Goal: Task Accomplishment & Management: Use online tool/utility

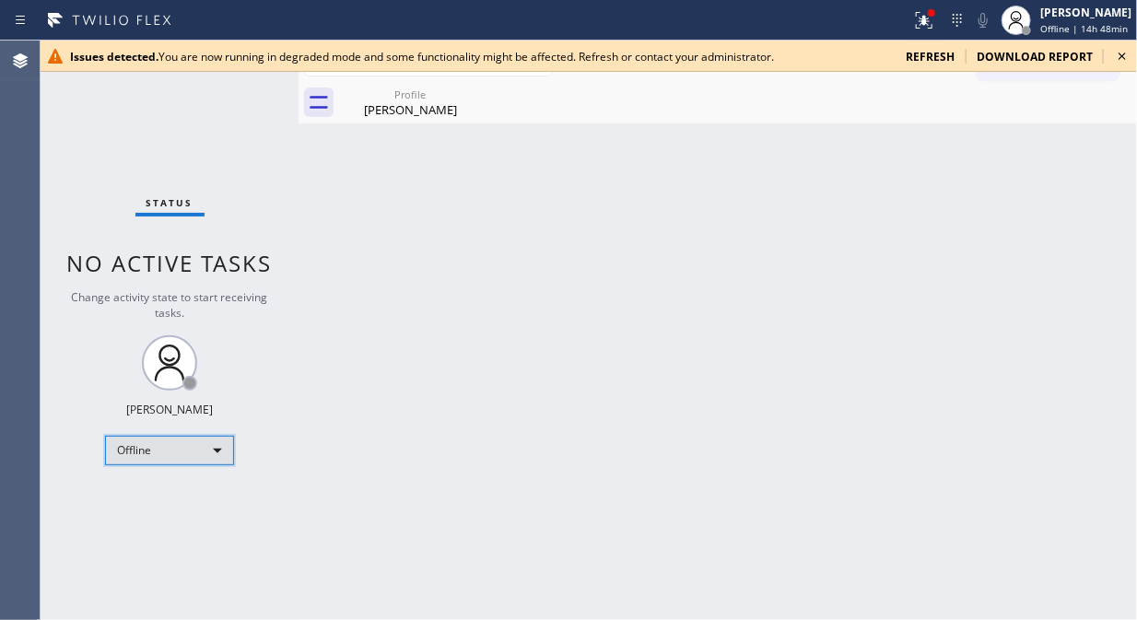
click at [206, 442] on div "Offline" at bounding box center [169, 450] width 129 height 29
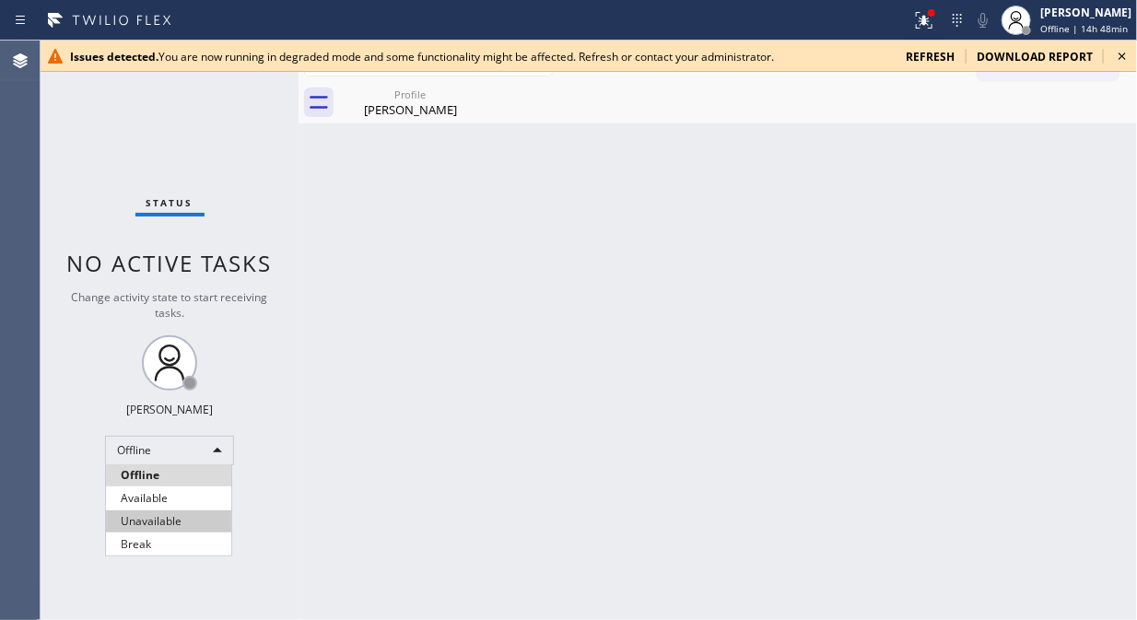
click at [206, 518] on li "Unavailable" at bounding box center [168, 521] width 125 height 22
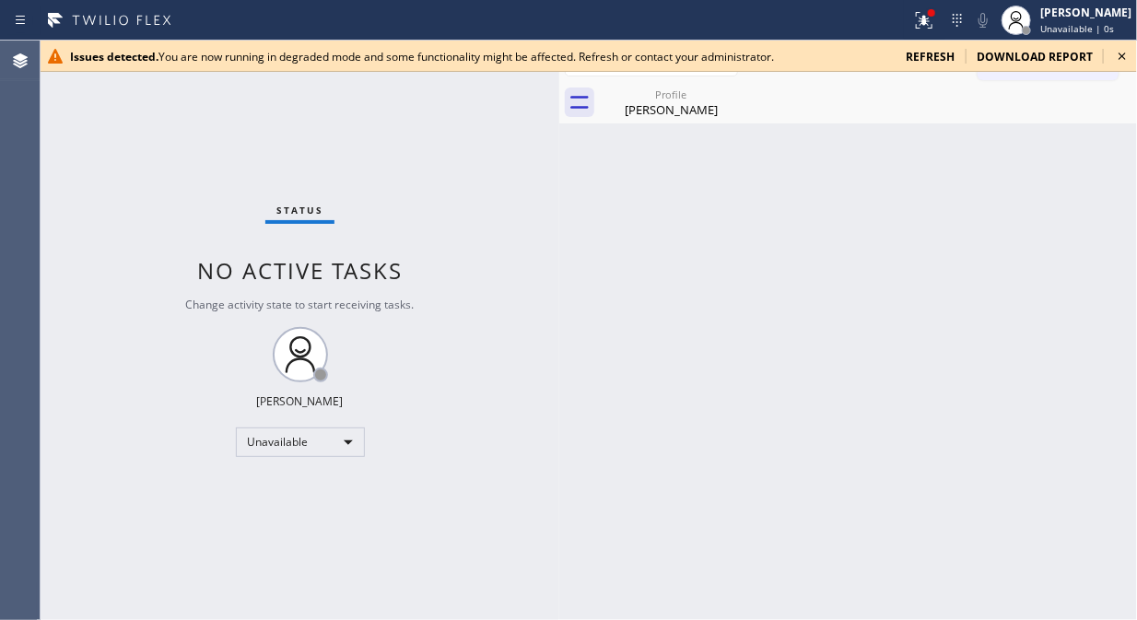
drag, startPoint x: 302, startPoint y: 175, endPoint x: 571, endPoint y: 258, distance: 281.5
click at [559, 260] on div at bounding box center [559, 331] width 0 height 580
click at [739, 88] on icon at bounding box center [736, 94] width 22 height 22
click at [1124, 52] on icon at bounding box center [1122, 56] width 22 height 22
click at [1118, 56] on icon at bounding box center [1122, 56] width 22 height 22
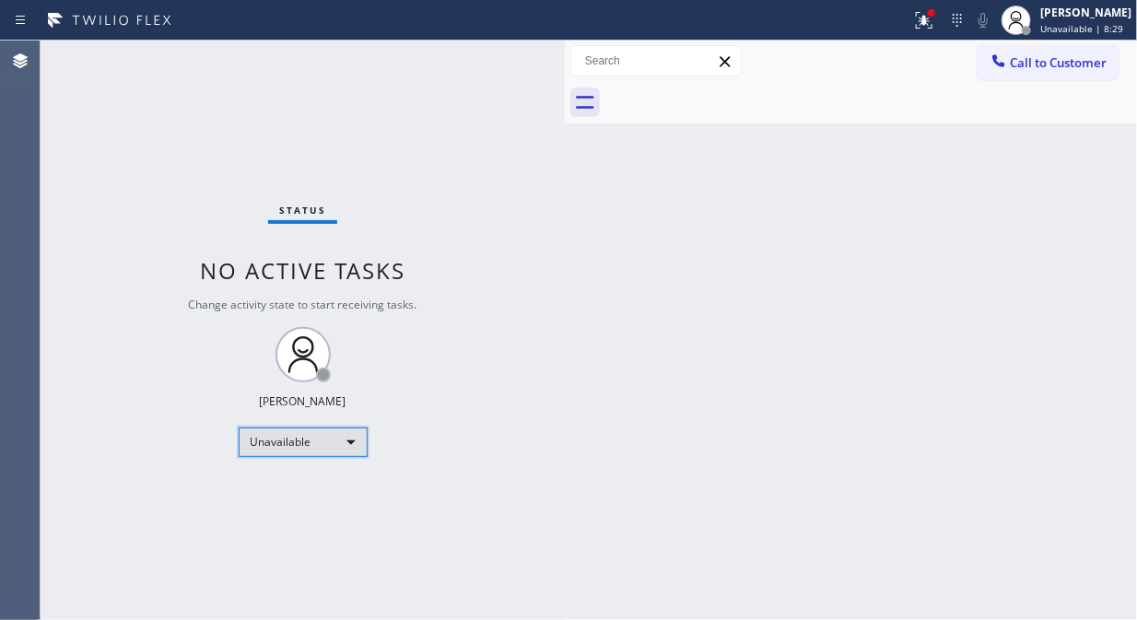
click at [276, 439] on div "Unavailable" at bounding box center [303, 441] width 129 height 29
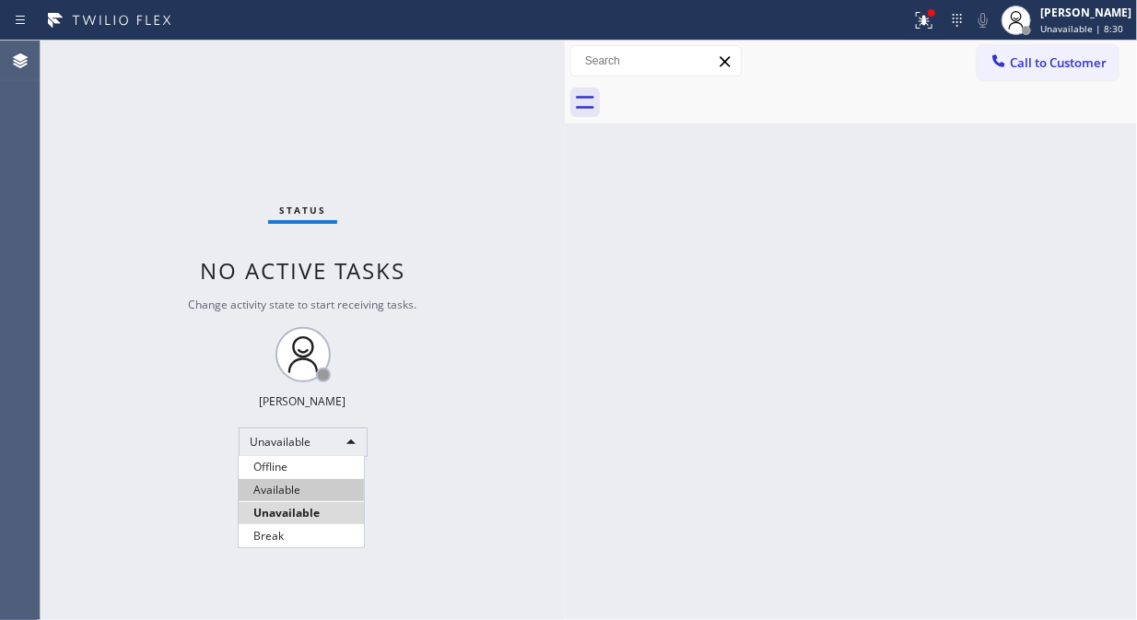
click at [278, 489] on li "Available" at bounding box center [301, 490] width 125 height 22
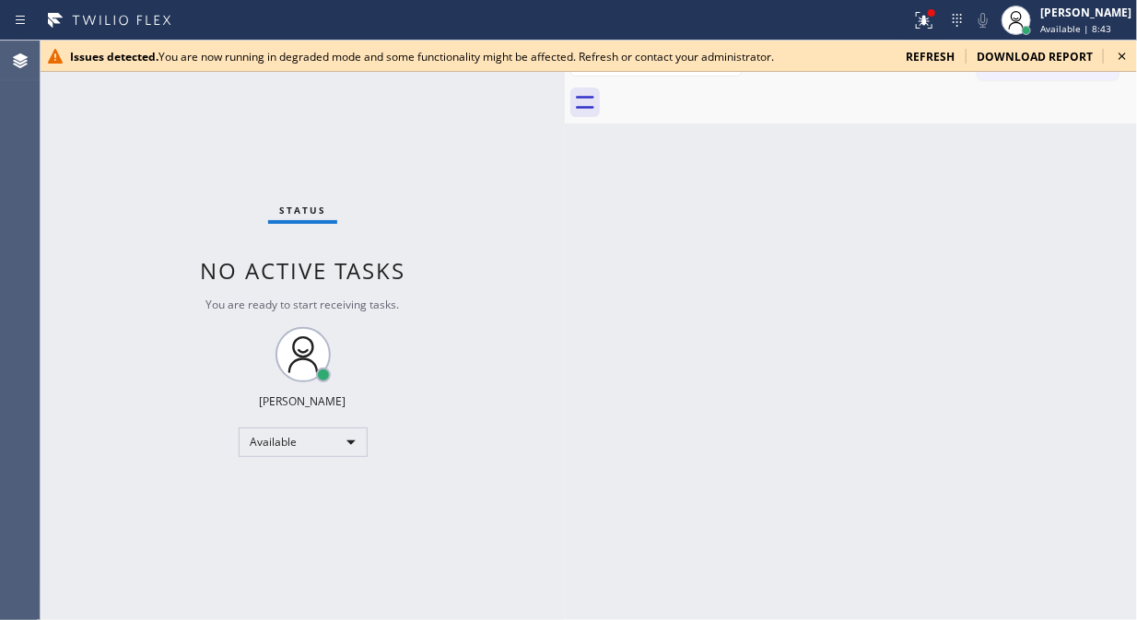
click at [1115, 50] on icon at bounding box center [1122, 56] width 22 height 22
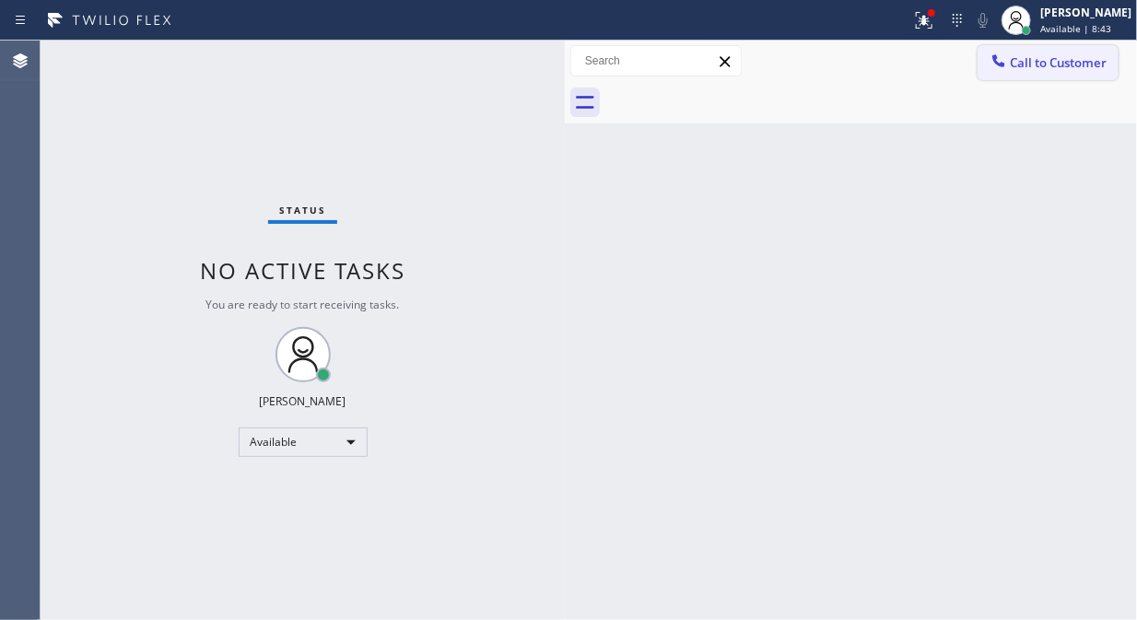
click at [1025, 66] on span "Call to Customer" at bounding box center [1058, 62] width 97 height 17
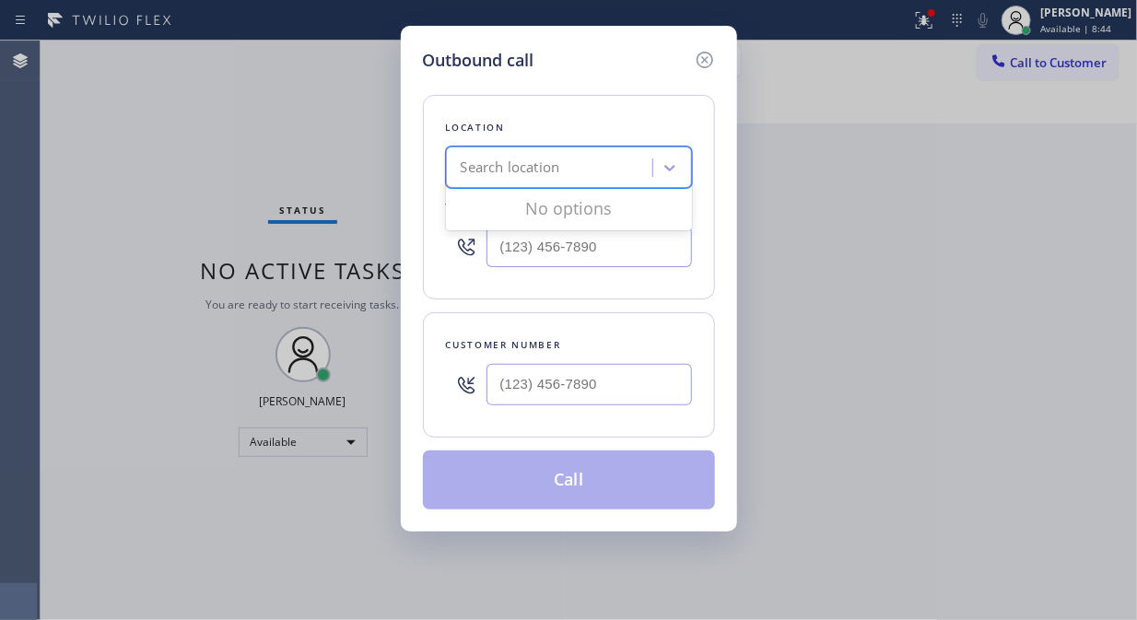
click at [594, 166] on div "Search location" at bounding box center [551, 168] width 201 height 32
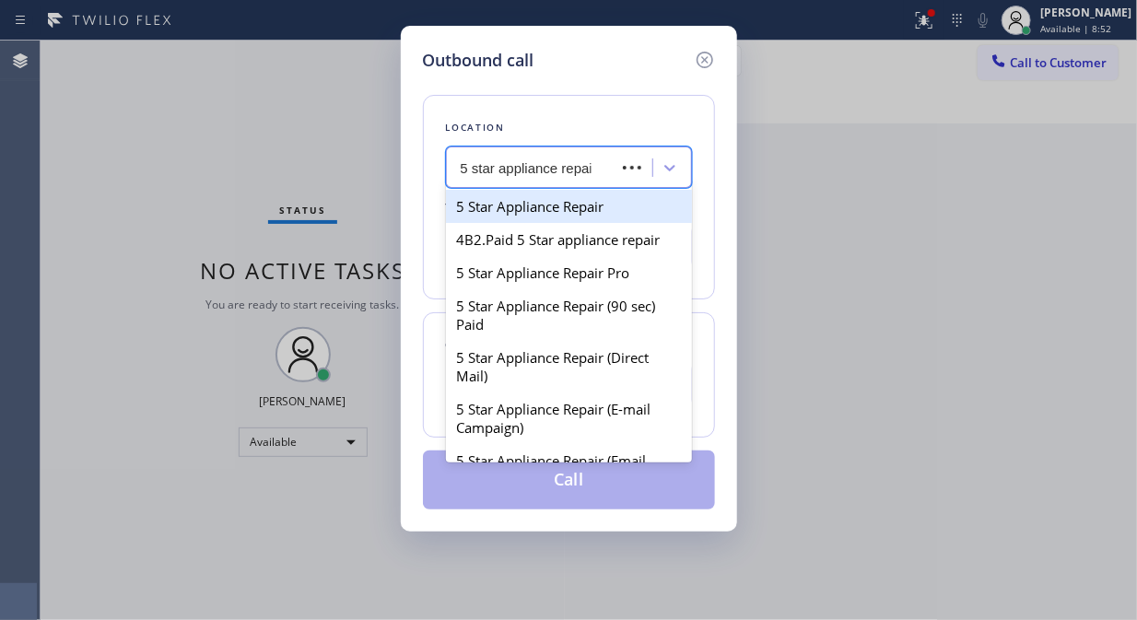
type input "5 star appliance repair"
click at [586, 204] on div "5 Star Appliance Repair" at bounding box center [569, 206] width 246 height 33
type input "[PHONE_NUMBER]"
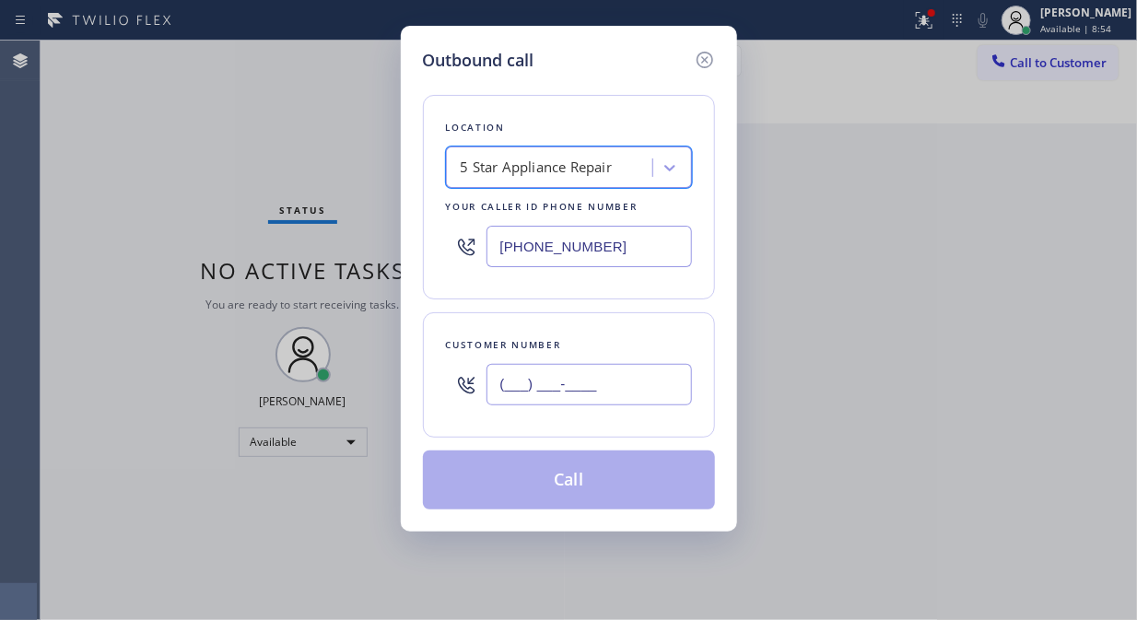
click at [549, 399] on input "(___) ___-____" at bounding box center [588, 384] width 205 height 41
paste input "703) 599-9908"
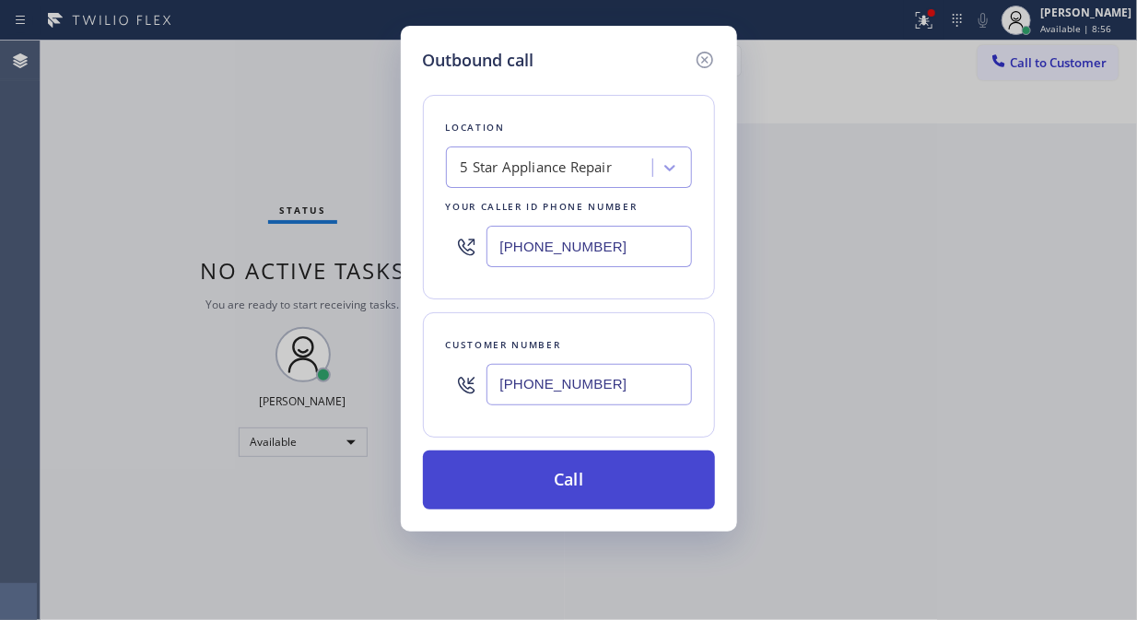
type input "[PHONE_NUMBER]"
click at [526, 482] on button "Call" at bounding box center [569, 480] width 292 height 59
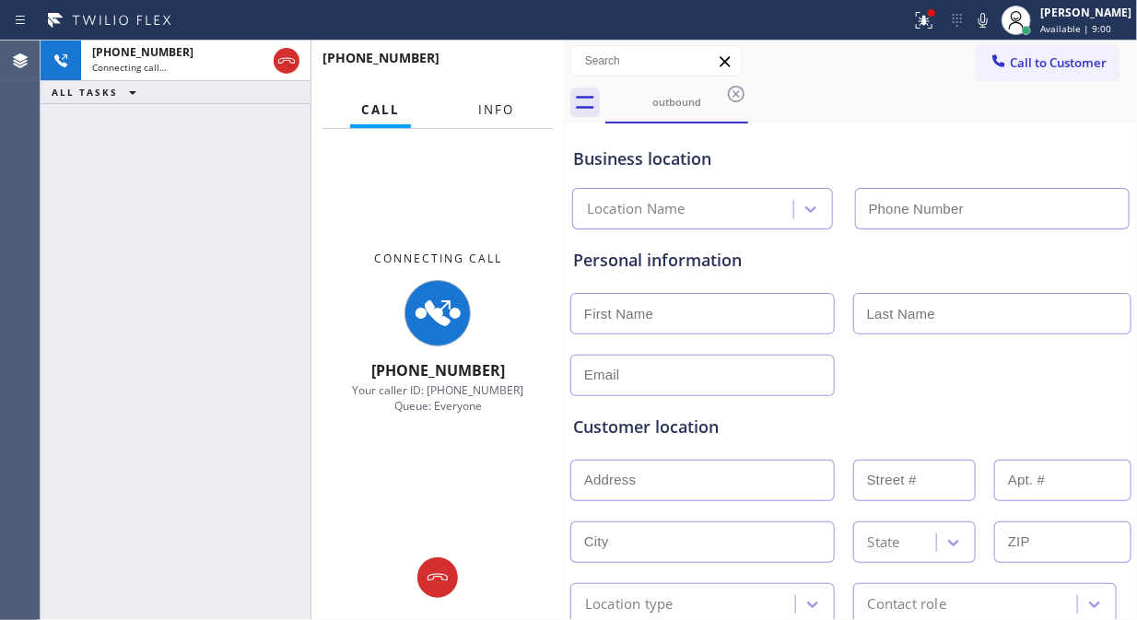
click at [488, 104] on span "Info" at bounding box center [496, 109] width 36 height 17
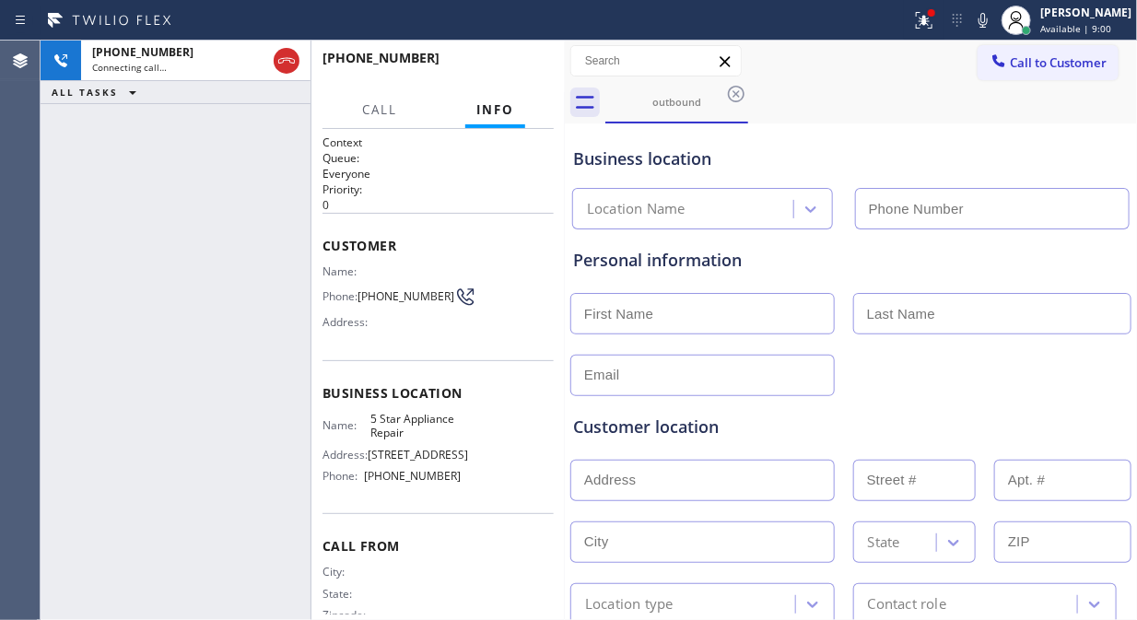
type input "[PHONE_NUMBER]"
drag, startPoint x: 392, startPoint y: 304, endPoint x: 324, endPoint y: 265, distance: 77.6
click at [324, 265] on div "Name: Phone: (703) 599-9908 Address:" at bounding box center [391, 300] width 139 height 73
copy div "Name: Phone: (703) 599-9908"
click at [140, 200] on div "+17035999908 Connecting call… ALL TASKS ALL TASKS ACTIVE TASKS TASKS IN WRAP UP" at bounding box center [176, 331] width 270 height 580
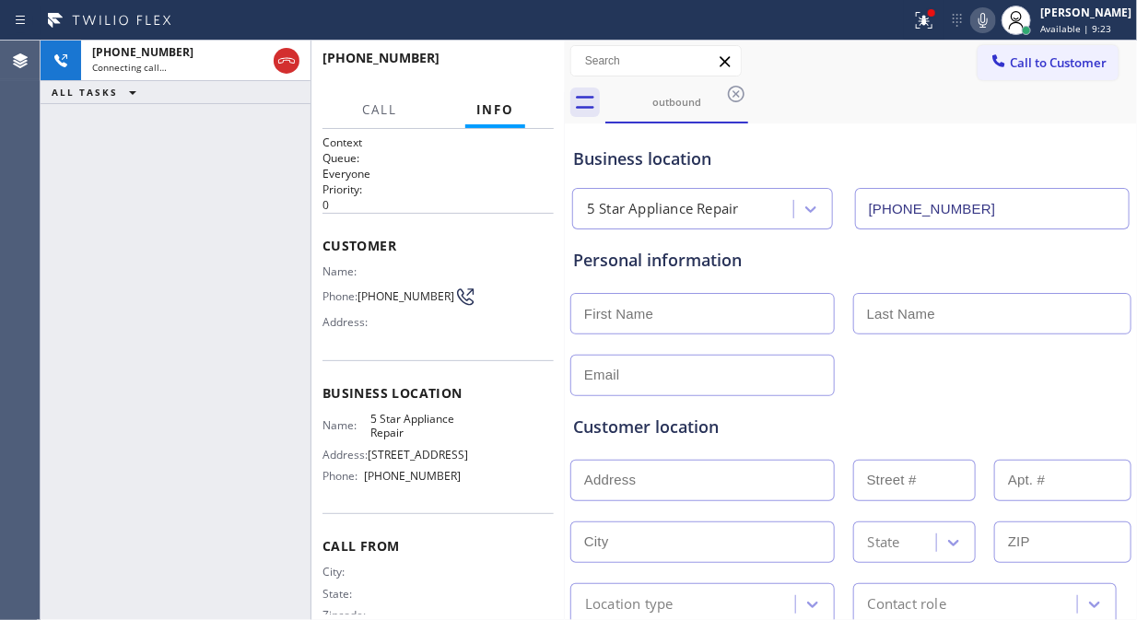
click at [994, 19] on icon at bounding box center [983, 20] width 22 height 22
click at [994, 21] on icon at bounding box center [983, 20] width 22 height 22
drag, startPoint x: 145, startPoint y: 267, endPoint x: 357, endPoint y: 44, distance: 308.2
click at [163, 255] on div "+17035999908 Live | 00:18 ALL TASKS ALL TASKS ACTIVE TASKS TASKS IN WRAP UP" at bounding box center [176, 331] width 270 height 580
click at [521, 69] on span "HANG UP" at bounding box center [511, 66] width 56 height 13
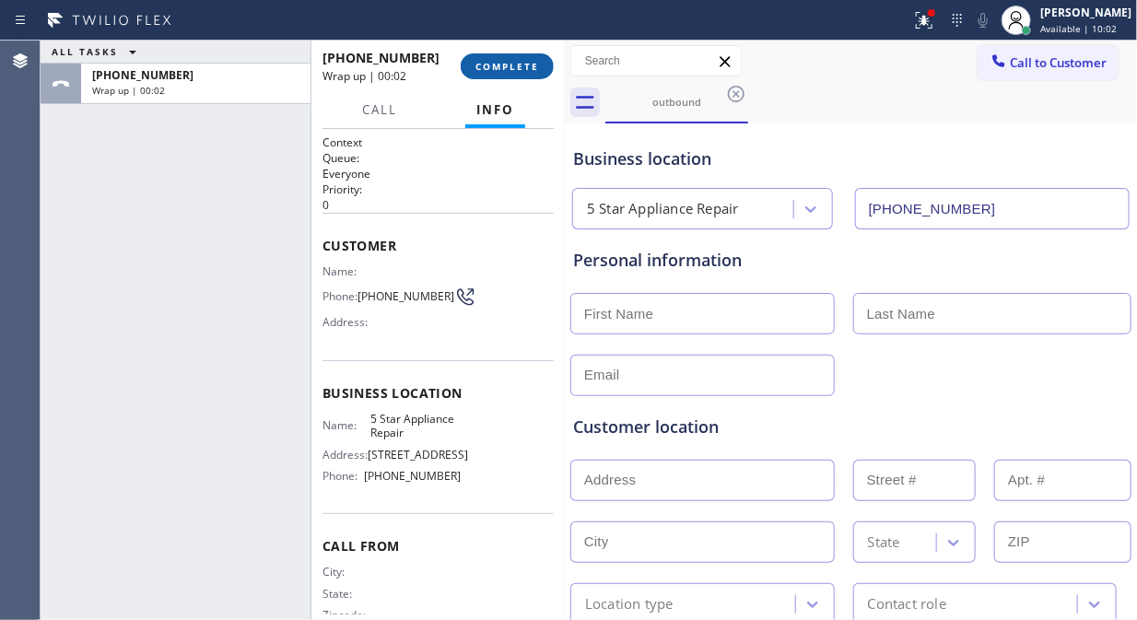
click at [521, 69] on span "COMPLETE" at bounding box center [507, 66] width 64 height 13
click at [236, 106] on div "ALL TASKS ALL TASKS ACTIVE TASKS TASKS IN WRAP UP +17035999908" at bounding box center [176, 331] width 270 height 580
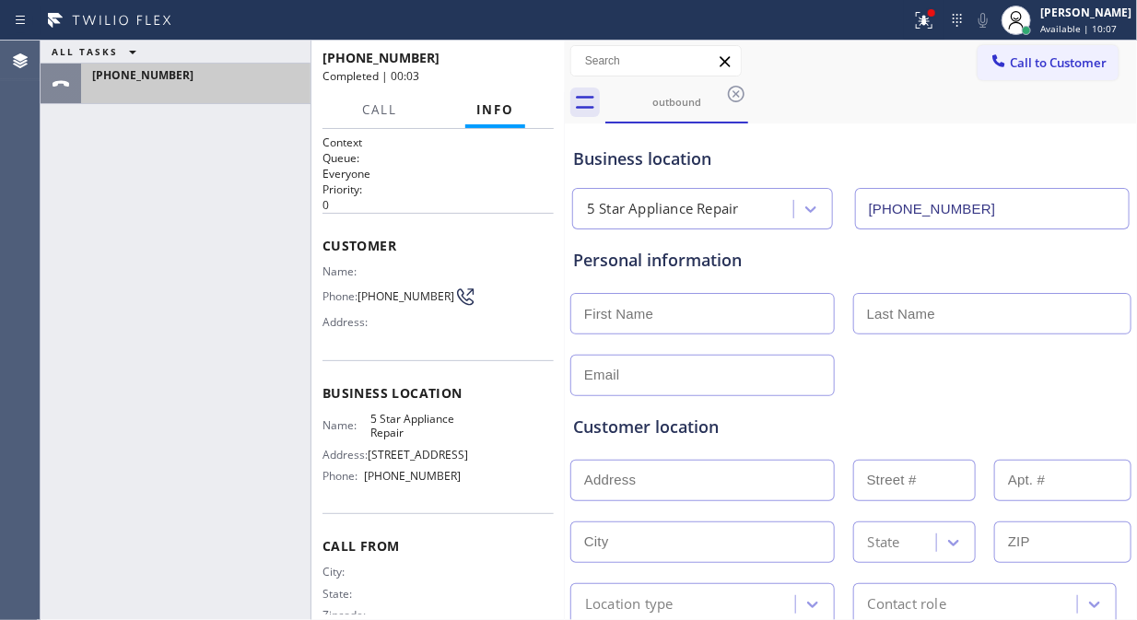
click at [247, 99] on div "+17035999908" at bounding box center [192, 84] width 222 height 41
click at [253, 86] on div at bounding box center [195, 90] width 207 height 13
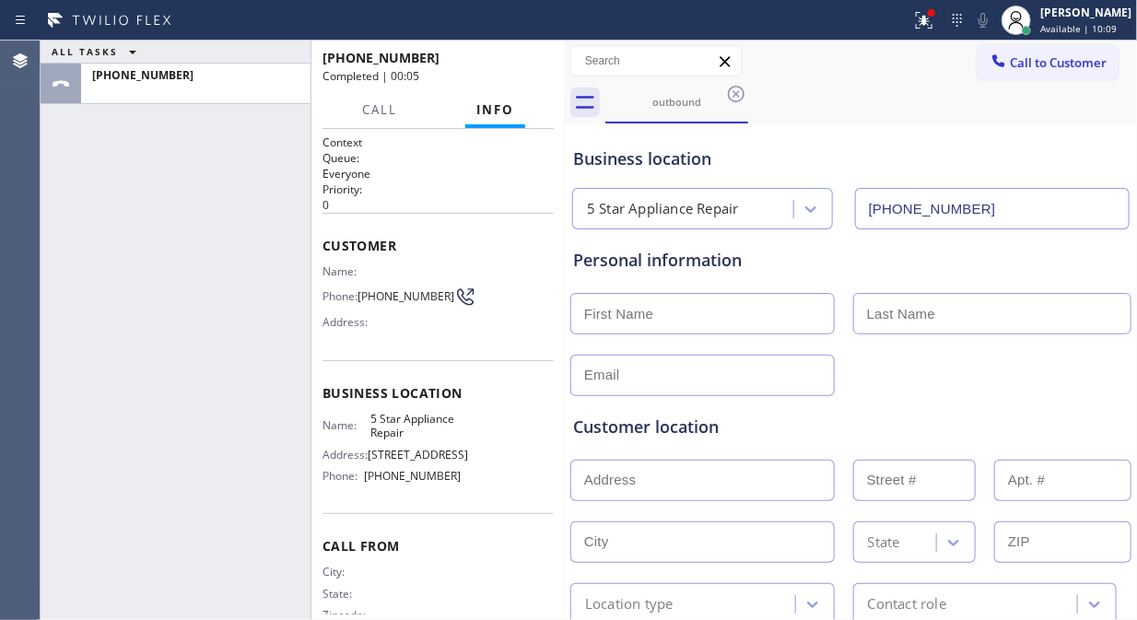
click at [507, 80] on div "Completed | 00:05" at bounding box center [431, 76] width 218 height 16
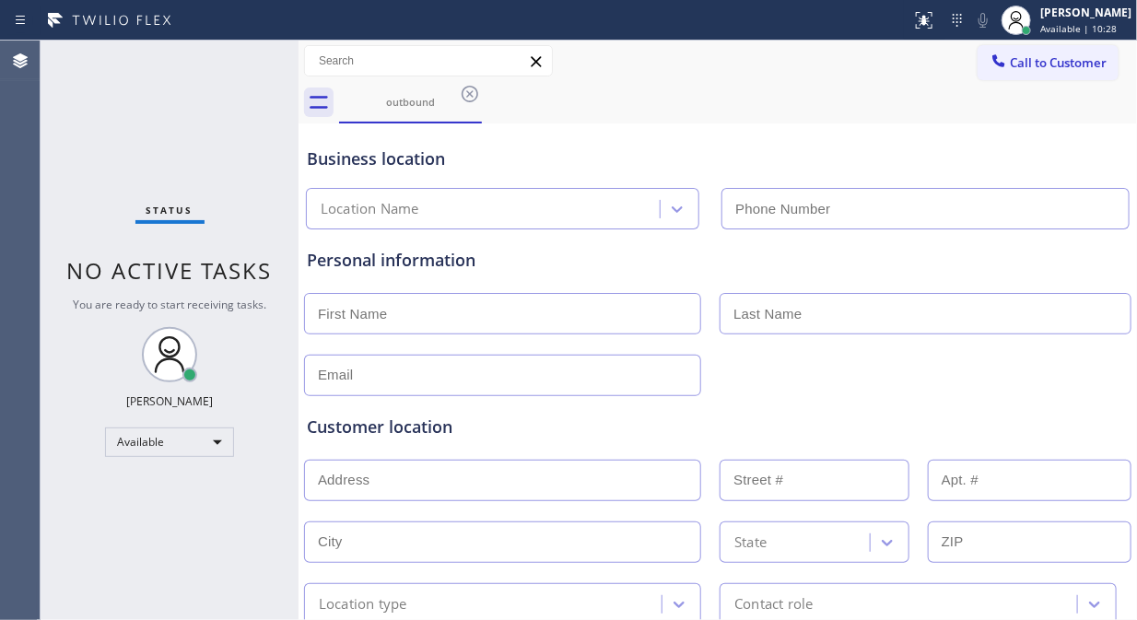
type input "[PHONE_NUMBER]"
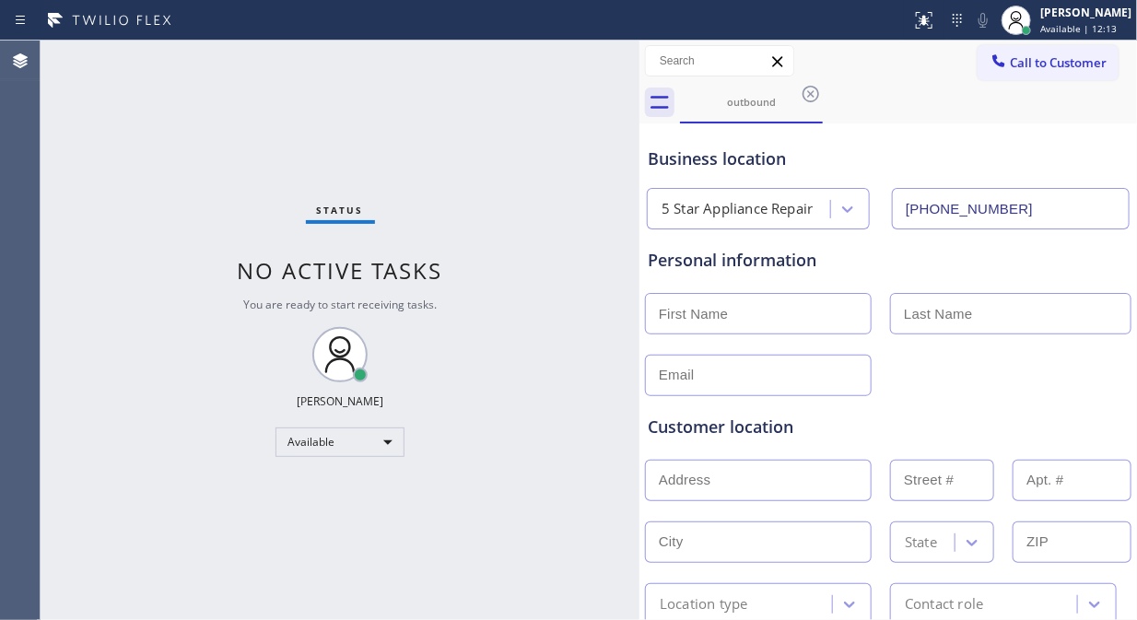
drag, startPoint x: 296, startPoint y: 162, endPoint x: 634, endPoint y: 201, distance: 340.3
click at [639, 201] on div at bounding box center [639, 331] width 0 height 580
click at [1010, 60] on span "Call to Customer" at bounding box center [1058, 62] width 97 height 17
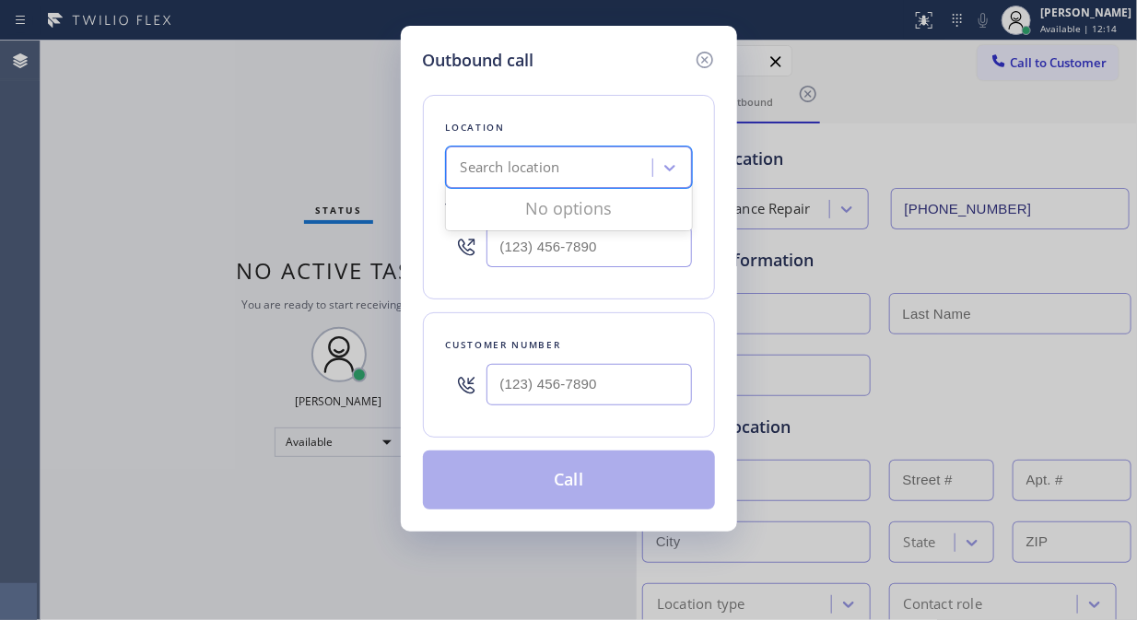
drag, startPoint x: 576, startPoint y: 161, endPoint x: 531, endPoint y: 216, distance: 70.7
click at [575, 163] on div "Search location" at bounding box center [551, 168] width 201 height 32
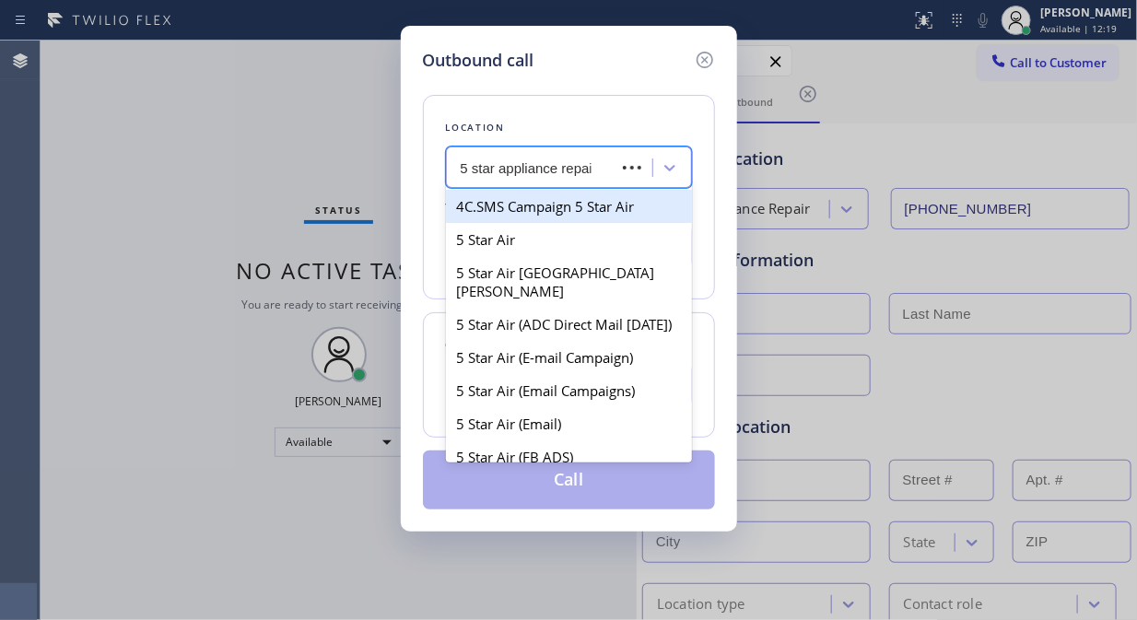
type input "5 star appliance repair"
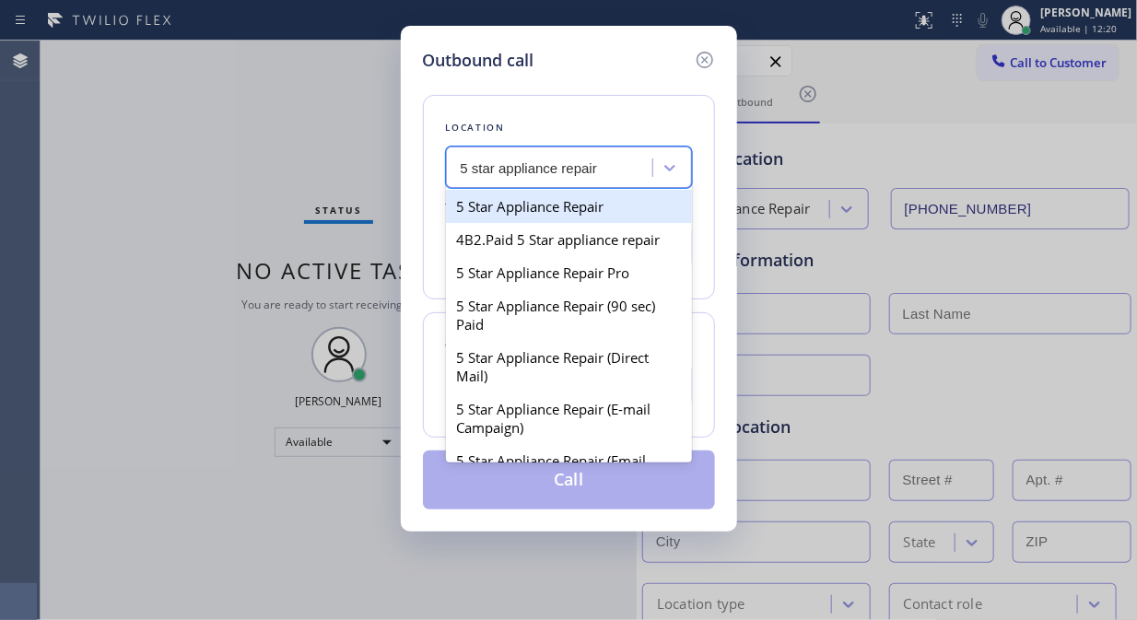
click at [542, 217] on div "5 Star Appliance Repair" at bounding box center [569, 206] width 246 height 33
type input "[PHONE_NUMBER]"
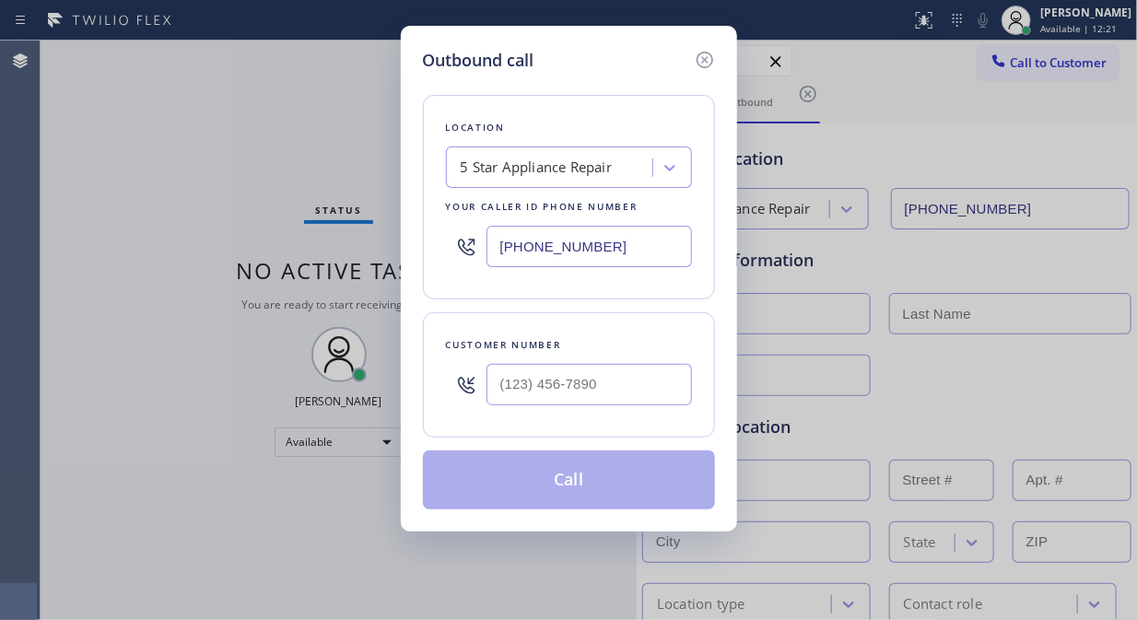
click at [520, 407] on div at bounding box center [588, 385] width 205 height 60
click at [519, 393] on input "(___) ___-____" at bounding box center [588, 384] width 205 height 41
paste input "323) 445-7139"
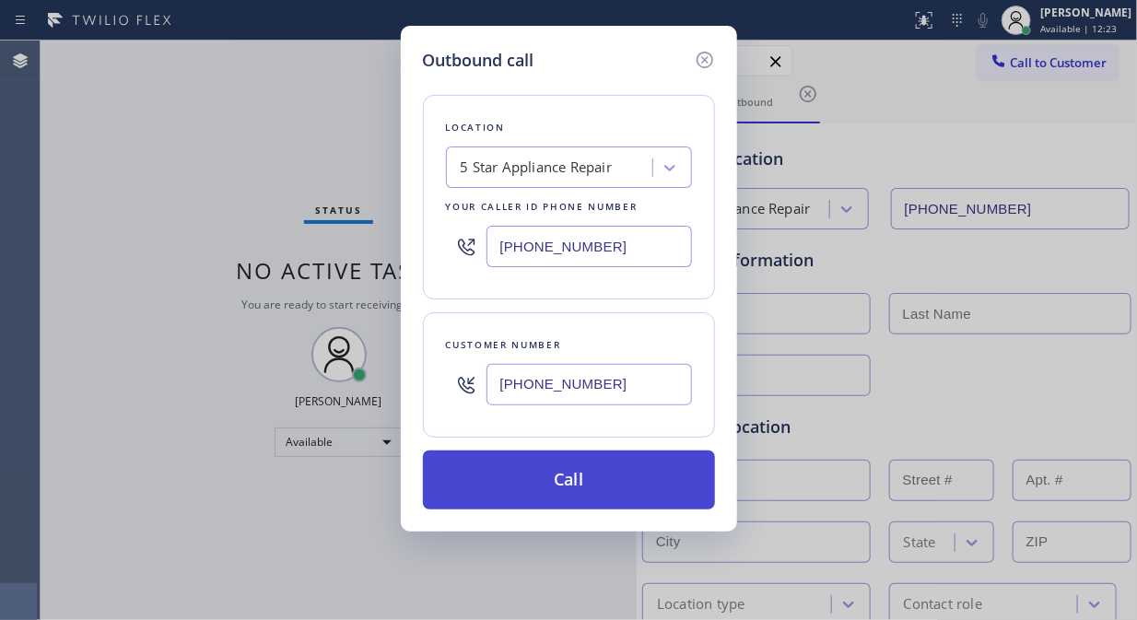
type input "[PHONE_NUMBER]"
click at [544, 491] on button "Call" at bounding box center [569, 480] width 292 height 59
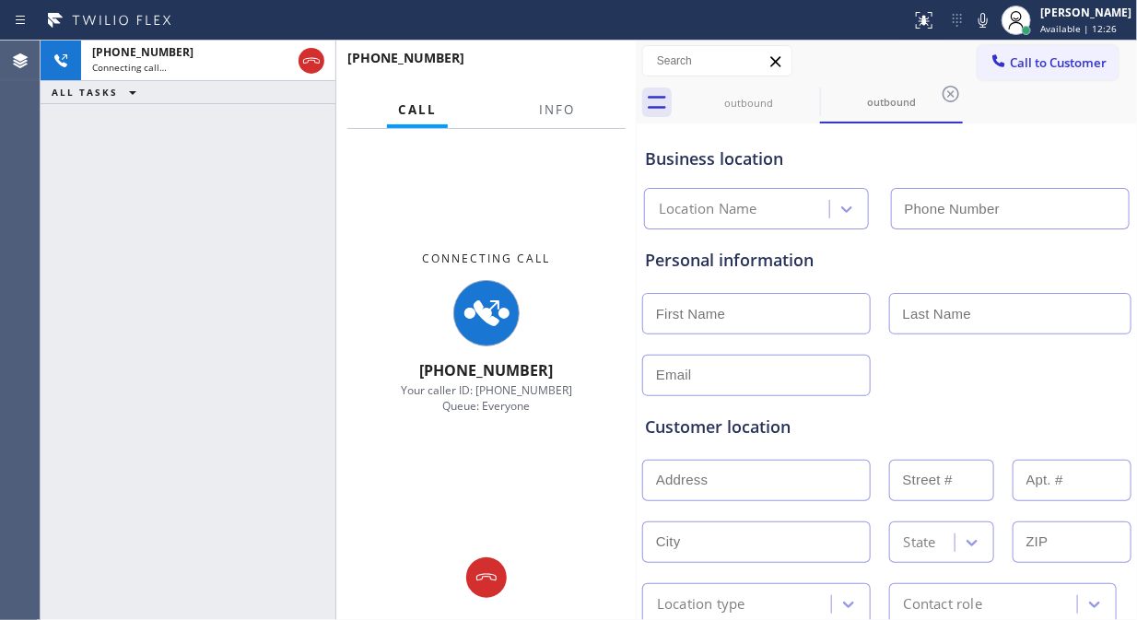
type input "[PHONE_NUMBER]"
click at [568, 111] on span "Info" at bounding box center [557, 109] width 36 height 17
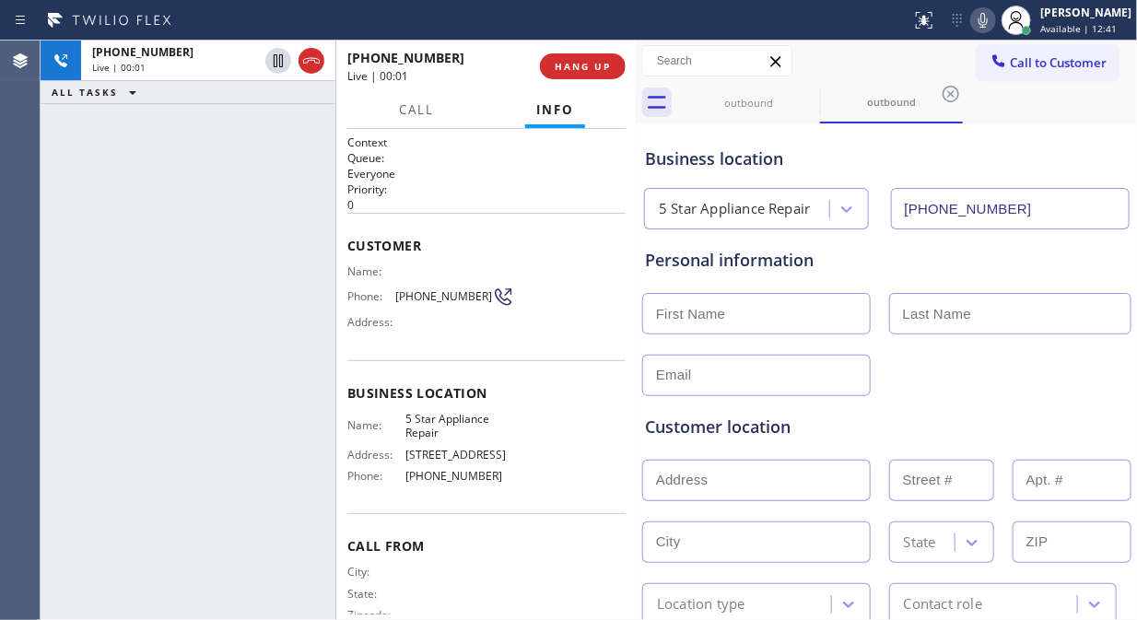
click at [994, 18] on icon at bounding box center [983, 20] width 22 height 22
click at [989, 19] on rect at bounding box center [983, 18] width 13 height 13
drag, startPoint x: 343, startPoint y: 273, endPoint x: 474, endPoint y: 305, distance: 135.6
click at [474, 305] on div "Context Queue: Everyone Priority: 0 Customer Name: Phone: [PHONE_NUMBER] Addres…" at bounding box center [486, 374] width 300 height 491
click at [585, 64] on span "HANG UP" at bounding box center [583, 66] width 56 height 13
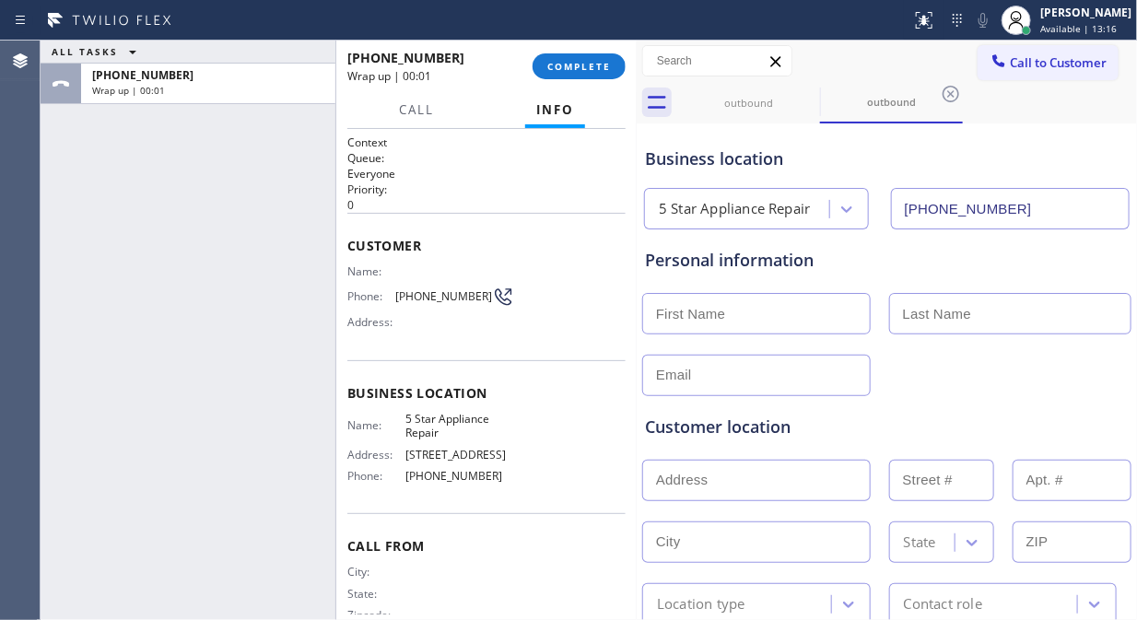
drag, startPoint x: 418, startPoint y: 310, endPoint x: 347, endPoint y: 267, distance: 82.6
click at [347, 267] on span "Name:" at bounding box center [376, 271] width 58 height 14
drag, startPoint x: 361, startPoint y: 268, endPoint x: 473, endPoint y: 296, distance: 114.9
click at [473, 296] on div "Name: Phone: [PHONE_NUMBER] Address:" at bounding box center [430, 300] width 167 height 73
click at [813, 379] on input "text" at bounding box center [756, 375] width 228 height 41
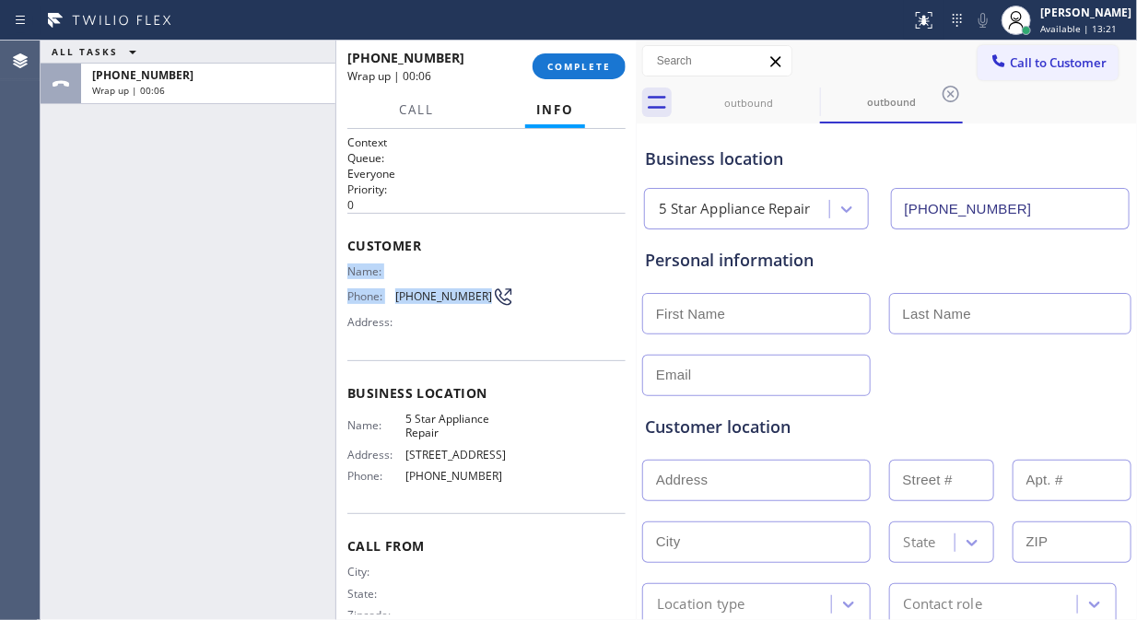
drag, startPoint x: 348, startPoint y: 271, endPoint x: 474, endPoint y: 289, distance: 127.6
click at [474, 289] on div "Name: Phone: [PHONE_NUMBER] Address:" at bounding box center [430, 300] width 167 height 73
copy div "Name: Phone: [PHONE_NUMBER]"
click at [597, 64] on span "COMPLETE" at bounding box center [579, 66] width 64 height 13
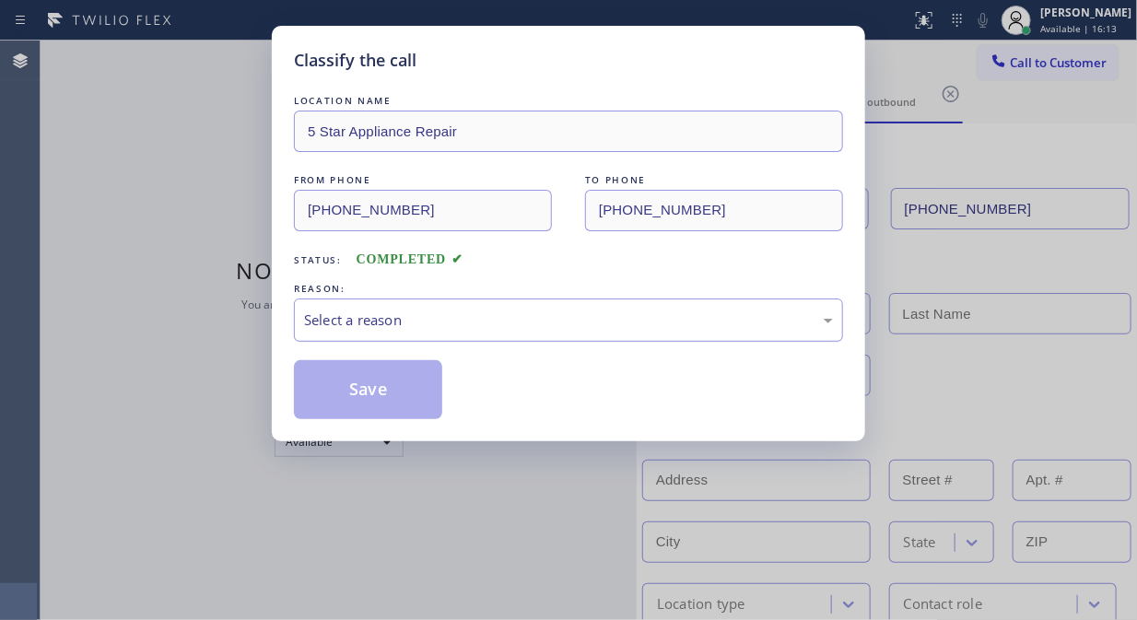
click at [530, 320] on div "Select a reason" at bounding box center [568, 320] width 529 height 21
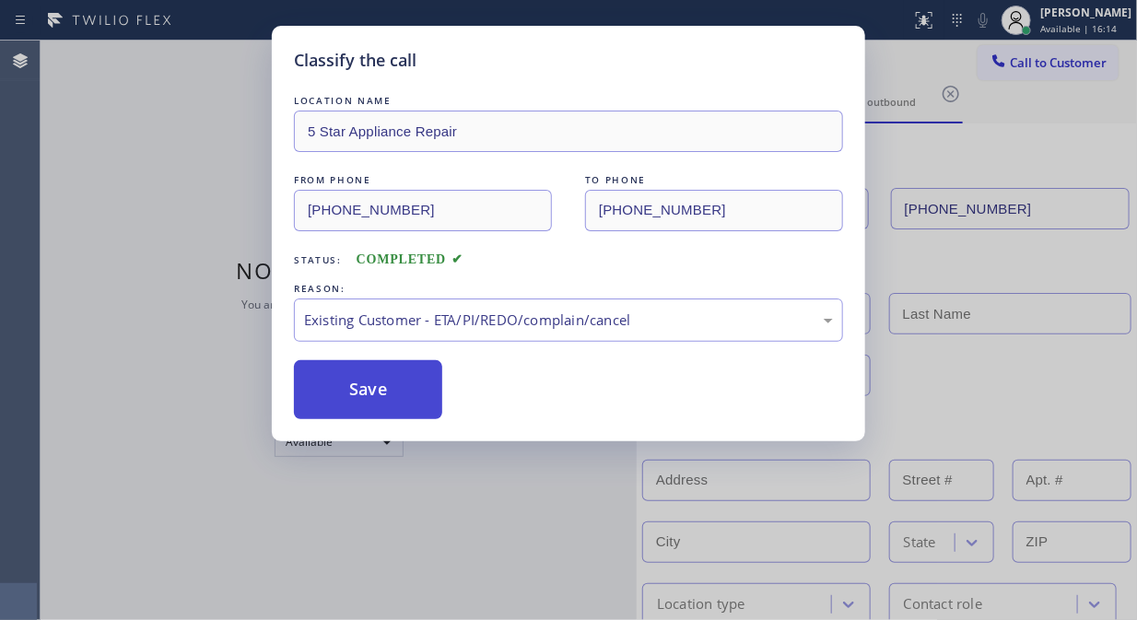
drag, startPoint x: 399, startPoint y: 382, endPoint x: 599, endPoint y: 544, distance: 256.8
click at [398, 383] on button "Save" at bounding box center [368, 389] width 148 height 59
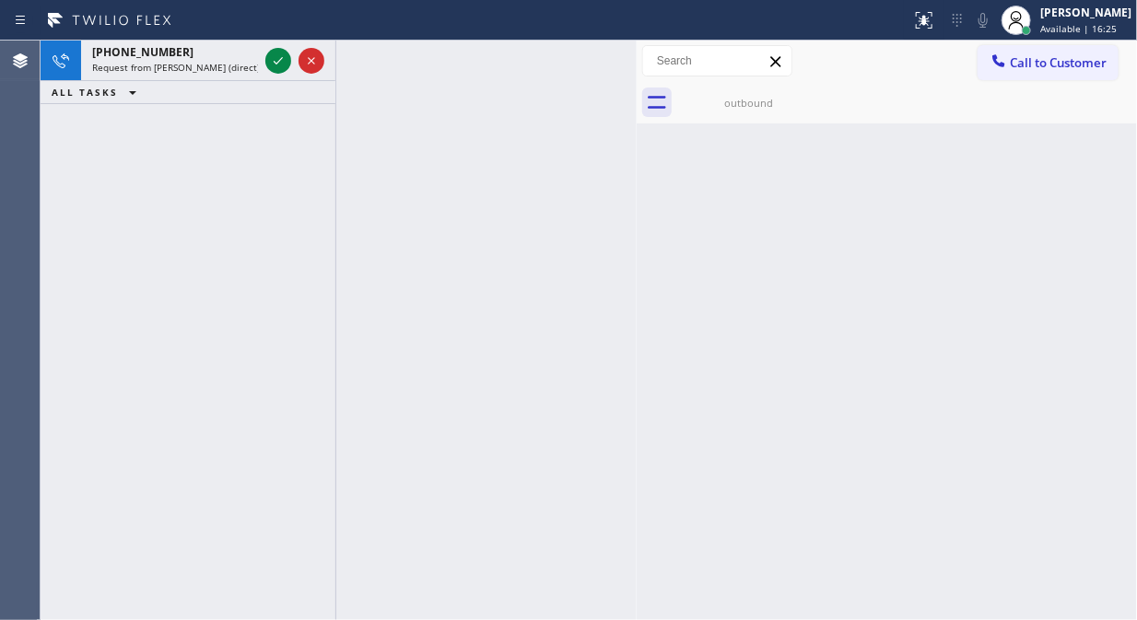
click at [163, 187] on div "[PHONE_NUMBER] Request from [PERSON_NAME] (direct) ALL TASKS ALL TASKS ACTIVE T…" at bounding box center [188, 331] width 295 height 580
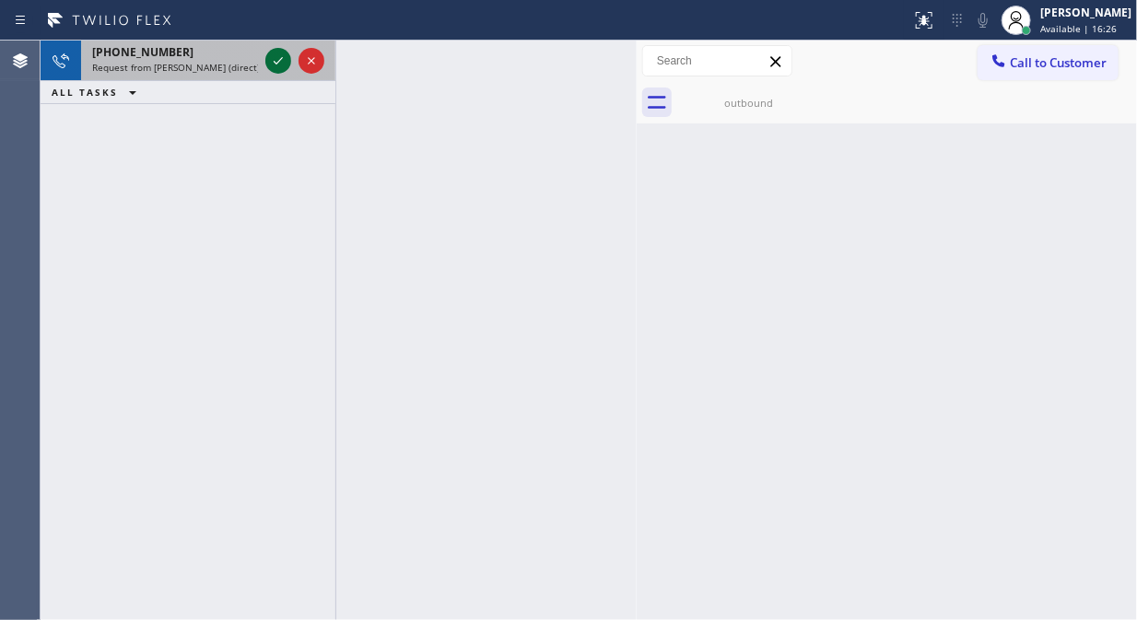
click at [276, 57] on icon at bounding box center [278, 61] width 22 height 22
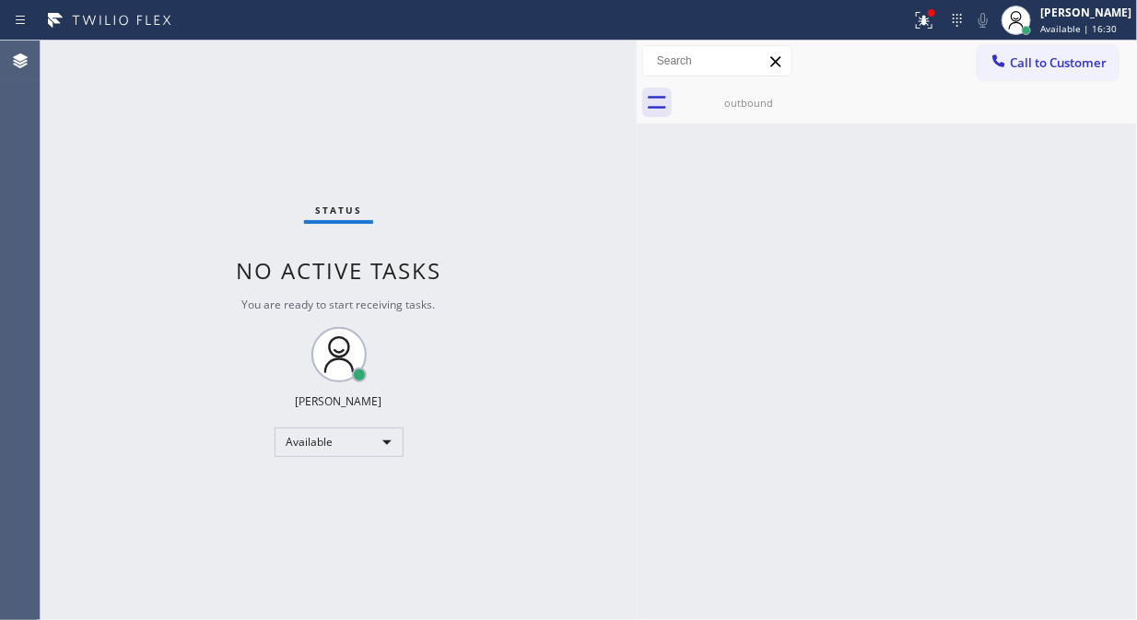
click at [140, 252] on div "Status No active tasks You are ready to start receiving tasks. [PERSON_NAME] Av…" at bounding box center [339, 331] width 596 height 580
click at [778, 114] on div "outbound" at bounding box center [748, 102] width 139 height 41
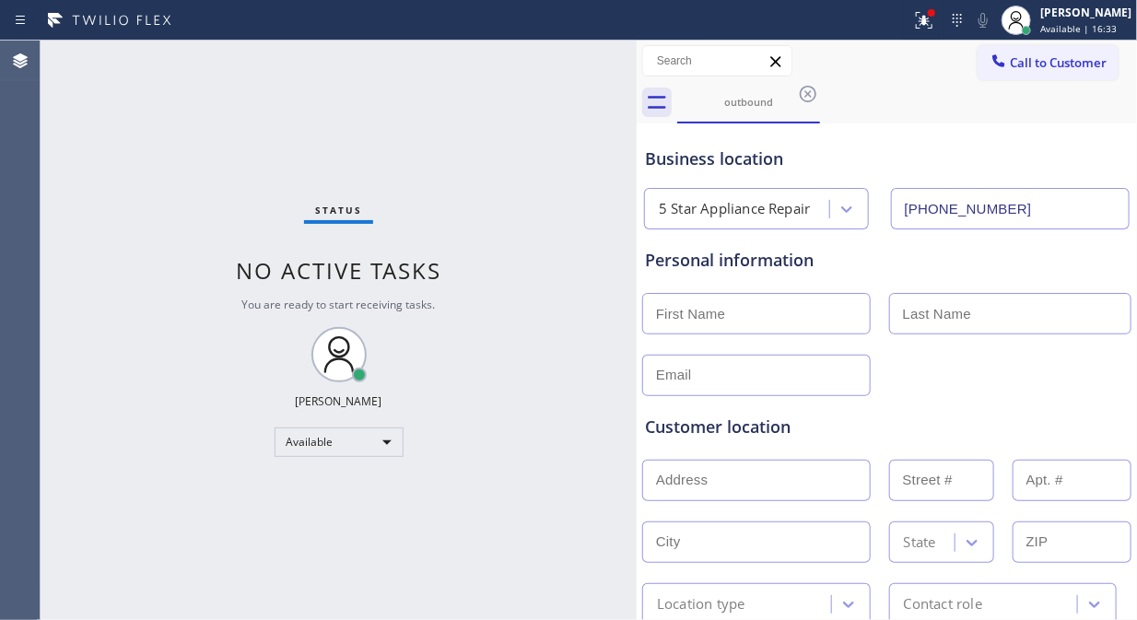
click at [820, 90] on div "outbound" at bounding box center [907, 102] width 460 height 41
click at [806, 93] on icon at bounding box center [808, 94] width 17 height 17
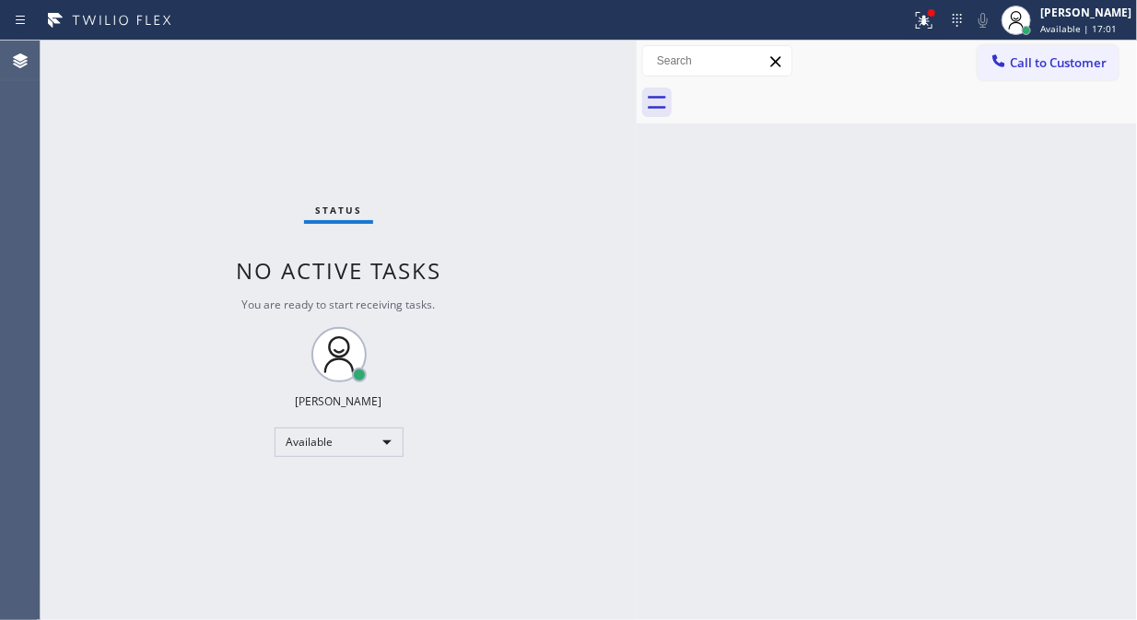
click at [161, 185] on div "Status No active tasks You are ready to start receiving tasks. [PERSON_NAME] Av…" at bounding box center [339, 331] width 596 height 580
click at [991, 65] on icon at bounding box center [998, 61] width 18 height 18
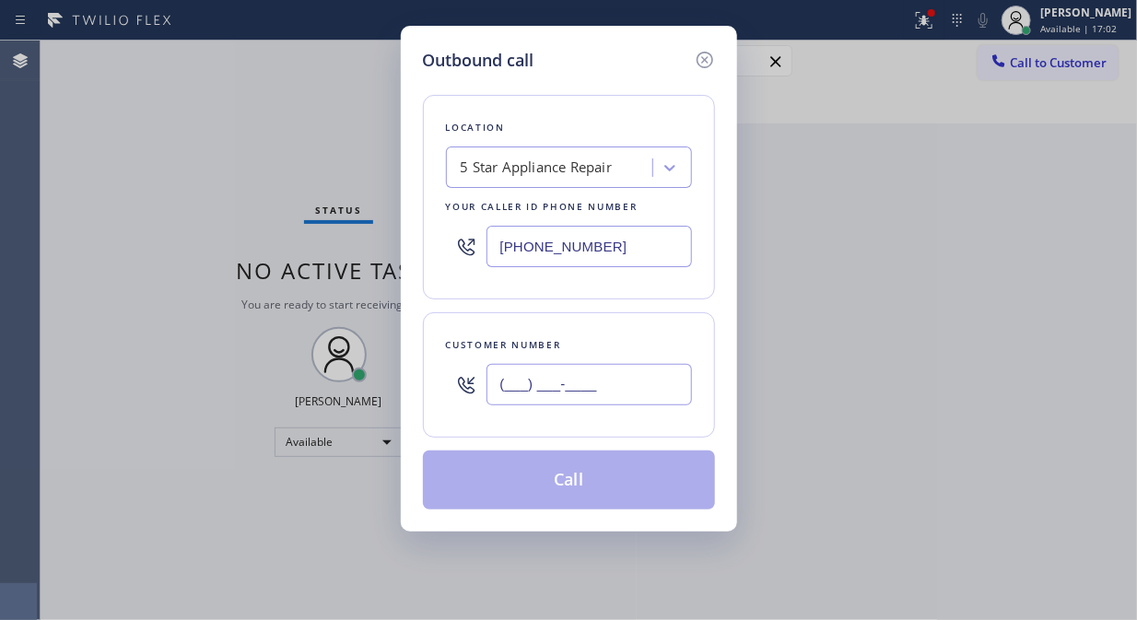
click at [504, 394] on input "(___) ___-____" at bounding box center [588, 384] width 205 height 41
paste input "323) 445-7139"
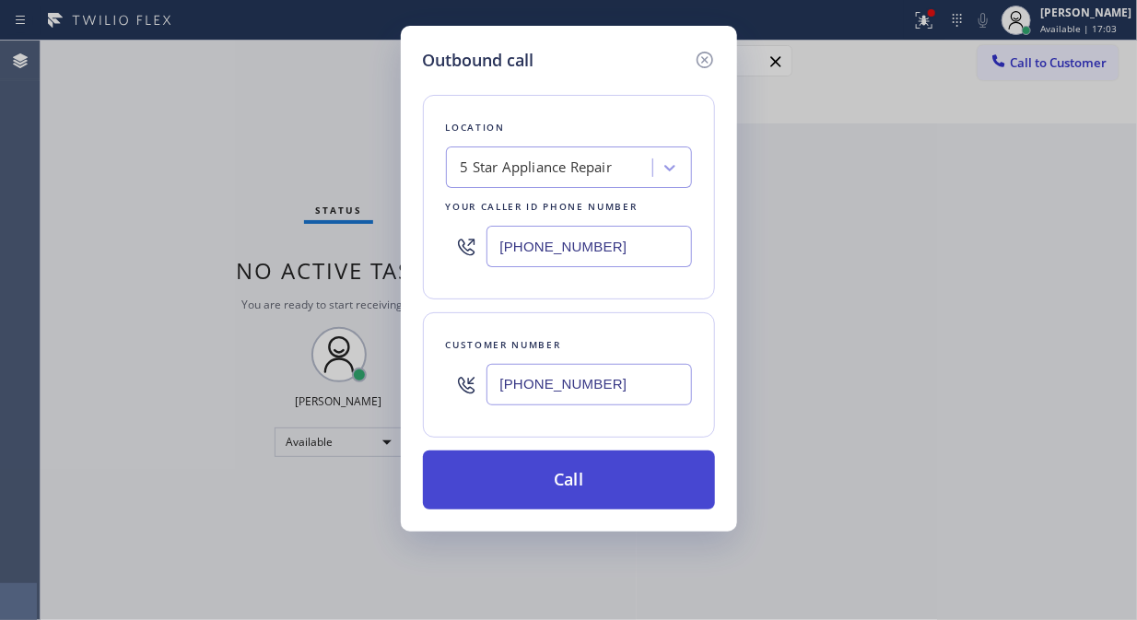
type input "[PHONE_NUMBER]"
click at [557, 492] on button "Call" at bounding box center [569, 480] width 292 height 59
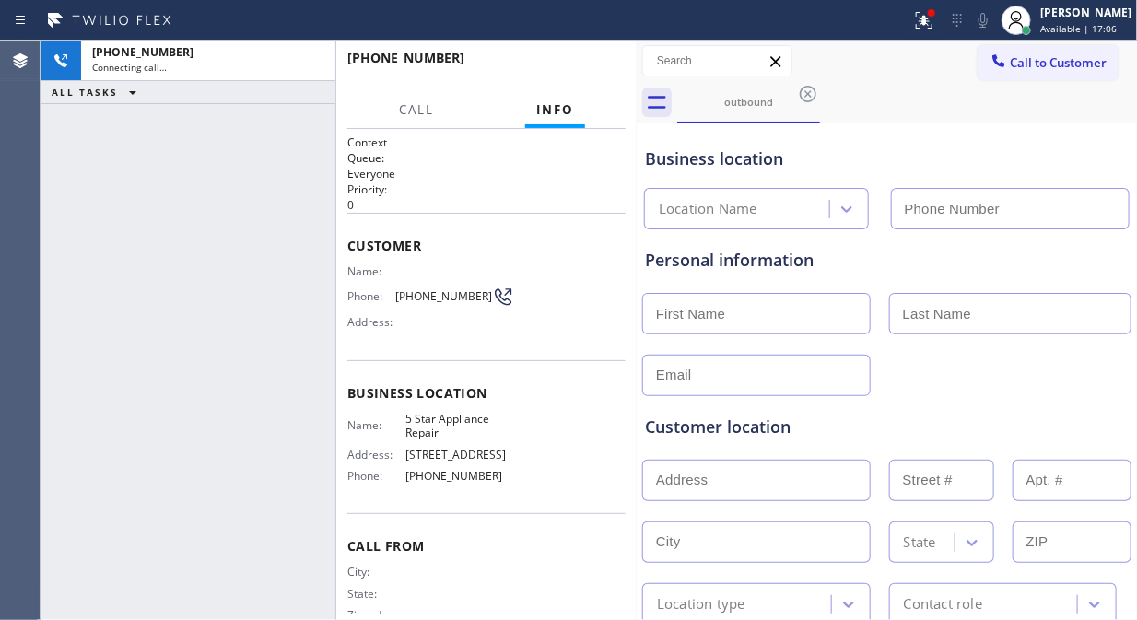
type input "[PHONE_NUMBER]"
click at [994, 12] on icon at bounding box center [983, 20] width 22 height 22
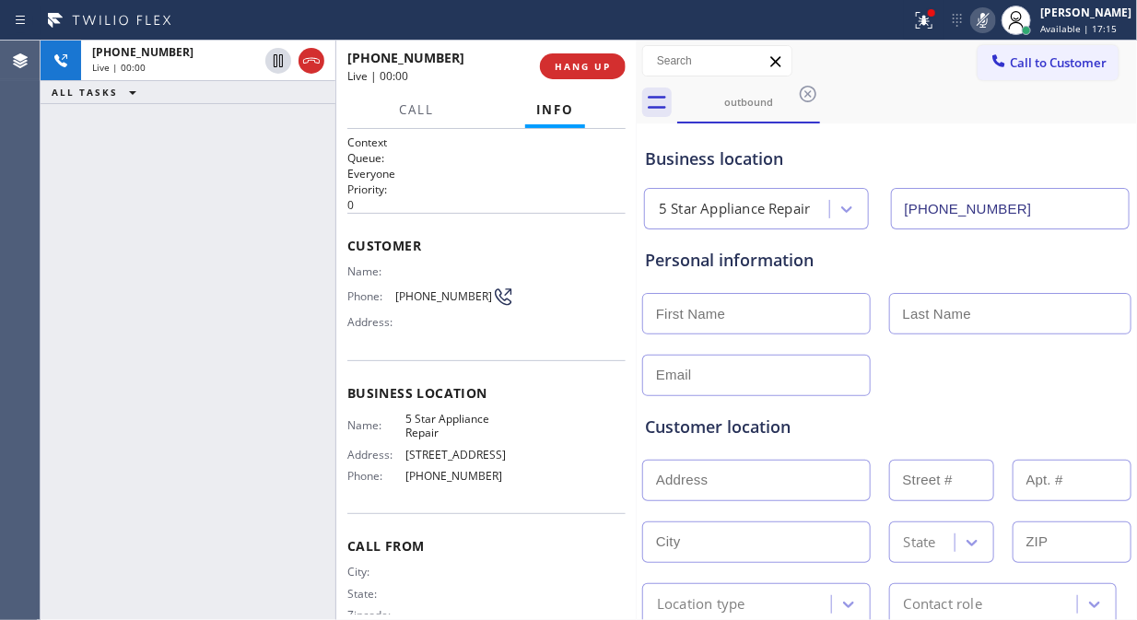
click at [988, 13] on icon at bounding box center [982, 20] width 9 height 15
click at [146, 227] on div "[PHONE_NUMBER] Live | 00:05 ALL TASKS ALL TASKS ACTIVE TASKS TASKS IN WRAP UP" at bounding box center [188, 331] width 295 height 580
click at [994, 24] on icon at bounding box center [983, 20] width 22 height 22
click at [989, 24] on rect at bounding box center [983, 18] width 13 height 13
click at [994, 25] on icon at bounding box center [983, 20] width 22 height 22
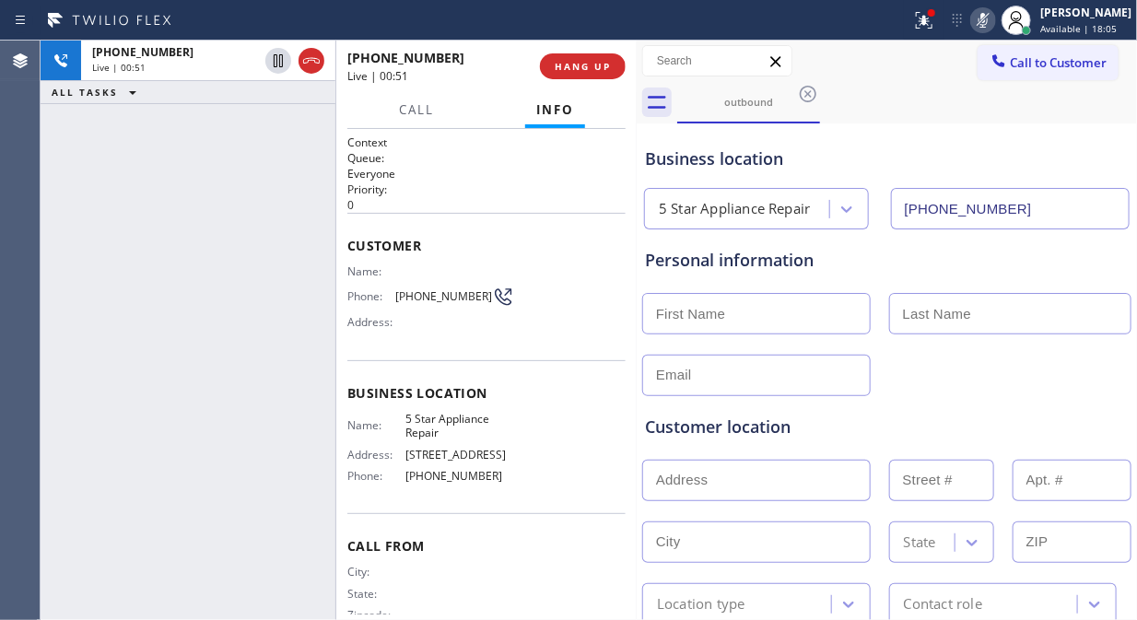
click at [988, 24] on icon at bounding box center [982, 20] width 9 height 15
click at [994, 23] on icon at bounding box center [983, 20] width 22 height 22
click at [994, 22] on icon at bounding box center [983, 20] width 22 height 22
click at [994, 23] on icon at bounding box center [983, 20] width 22 height 22
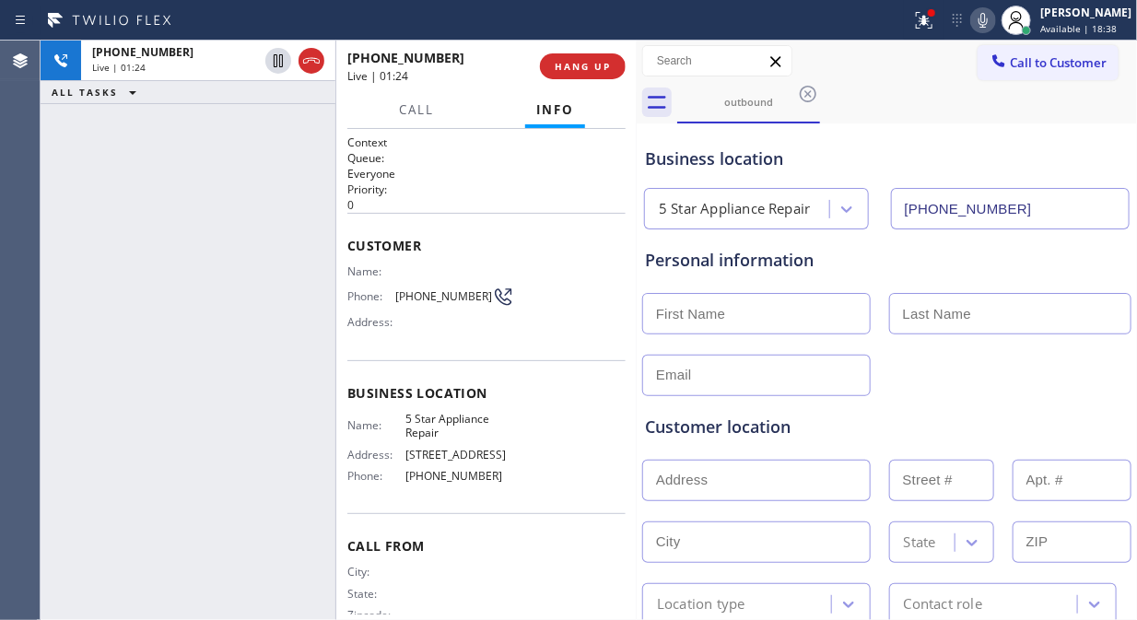
click at [994, 23] on icon at bounding box center [983, 20] width 22 height 22
click at [994, 21] on icon at bounding box center [983, 20] width 22 height 22
click at [994, 20] on icon at bounding box center [983, 20] width 22 height 22
click at [132, 281] on div "[PHONE_NUMBER] Live | 02:01 ALL TASKS ALL TASKS ACTIVE TASKS TASKS IN WRAP UP" at bounding box center [188, 331] width 295 height 580
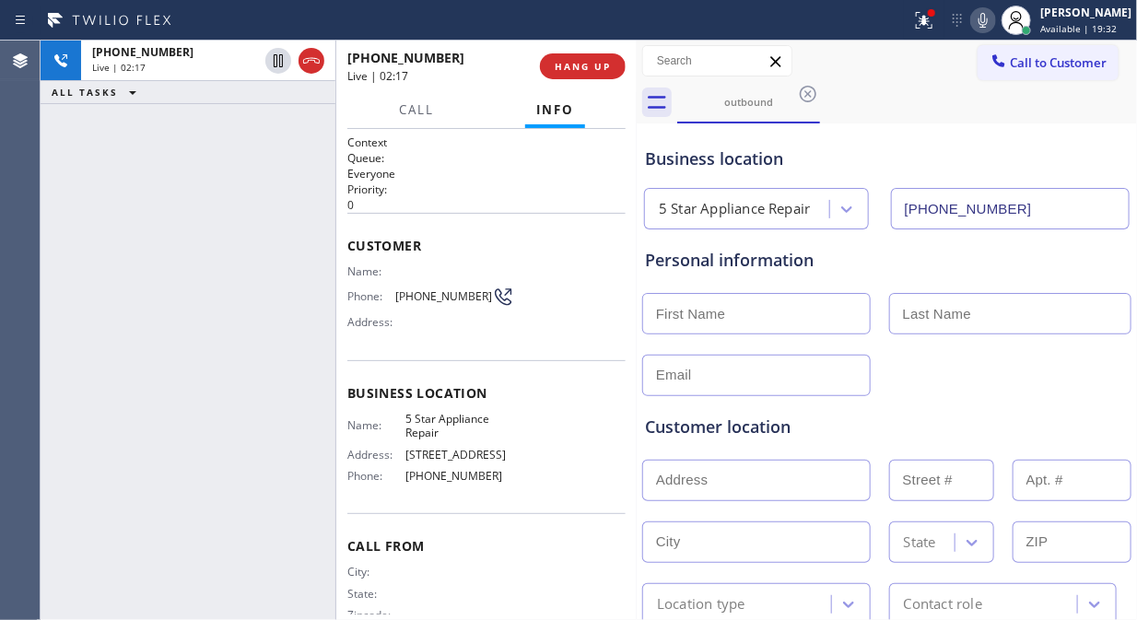
click at [994, 25] on icon at bounding box center [983, 20] width 22 height 22
click at [988, 24] on icon at bounding box center [982, 20] width 9 height 15
click at [994, 23] on icon at bounding box center [983, 20] width 22 height 22
click at [989, 23] on rect at bounding box center [983, 18] width 13 height 13
click at [994, 25] on icon at bounding box center [983, 20] width 22 height 22
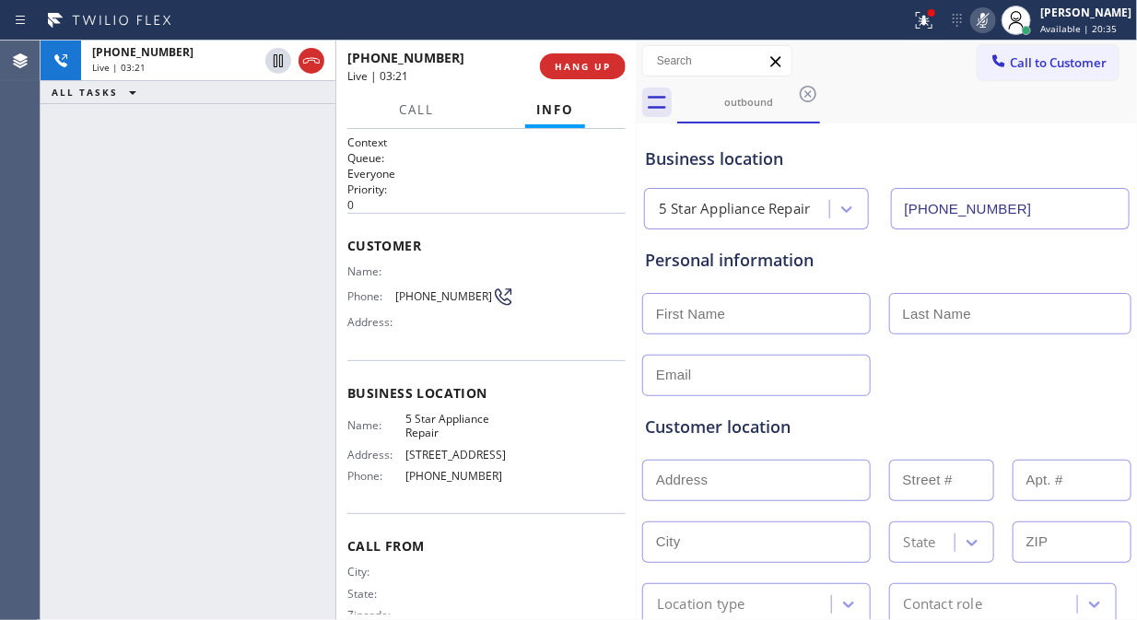
click at [994, 25] on icon at bounding box center [983, 20] width 22 height 22
click at [994, 28] on icon at bounding box center [983, 20] width 22 height 22
click at [994, 12] on icon at bounding box center [983, 20] width 22 height 22
click at [994, 28] on icon at bounding box center [983, 20] width 22 height 22
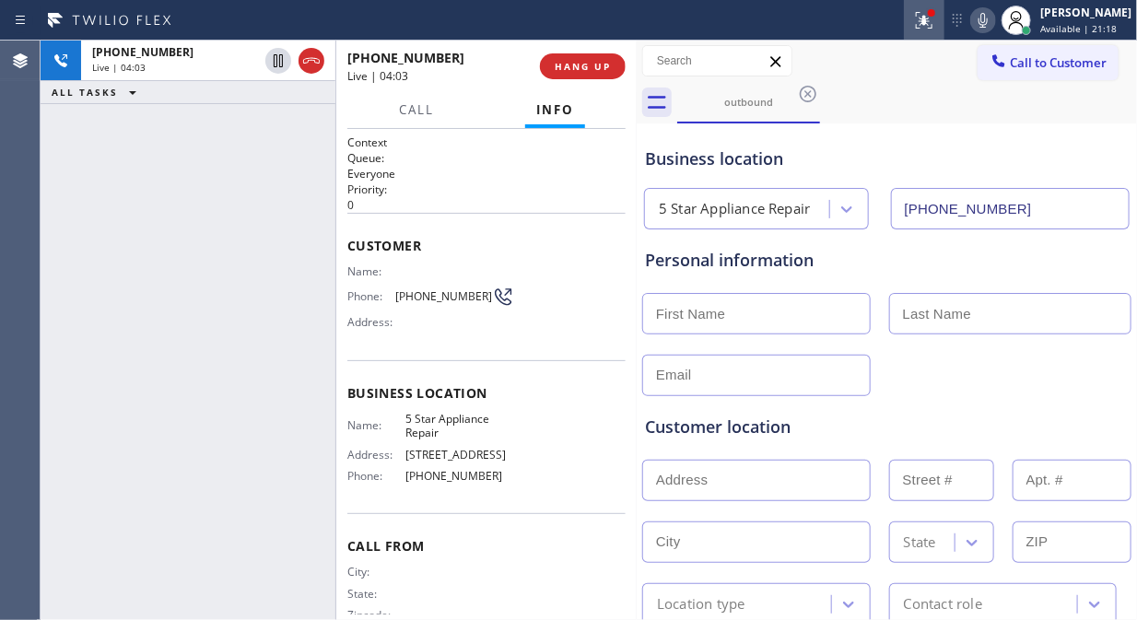
click at [933, 29] on icon at bounding box center [924, 20] width 22 height 22
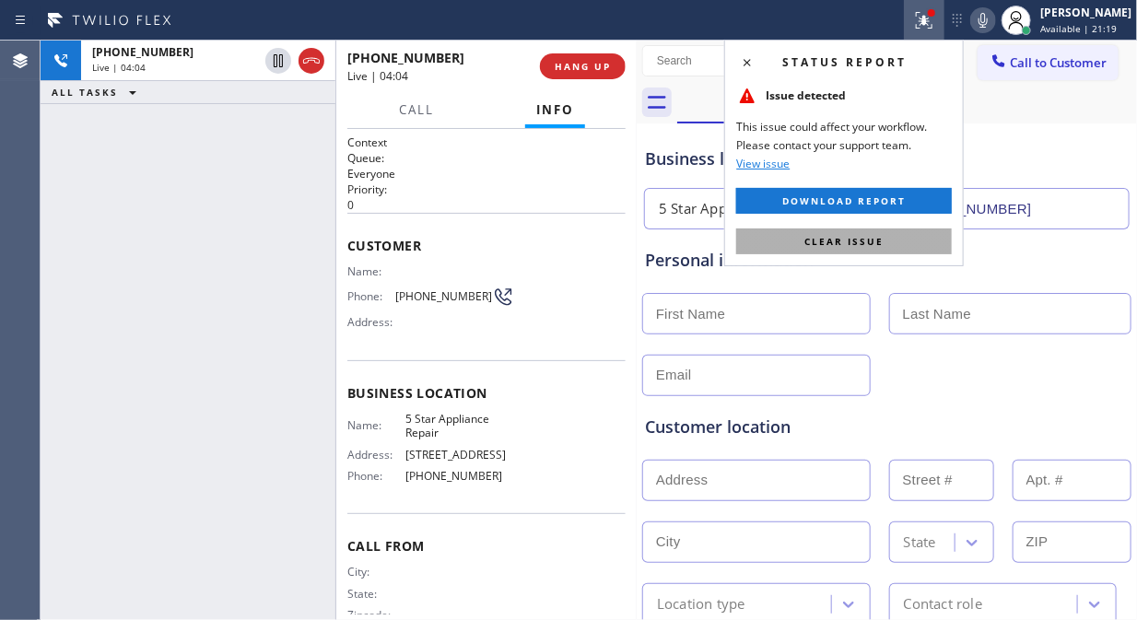
click at [868, 247] on span "Clear issue" at bounding box center [843, 241] width 79 height 13
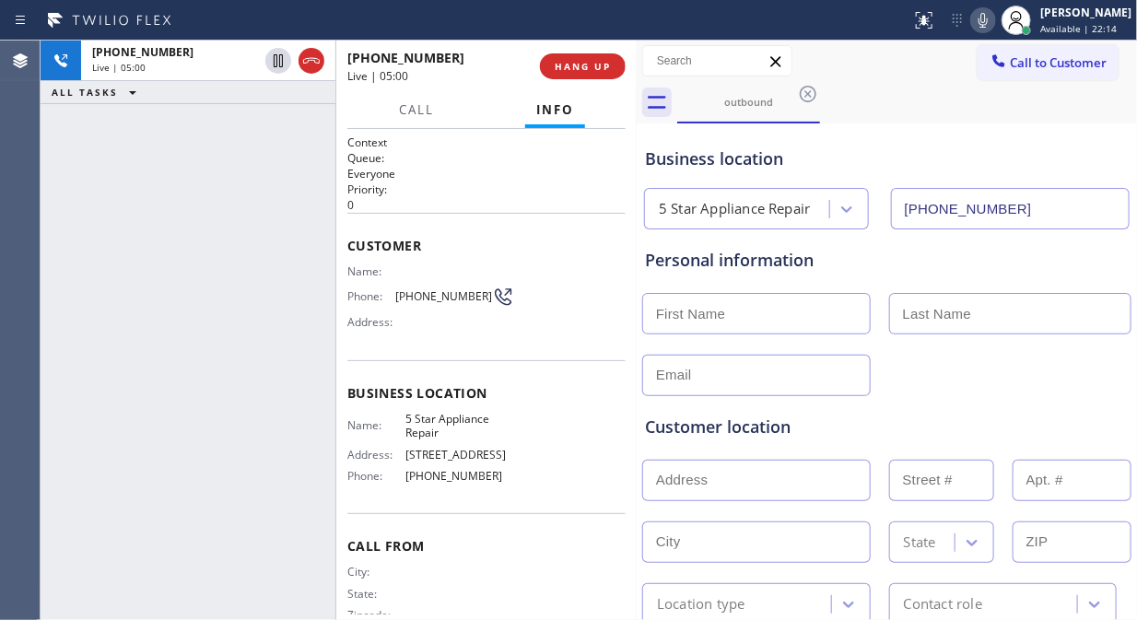
click at [994, 18] on icon at bounding box center [983, 20] width 22 height 22
click at [994, 14] on icon at bounding box center [983, 20] width 22 height 22
click at [988, 14] on icon at bounding box center [982, 20] width 9 height 15
click at [579, 64] on span "HANG UP" at bounding box center [583, 66] width 56 height 13
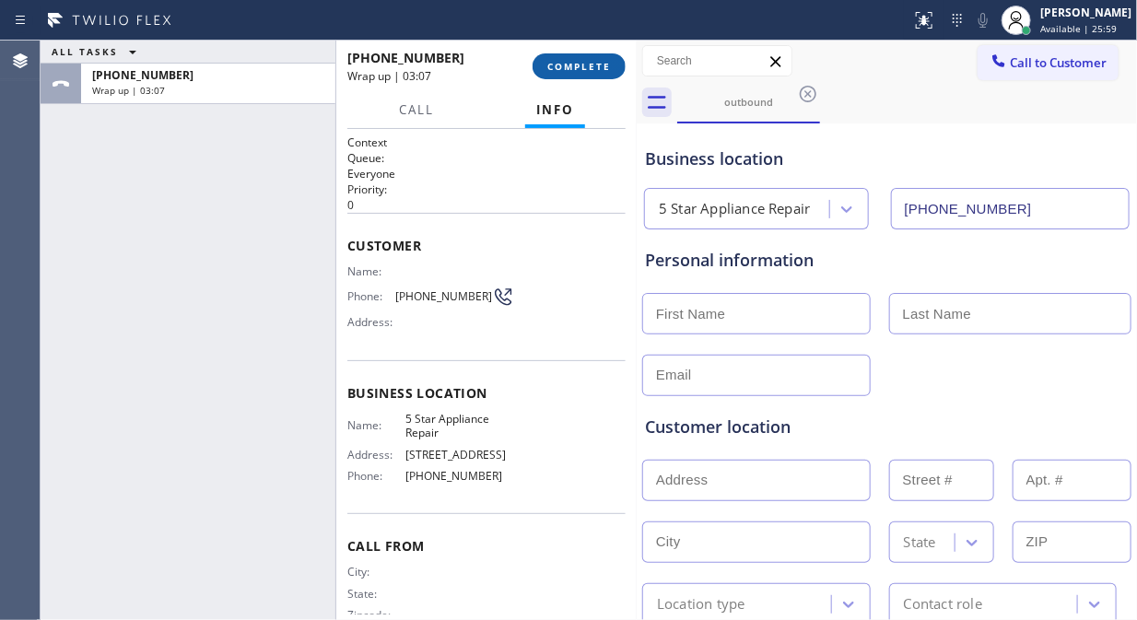
click at [578, 67] on span "COMPLETE" at bounding box center [579, 66] width 64 height 13
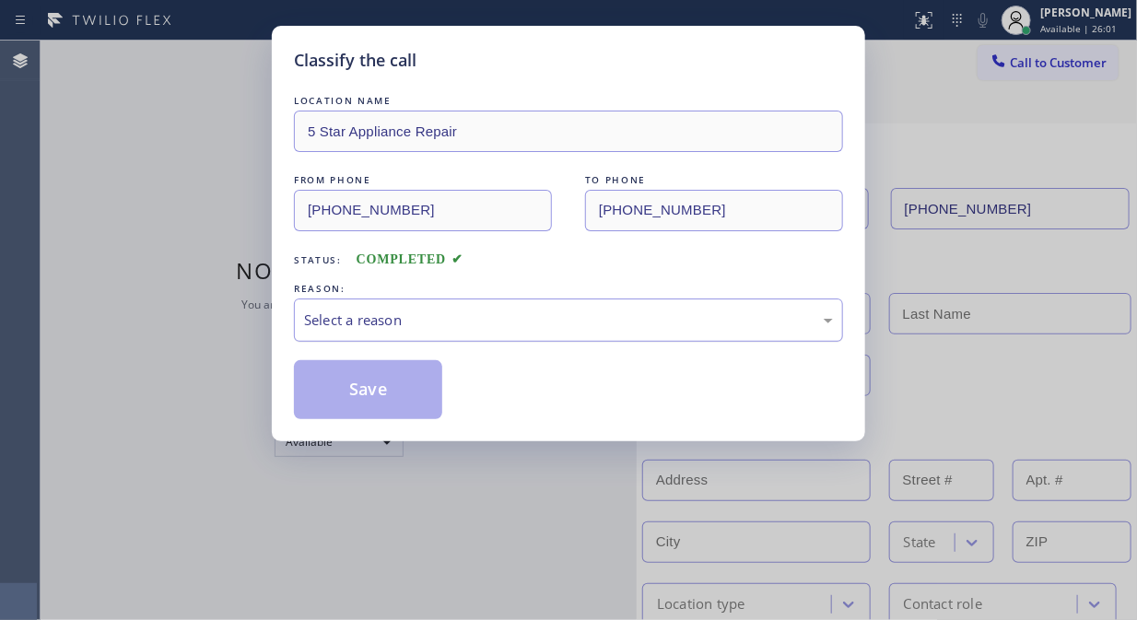
drag, startPoint x: 529, startPoint y: 326, endPoint x: 498, endPoint y: 330, distance: 31.5
click at [529, 325] on div "Select a reason" at bounding box center [568, 320] width 529 height 21
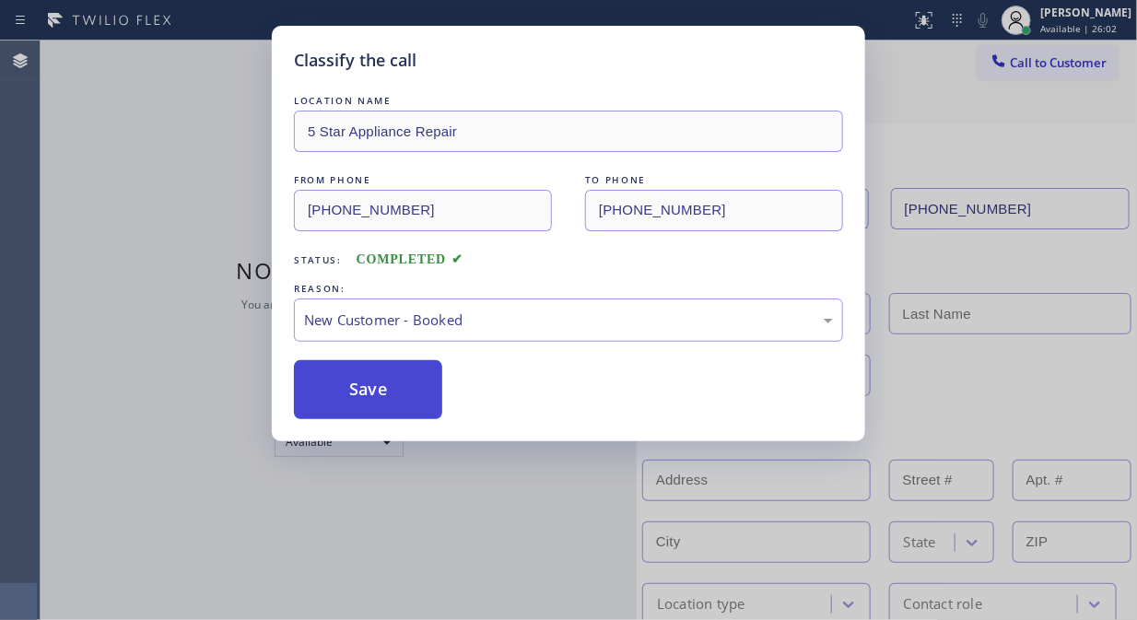
click at [355, 408] on button "Save" at bounding box center [368, 389] width 148 height 59
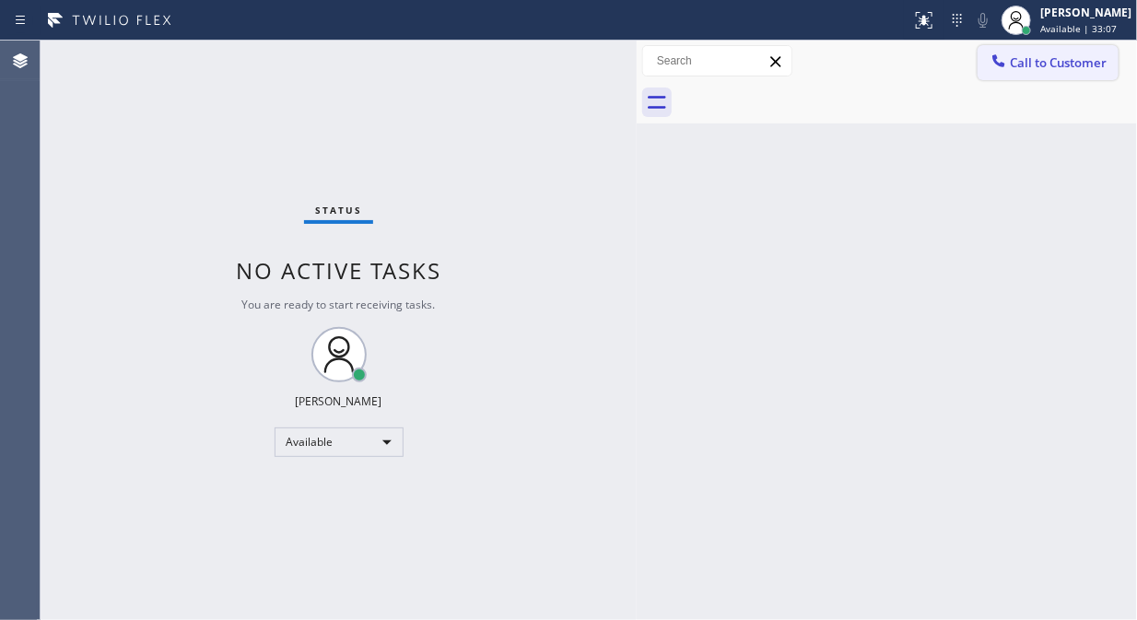
click at [1008, 62] on div at bounding box center [999, 63] width 22 height 22
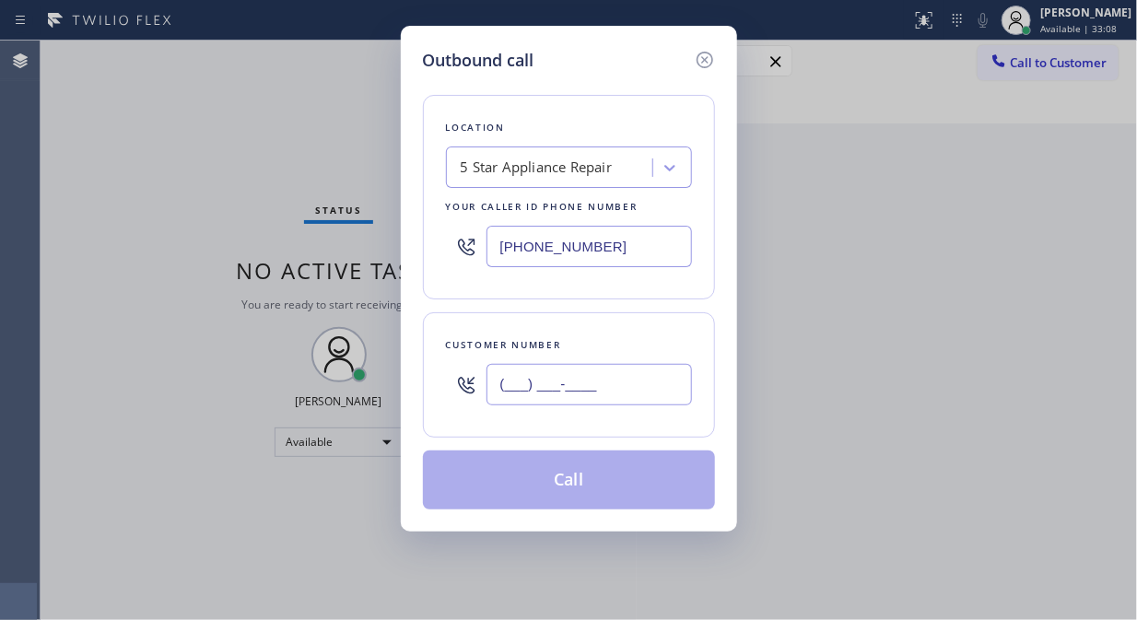
click at [511, 392] on input "(___) ___-____" at bounding box center [588, 384] width 205 height 41
paste input "424) 350-6455"
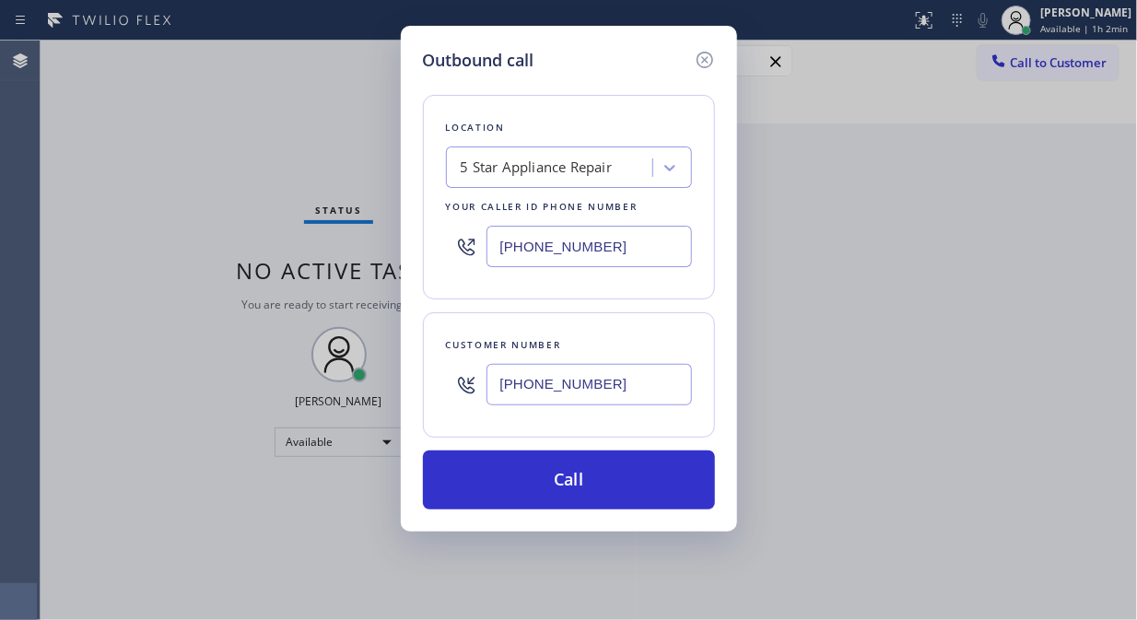
click at [501, 381] on input "[PHONE_NUMBER]" at bounding box center [588, 384] width 205 height 41
paste input "323) 445-7139"
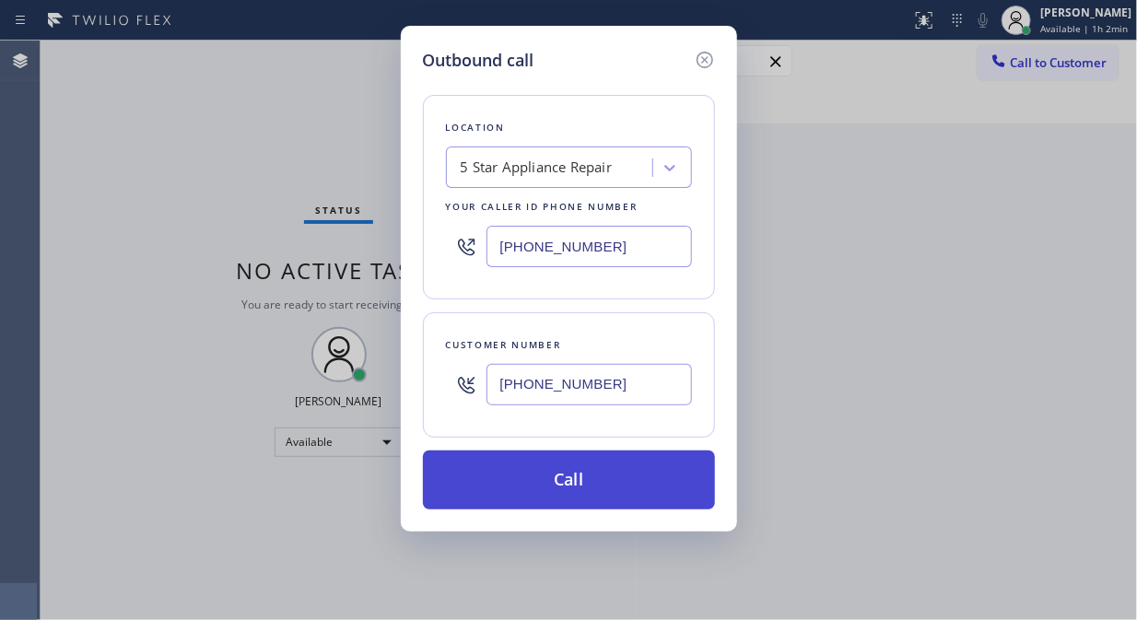
type input "[PHONE_NUMBER]"
click at [553, 489] on button "Call" at bounding box center [569, 480] width 292 height 59
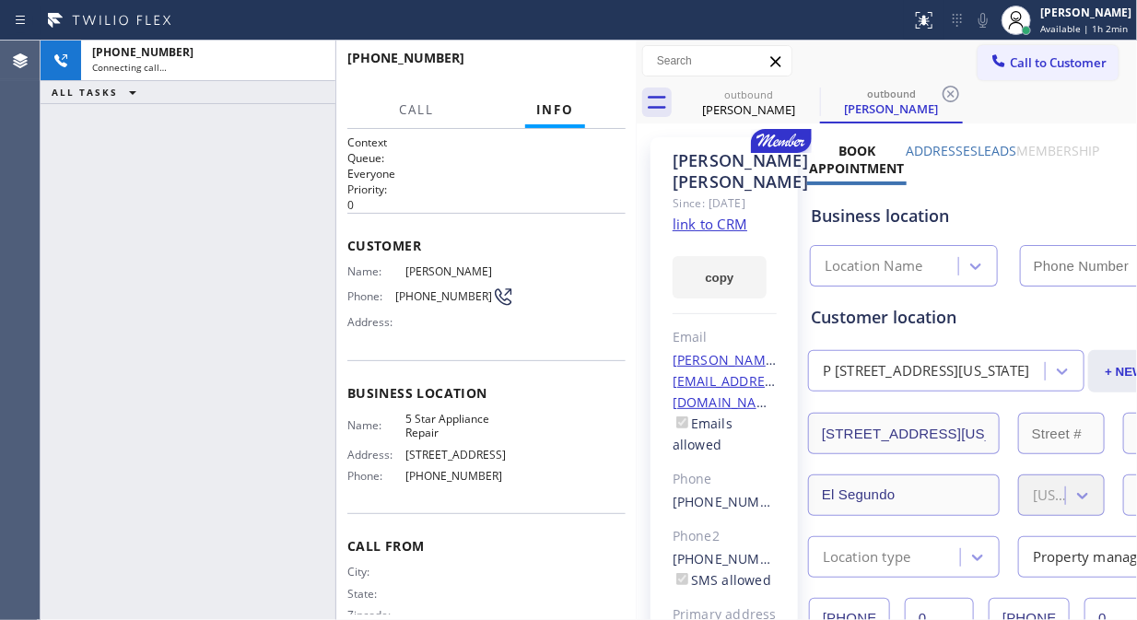
type input "[PHONE_NUMBER]"
click at [990, 20] on icon at bounding box center [983, 20] width 22 height 22
click at [988, 20] on icon at bounding box center [982, 20] width 9 height 15
click at [580, 64] on span "HANG UP" at bounding box center [583, 66] width 56 height 13
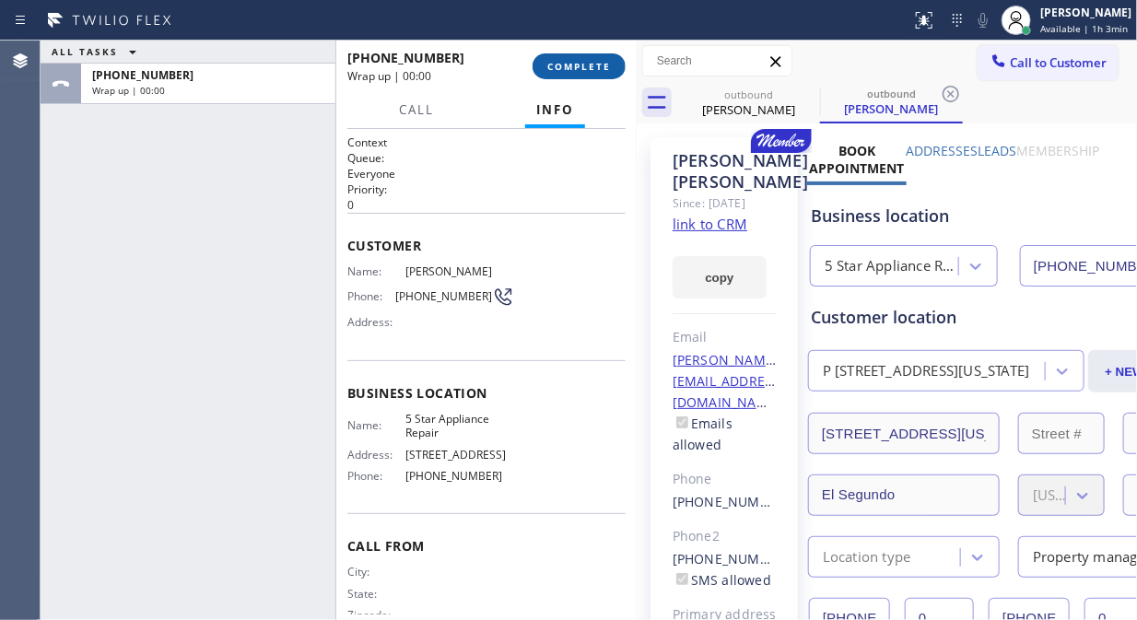
click at [579, 64] on span "COMPLETE" at bounding box center [579, 66] width 64 height 13
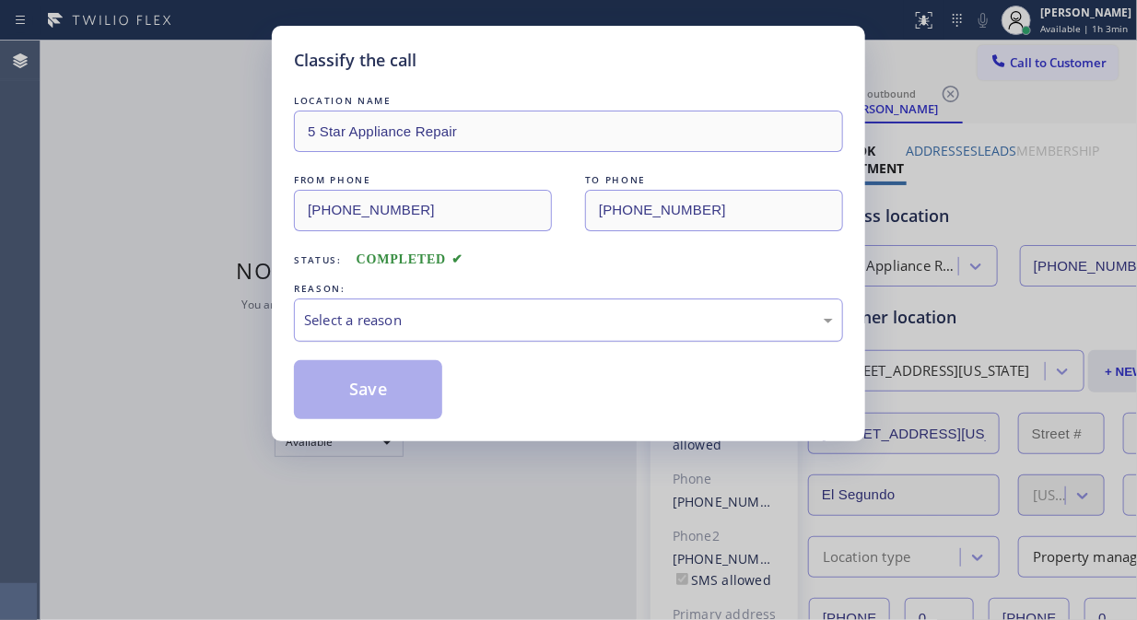
click at [638, 318] on div "Select a reason" at bounding box center [568, 320] width 529 height 21
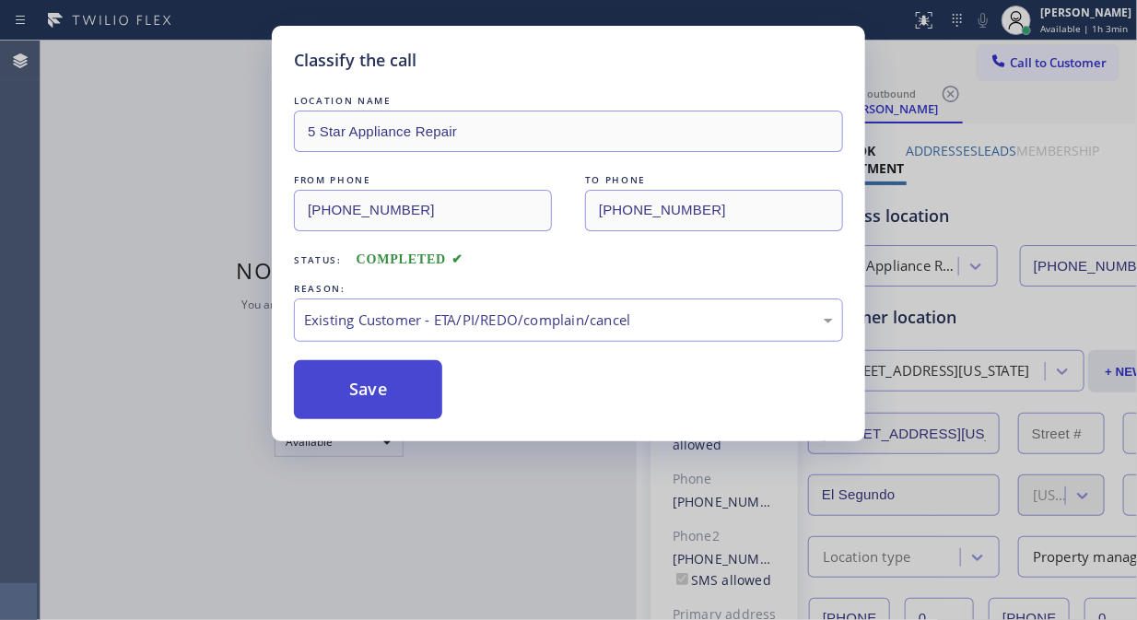
click at [403, 394] on button "Save" at bounding box center [368, 389] width 148 height 59
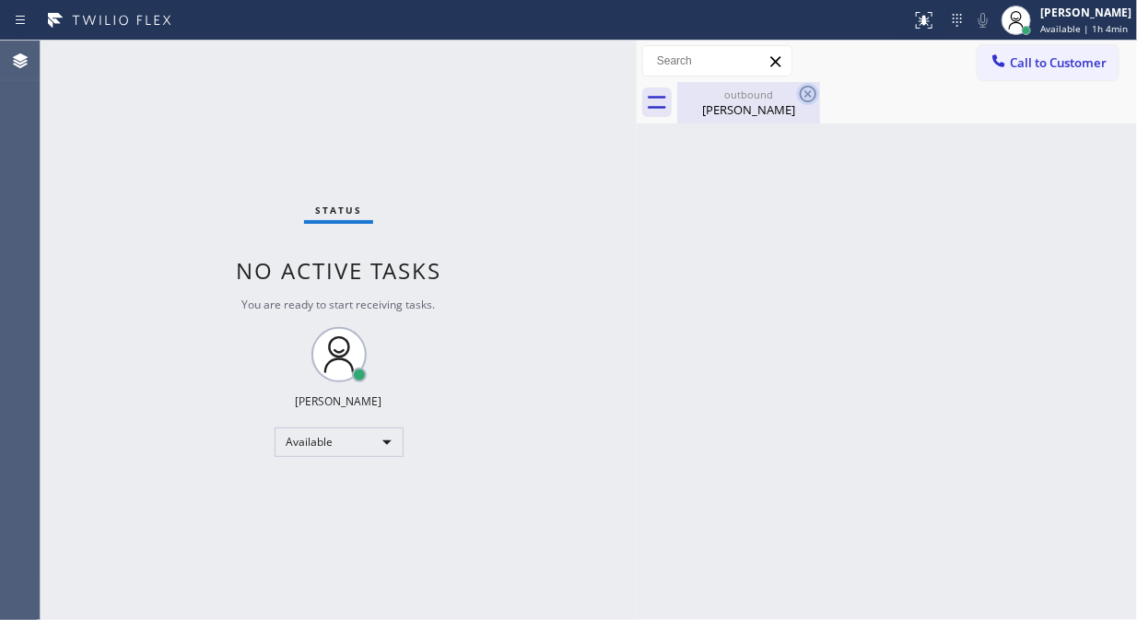
click at [802, 85] on icon at bounding box center [808, 94] width 22 height 22
drag, startPoint x: 784, startPoint y: 97, endPoint x: 798, endPoint y: 95, distance: 13.9
click at [785, 96] on div "outbound" at bounding box center [748, 95] width 139 height 14
click at [147, 162] on div "Status No active tasks You are ready to start receiving tasks. [PERSON_NAME] Av…" at bounding box center [339, 331] width 596 height 580
click at [1051, 58] on span "Call to Customer" at bounding box center [1058, 62] width 97 height 17
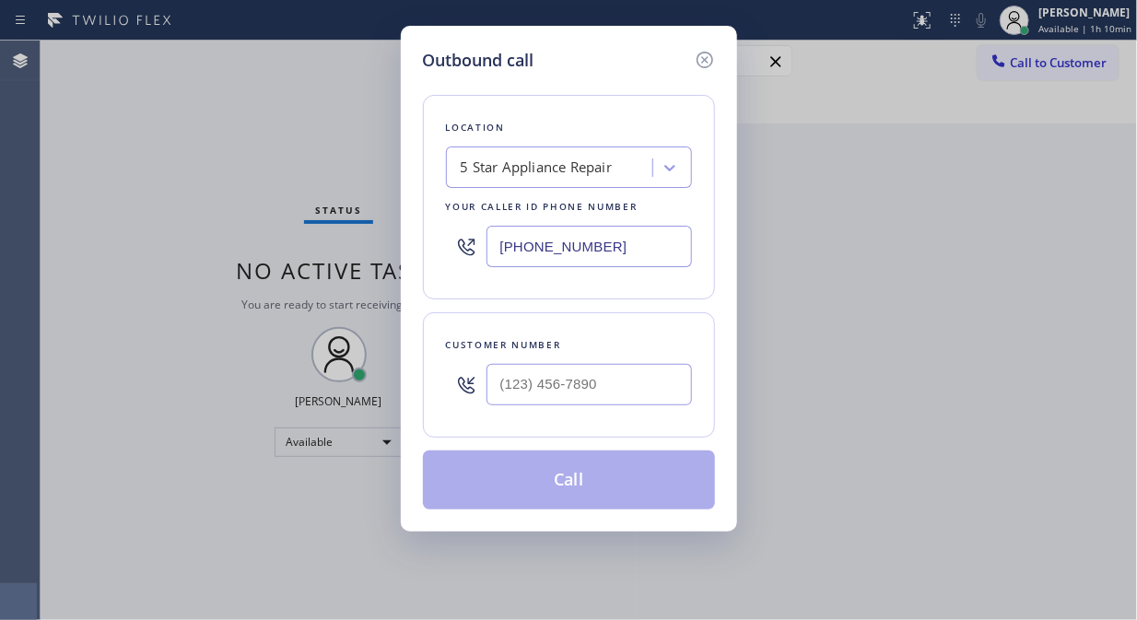
click at [493, 240] on input "[PHONE_NUMBER]" at bounding box center [588, 246] width 205 height 41
paste input "501-7800"
type input "[PHONE_NUMBER]"
drag, startPoint x: 88, startPoint y: 178, endPoint x: 195, endPoint y: 231, distance: 120.3
click at [88, 178] on div "Outbound call Location [MEDICAL_DATA] Electrical Your caller id phone number [P…" at bounding box center [568, 310] width 1137 height 620
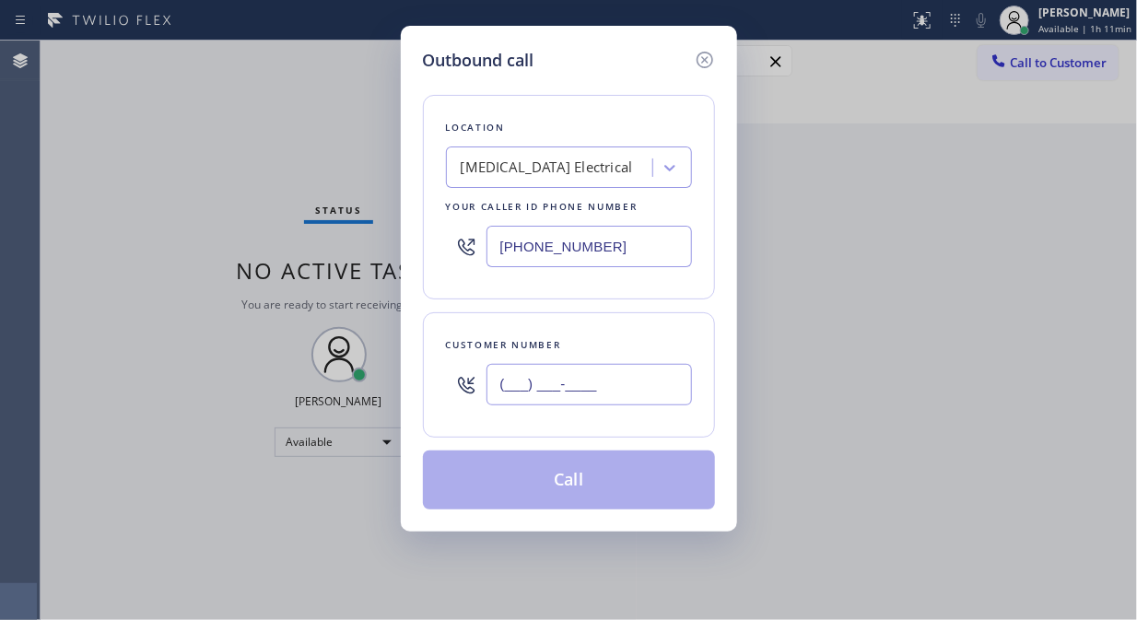
click at [500, 379] on input "(___) ___-____" at bounding box center [588, 384] width 205 height 41
paste input "949) 303-9473"
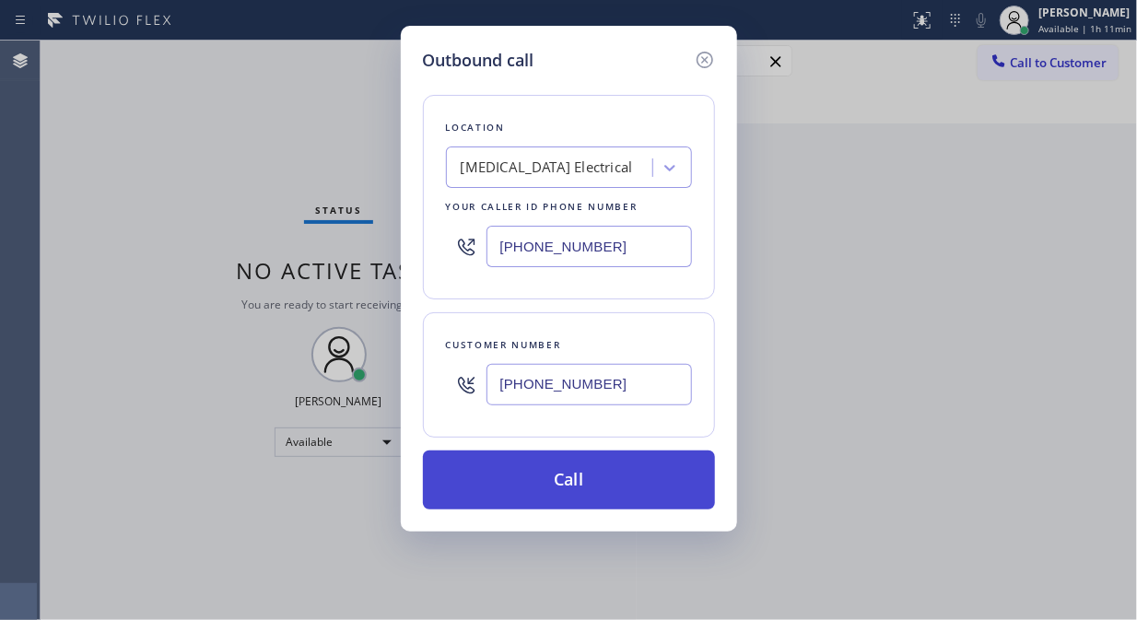
type input "[PHONE_NUMBER]"
click at [579, 481] on button "Call" at bounding box center [569, 480] width 292 height 59
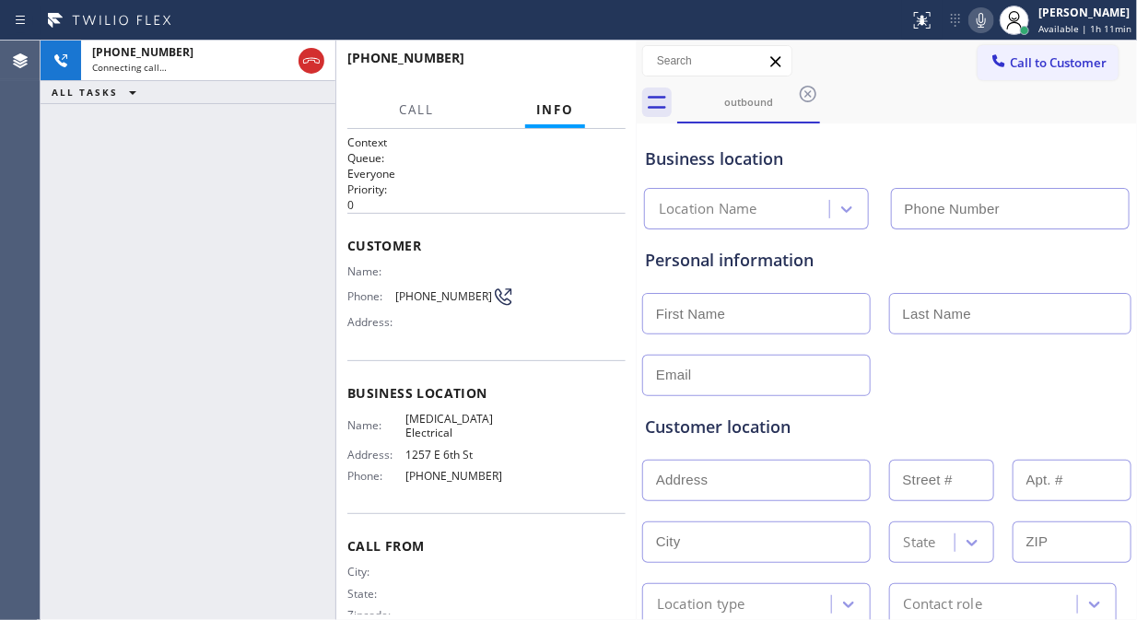
type input "[PHONE_NUMBER]"
drag, startPoint x: 347, startPoint y: 268, endPoint x: 485, endPoint y: 289, distance: 138.9
click at [485, 289] on div "Name: Phone: [PHONE_NUMBER] Address:" at bounding box center [430, 300] width 167 height 73
copy div "Name: Phone: [PHONE_NUMBER]"
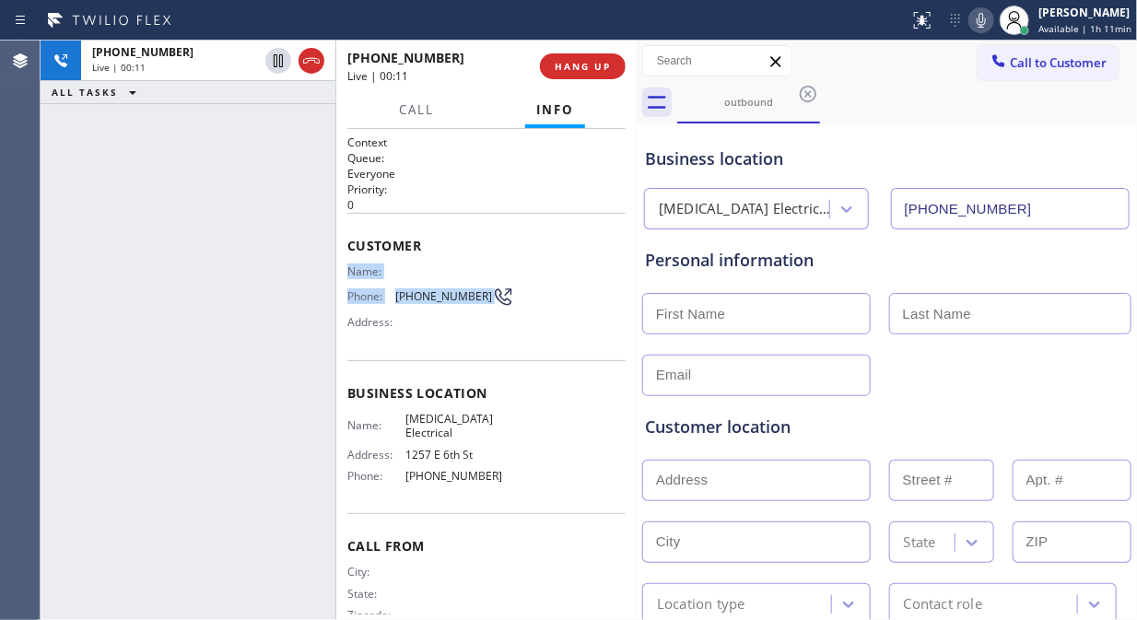
click at [135, 203] on div "[PHONE_NUMBER] Live | 00:11 ALL TASKS ALL TASKS ACTIVE TASKS TASKS IN WRAP UP" at bounding box center [188, 331] width 295 height 580
click at [990, 19] on icon at bounding box center [981, 20] width 22 height 22
click at [986, 20] on icon at bounding box center [981, 20] width 22 height 22
click at [986, 19] on icon at bounding box center [981, 20] width 22 height 22
click at [986, 19] on rect at bounding box center [981, 18] width 13 height 13
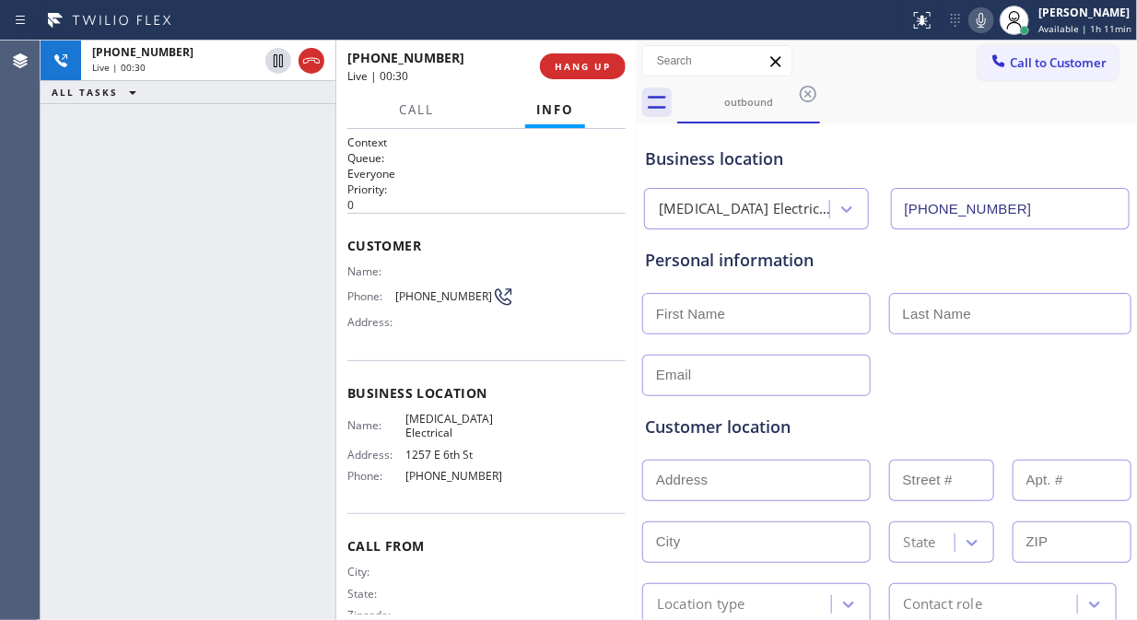
click at [158, 225] on div "[PHONE_NUMBER] Live | 00:30 ALL TASKS ALL TASKS ACTIVE TASKS TASKS IN WRAP UP" at bounding box center [188, 331] width 295 height 580
click at [560, 67] on span "HANG UP" at bounding box center [583, 66] width 56 height 13
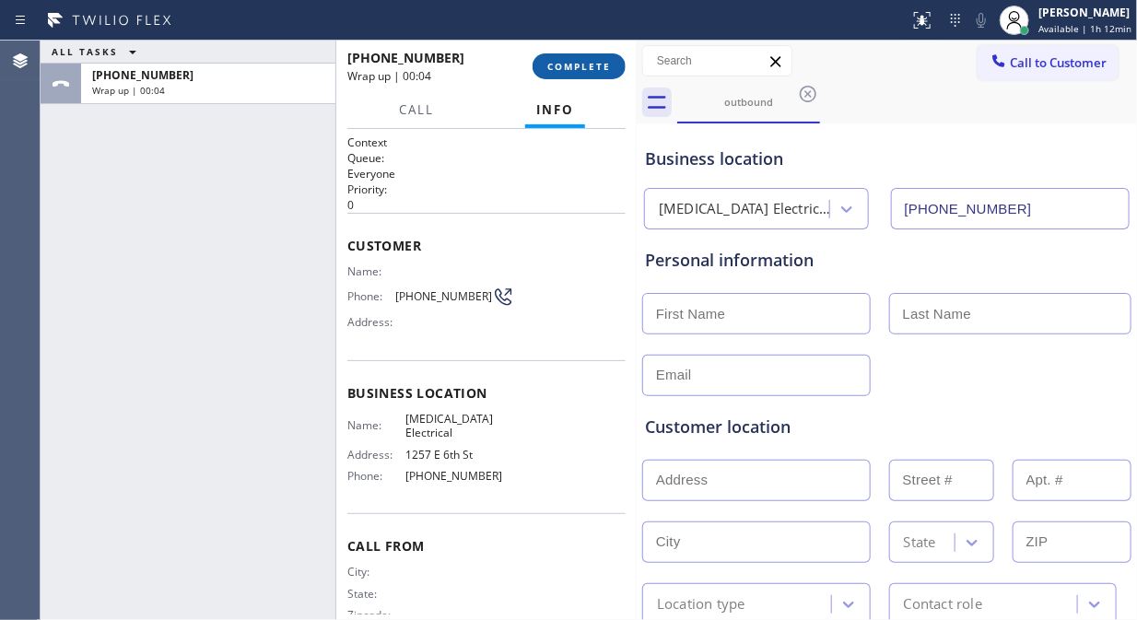
click at [562, 66] on span "COMPLETE" at bounding box center [579, 66] width 64 height 13
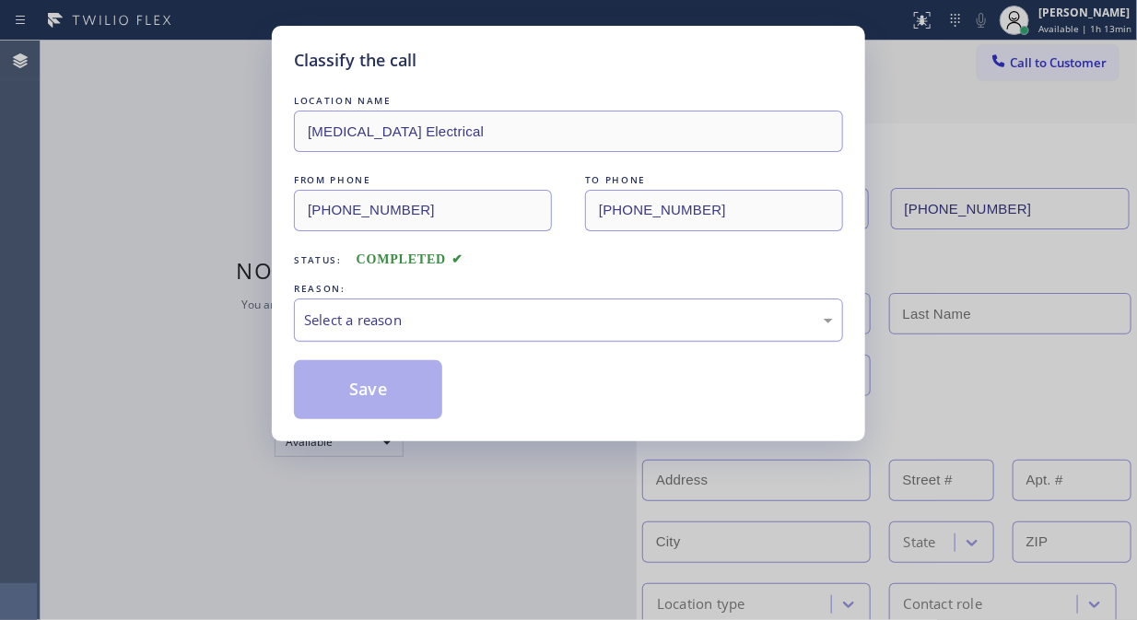
click at [498, 318] on div "Select a reason" at bounding box center [568, 320] width 529 height 21
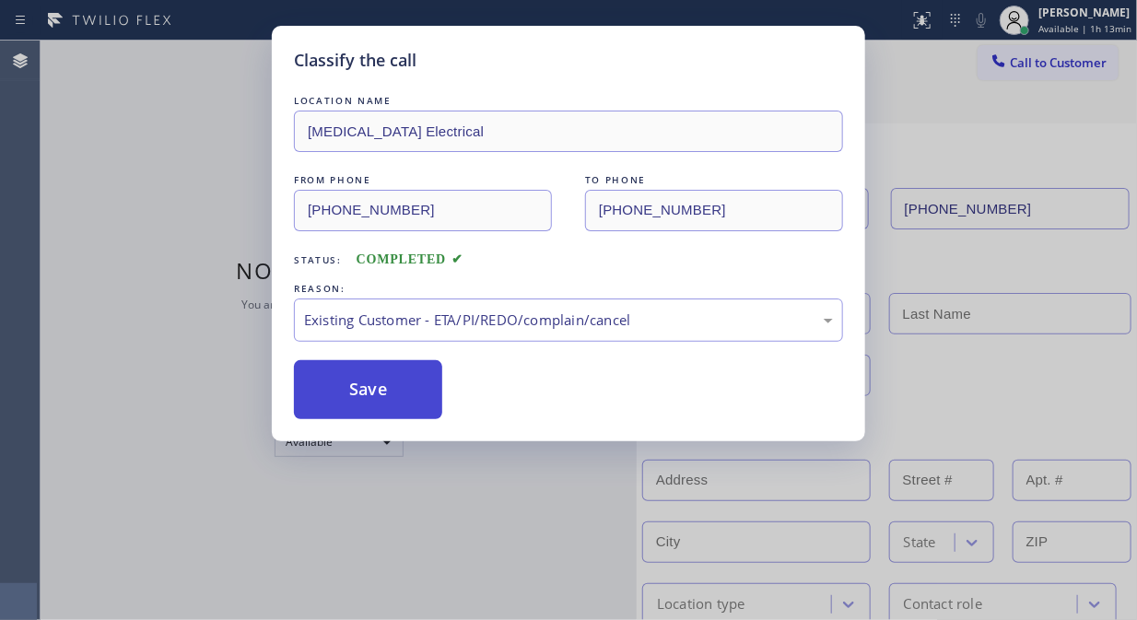
click at [357, 392] on button "Save" at bounding box center [368, 389] width 148 height 59
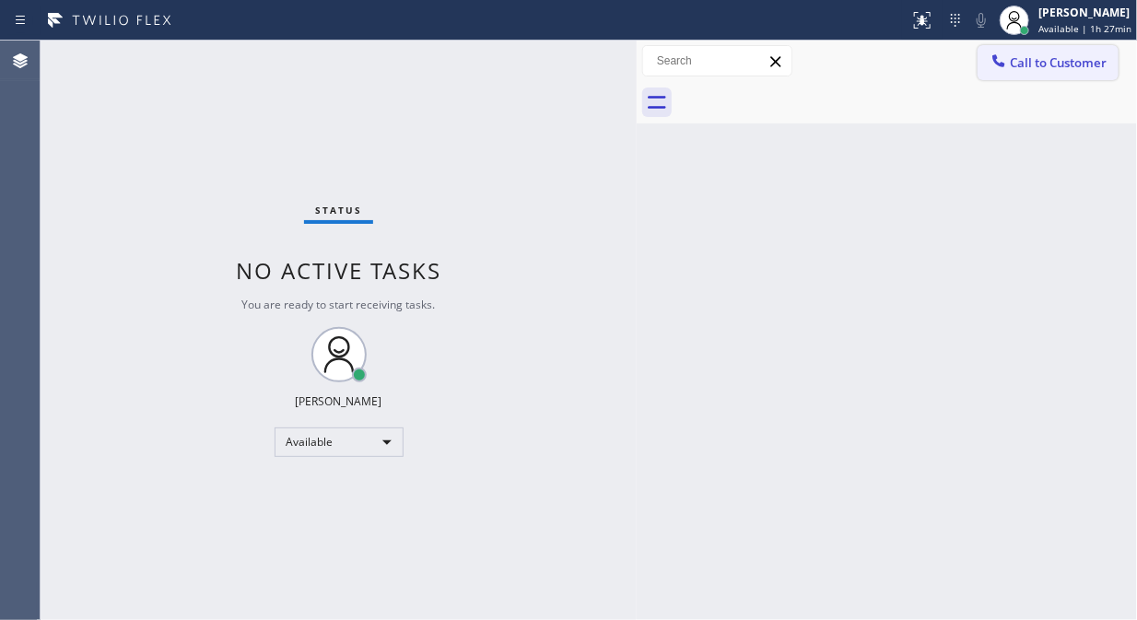
click at [1017, 56] on span "Call to Customer" at bounding box center [1058, 62] width 97 height 17
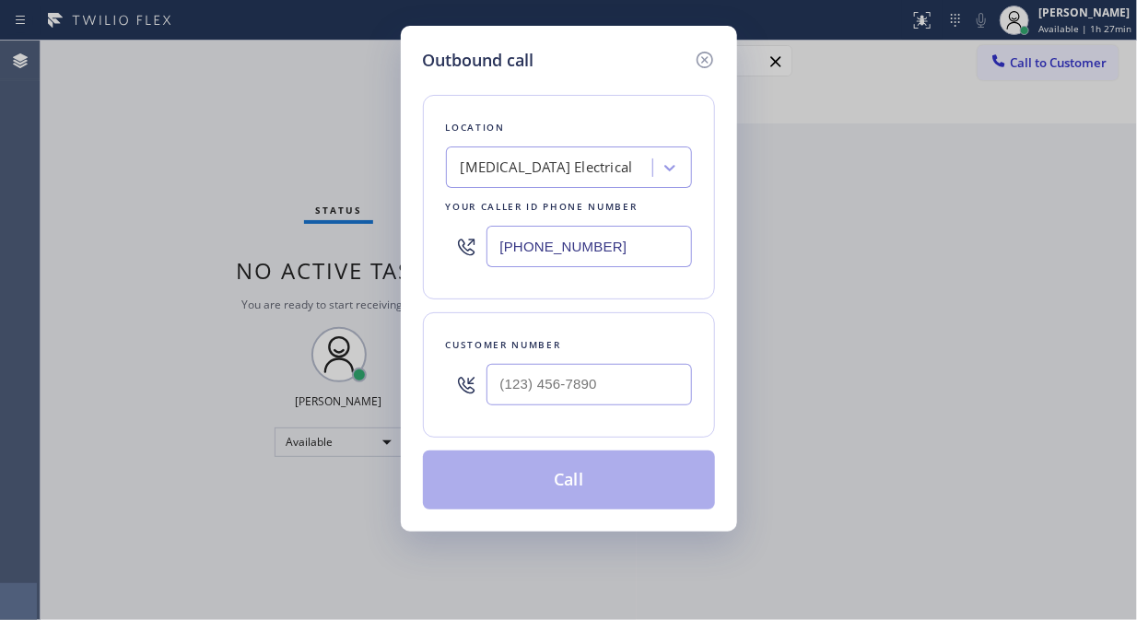
click at [513, 170] on div "[MEDICAL_DATA] Electrical" at bounding box center [547, 168] width 172 height 21
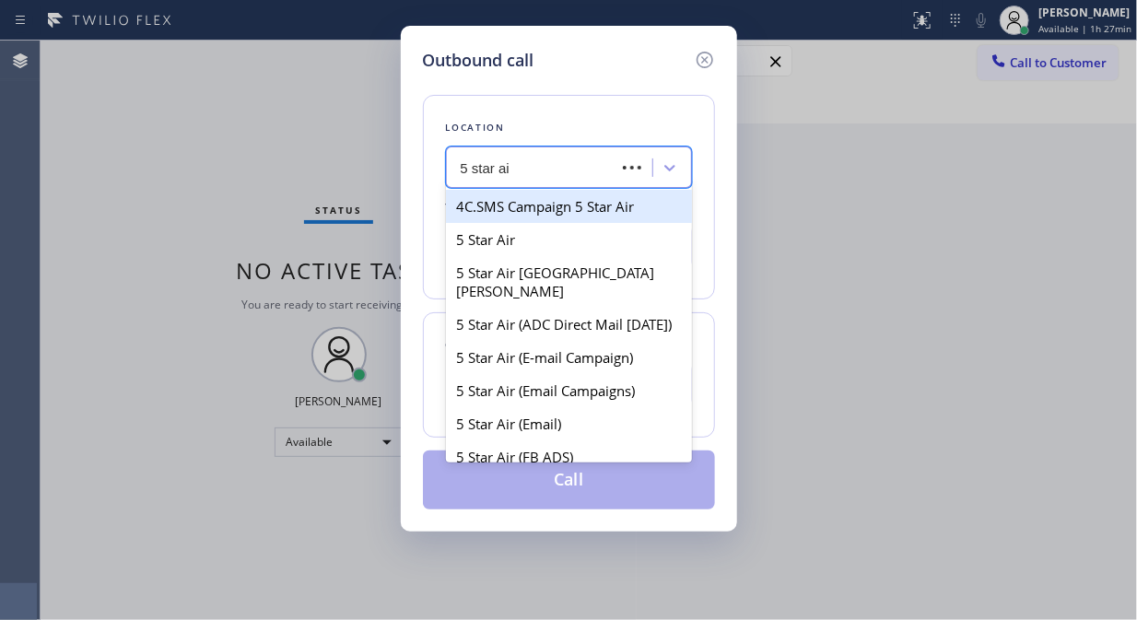
type input "5 star air"
click at [495, 205] on div "5 Star Air" at bounding box center [569, 206] width 246 height 33
type input "[PHONE_NUMBER]"
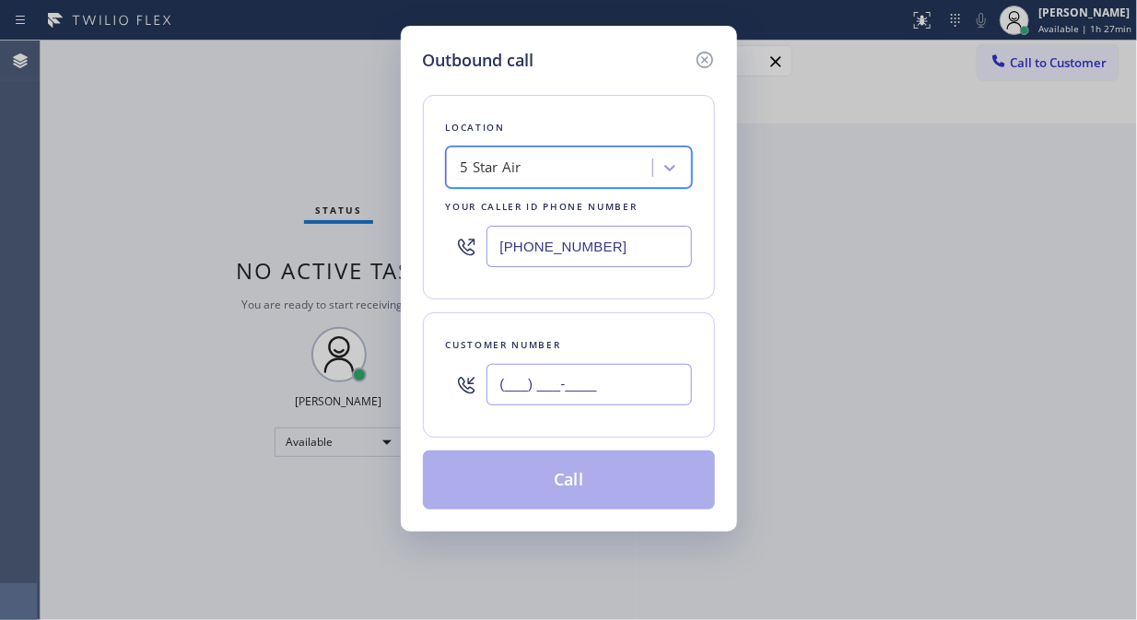
click at [504, 381] on input "(___) ___-____" at bounding box center [588, 384] width 205 height 41
paste input "310) 829-9378"
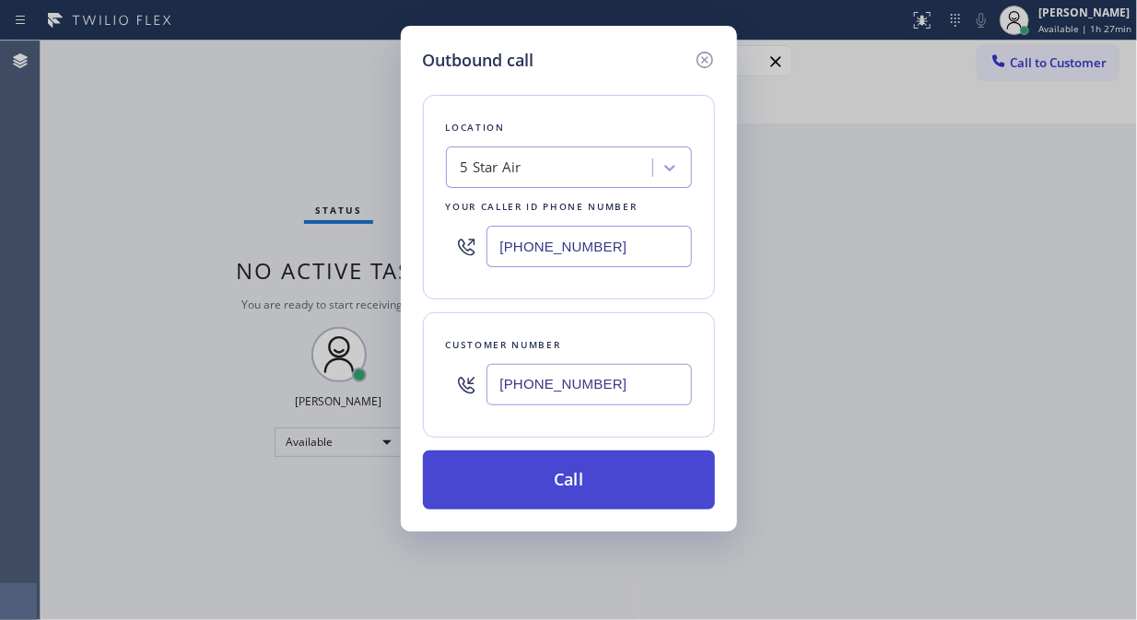
type input "[PHONE_NUMBER]"
click at [628, 492] on button "Call" at bounding box center [569, 480] width 292 height 59
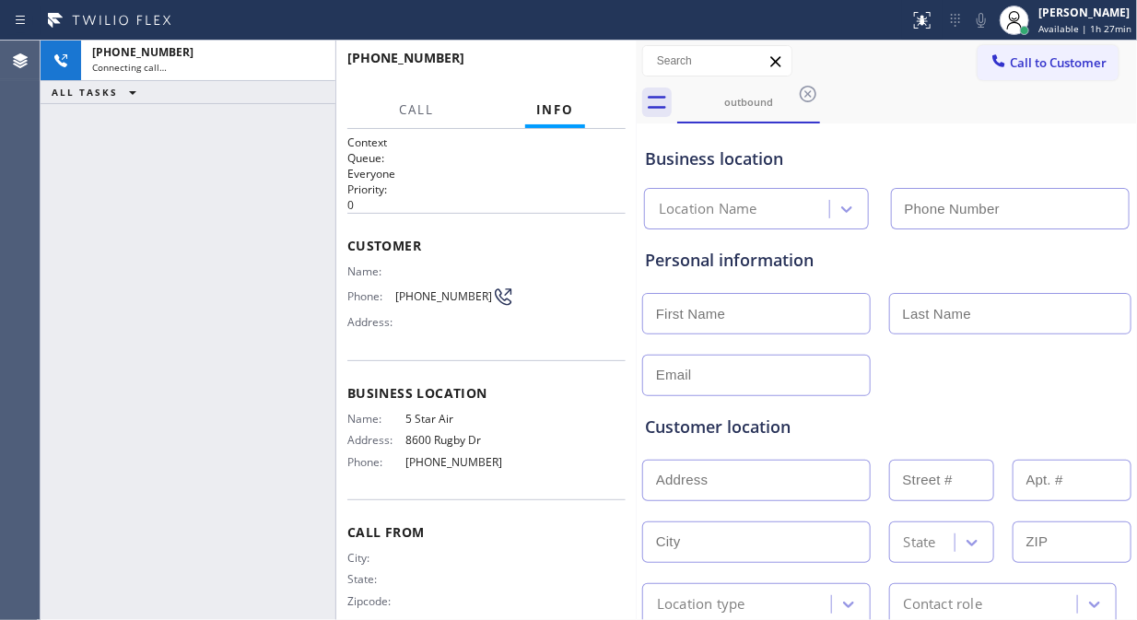
type input "[PHONE_NUMBER]"
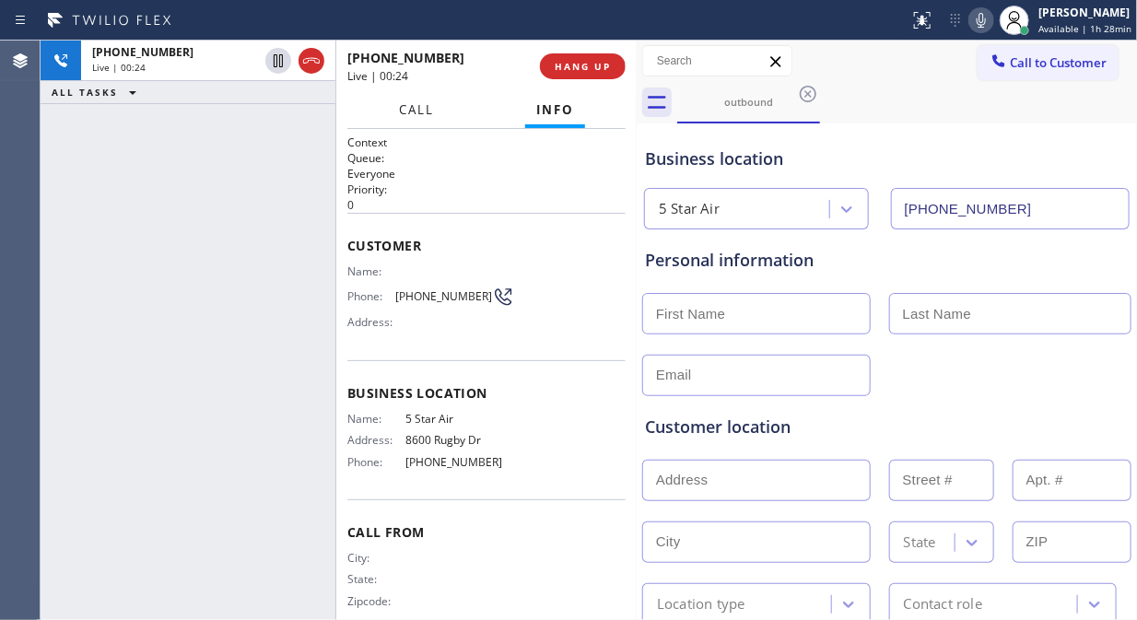
click at [416, 111] on span "Call" at bounding box center [416, 109] width 35 height 17
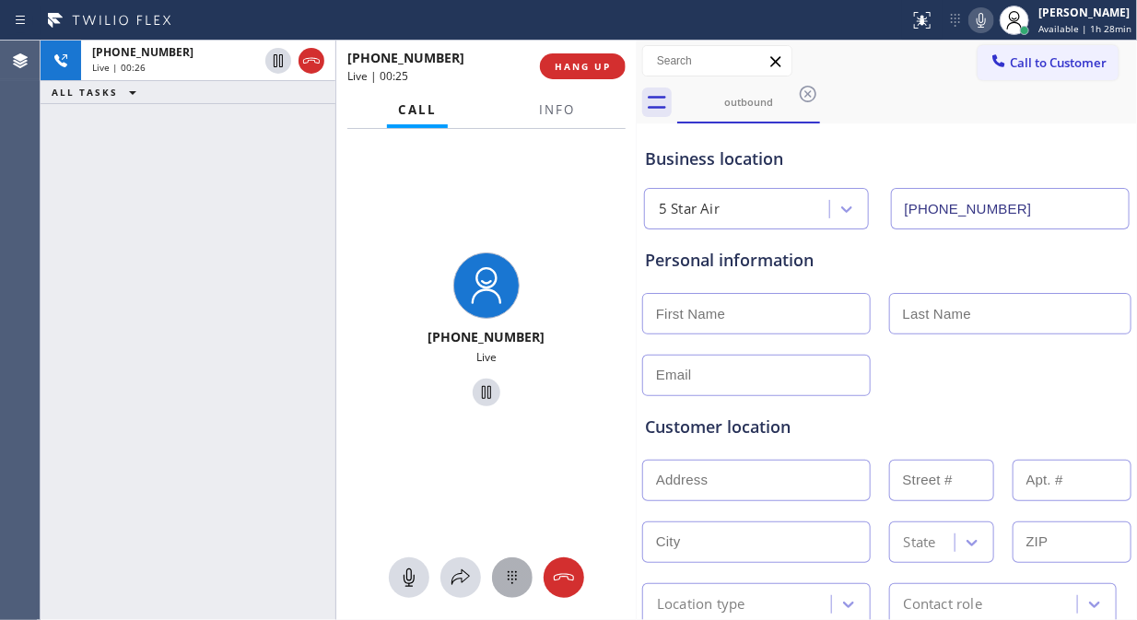
click at [510, 583] on icon at bounding box center [512, 578] width 22 height 22
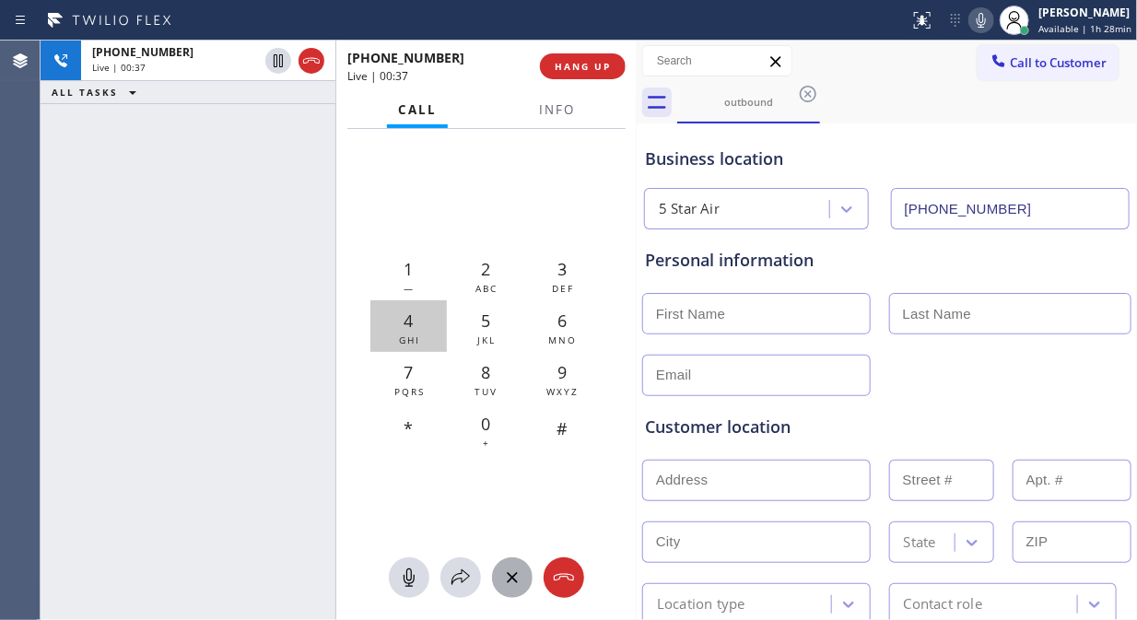
click at [404, 326] on span "4" at bounding box center [408, 321] width 9 height 22
click at [562, 112] on span "Info" at bounding box center [557, 109] width 36 height 17
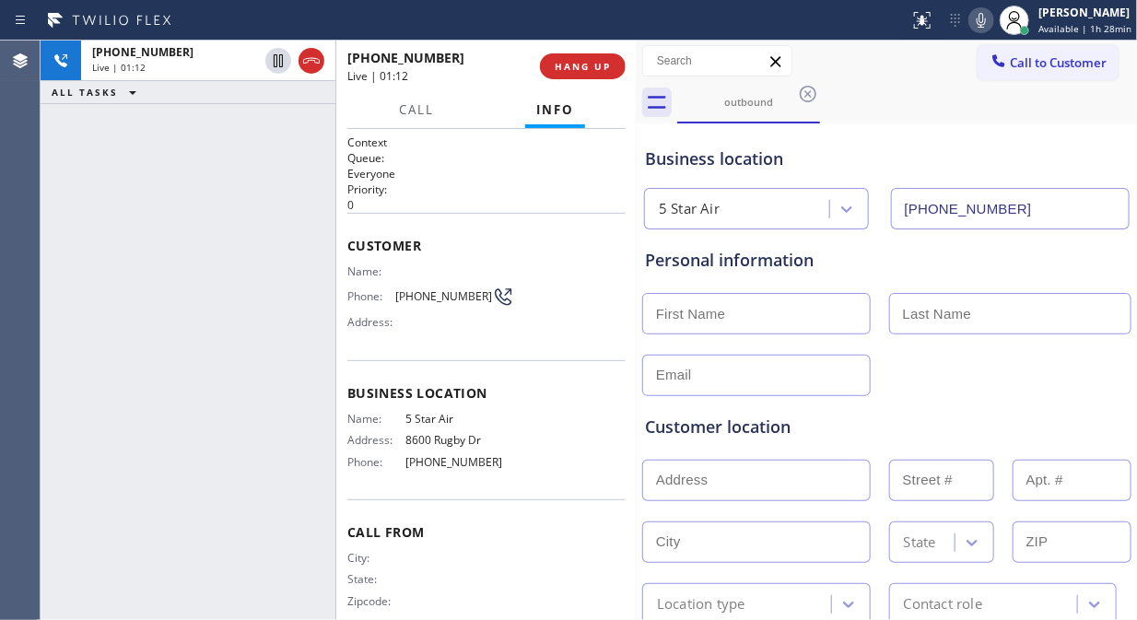
click at [109, 176] on div "[PHONE_NUMBER] Live | 01:12 ALL TASKS ALL TASKS ACTIVE TASKS TASKS IN WRAP UP" at bounding box center [188, 331] width 295 height 580
click at [412, 114] on span "Call" at bounding box center [416, 109] width 35 height 17
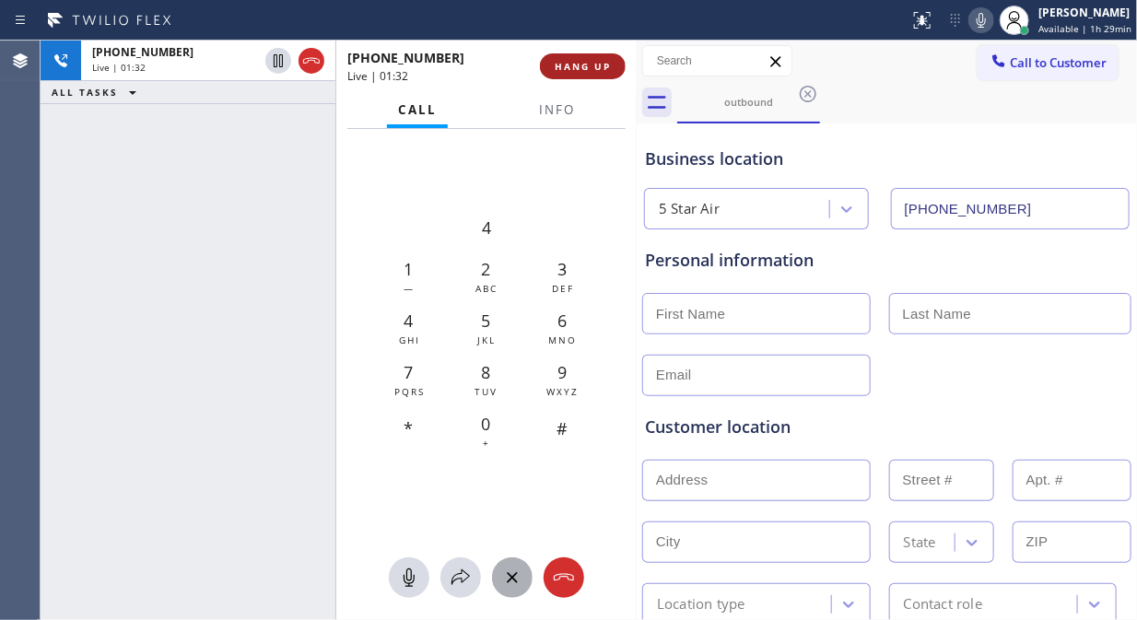
click at [557, 67] on span "HANG UP" at bounding box center [583, 66] width 56 height 13
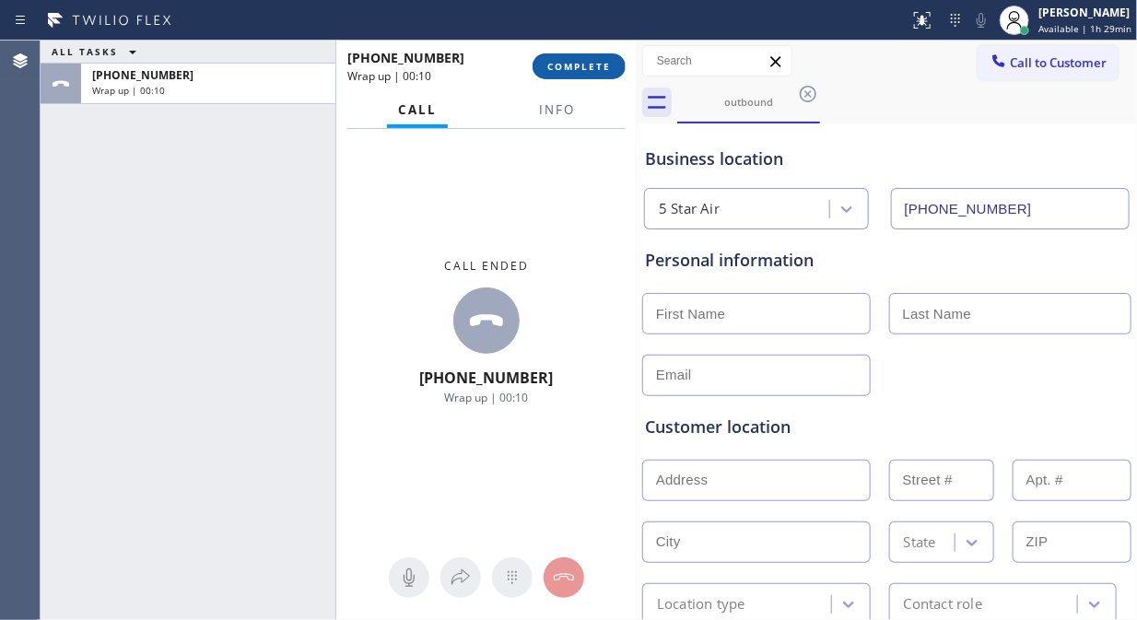
click at [606, 72] on span "COMPLETE" at bounding box center [579, 66] width 64 height 13
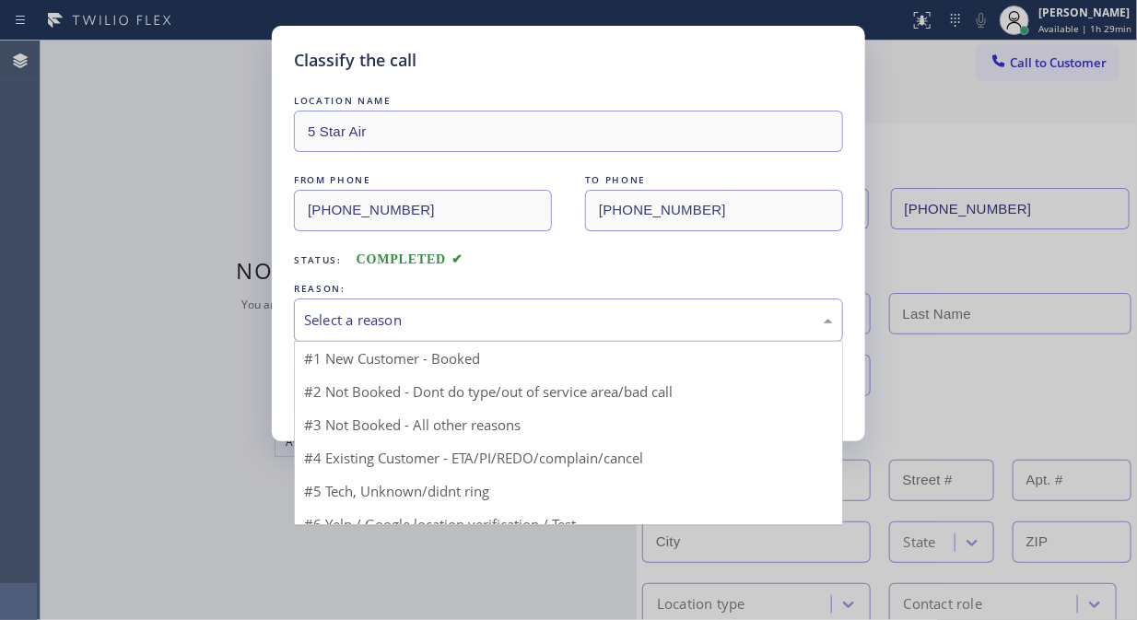
click at [591, 320] on div "Select a reason" at bounding box center [568, 320] width 529 height 21
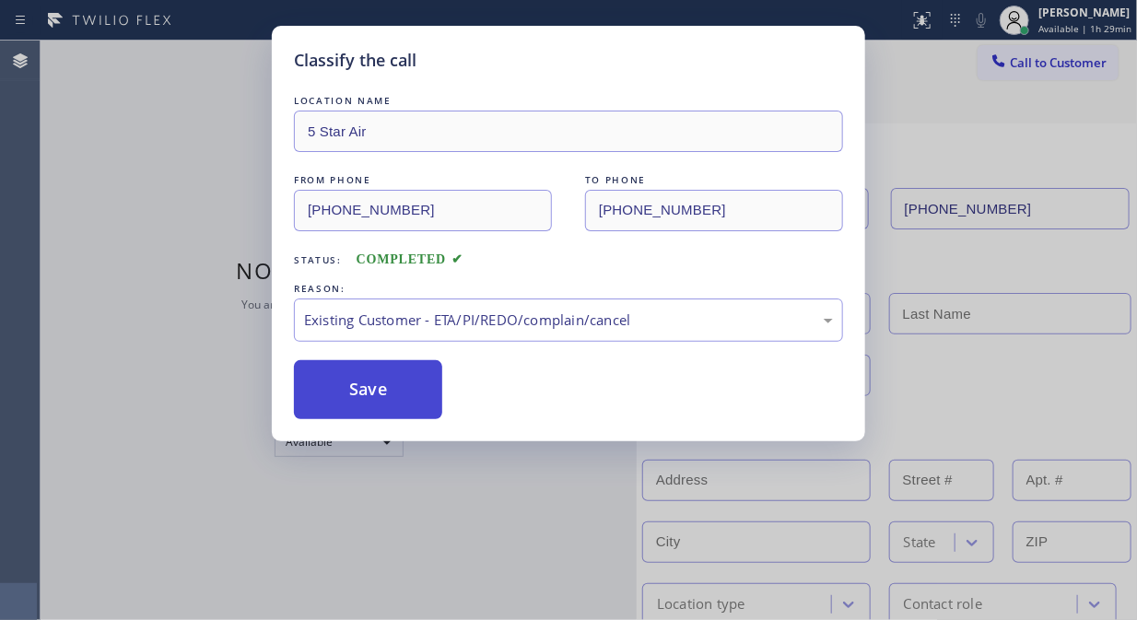
drag, startPoint x: 335, startPoint y: 397, endPoint x: 387, endPoint y: 381, distance: 54.2
click at [336, 399] on button "Save" at bounding box center [368, 389] width 148 height 59
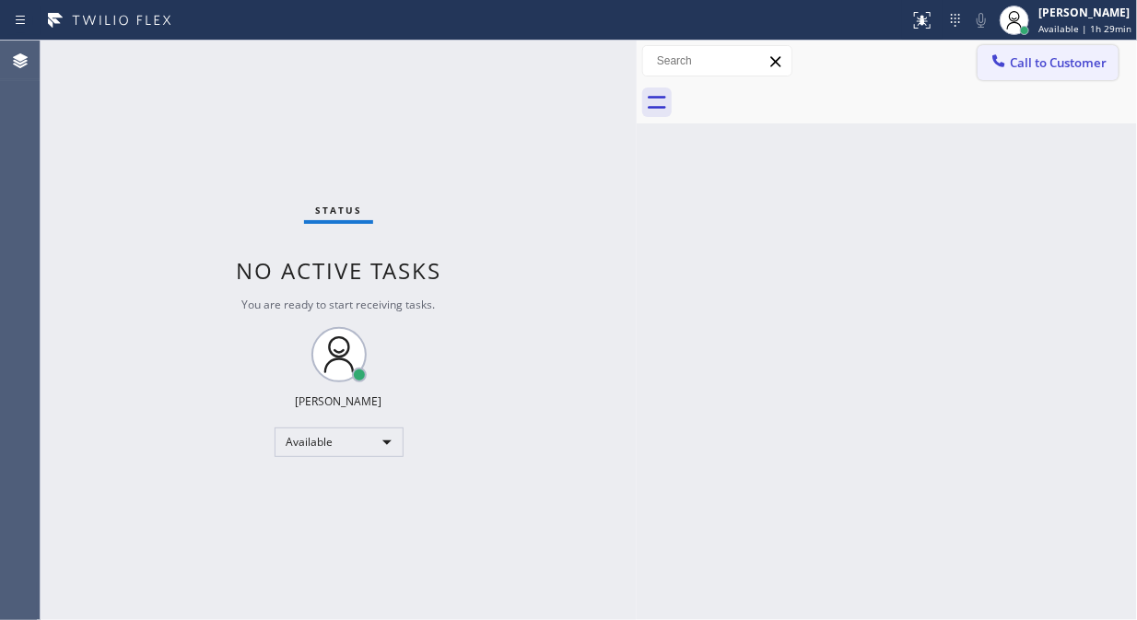
click at [1066, 68] on span "Call to Customer" at bounding box center [1058, 62] width 97 height 17
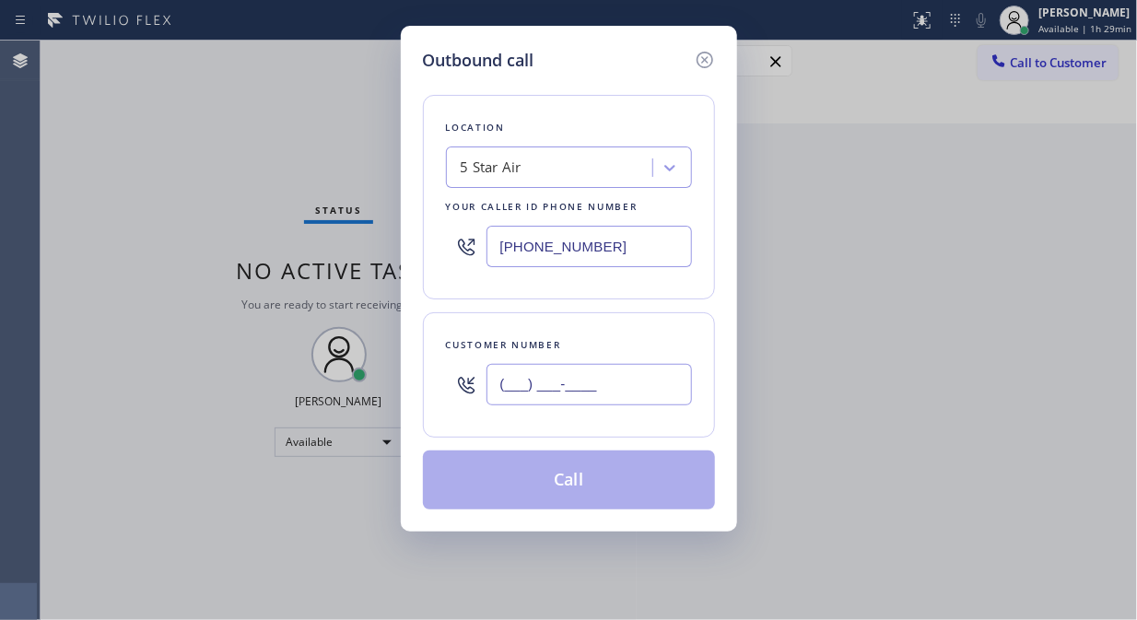
click at [556, 385] on input "(___) ___-____" at bounding box center [588, 384] width 205 height 41
paste input "213) 258-1300"
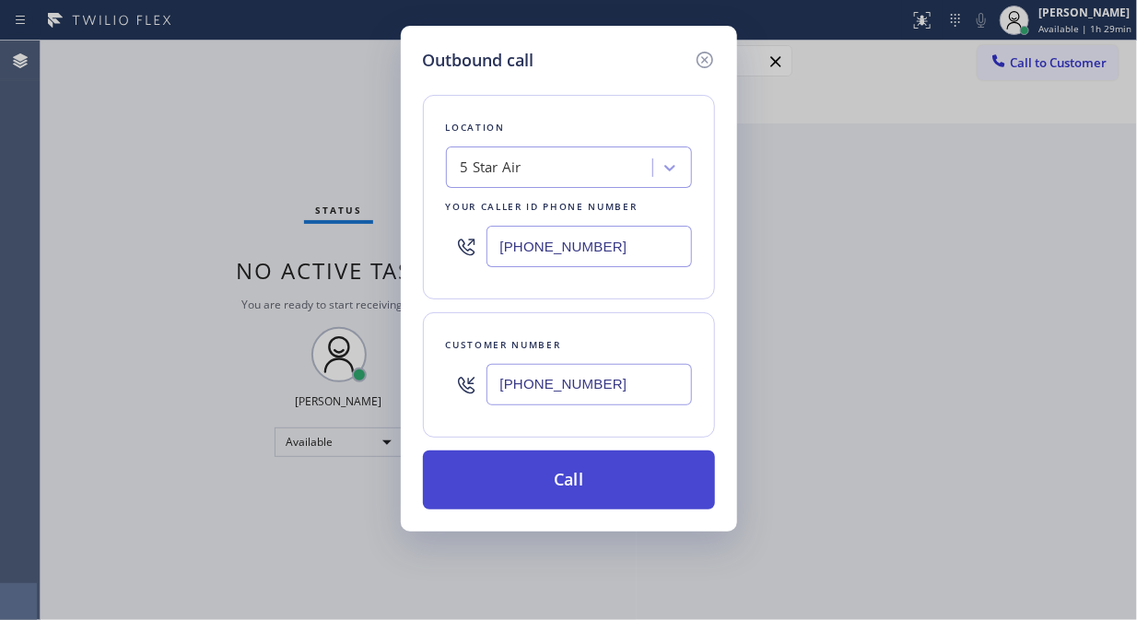
type input "[PHONE_NUMBER]"
click at [577, 488] on button "Call" at bounding box center [569, 480] width 292 height 59
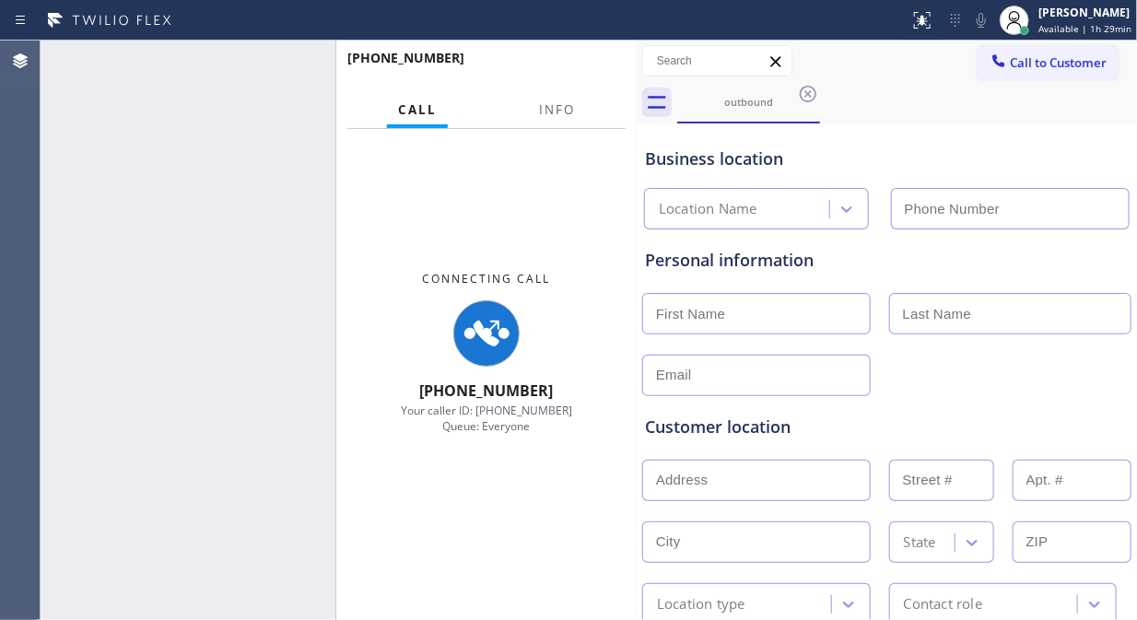
type input "[PHONE_NUMBER]"
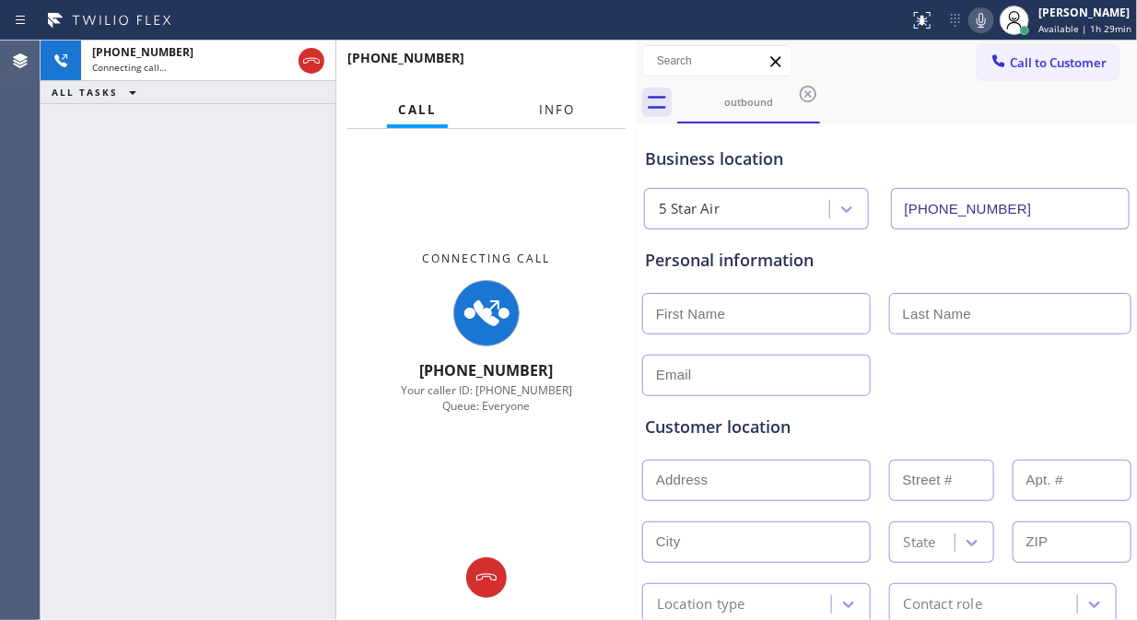
click at [555, 109] on span "Info" at bounding box center [557, 109] width 36 height 17
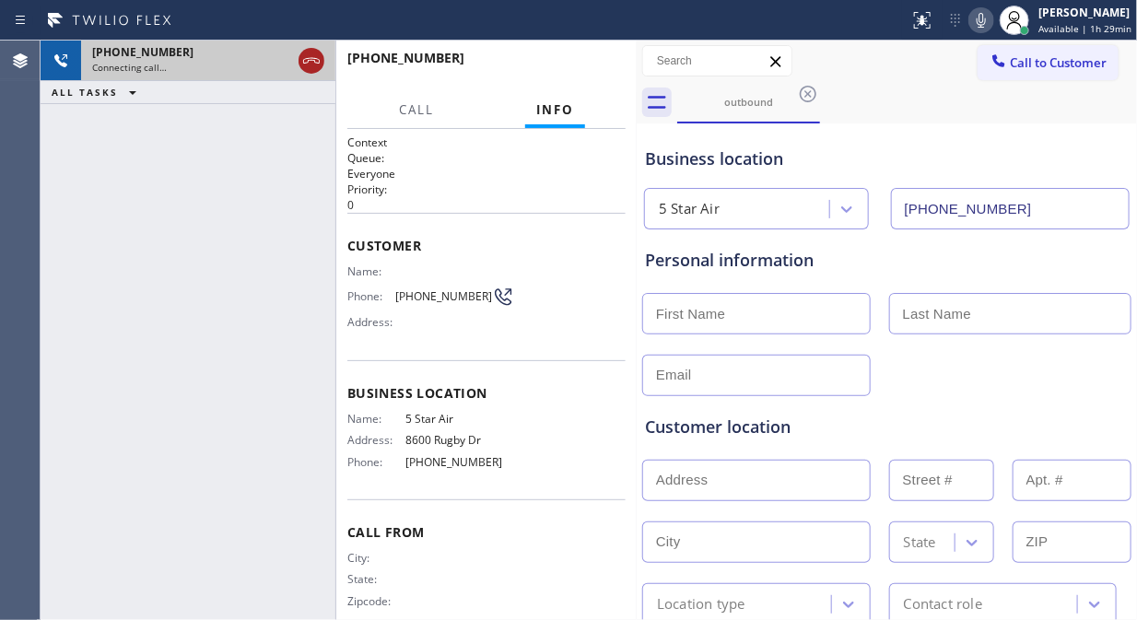
click at [315, 56] on icon at bounding box center [311, 61] width 22 height 22
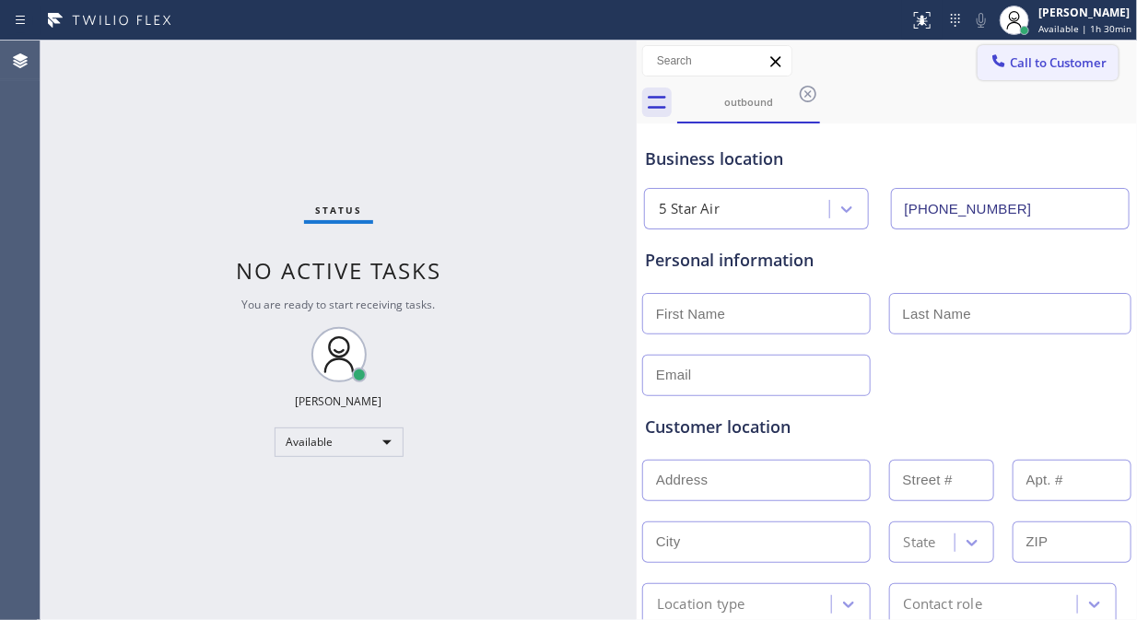
click at [1016, 65] on span "Call to Customer" at bounding box center [1058, 62] width 97 height 17
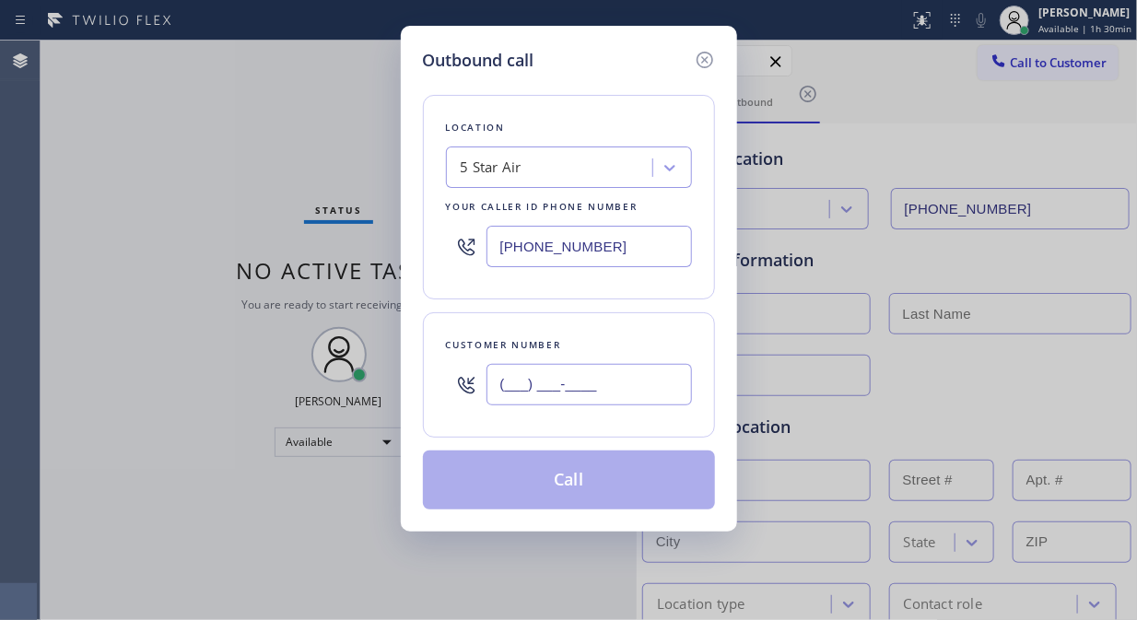
click at [547, 366] on input "(___) ___-____" at bounding box center [588, 384] width 205 height 41
paste input "323) 480-1232"
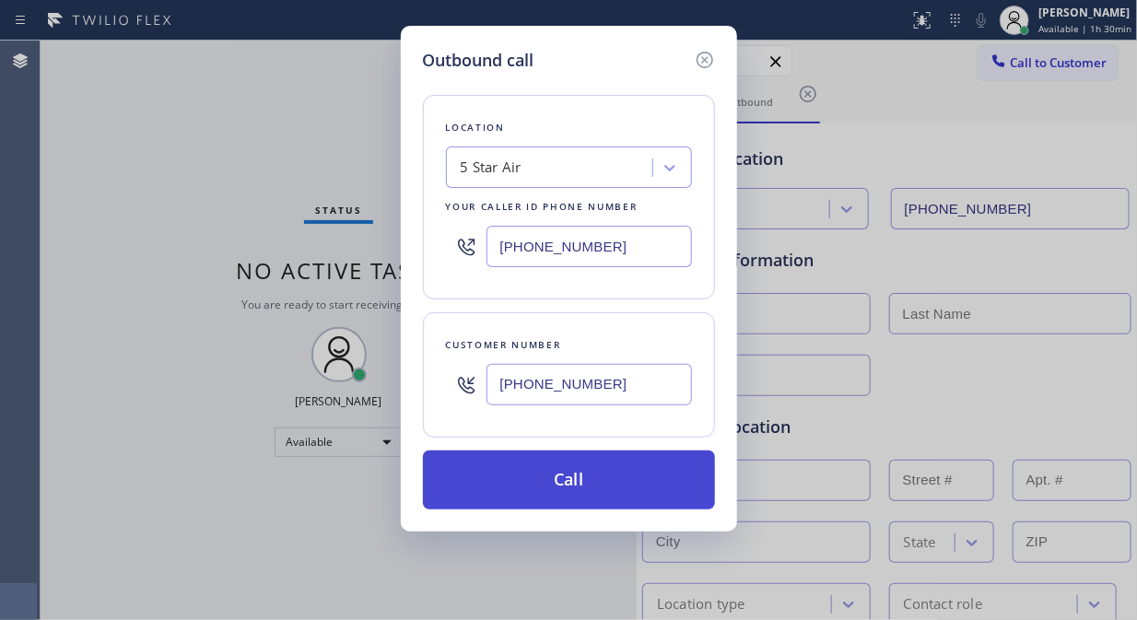
type input "[PHONE_NUMBER]"
click at [541, 481] on button "Call" at bounding box center [569, 480] width 292 height 59
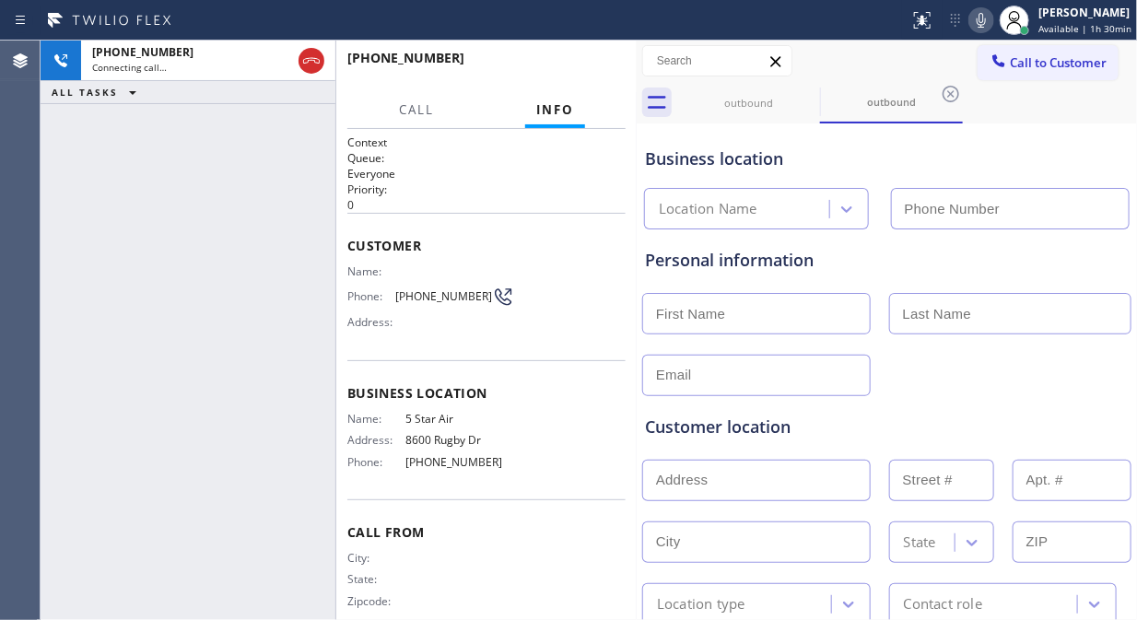
type input "[PHONE_NUMBER]"
click at [411, 121] on button "Call" at bounding box center [416, 110] width 57 height 36
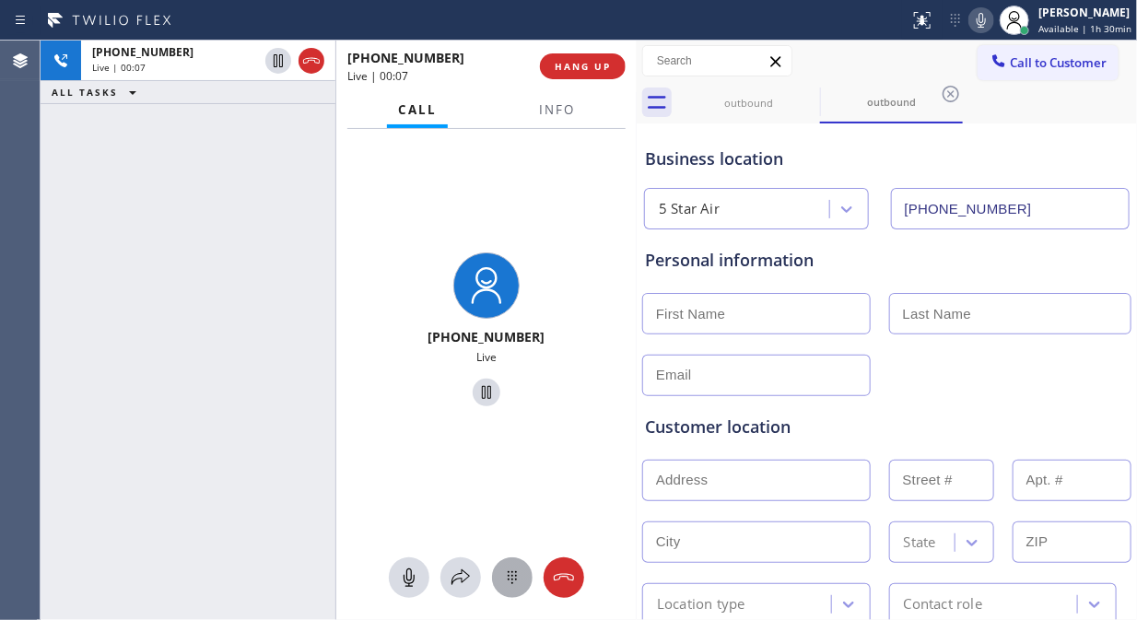
click at [518, 572] on icon at bounding box center [512, 578] width 22 height 22
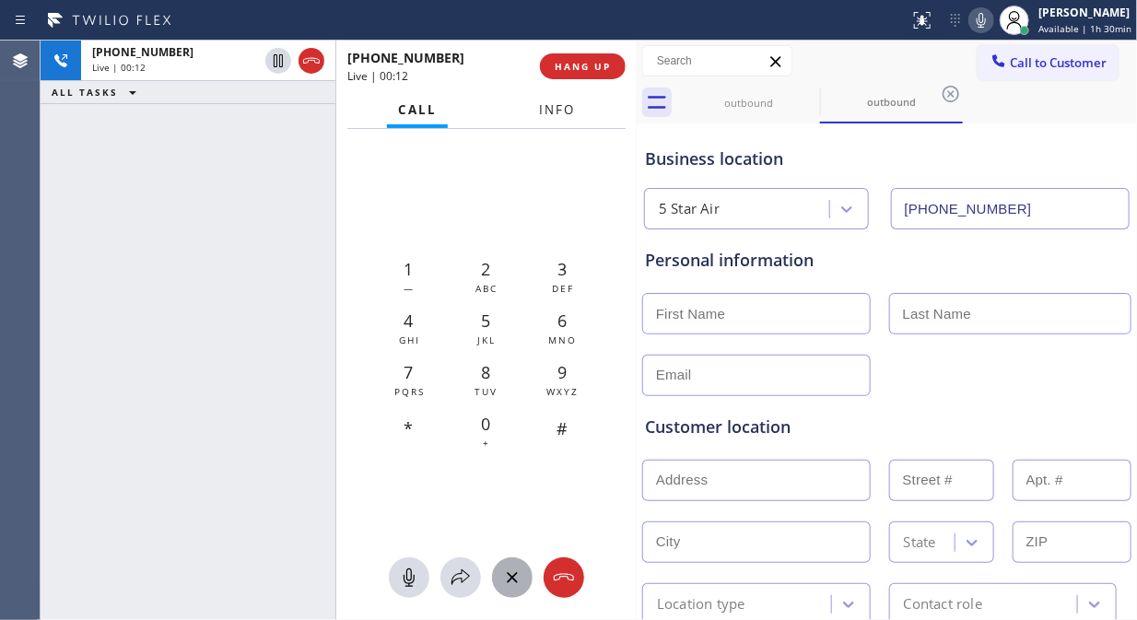
click at [551, 108] on span "Info" at bounding box center [557, 109] width 36 height 17
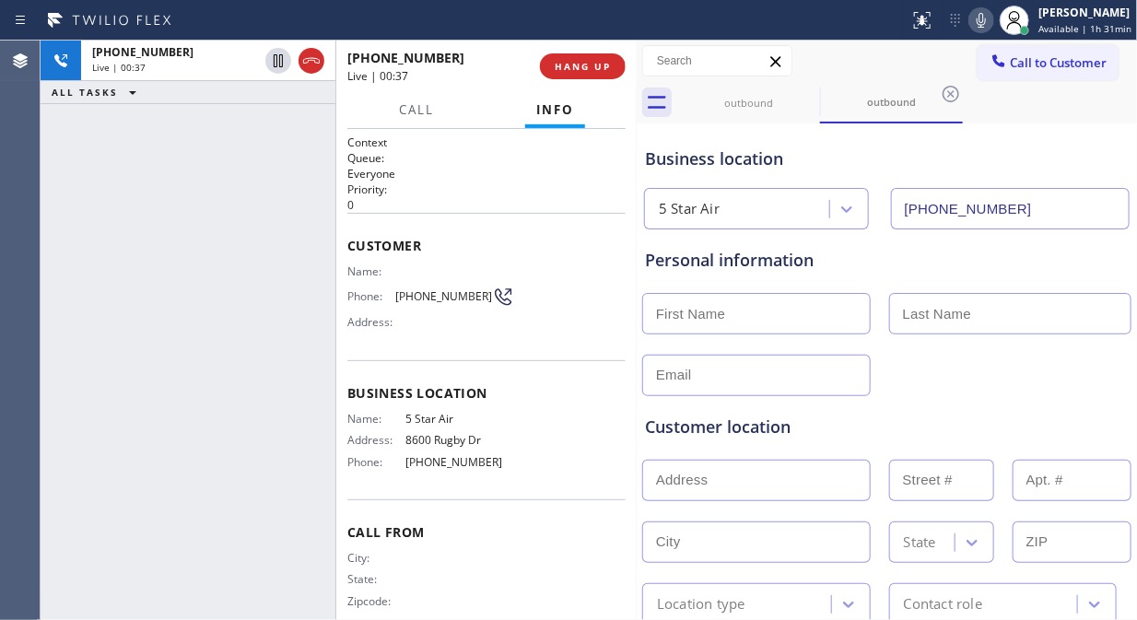
click at [983, 22] on icon at bounding box center [981, 20] width 22 height 22
click at [984, 18] on icon at bounding box center [981, 20] width 22 height 22
click at [978, 21] on icon at bounding box center [981, 20] width 22 height 22
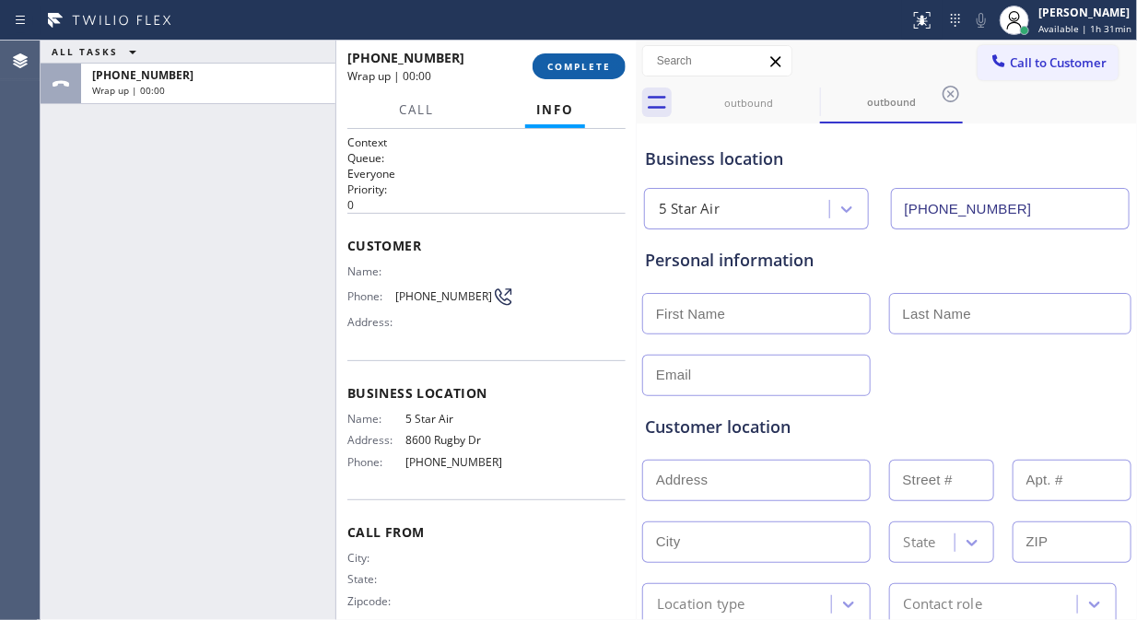
click at [566, 65] on span "COMPLETE" at bounding box center [579, 66] width 64 height 13
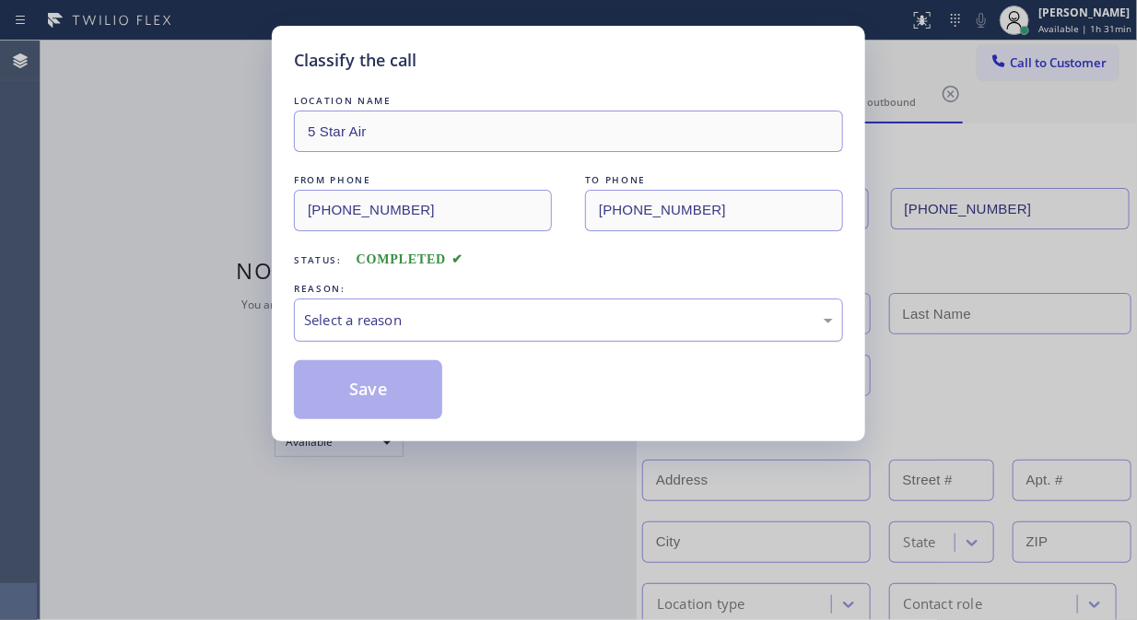
drag, startPoint x: 430, startPoint y: 309, endPoint x: 452, endPoint y: 330, distance: 30.6
click at [431, 310] on div "Select a reason" at bounding box center [568, 320] width 529 height 21
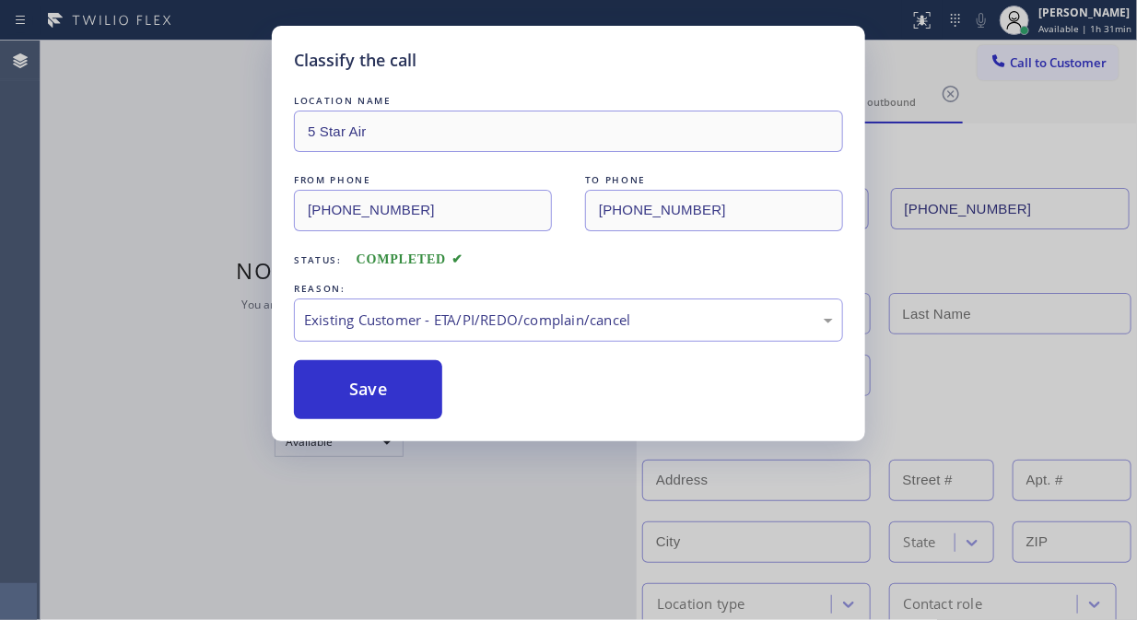
click at [540, 297] on div "REASON:" at bounding box center [568, 288] width 549 height 19
click at [540, 325] on div "Existing Customer - ETA/PI/REDO/complain/cancel" at bounding box center [568, 320] width 529 height 21
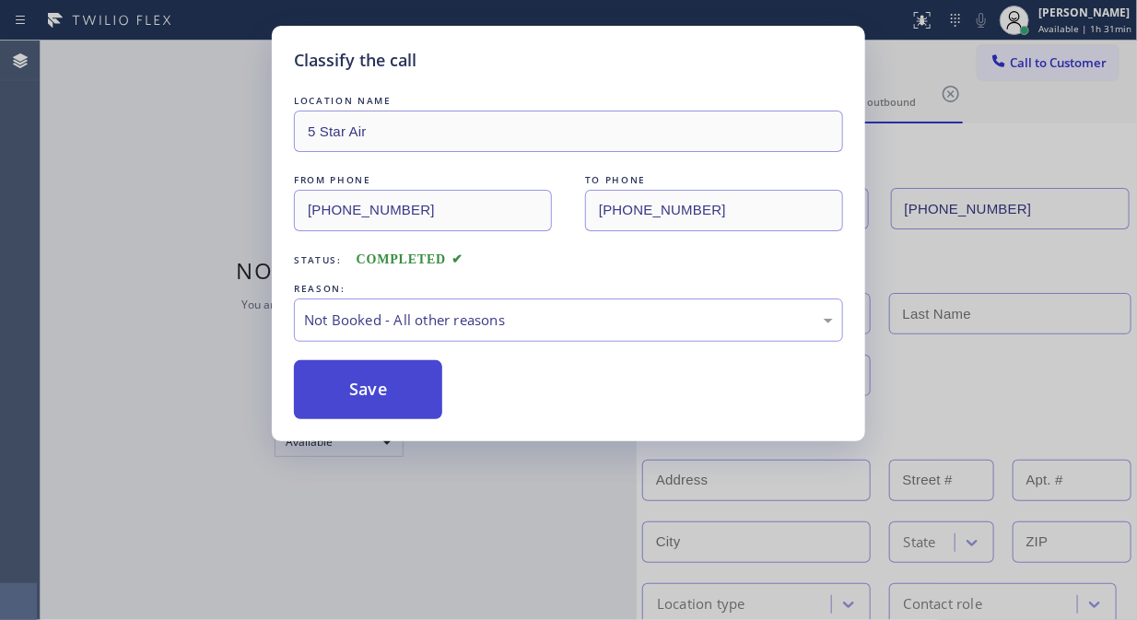
click at [381, 387] on button "Save" at bounding box center [368, 389] width 148 height 59
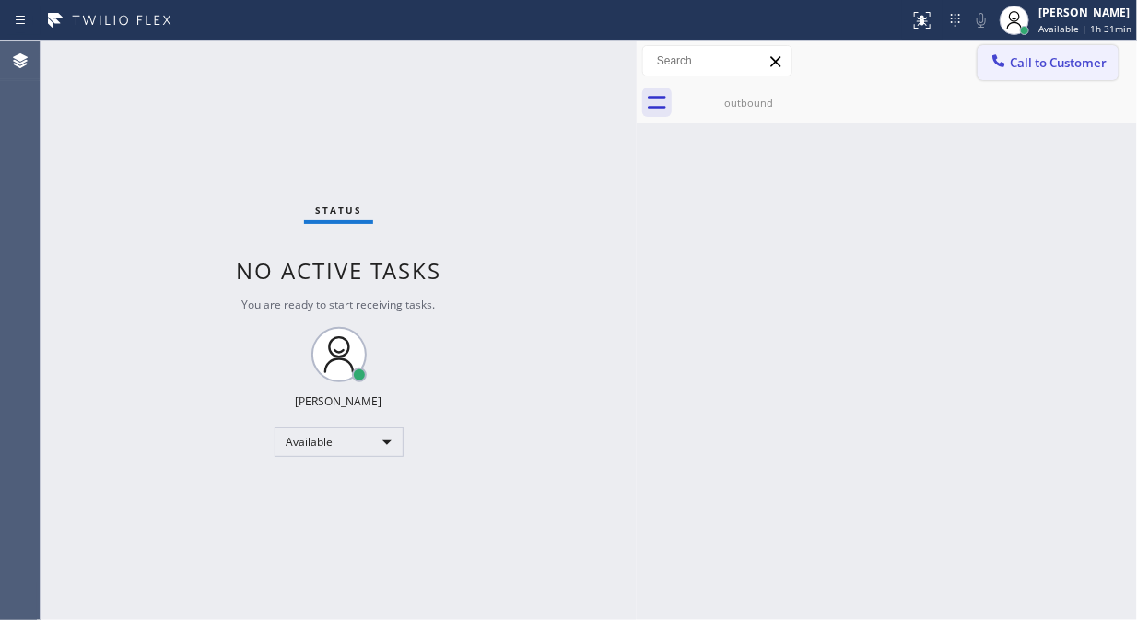
click at [1058, 62] on span "Call to Customer" at bounding box center [1058, 62] width 97 height 17
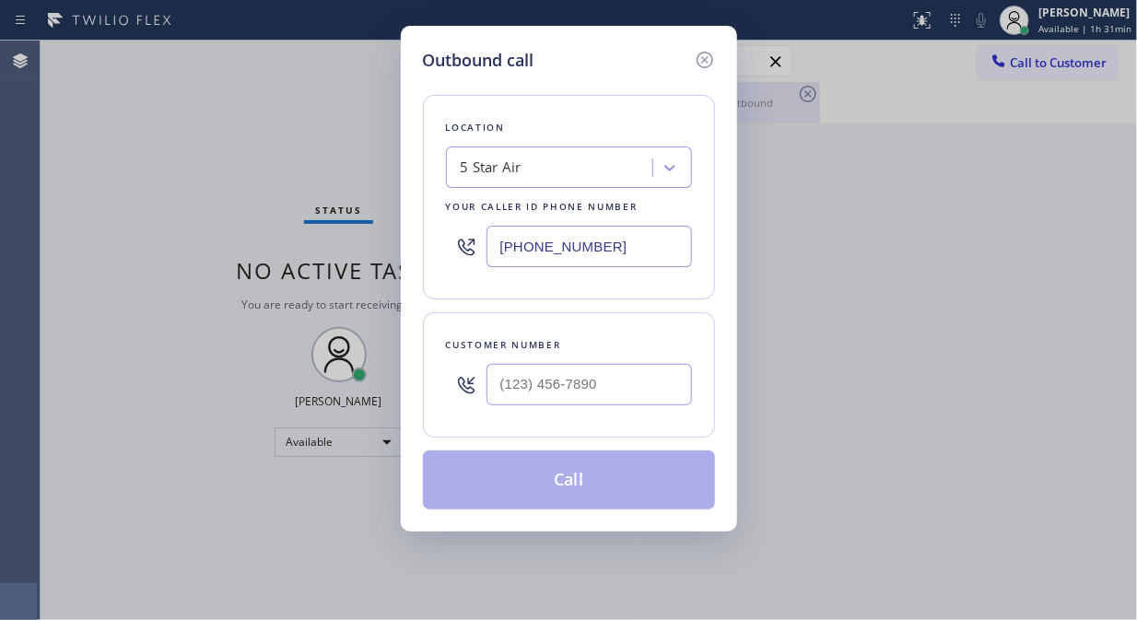
drag, startPoint x: 701, startPoint y: 58, endPoint x: 732, endPoint y: 84, distance: 39.9
click at [701, 59] on icon at bounding box center [705, 60] width 22 height 22
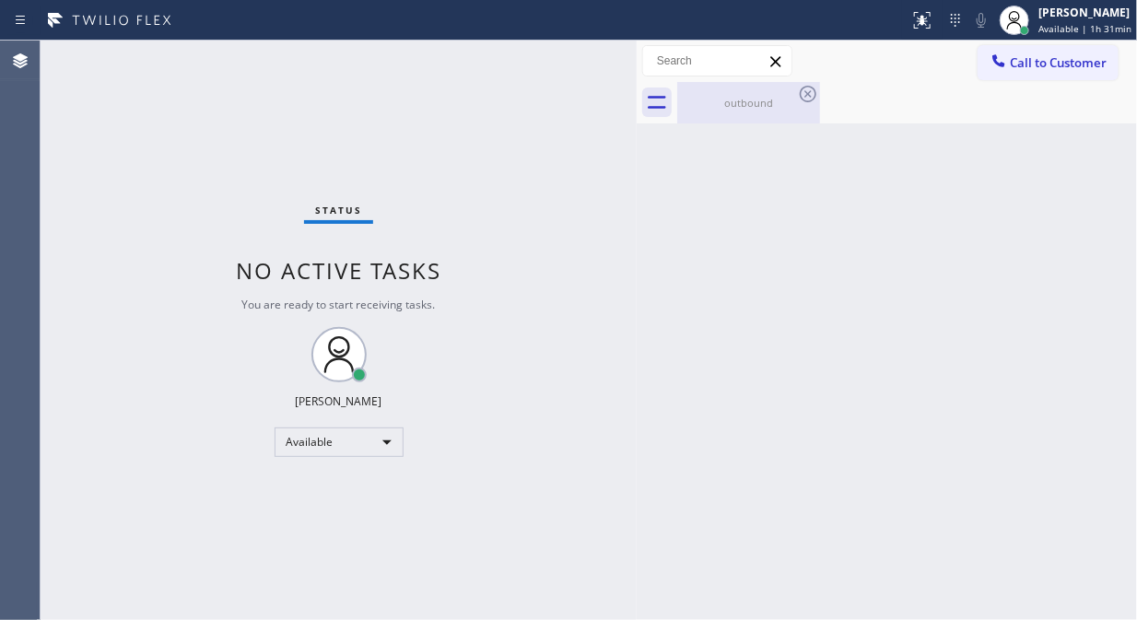
click at [743, 96] on div "outbound" at bounding box center [748, 103] width 139 height 14
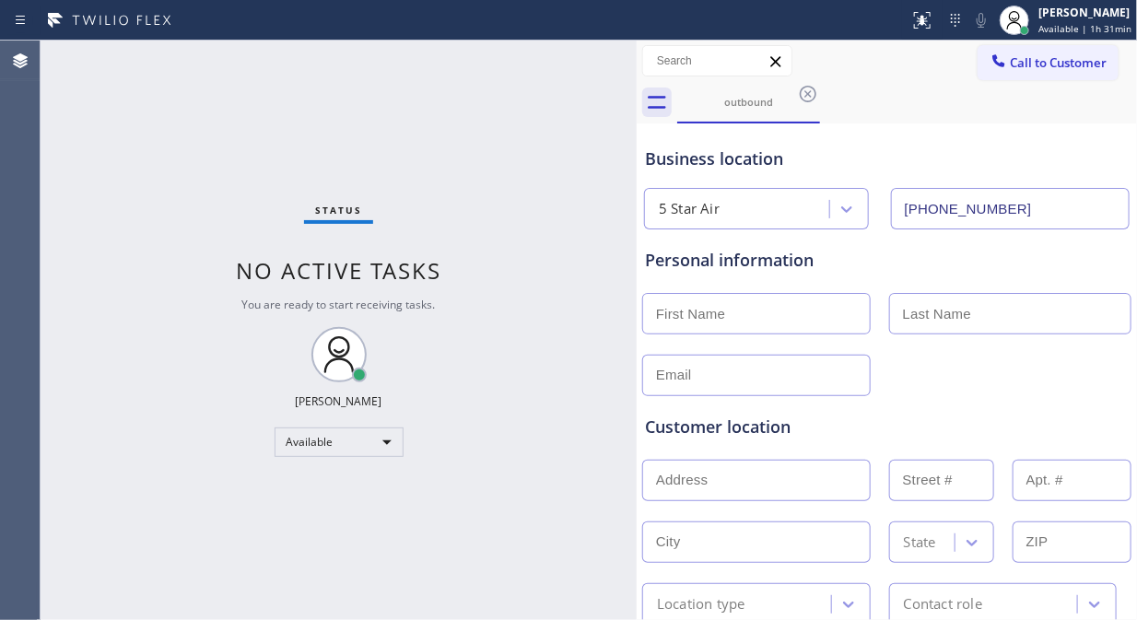
drag, startPoint x: 813, startPoint y: 93, endPoint x: 926, endPoint y: 75, distance: 114.8
click at [814, 93] on icon at bounding box center [808, 94] width 22 height 22
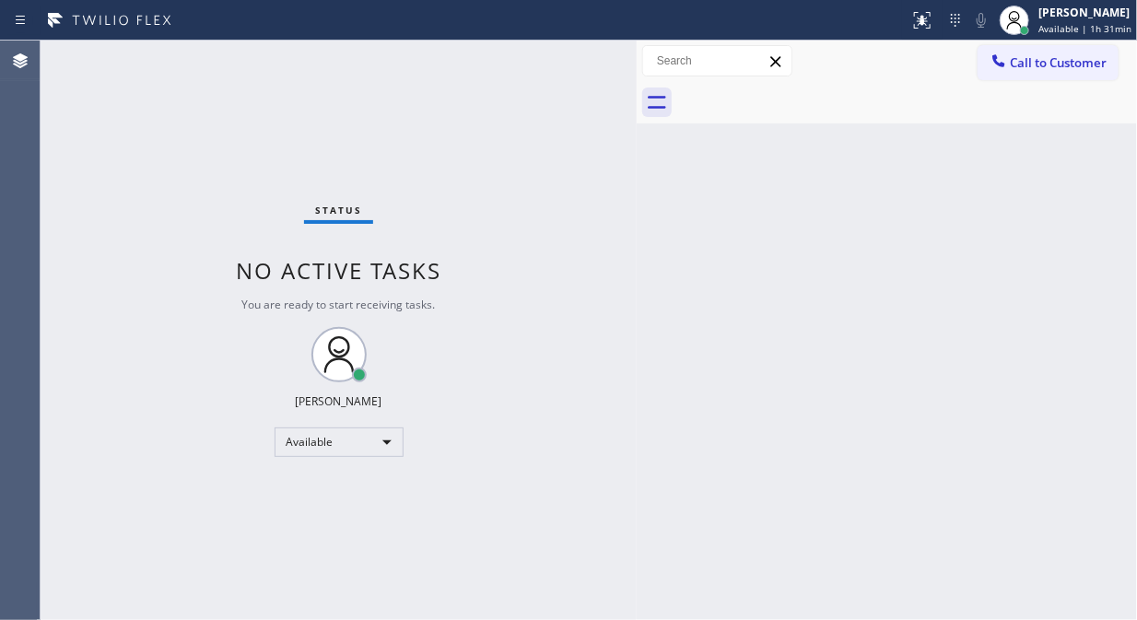
click at [933, 74] on div "Call to Customer Outbound call Location 5 Star Air Your caller id phone number …" at bounding box center [887, 61] width 500 height 32
click at [1067, 78] on button "Call to Customer" at bounding box center [1048, 62] width 141 height 35
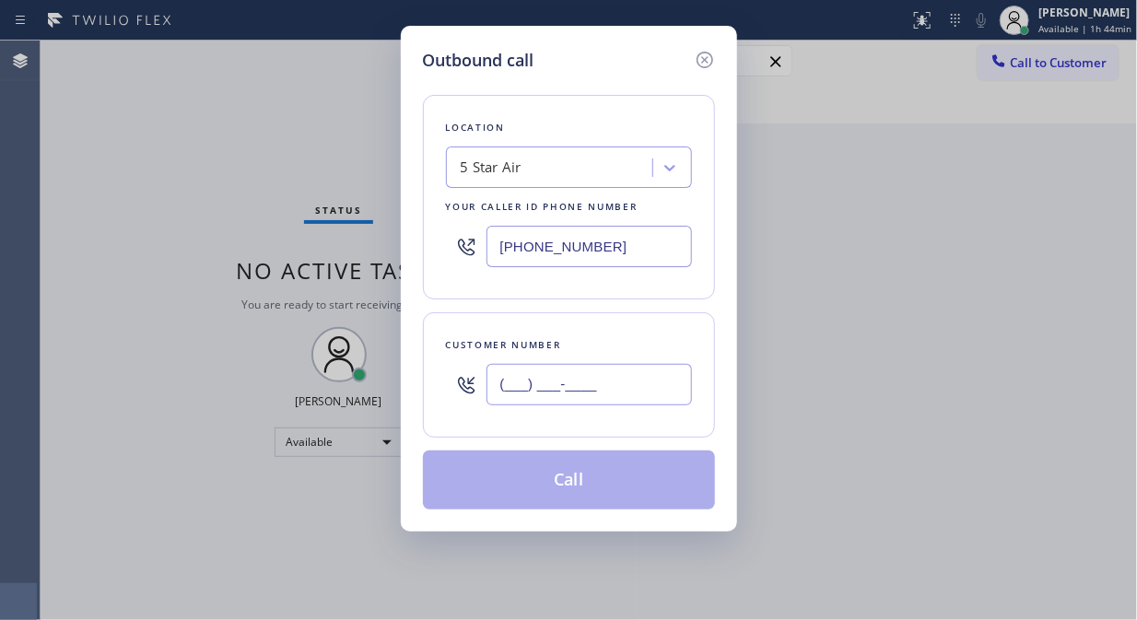
click at [591, 390] on input "(___) ___-____" at bounding box center [588, 384] width 205 height 41
paste input "213) 900-1012"
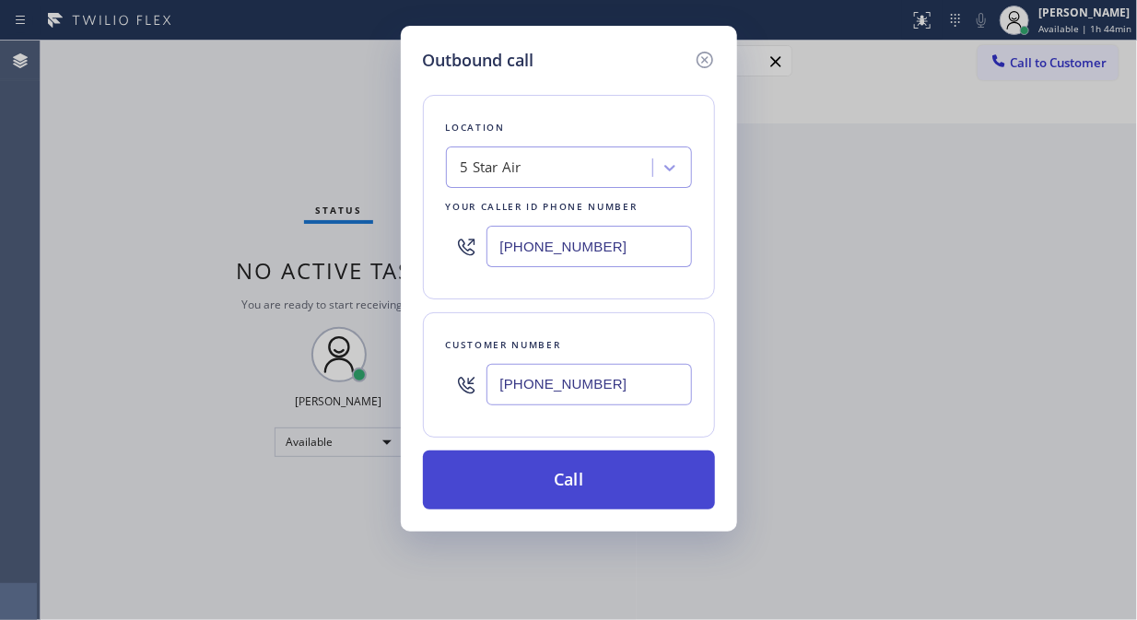
type input "[PHONE_NUMBER]"
click at [633, 479] on button "Call" at bounding box center [569, 480] width 292 height 59
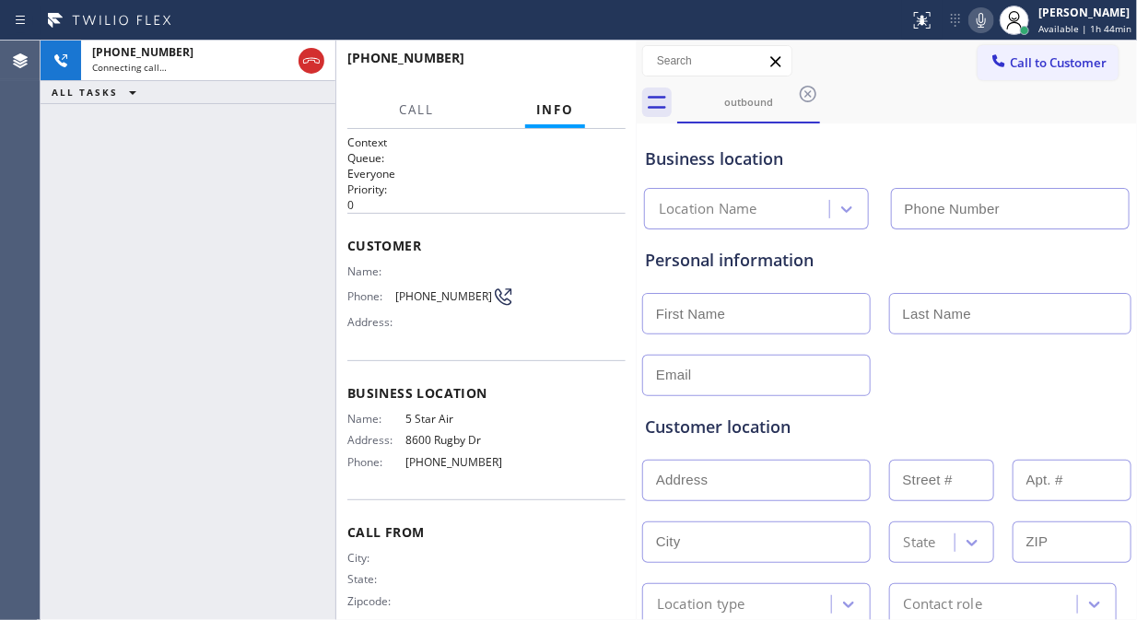
type input "[PHONE_NUMBER]"
click at [986, 21] on icon at bounding box center [981, 20] width 22 height 22
click at [986, 21] on icon at bounding box center [981, 20] width 9 height 15
drag, startPoint x: 596, startPoint y: 66, endPoint x: 929, endPoint y: 55, distance: 332.8
click at [866, 142] on div "[PHONE_NUMBER] Live | 00:10 ALL TASKS ALL TASKS ACTIVE TASKS TASKS IN WRAP UP […" at bounding box center [589, 331] width 1096 height 580
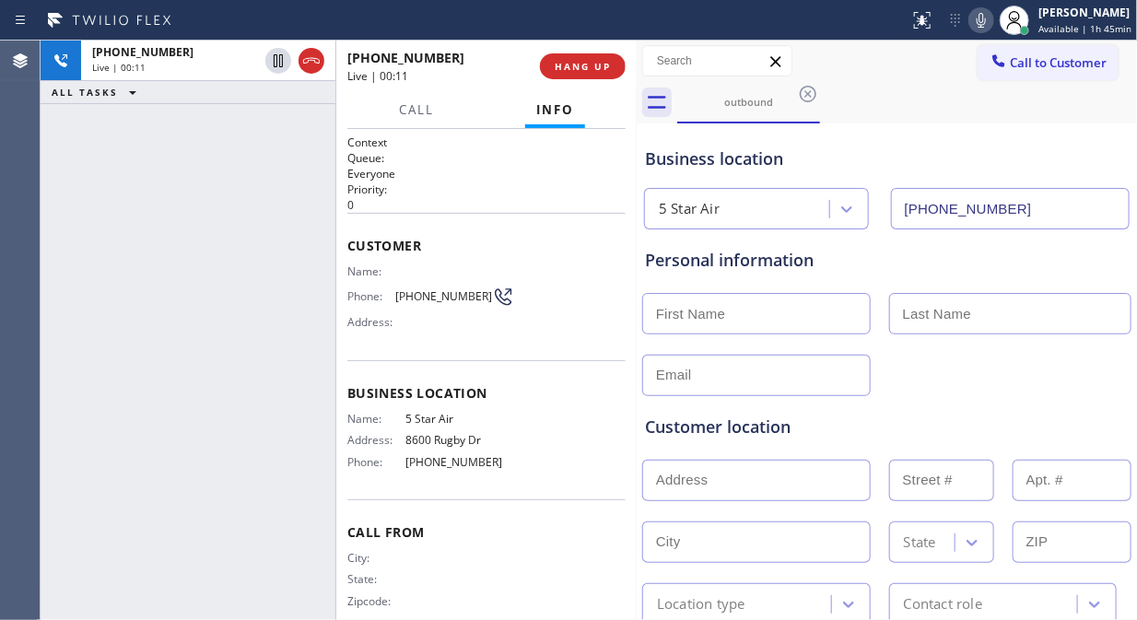
click at [986, 19] on icon at bounding box center [981, 20] width 9 height 15
click at [983, 20] on icon at bounding box center [981, 20] width 22 height 22
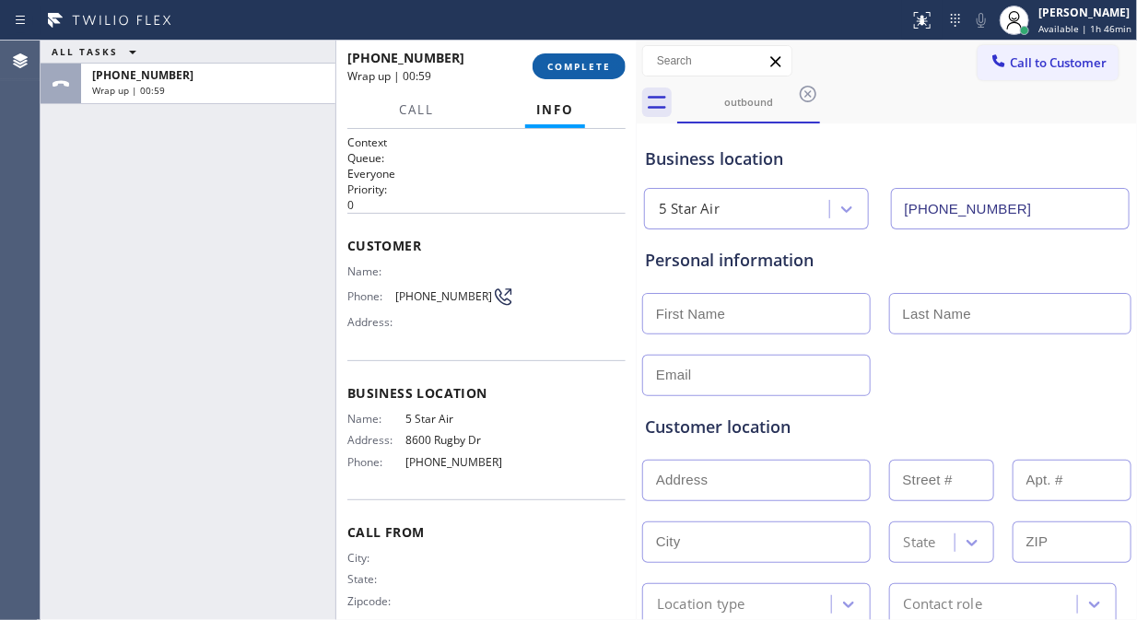
click at [571, 61] on span "COMPLETE" at bounding box center [579, 66] width 64 height 13
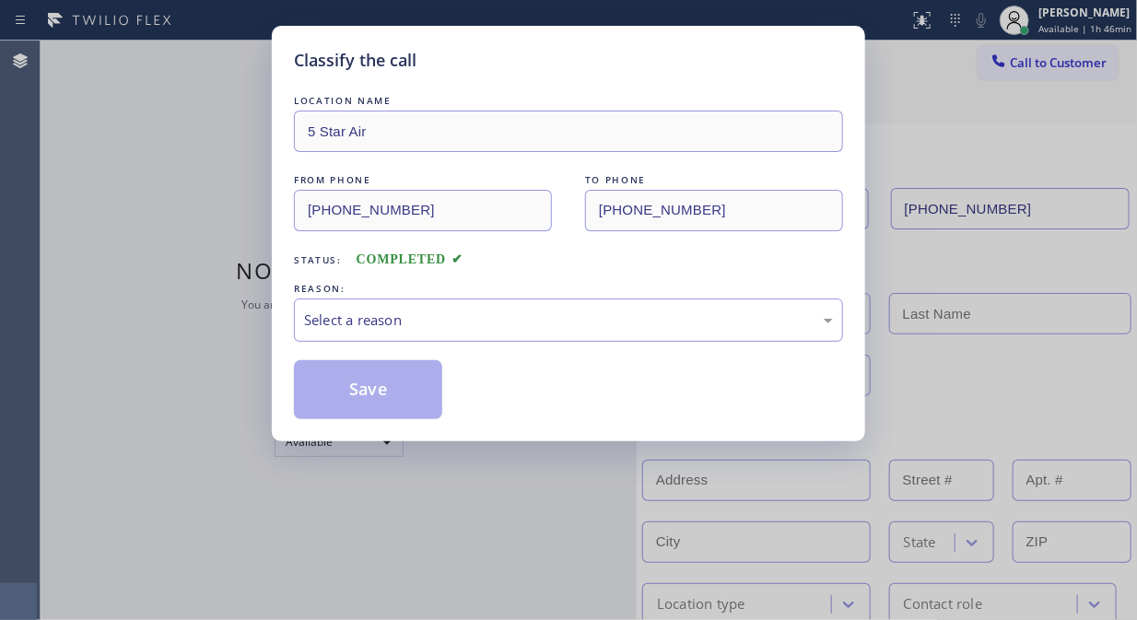
click at [575, 313] on div "Select a reason" at bounding box center [568, 320] width 529 height 21
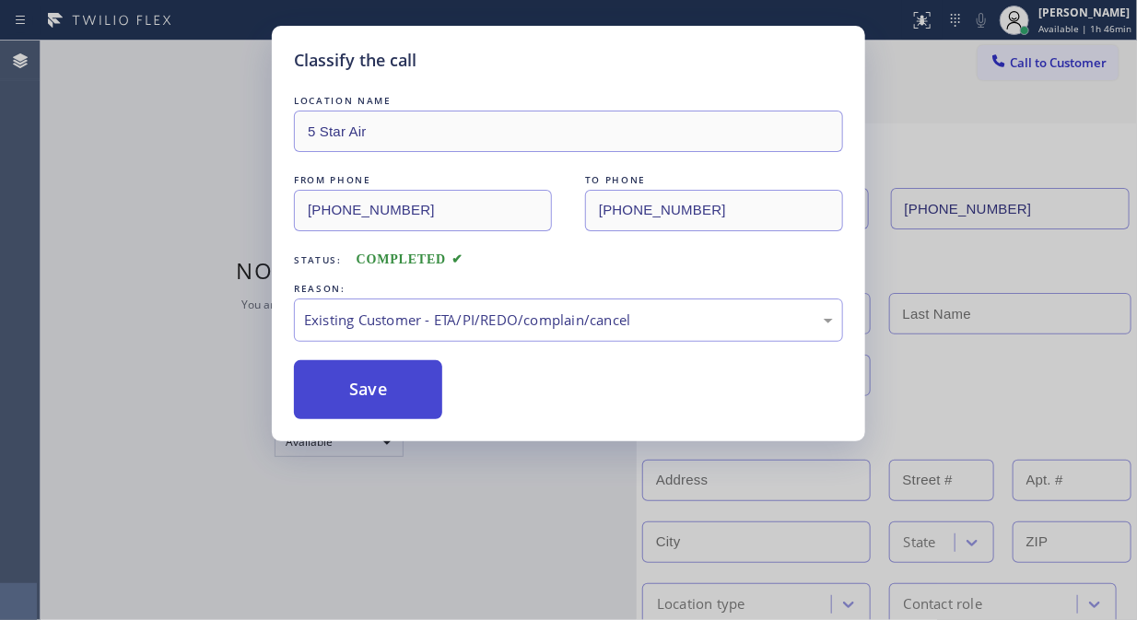
click at [365, 393] on button "Save" at bounding box center [368, 389] width 148 height 59
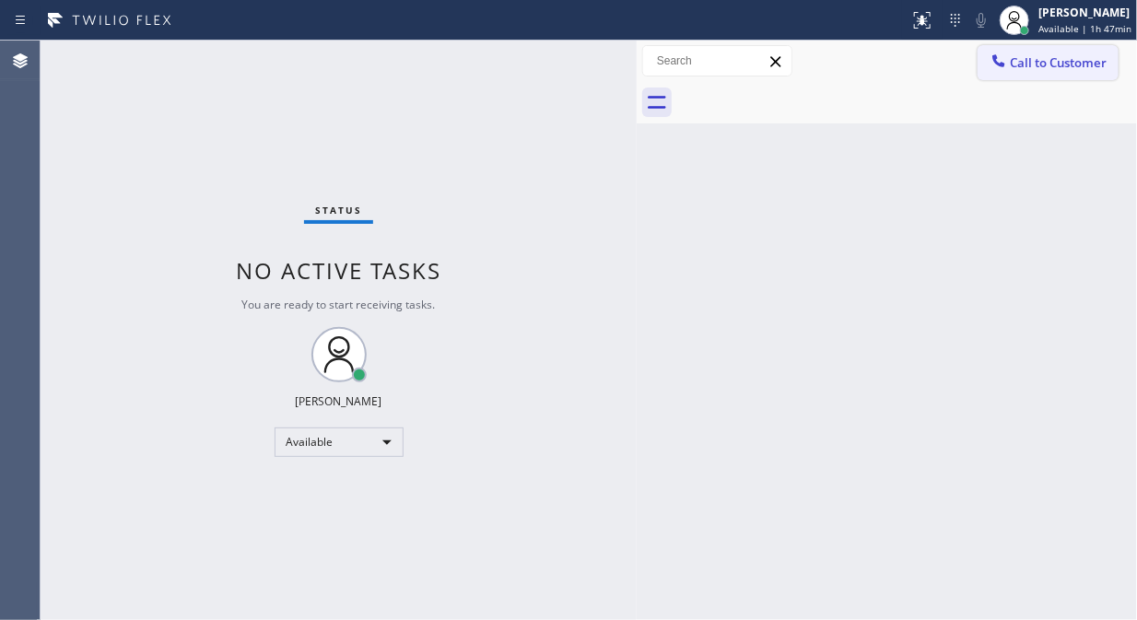
click at [1043, 70] on button "Call to Customer" at bounding box center [1048, 62] width 141 height 35
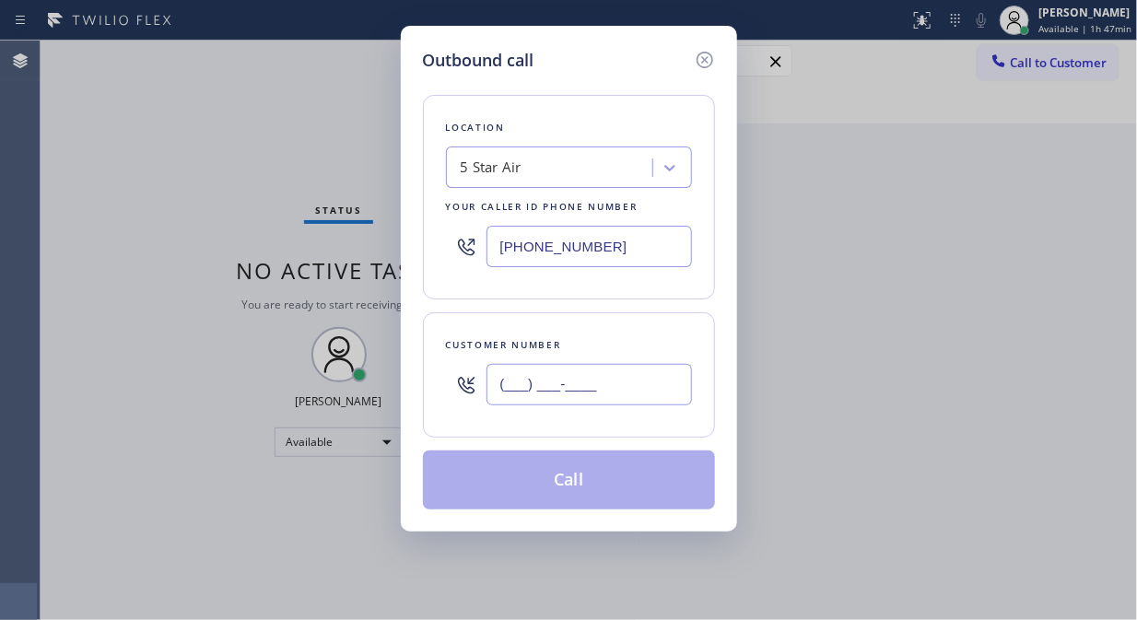
click at [612, 370] on input "(___) ___-____" at bounding box center [588, 384] width 205 height 41
paste input "818) 429-5637"
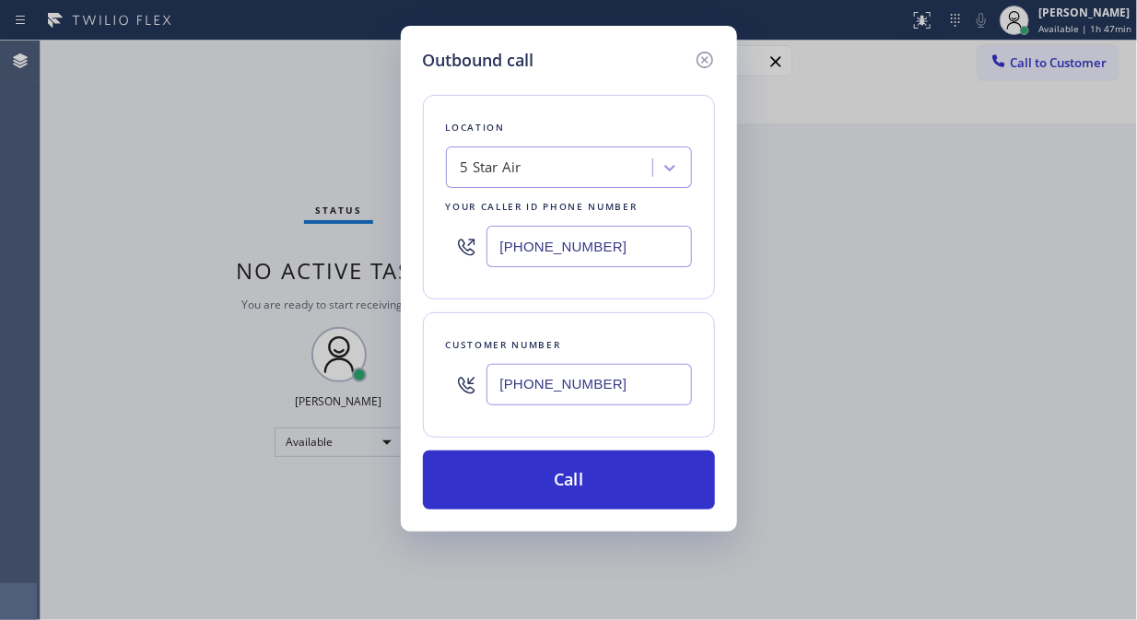
type input "[PHONE_NUMBER]"
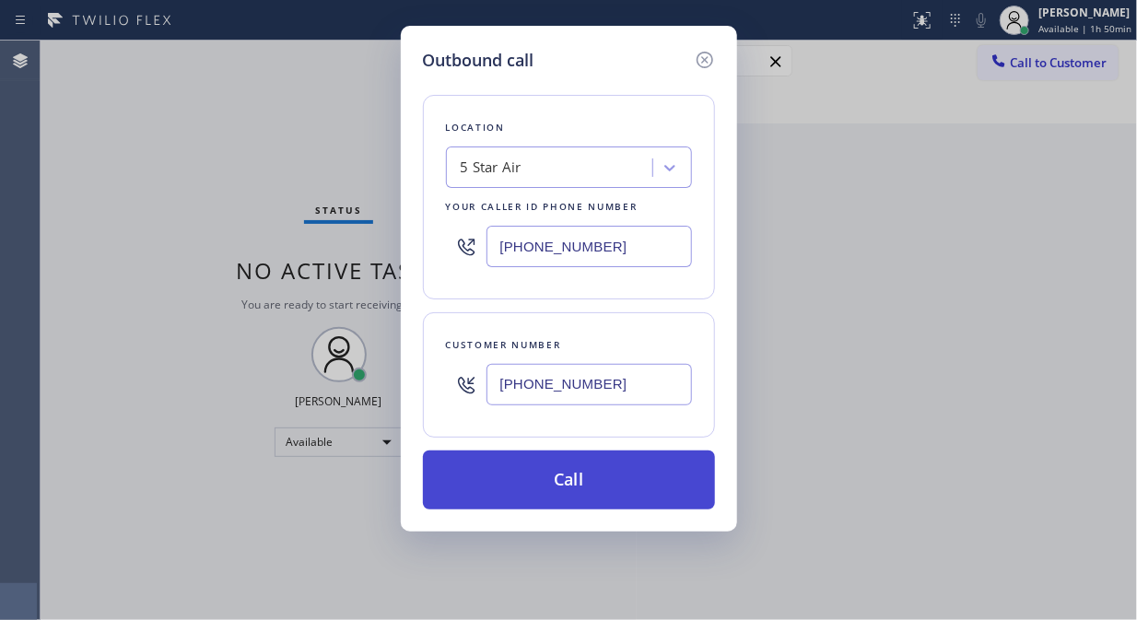
drag, startPoint x: 556, startPoint y: 480, endPoint x: 579, endPoint y: 471, distance: 24.8
click at [557, 480] on button "Call" at bounding box center [569, 480] width 292 height 59
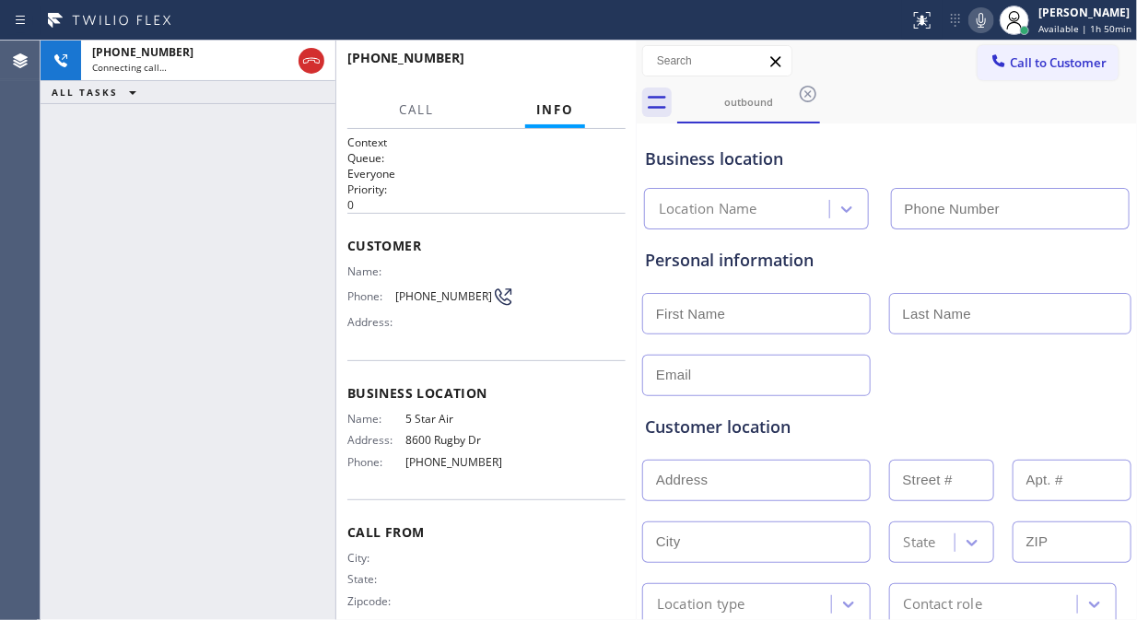
type input "[PHONE_NUMBER]"
click at [981, 20] on icon at bounding box center [981, 20] width 22 height 22
click at [981, 20] on icon at bounding box center [981, 20] width 9 height 15
click at [992, 26] on icon at bounding box center [981, 20] width 22 height 22
click at [984, 24] on icon at bounding box center [981, 20] width 9 height 15
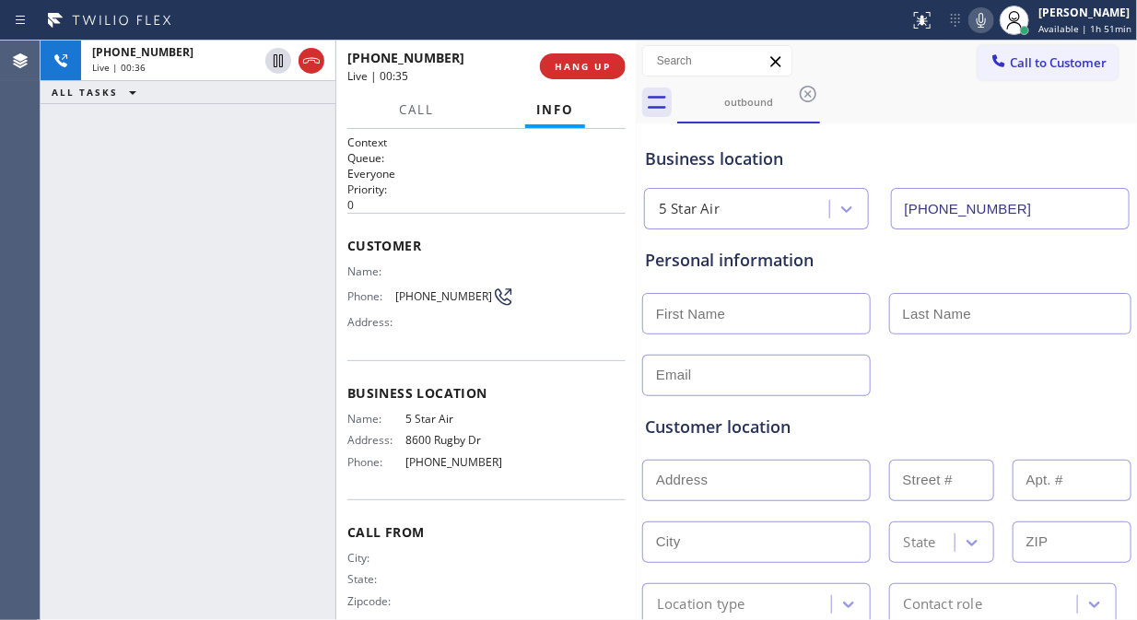
click at [981, 23] on icon at bounding box center [981, 20] width 22 height 22
click at [981, 22] on icon at bounding box center [981, 20] width 22 height 22
click at [979, 20] on icon at bounding box center [981, 20] width 22 height 22
click at [981, 23] on icon at bounding box center [981, 20] width 22 height 22
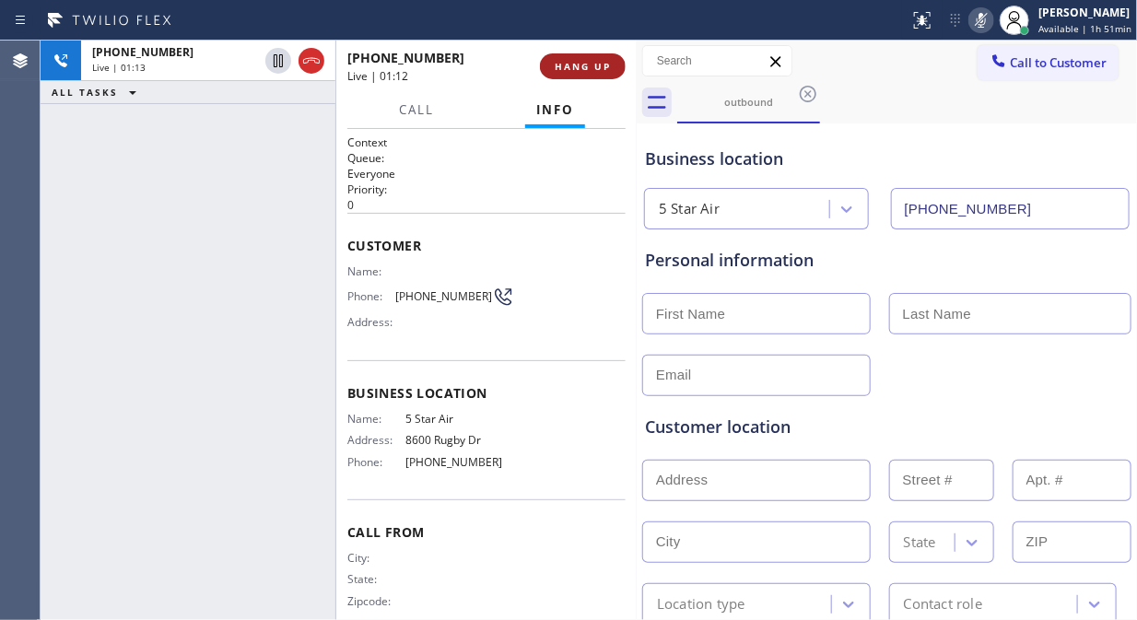
click at [605, 64] on span "HANG UP" at bounding box center [583, 66] width 56 height 13
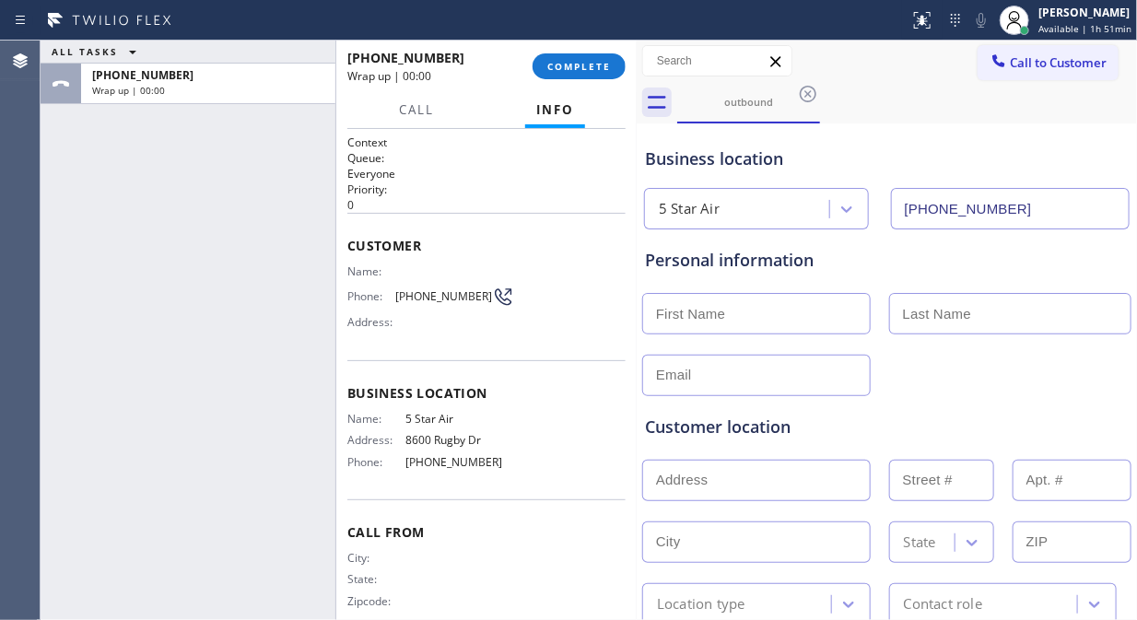
click at [887, 88] on div "outbound" at bounding box center [907, 102] width 460 height 41
click at [580, 67] on span "COMPLETE" at bounding box center [579, 66] width 64 height 13
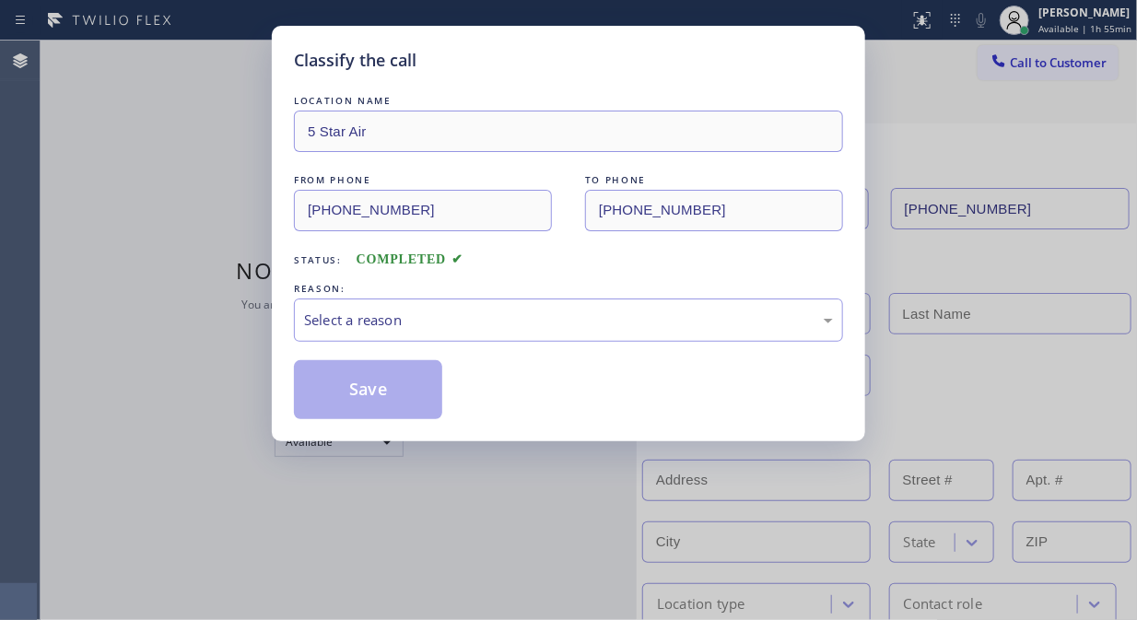
click at [540, 313] on div "Select a reason" at bounding box center [568, 320] width 529 height 21
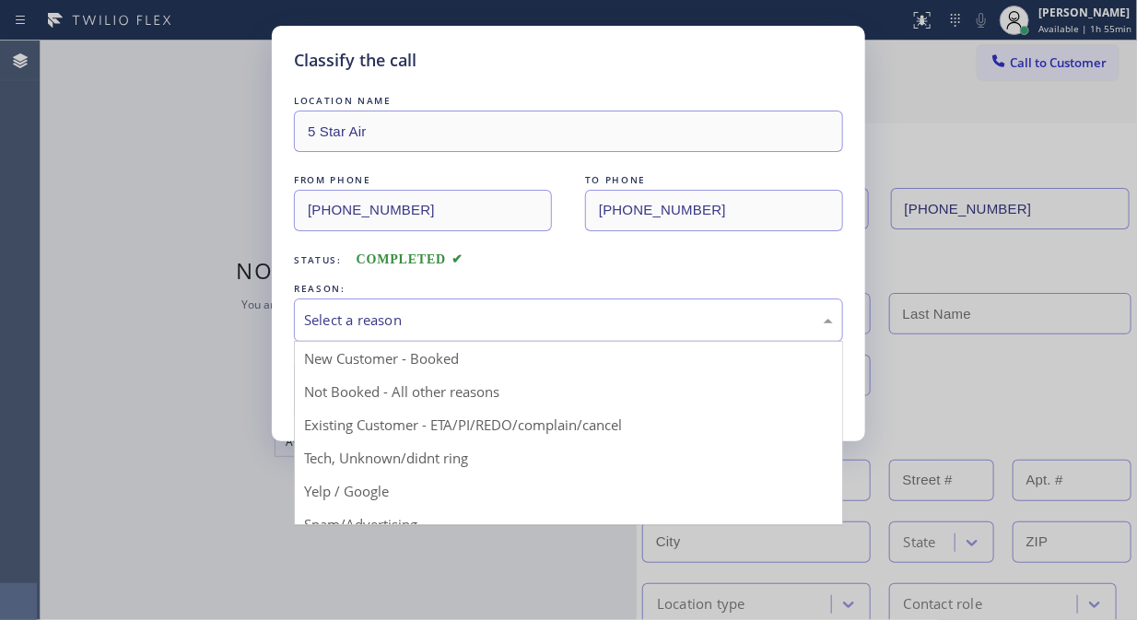
drag, startPoint x: 551, startPoint y: 426, endPoint x: 388, endPoint y: 392, distance: 166.4
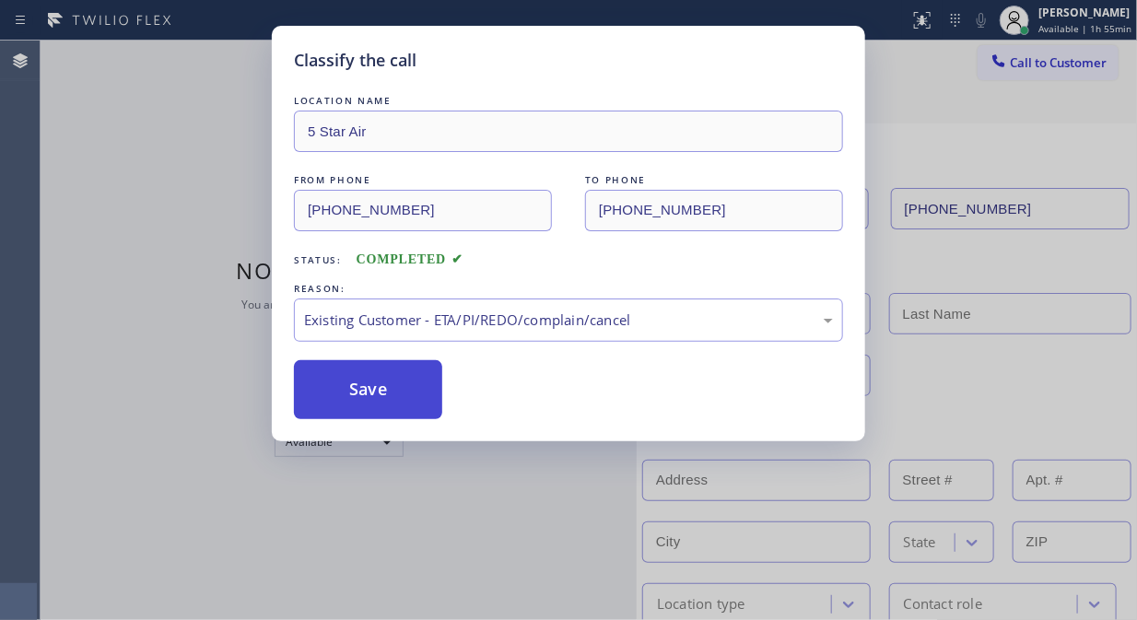
click at [355, 379] on button "Save" at bounding box center [368, 389] width 148 height 59
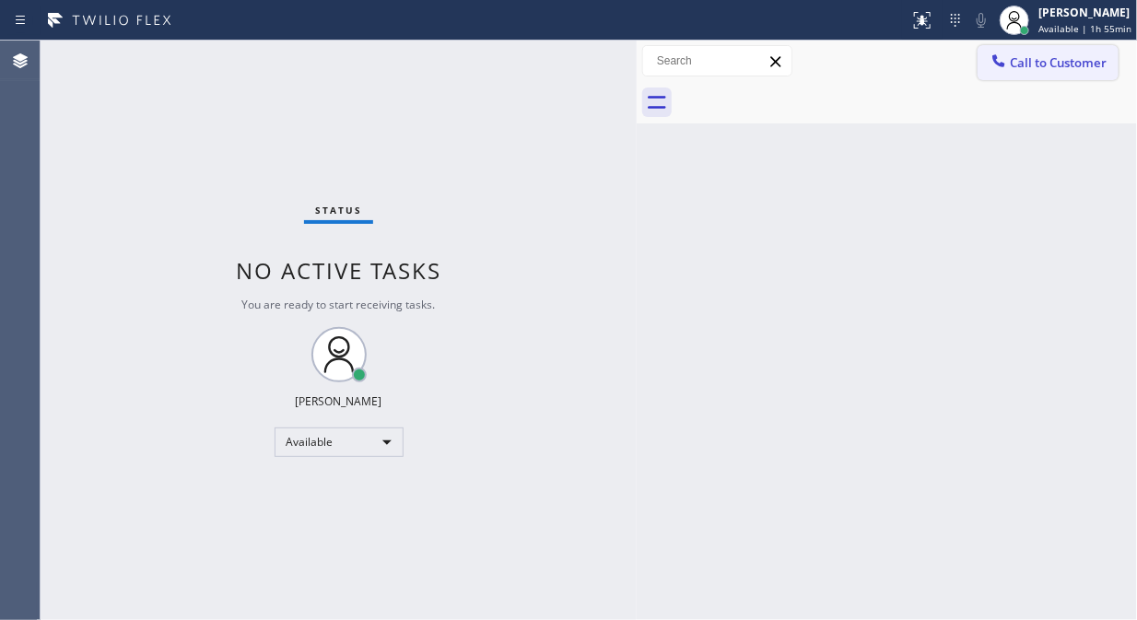
click at [1037, 55] on span "Call to Customer" at bounding box center [1058, 62] width 97 height 17
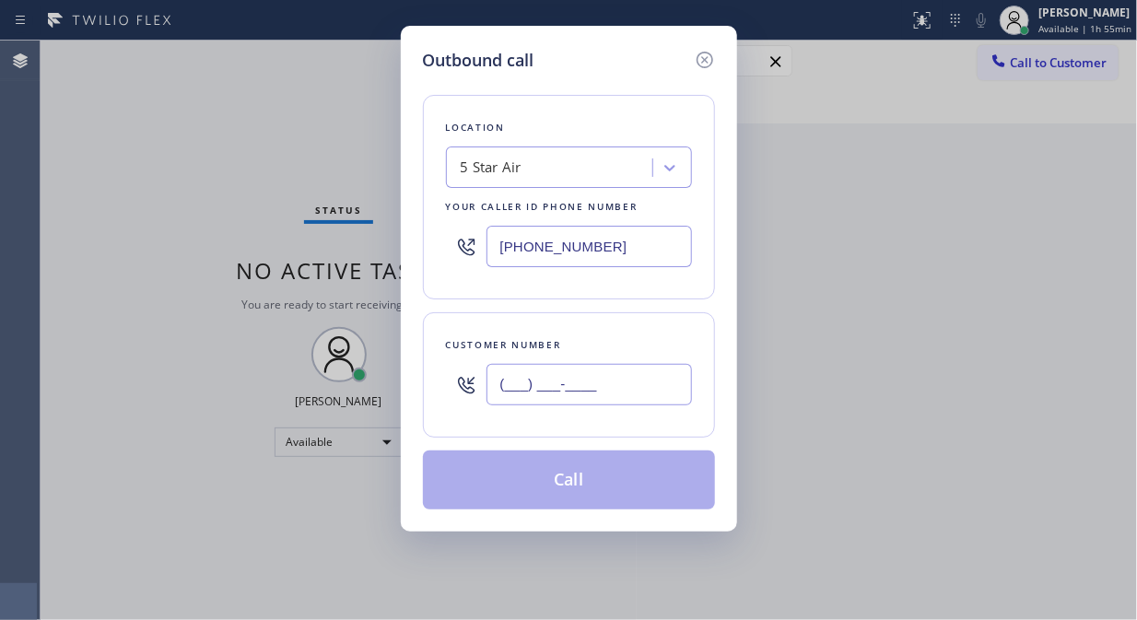
click at [531, 379] on input "(___) ___-____" at bounding box center [588, 384] width 205 height 41
paste input "818) 259-0690"
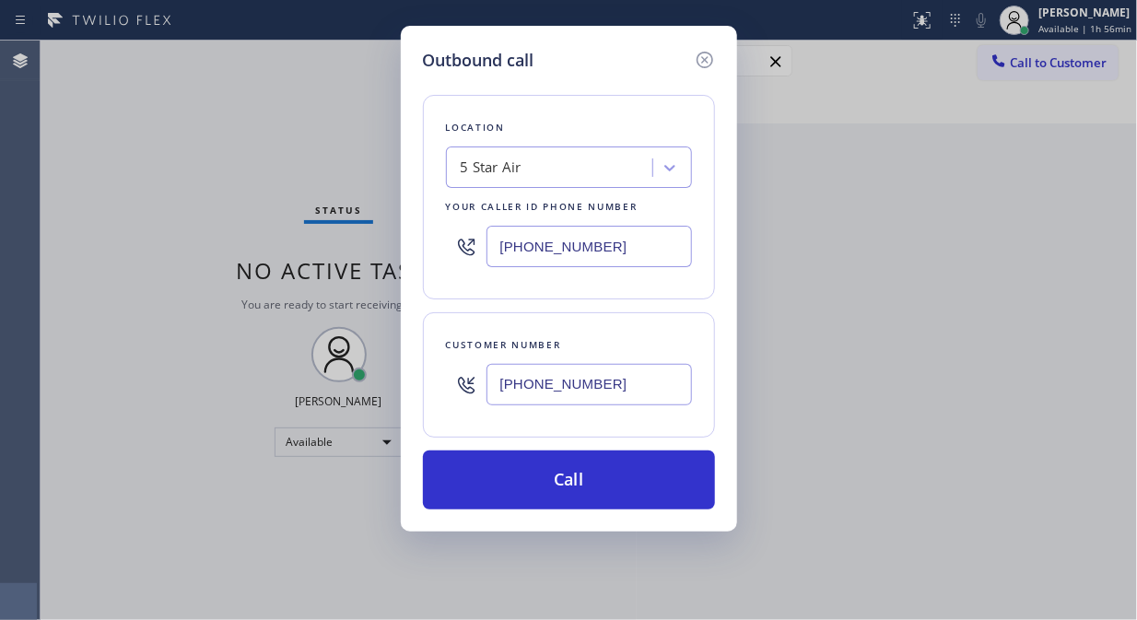
drag, startPoint x: 495, startPoint y: 391, endPoint x: 509, endPoint y: 373, distance: 22.3
click at [498, 391] on input "[PHONE_NUMBER]" at bounding box center [588, 384] width 205 height 41
paste input "text"
type input "[PHONE_NUMBER]"
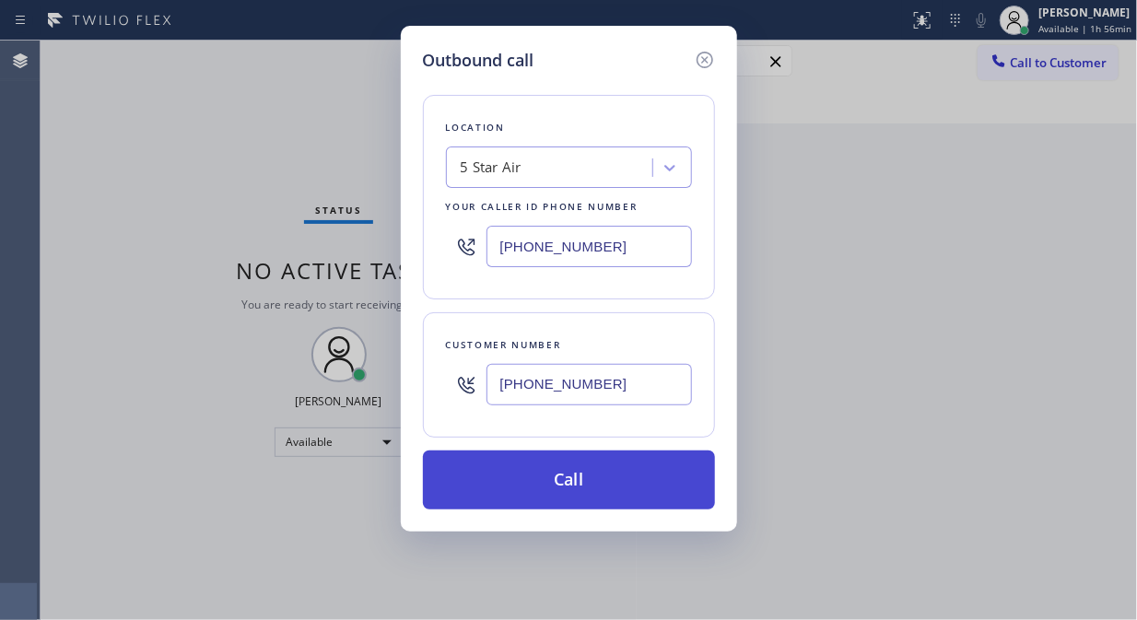
click at [606, 484] on button "Call" at bounding box center [569, 480] width 292 height 59
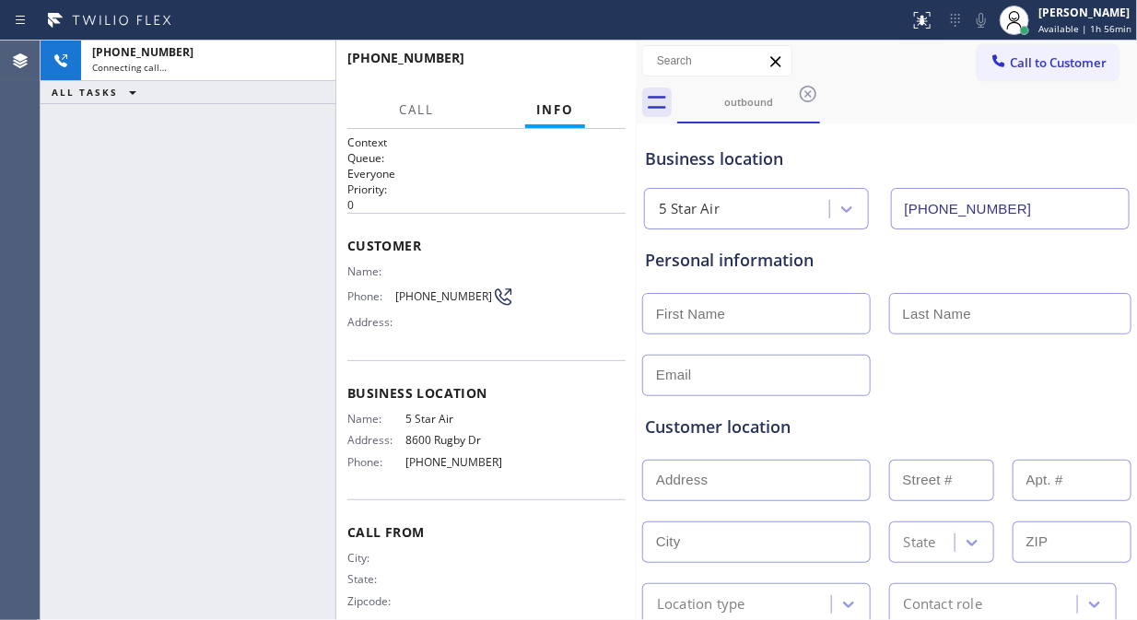
type input "[PHONE_NUMBER]"
click at [411, 111] on span "Call" at bounding box center [416, 109] width 35 height 17
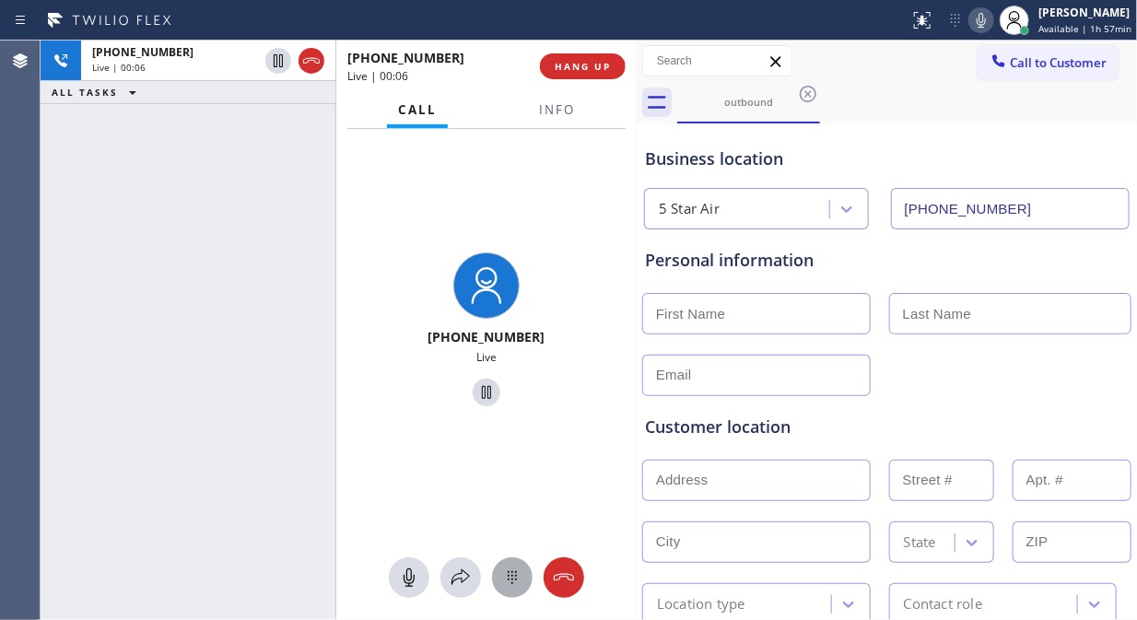
click at [509, 572] on icon at bounding box center [512, 578] width 22 height 22
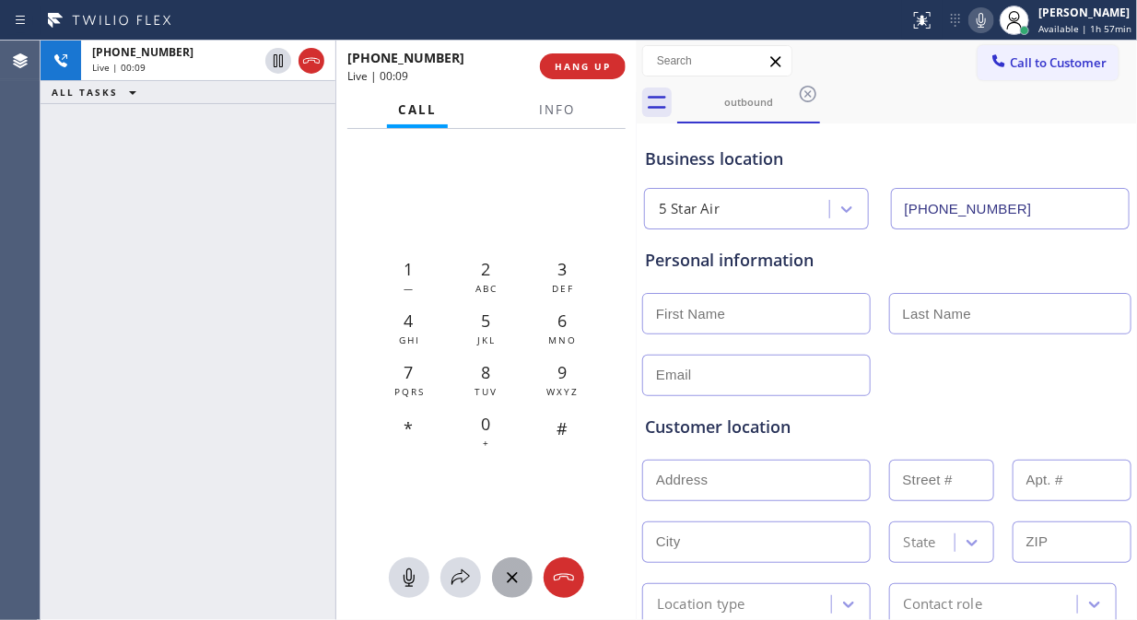
click at [982, 18] on icon at bounding box center [981, 20] width 22 height 22
drag, startPoint x: 154, startPoint y: 205, endPoint x: 324, endPoint y: 158, distance: 176.8
click at [154, 205] on div "[PHONE_NUMBER] Live | 00:20 ALL TASKS ALL TASKS ACTIVE TASKS TASKS IN WRAP UP" at bounding box center [188, 331] width 295 height 580
click at [560, 112] on span "Info" at bounding box center [557, 109] width 36 height 17
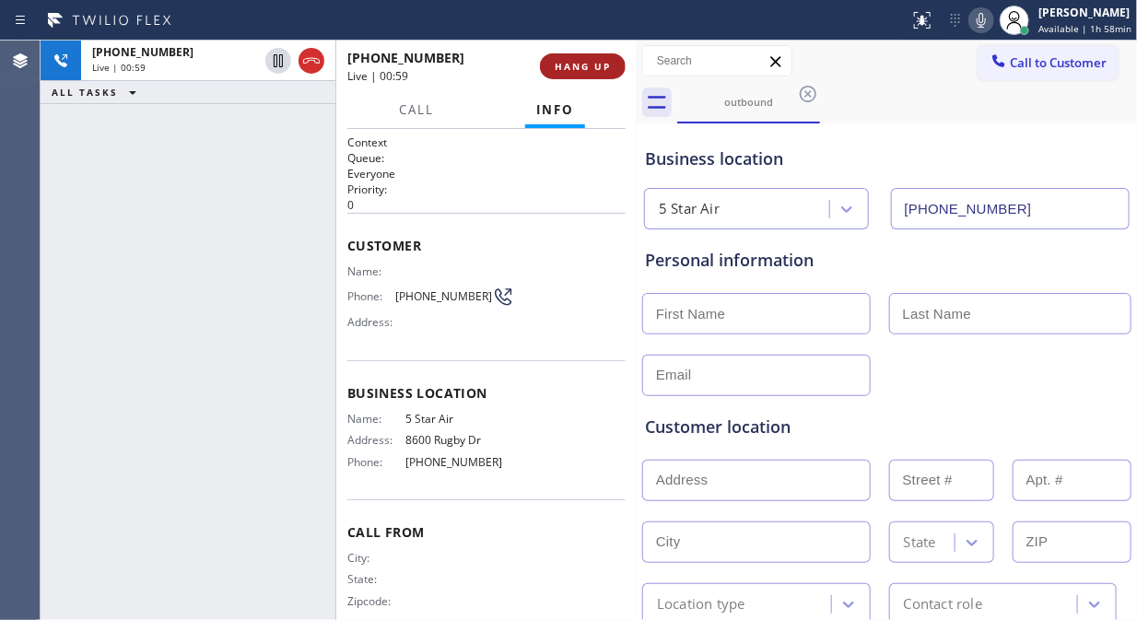
click at [588, 65] on span "HANG UP" at bounding box center [583, 66] width 56 height 13
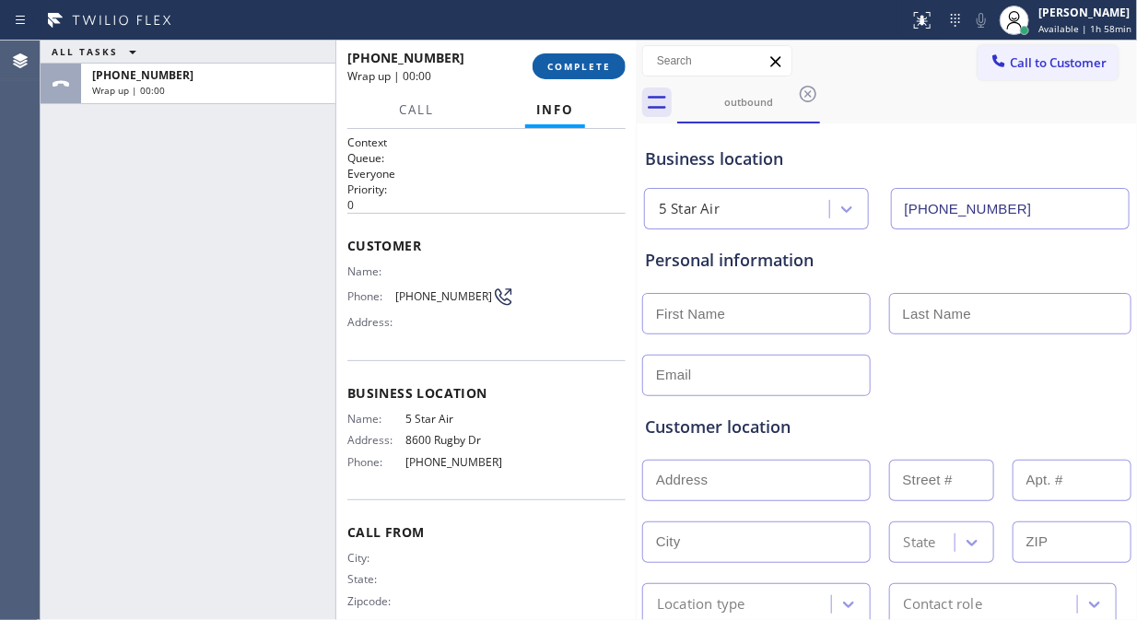
click at [588, 65] on span "COMPLETE" at bounding box center [579, 66] width 64 height 13
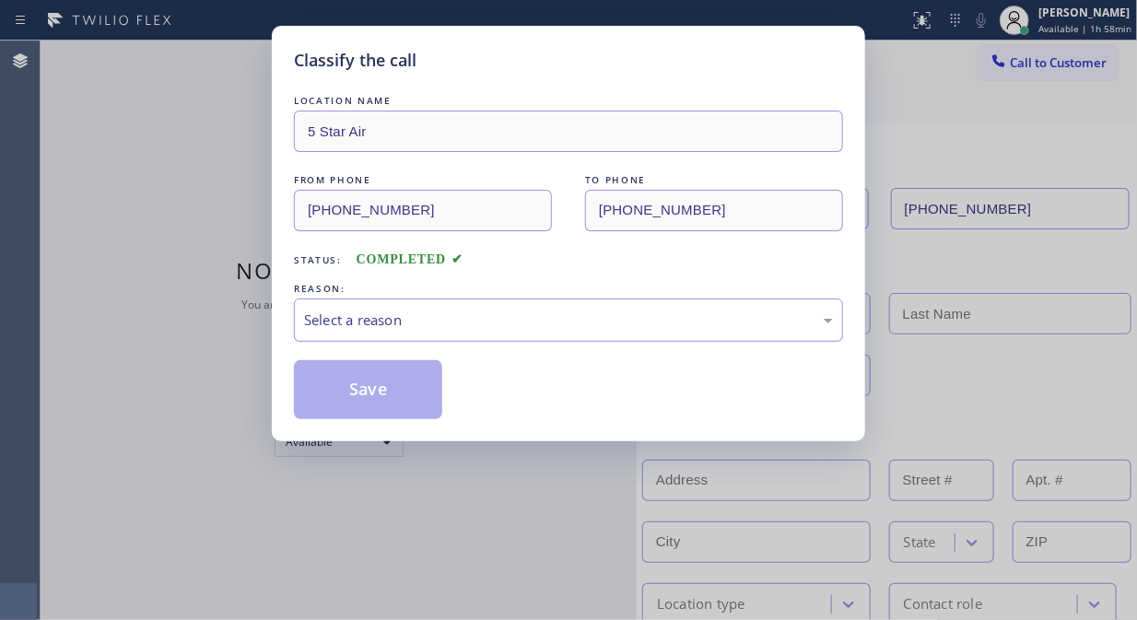
click at [583, 335] on div "Select a reason" at bounding box center [568, 320] width 549 height 43
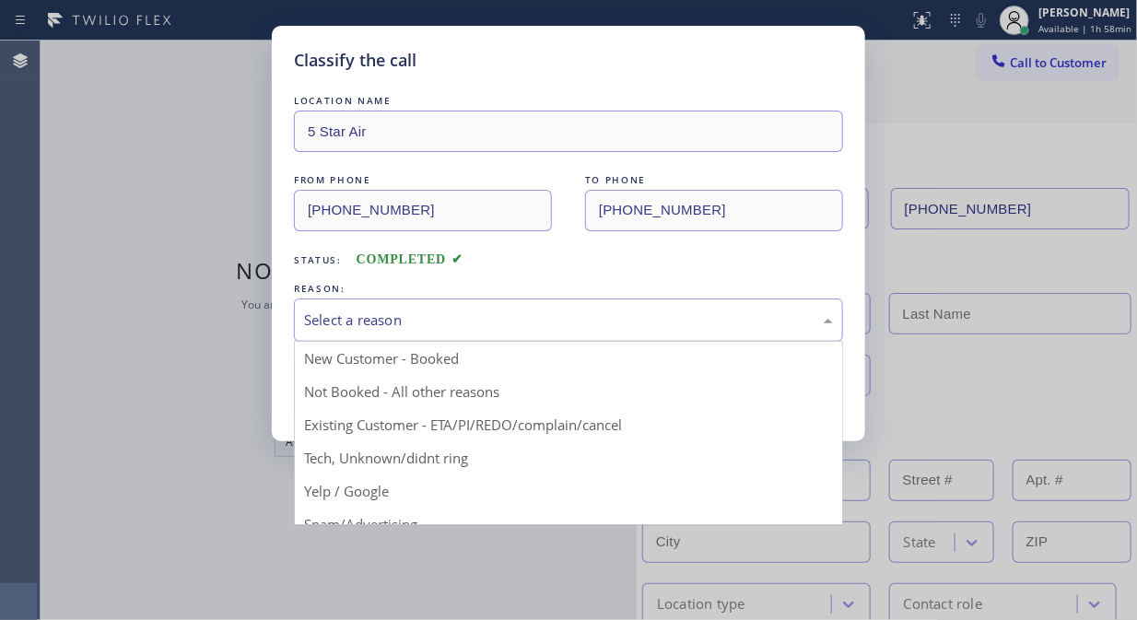
drag, startPoint x: 594, startPoint y: 425, endPoint x: 582, endPoint y: 421, distance: 12.5
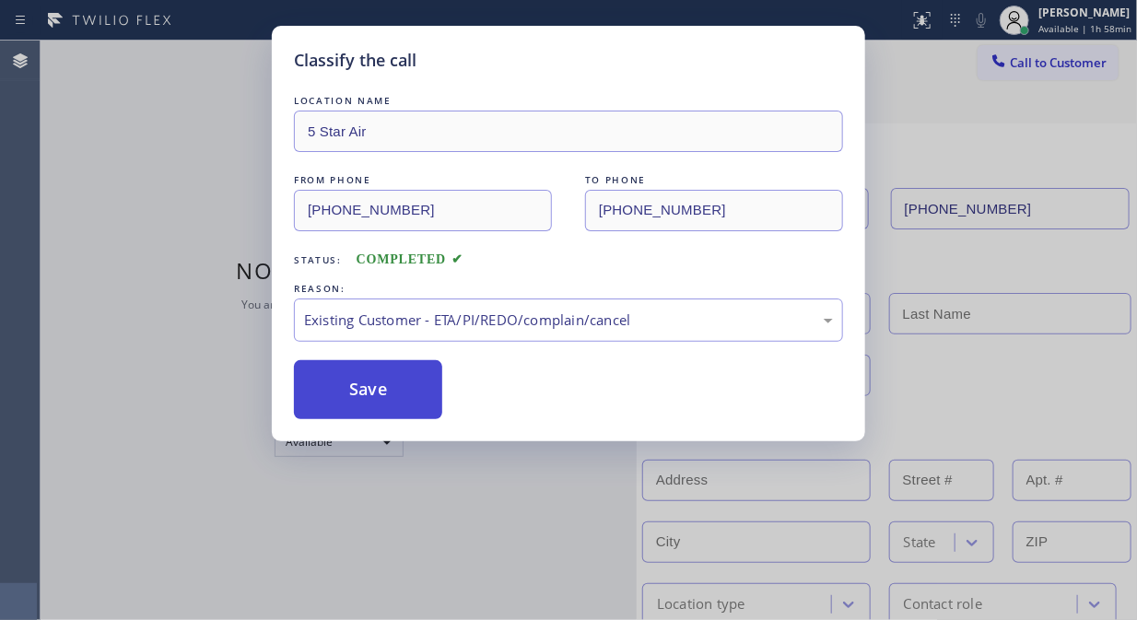
click at [408, 392] on button "Save" at bounding box center [368, 389] width 148 height 59
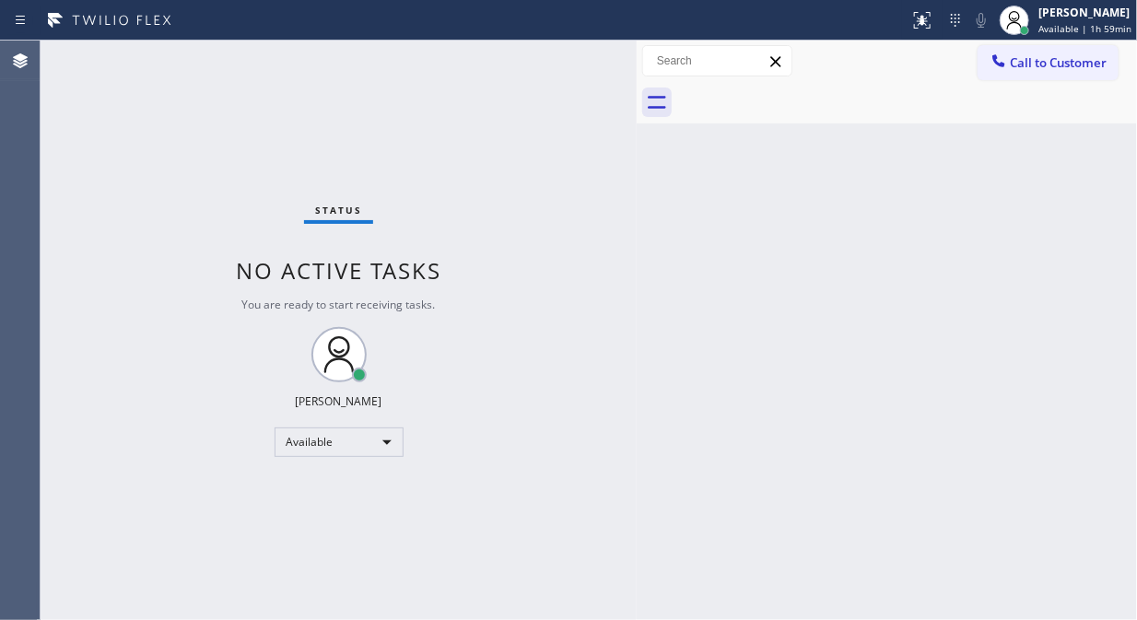
click at [1030, 64] on span "Call to Customer" at bounding box center [1058, 62] width 97 height 17
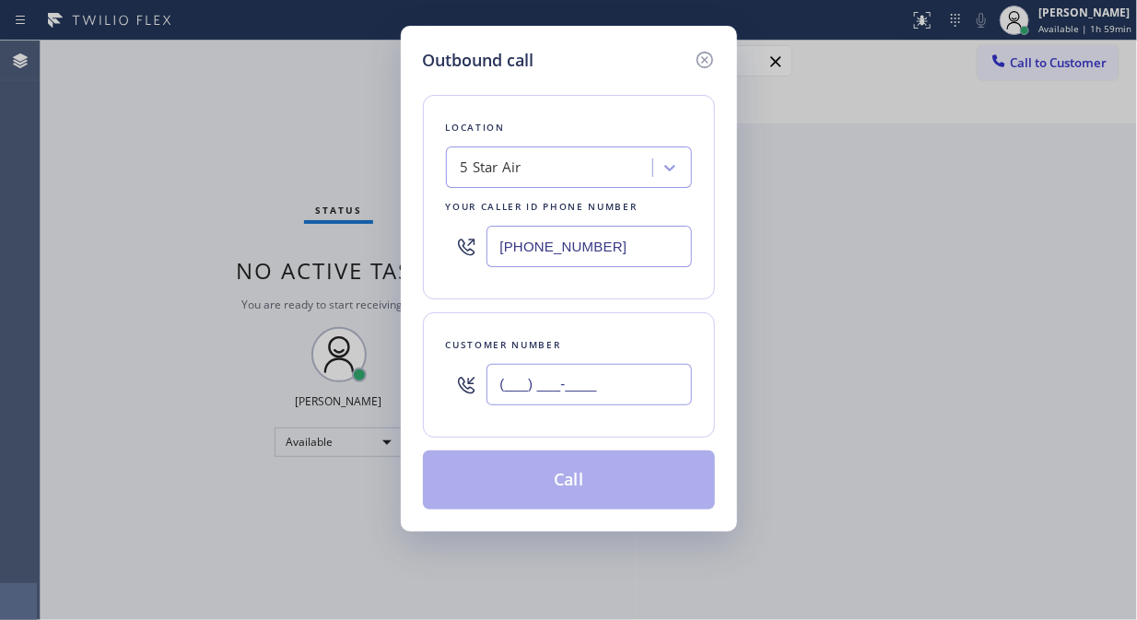
click at [545, 381] on input "(___) ___-____" at bounding box center [588, 384] width 205 height 41
paste input "818) 363-5500"
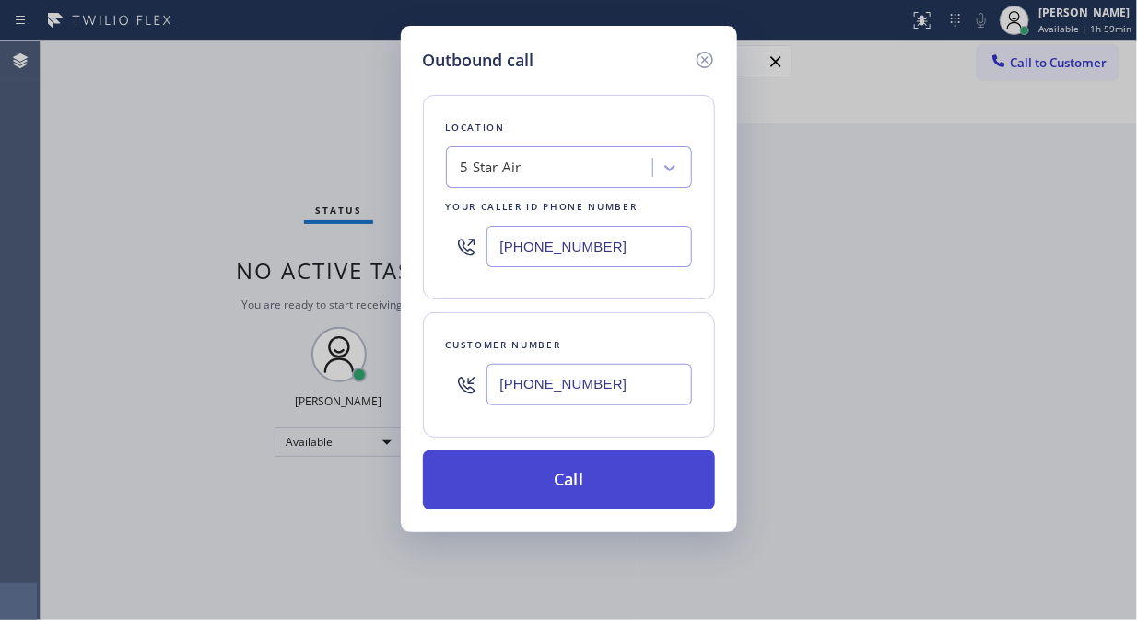
type input "[PHONE_NUMBER]"
click at [553, 483] on button "Call" at bounding box center [569, 480] width 292 height 59
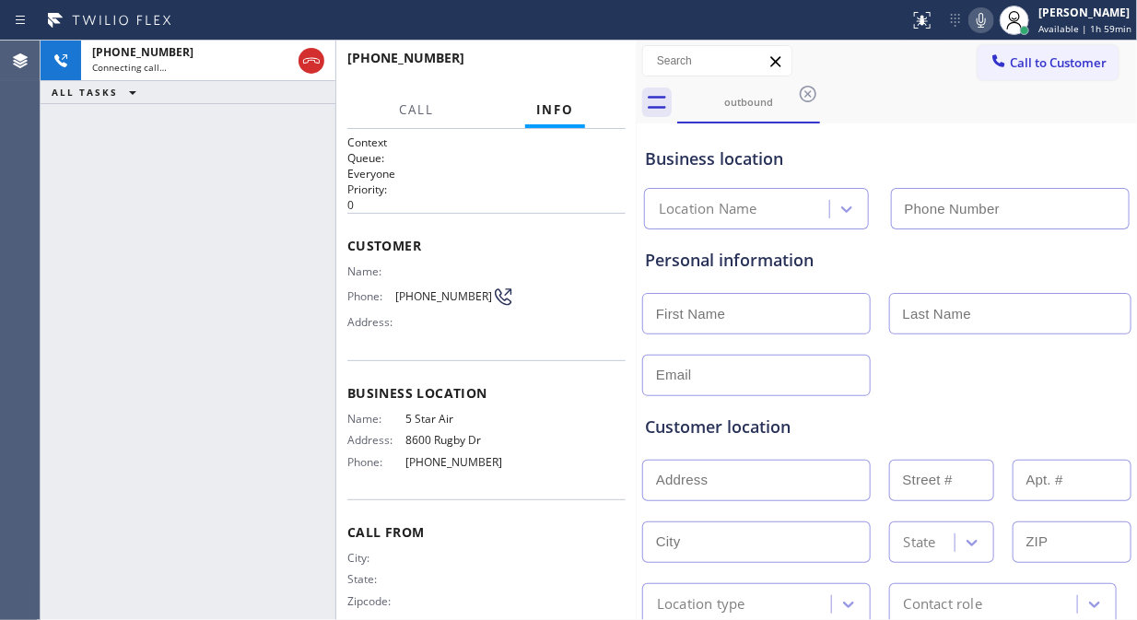
type input "[PHONE_NUMBER]"
click at [979, 20] on icon at bounding box center [981, 20] width 22 height 22
click at [600, 66] on span "HANG UP" at bounding box center [583, 66] width 56 height 13
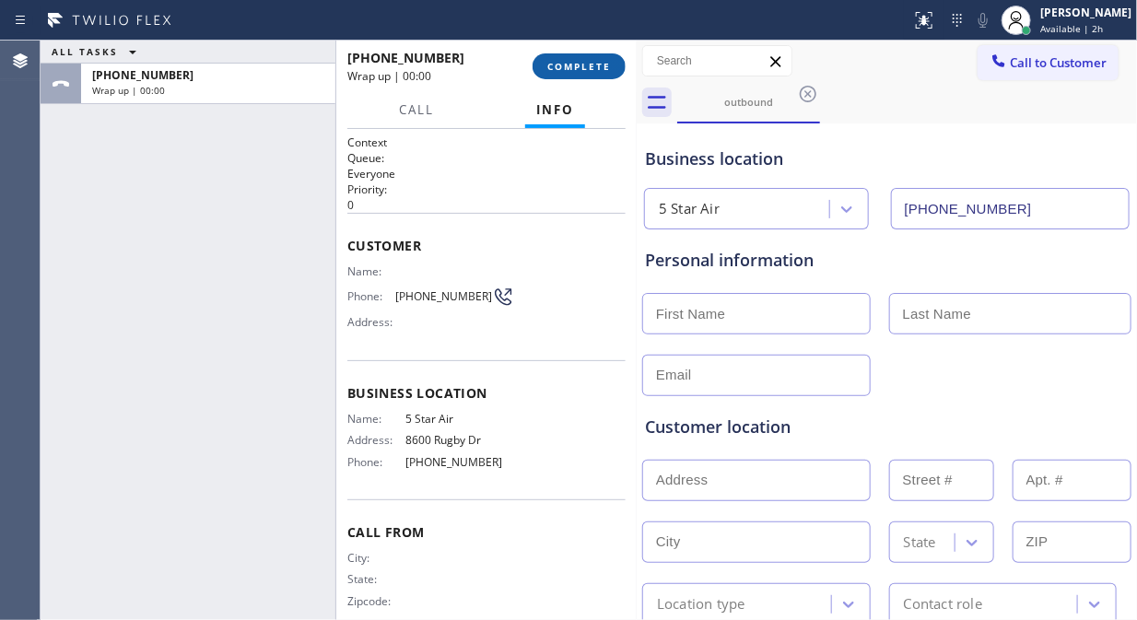
click at [568, 75] on button "COMPLETE" at bounding box center [579, 66] width 93 height 26
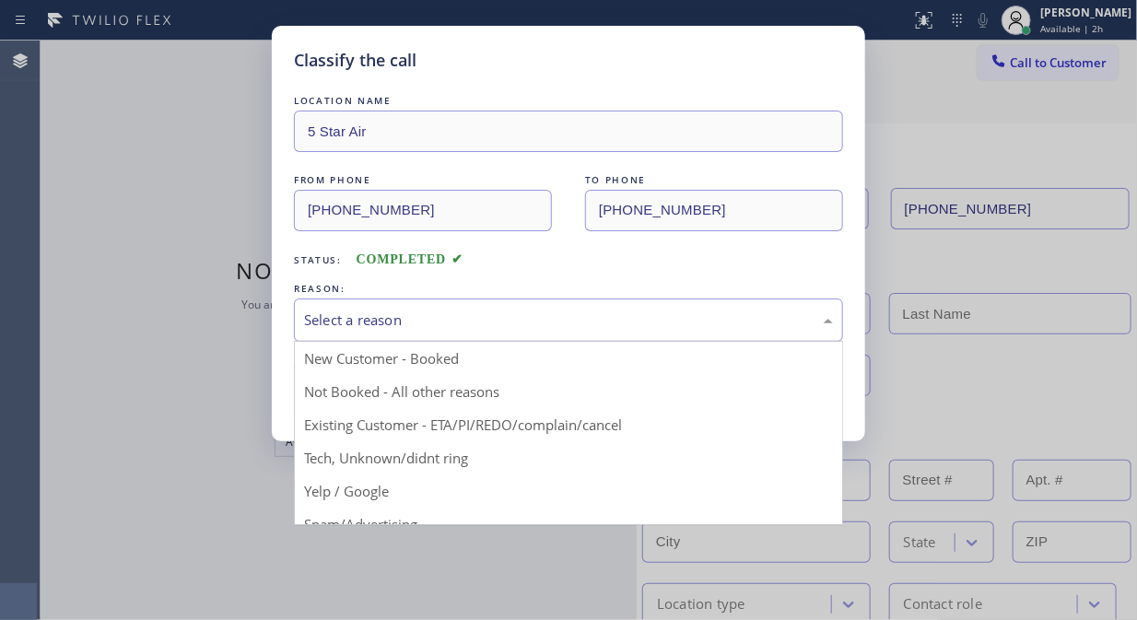
click at [584, 320] on div "Select a reason" at bounding box center [568, 320] width 529 height 21
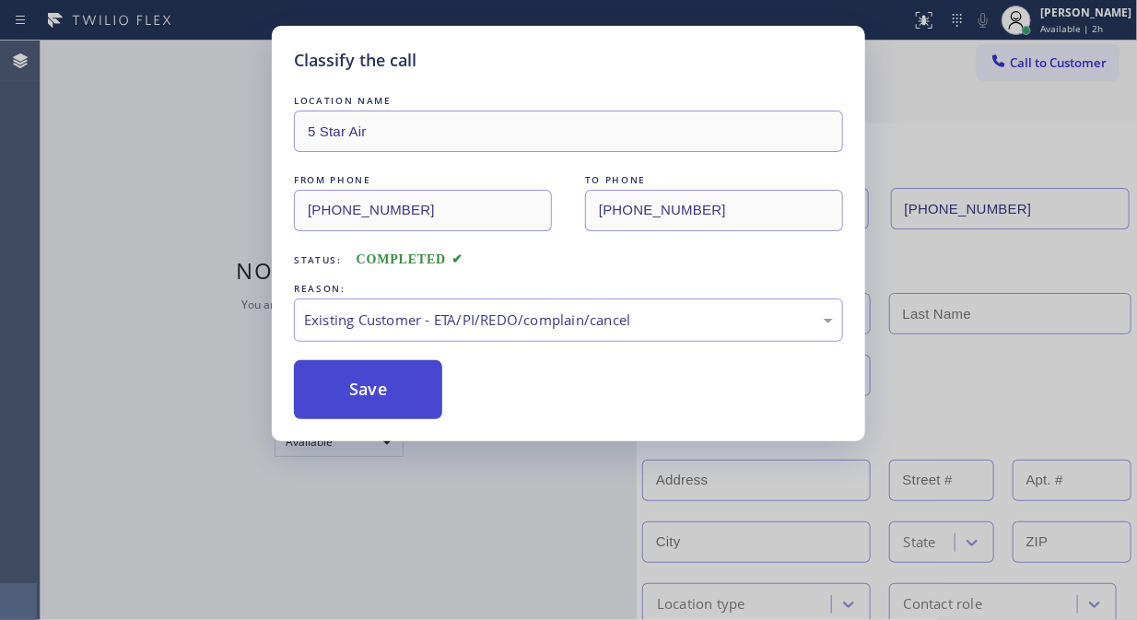
drag, startPoint x: 416, startPoint y: 403, endPoint x: 427, endPoint y: 384, distance: 21.0
click at [416, 403] on button "Save" at bounding box center [368, 389] width 148 height 59
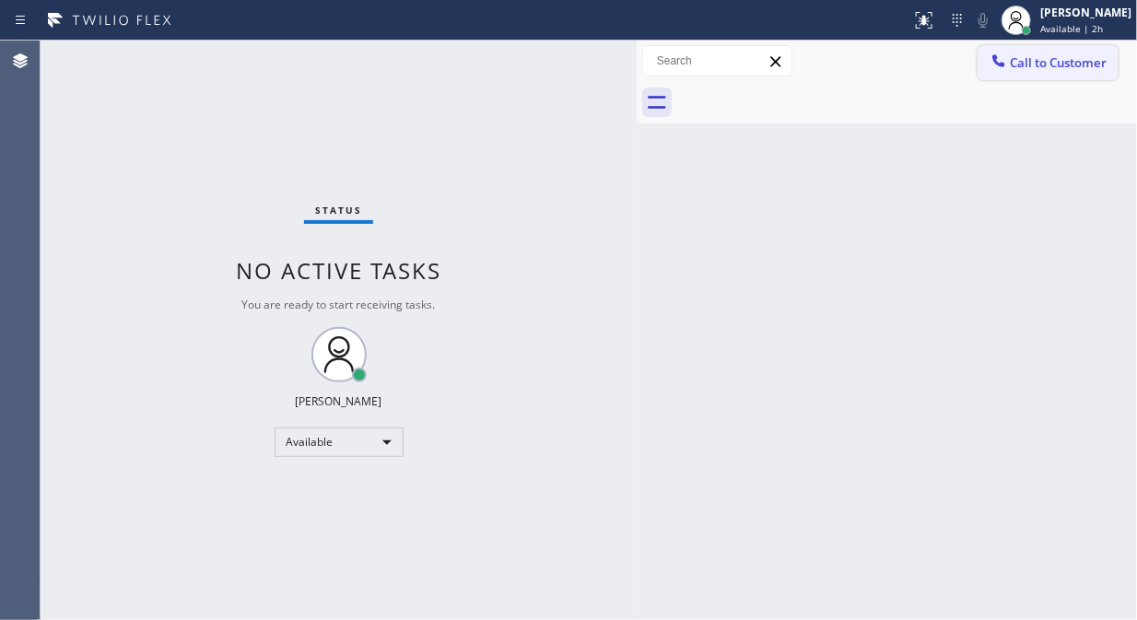
click at [1038, 69] on span "Call to Customer" at bounding box center [1058, 62] width 97 height 17
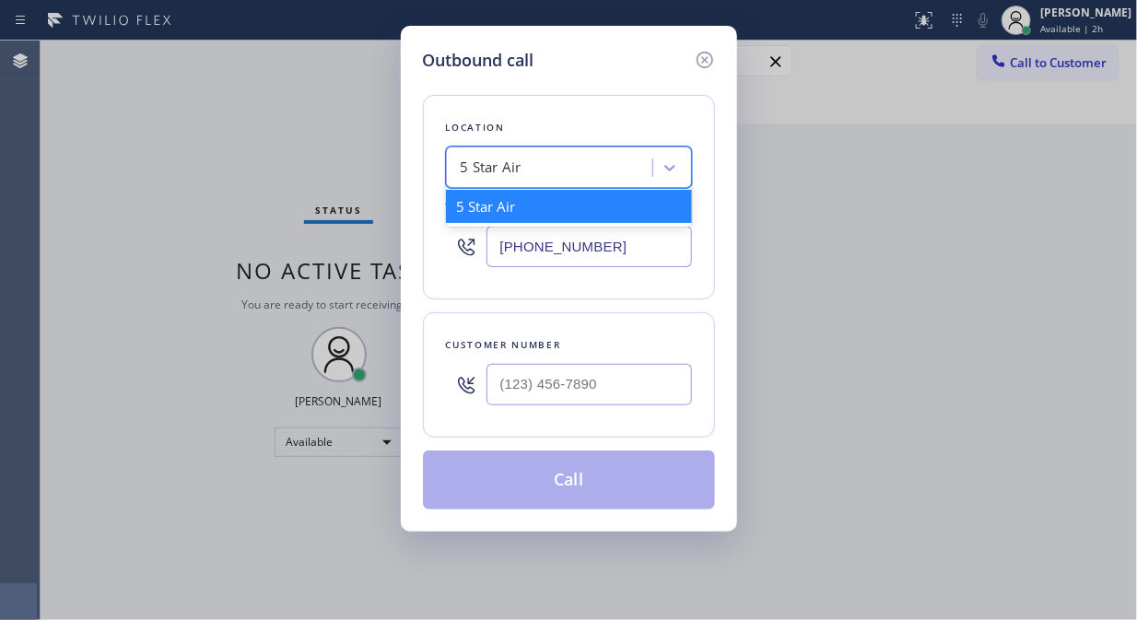
click at [509, 179] on div "5 Star Air" at bounding box center [551, 168] width 201 height 32
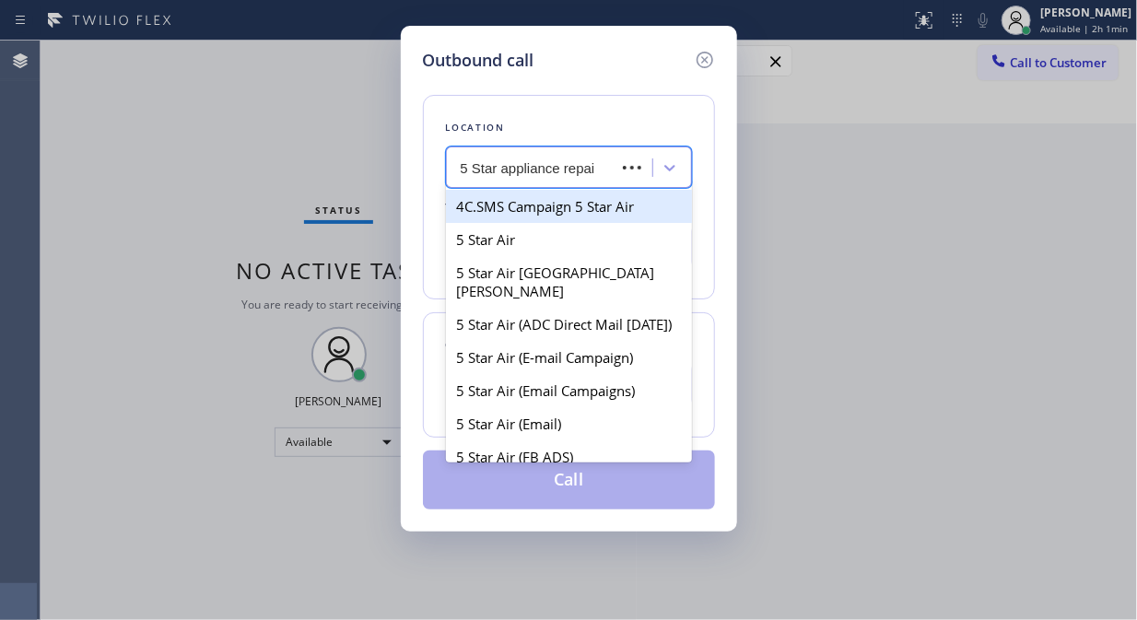
type input "5 Star appliance repair"
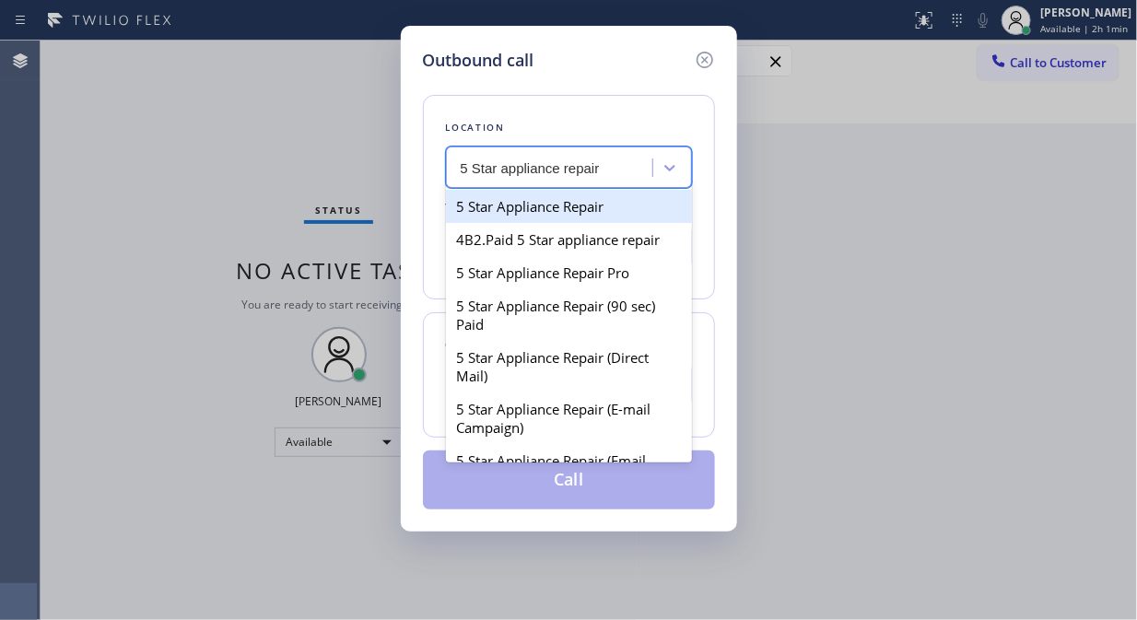
click at [596, 212] on div "5 Star Appliance Repair" at bounding box center [569, 206] width 246 height 33
type input "[PHONE_NUMBER]"
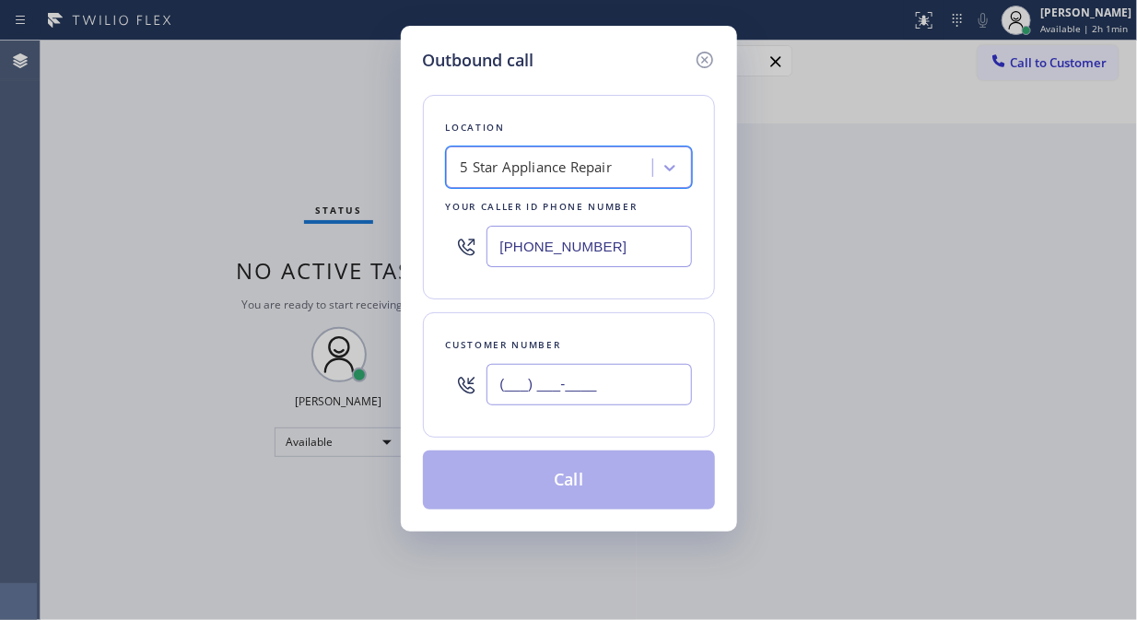
click at [501, 392] on input "(___) ___-____" at bounding box center [588, 384] width 205 height 41
paste input "480) 427-9623"
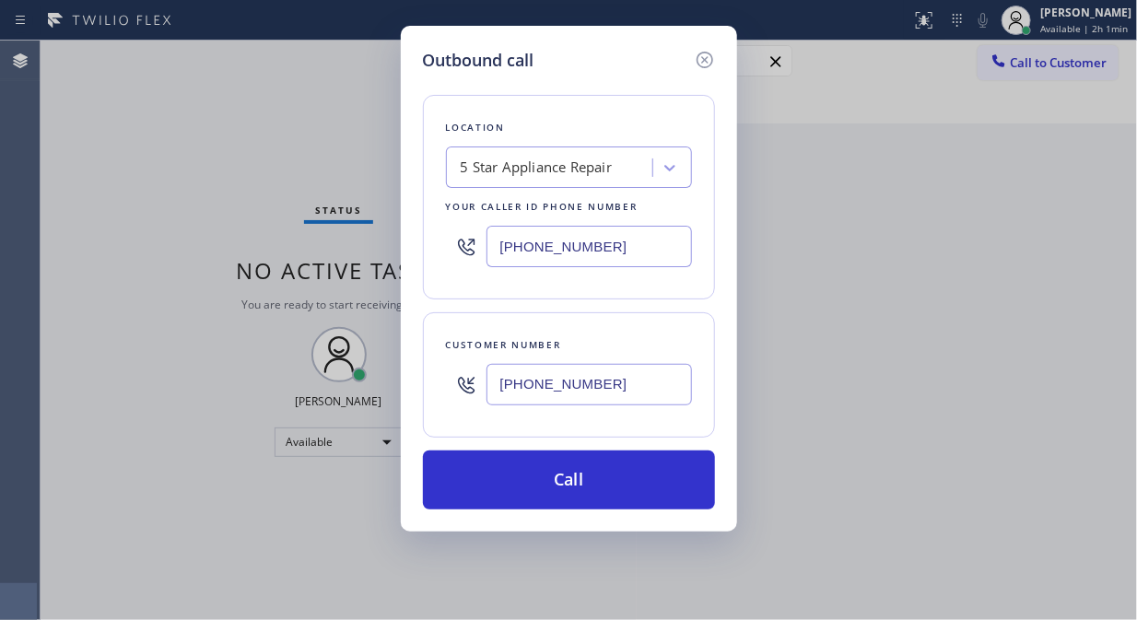
type input "[PHONE_NUMBER]"
click at [83, 111] on div "Outbound call Location 5 Star Appliance Repair Your caller id phone number [PHO…" at bounding box center [568, 310] width 1137 height 620
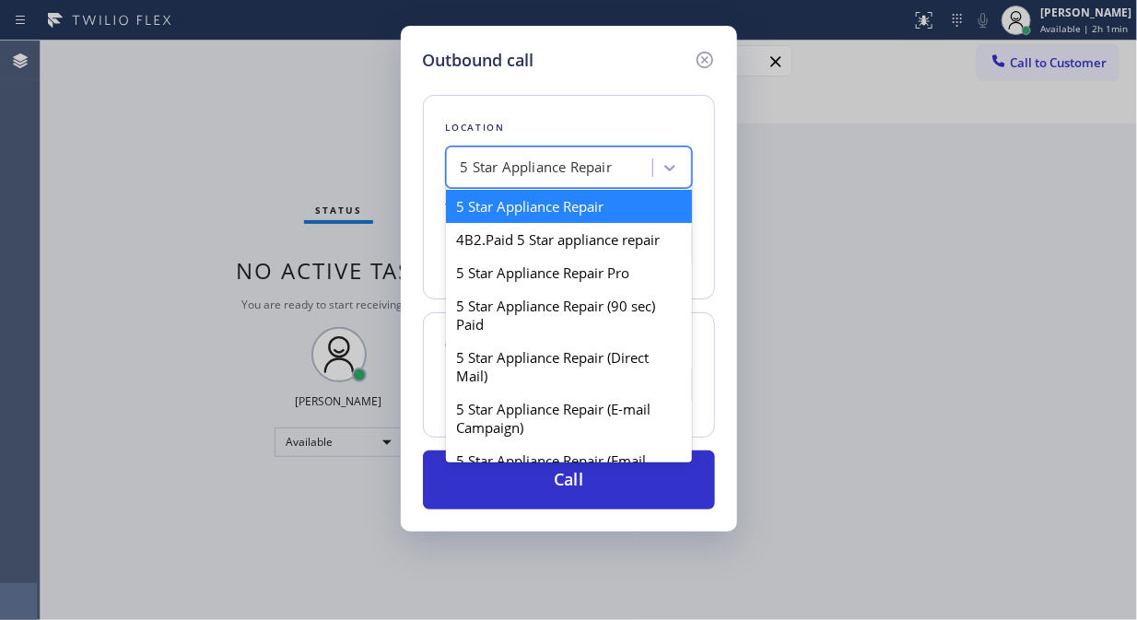
click at [456, 167] on div "5 Star Appliance Repair" at bounding box center [551, 168] width 201 height 32
paste input "Phoenix Appliance Repair"
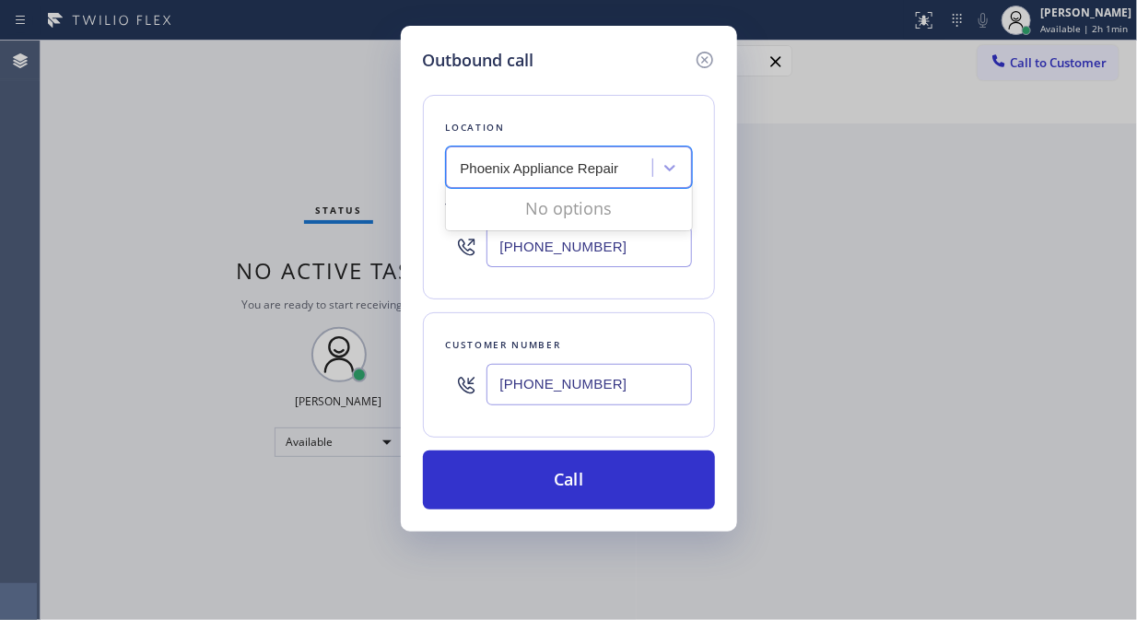
click at [462, 161] on input "Phoenix Appliance Repair" at bounding box center [541, 168] width 160 height 16
click at [463, 171] on input "Phoenix Appliance Repair" at bounding box center [541, 168] width 160 height 16
click at [620, 163] on input "Phoenix Appliance Repair" at bounding box center [541, 168] width 160 height 16
drag, startPoint x: 613, startPoint y: 170, endPoint x: 428, endPoint y: 177, distance: 184.4
click at [428, 177] on div "Location option 5 Star Appliance Repair, selected. 0 results available for sear…" at bounding box center [569, 197] width 292 height 205
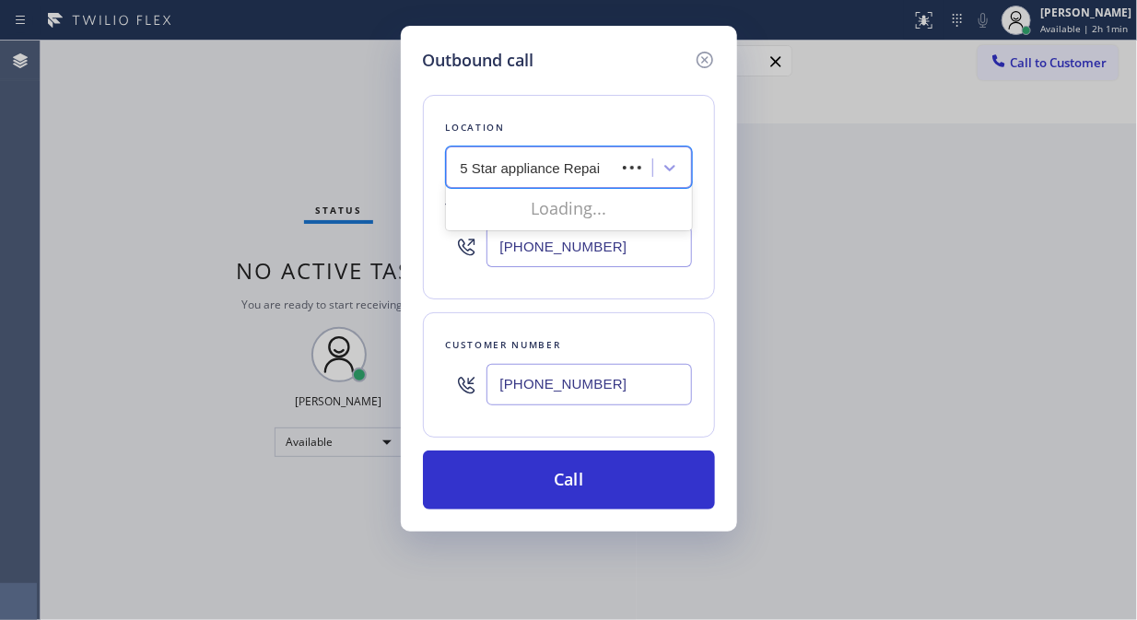
type input "5 Star appliance Repair"
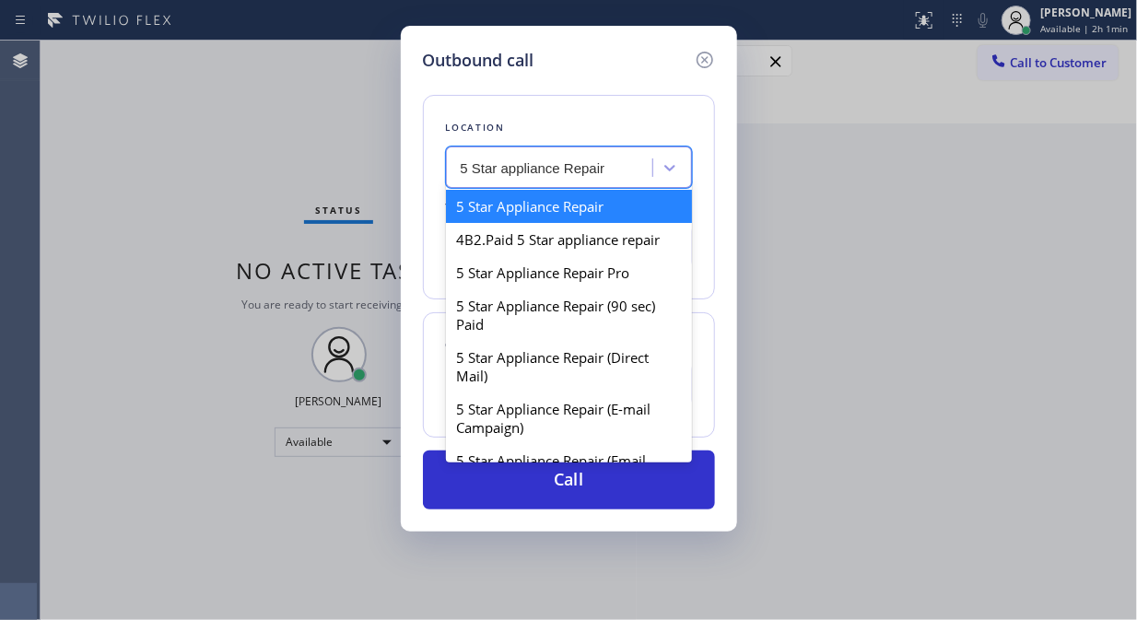
click at [510, 194] on div "5 Star Appliance Repair" at bounding box center [569, 206] width 246 height 33
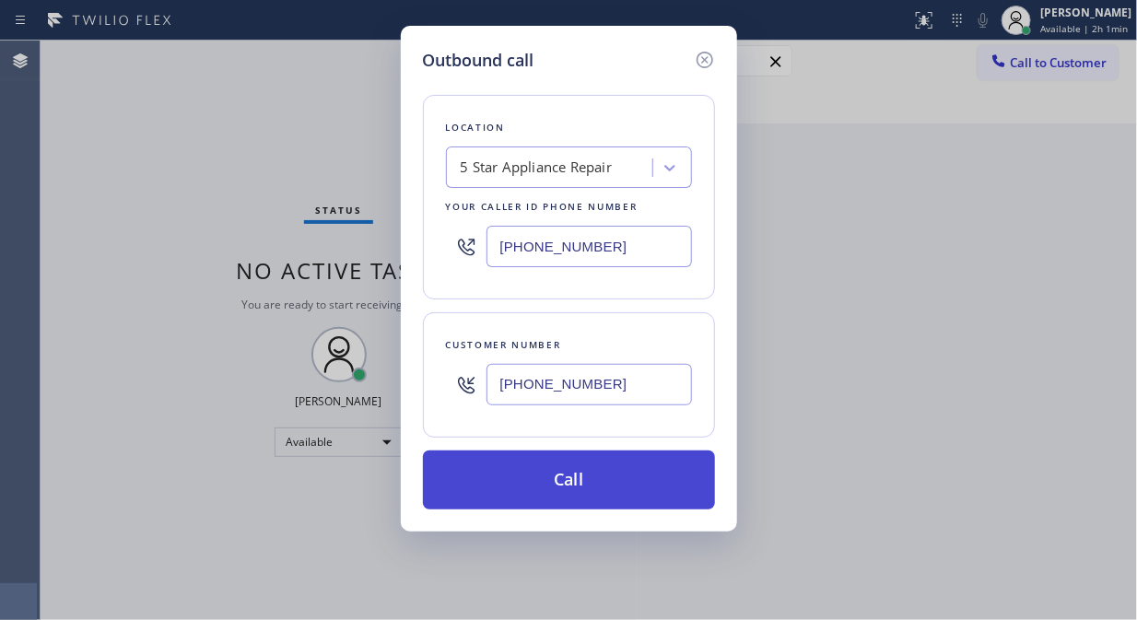
click at [569, 474] on button "Call" at bounding box center [569, 480] width 292 height 59
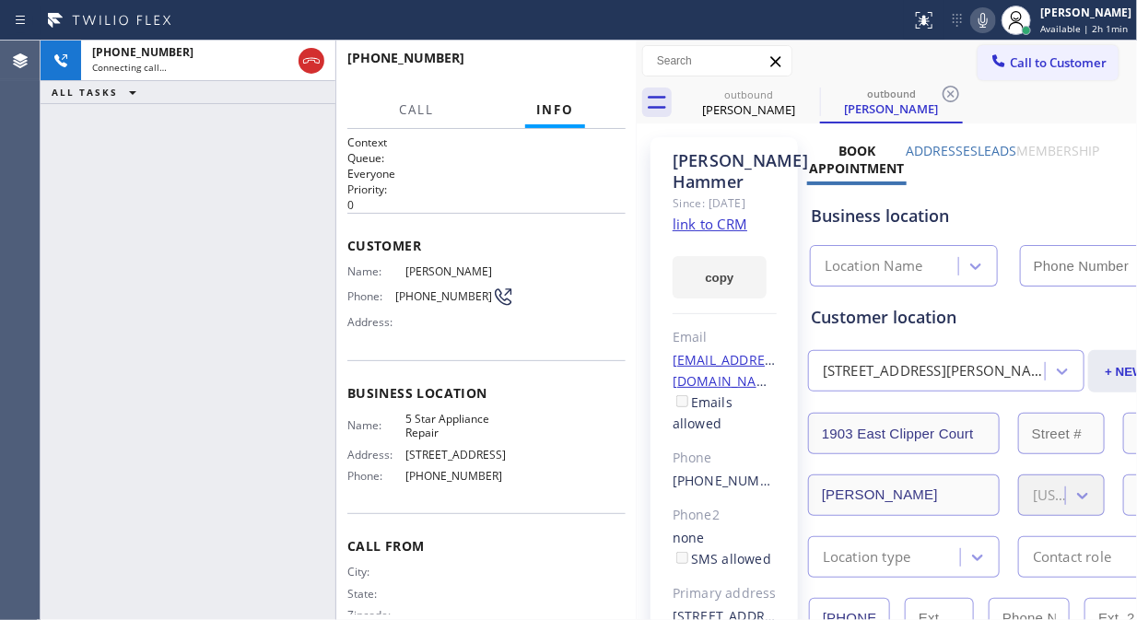
type input "[PHONE_NUMBER]"
click at [143, 249] on div "[PHONE_NUMBER] Live | 00:24 ALL TASKS ALL TASKS ACTIVE TASKS TASKS IN WRAP UP" at bounding box center [188, 331] width 295 height 580
click at [593, 69] on span "HANG UP" at bounding box center [583, 66] width 56 height 13
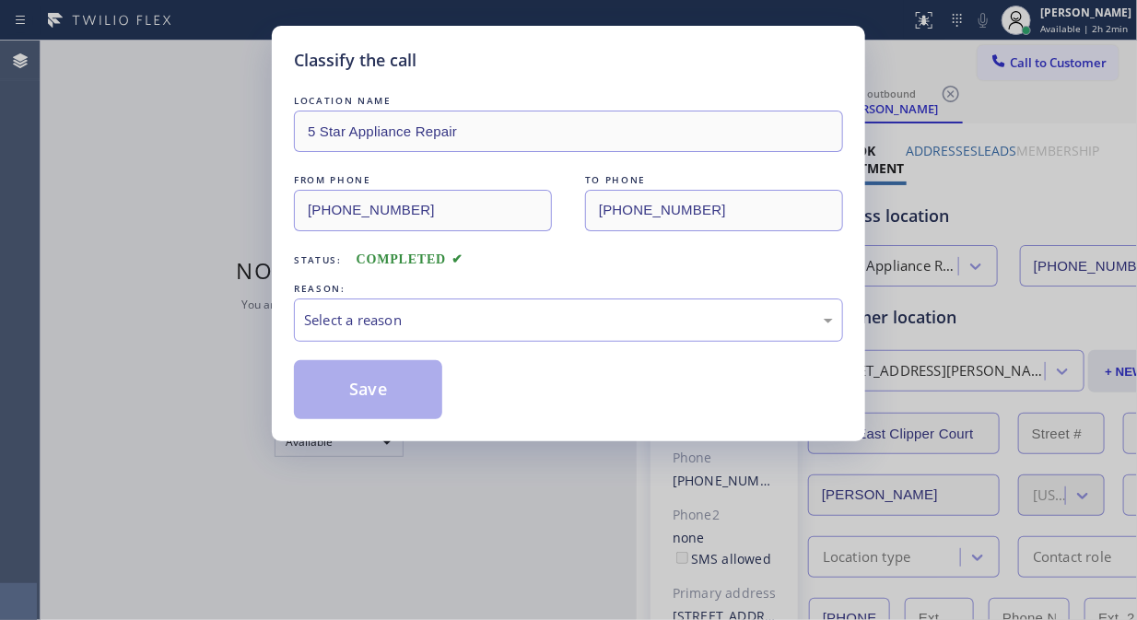
click at [593, 69] on div "Classify the call" at bounding box center [568, 60] width 549 height 25
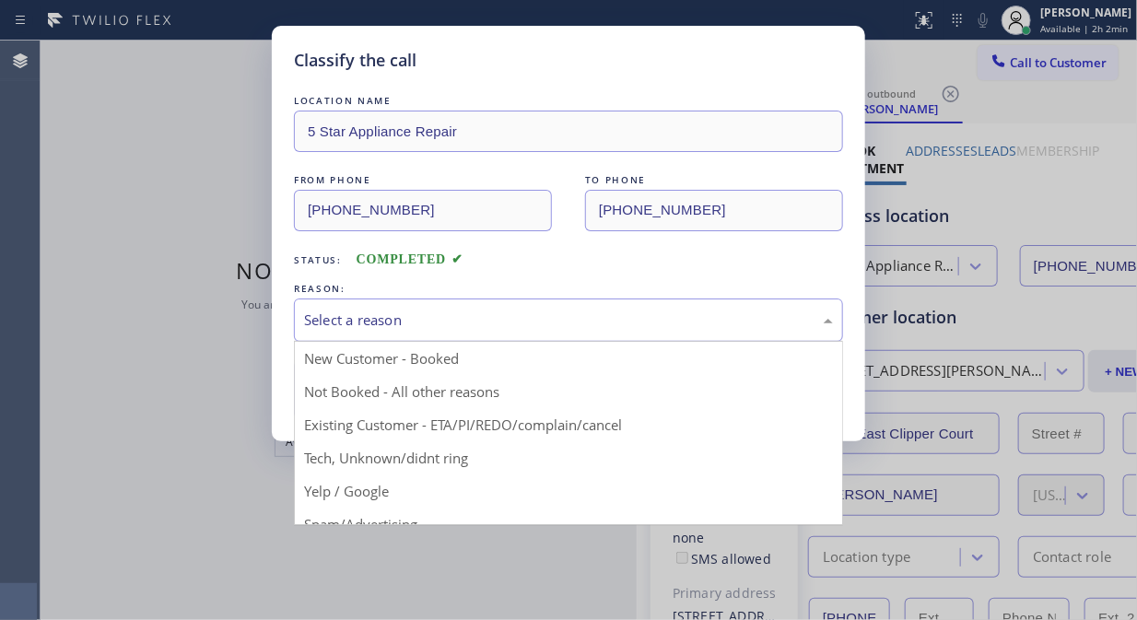
click at [582, 332] on div "Select a reason" at bounding box center [568, 320] width 549 height 43
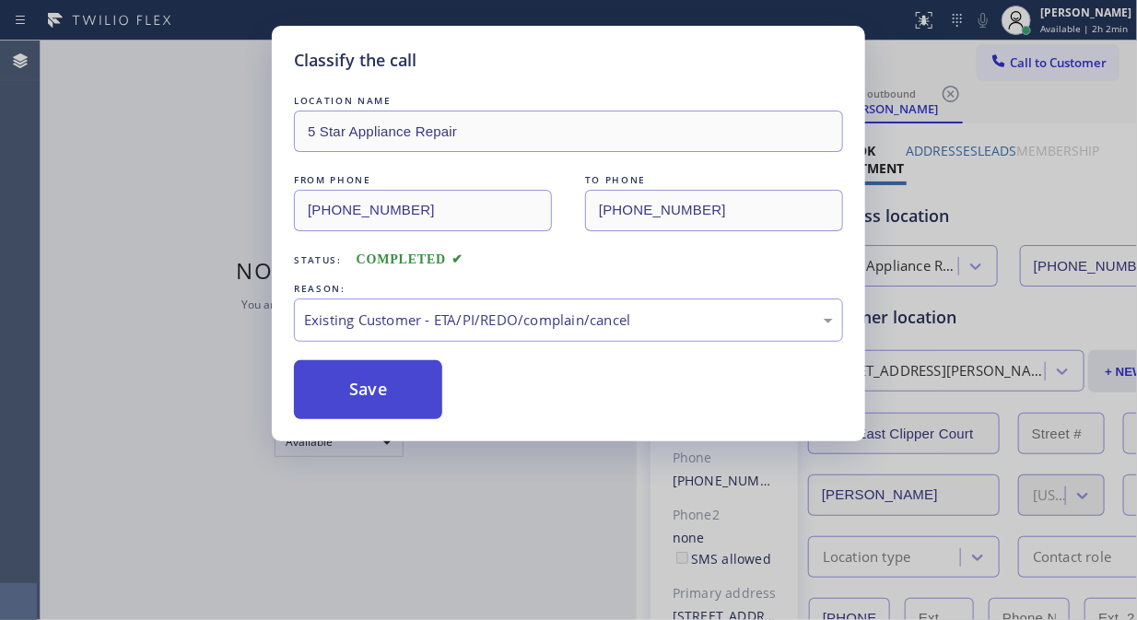
click at [411, 396] on button "Save" at bounding box center [368, 389] width 148 height 59
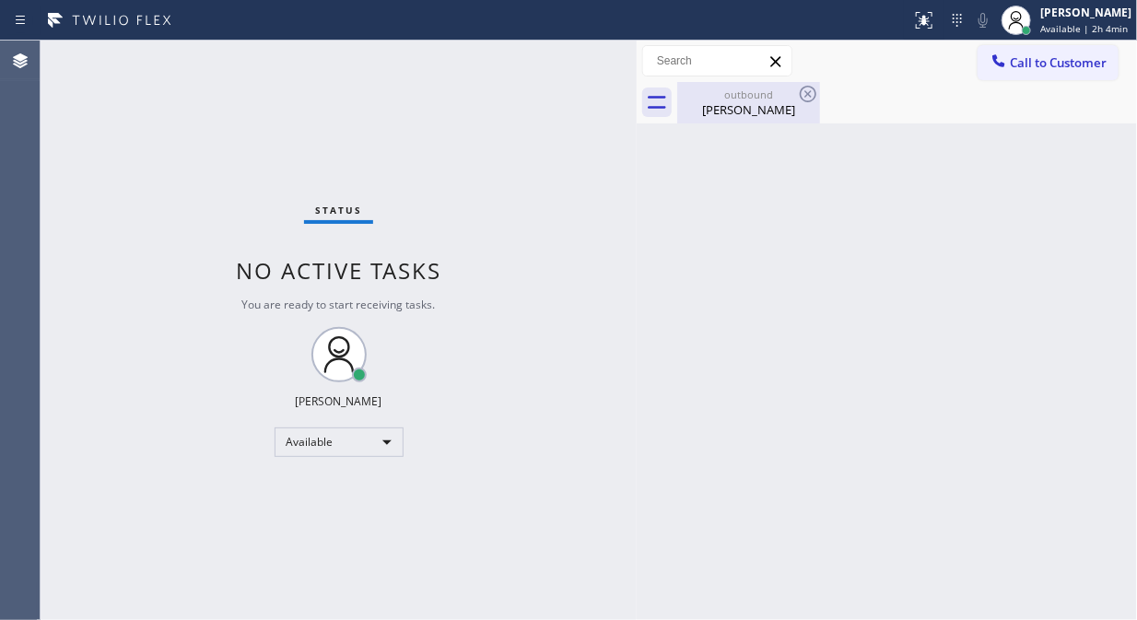
drag, startPoint x: 743, startPoint y: 108, endPoint x: 793, endPoint y: 86, distance: 54.4
click at [747, 108] on div "[PERSON_NAME]" at bounding box center [748, 109] width 139 height 17
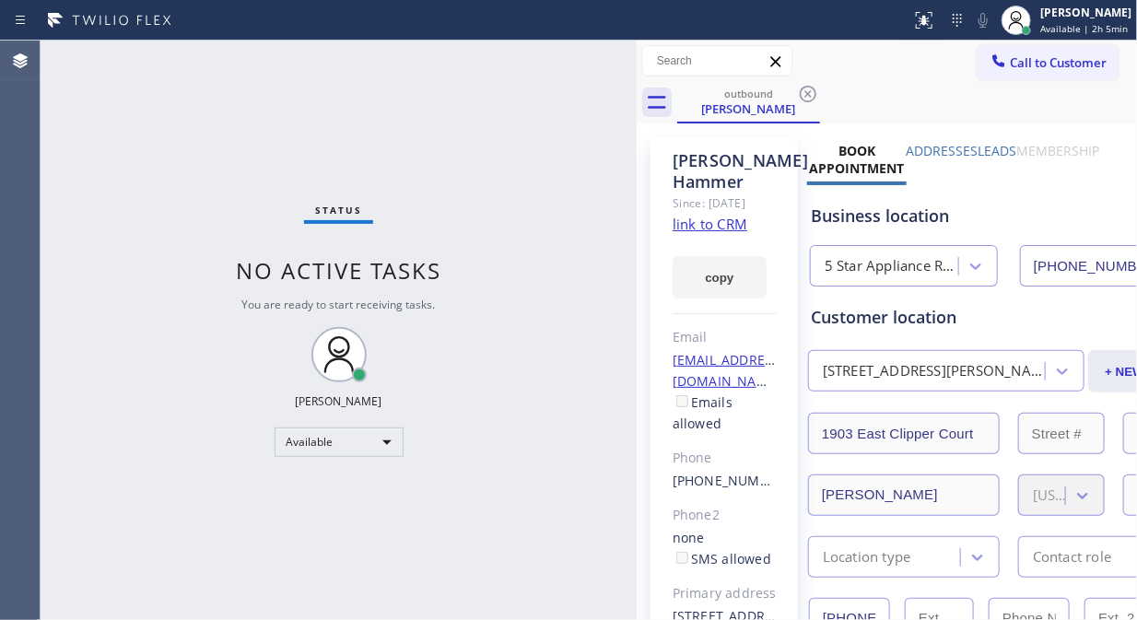
click at [799, 85] on icon at bounding box center [808, 94] width 22 height 22
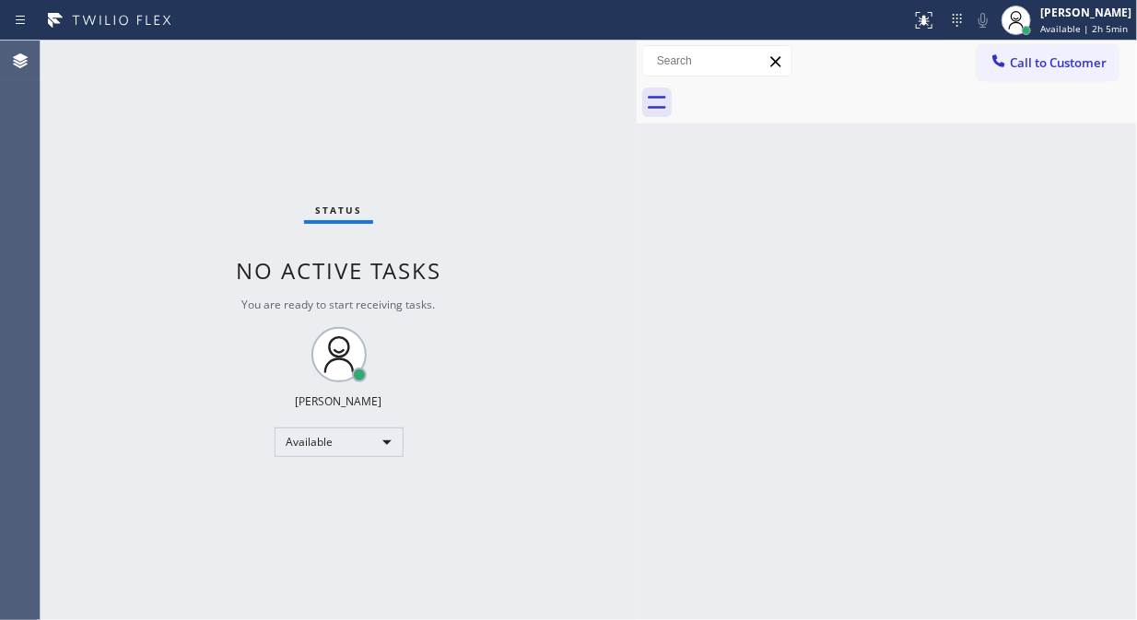
click at [804, 90] on div at bounding box center [907, 102] width 460 height 41
click at [145, 213] on div "Status No active tasks You are ready to start receiving tasks. [PERSON_NAME] Av…" at bounding box center [339, 331] width 596 height 580
click at [1021, 67] on span "Call to Customer" at bounding box center [1058, 62] width 97 height 17
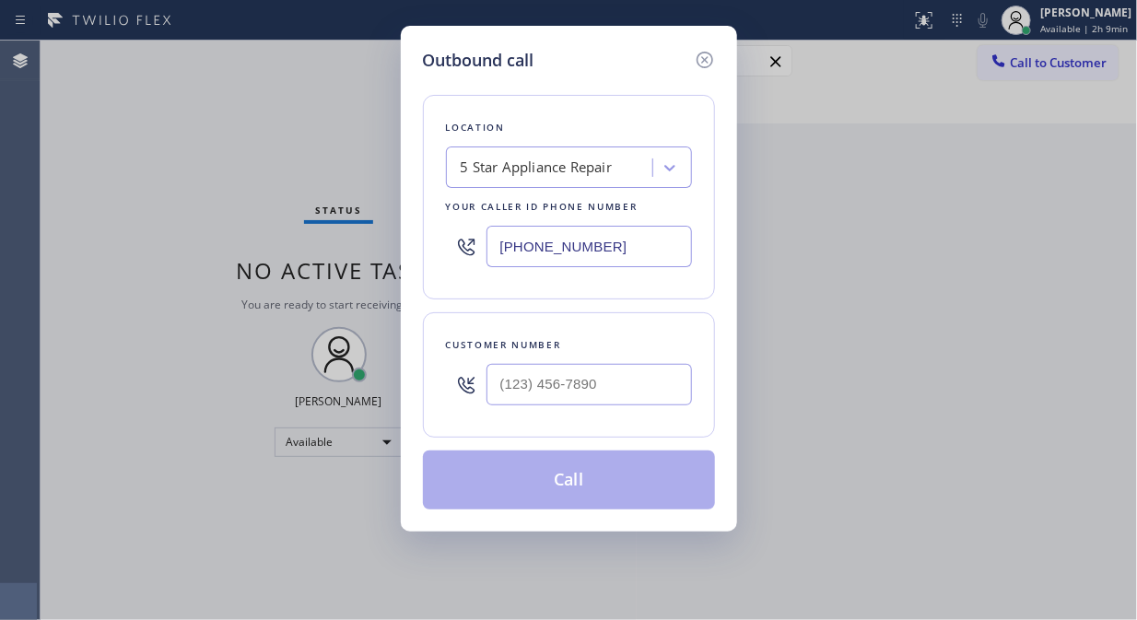
click at [585, 164] on div "5 Star Appliance Repair" at bounding box center [537, 168] width 152 height 21
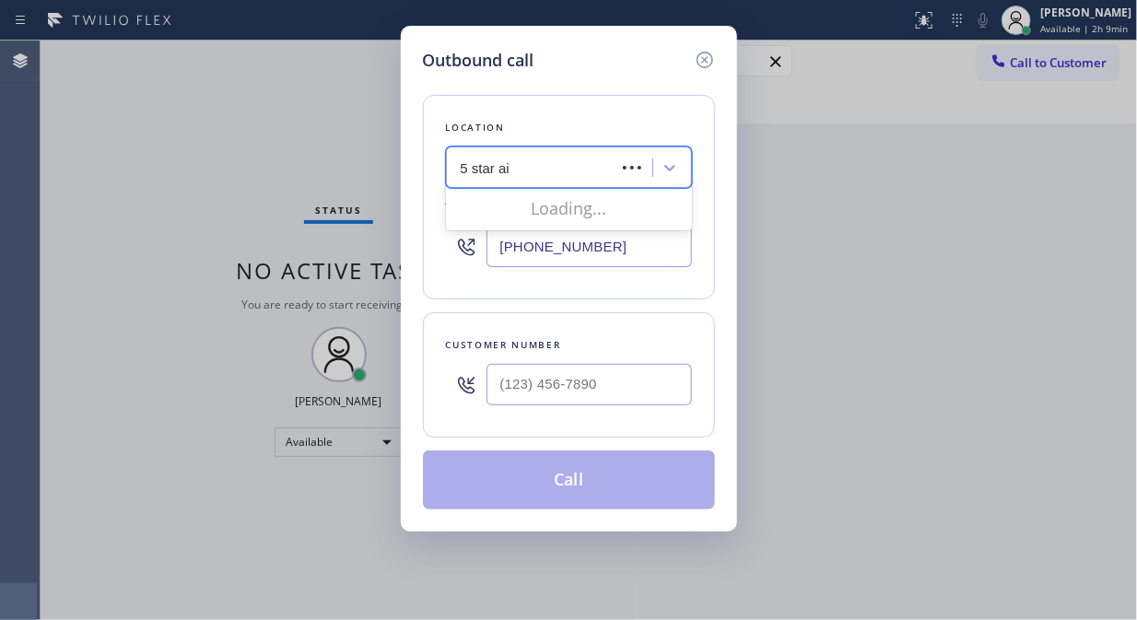
type input "5 star air"
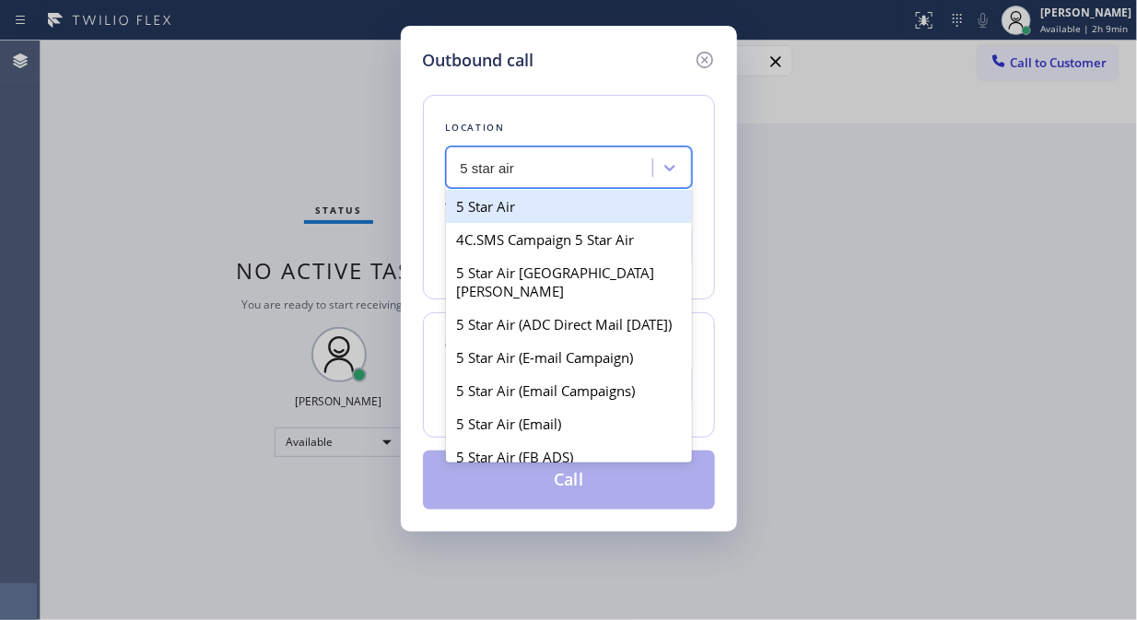
click at [591, 200] on div "5 Star Air" at bounding box center [569, 206] width 246 height 33
type input "[PHONE_NUMBER]"
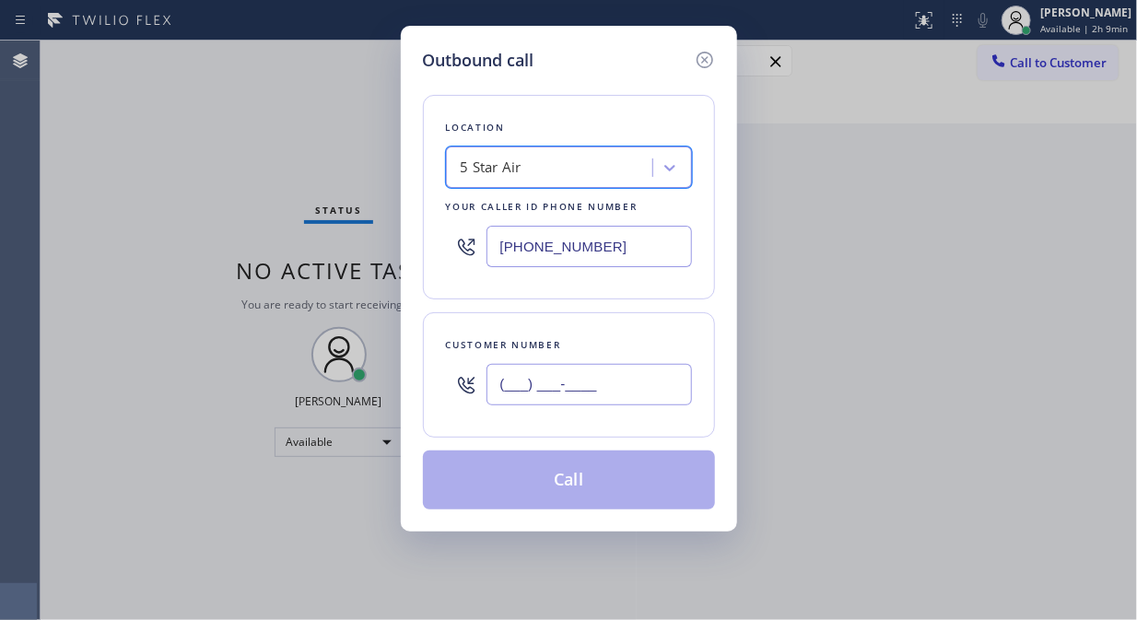
click at [566, 376] on input "(___) ___-____" at bounding box center [588, 384] width 205 height 41
paste input "323) 982-9038"
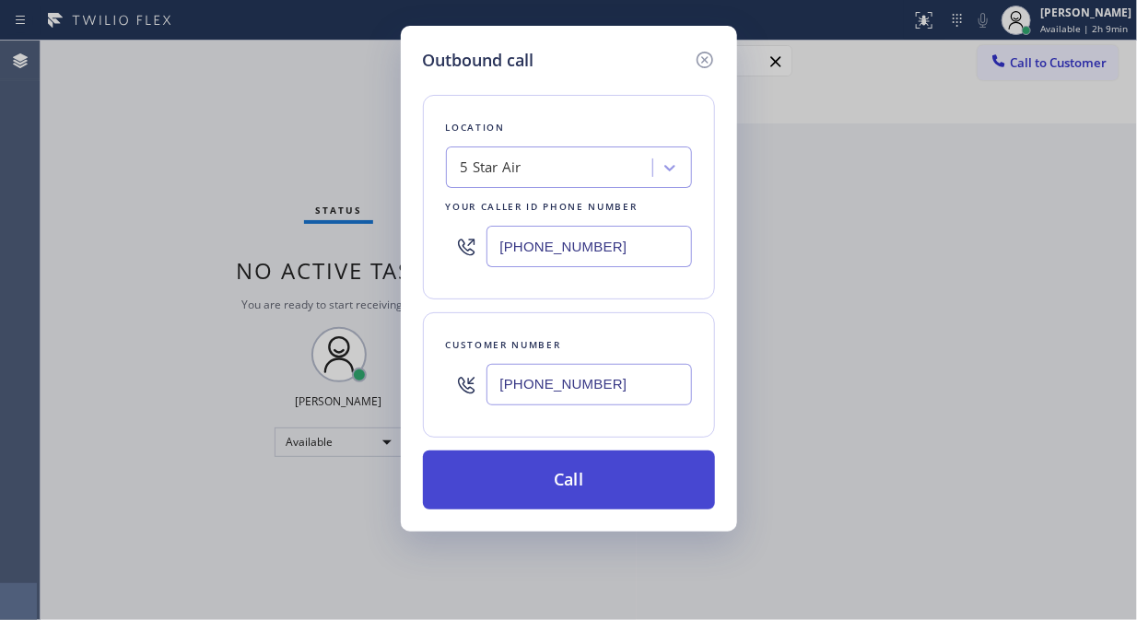
type input "[PHONE_NUMBER]"
click at [604, 484] on button "Call" at bounding box center [569, 480] width 292 height 59
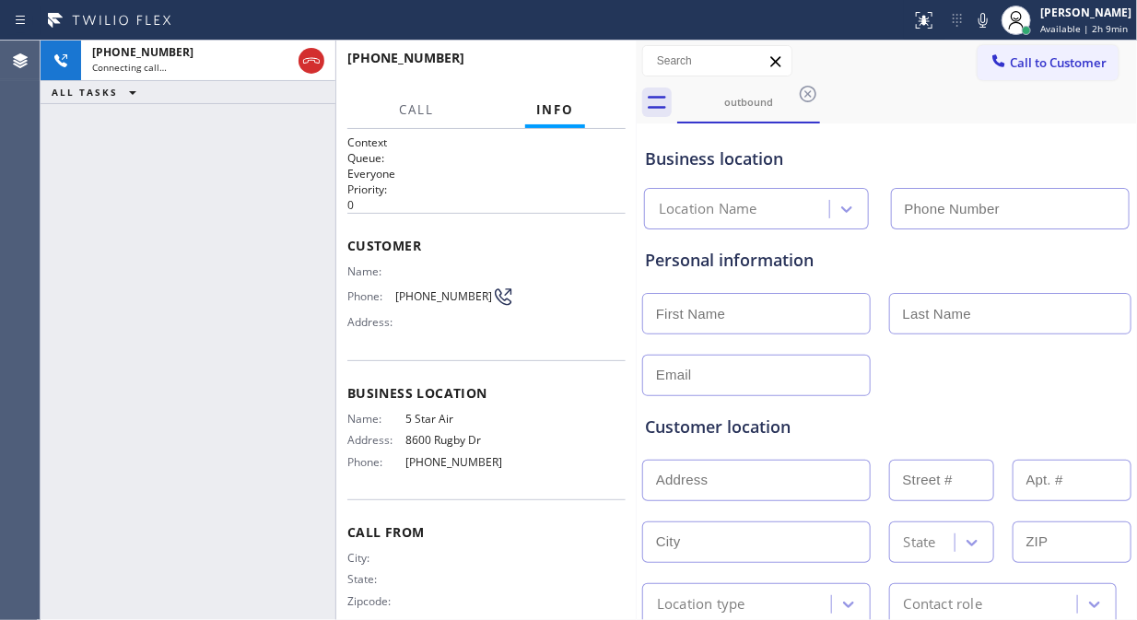
type input "[PHONE_NUMBER]"
click at [988, 24] on icon at bounding box center [982, 20] width 9 height 15
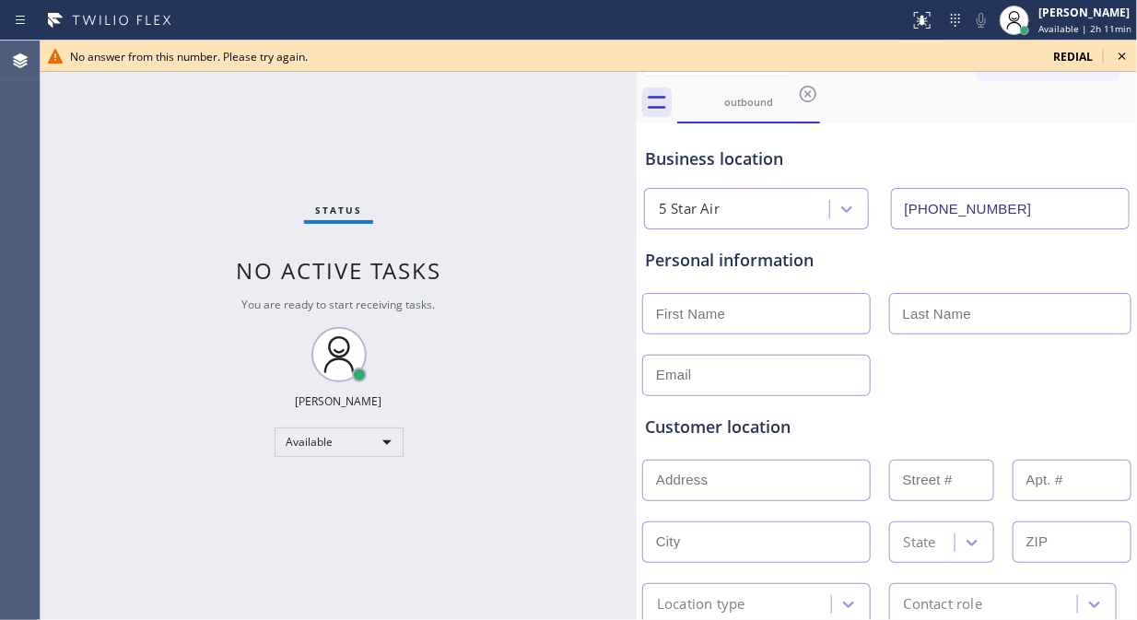
click at [1121, 59] on icon at bounding box center [1122, 56] width 22 height 22
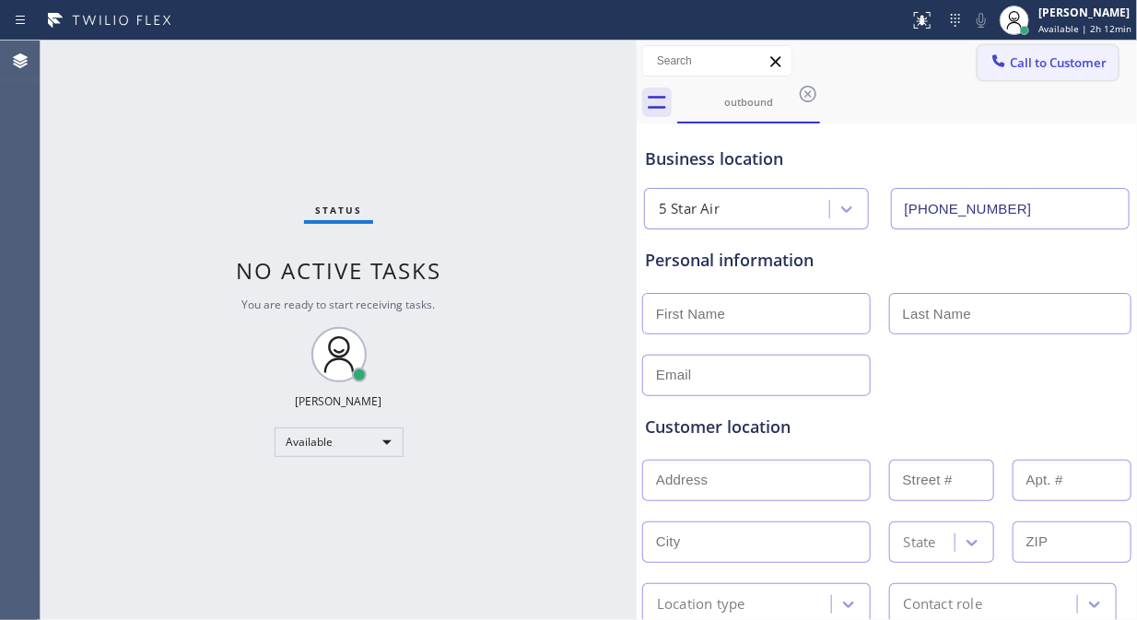
click at [988, 70] on div at bounding box center [999, 63] width 22 height 22
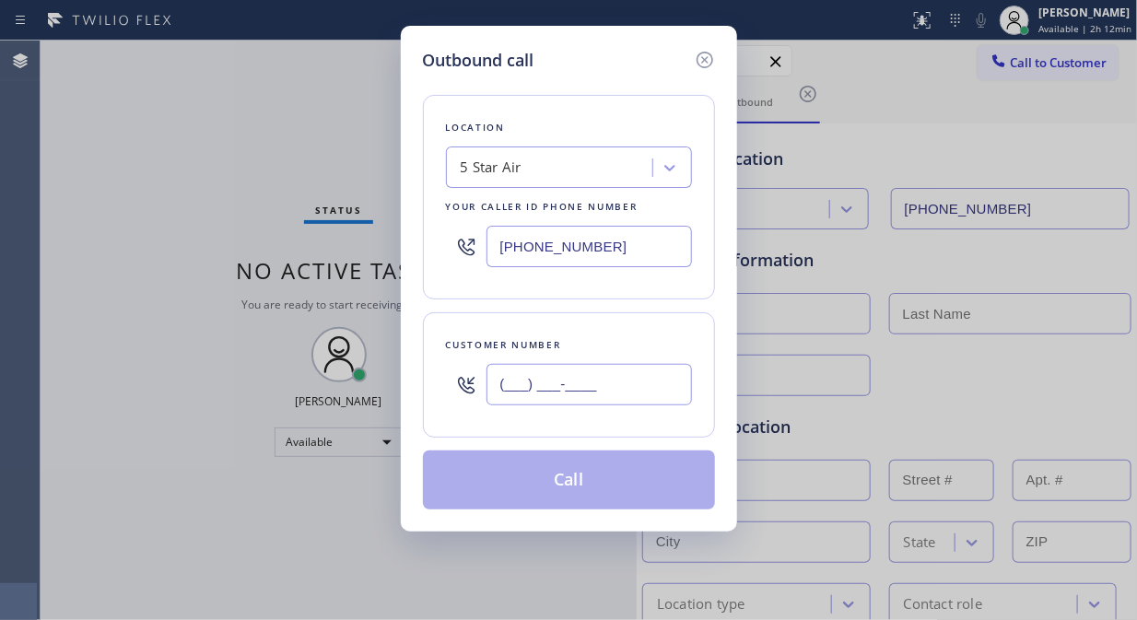
click at [542, 393] on input "(___) ___-____" at bounding box center [588, 384] width 205 height 41
paste input "213) 640-9274"
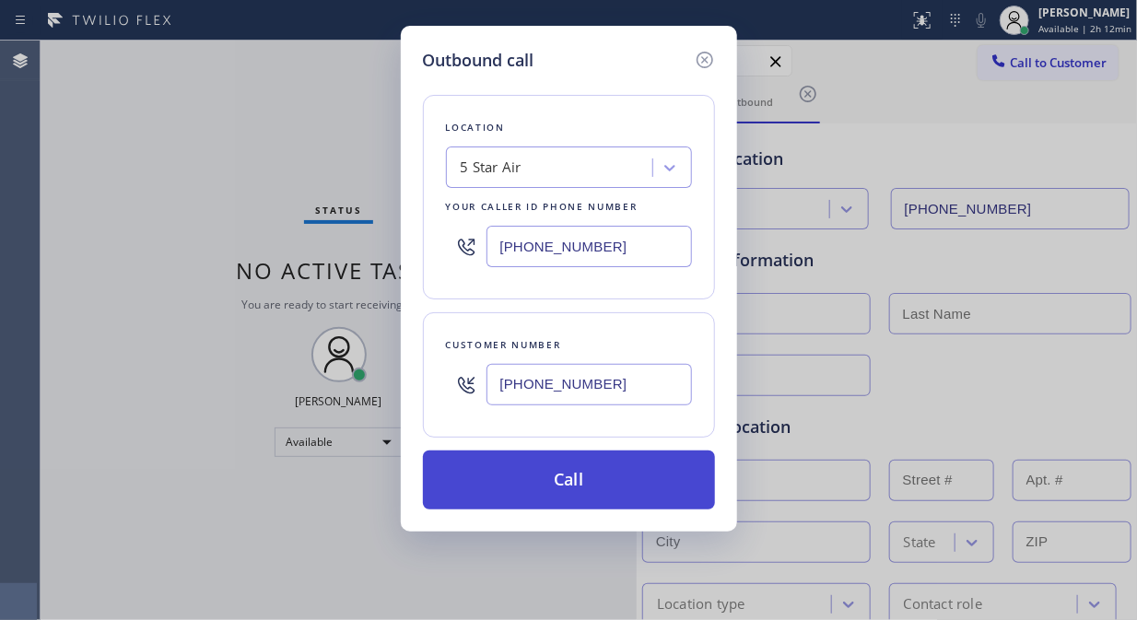
type input "[PHONE_NUMBER]"
click at [592, 477] on button "Call" at bounding box center [569, 480] width 292 height 59
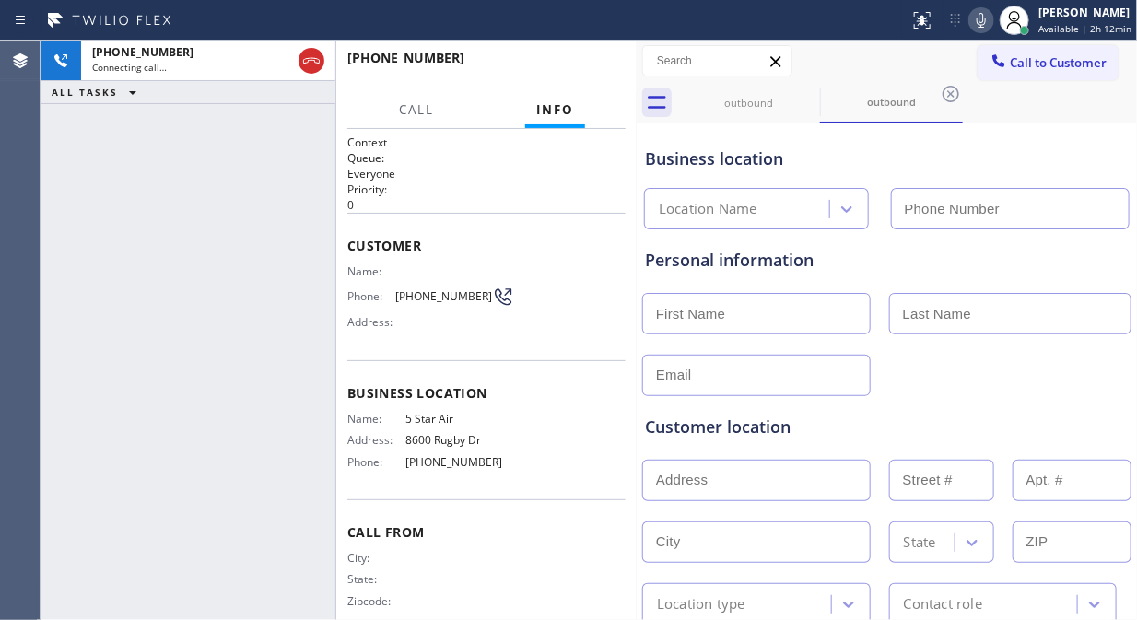
click at [984, 25] on icon at bounding box center [981, 20] width 22 height 22
type input "[PHONE_NUMBER]"
click at [982, 16] on icon at bounding box center [981, 20] width 22 height 22
click at [987, 19] on icon at bounding box center [981, 20] width 22 height 22
click at [986, 20] on icon at bounding box center [981, 20] width 9 height 15
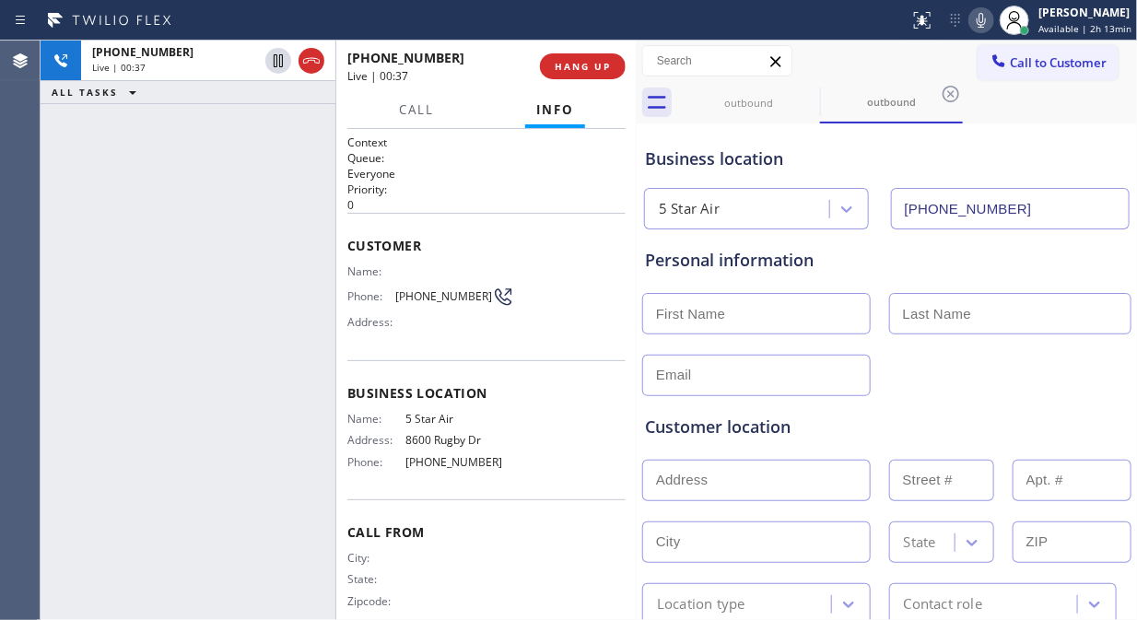
click at [931, 162] on div "Business location" at bounding box center [887, 158] width 484 height 25
click at [982, 22] on icon at bounding box center [981, 20] width 9 height 15
click at [579, 65] on span "HANG UP" at bounding box center [583, 66] width 56 height 13
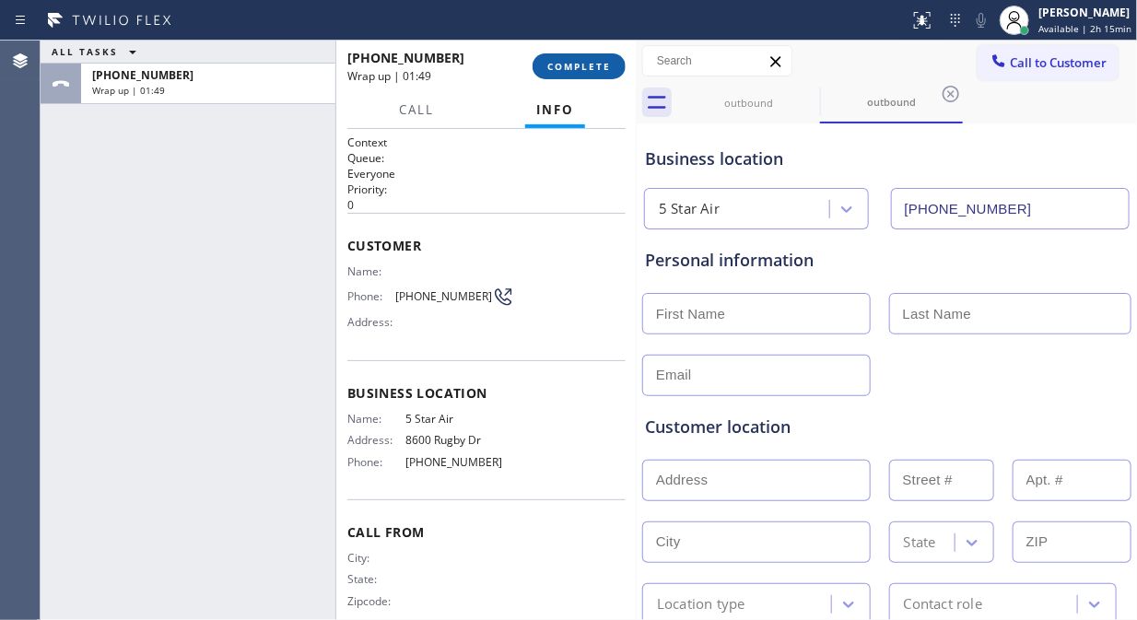
click at [585, 65] on span "COMPLETE" at bounding box center [579, 66] width 64 height 13
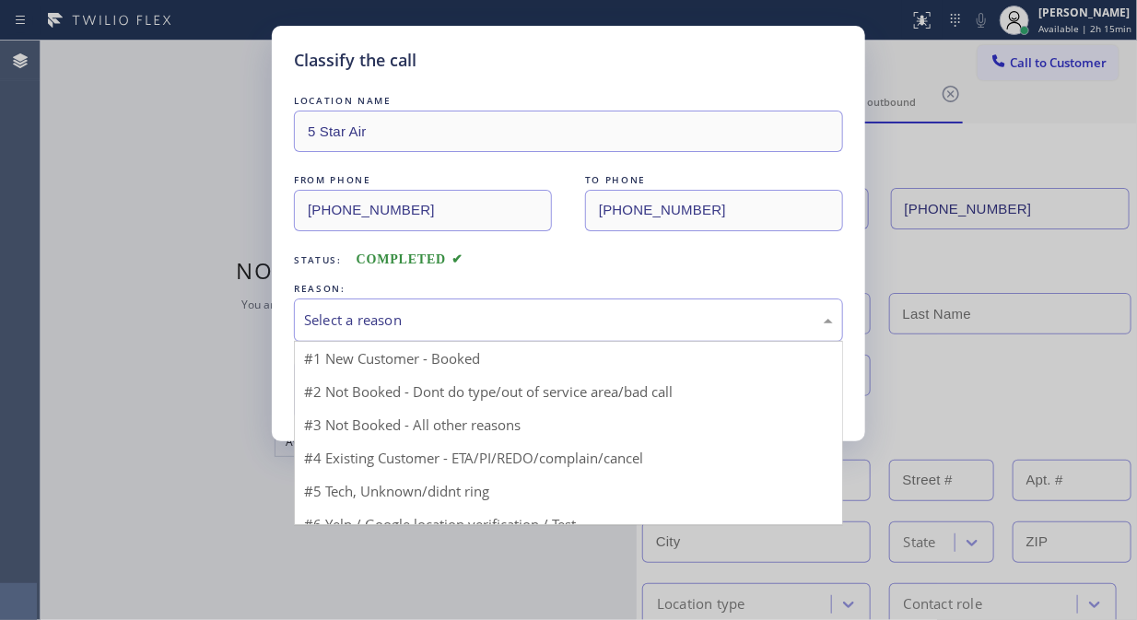
click at [586, 334] on div "Select a reason" at bounding box center [568, 320] width 549 height 43
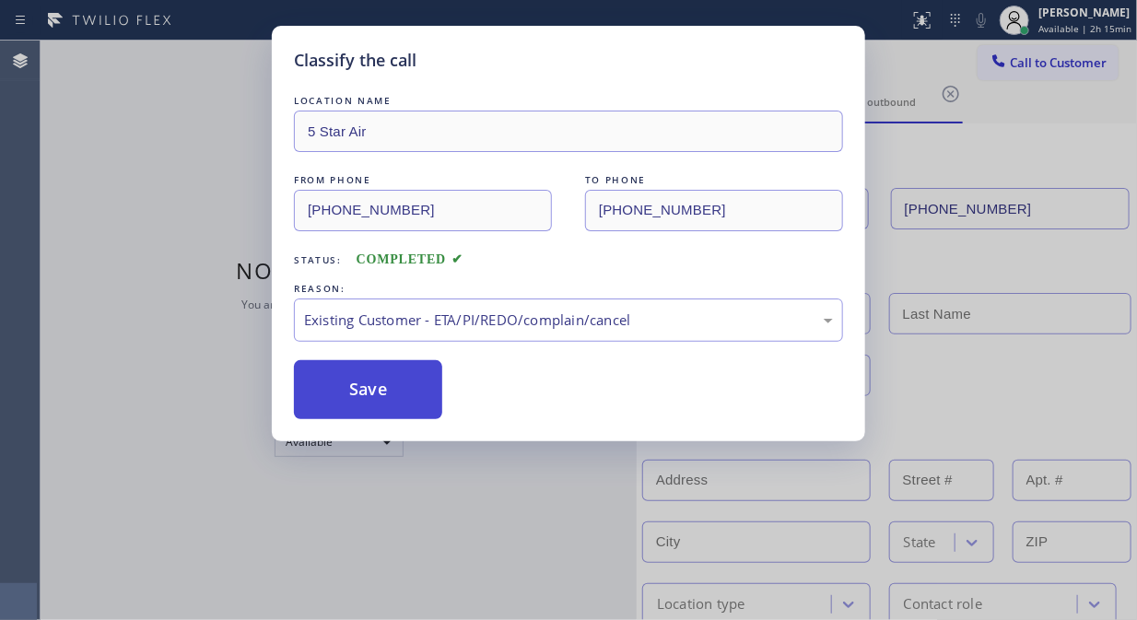
click at [400, 403] on button "Save" at bounding box center [368, 389] width 148 height 59
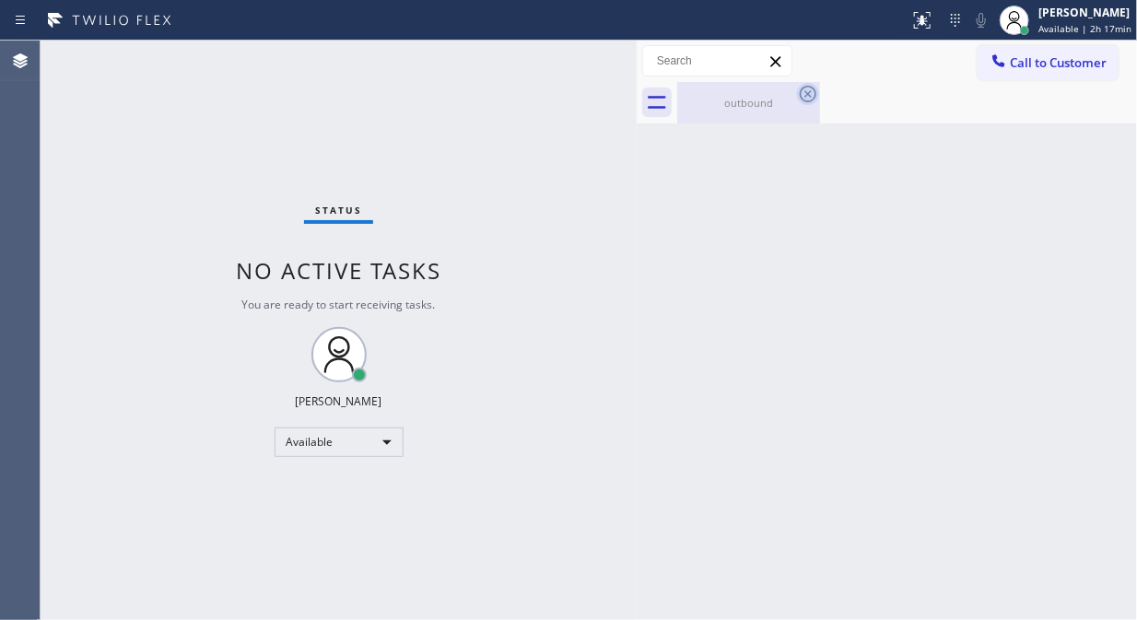
drag, startPoint x: 739, startPoint y: 115, endPoint x: 808, endPoint y: 98, distance: 71.3
click at [740, 115] on div "outbound" at bounding box center [748, 102] width 139 height 41
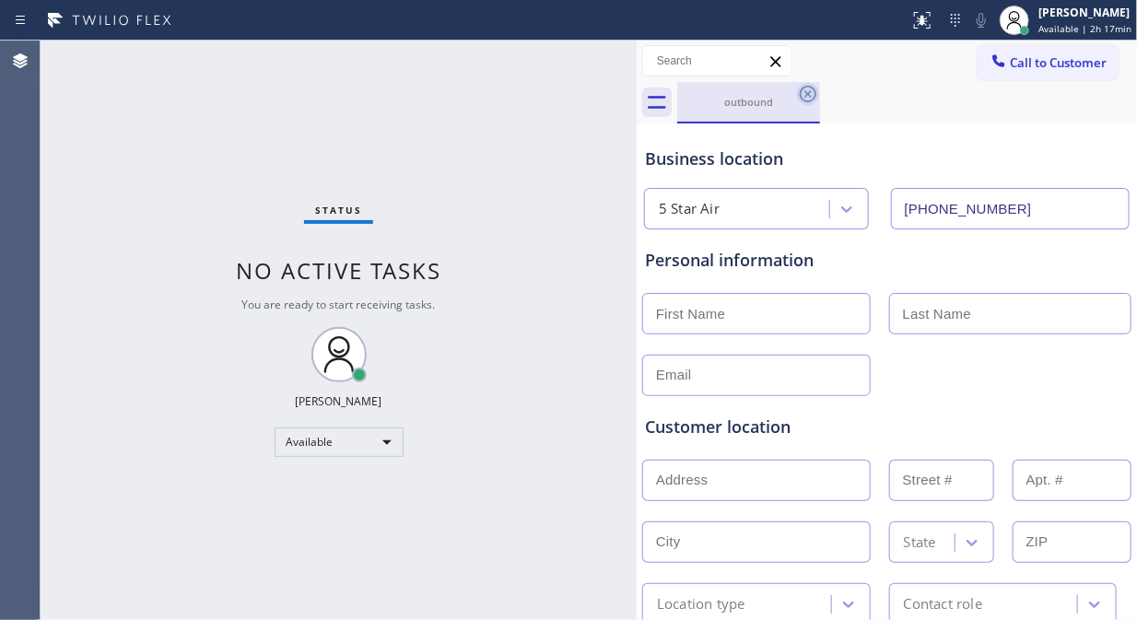
click at [811, 96] on icon at bounding box center [808, 94] width 17 height 17
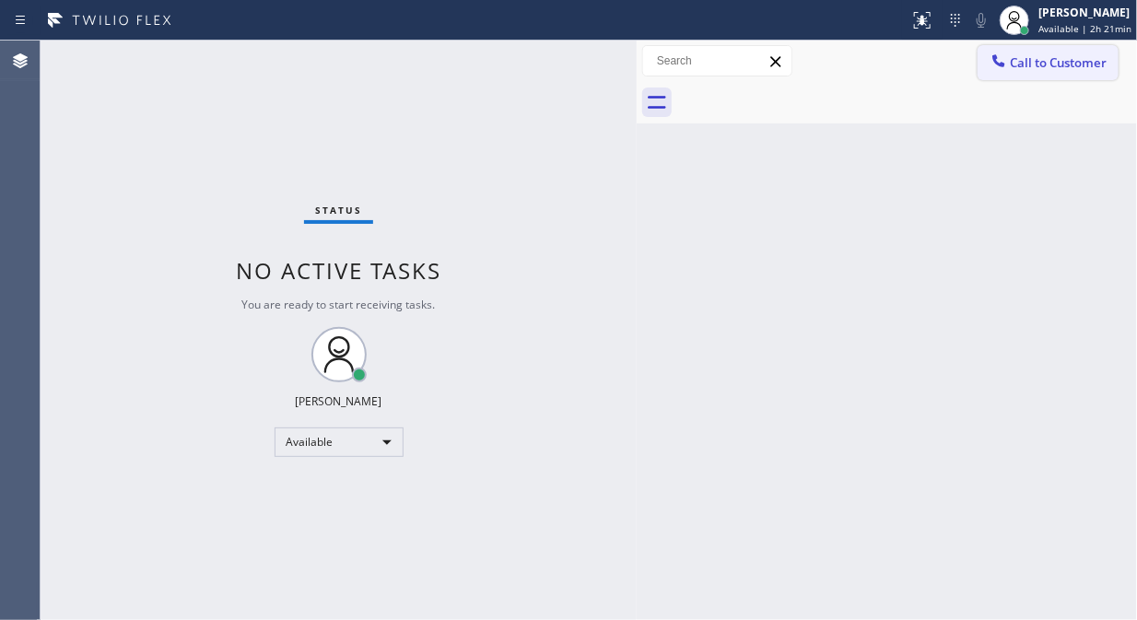
click at [1036, 66] on span "Call to Customer" at bounding box center [1058, 62] width 97 height 17
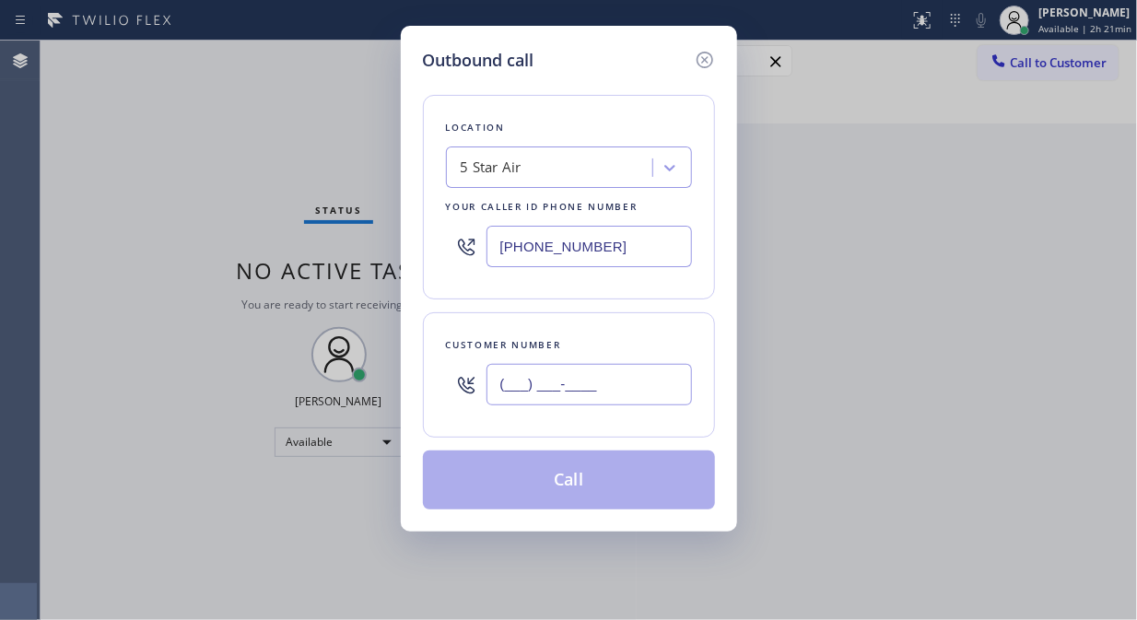
click at [559, 389] on input "(___) ___-____" at bounding box center [588, 384] width 205 height 41
paste input "323) 870-5511"
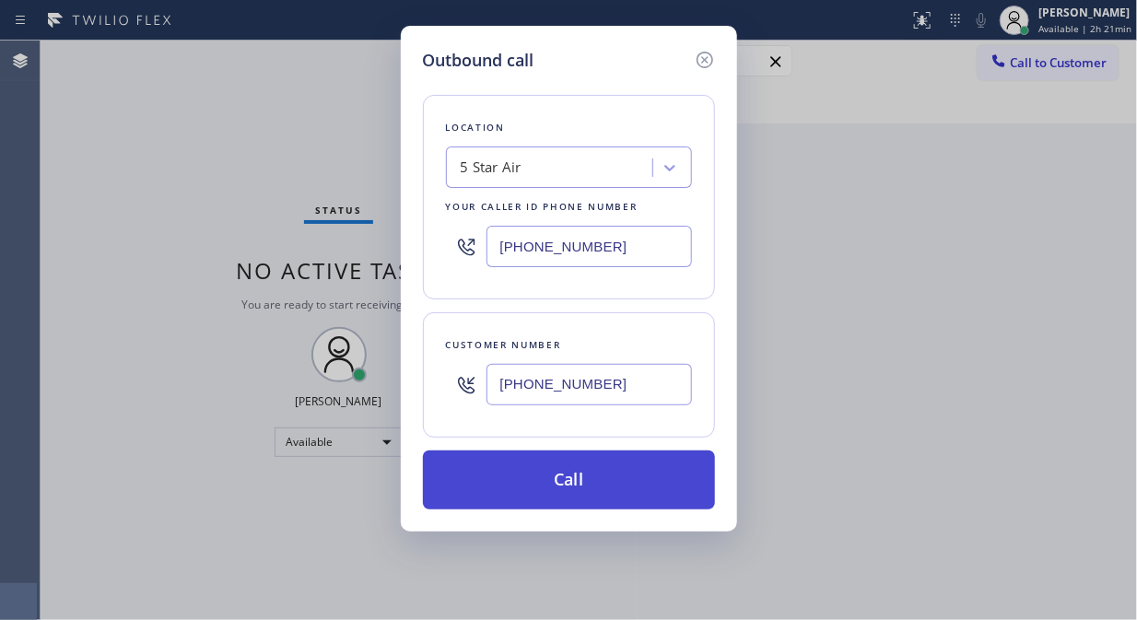
type input "[PHONE_NUMBER]"
click at [568, 479] on button "Call" at bounding box center [569, 480] width 292 height 59
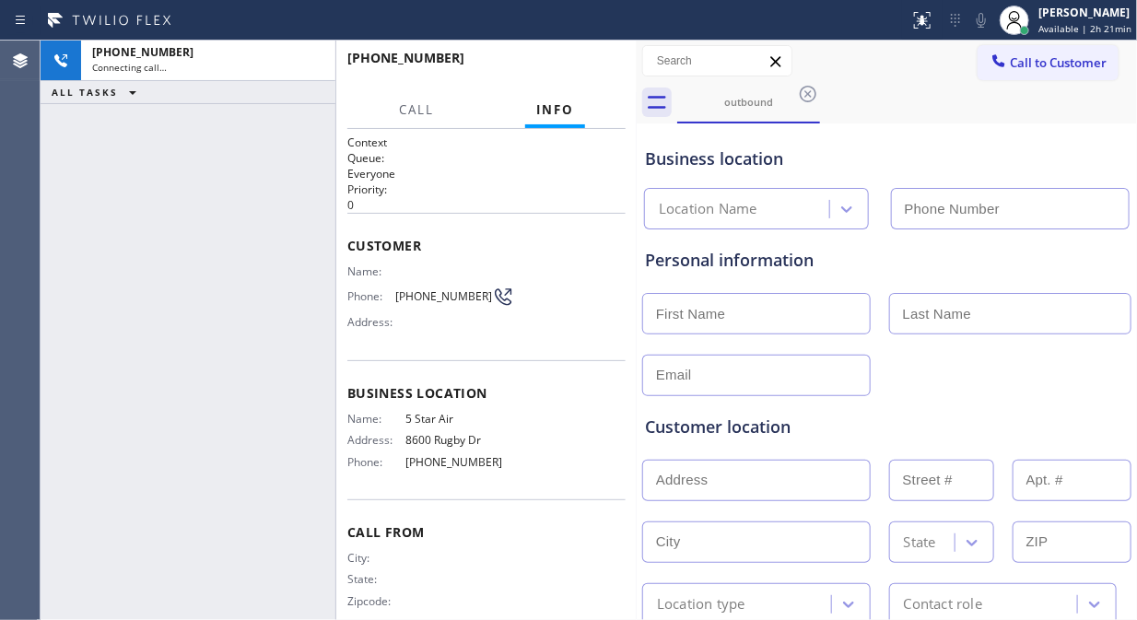
type input "[PHONE_NUMBER]"
click at [981, 24] on icon at bounding box center [981, 20] width 22 height 22
click at [573, 71] on span "HANG UP" at bounding box center [583, 66] width 56 height 13
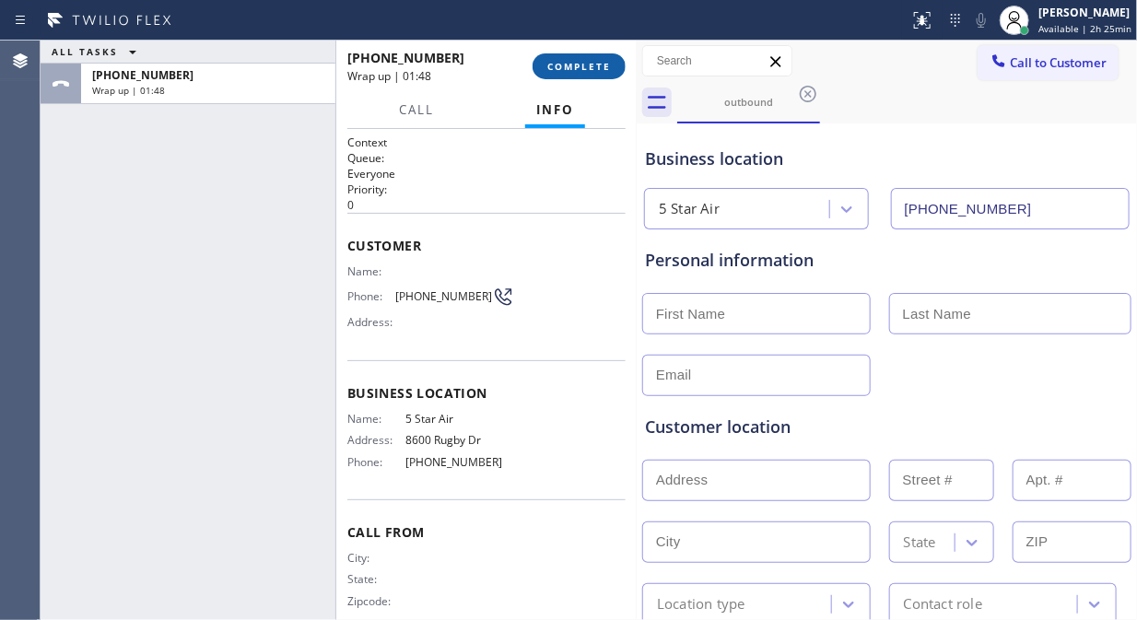
click at [557, 70] on span "COMPLETE" at bounding box center [579, 66] width 64 height 13
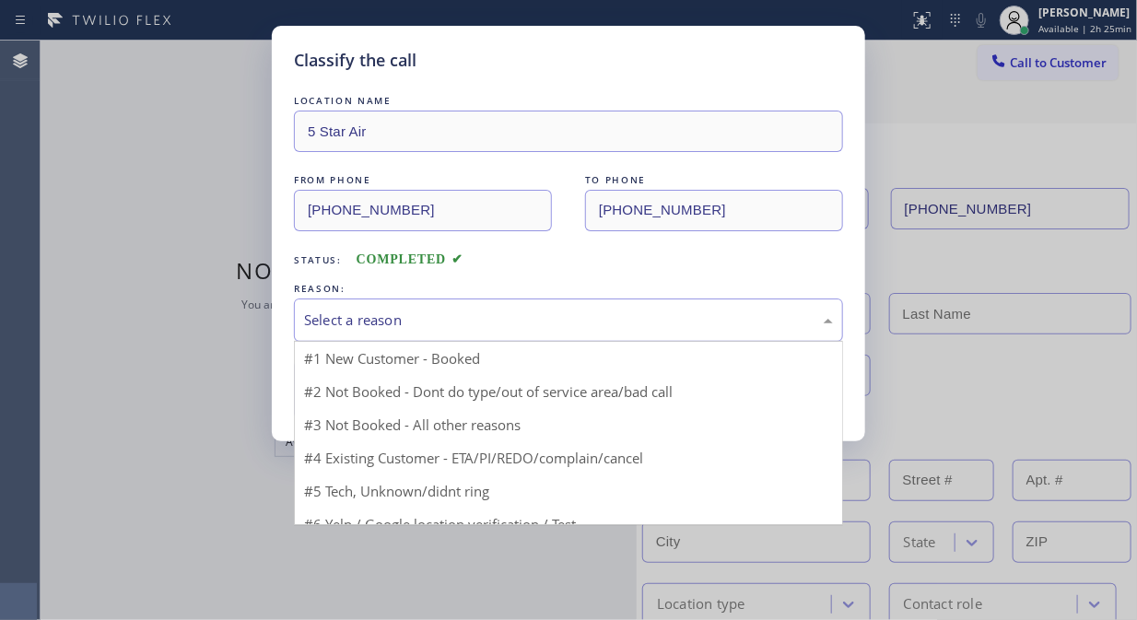
click at [555, 323] on div "Select a reason" at bounding box center [568, 320] width 529 height 21
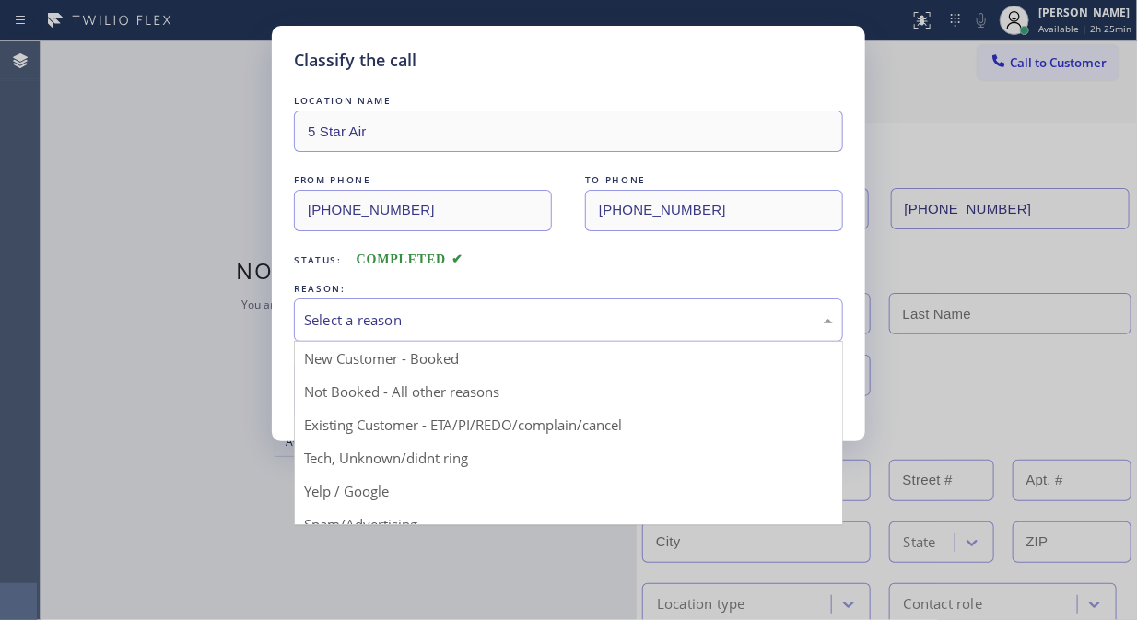
drag, startPoint x: 522, startPoint y: 421, endPoint x: 443, endPoint y: 398, distance: 82.5
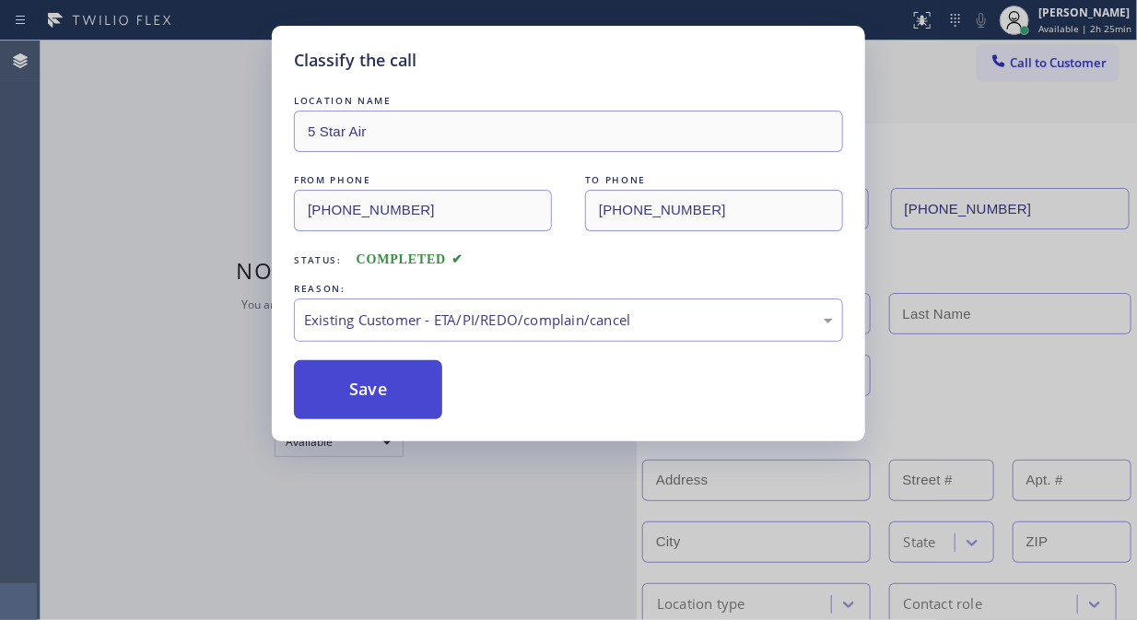
click at [392, 389] on button "Save" at bounding box center [368, 389] width 148 height 59
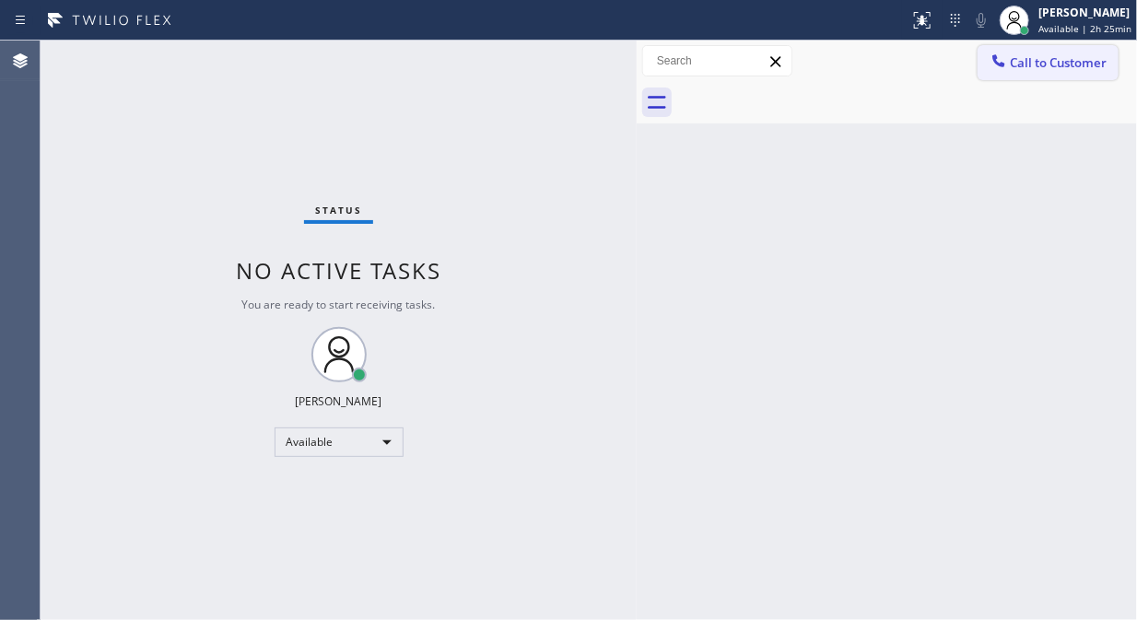
click at [1009, 67] on div at bounding box center [999, 63] width 22 height 22
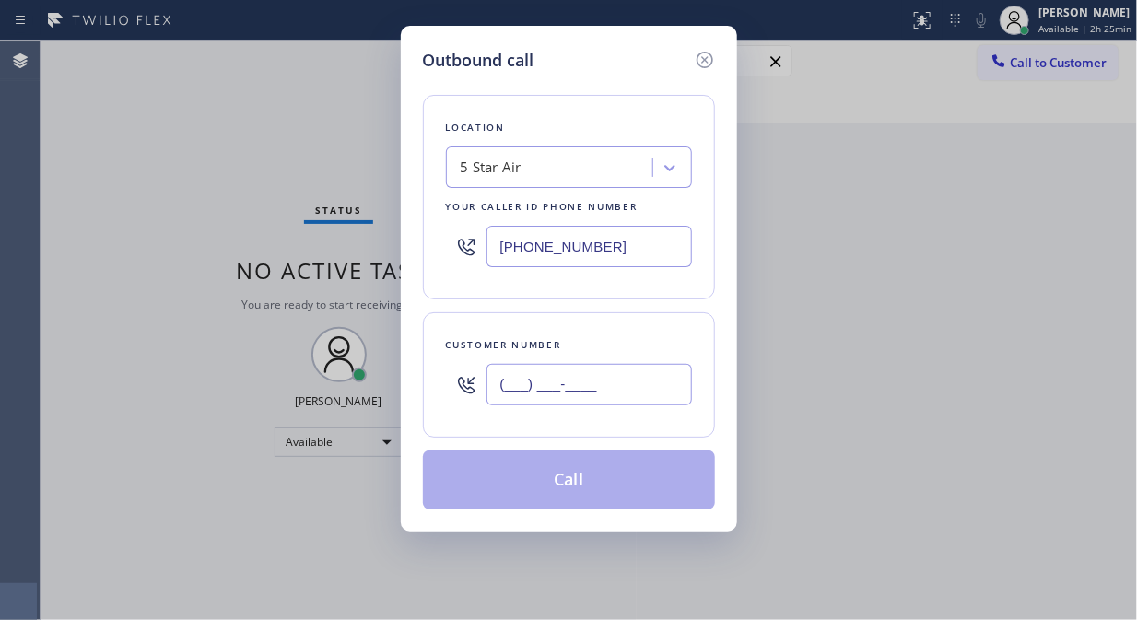
click at [613, 384] on input "(___) ___-____" at bounding box center [588, 384] width 205 height 41
paste input "323) 662-1528"
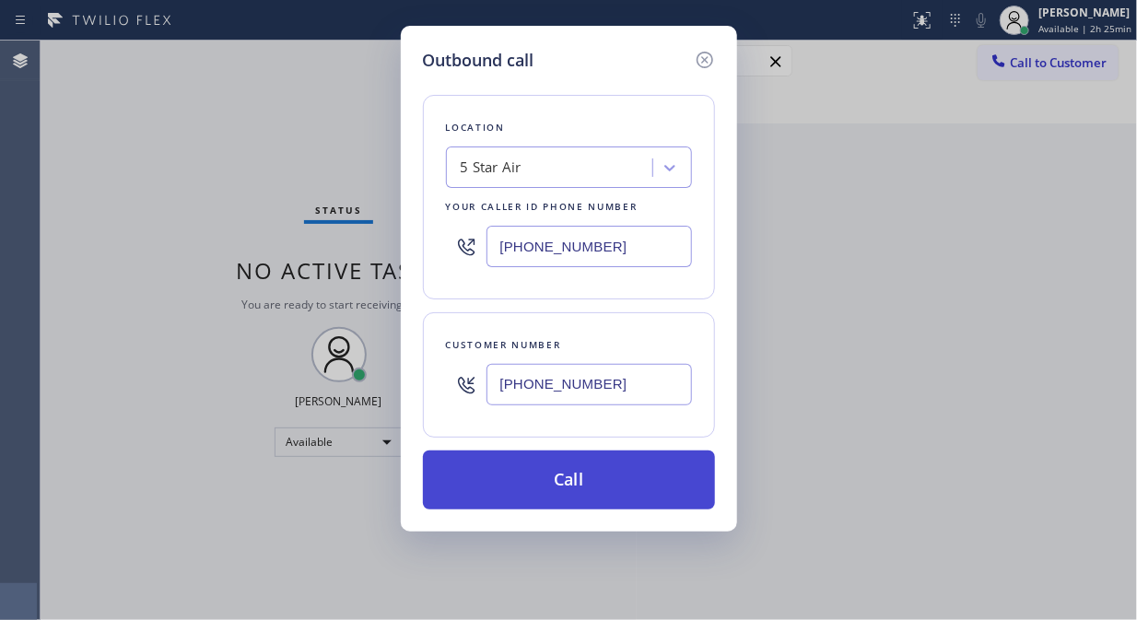
type input "[PHONE_NUMBER]"
click at [593, 481] on button "Call" at bounding box center [569, 480] width 292 height 59
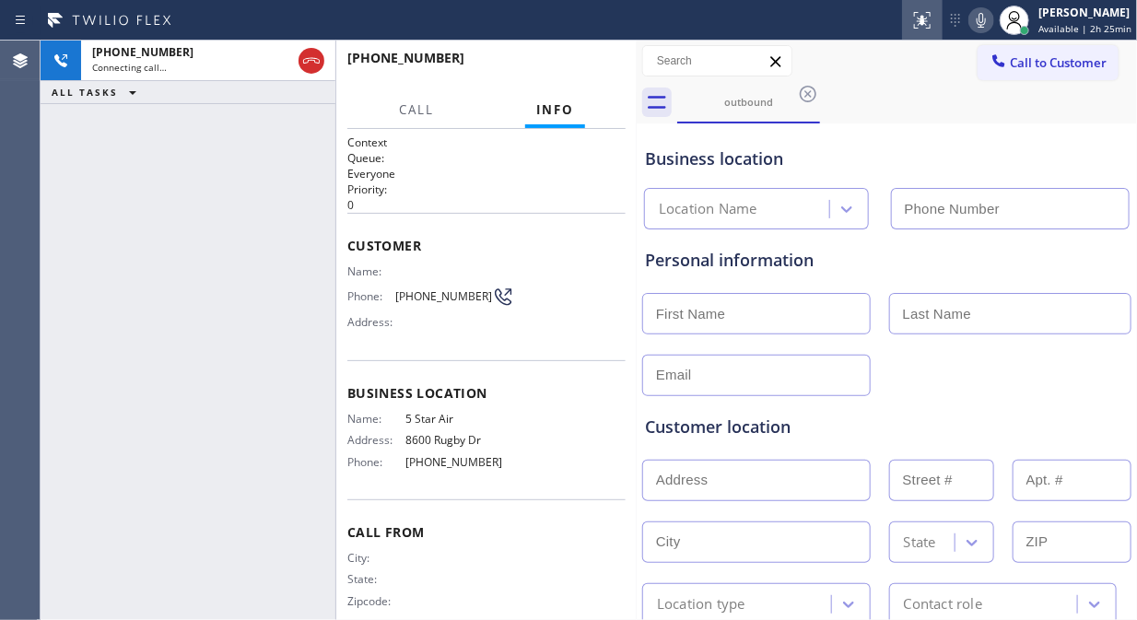
type input "[PHONE_NUMBER]"
click at [986, 18] on icon at bounding box center [981, 20] width 22 height 22
click at [981, 25] on icon at bounding box center [981, 20] width 22 height 22
click at [981, 21] on icon at bounding box center [981, 20] width 9 height 15
click at [588, 80] on div "[PHONE_NUMBER] Live | 00:07 HANG UP" at bounding box center [486, 66] width 278 height 48
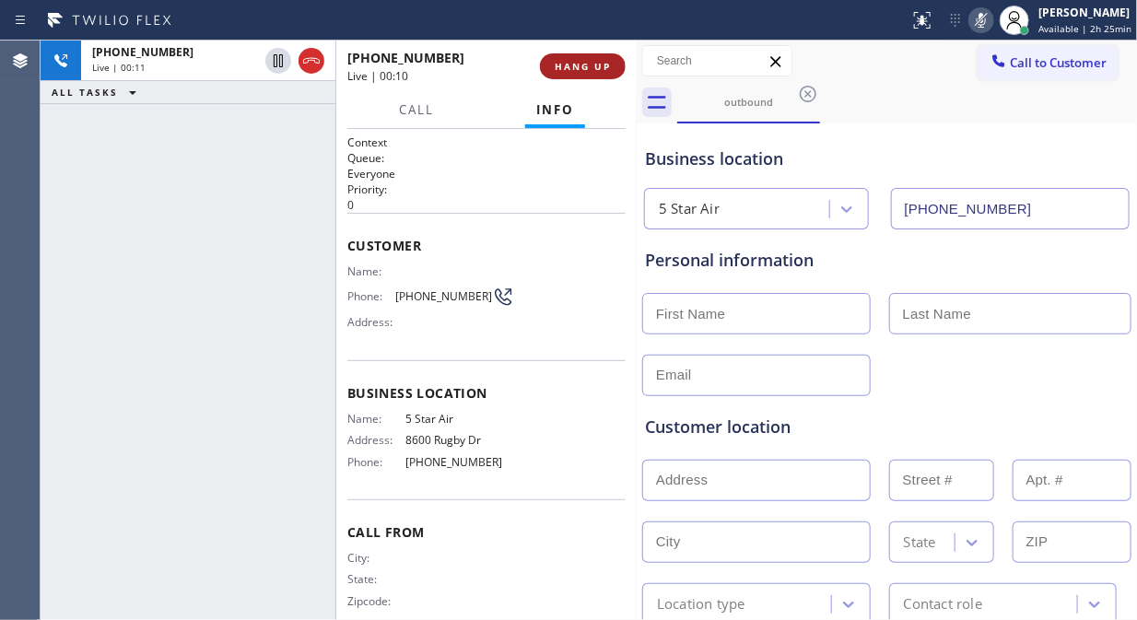
click at [591, 74] on button "HANG UP" at bounding box center [583, 66] width 86 height 26
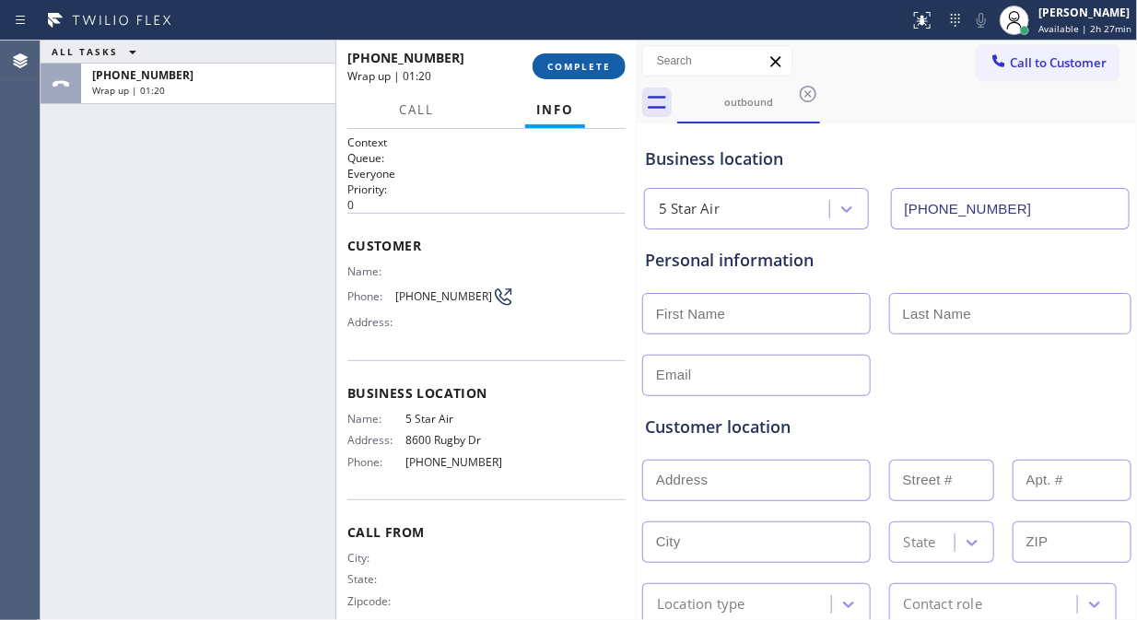
click at [585, 70] on span "COMPLETE" at bounding box center [579, 66] width 64 height 13
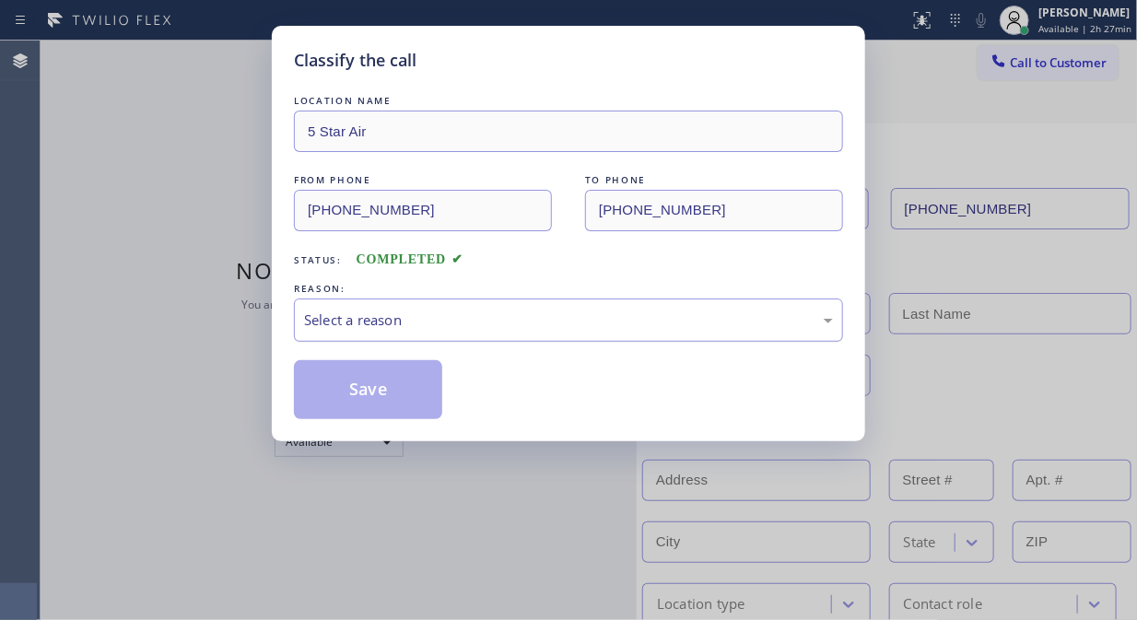
click at [595, 319] on div "Select a reason" at bounding box center [568, 320] width 529 height 21
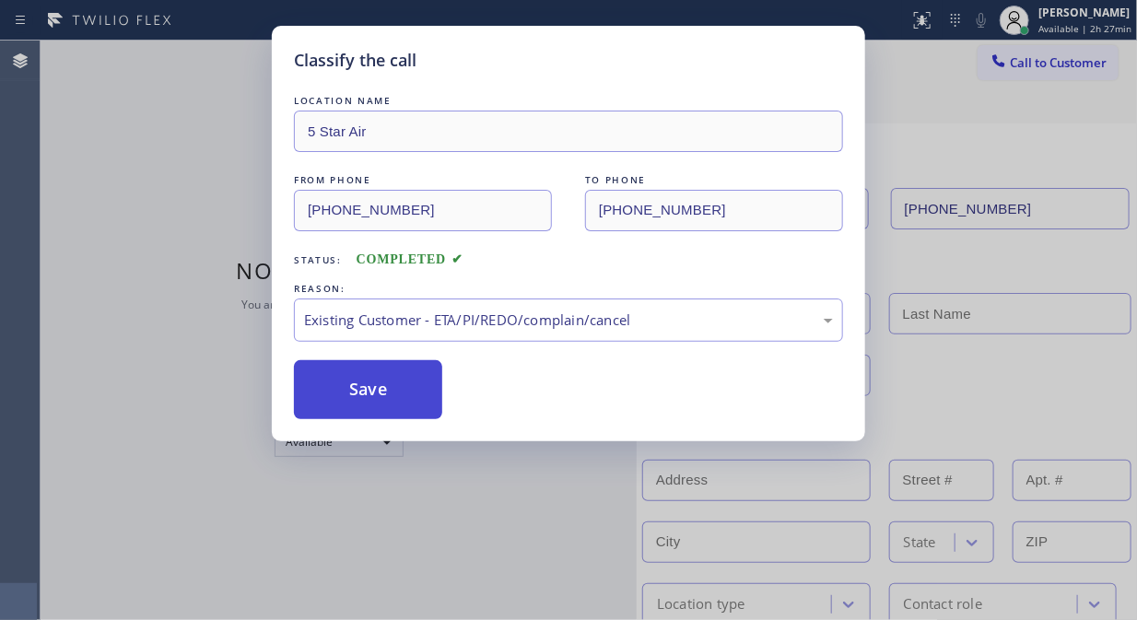
click at [378, 394] on button "Save" at bounding box center [368, 389] width 148 height 59
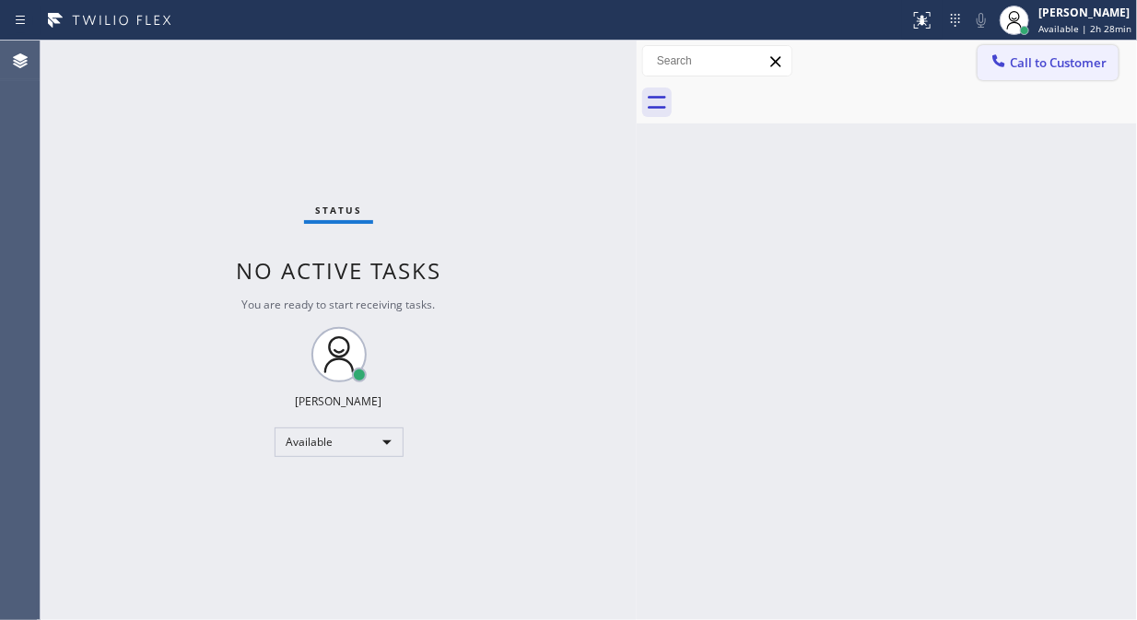
click at [1036, 72] on button "Call to Customer" at bounding box center [1048, 62] width 141 height 35
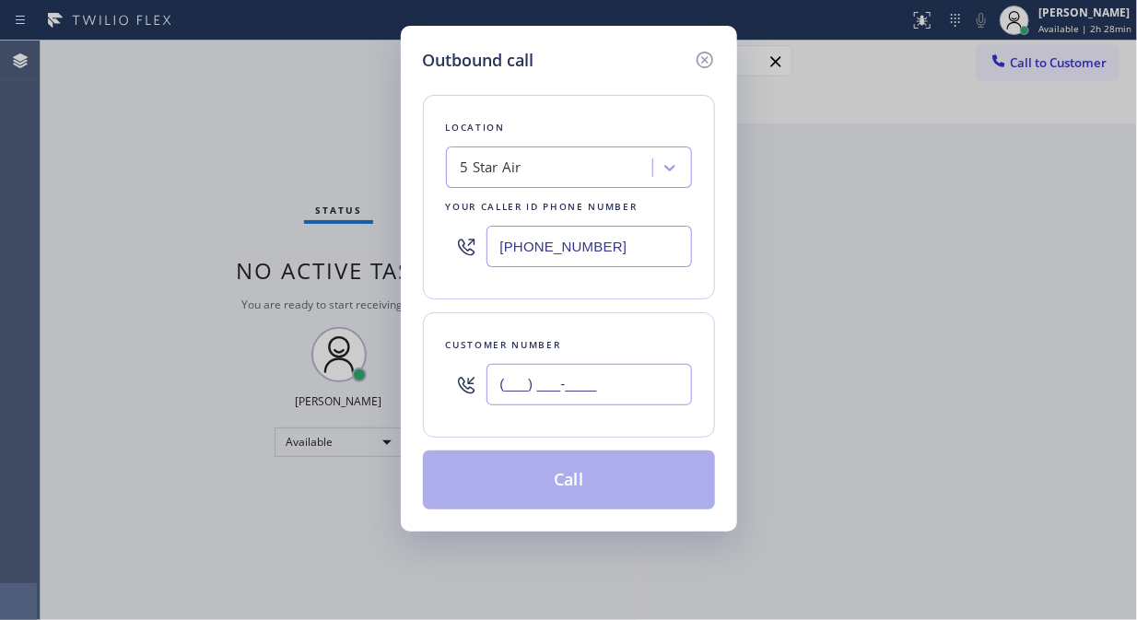
click at [563, 389] on input "(___) ___-____" at bounding box center [588, 384] width 205 height 41
paste input "800) 880-1882"
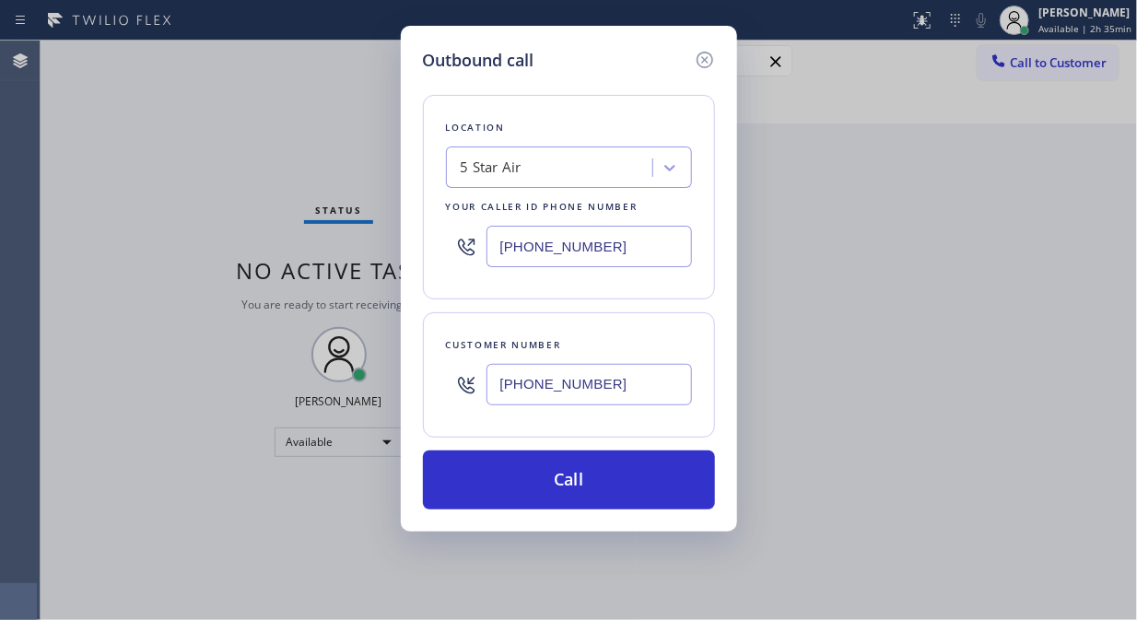
click at [495, 391] on input "[PHONE_NUMBER]" at bounding box center [588, 384] width 205 height 41
paste input "text"
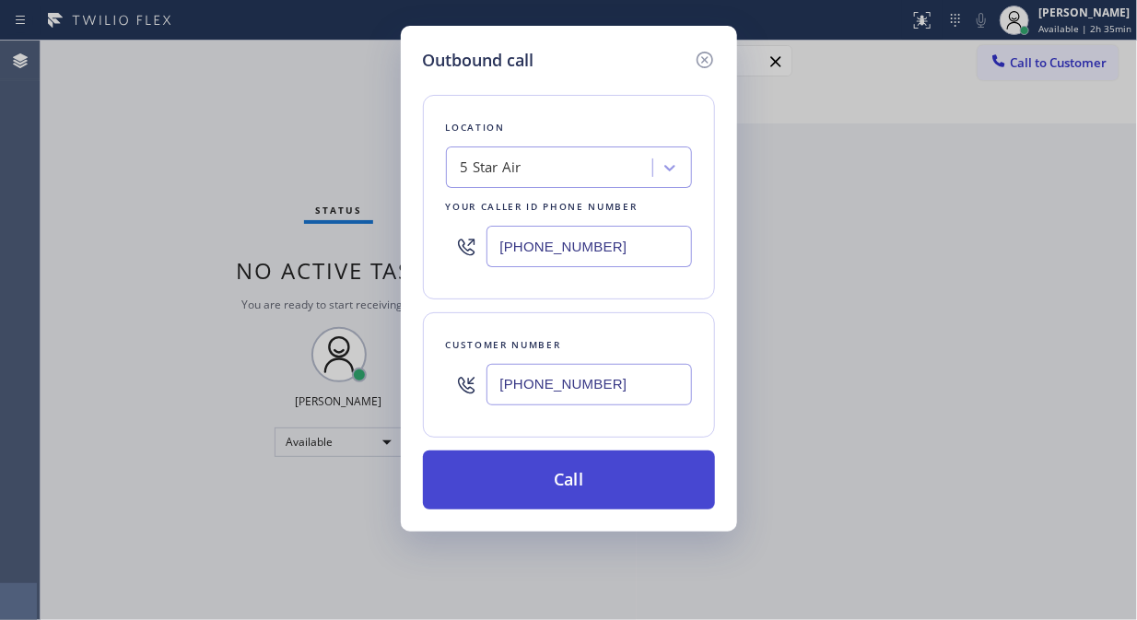
type input "[PHONE_NUMBER]"
click at [579, 476] on button "Call" at bounding box center [569, 480] width 292 height 59
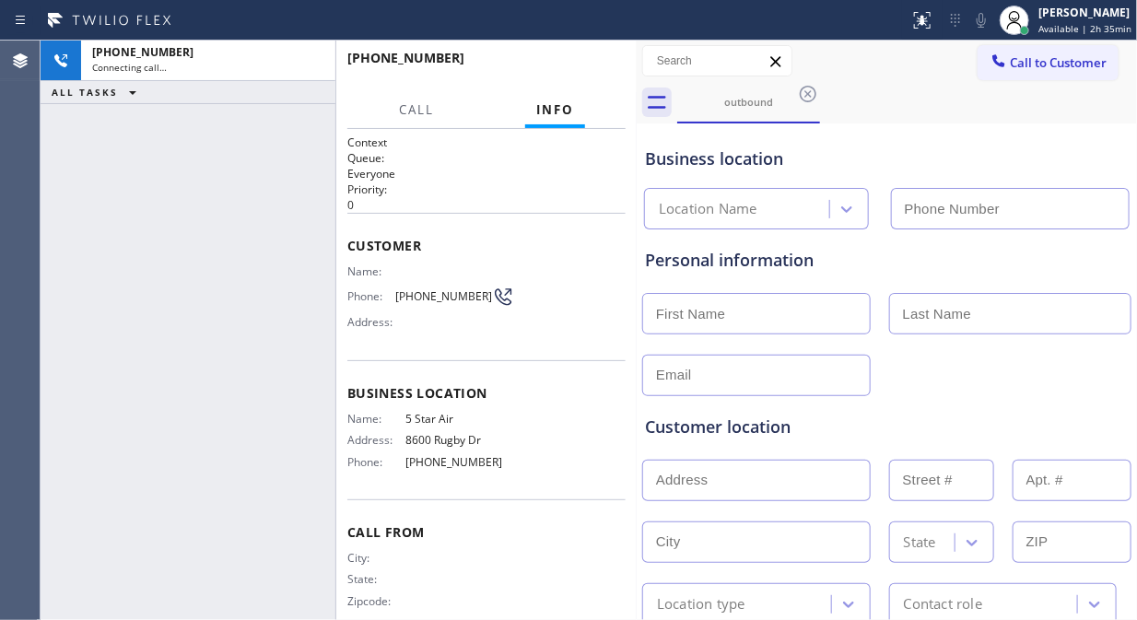
type input "[PHONE_NUMBER]"
click at [982, 16] on icon at bounding box center [981, 20] width 22 height 22
click at [982, 20] on icon at bounding box center [981, 20] width 22 height 22
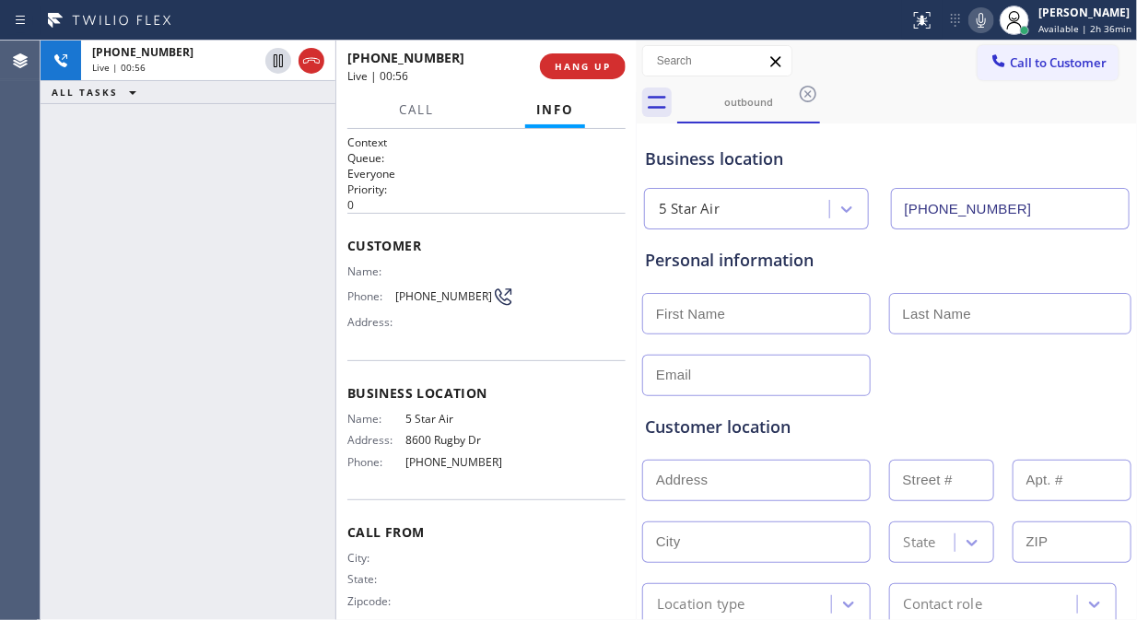
click at [980, 22] on icon at bounding box center [981, 20] width 22 height 22
click at [929, 87] on div "outbound" at bounding box center [907, 102] width 460 height 41
click at [887, 95] on div "outbound" at bounding box center [907, 102] width 460 height 41
click at [596, 67] on span "HANG UP" at bounding box center [583, 66] width 56 height 13
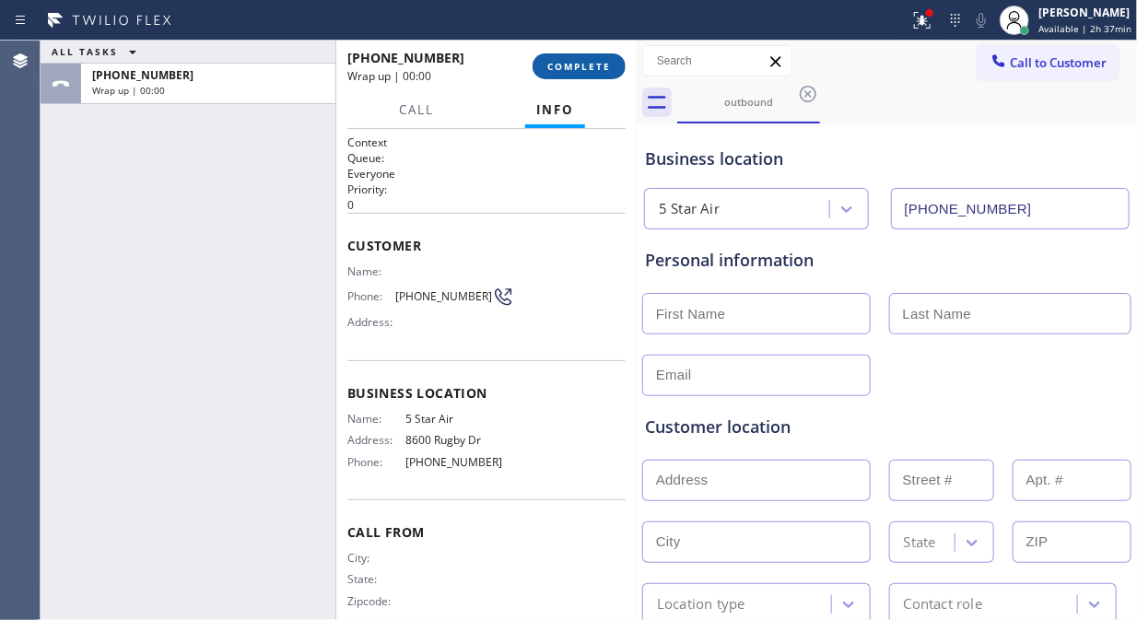
click at [569, 67] on span "COMPLETE" at bounding box center [579, 66] width 64 height 13
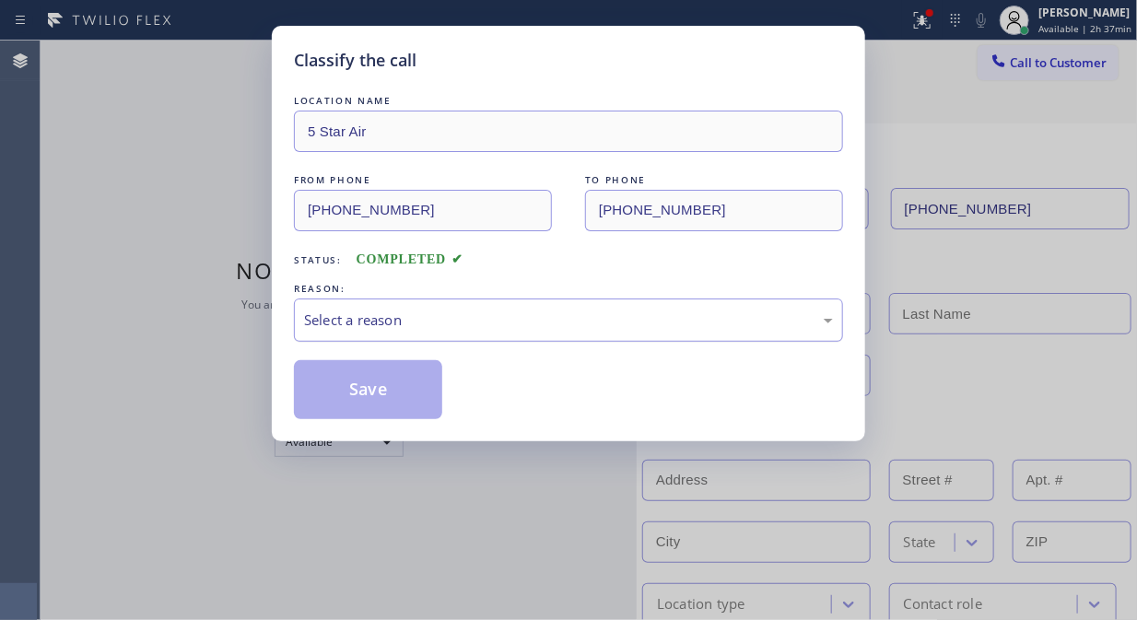
click at [613, 309] on div "Select a reason" at bounding box center [568, 320] width 549 height 43
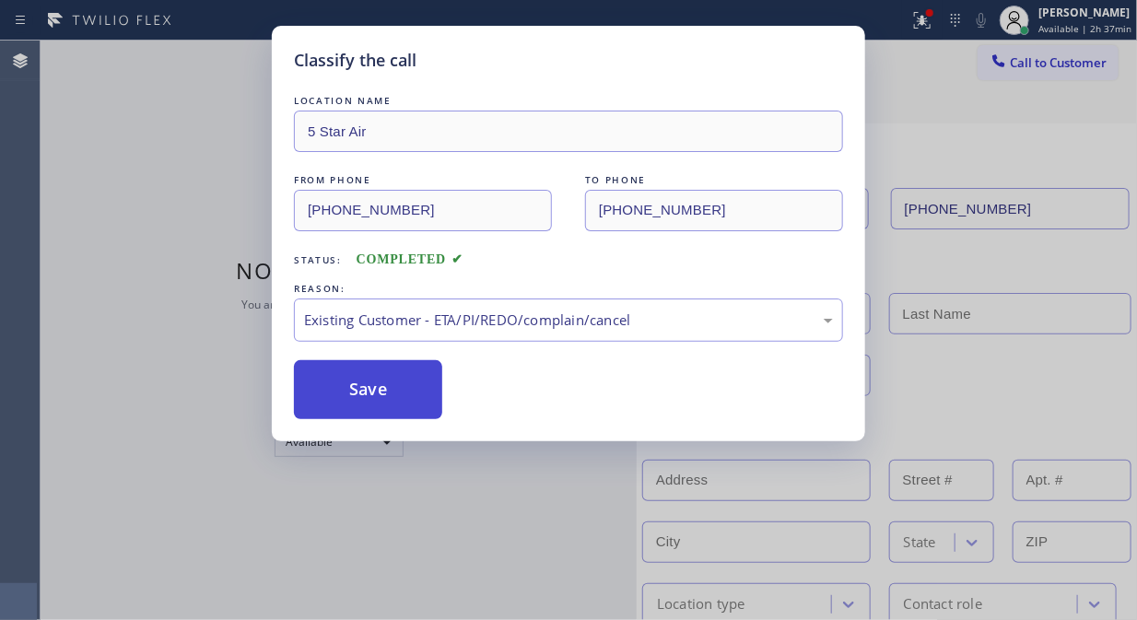
click at [405, 389] on button "Save" at bounding box center [368, 389] width 148 height 59
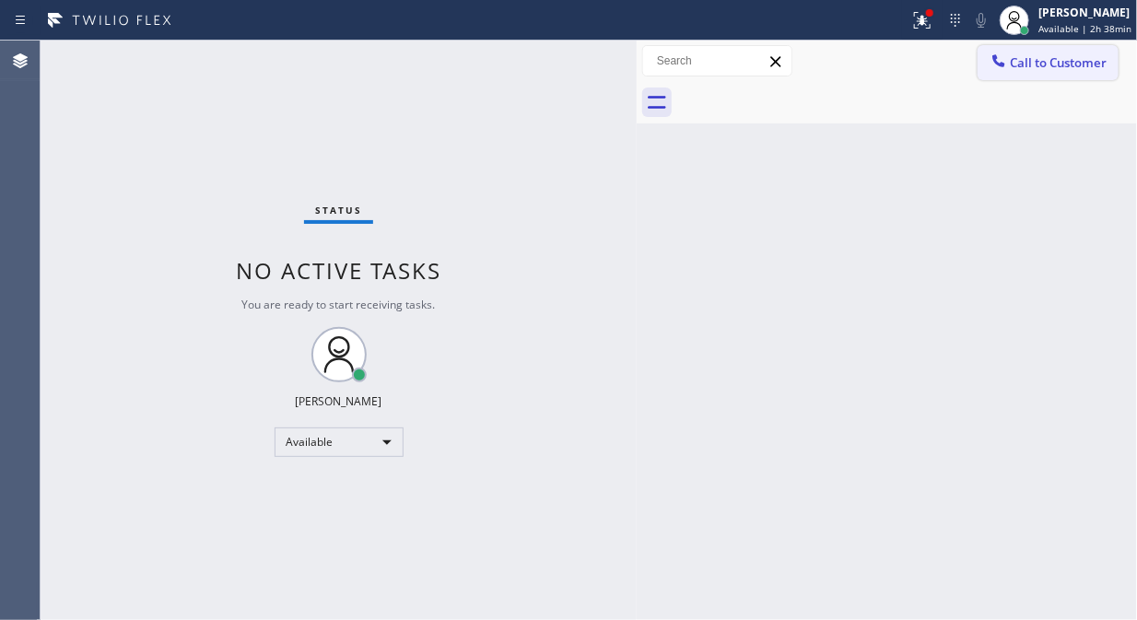
click at [1021, 63] on span "Call to Customer" at bounding box center [1058, 62] width 97 height 17
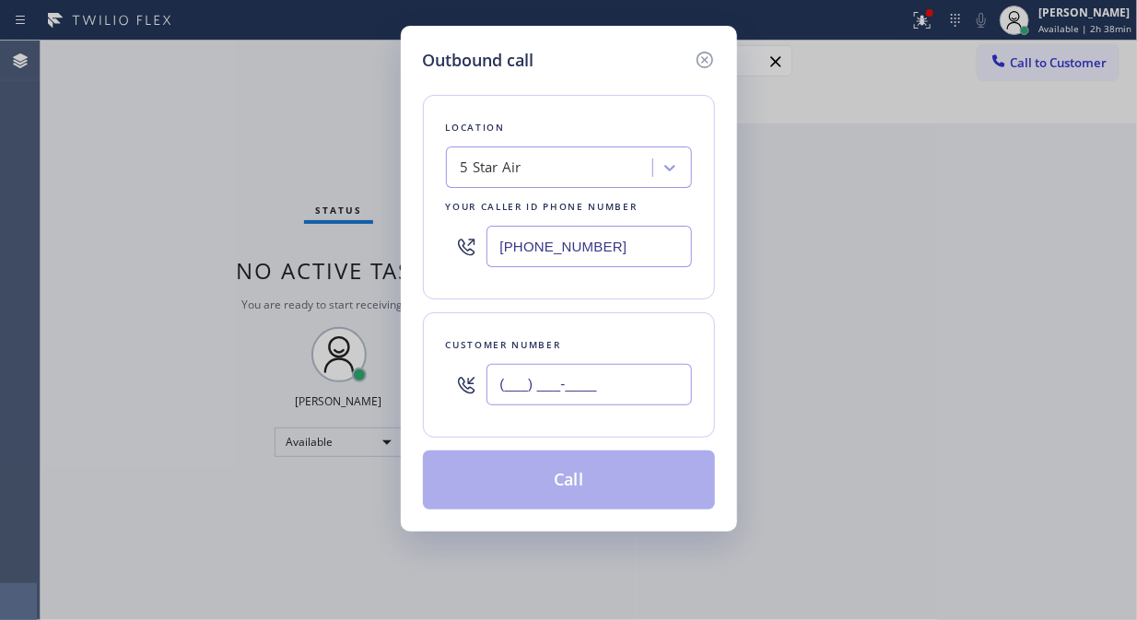
click at [558, 390] on input "(___) ___-____" at bounding box center [588, 384] width 205 height 41
paste input "213) 800-4911"
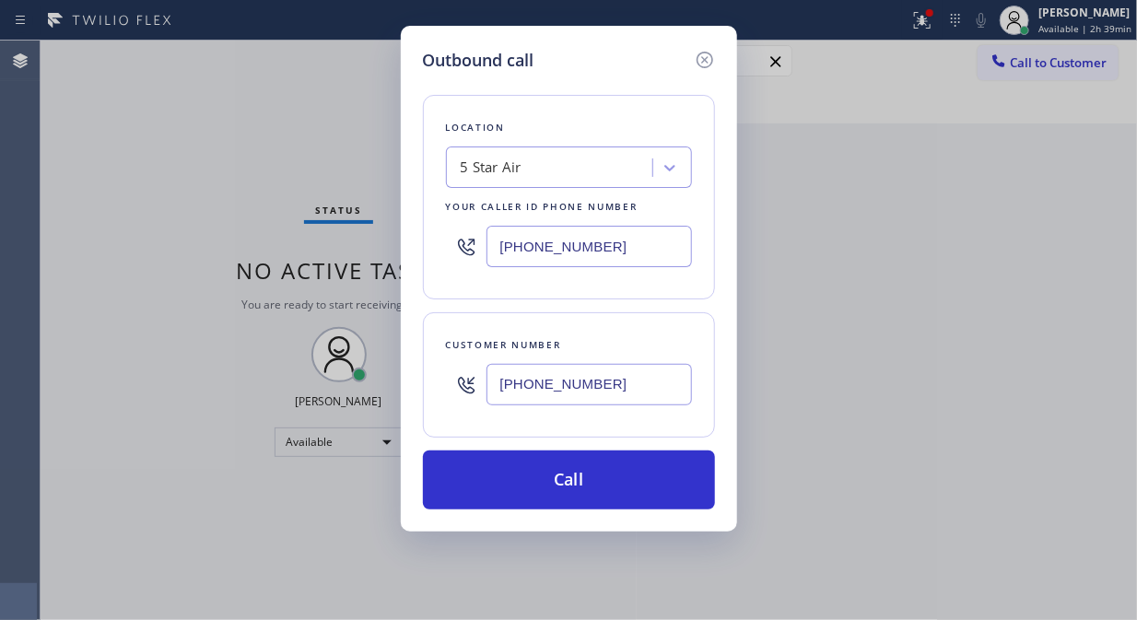
click at [293, 88] on div "Outbound call Location 5 Star Air Your caller id phone number [PHONE_NUMBER] Cu…" at bounding box center [568, 310] width 1137 height 620
click at [498, 392] on input "[PHONE_NUMBER]" at bounding box center [588, 384] width 205 height 41
paste input "text"
type input "[PHONE_NUMBER]"
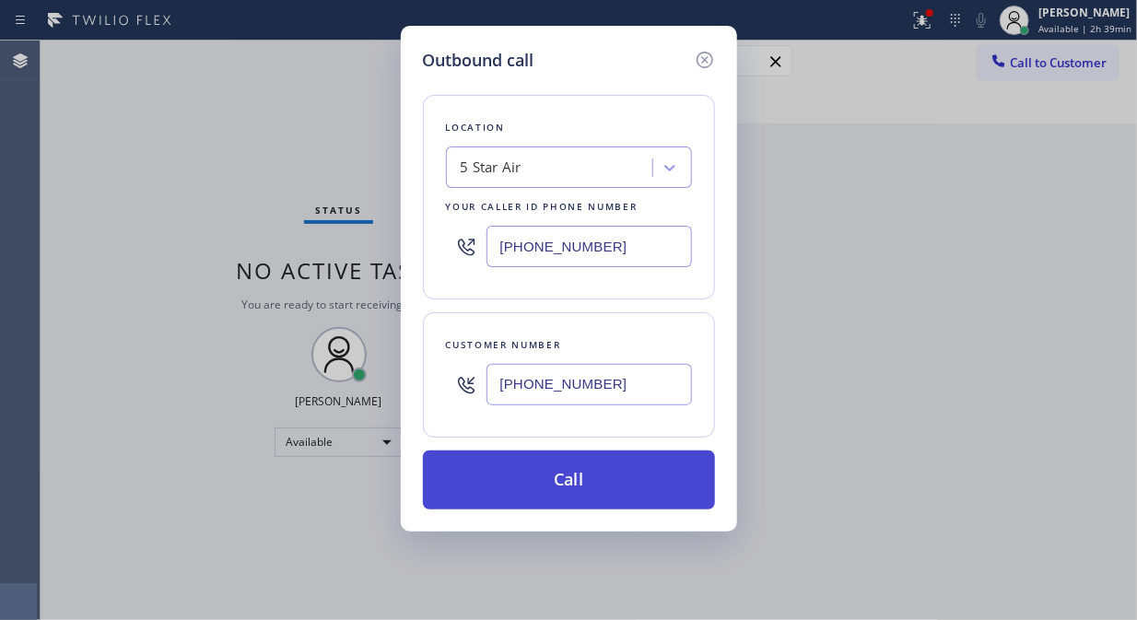
click at [581, 493] on button "Call" at bounding box center [569, 480] width 292 height 59
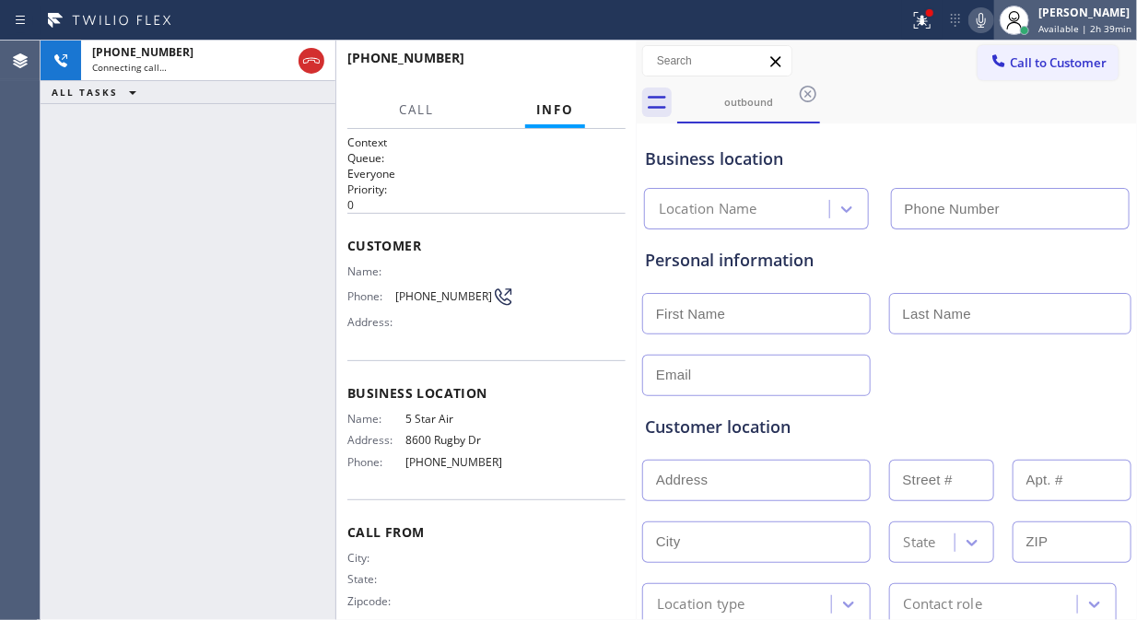
type input "[PHONE_NUMBER]"
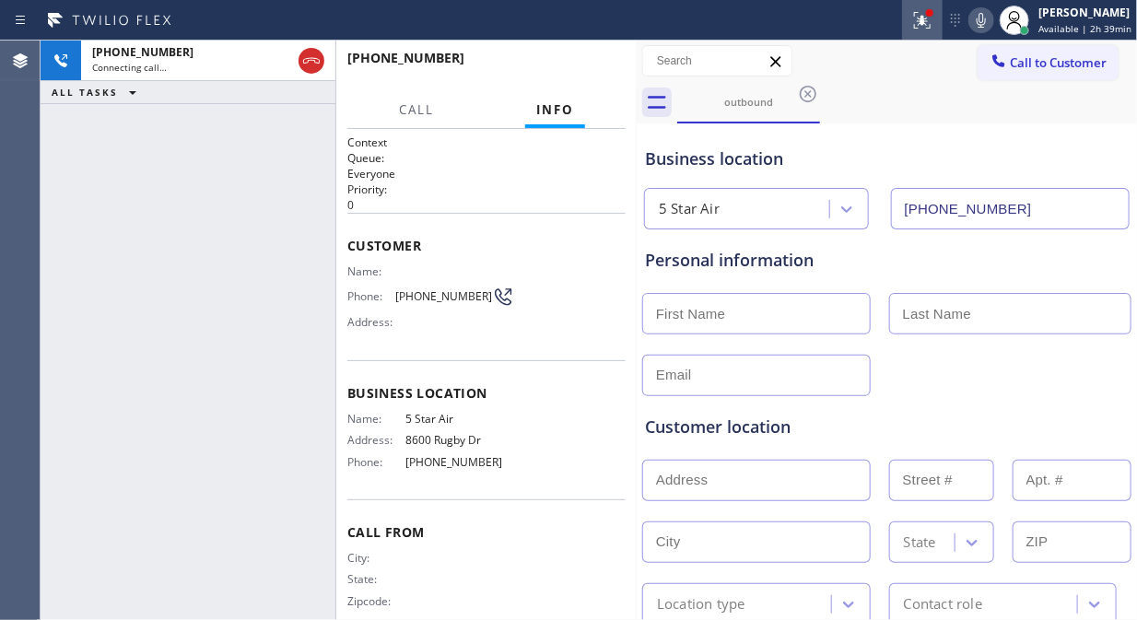
click at [922, 21] on icon at bounding box center [922, 20] width 22 height 22
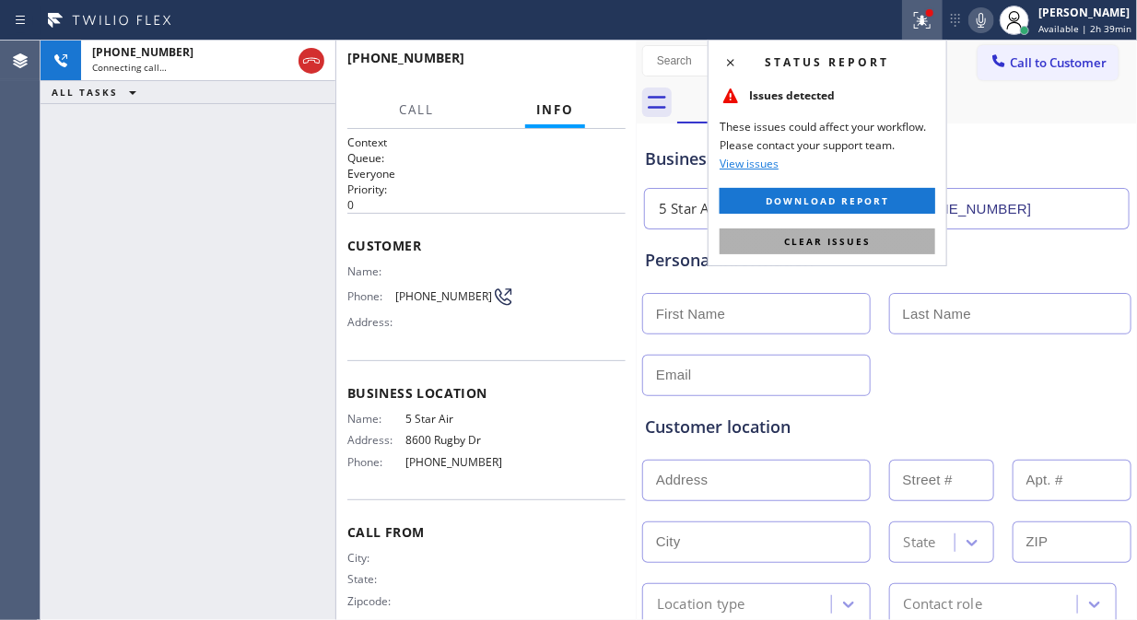
click at [877, 241] on button "Clear issues" at bounding box center [828, 241] width 216 height 26
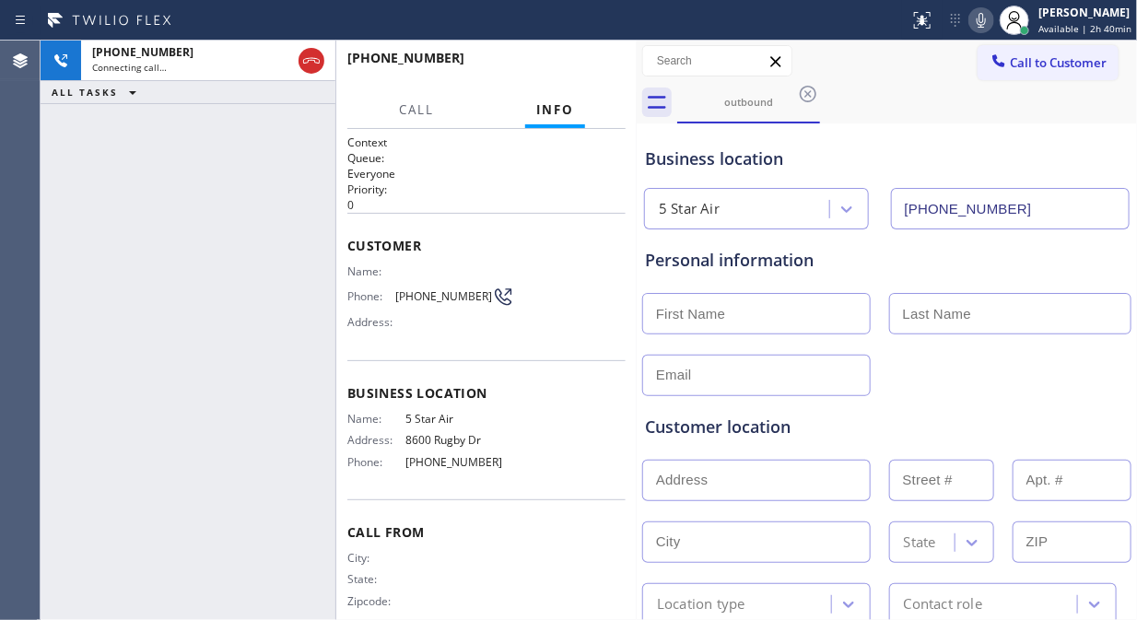
click at [982, 11] on icon at bounding box center [981, 20] width 22 height 22
click at [984, 20] on rect at bounding box center [981, 18] width 13 height 13
click at [244, 246] on div "[PHONE_NUMBER] Live | 00:13 ALL TASKS ALL TASKS ACTIVE TASKS TASKS IN WRAP UP" at bounding box center [188, 331] width 295 height 580
click at [553, 72] on button "HANG UP" at bounding box center [583, 66] width 86 height 26
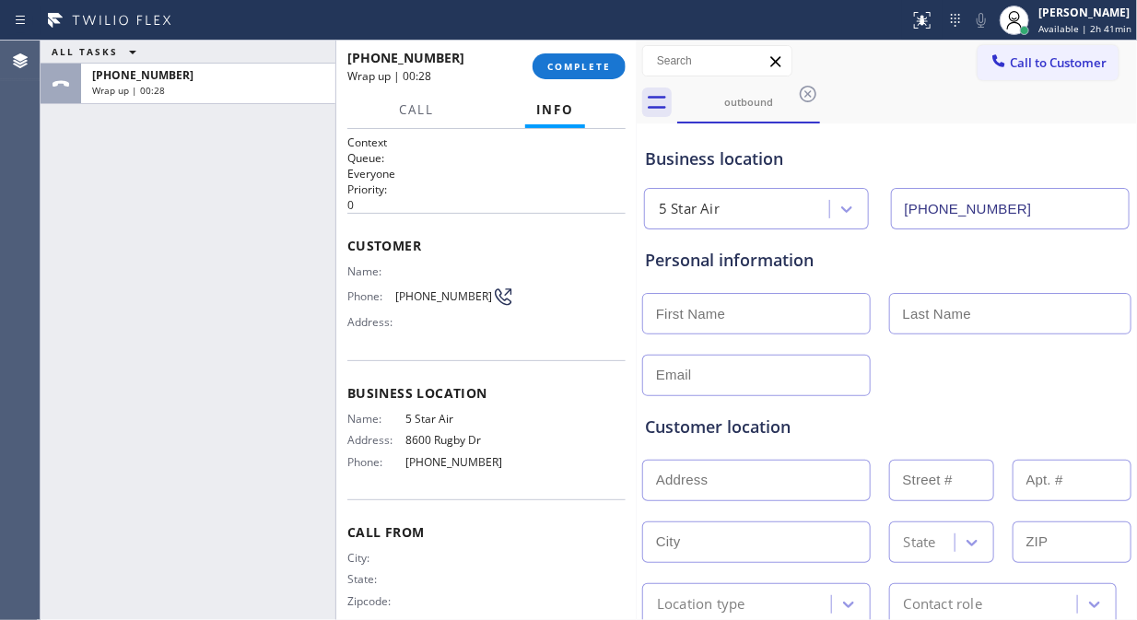
drag, startPoint x: 143, startPoint y: 194, endPoint x: 226, endPoint y: 170, distance: 86.6
click at [143, 194] on div "ALL TASKS ALL TASKS ACTIVE TASKS TASKS IN WRAP UP [PHONE_NUMBER] Wrap up | 00:28" at bounding box center [188, 331] width 295 height 580
click at [566, 50] on div "[PHONE_NUMBER] Wrap up | 00:29 COMPLETE" at bounding box center [486, 66] width 278 height 48
click at [574, 60] on button "COMPLETE" at bounding box center [579, 66] width 93 height 26
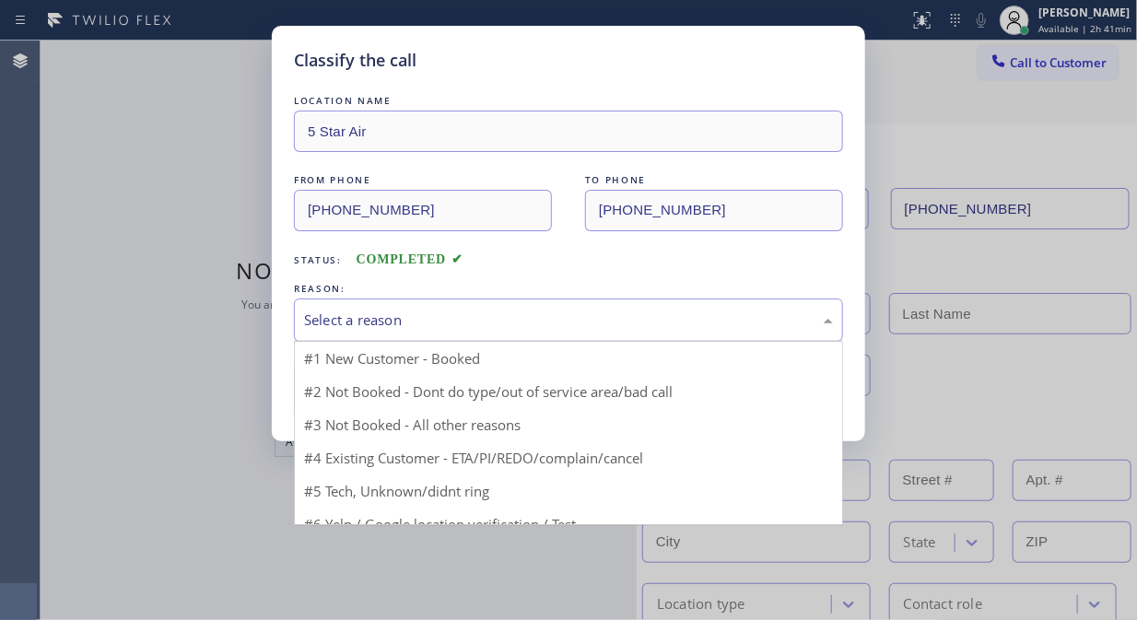
click at [548, 323] on div "Select a reason" at bounding box center [568, 320] width 529 height 21
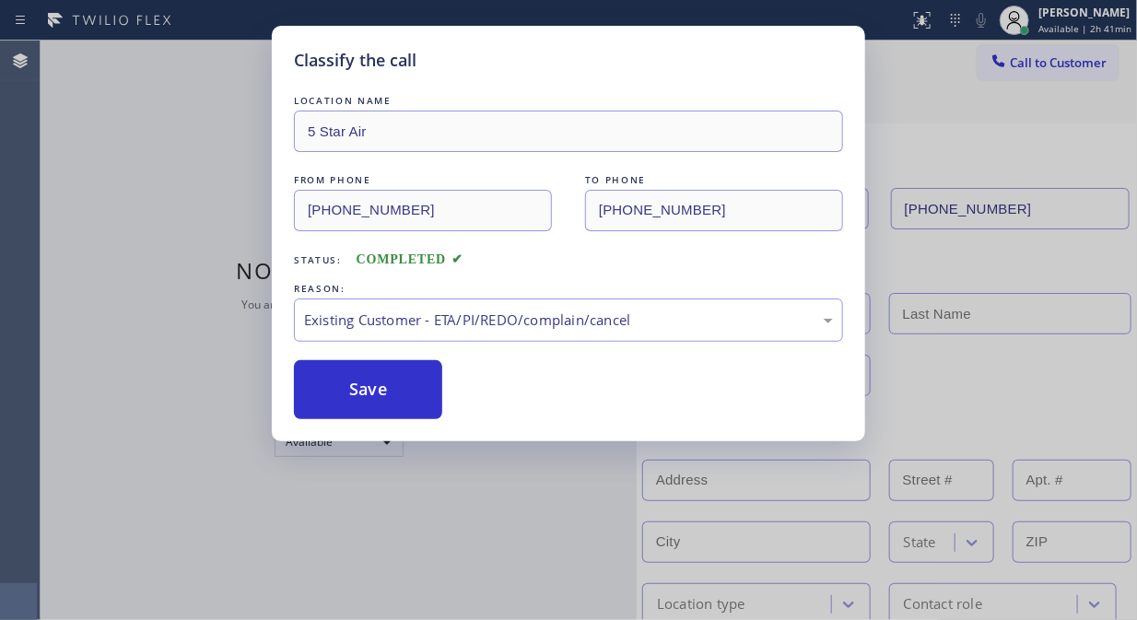
click at [480, 396] on div "Save" at bounding box center [568, 389] width 549 height 59
click at [436, 388] on button "Save" at bounding box center [368, 389] width 148 height 59
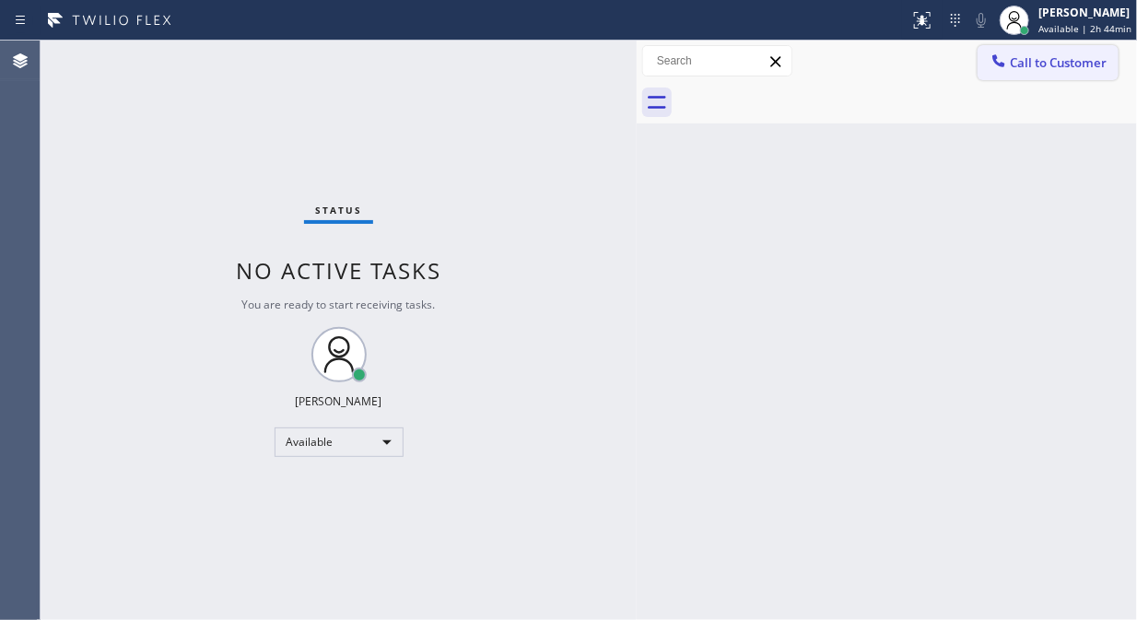
click at [1044, 69] on span "Call to Customer" at bounding box center [1058, 62] width 97 height 17
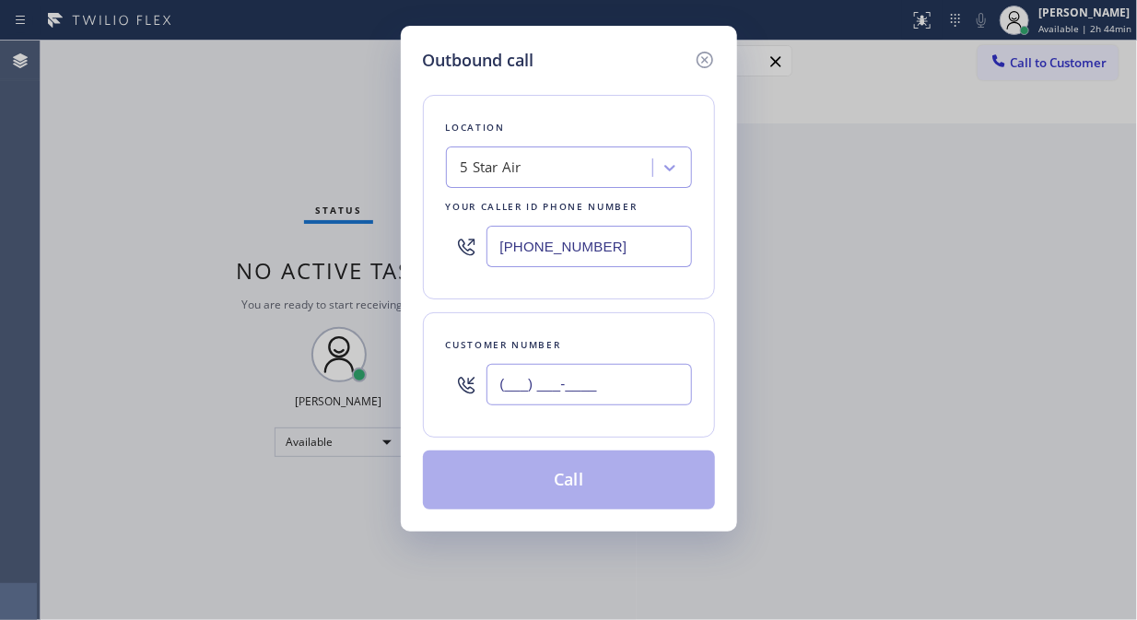
click at [586, 392] on input "(___) ___-____" at bounding box center [588, 384] width 205 height 41
paste input "714) 463-4339"
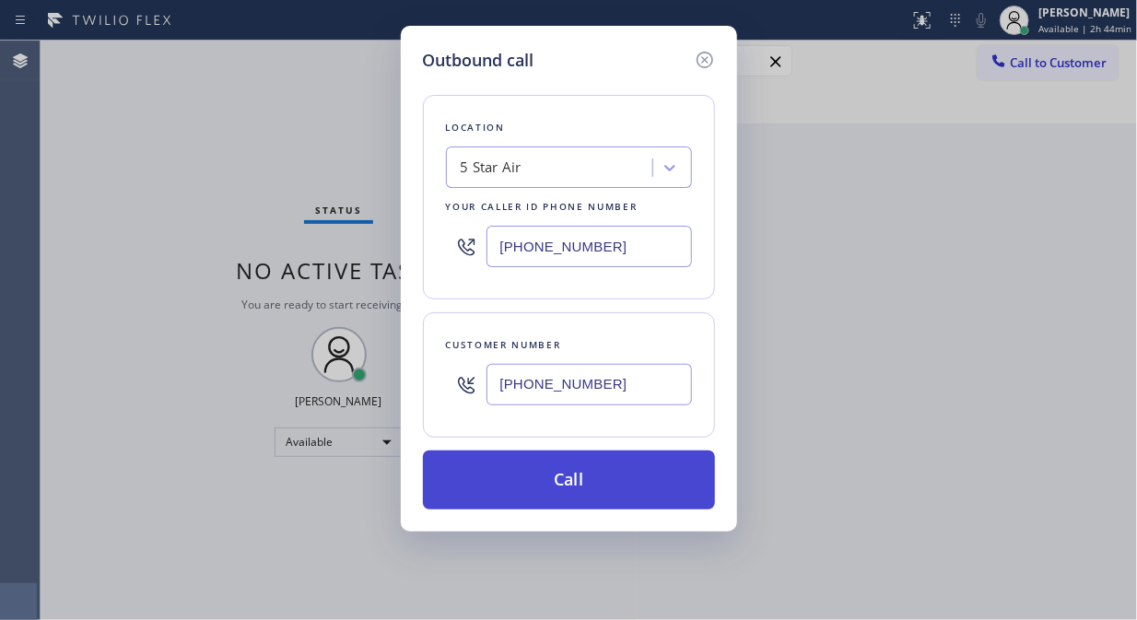
type input "[PHONE_NUMBER]"
click at [613, 493] on button "Call" at bounding box center [569, 480] width 292 height 59
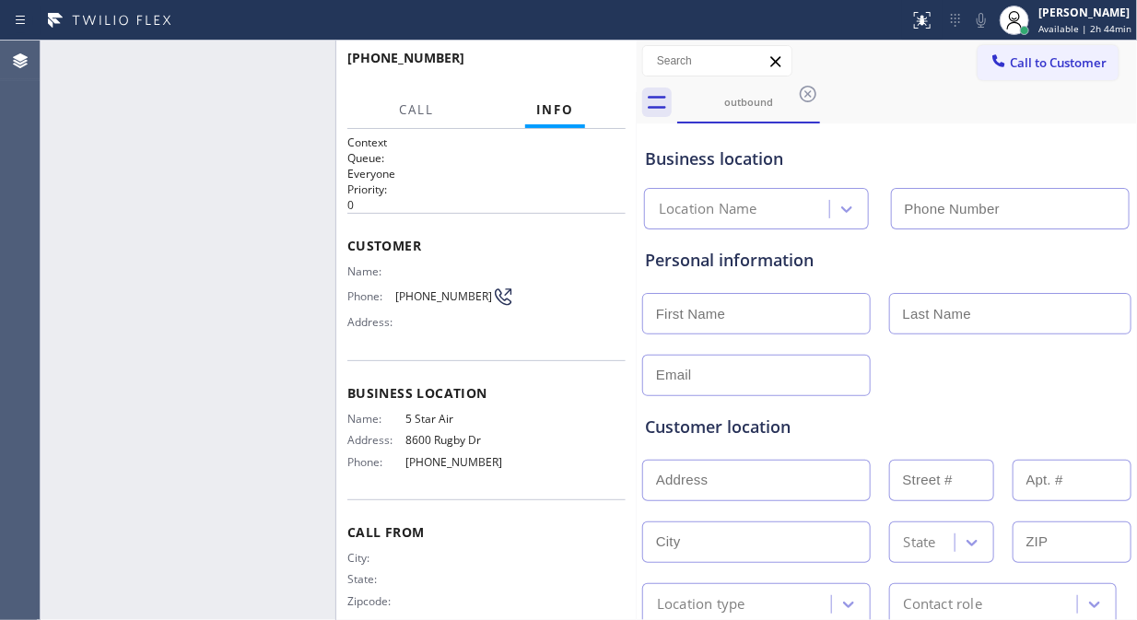
type input "[PHONE_NUMBER]"
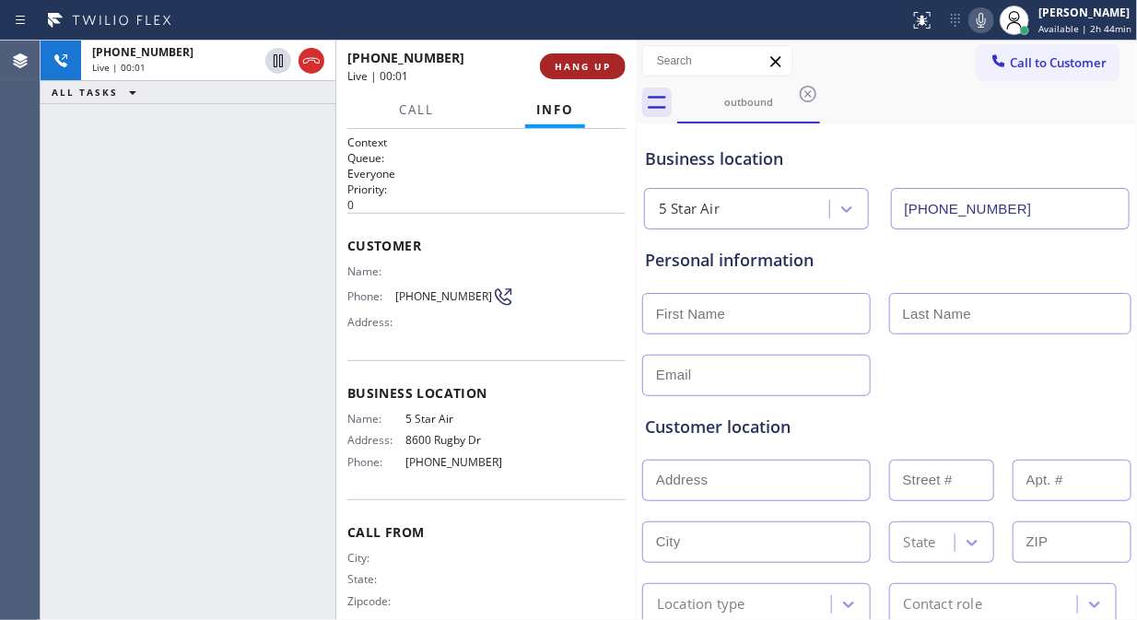
click at [581, 67] on span "HANG UP" at bounding box center [583, 66] width 56 height 13
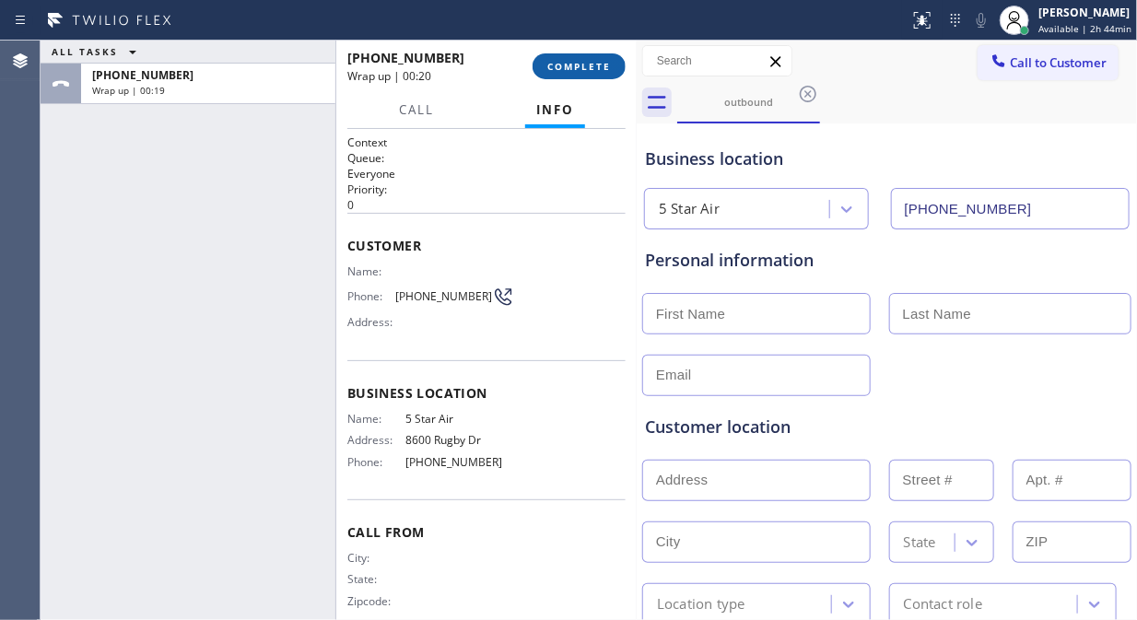
click at [571, 68] on span "COMPLETE" at bounding box center [579, 66] width 64 height 13
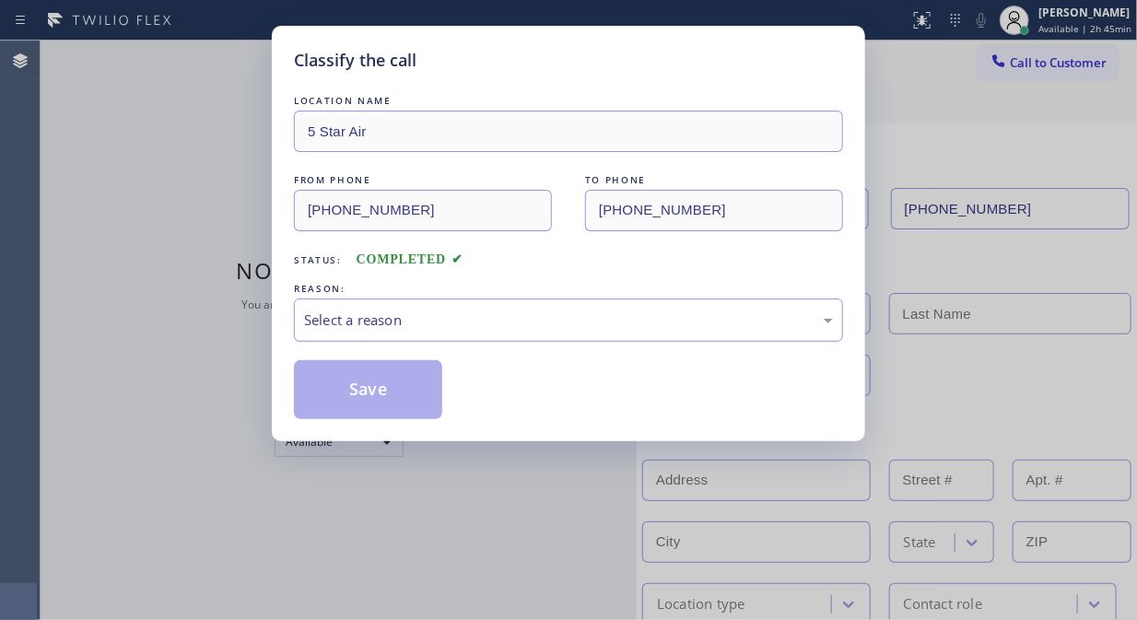
click at [566, 317] on div "Select a reason" at bounding box center [568, 320] width 529 height 21
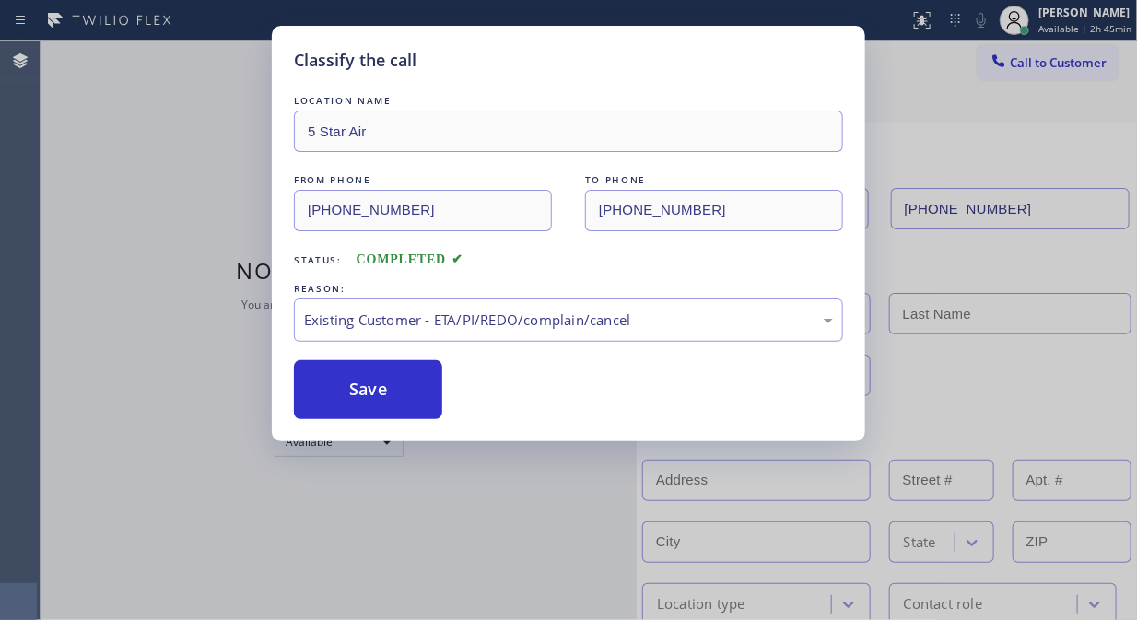
click at [401, 404] on button "Save" at bounding box center [368, 389] width 148 height 59
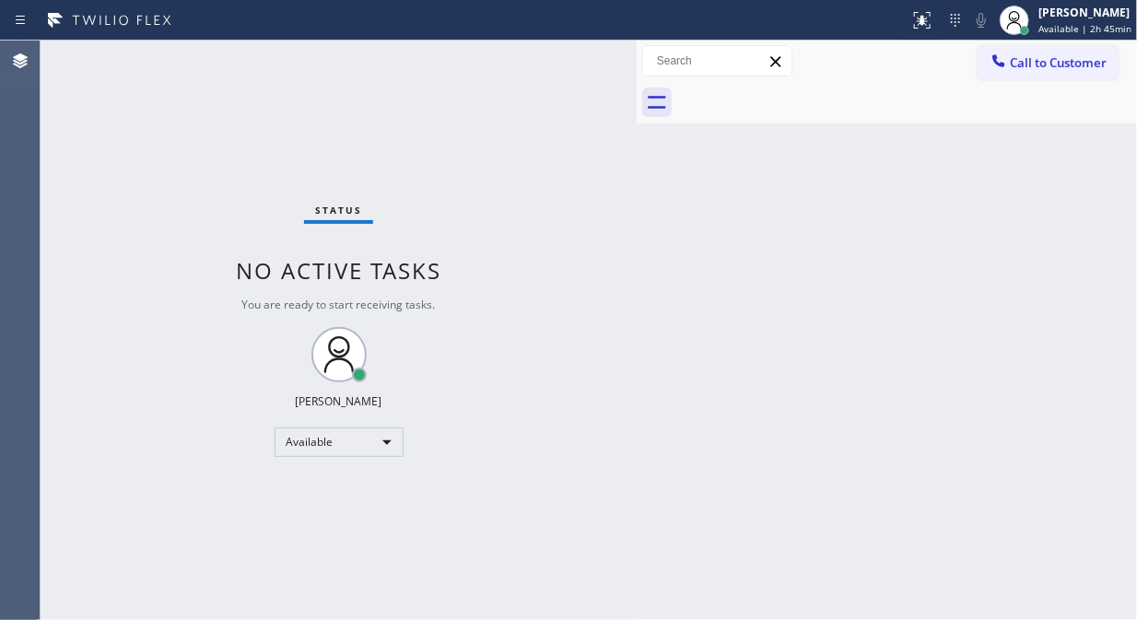
click at [1048, 65] on span "Call to Customer" at bounding box center [1058, 62] width 97 height 17
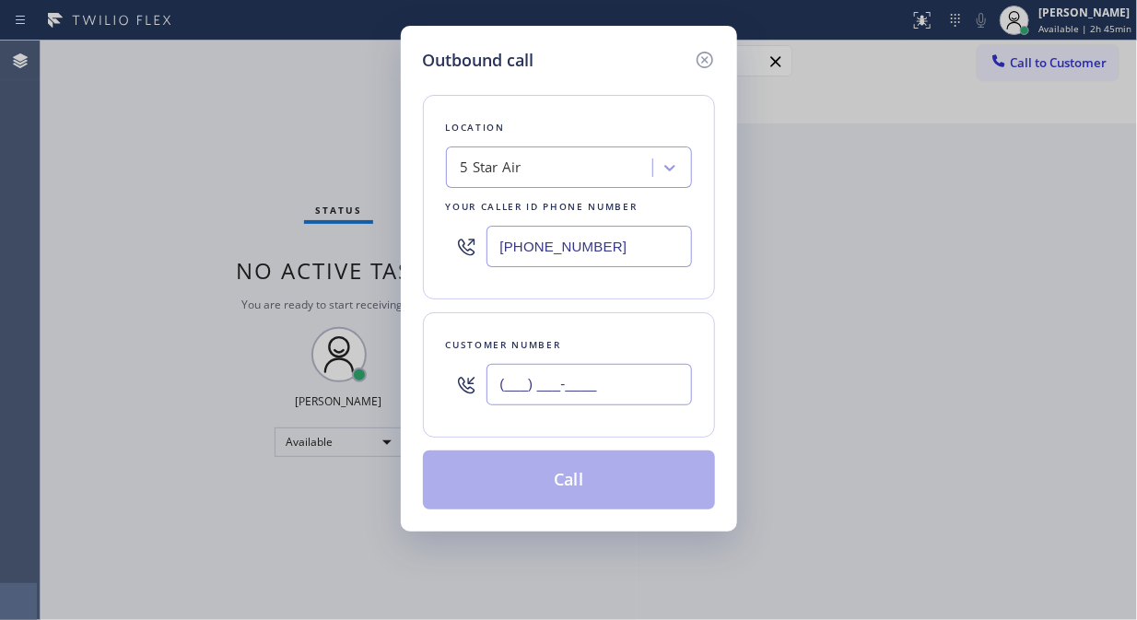
click at [639, 390] on input "(___) ___-____" at bounding box center [588, 384] width 205 height 41
paste input "213) 484-0250"
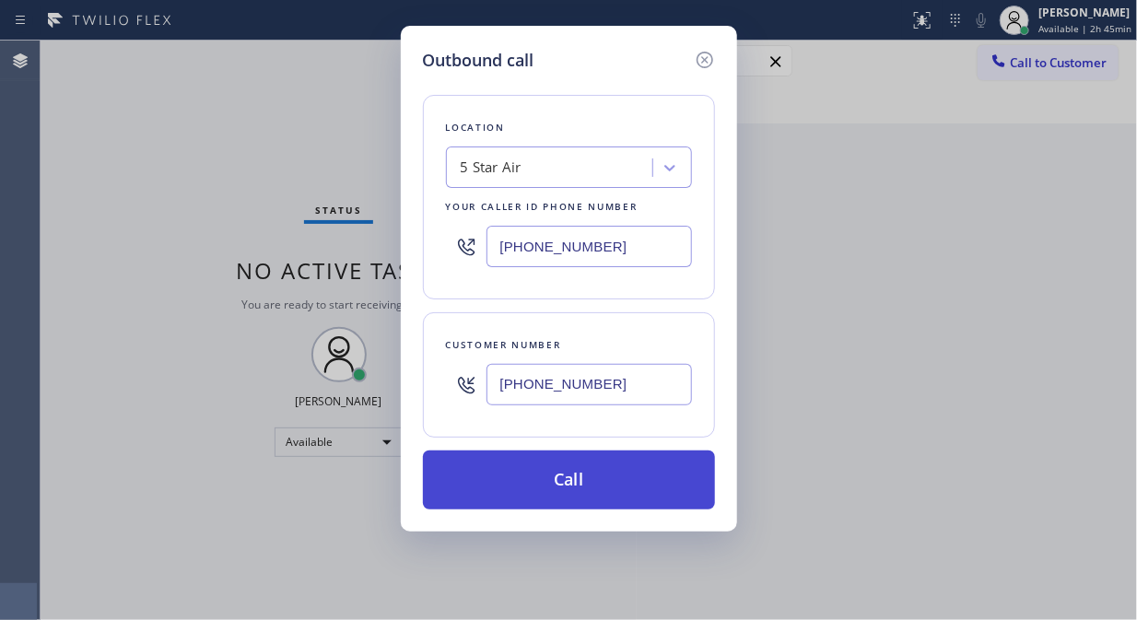
type input "[PHONE_NUMBER]"
click at [667, 485] on button "Call" at bounding box center [569, 480] width 292 height 59
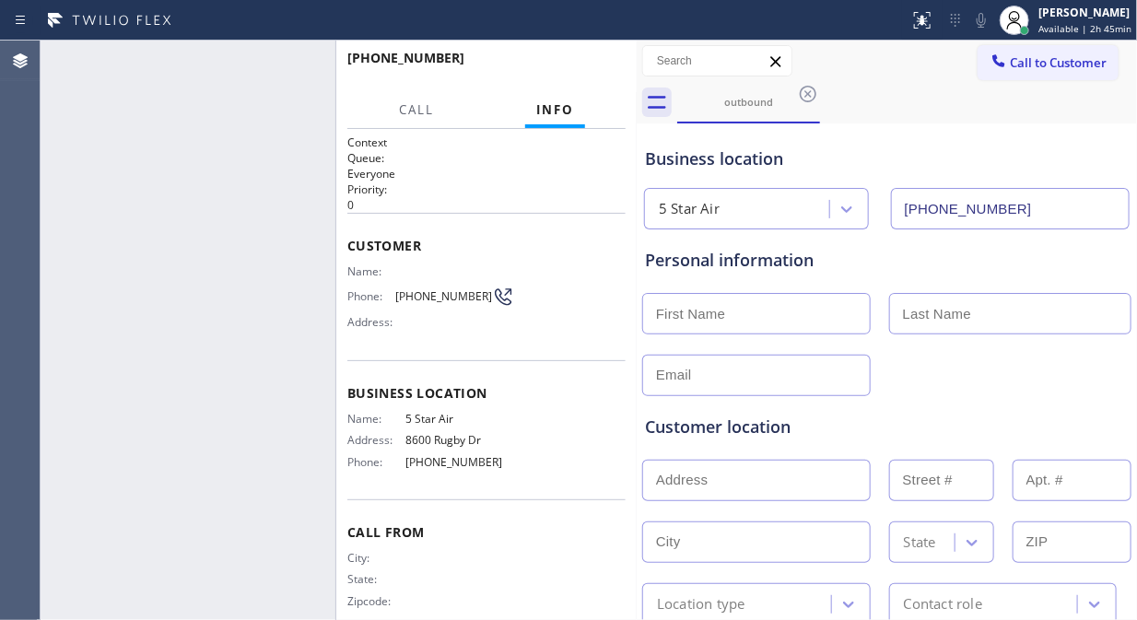
type input "[PHONE_NUMBER]"
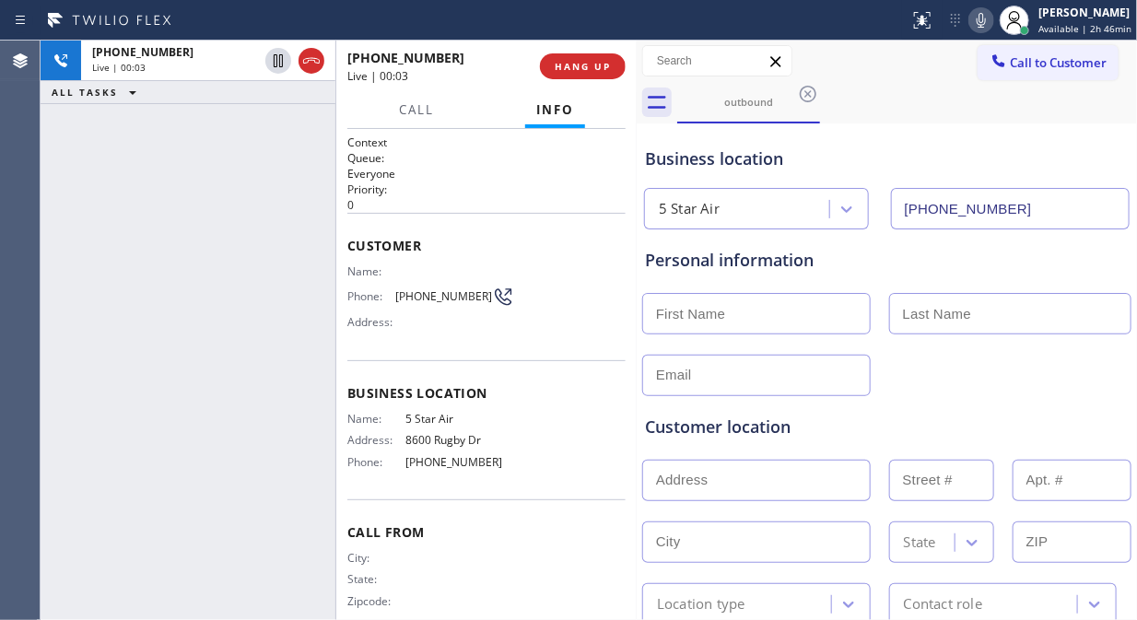
drag, startPoint x: 214, startPoint y: 169, endPoint x: 268, endPoint y: 150, distance: 57.4
click at [214, 169] on div "[PHONE_NUMBER] Live | 00:03 ALL TASKS ALL TASKS ACTIVE TASKS TASKS IN WRAP UP" at bounding box center [188, 331] width 295 height 580
click at [984, 23] on icon at bounding box center [981, 20] width 22 height 22
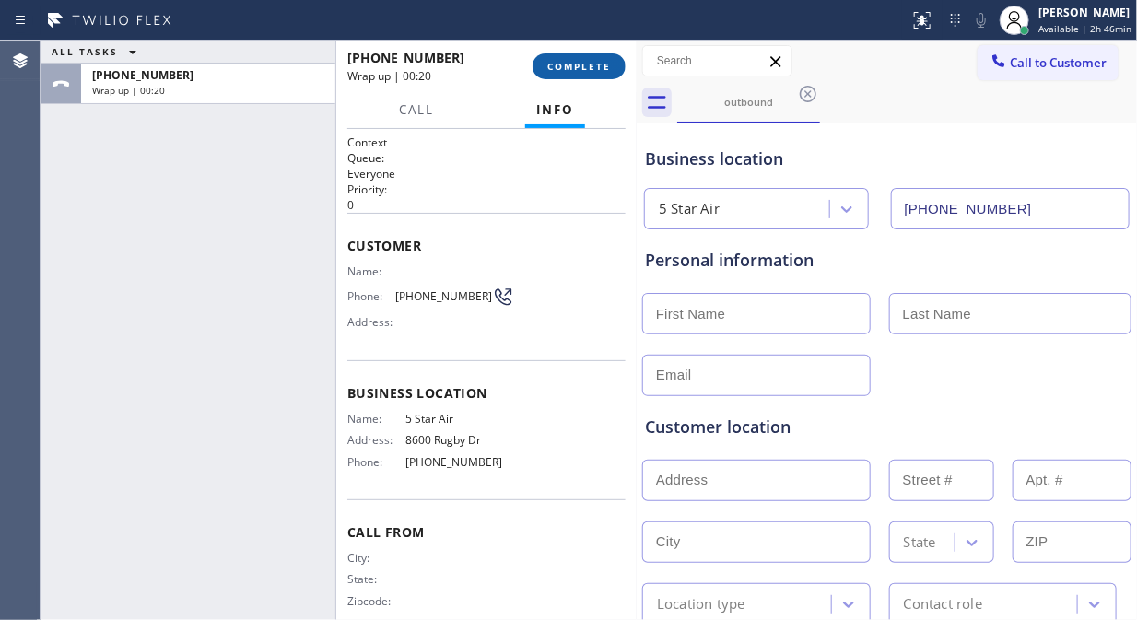
click at [593, 55] on button "COMPLETE" at bounding box center [579, 66] width 93 height 26
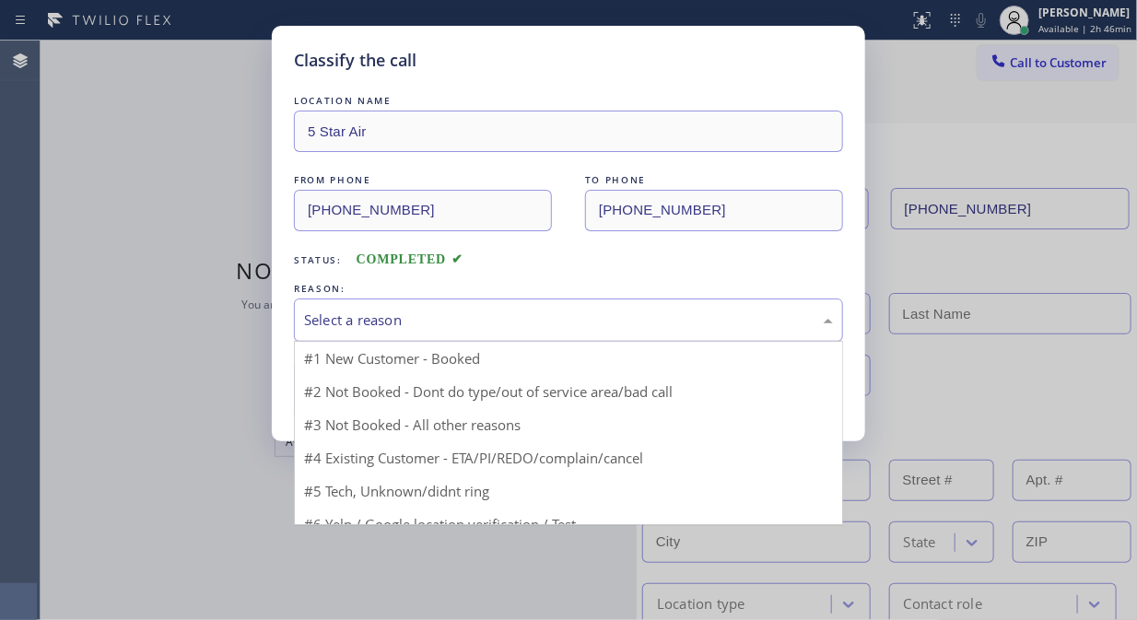
click at [558, 329] on div "Select a reason" at bounding box center [568, 320] width 529 height 21
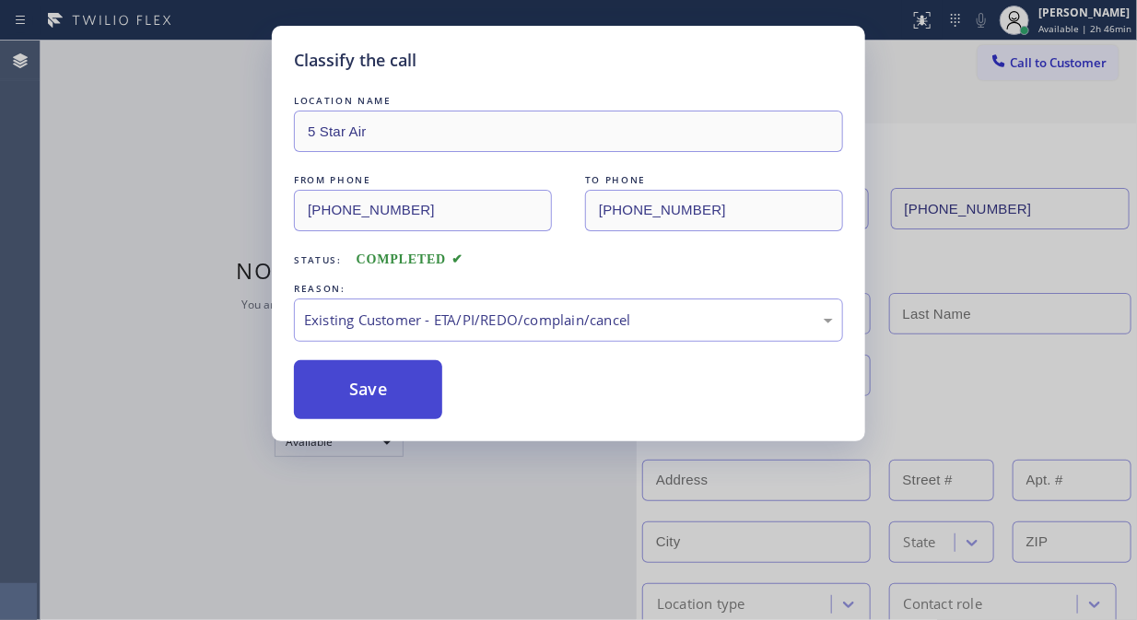
click at [369, 403] on button "Save" at bounding box center [368, 389] width 148 height 59
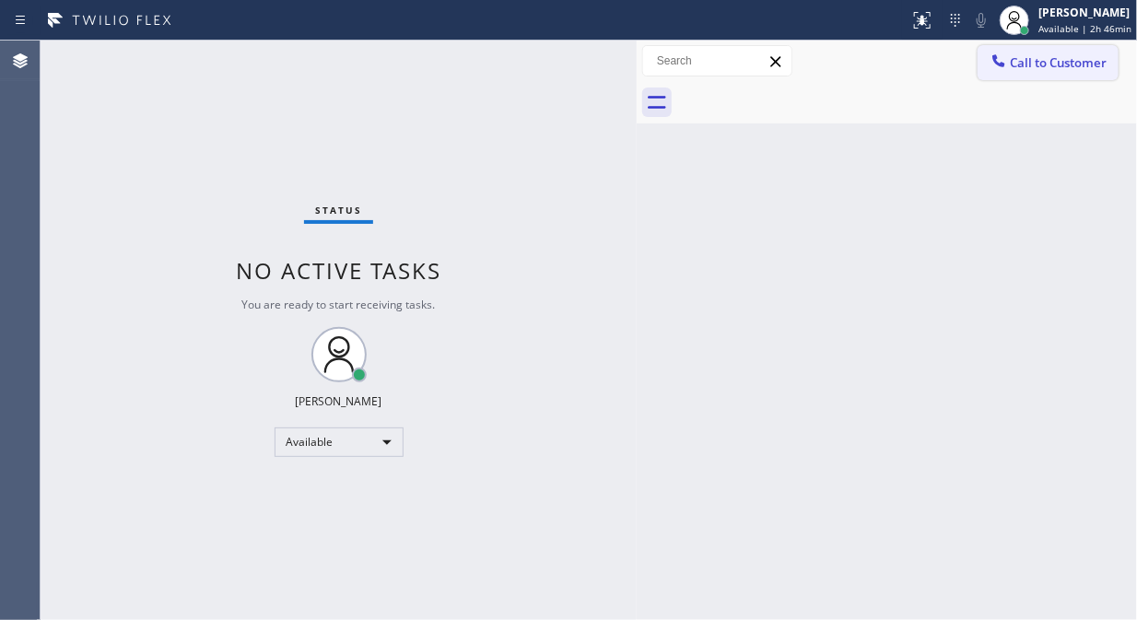
click at [1033, 60] on span "Call to Customer" at bounding box center [1058, 62] width 97 height 17
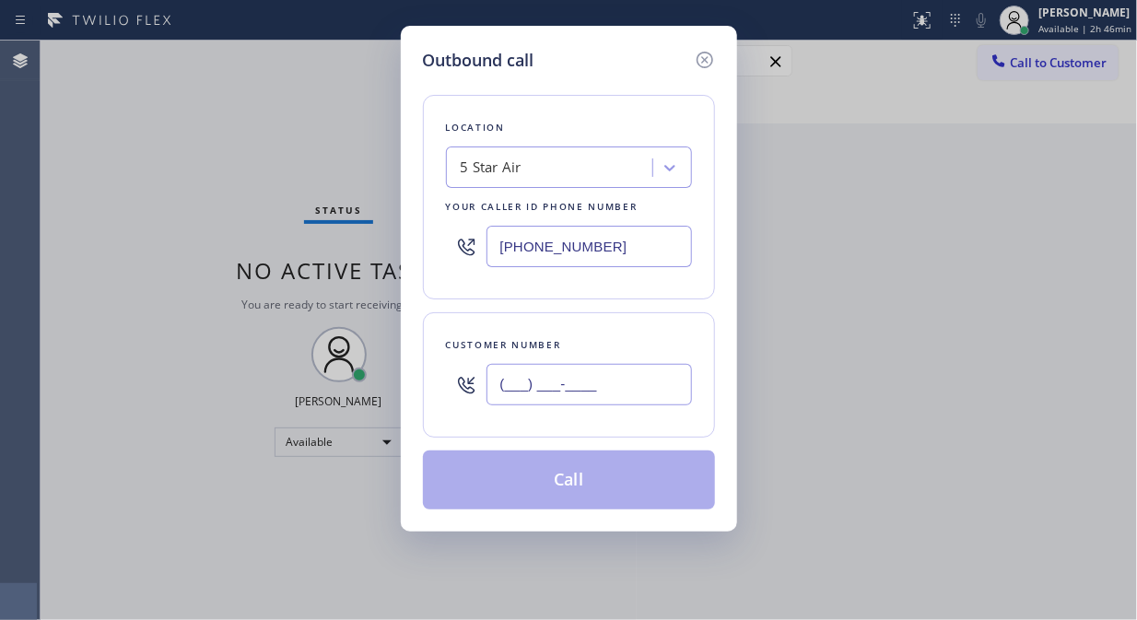
click at [542, 402] on input "(___) ___-____" at bounding box center [588, 384] width 205 height 41
paste input "323) 920-7847"
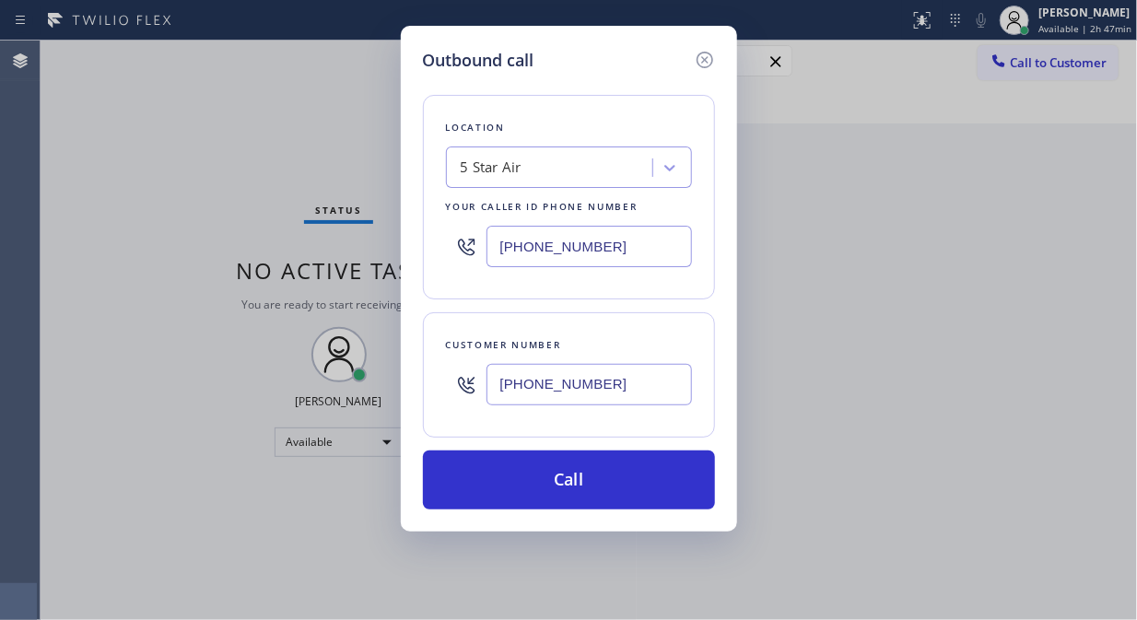
click at [503, 381] on input "[PHONE_NUMBER]" at bounding box center [588, 384] width 205 height 41
paste input "text"
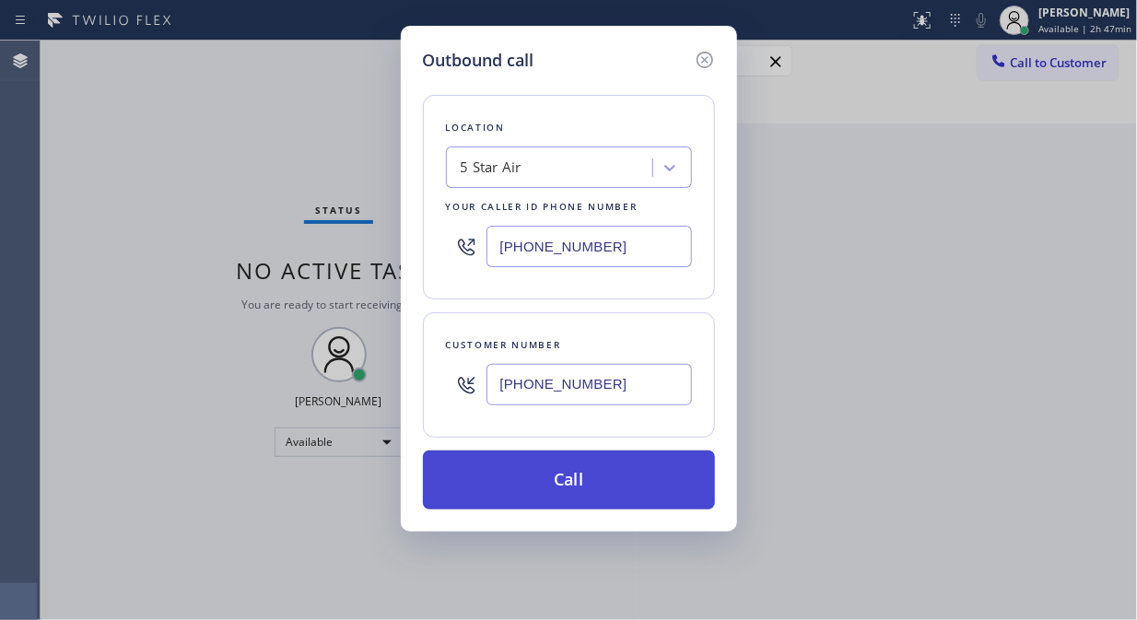
type input "[PHONE_NUMBER]"
click at [636, 485] on button "Call" at bounding box center [569, 480] width 292 height 59
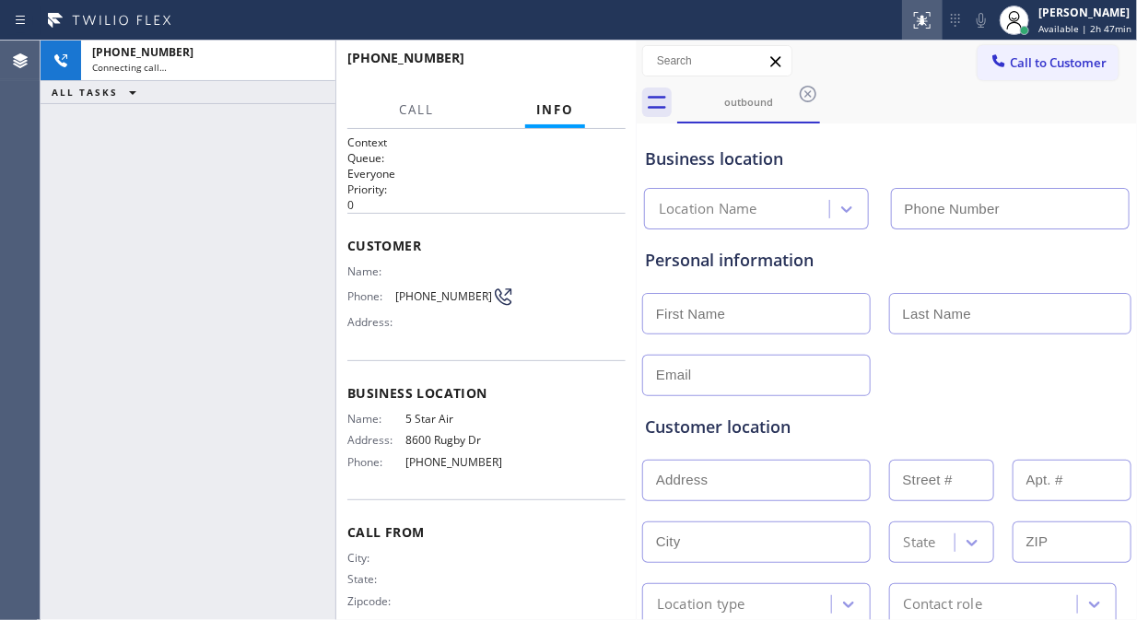
type input "[PHONE_NUMBER]"
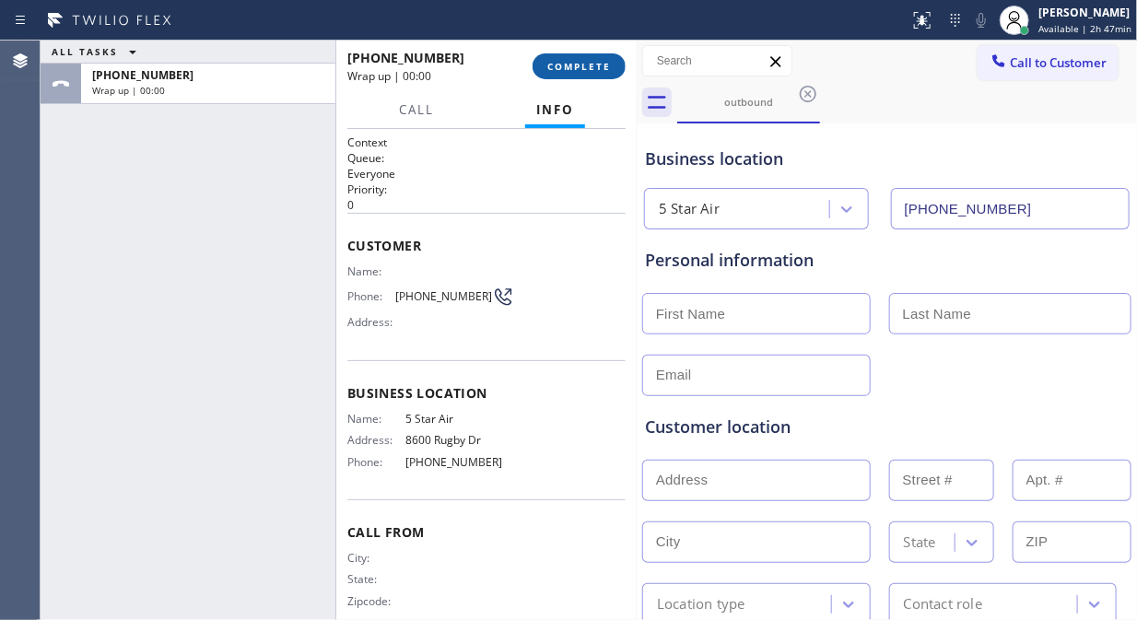
click at [578, 66] on span "COMPLETE" at bounding box center [579, 66] width 64 height 13
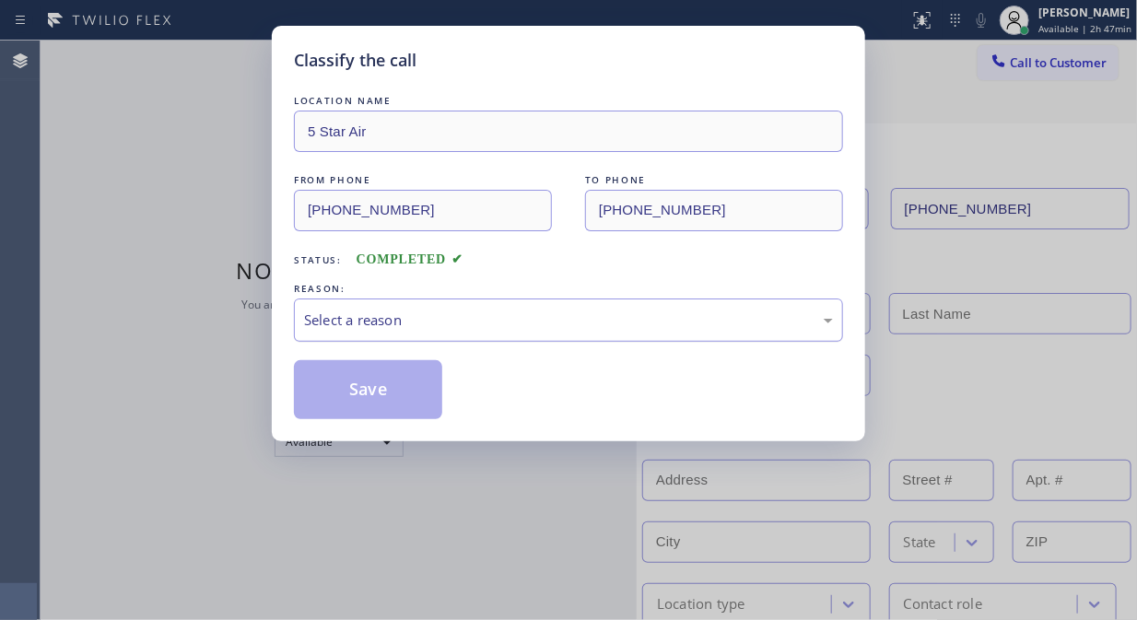
click at [591, 320] on div "Select a reason" at bounding box center [568, 320] width 529 height 21
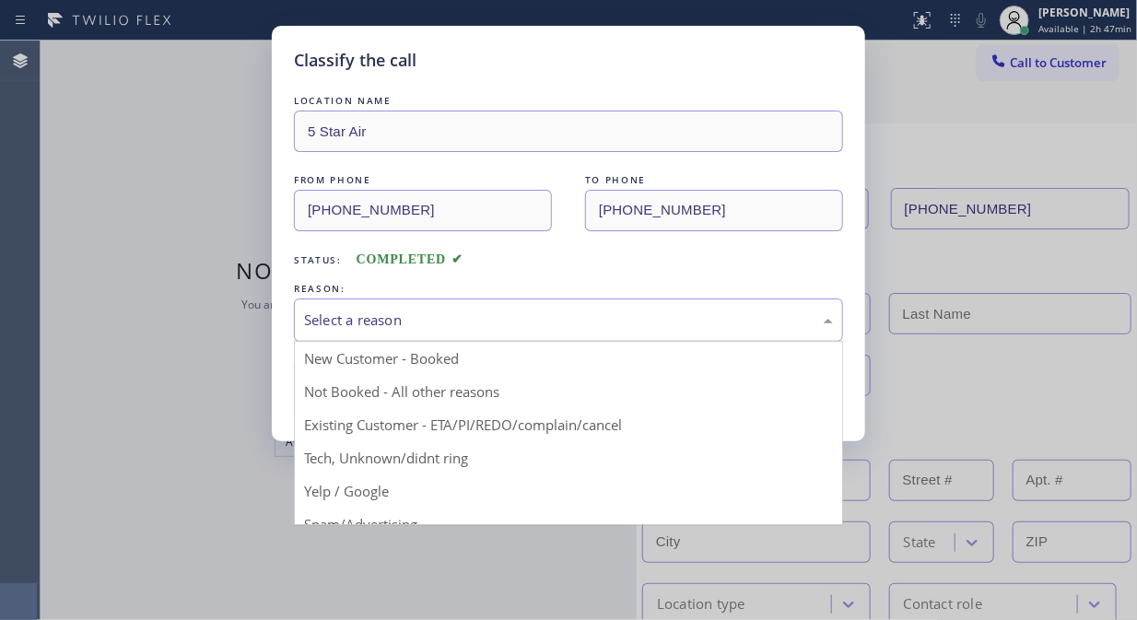
drag, startPoint x: 525, startPoint y: 416, endPoint x: 398, endPoint y: 388, distance: 130.3
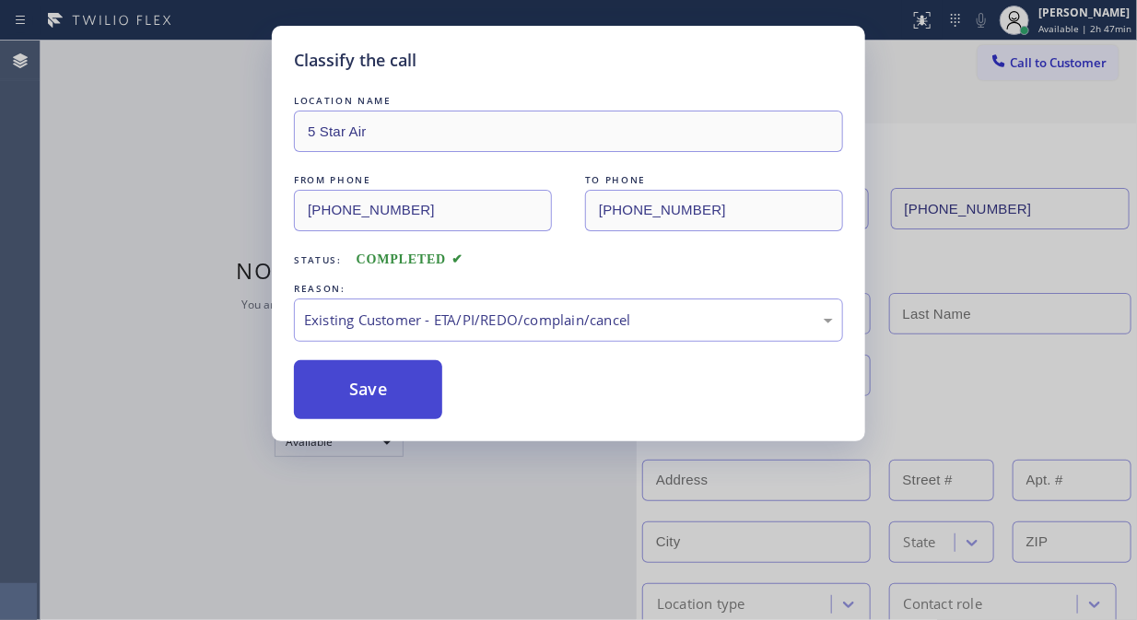
click at [367, 378] on button "Save" at bounding box center [368, 389] width 148 height 59
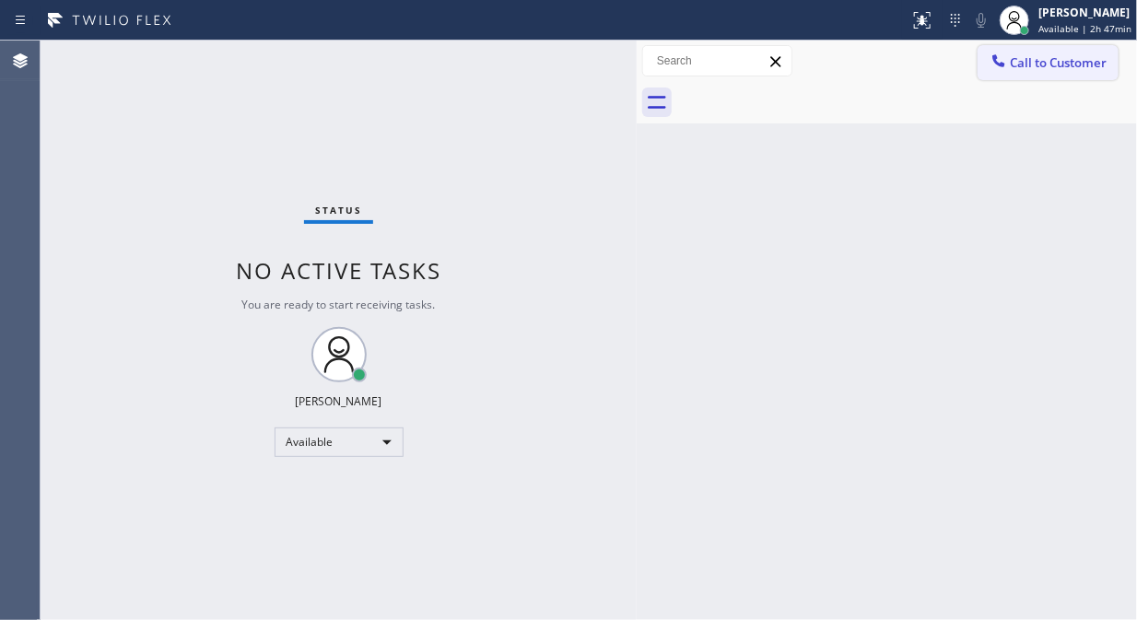
click at [1020, 59] on span "Call to Customer" at bounding box center [1058, 62] width 97 height 17
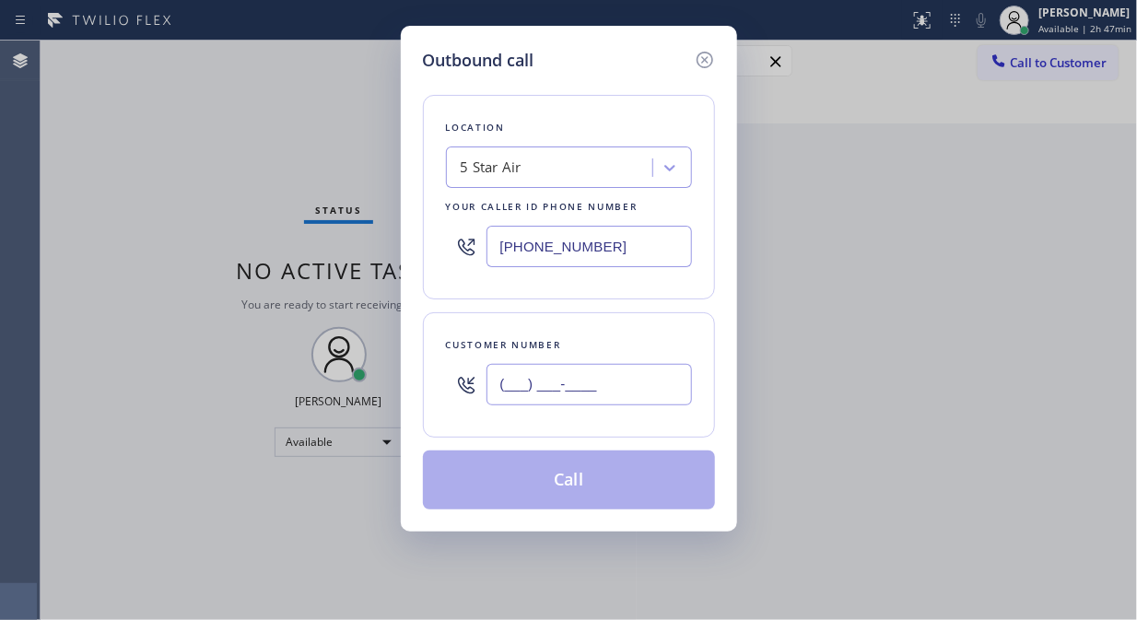
click at [638, 381] on input "(___) ___-____" at bounding box center [588, 384] width 205 height 41
paste input "323) 459-2550"
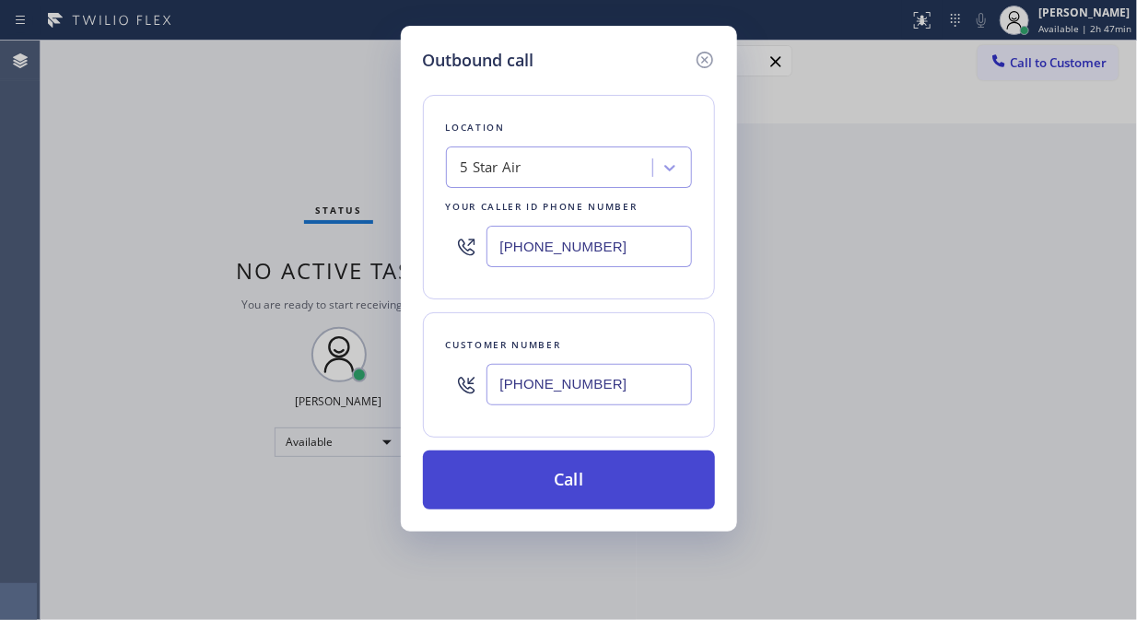
type input "[PHONE_NUMBER]"
click at [628, 485] on button "Call" at bounding box center [569, 480] width 292 height 59
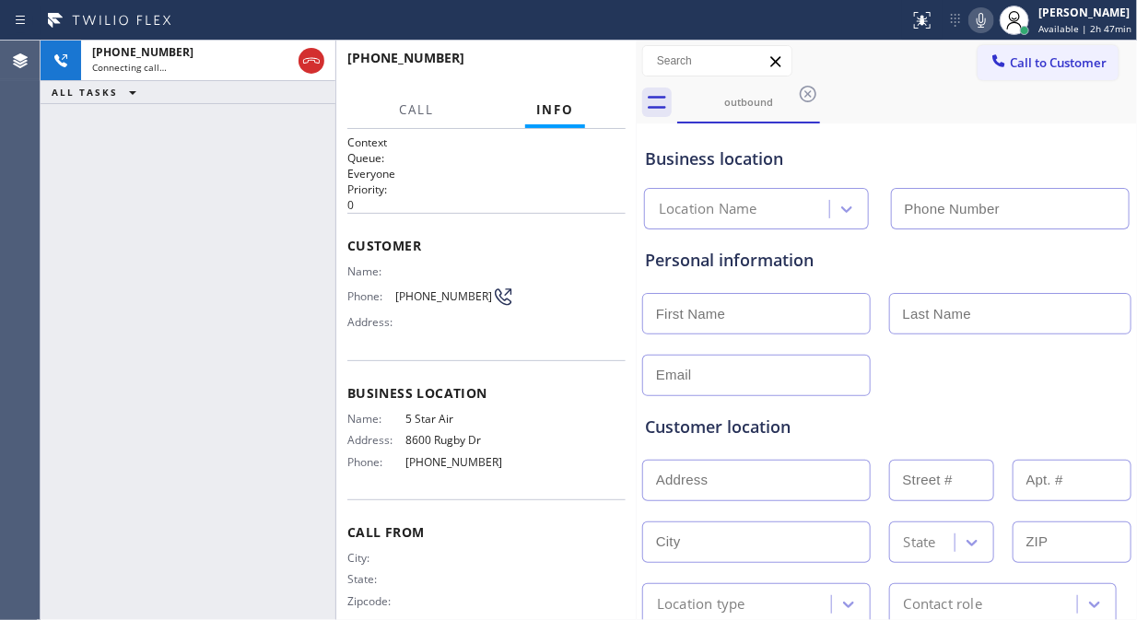
type input "[PHONE_NUMBER]"
click at [574, 68] on span "HANG UP" at bounding box center [583, 66] width 56 height 13
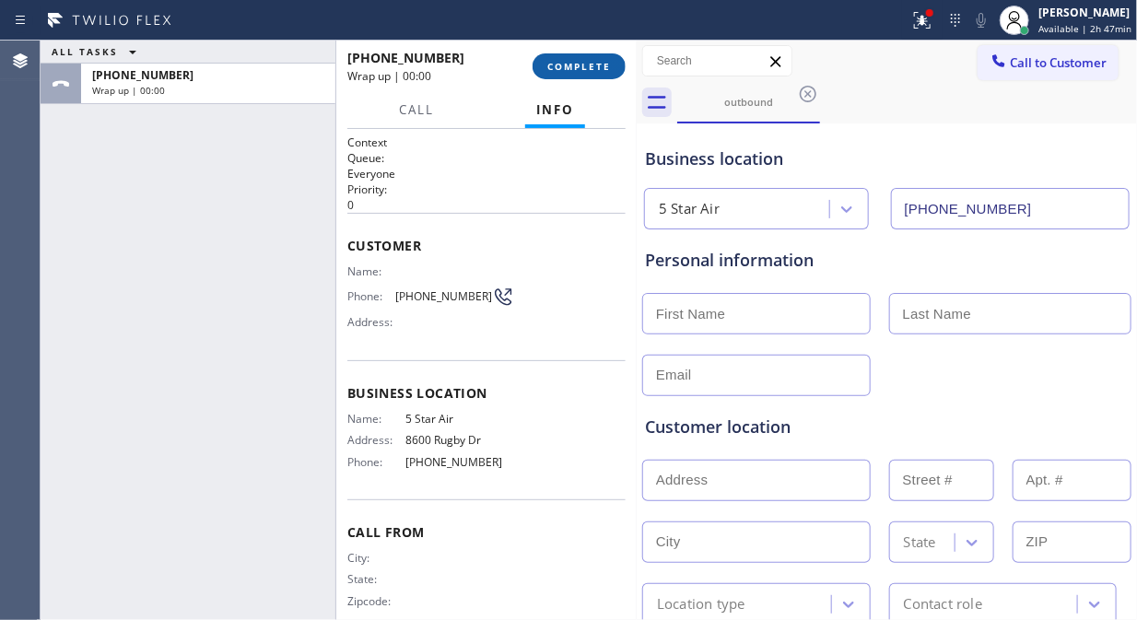
click at [574, 68] on span "COMPLETE" at bounding box center [579, 66] width 64 height 13
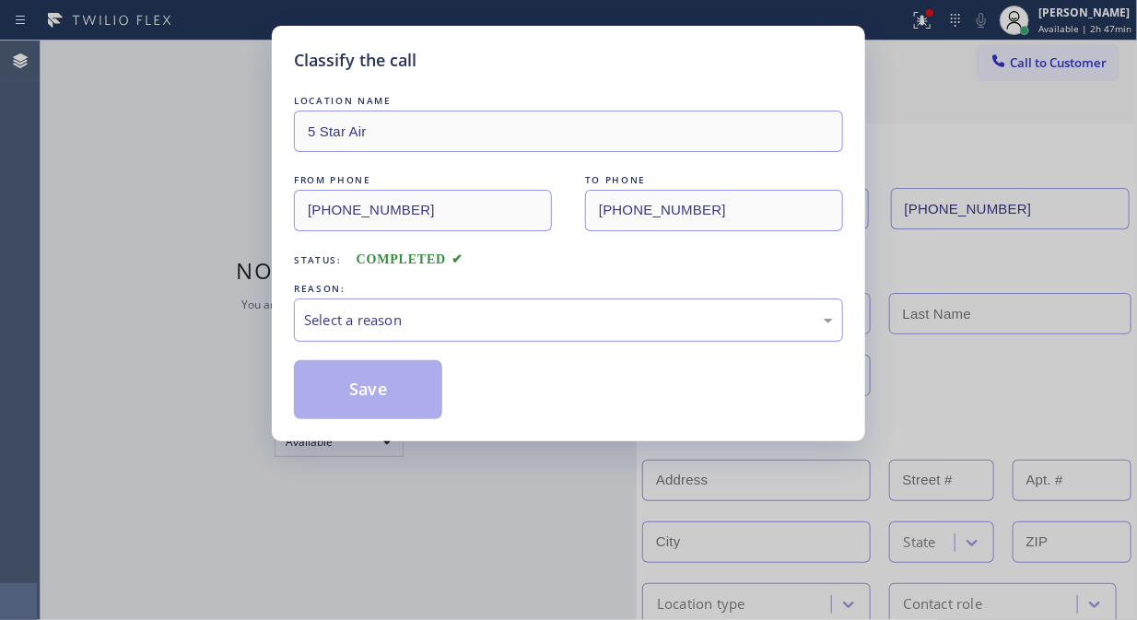
click at [571, 319] on div "Select a reason" at bounding box center [568, 320] width 529 height 21
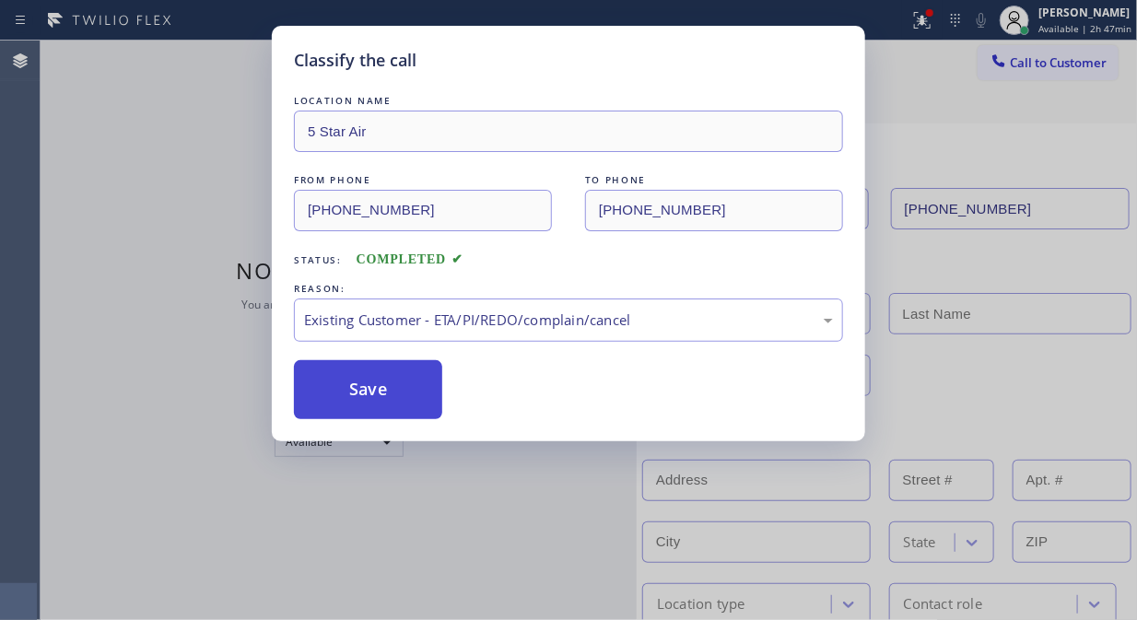
click at [353, 392] on button "Save" at bounding box center [368, 389] width 148 height 59
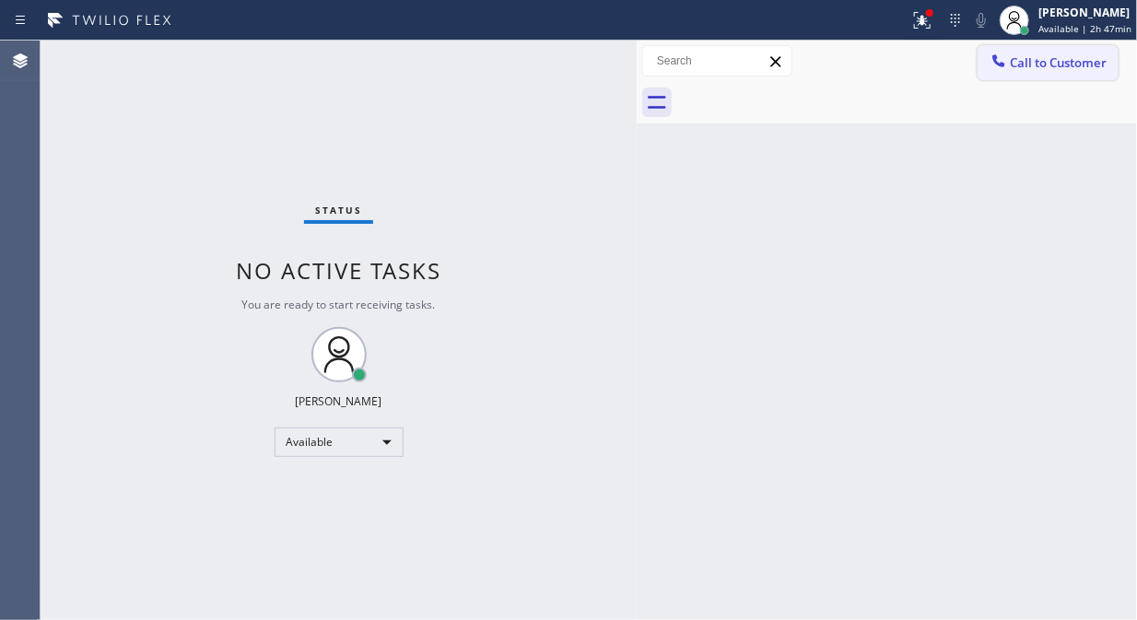
click at [1050, 68] on span "Call to Customer" at bounding box center [1058, 62] width 97 height 17
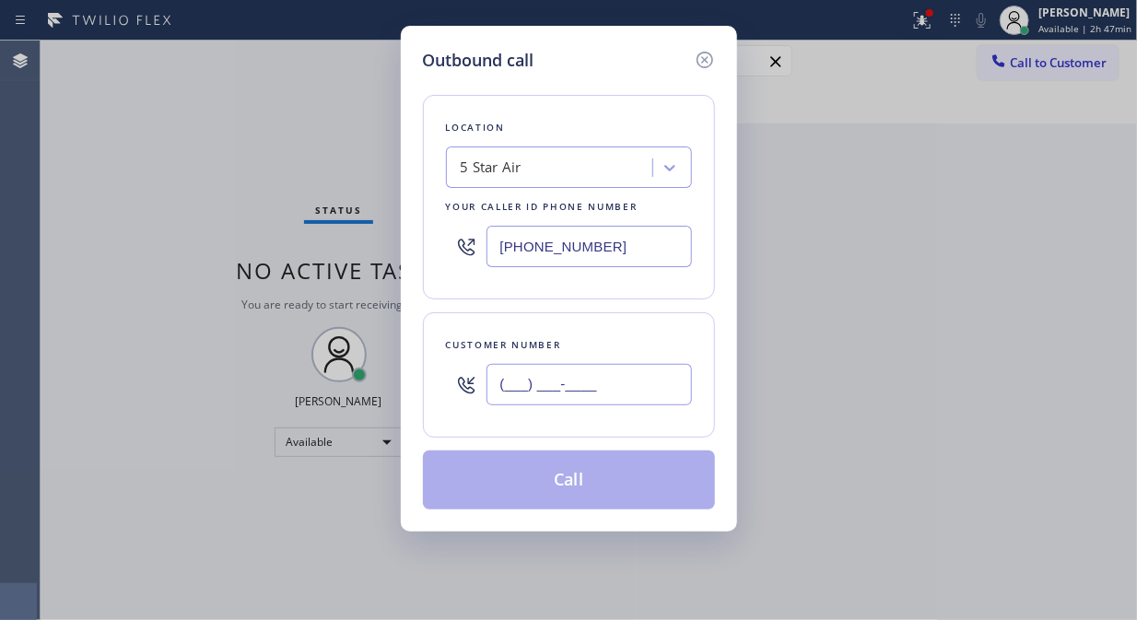
click at [582, 397] on input "(___) ___-____" at bounding box center [588, 384] width 205 height 41
paste input "323) 933-7434"
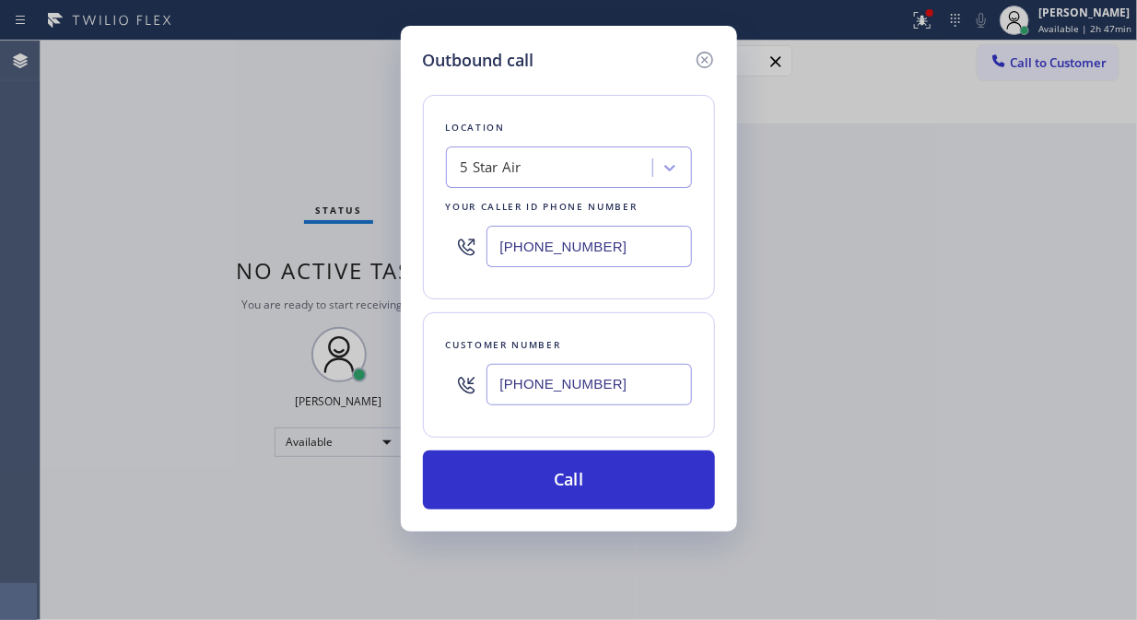
type input "[PHONE_NUMBER]"
click at [633, 484] on button "Call" at bounding box center [569, 480] width 292 height 59
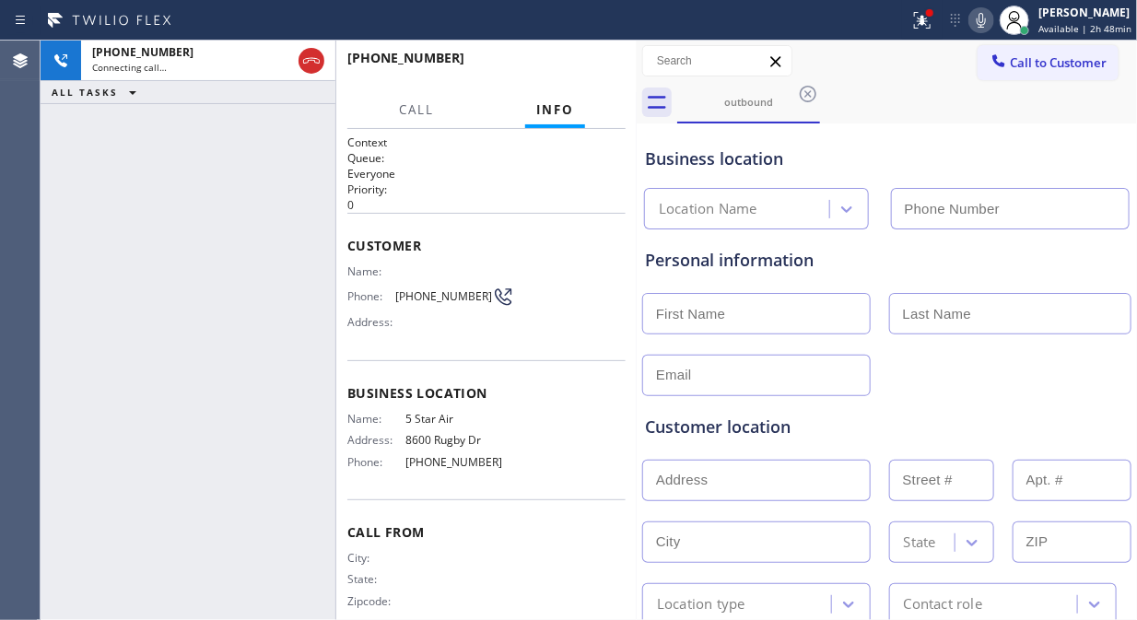
type input "[PHONE_NUMBER]"
click at [980, 22] on icon at bounding box center [981, 20] width 22 height 22
click at [981, 20] on icon at bounding box center [981, 20] width 22 height 22
click at [929, 22] on icon at bounding box center [922, 20] width 17 height 17
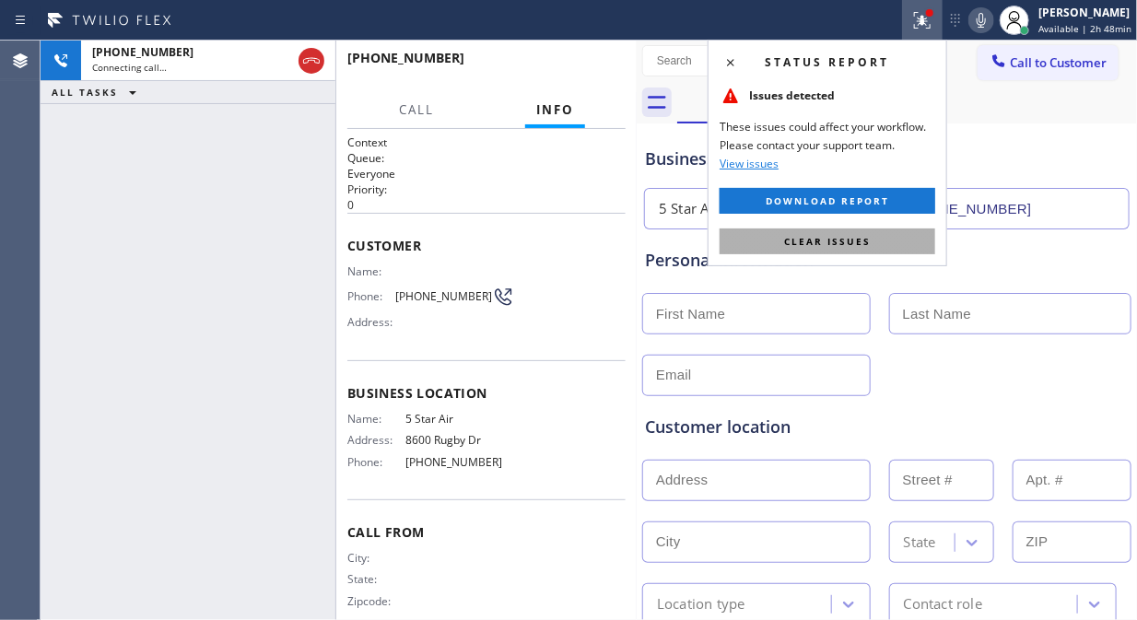
click at [867, 241] on span "Clear issues" at bounding box center [827, 241] width 87 height 13
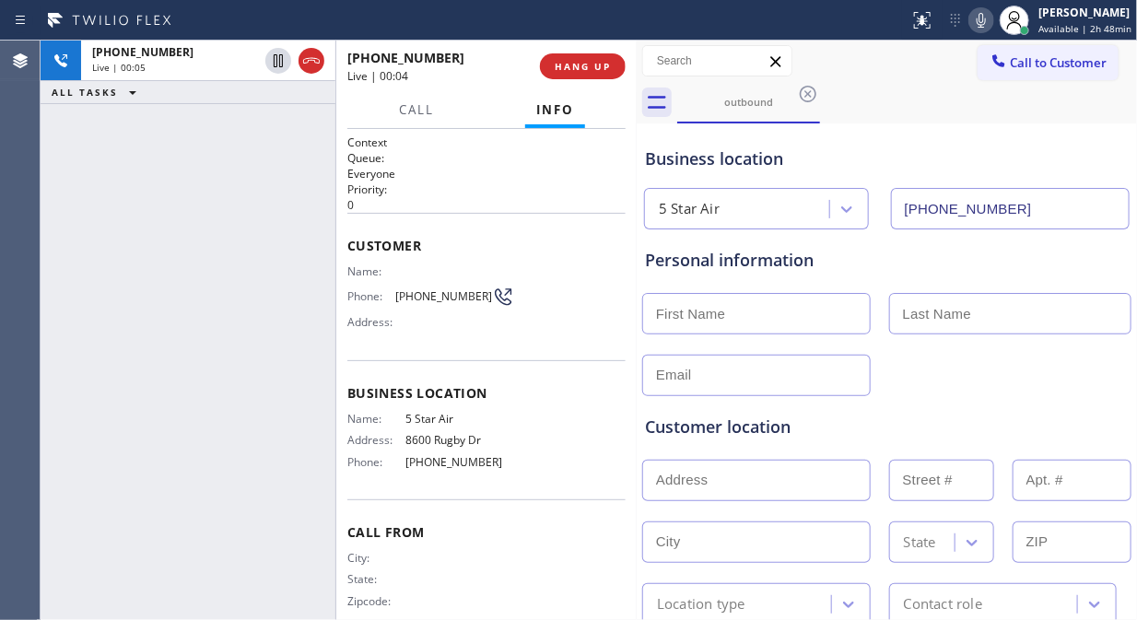
click at [986, 24] on icon at bounding box center [981, 20] width 9 height 15
click at [981, 20] on icon at bounding box center [981, 20] width 9 height 15
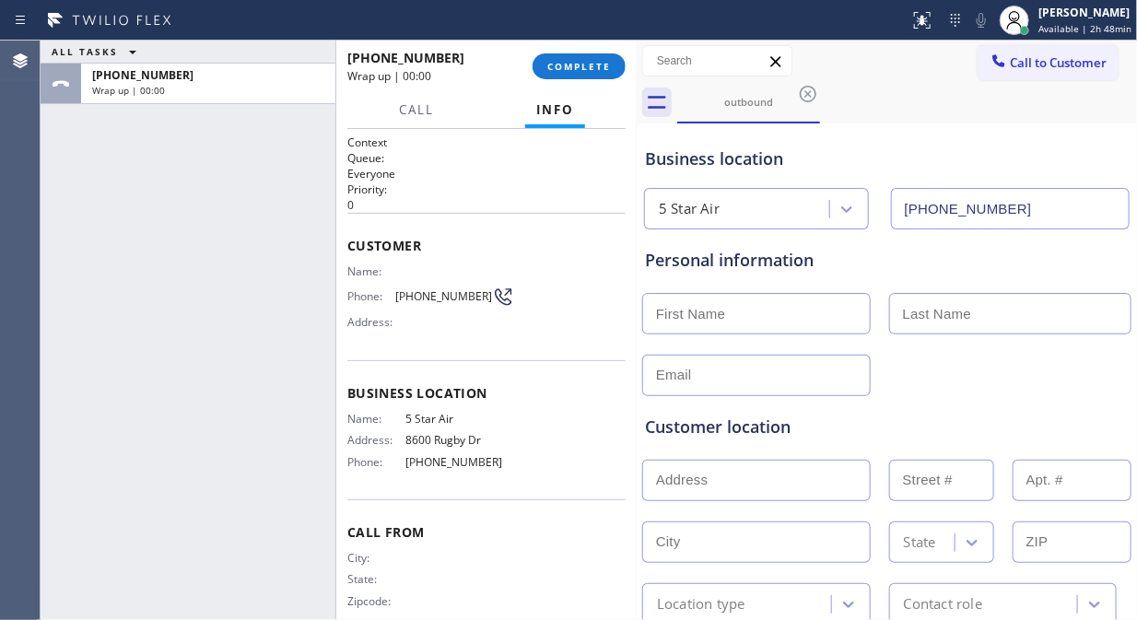
click at [568, 74] on button "COMPLETE" at bounding box center [579, 66] width 93 height 26
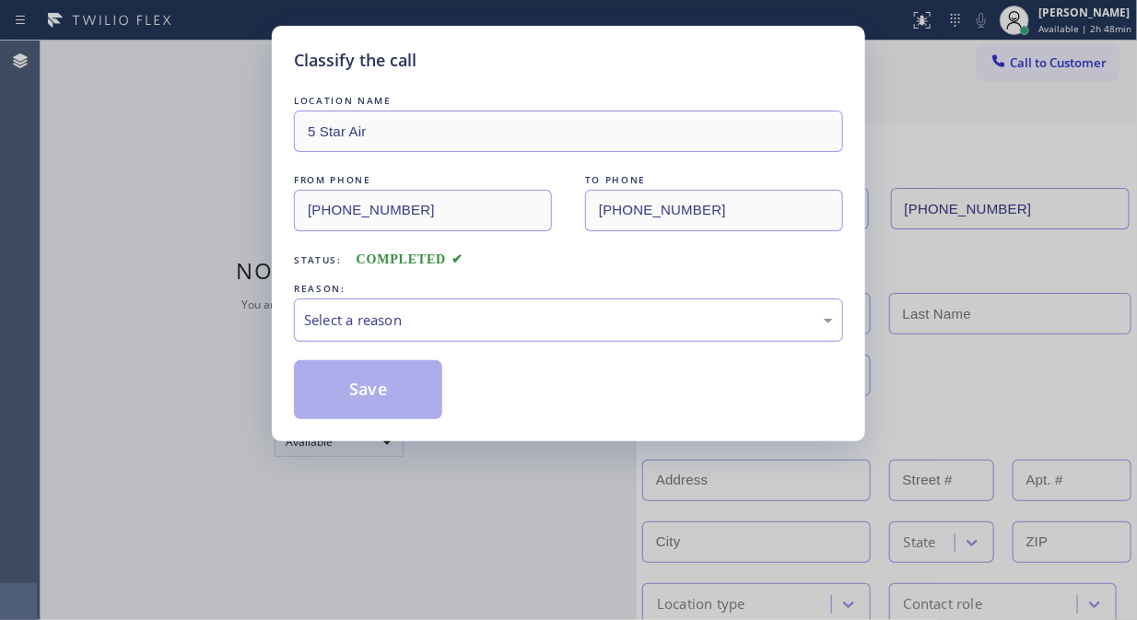
click at [580, 329] on div "Select a reason" at bounding box center [568, 320] width 529 height 21
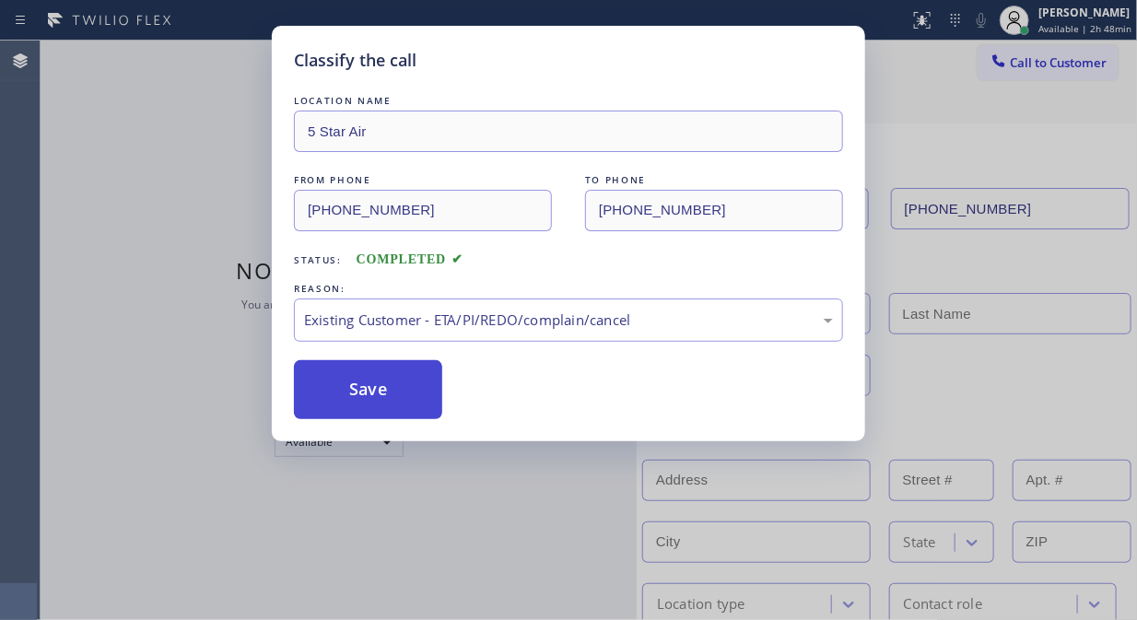
click at [399, 389] on button "Save" at bounding box center [368, 389] width 148 height 59
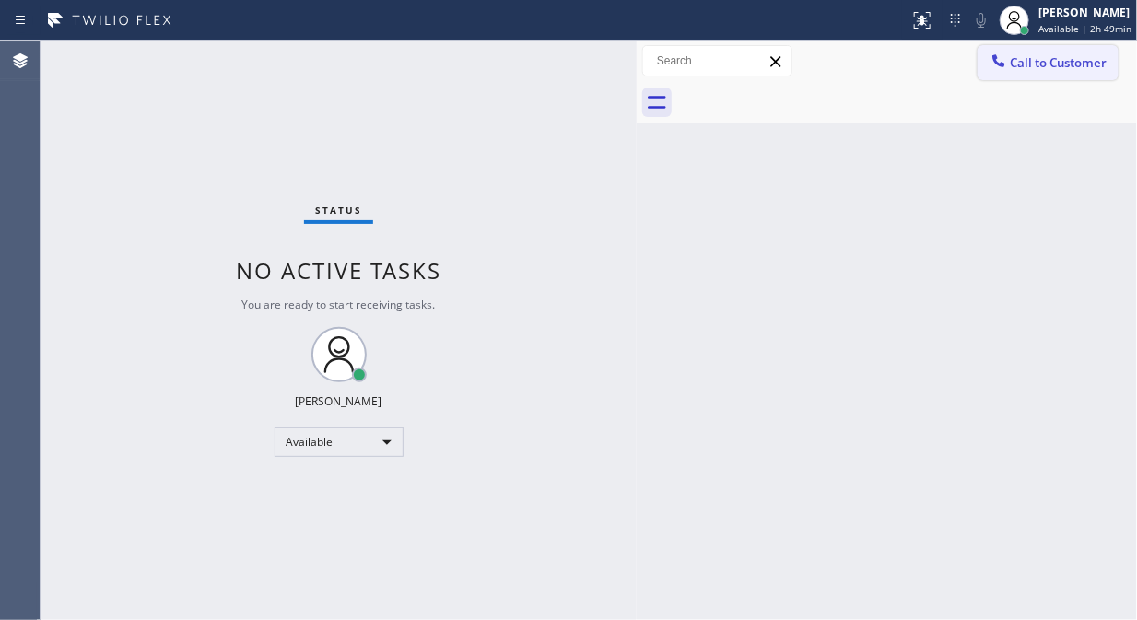
click at [1024, 68] on span "Call to Customer" at bounding box center [1058, 62] width 97 height 17
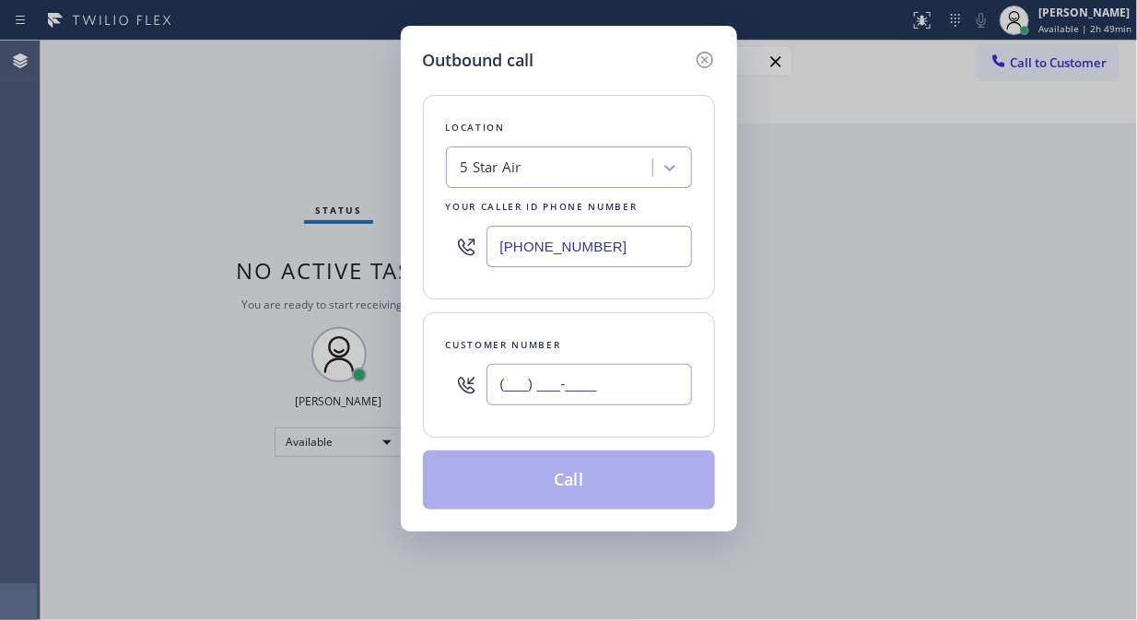
click at [586, 401] on input "(___) ___-____" at bounding box center [588, 384] width 205 height 41
paste input "323) 933-7434"
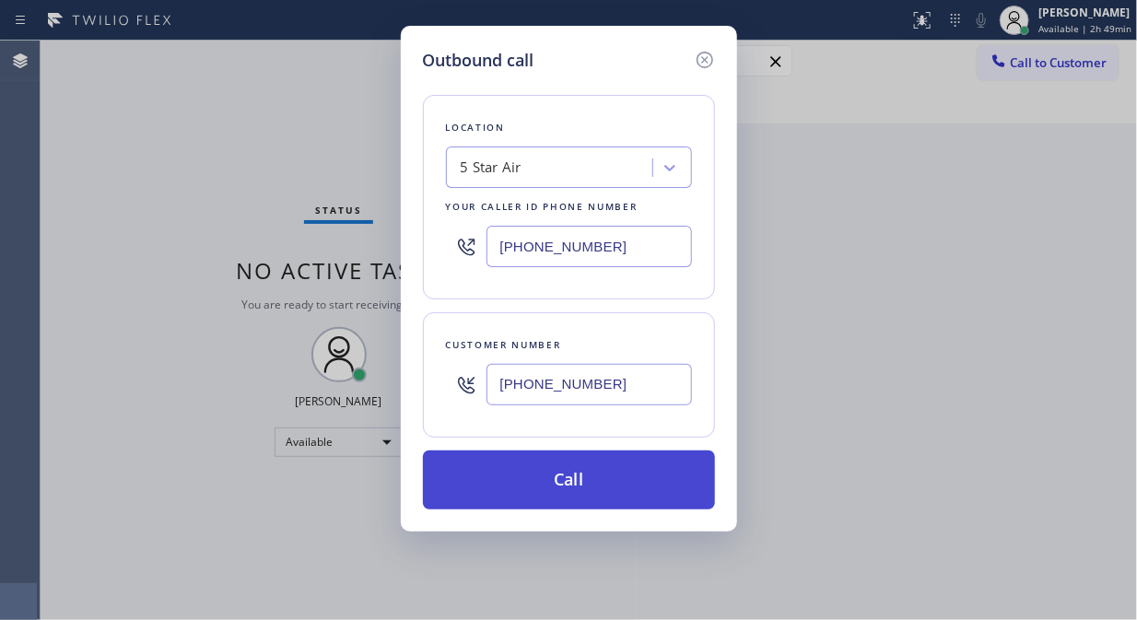
type input "[PHONE_NUMBER]"
click at [619, 486] on button "Call" at bounding box center [569, 480] width 292 height 59
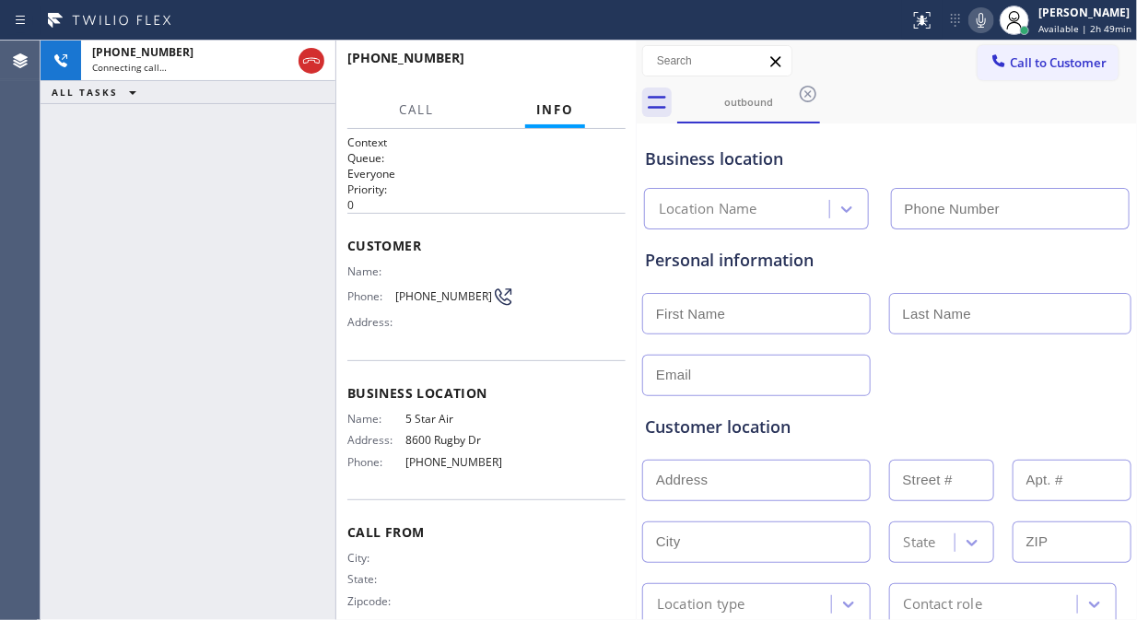
type input "[PHONE_NUMBER]"
click at [1032, 155] on div "Business location" at bounding box center [887, 158] width 484 height 25
click at [583, 71] on span "HANG UP" at bounding box center [583, 66] width 56 height 13
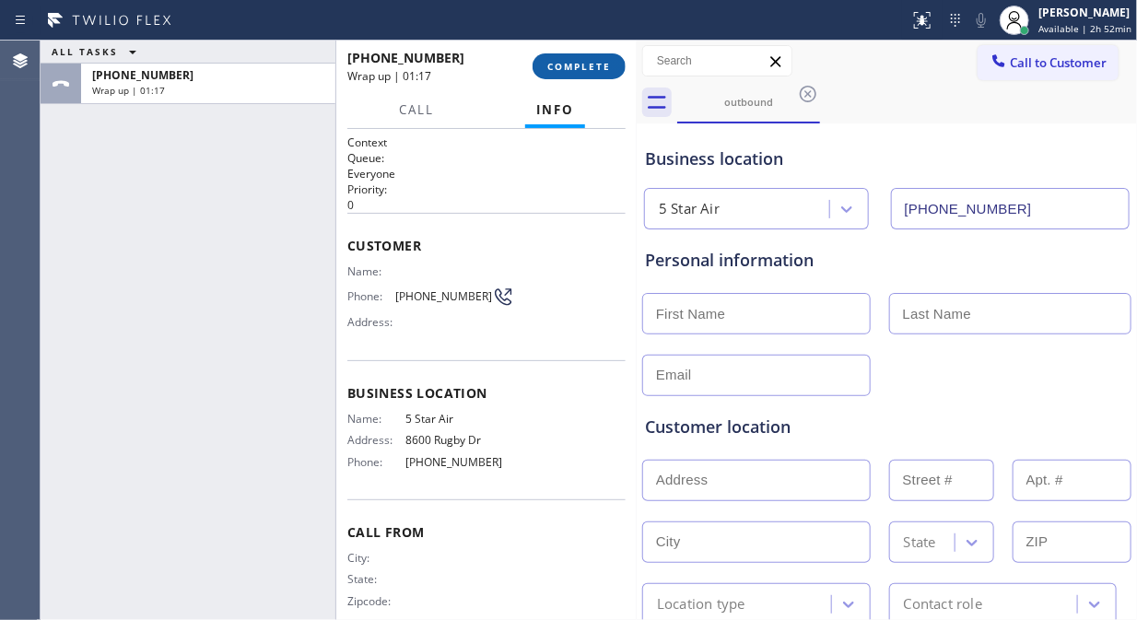
click at [559, 67] on span "COMPLETE" at bounding box center [579, 66] width 64 height 13
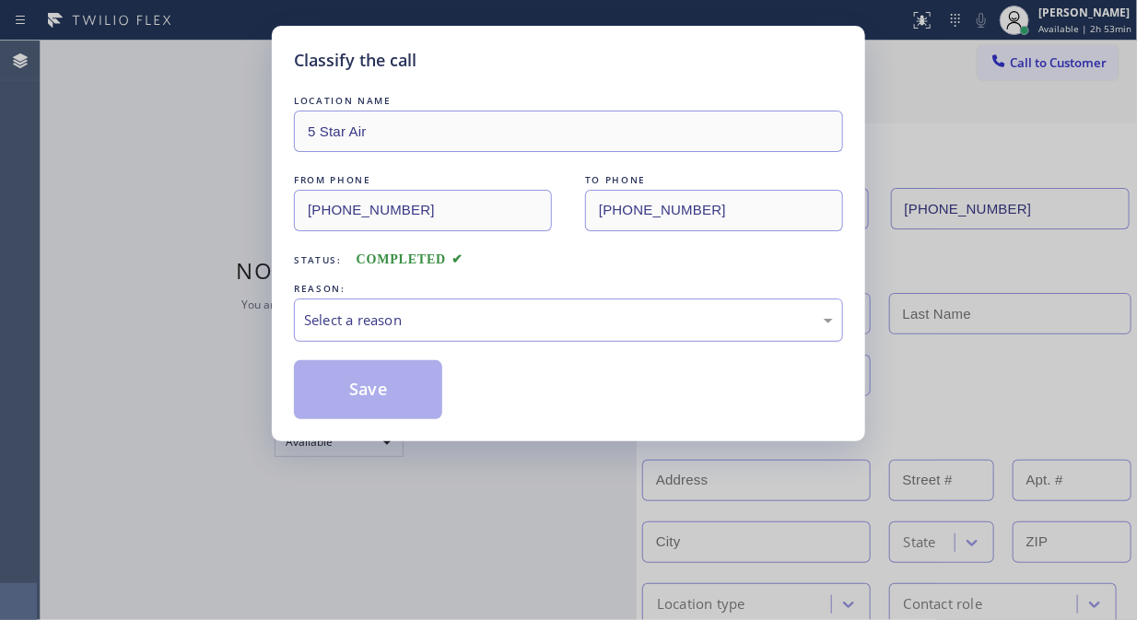
click at [540, 329] on div "Select a reason" at bounding box center [568, 320] width 529 height 21
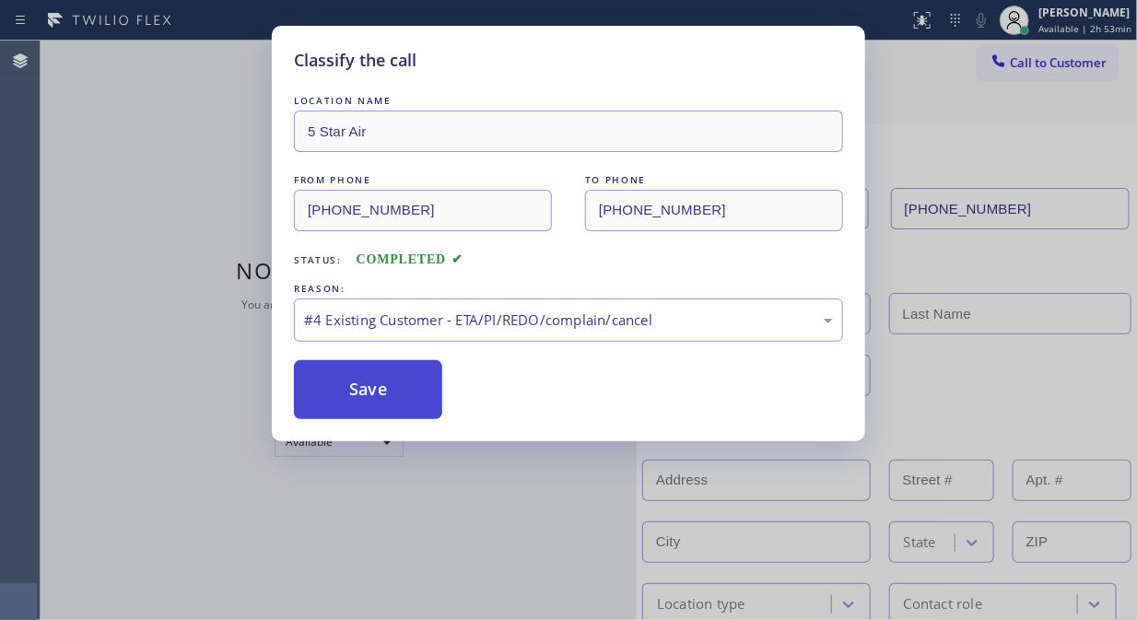
click at [388, 392] on button "Save" at bounding box center [368, 389] width 148 height 59
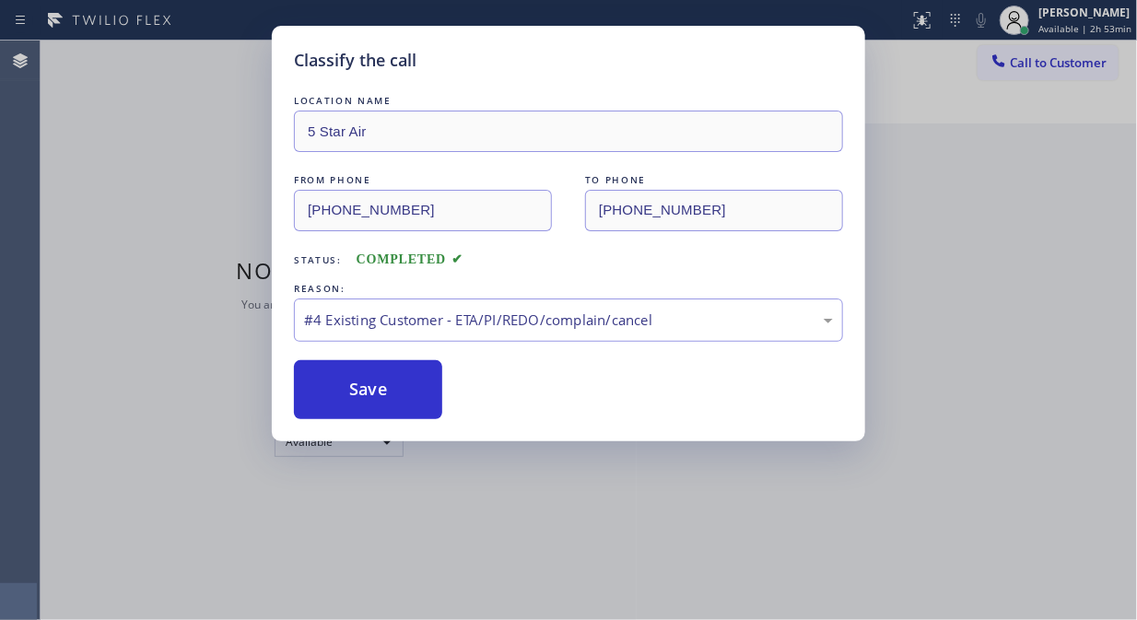
click at [1055, 58] on div "Classify the call LOCATION NAME 5 Star Air FROM PHONE [PHONE_NUMBER] TO PHONE […" at bounding box center [568, 310] width 1137 height 620
click at [415, 384] on button "Save" at bounding box center [368, 389] width 148 height 59
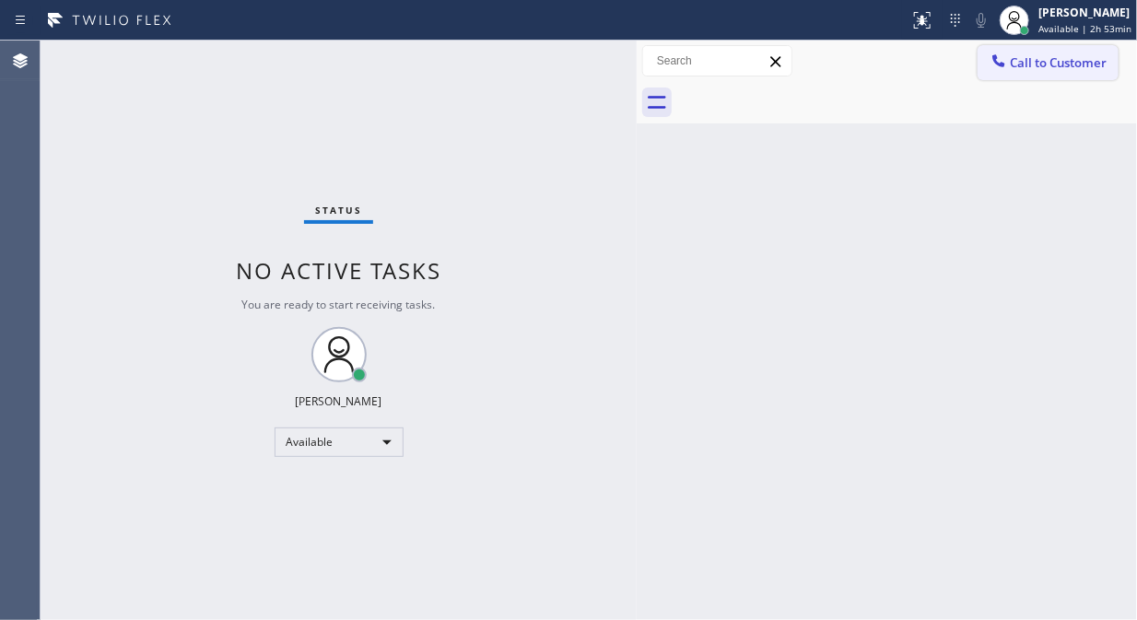
click at [1036, 66] on span "Call to Customer" at bounding box center [1058, 62] width 97 height 17
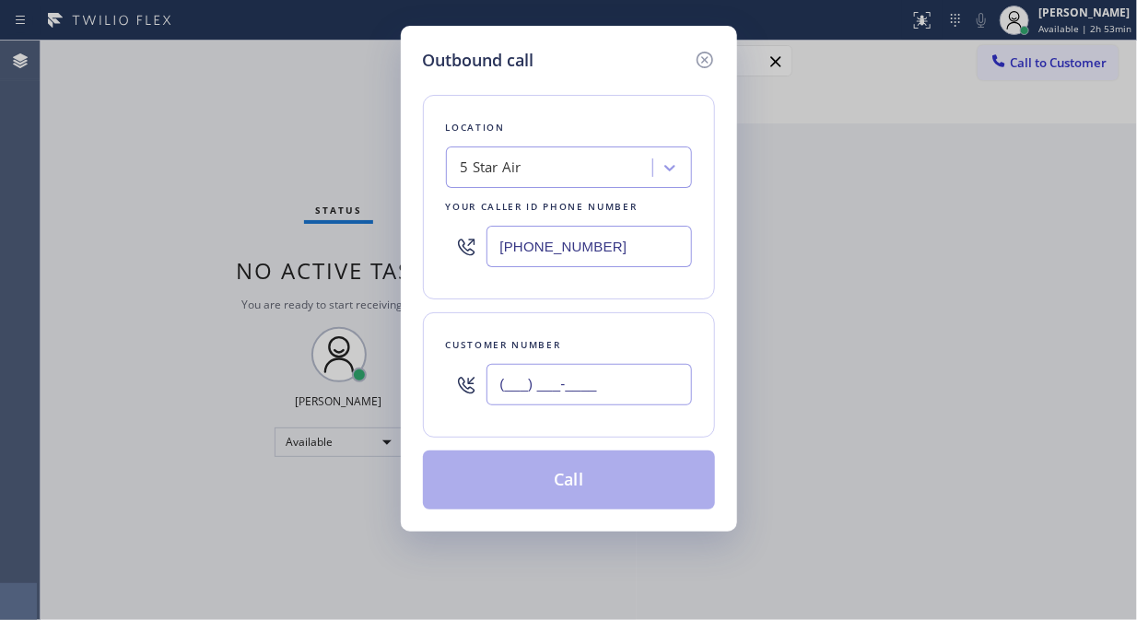
click at [571, 393] on input "(___) ___-____" at bounding box center [588, 384] width 205 height 41
paste input "818) 620-7432"
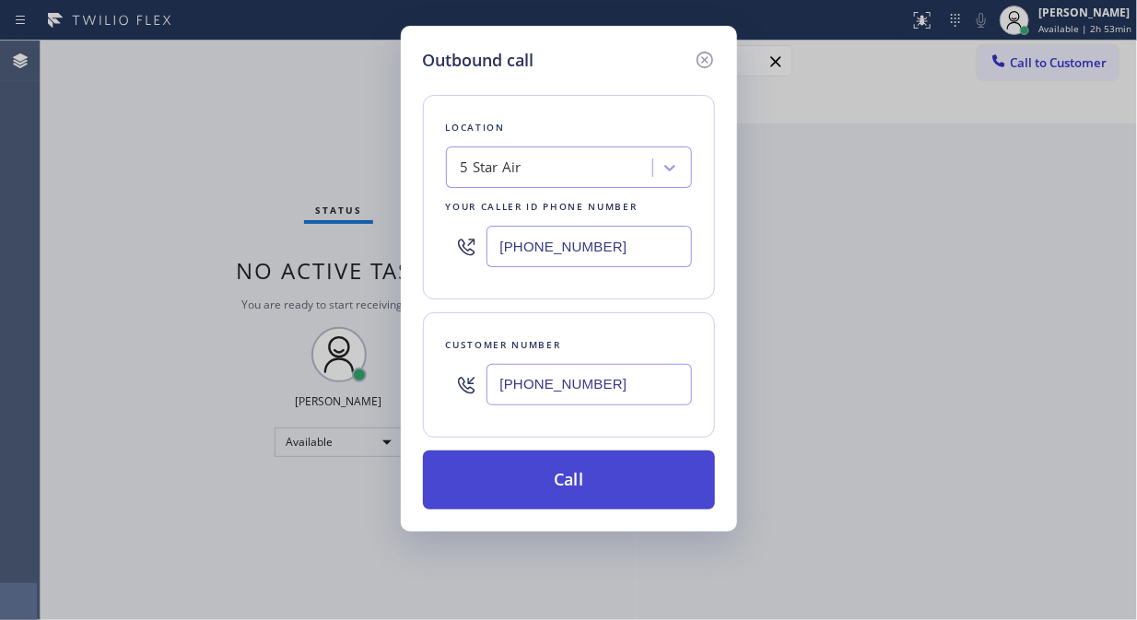
type input "[PHONE_NUMBER]"
click at [614, 488] on button "Call" at bounding box center [569, 480] width 292 height 59
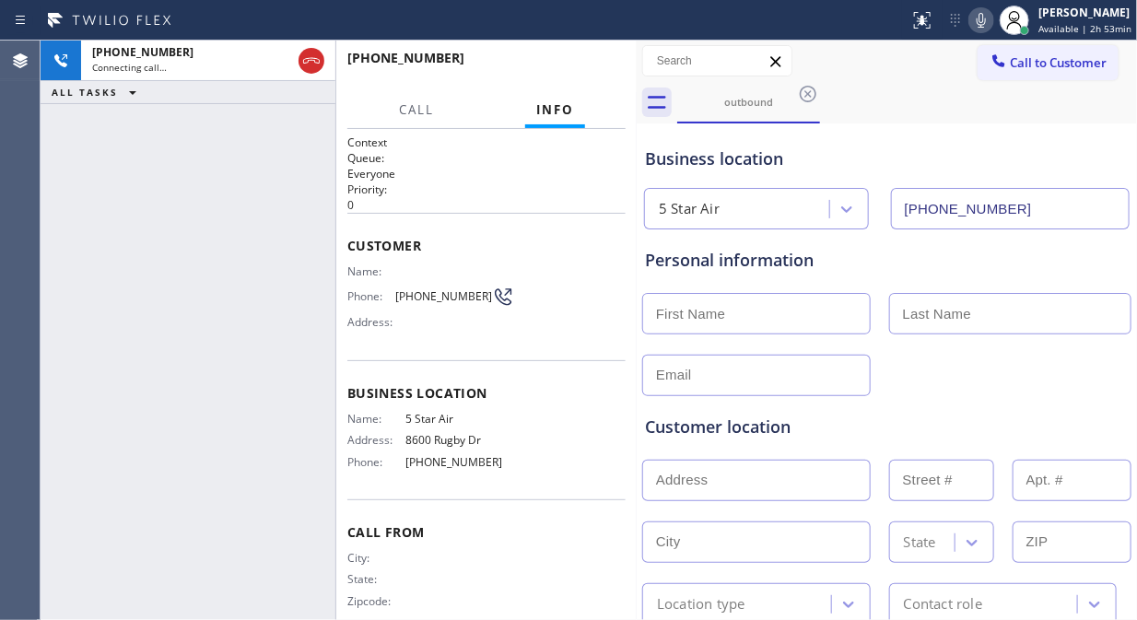
type input "[PHONE_NUMBER]"
click at [577, 72] on span "HANG UP" at bounding box center [583, 66] width 56 height 13
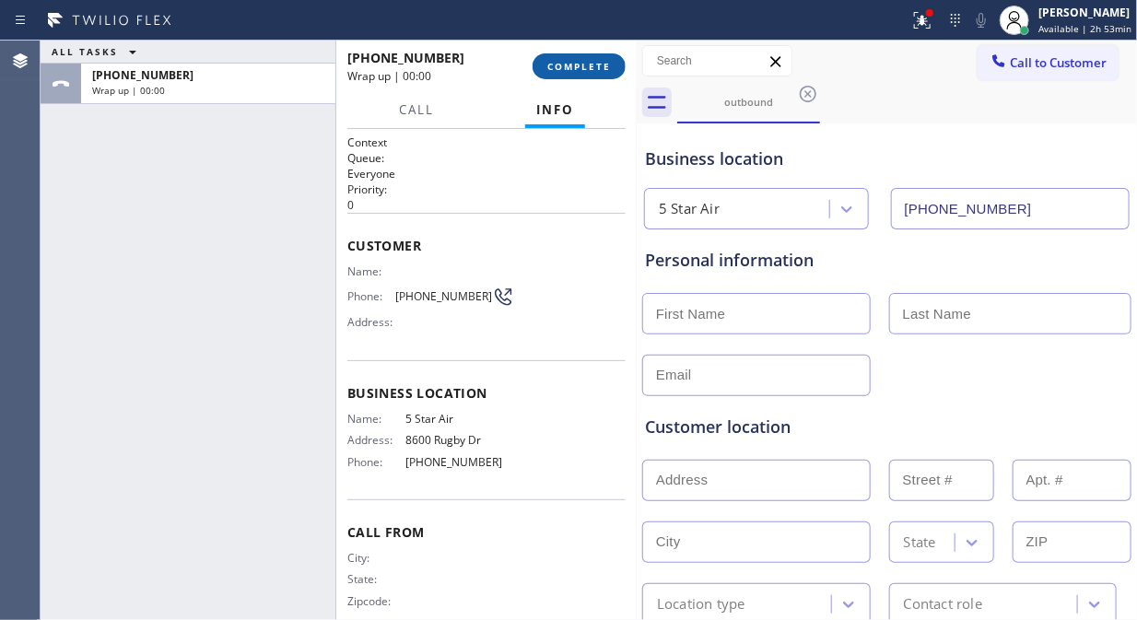
click at [577, 72] on span "COMPLETE" at bounding box center [579, 66] width 64 height 13
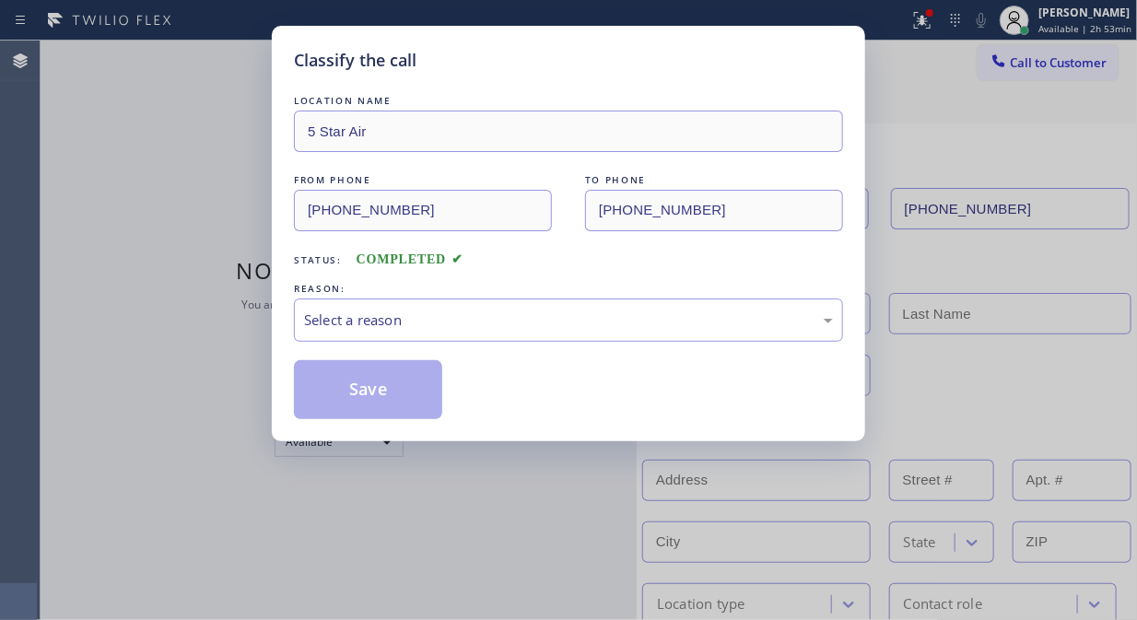
click at [615, 68] on div "Classify the call" at bounding box center [568, 60] width 549 height 25
click at [591, 306] on div "Select a reason" at bounding box center [568, 320] width 549 height 43
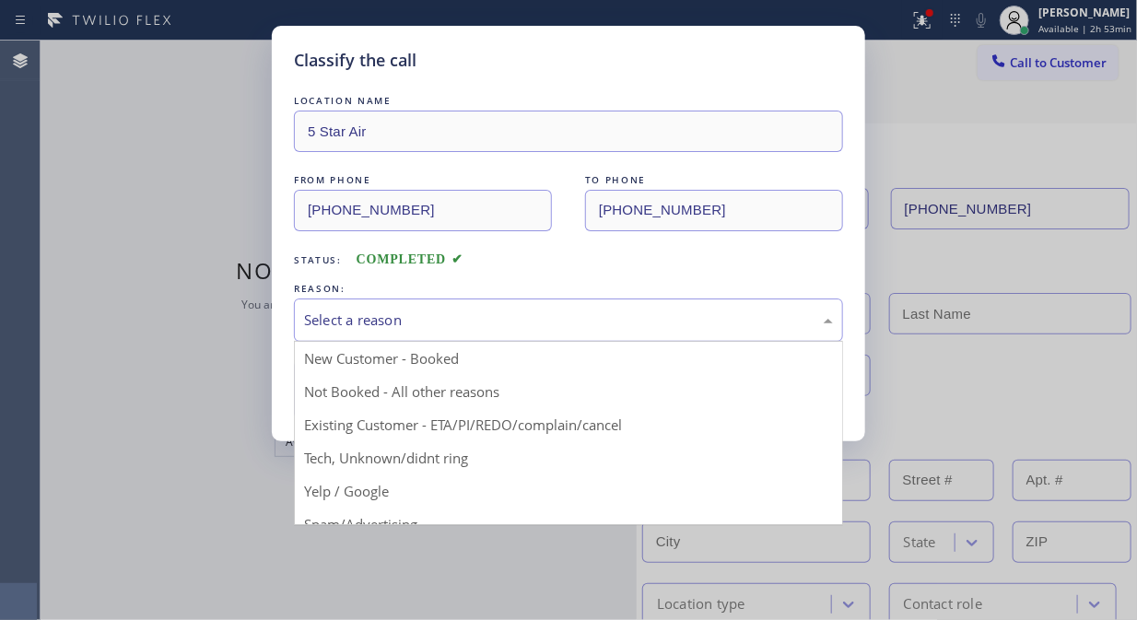
drag, startPoint x: 550, startPoint y: 420, endPoint x: 490, endPoint y: 413, distance: 60.3
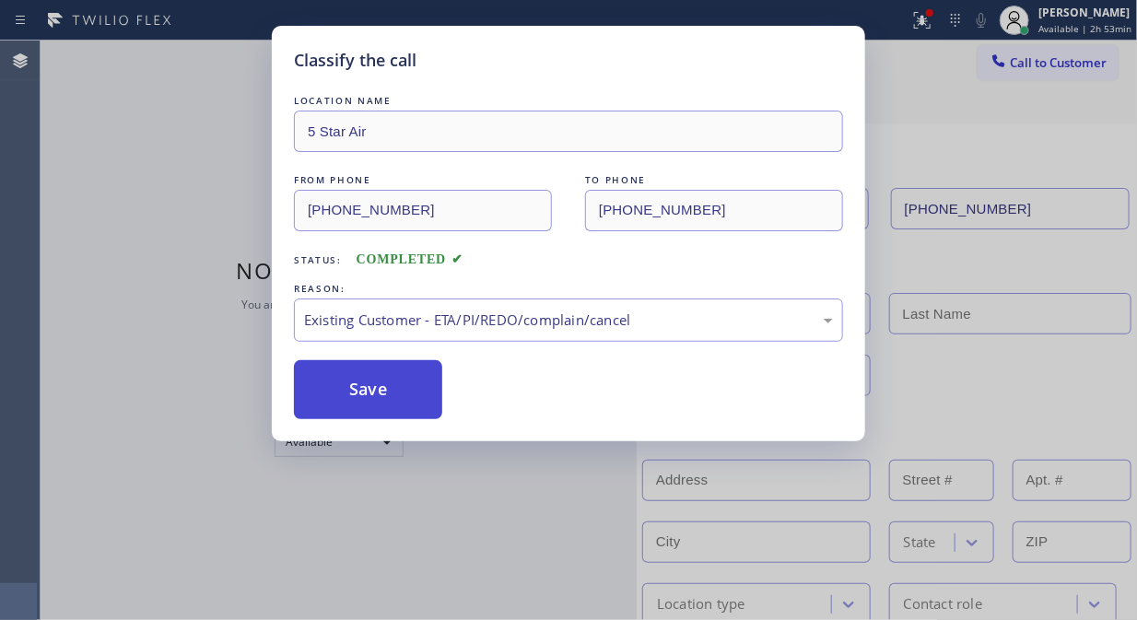
click at [379, 387] on button "Save" at bounding box center [368, 389] width 148 height 59
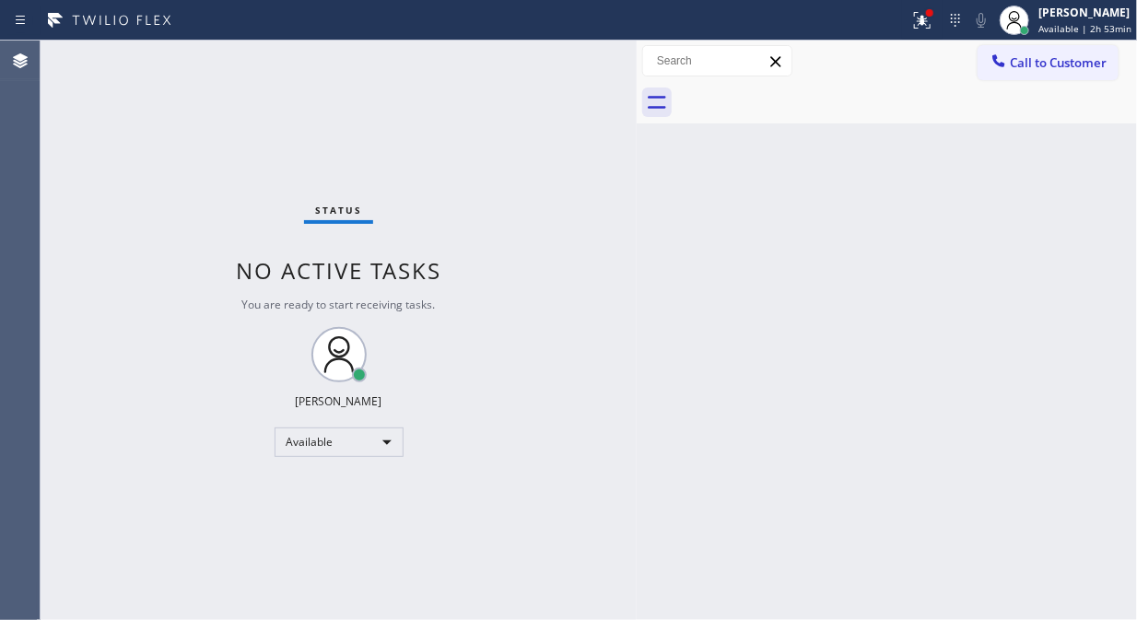
click at [1024, 75] on button "Call to Customer" at bounding box center [1048, 62] width 141 height 35
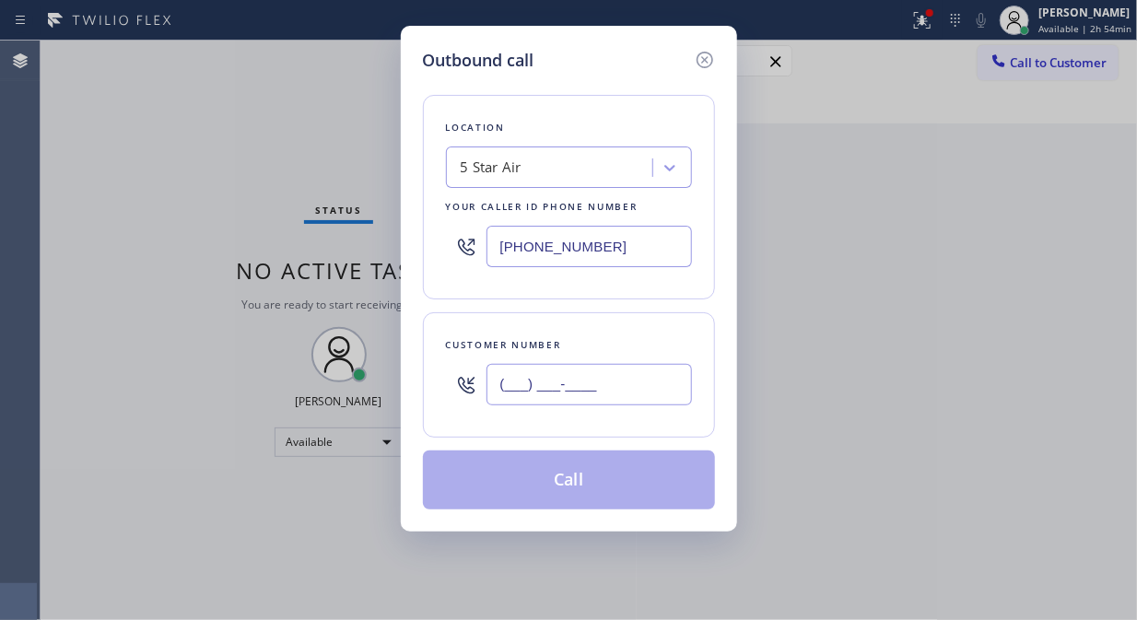
click at [596, 400] on input "(___) ___-____" at bounding box center [588, 384] width 205 height 41
paste input "844) 552-5326"
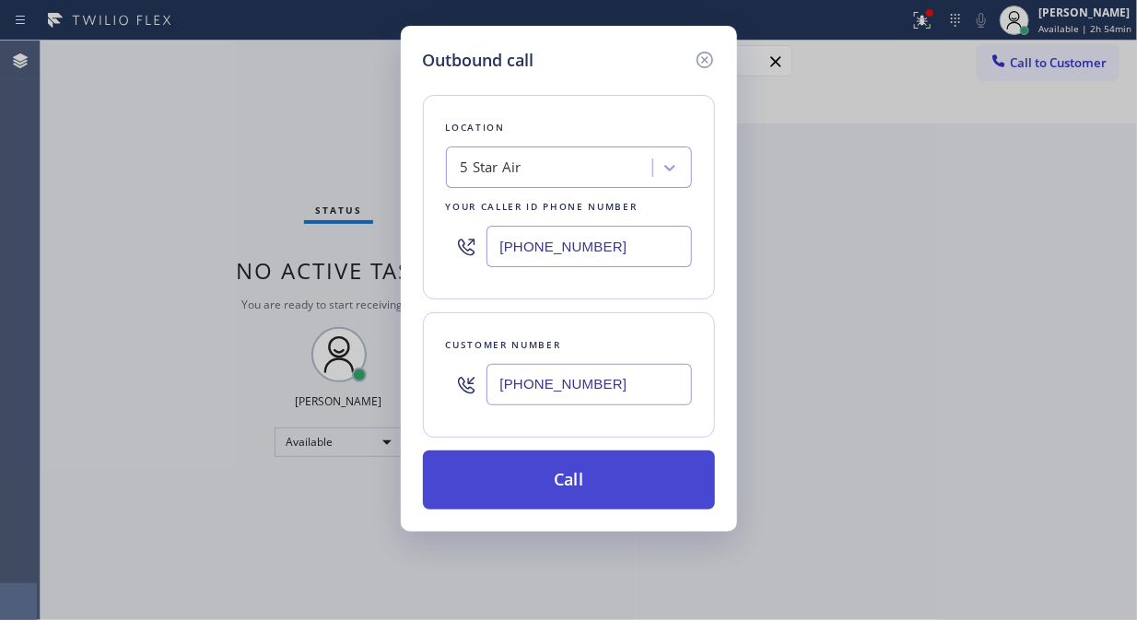
type input "[PHONE_NUMBER]"
click at [601, 475] on button "Call" at bounding box center [569, 480] width 292 height 59
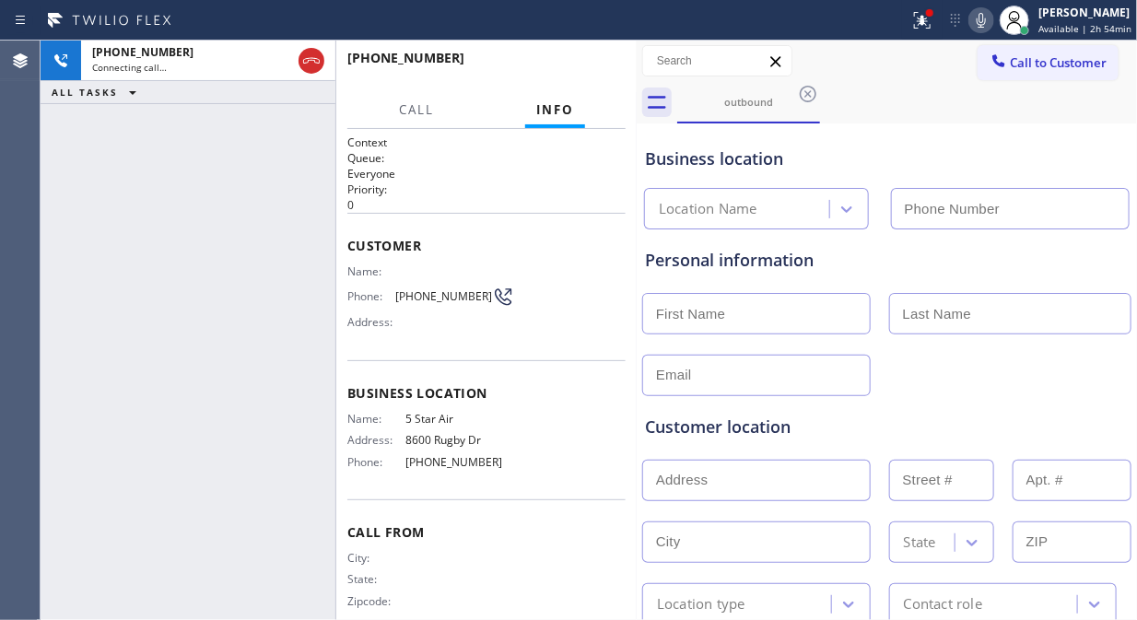
type input "[PHONE_NUMBER]"
click at [918, 29] on icon at bounding box center [922, 20] width 22 height 22
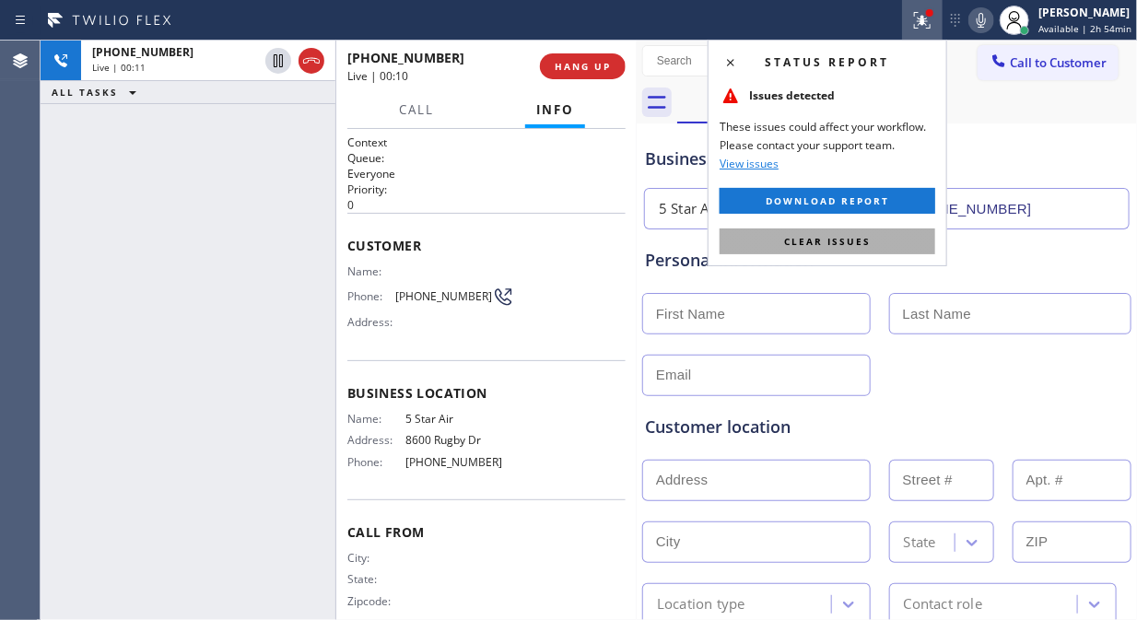
click at [855, 247] on span "Clear issues" at bounding box center [827, 241] width 87 height 13
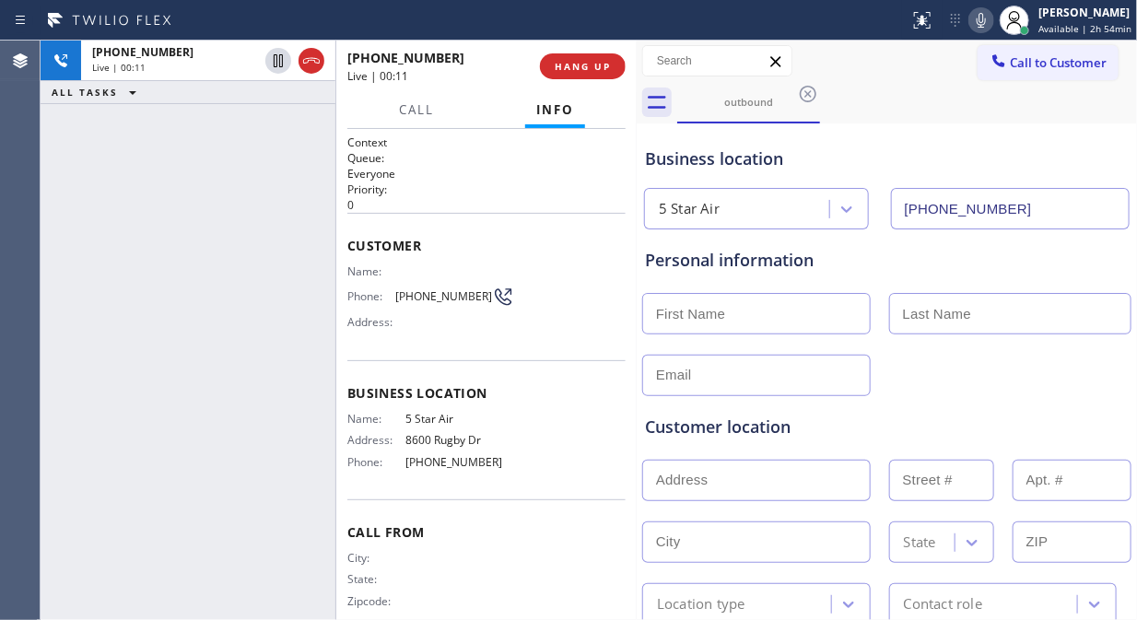
click at [909, 87] on div "outbound" at bounding box center [907, 102] width 460 height 41
click at [991, 15] on icon at bounding box center [981, 20] width 22 height 22
click at [989, 21] on icon at bounding box center [981, 20] width 22 height 22
click at [576, 69] on span "HANG UP" at bounding box center [583, 66] width 56 height 13
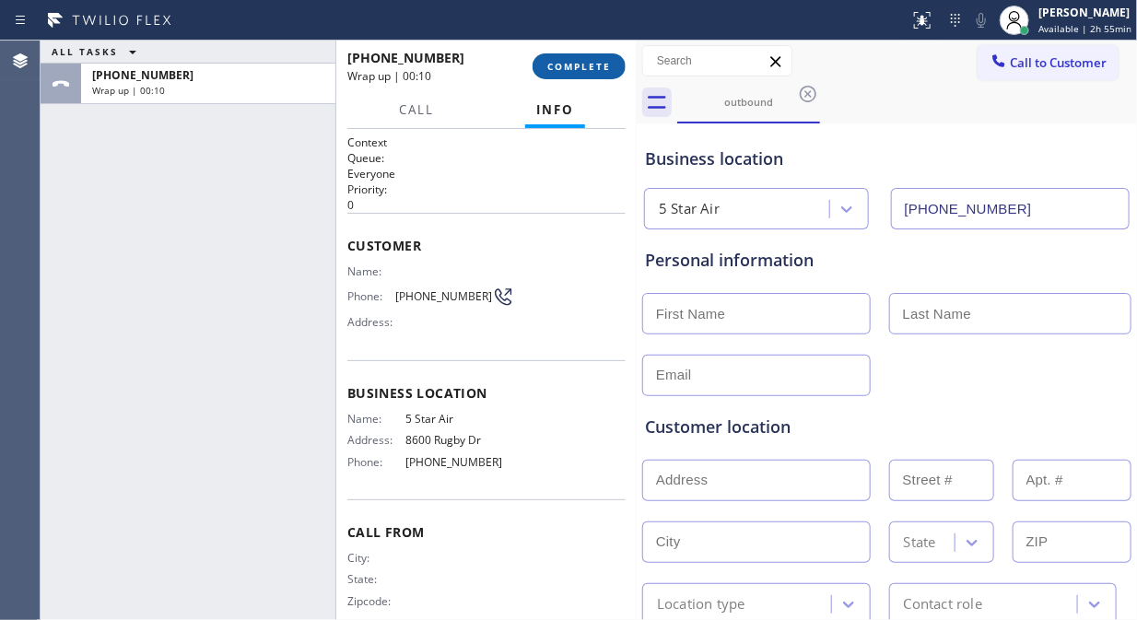
click at [586, 77] on button "COMPLETE" at bounding box center [579, 66] width 93 height 26
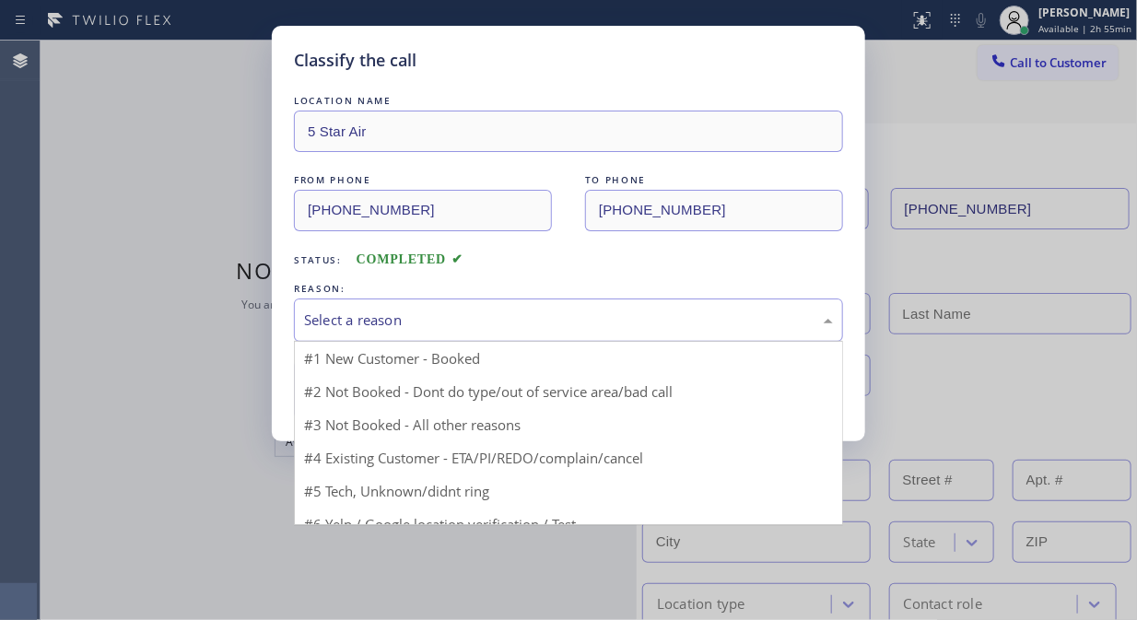
click at [601, 333] on div "Select a reason" at bounding box center [568, 320] width 549 height 43
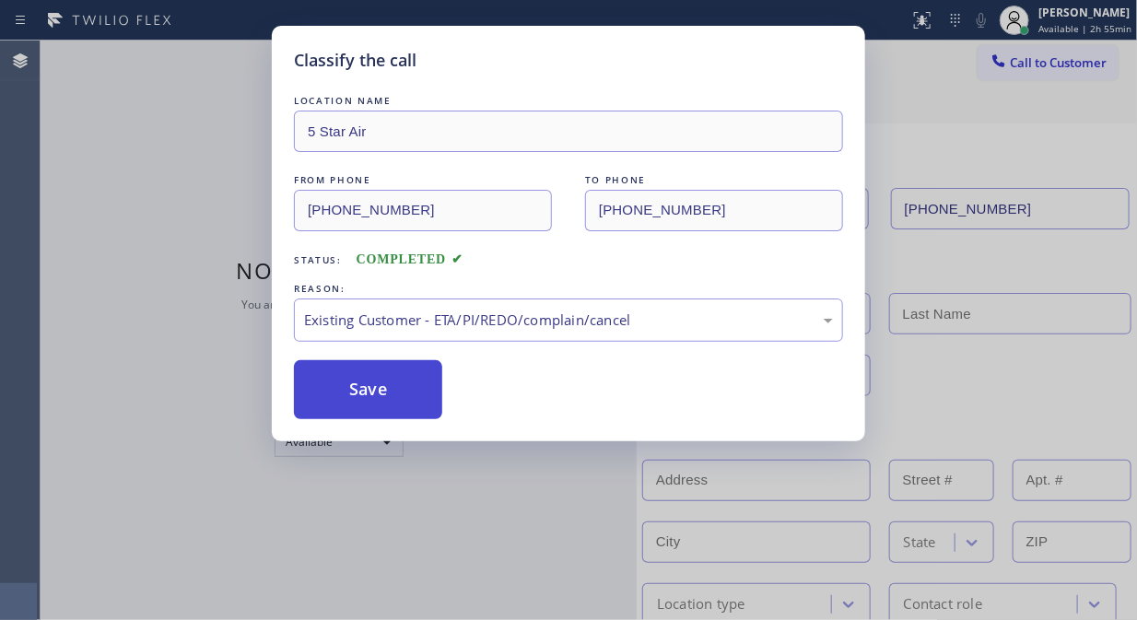
click at [315, 381] on button "Save" at bounding box center [368, 389] width 148 height 59
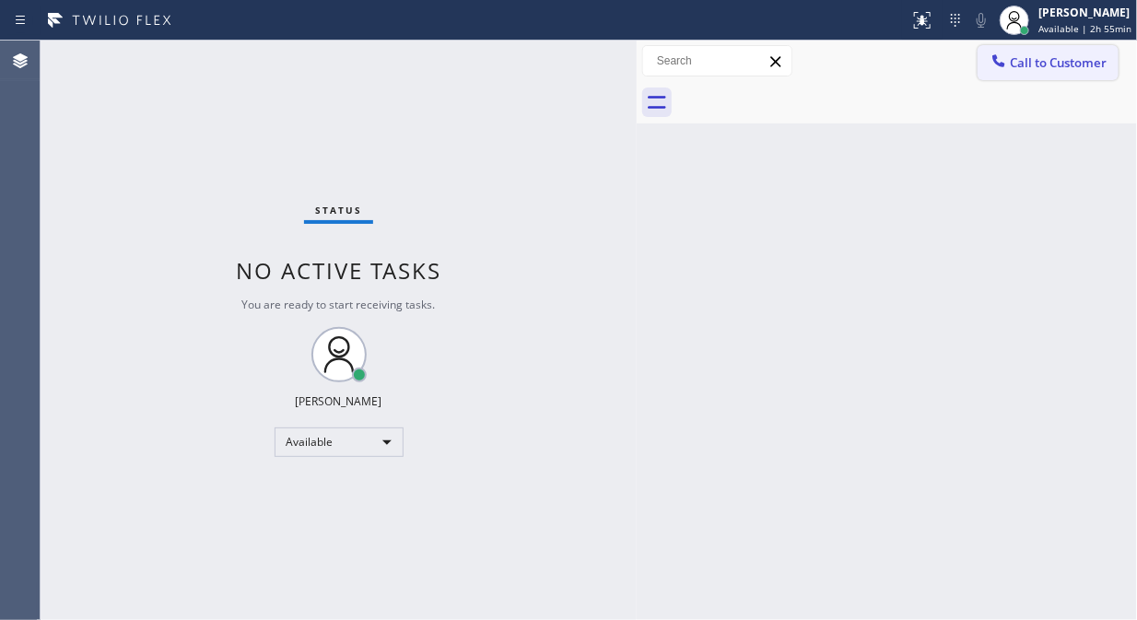
click at [1041, 66] on span "Call to Customer" at bounding box center [1058, 62] width 97 height 17
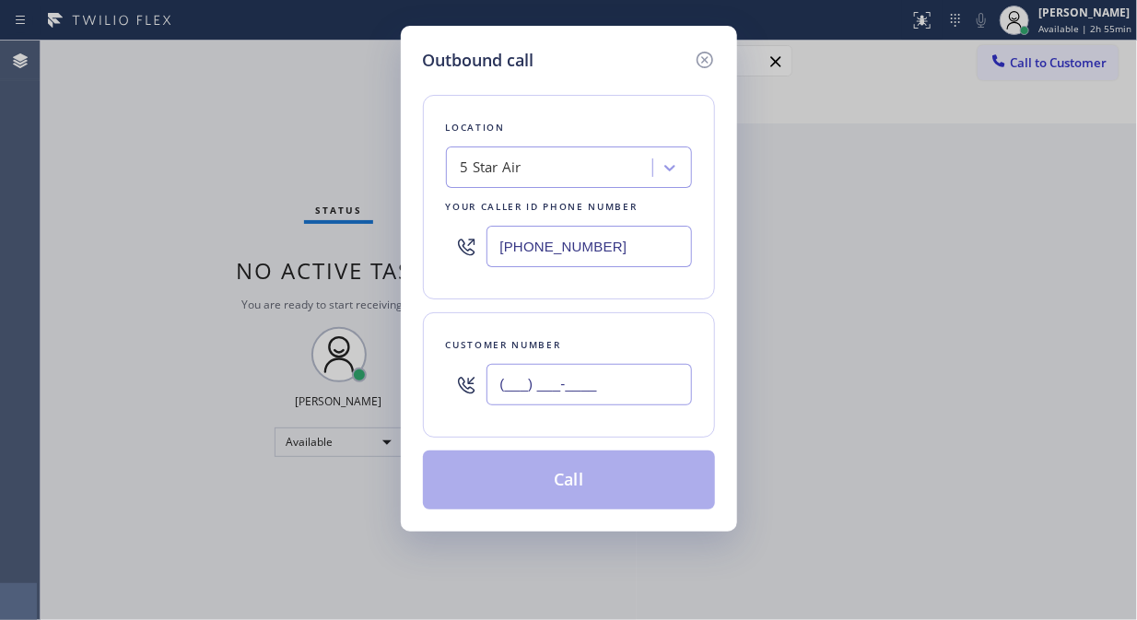
click at [617, 380] on input "(___) ___-____" at bounding box center [588, 384] width 205 height 41
paste input "323) 464-4860"
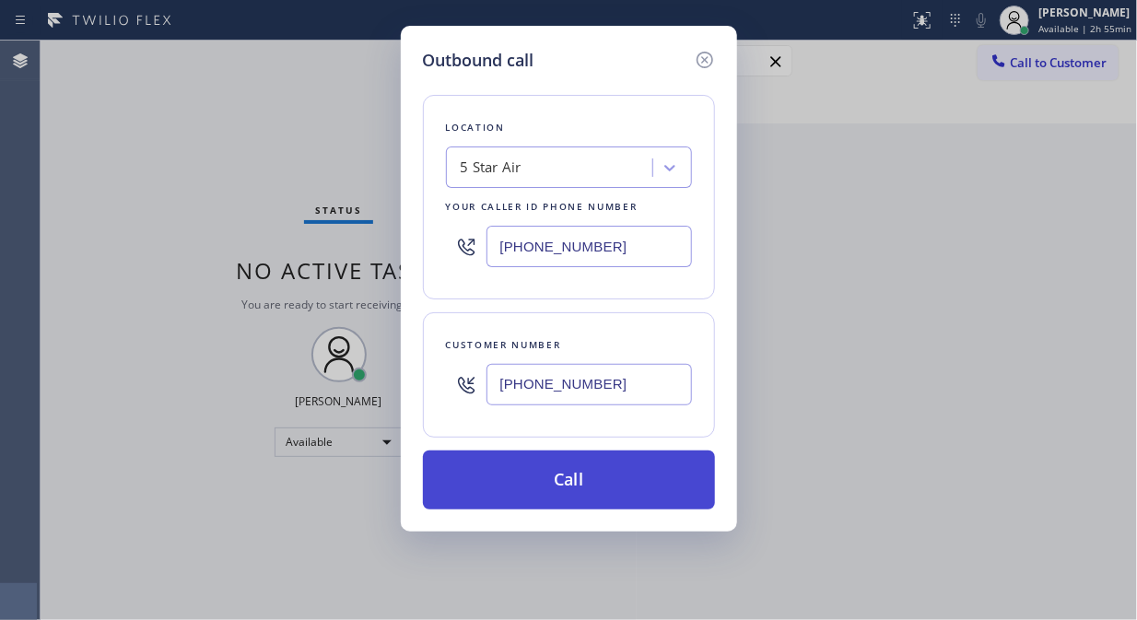
type input "[PHONE_NUMBER]"
click at [649, 481] on button "Call" at bounding box center [569, 480] width 292 height 59
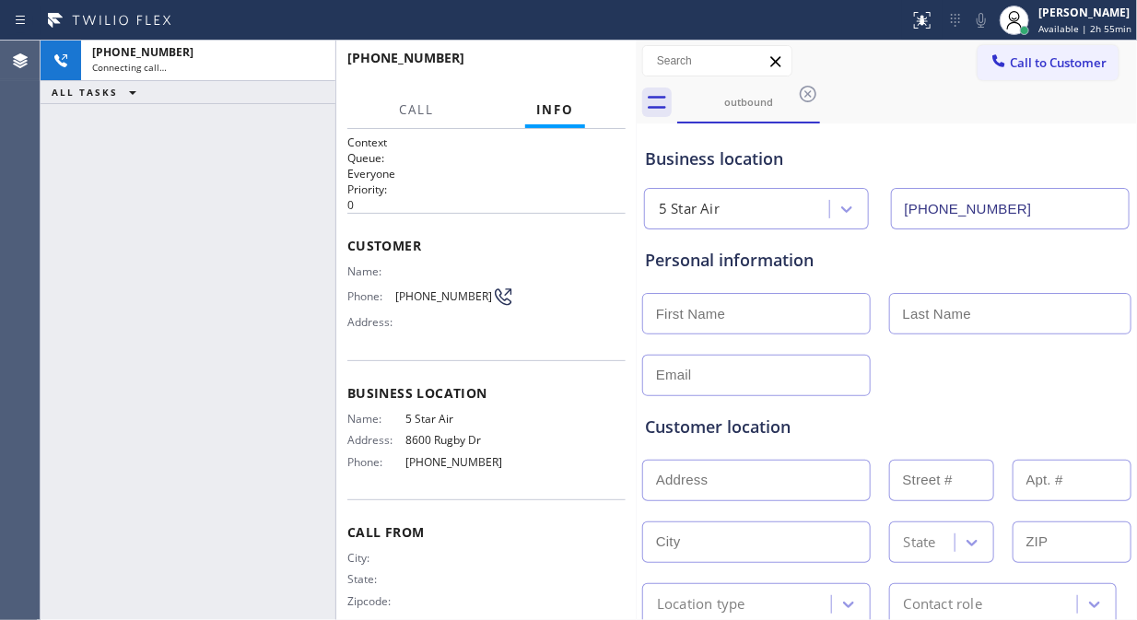
type input "[PHONE_NUMBER]"
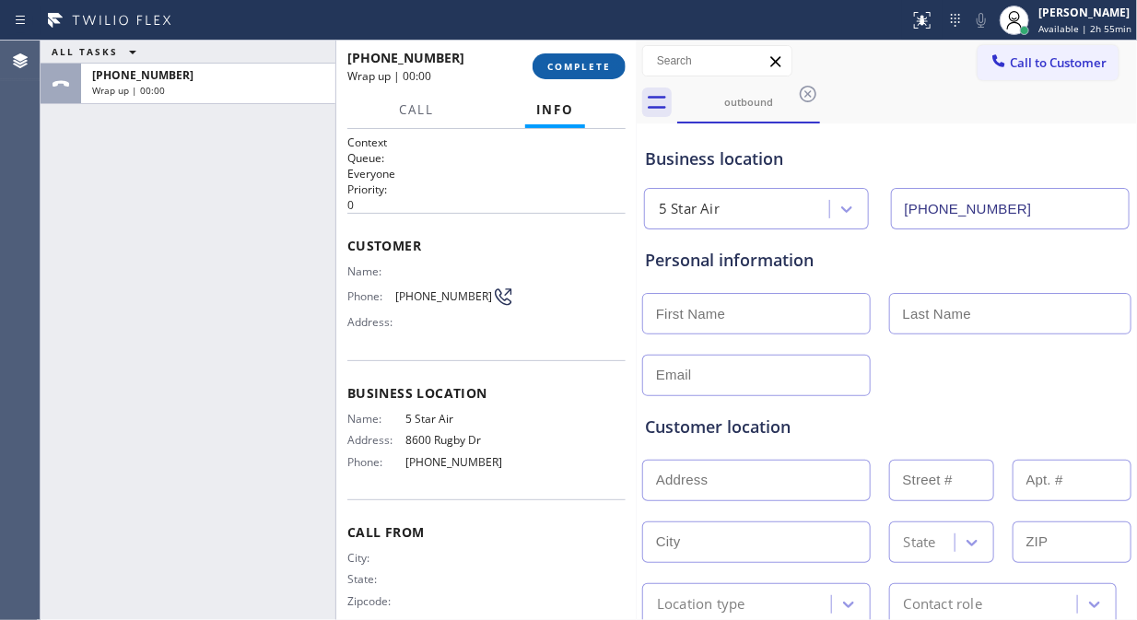
click at [548, 70] on span "COMPLETE" at bounding box center [579, 66] width 64 height 13
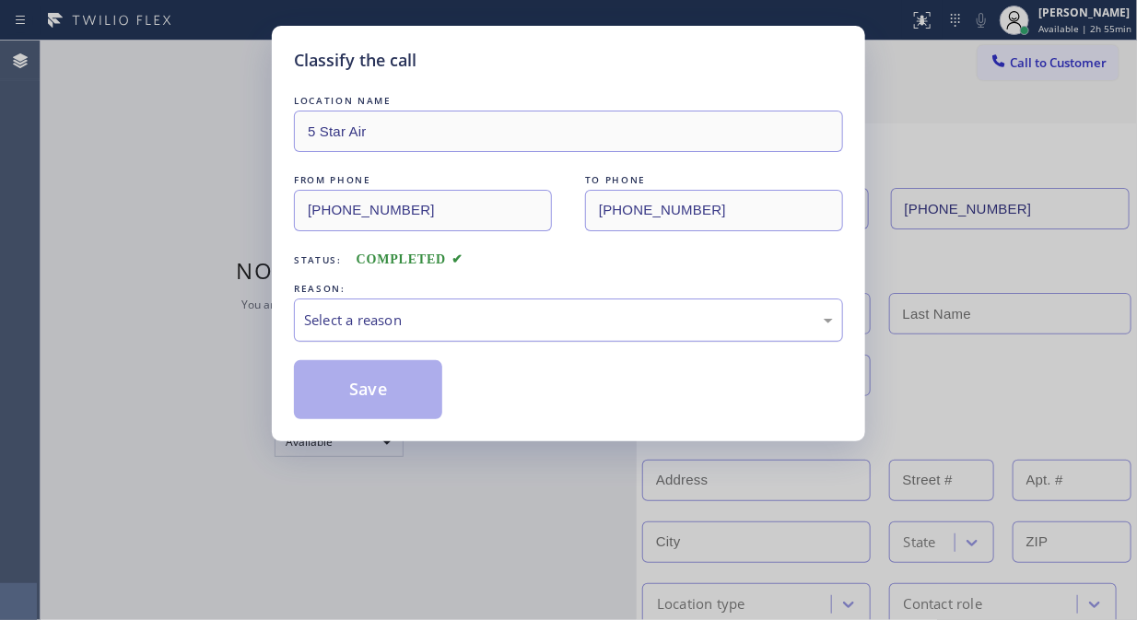
click at [560, 308] on div "Select a reason" at bounding box center [568, 320] width 549 height 43
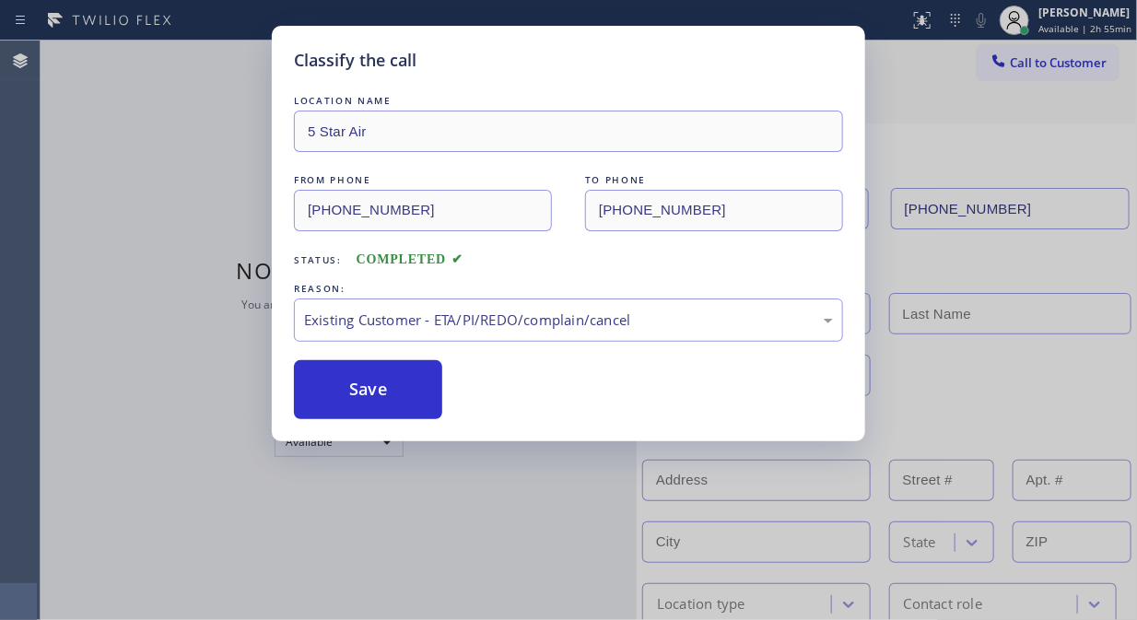
drag, startPoint x: 554, startPoint y: 416, endPoint x: 413, endPoint y: 419, distance: 141.0
click at [402, 419] on div "Classify the call LOCATION NAME 5 Star Air FROM PHONE [PHONE_NUMBER] TO PHONE […" at bounding box center [568, 234] width 593 height 416
click at [393, 396] on button "Save" at bounding box center [368, 389] width 148 height 59
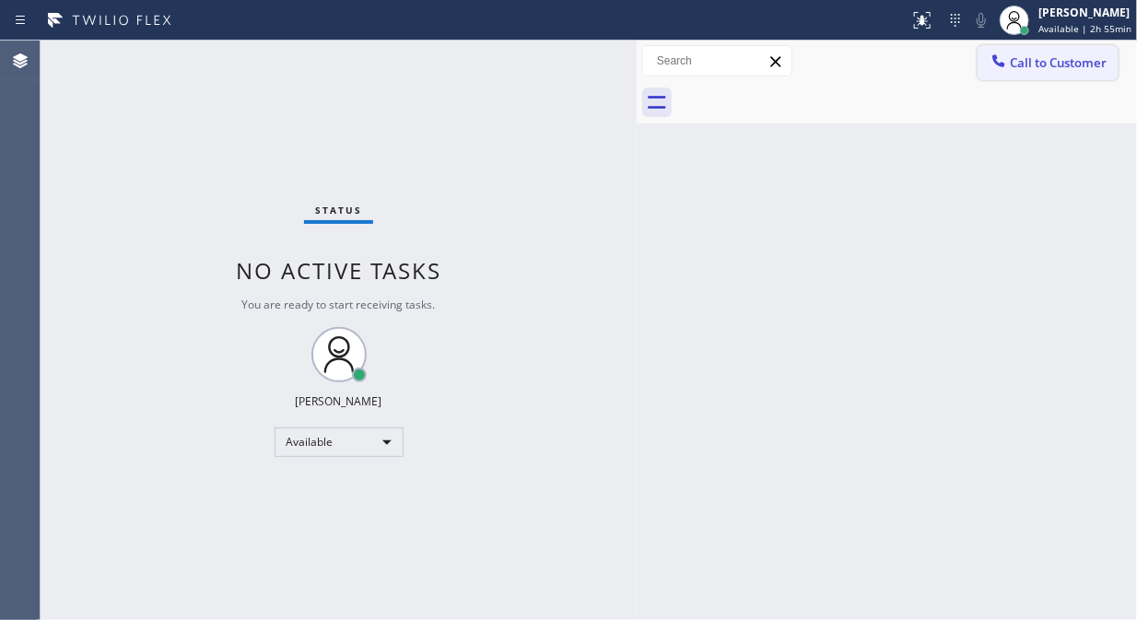
click at [1045, 71] on button "Call to Customer" at bounding box center [1048, 62] width 141 height 35
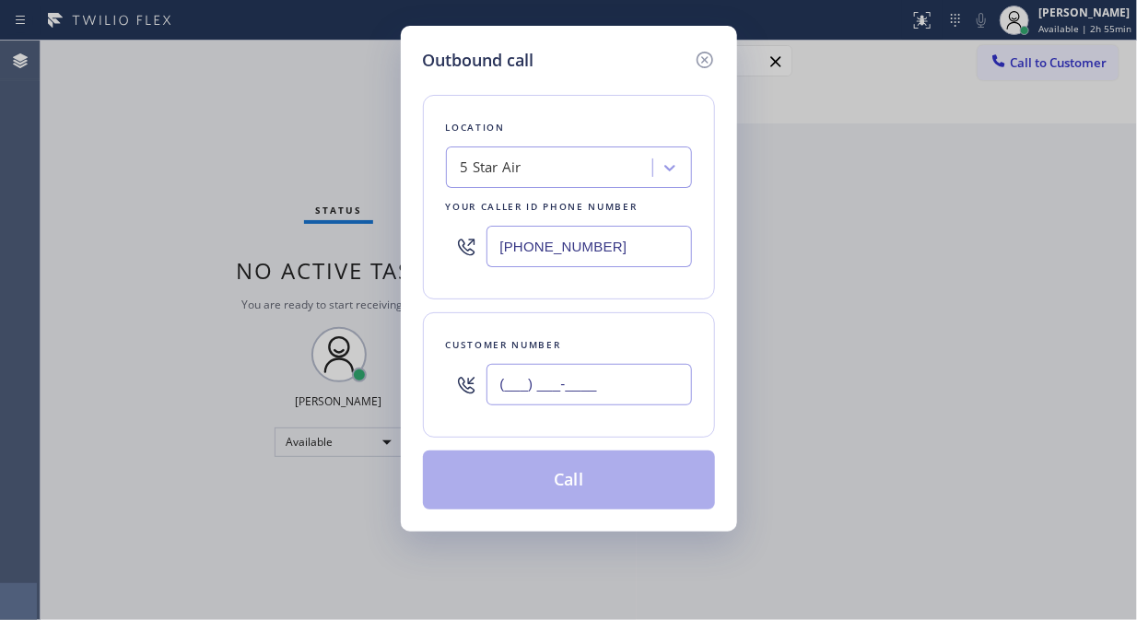
click at [539, 385] on input "(___) ___-____" at bounding box center [588, 384] width 205 height 41
paste input "323) 639-7272"
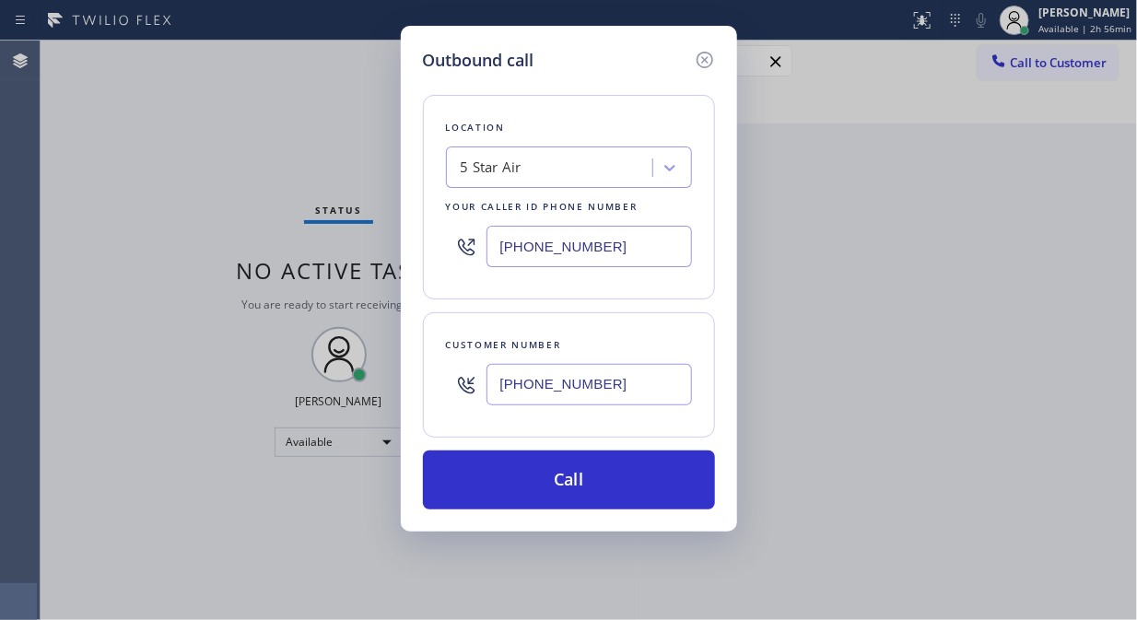
click at [493, 392] on input "[PHONE_NUMBER]" at bounding box center [588, 384] width 205 height 41
paste input "464-4860"
type input "[PHONE_NUMBER]"
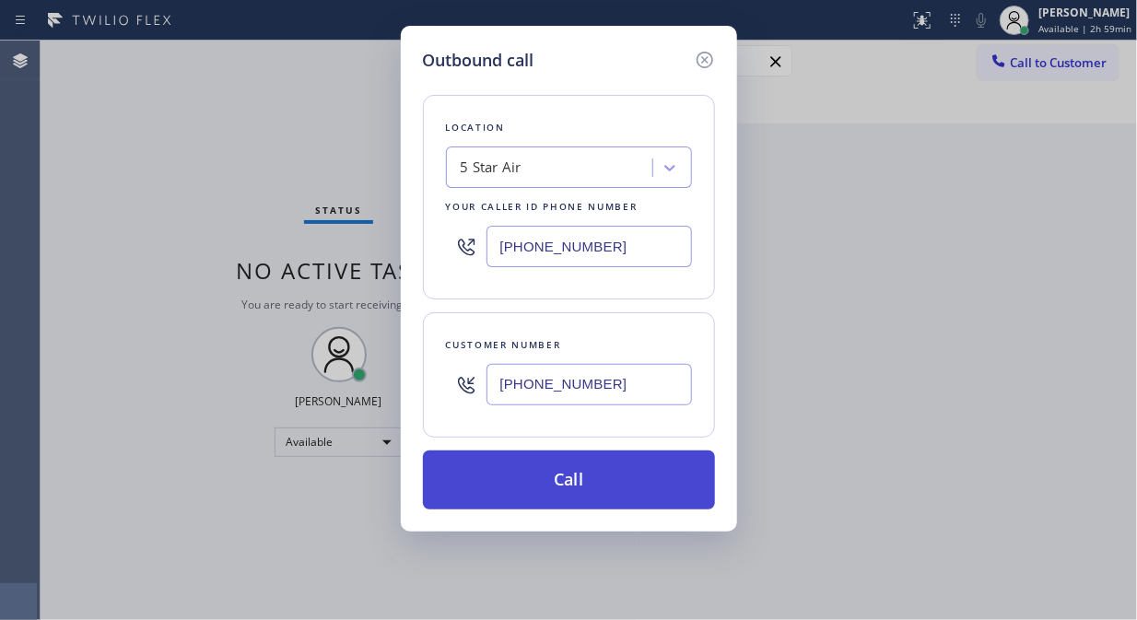
click at [586, 486] on button "Call" at bounding box center [569, 480] width 292 height 59
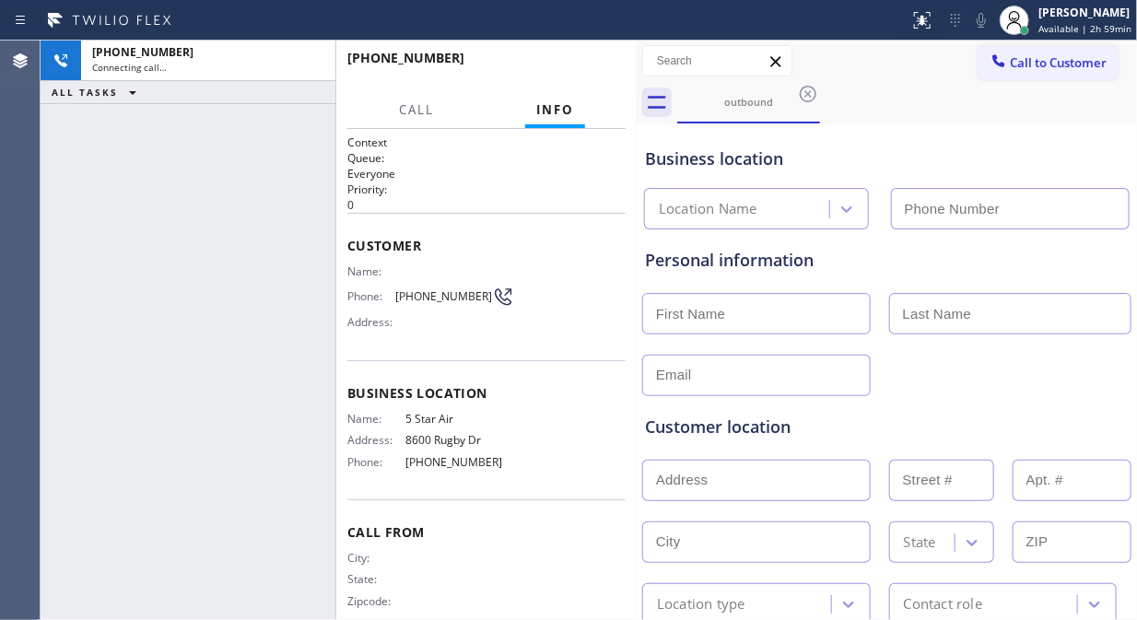
type input "[PHONE_NUMBER]"
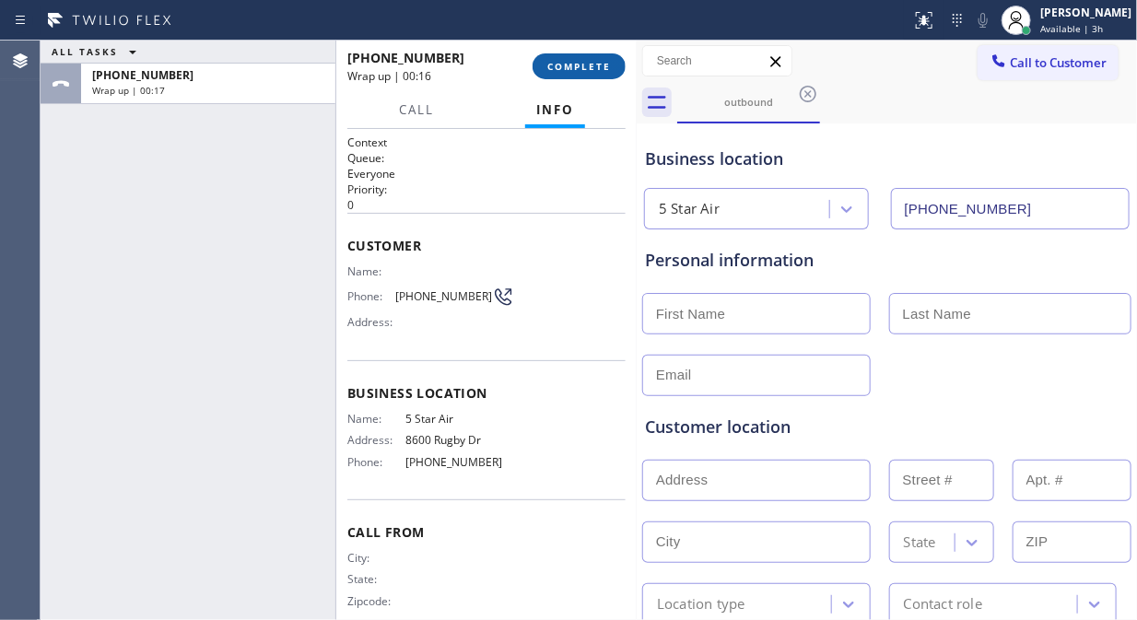
click at [568, 69] on span "COMPLETE" at bounding box center [579, 66] width 64 height 13
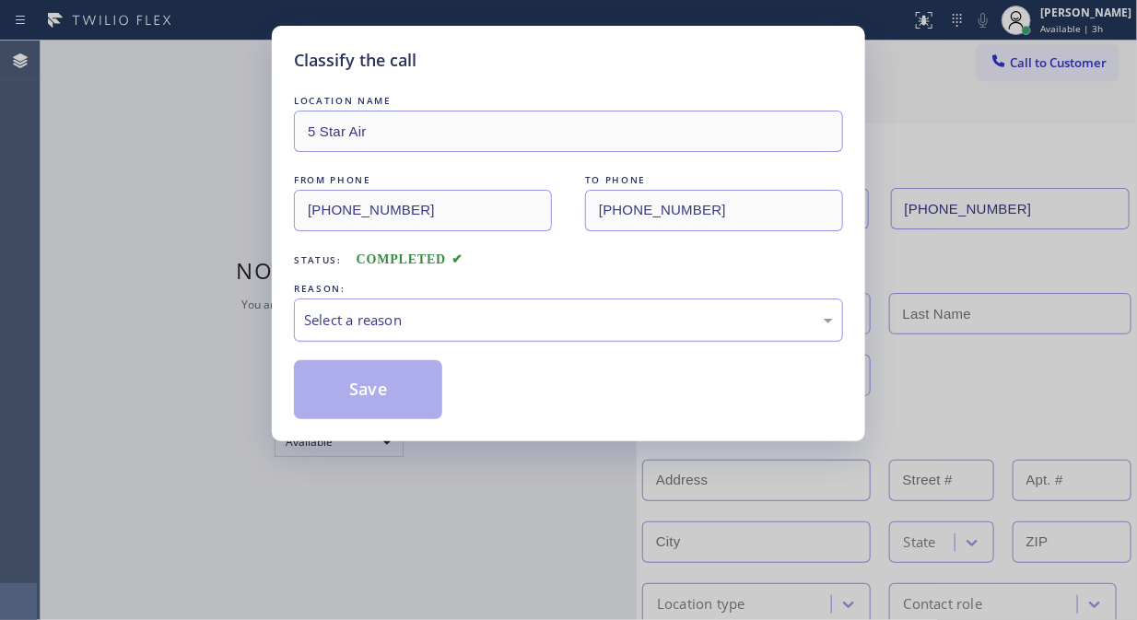
click at [571, 318] on div "Select a reason" at bounding box center [568, 320] width 529 height 21
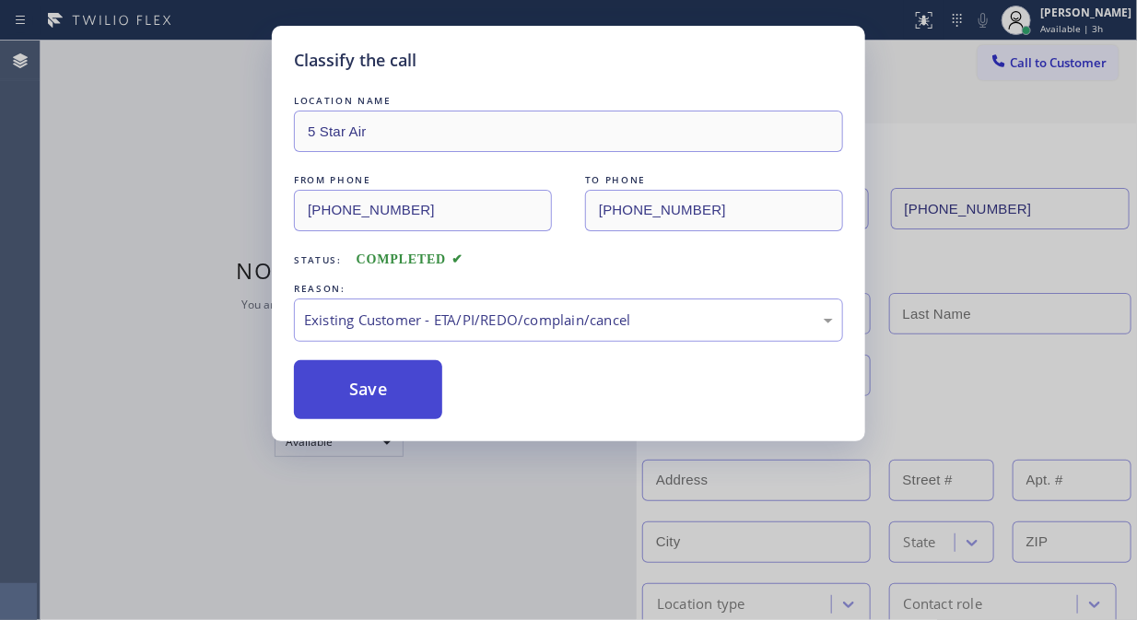
click at [392, 404] on button "Save" at bounding box center [368, 389] width 148 height 59
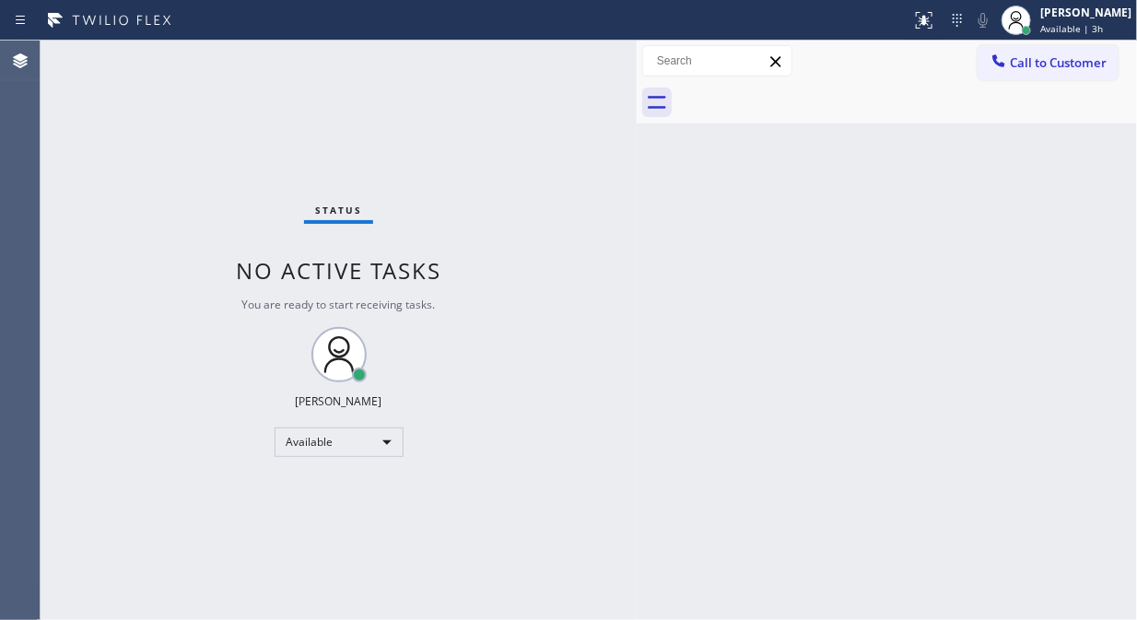
click at [215, 240] on div "Status No active tasks You are ready to start receiving tasks. [PERSON_NAME] Av…" at bounding box center [339, 331] width 596 height 580
click at [1014, 67] on span "Call to Customer" at bounding box center [1058, 62] width 97 height 17
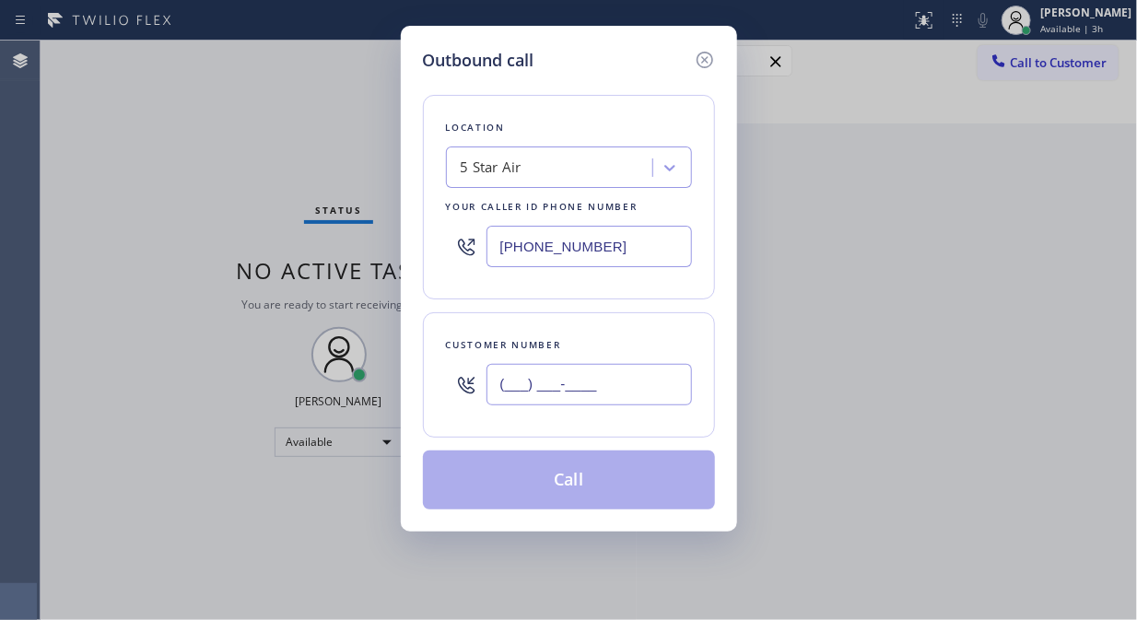
click at [521, 388] on input "(___) ___-____" at bounding box center [588, 384] width 205 height 41
paste input "323) 639-7272"
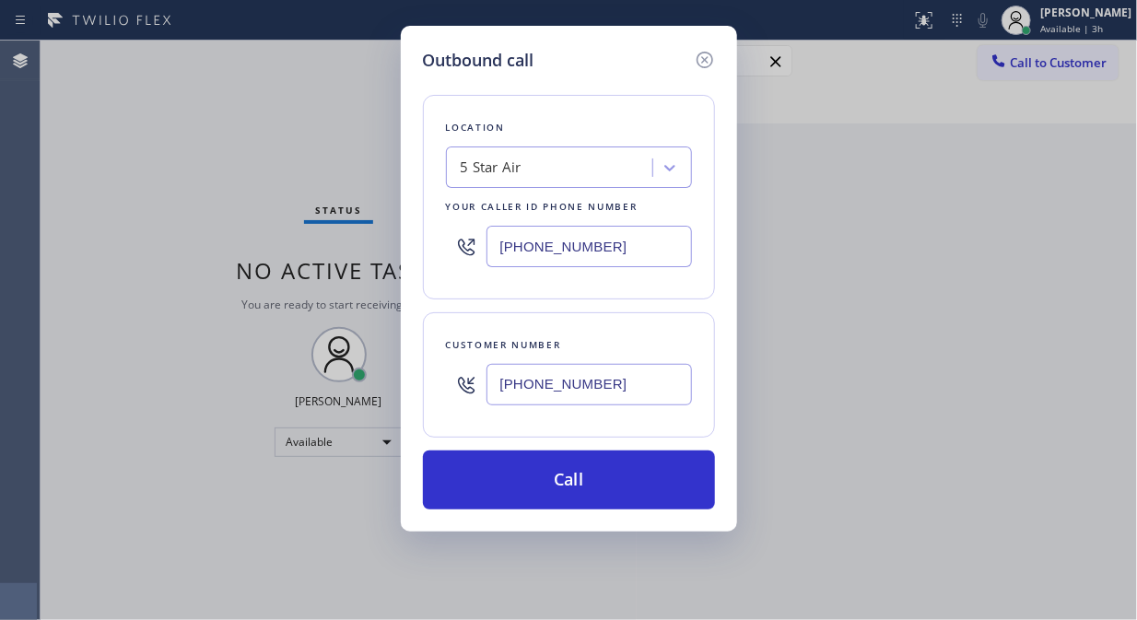
type input "[PHONE_NUMBER]"
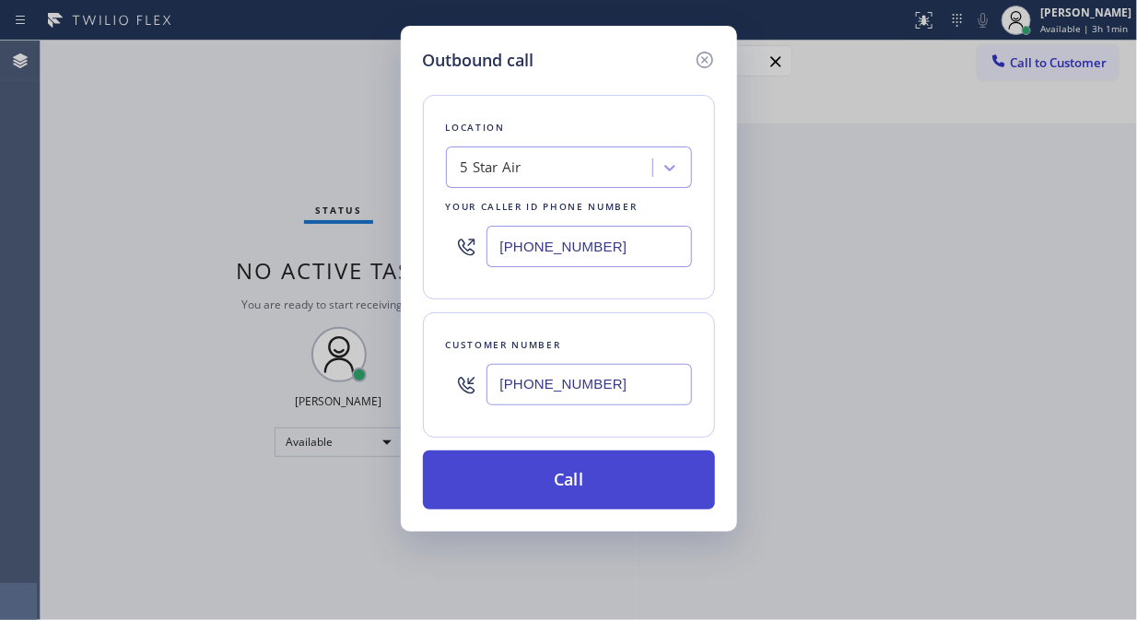
click at [625, 493] on button "Call" at bounding box center [569, 480] width 292 height 59
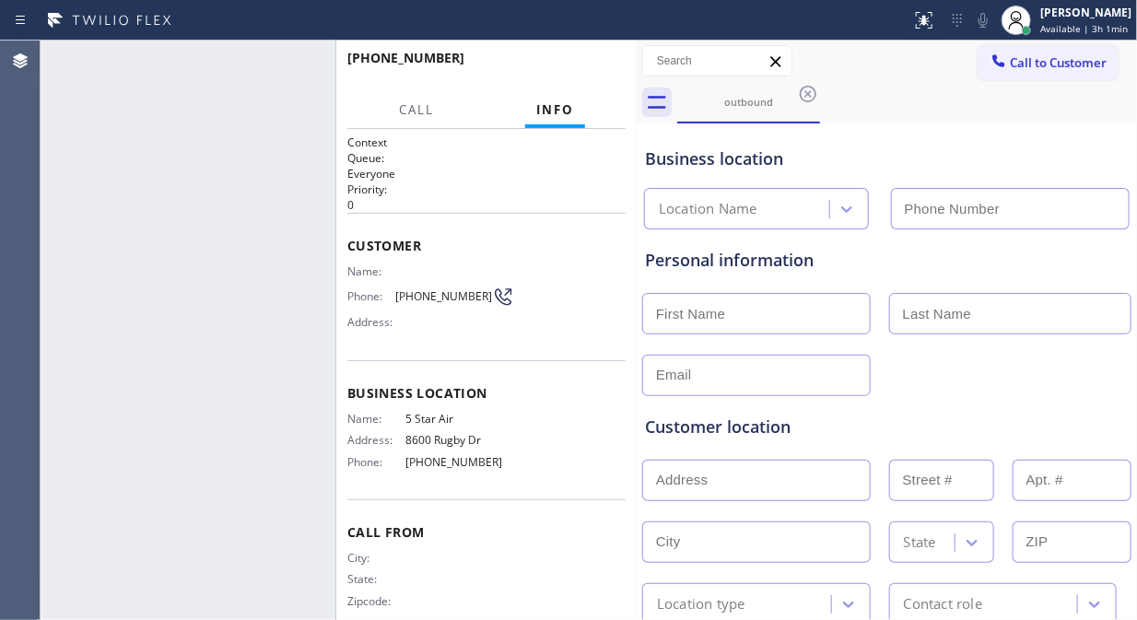
type input "[PHONE_NUMBER]"
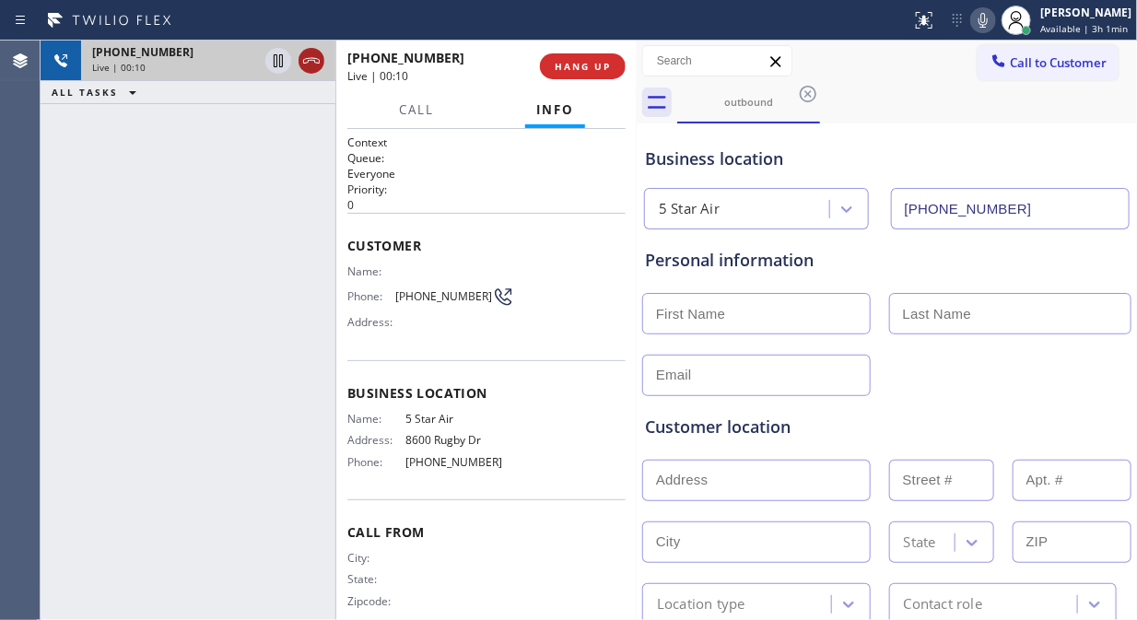
click at [309, 60] on icon at bounding box center [311, 61] width 17 height 6
click at [603, 67] on span "HANG UP" at bounding box center [583, 66] width 56 height 13
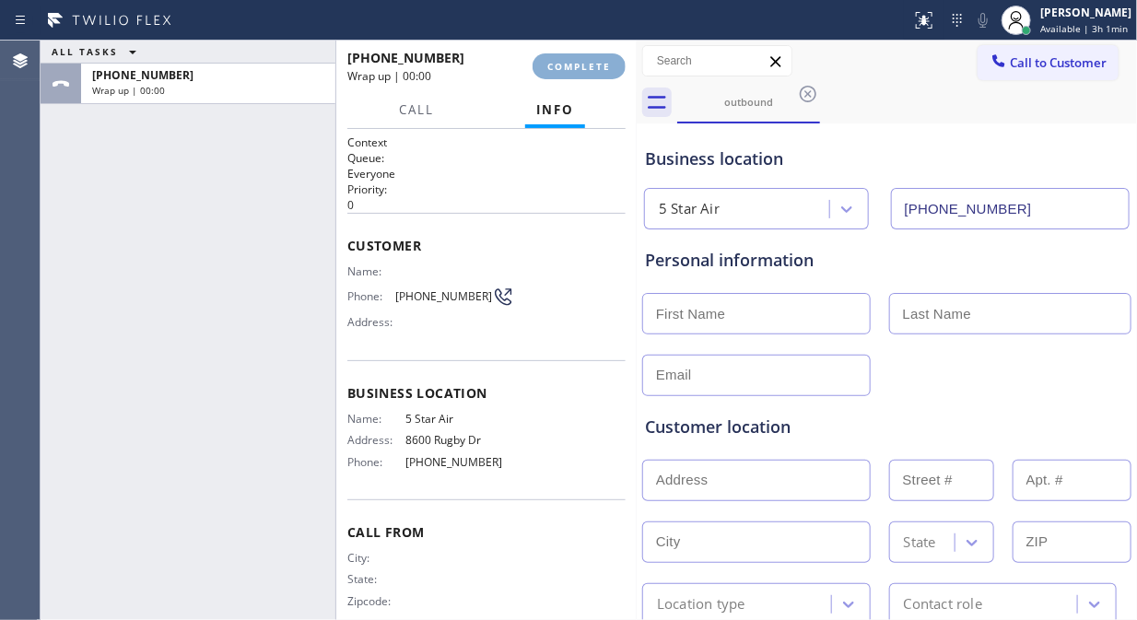
click at [603, 67] on span "COMPLETE" at bounding box center [579, 66] width 64 height 13
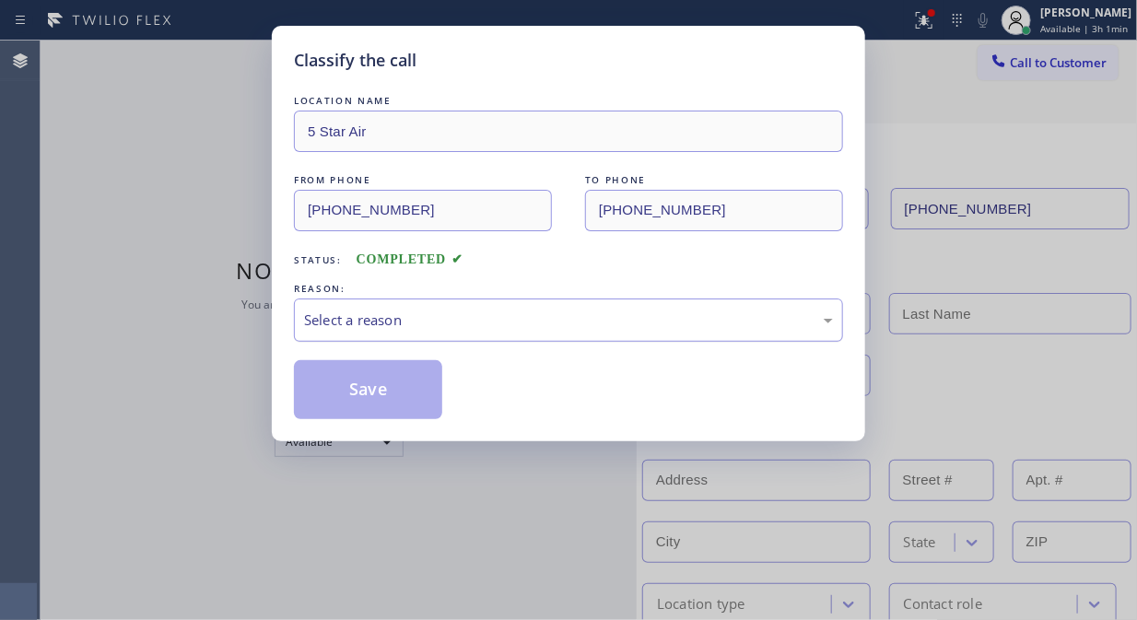
click at [569, 310] on div "Select a reason" at bounding box center [568, 320] width 529 height 21
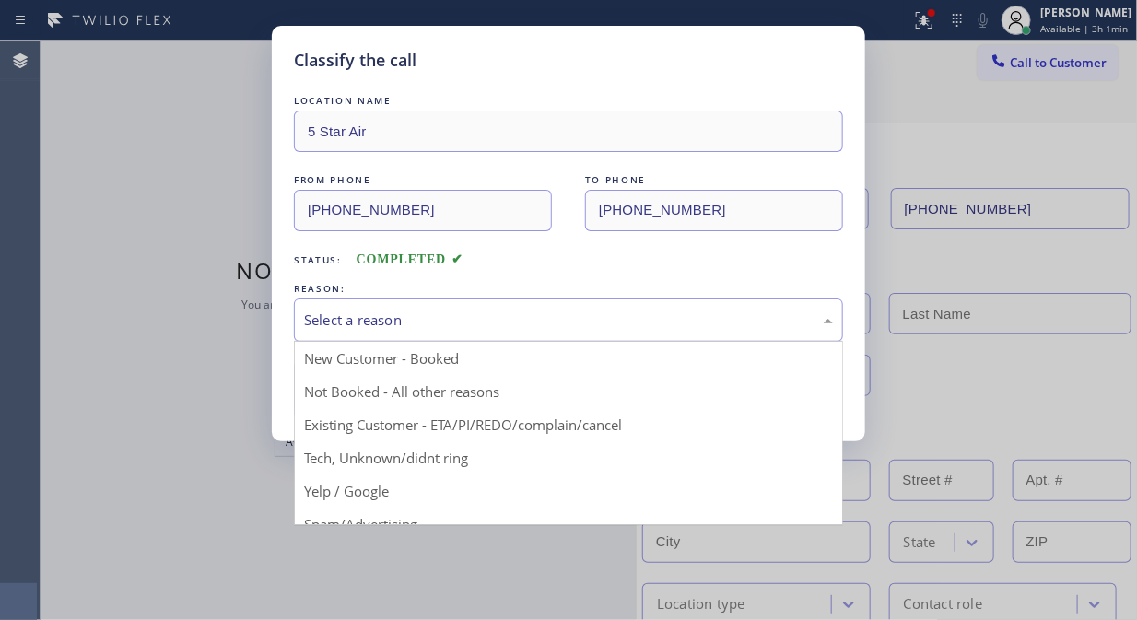
click at [571, 311] on div "Select a reason" at bounding box center [568, 320] width 529 height 21
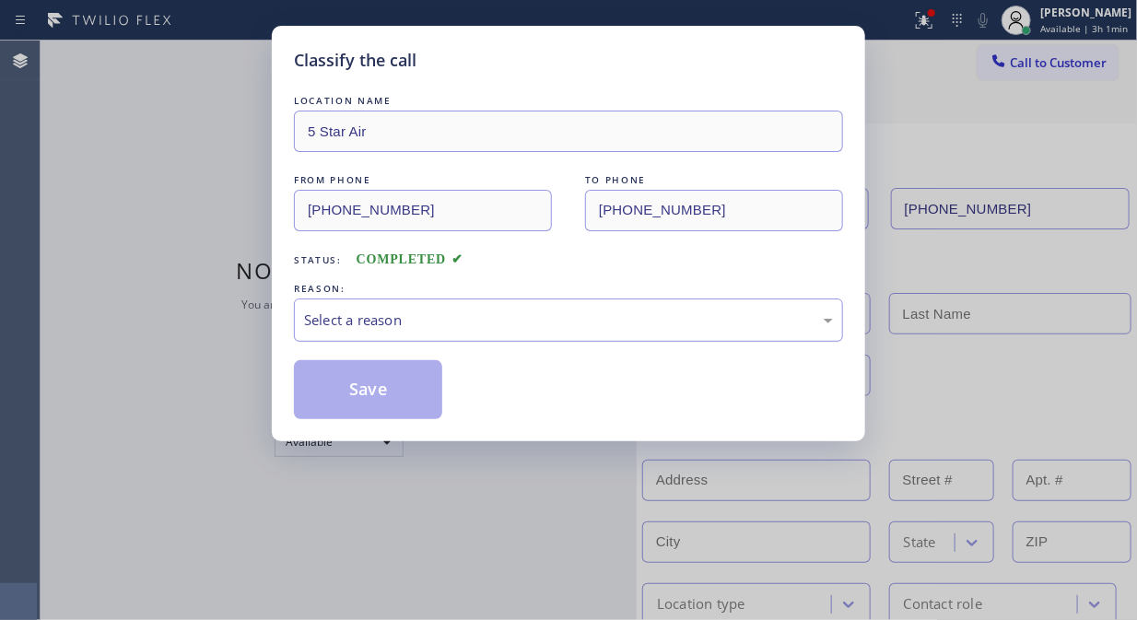
click at [568, 316] on div "Select a reason" at bounding box center [568, 320] width 529 height 21
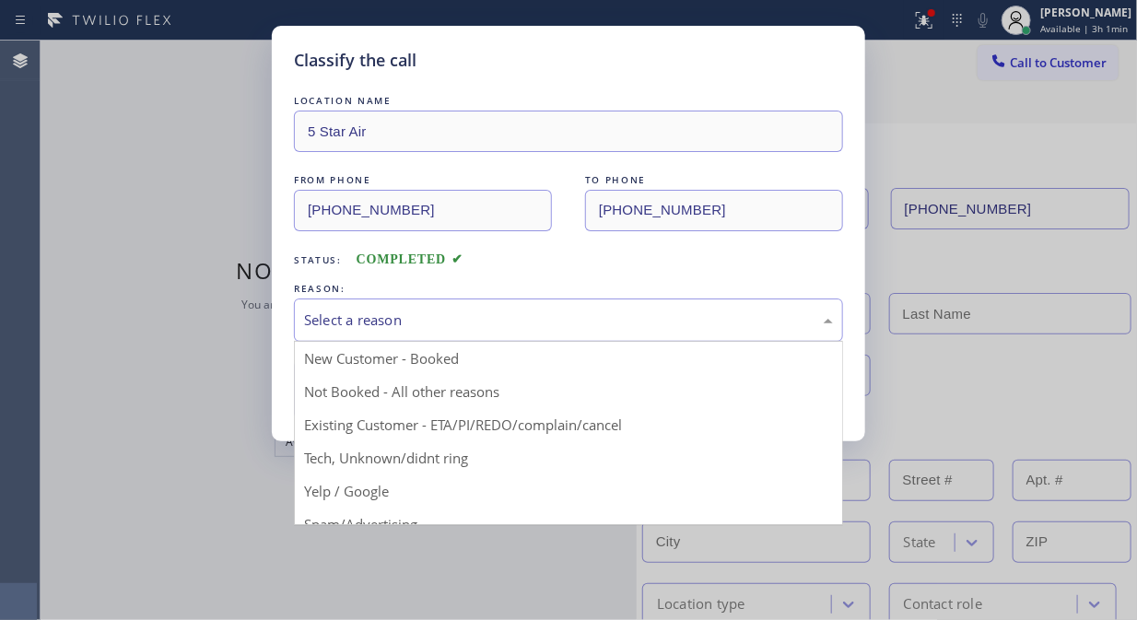
drag, startPoint x: 521, startPoint y: 420, endPoint x: 318, endPoint y: 385, distance: 205.7
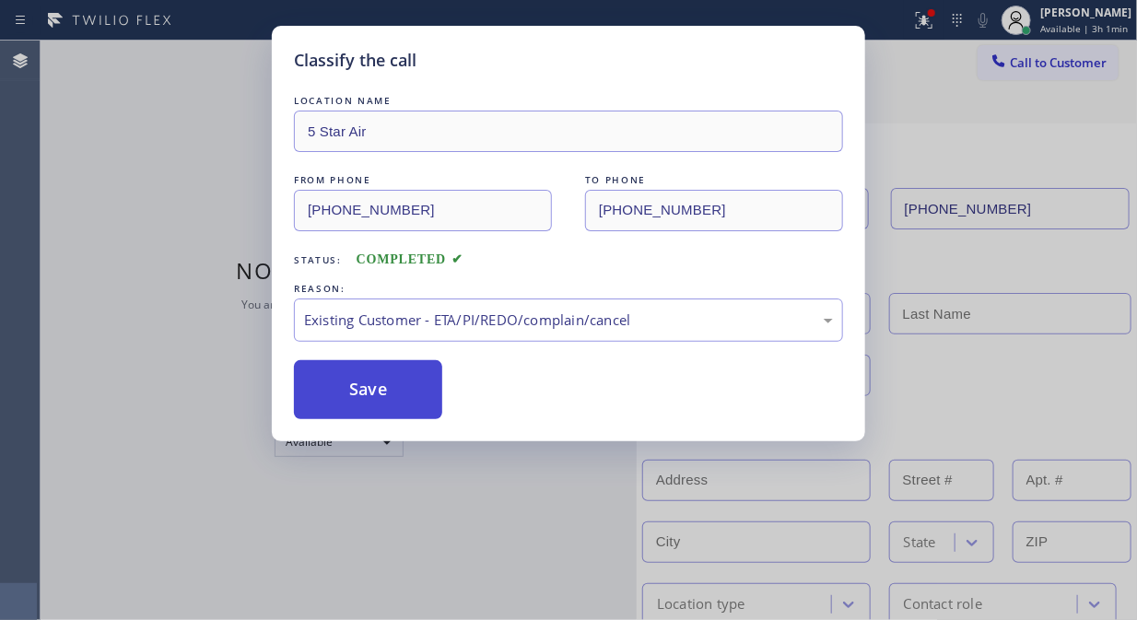
click at [311, 384] on button "Save" at bounding box center [368, 389] width 148 height 59
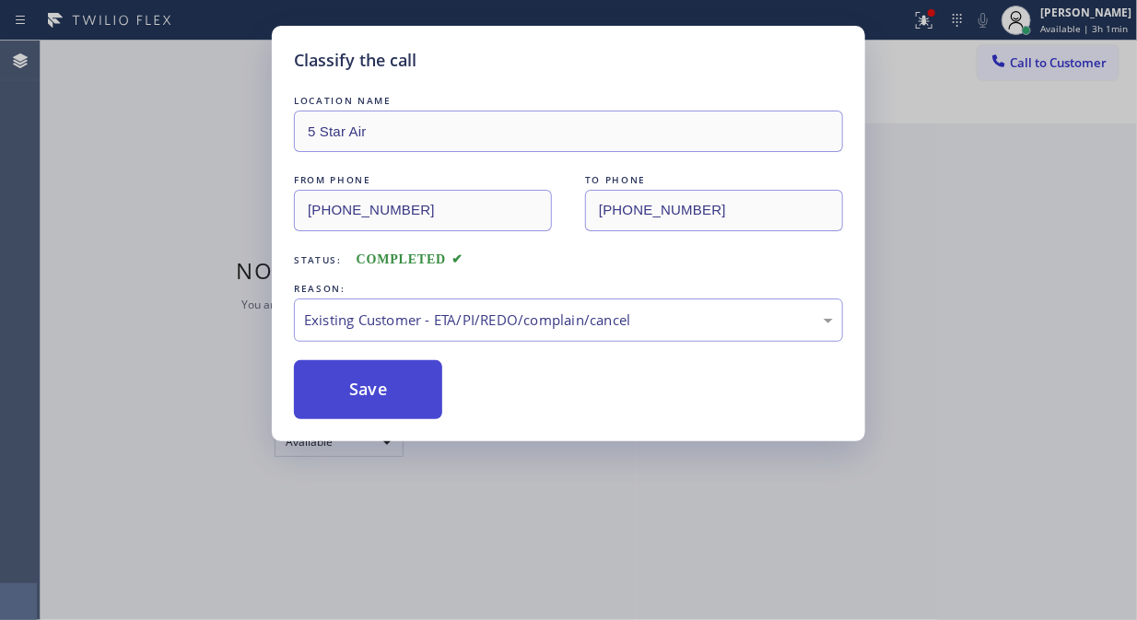
click at [356, 392] on button "Save" at bounding box center [368, 389] width 148 height 59
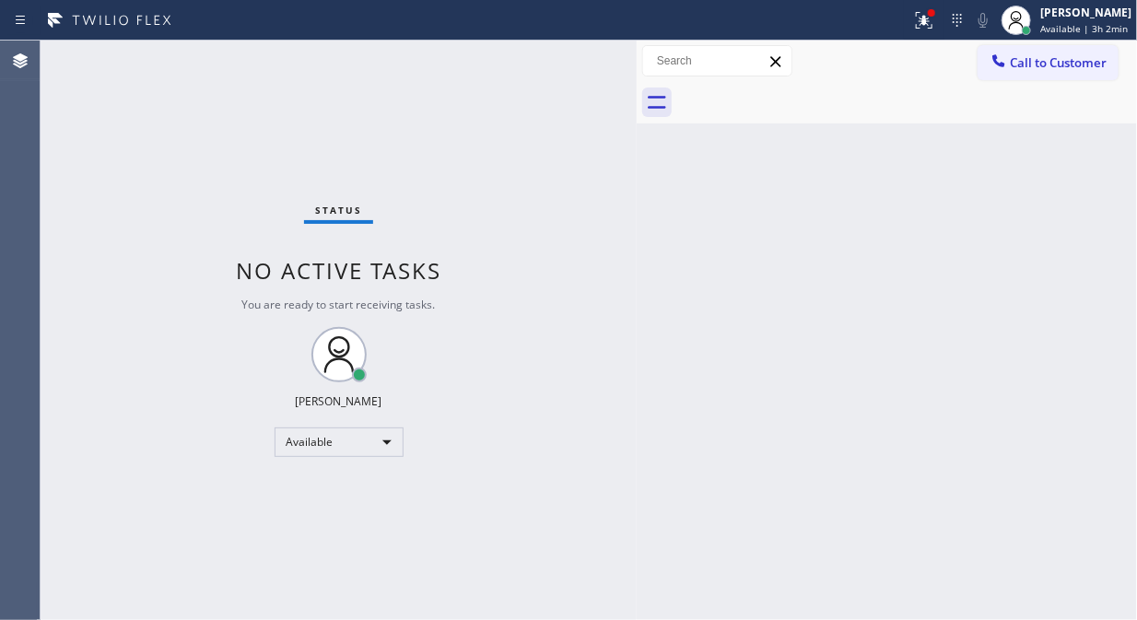
click at [223, 166] on div "Status No active tasks You are ready to start receiving tasks. [PERSON_NAME] Av…" at bounding box center [339, 331] width 596 height 580
click at [930, 15] on icon at bounding box center [924, 18] width 11 height 6
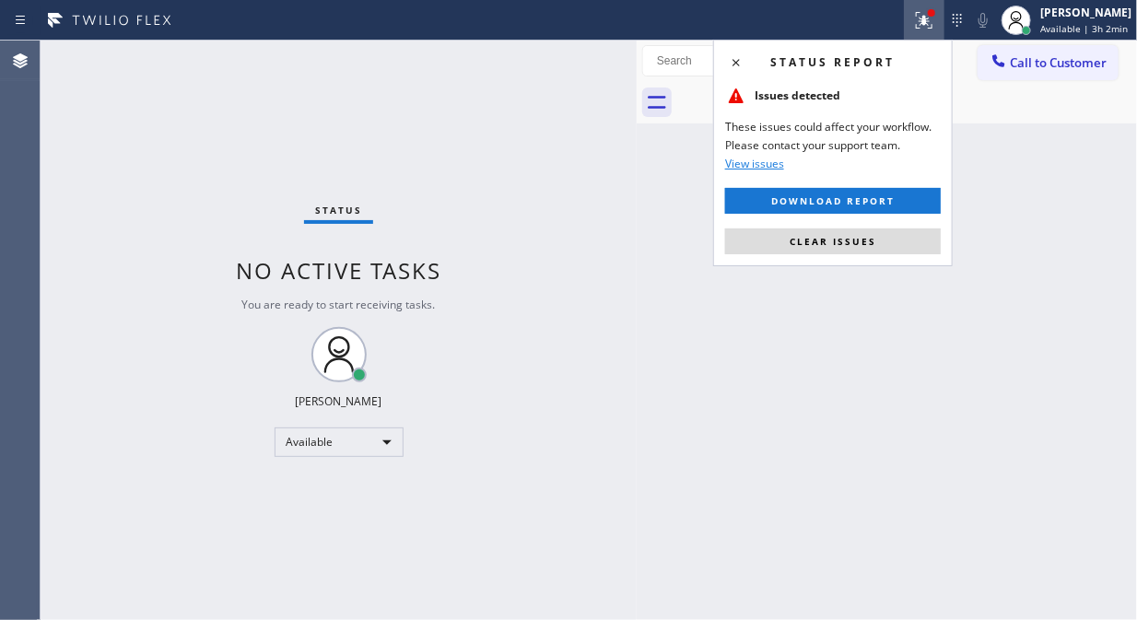
click at [869, 255] on div "Status report Issues detected These issues could affect your workflow. Please c…" at bounding box center [833, 153] width 240 height 227
click at [821, 238] on span "Clear issues" at bounding box center [833, 241] width 87 height 13
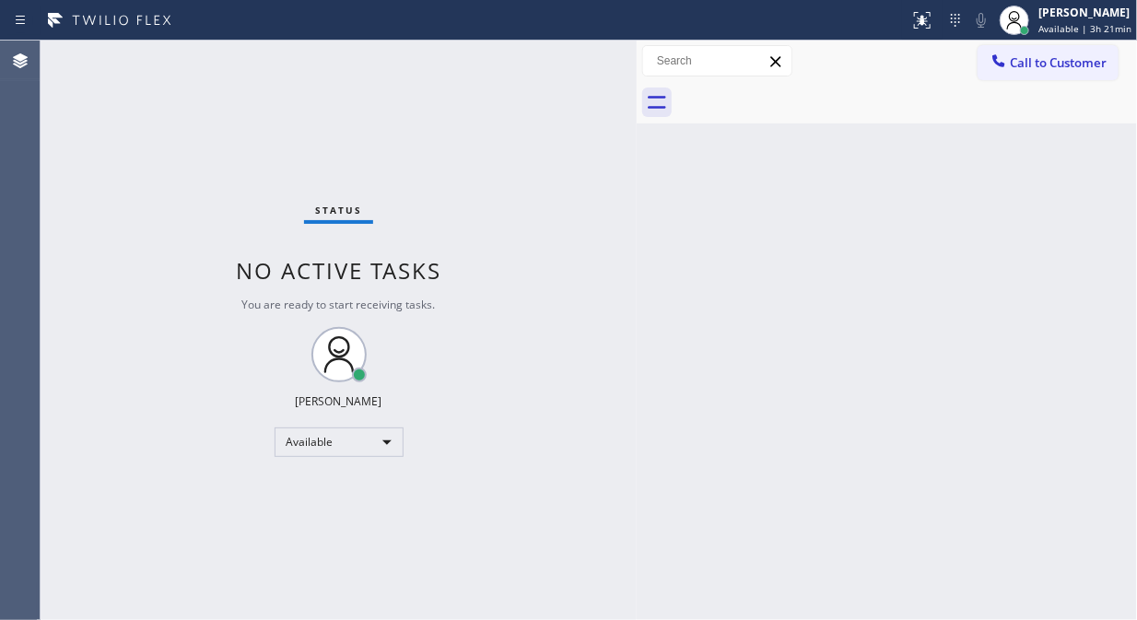
click at [152, 125] on div "Status No active tasks You are ready to start receiving tasks. [PERSON_NAME] Av…" at bounding box center [339, 331] width 596 height 580
click at [1063, 70] on span "Call to Customer" at bounding box center [1058, 62] width 97 height 17
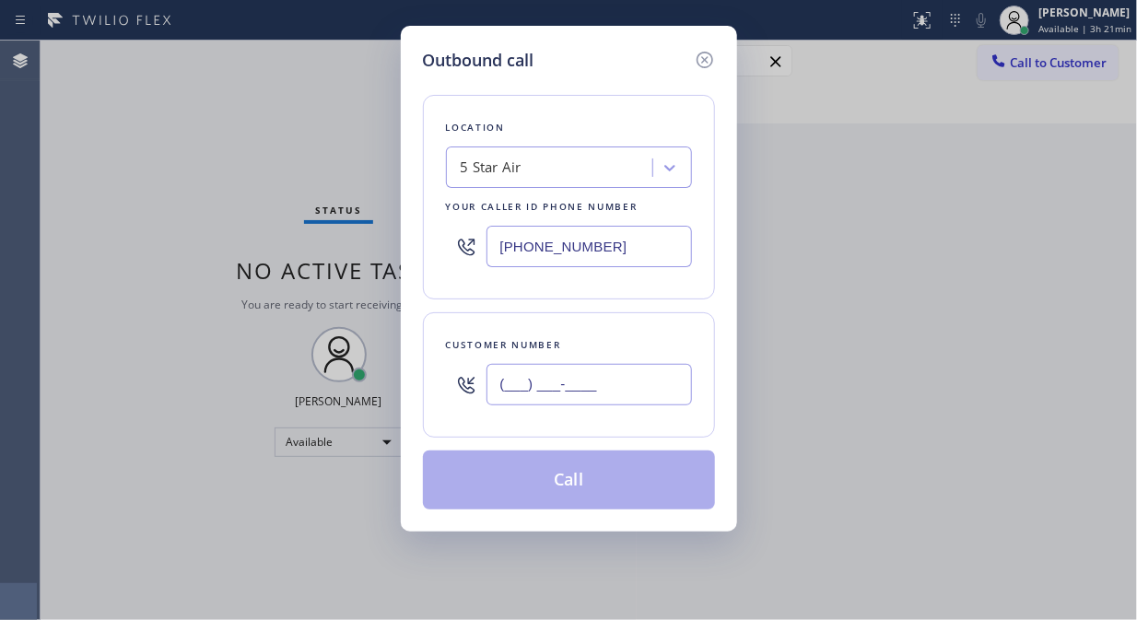
click at [495, 391] on input "(___) ___-____" at bounding box center [588, 384] width 205 height 41
paste input "323) 316-0383"
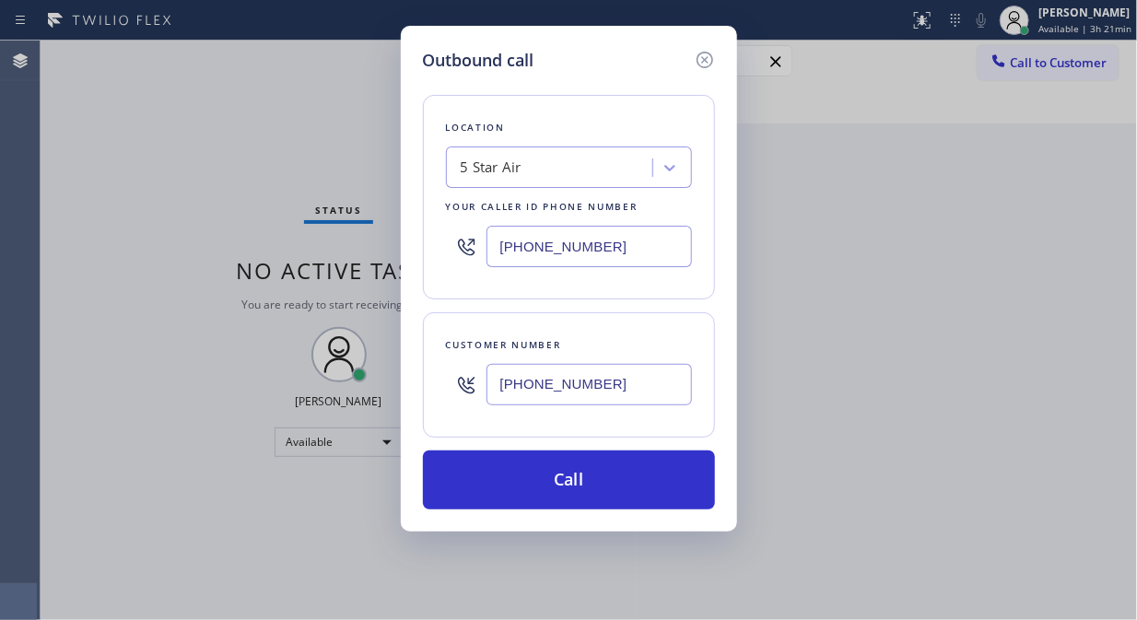
type input "[PHONE_NUMBER]"
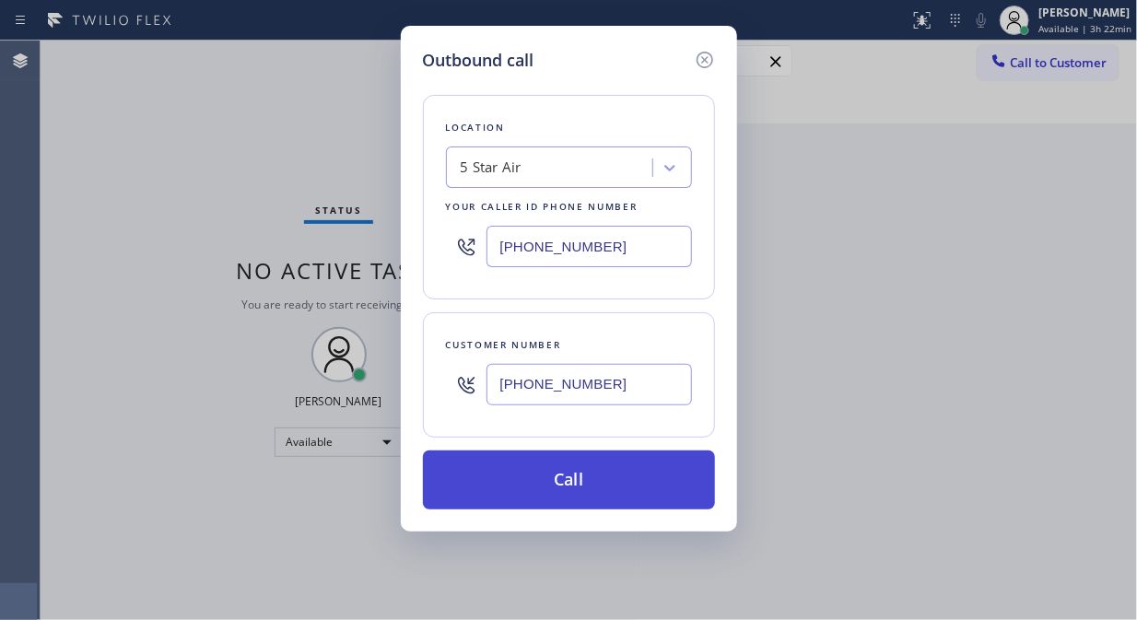
click at [534, 495] on button "Call" at bounding box center [569, 480] width 292 height 59
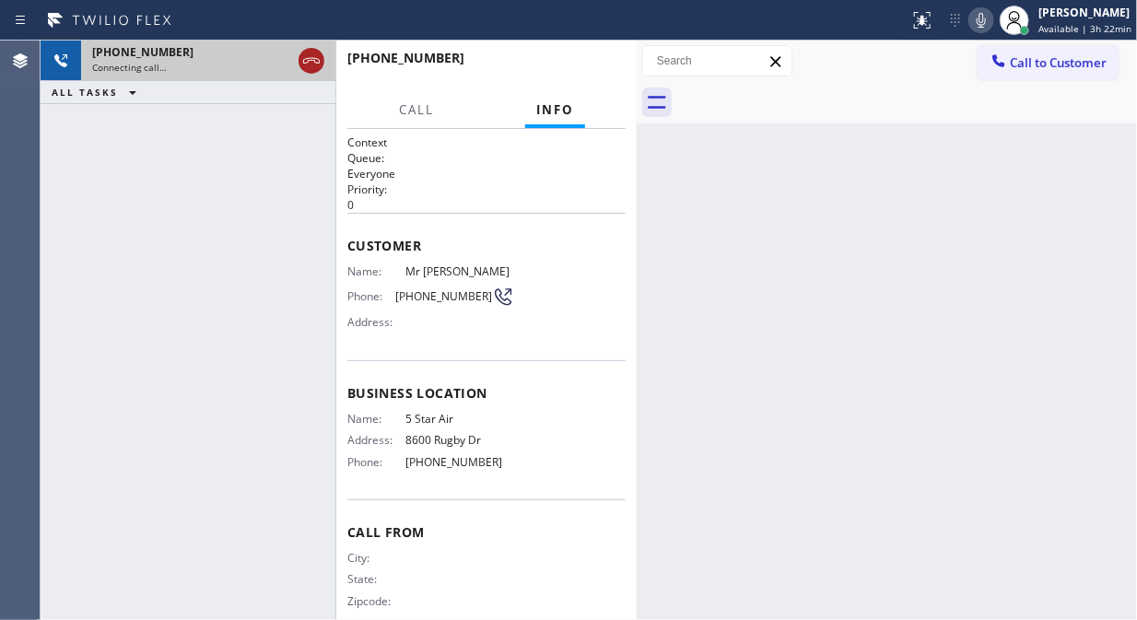
click at [335, 47] on div at bounding box center [335, 331] width 1 height 580
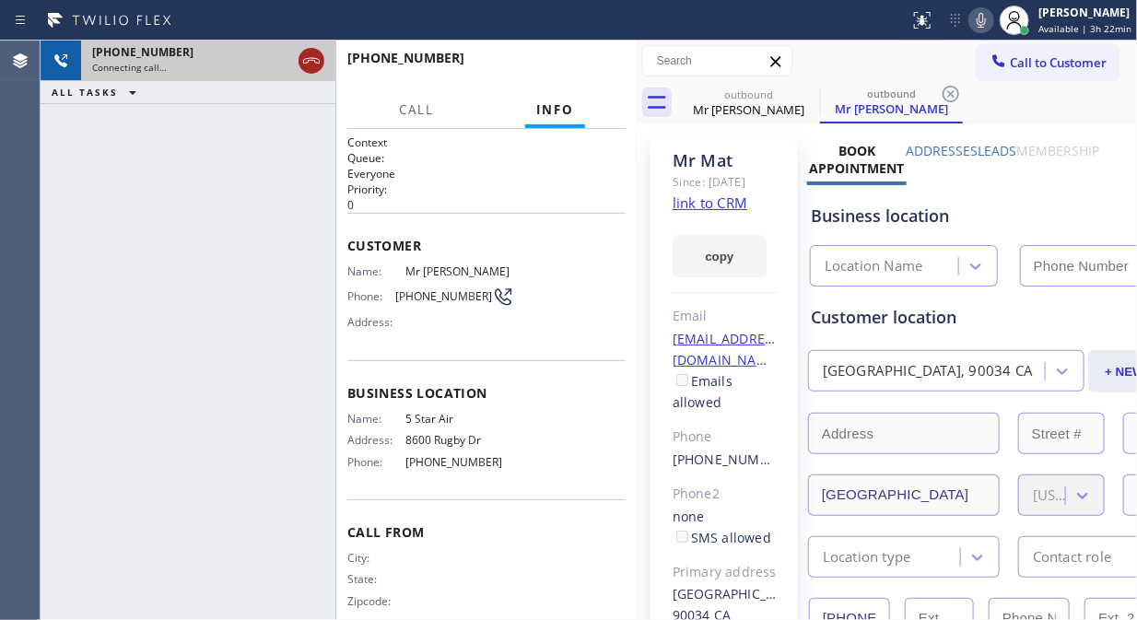
click at [318, 59] on icon at bounding box center [311, 61] width 17 height 6
click at [731, 212] on link "link to CRM" at bounding box center [710, 202] width 75 height 18
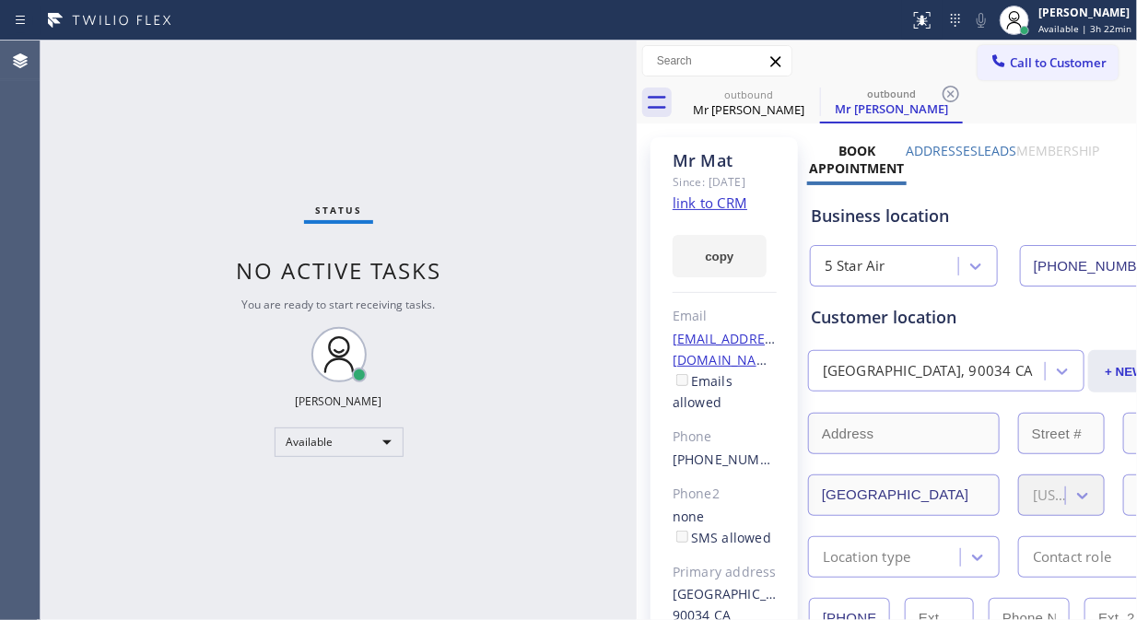
type input "[PHONE_NUMBER]"
click at [1028, 69] on span "Call to Customer" at bounding box center [1058, 62] width 97 height 17
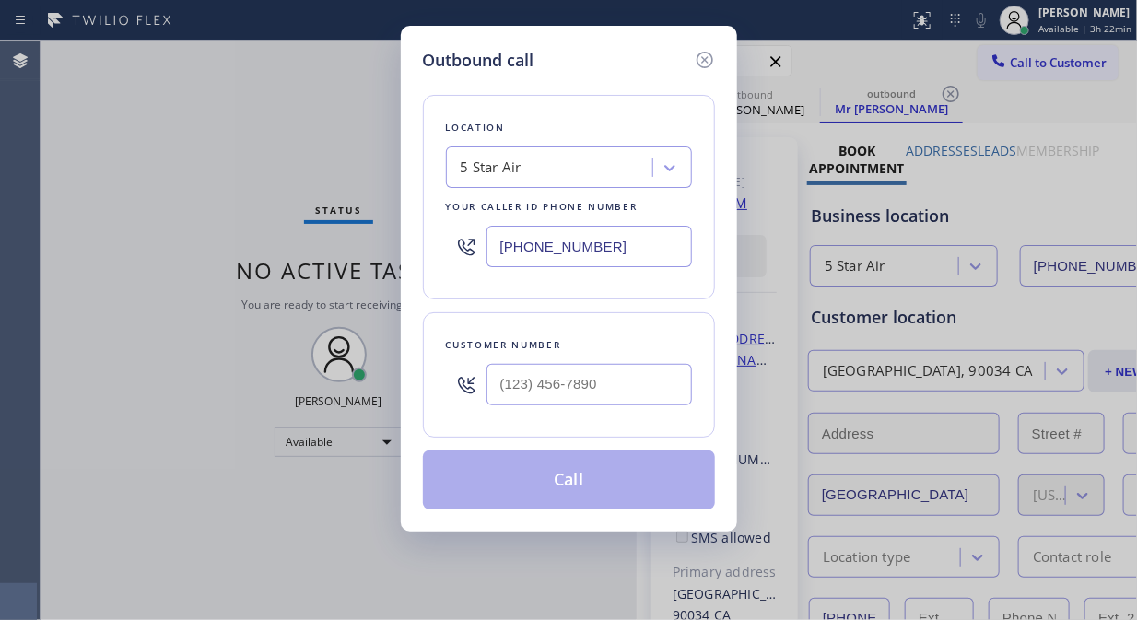
click at [481, 387] on div at bounding box center [466, 385] width 41 height 60
click at [500, 381] on input "(___) ___-____" at bounding box center [588, 384] width 205 height 41
paste input "323) 316-0383"
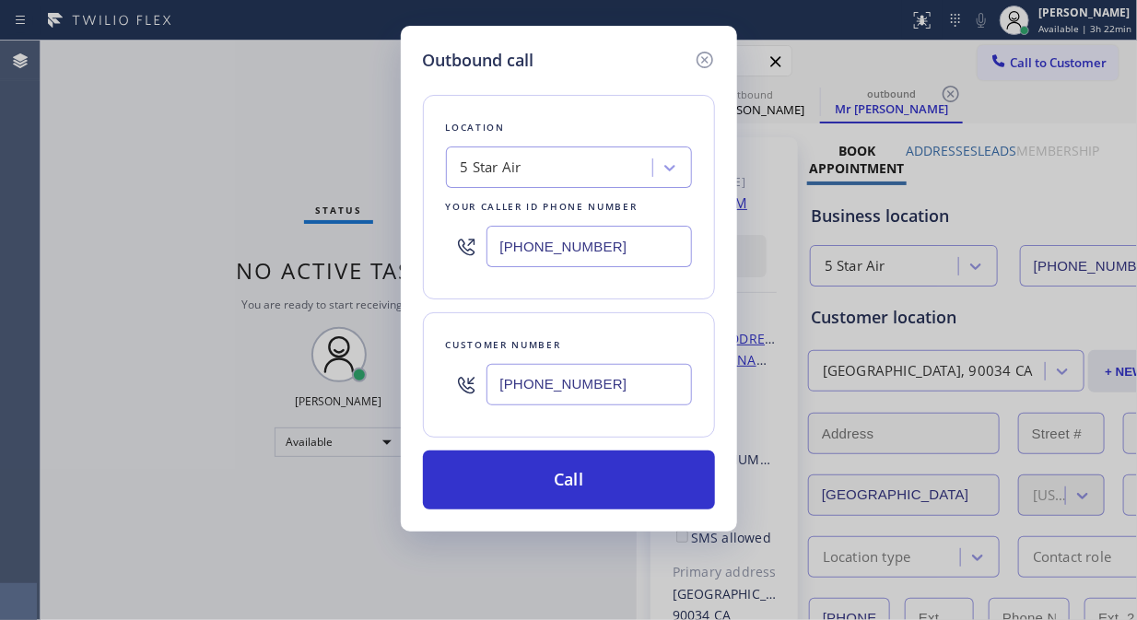
type input "[PHONE_NUMBER]"
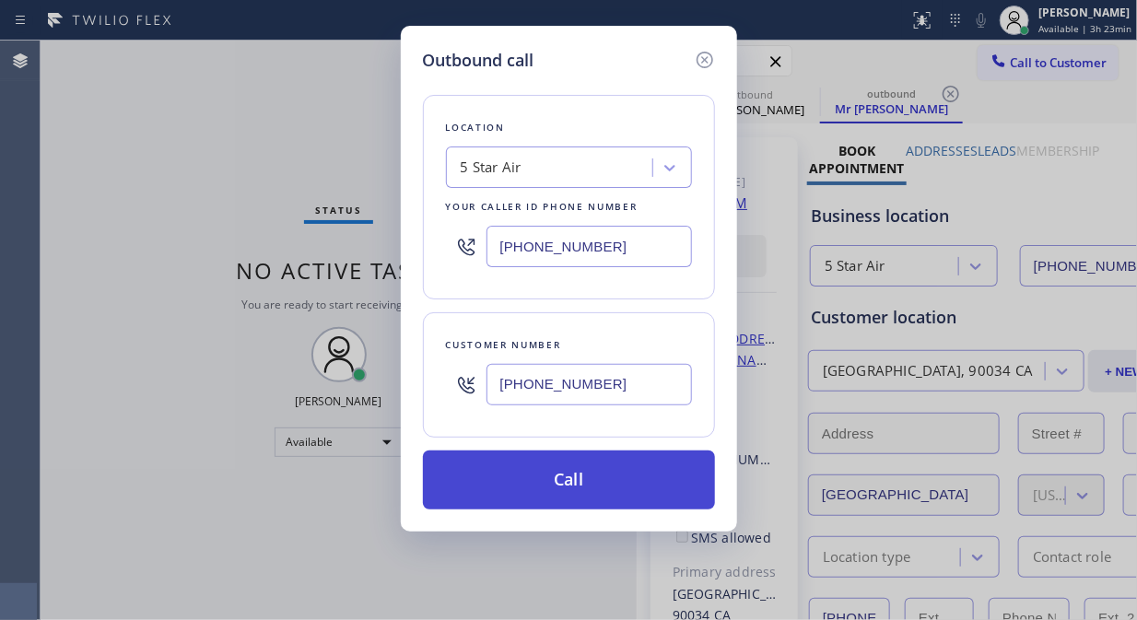
click at [544, 481] on button "Call" at bounding box center [569, 480] width 292 height 59
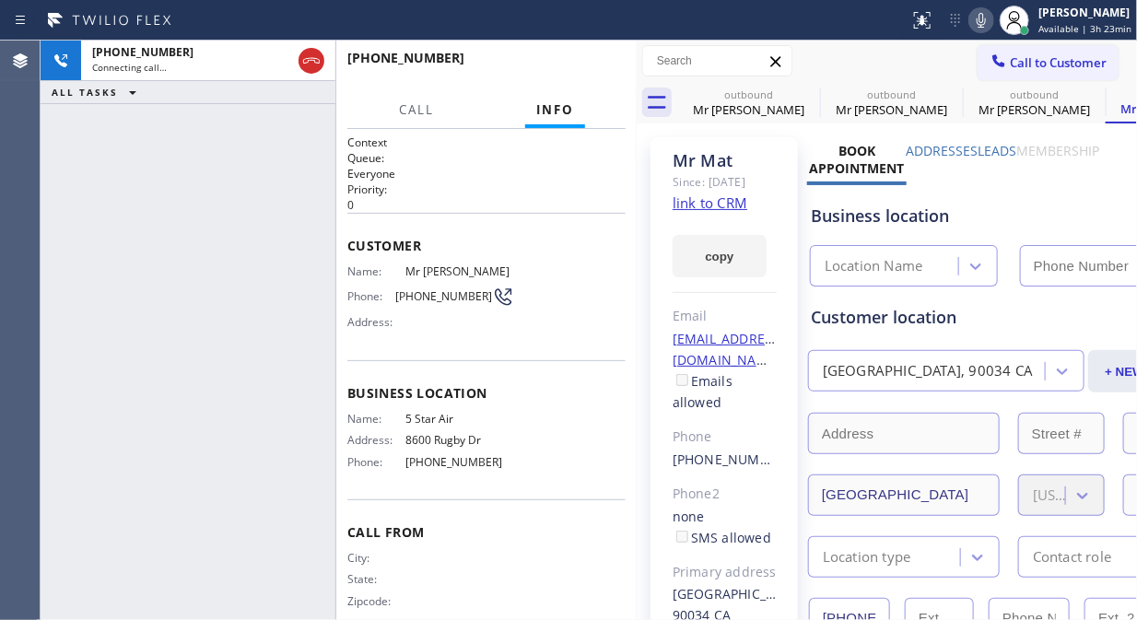
type input "[PHONE_NUMBER]"
click at [176, 203] on div "[PHONE_NUMBER] Connecting call… ALL TASKS ALL TASKS ACTIVE TASKS TASKS IN WRAP …" at bounding box center [188, 331] width 295 height 580
click at [984, 21] on icon at bounding box center [981, 20] width 9 height 15
drag, startPoint x: 983, startPoint y: 16, endPoint x: 982, endPoint y: 0, distance: 15.7
click at [983, 16] on icon at bounding box center [981, 20] width 9 height 15
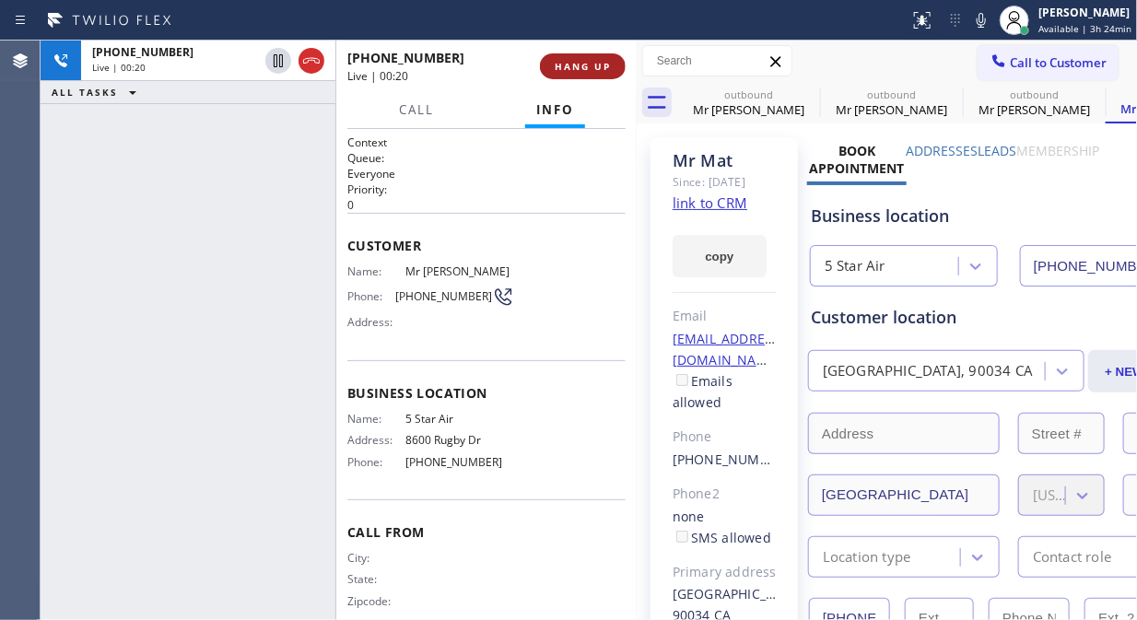
click at [577, 72] on span "HANG UP" at bounding box center [583, 66] width 56 height 13
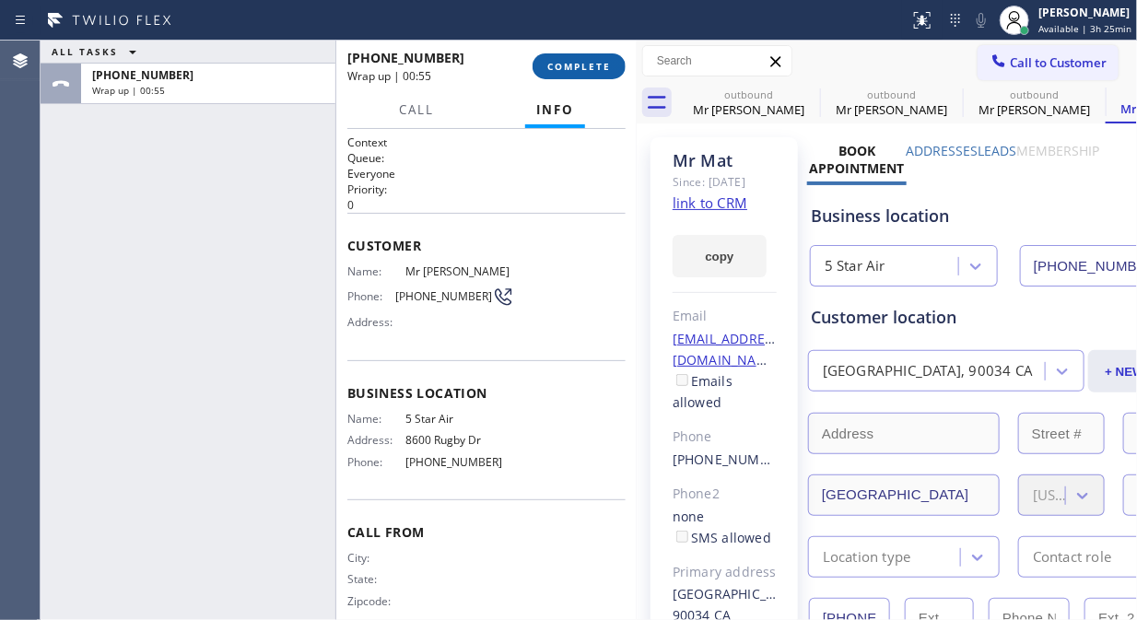
click at [586, 68] on span "COMPLETE" at bounding box center [579, 66] width 64 height 13
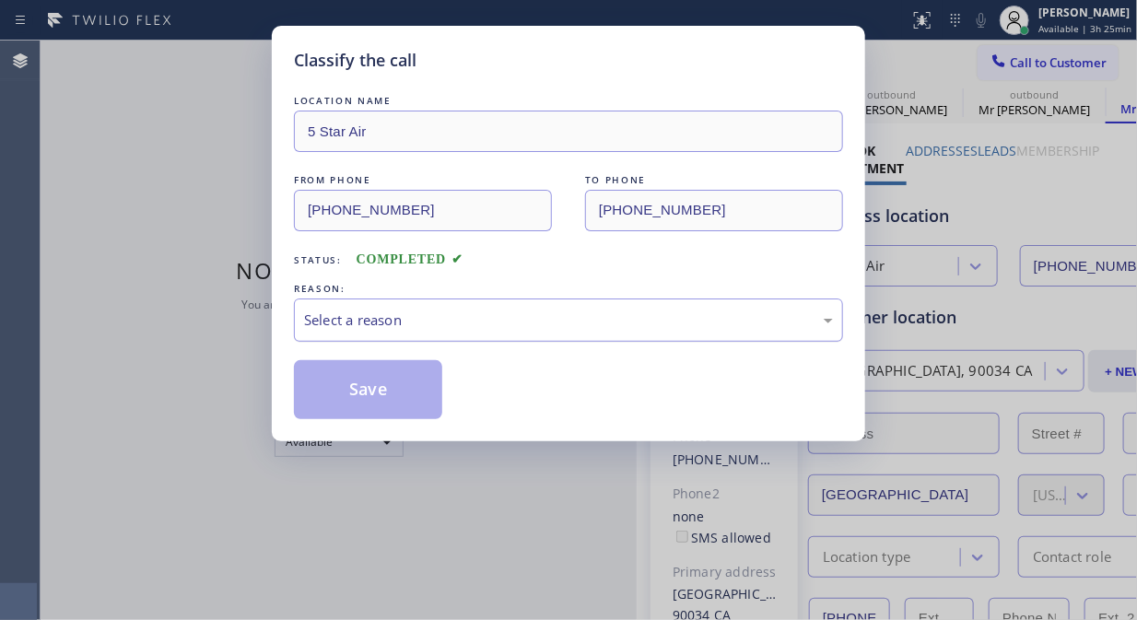
click at [584, 318] on div "Select a reason" at bounding box center [568, 320] width 529 height 21
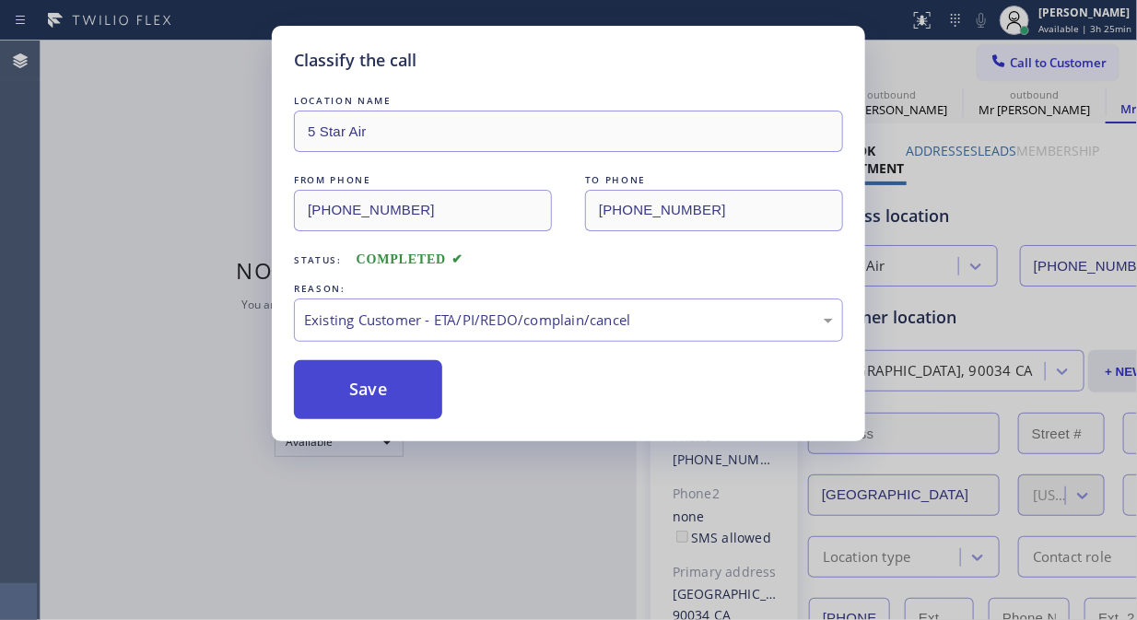
click at [337, 381] on button "Save" at bounding box center [368, 389] width 148 height 59
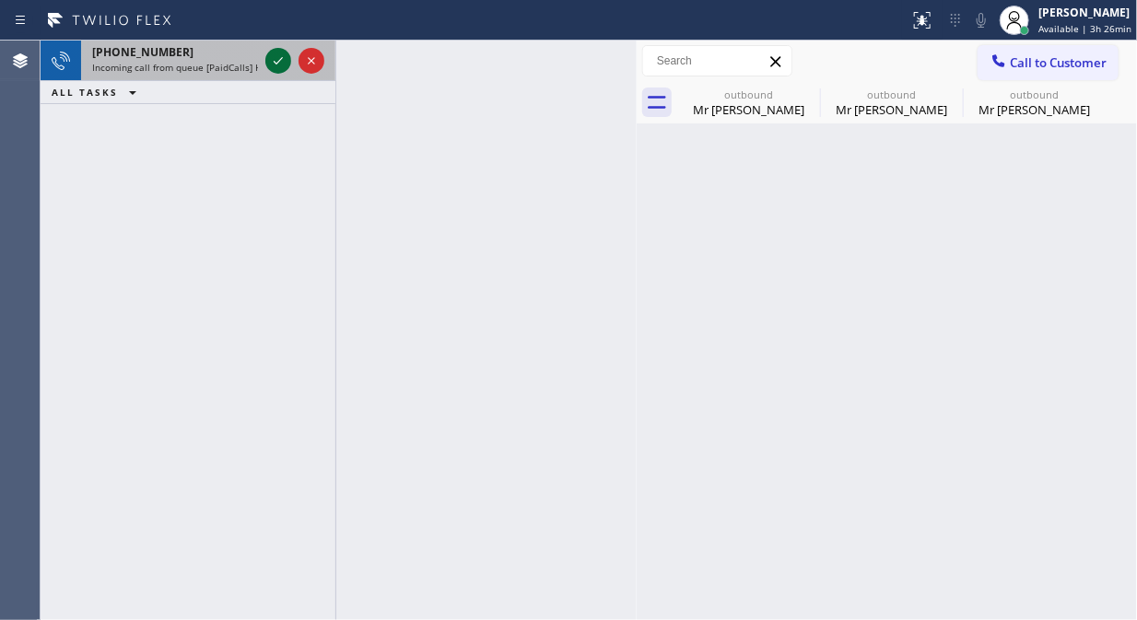
click at [274, 63] on icon at bounding box center [278, 61] width 22 height 22
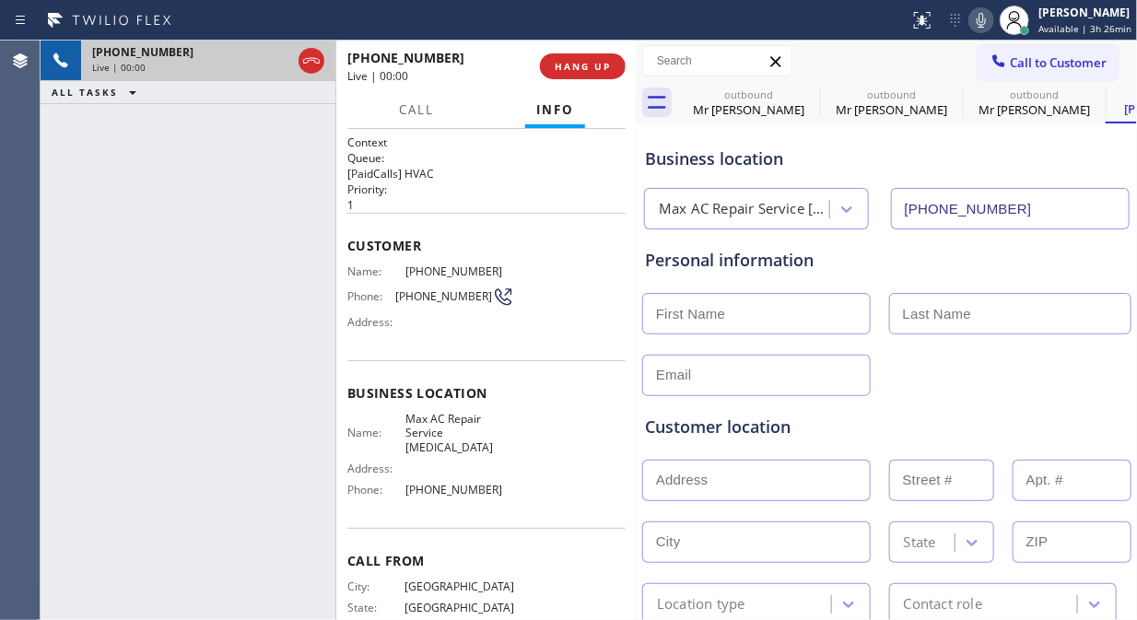
type input "[PHONE_NUMBER]"
click at [982, 22] on icon at bounding box center [981, 20] width 9 height 15
click at [982, 22] on rect at bounding box center [981, 18] width 13 height 13
click at [986, 21] on icon at bounding box center [981, 20] width 9 height 15
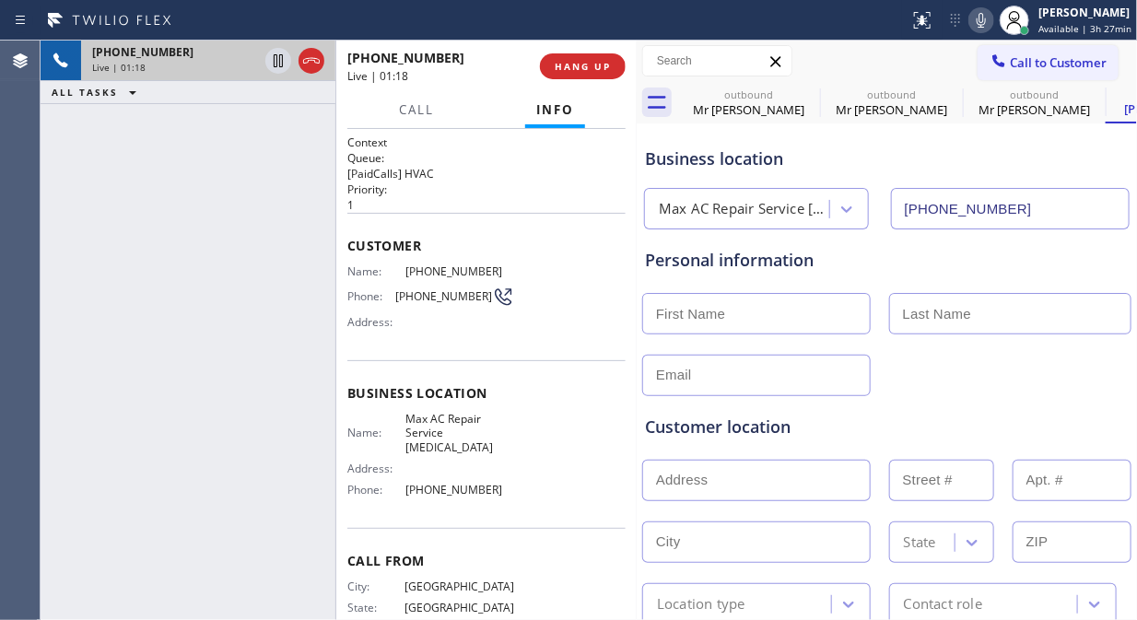
click at [990, 17] on icon at bounding box center [981, 20] width 22 height 22
click at [981, 22] on icon at bounding box center [981, 20] width 22 height 22
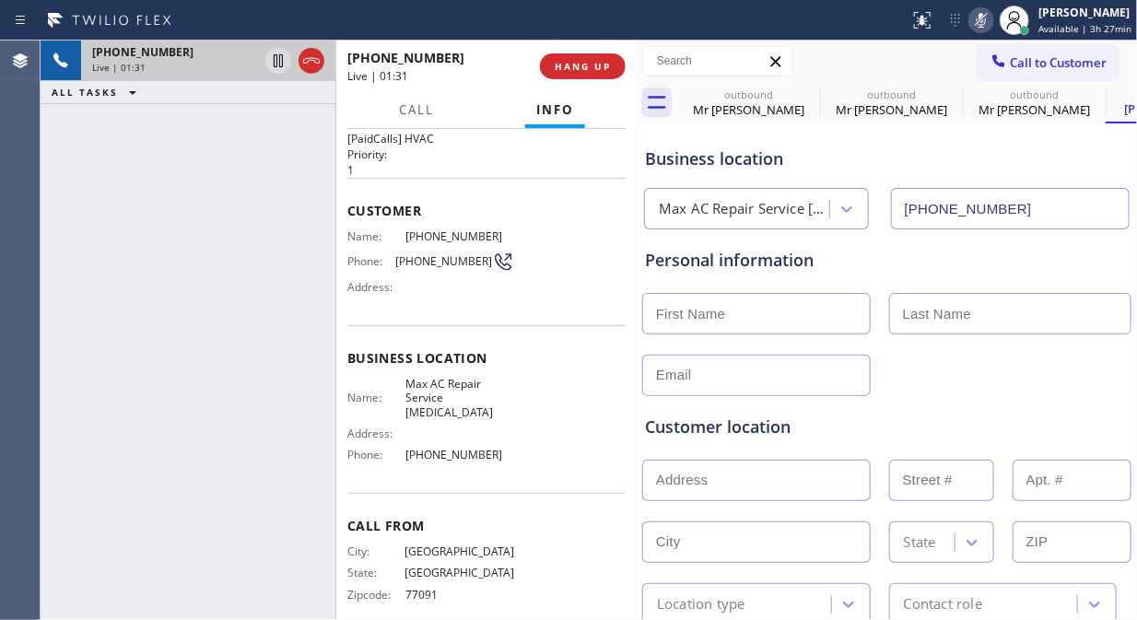
click at [982, 20] on icon at bounding box center [981, 20] width 22 height 22
click at [198, 206] on div "[PHONE_NUMBER] Live | 04:39 ALL TASKS ALL TASKS ACTIVE TASKS TASKS IN WRAP UP" at bounding box center [188, 331] width 295 height 580
click at [270, 64] on icon at bounding box center [278, 61] width 22 height 22
click at [270, 66] on icon at bounding box center [278, 61] width 22 height 22
click at [980, 19] on icon at bounding box center [981, 20] width 22 height 22
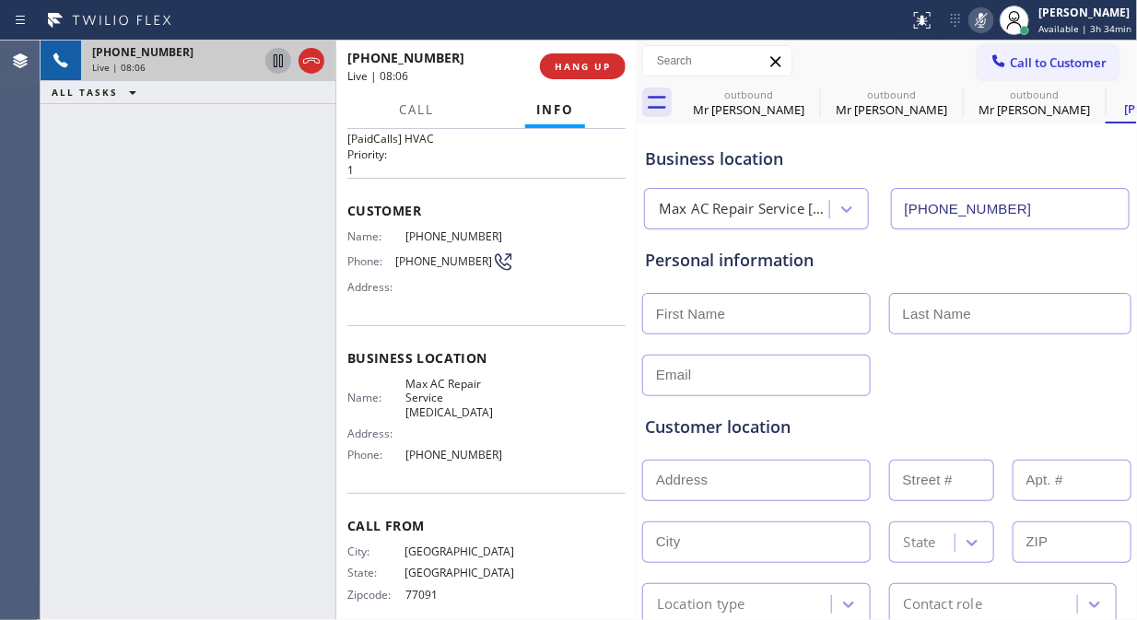
click at [980, 19] on icon at bounding box center [981, 20] width 22 height 22
click at [980, 18] on icon at bounding box center [981, 20] width 22 height 22
click at [979, 17] on icon at bounding box center [981, 20] width 22 height 22
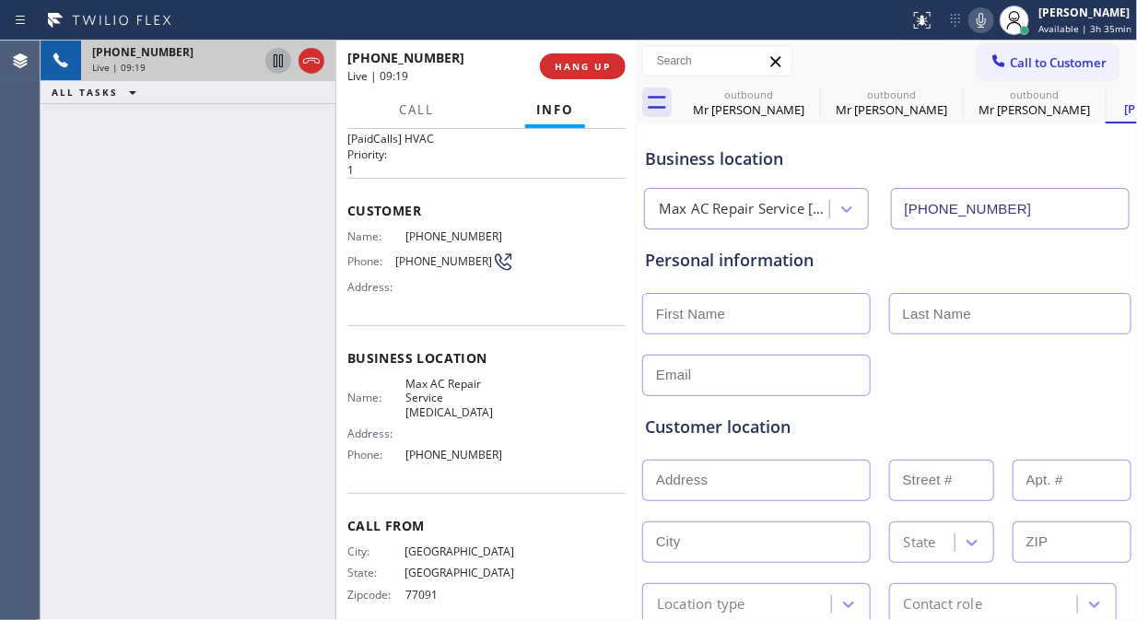
click at [685, 306] on input "text" at bounding box center [756, 313] width 228 height 41
paste input "[PERSON_NAME]"
click at [739, 314] on input "[PERSON_NAME]" at bounding box center [756, 313] width 228 height 41
click at [760, 316] on input "[PERSON_NAME]" at bounding box center [756, 313] width 228 height 41
drag, startPoint x: 760, startPoint y: 317, endPoint x: 720, endPoint y: 311, distance: 40.0
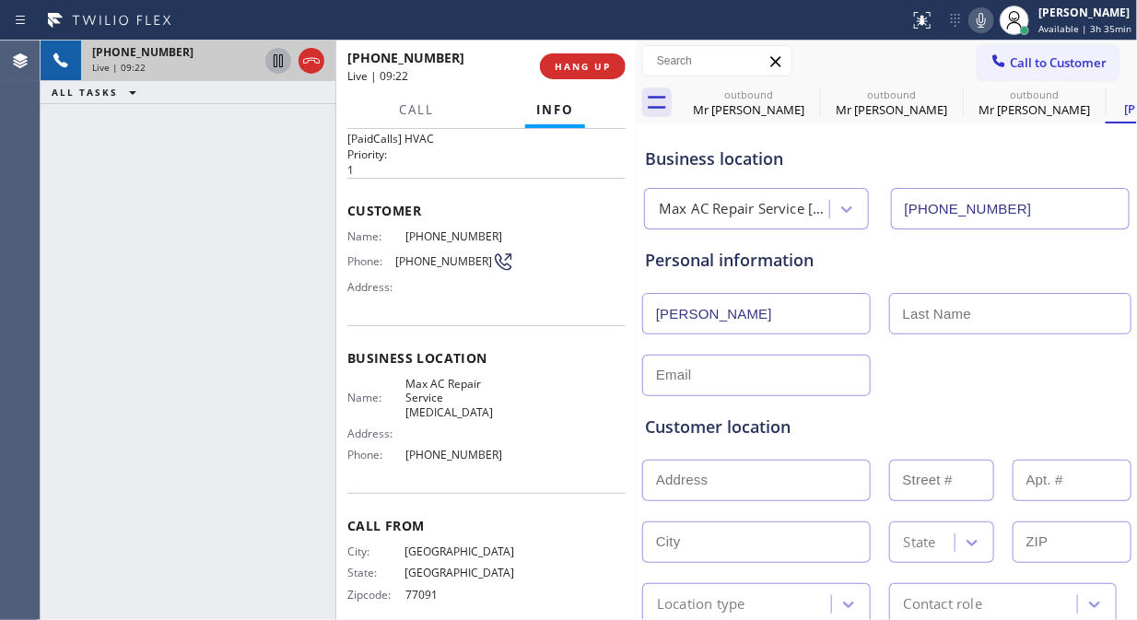
click at [720, 311] on input "[PERSON_NAME]" at bounding box center [756, 313] width 228 height 41
type input "Orlando"
click at [970, 319] on input "text" at bounding box center [1010, 313] width 243 height 41
paste input "[PERSON_NAME]"
type input "[PERSON_NAME]"
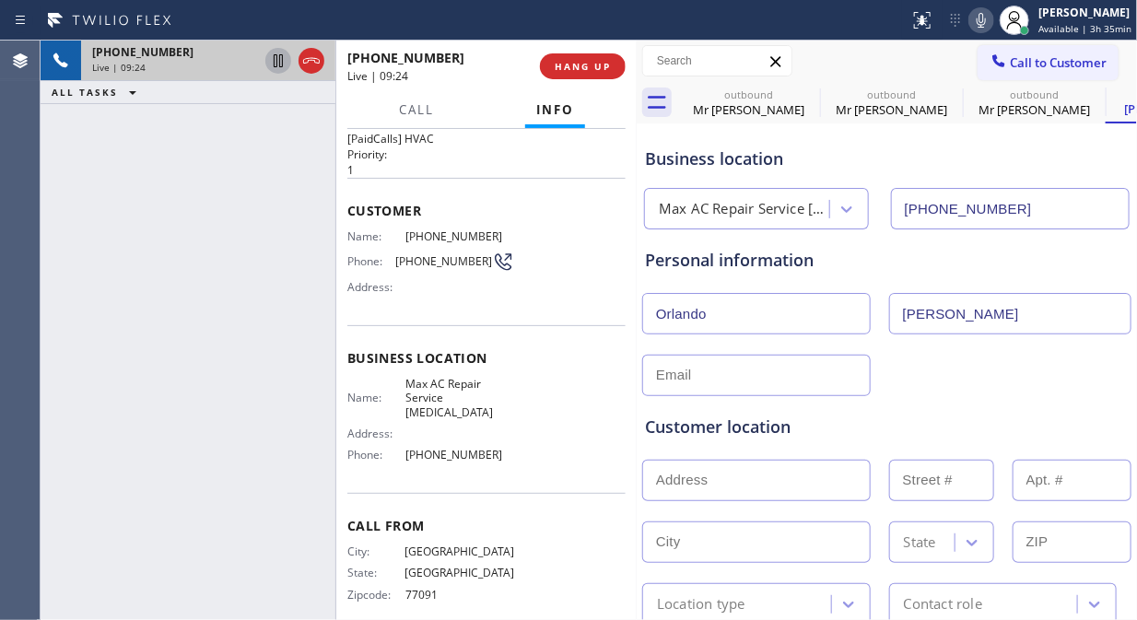
click at [780, 311] on input "Orlando" at bounding box center [756, 313] width 228 height 41
type input "Orlando"
click at [779, 378] on input "text" at bounding box center [756, 375] width 228 height 41
click at [887, 396] on div "Customer location >> ADD NEW ADDRESS << + NEW ADDRESS State Location type Conta…" at bounding box center [886, 510] width 491 height 228
click at [746, 379] on input "text" at bounding box center [756, 375] width 228 height 41
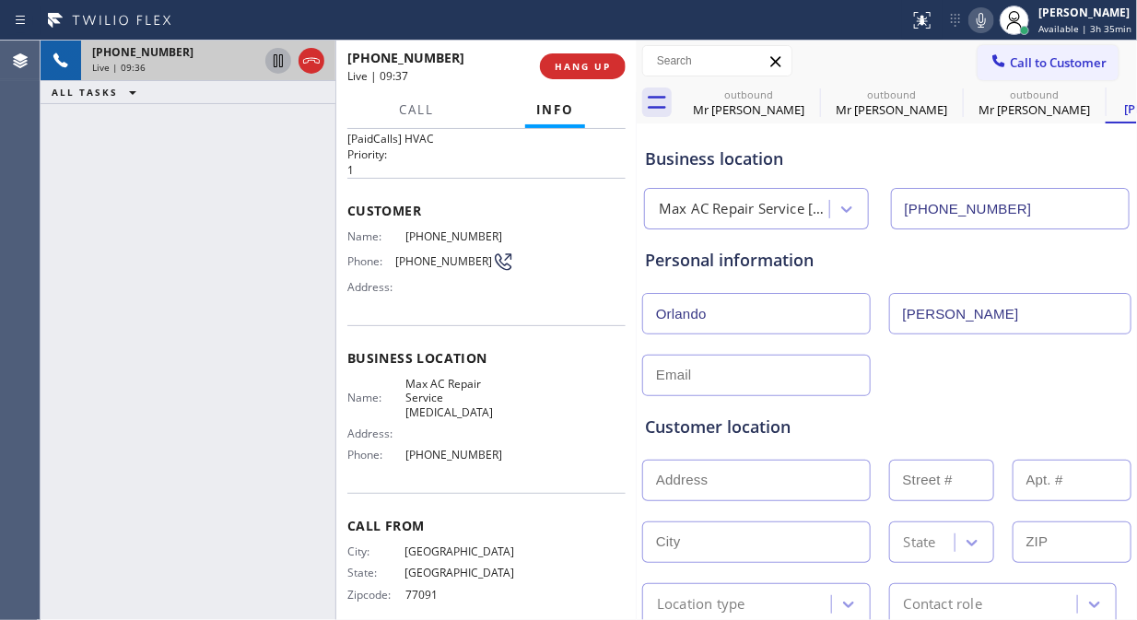
click at [908, 380] on div at bounding box center [886, 373] width 493 height 45
click at [232, 198] on div "[PHONE_NUMBER] Live | 09:41 ALL TASKS ALL TASKS ACTIVE TASKS TASKS IN WRAP UP" at bounding box center [188, 331] width 295 height 580
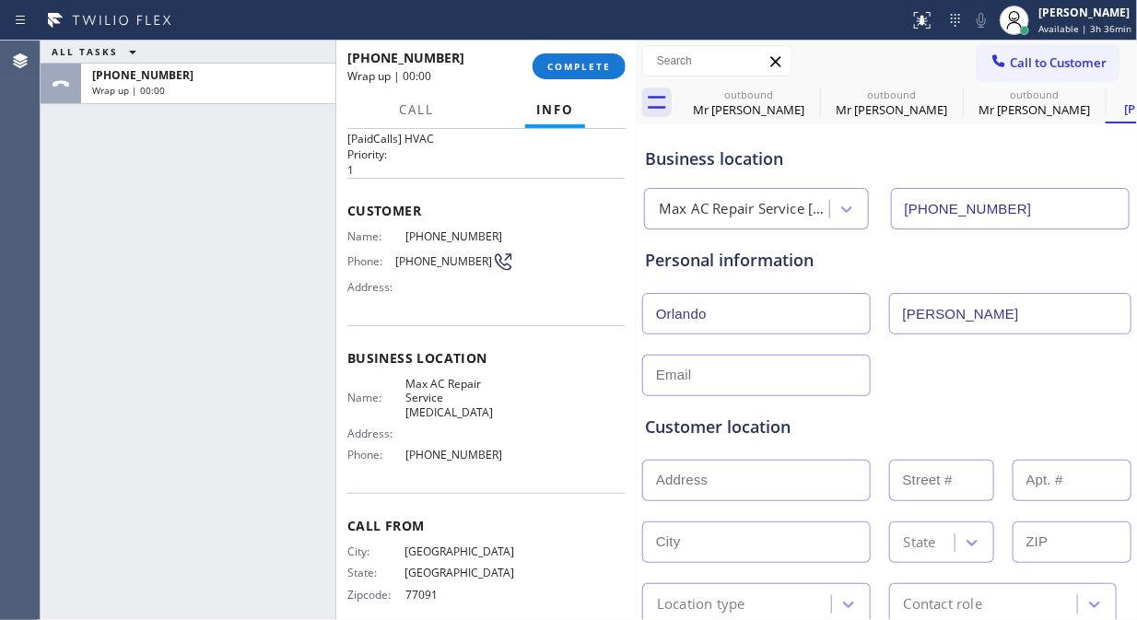
drag, startPoint x: 605, startPoint y: 69, endPoint x: 577, endPoint y: 278, distance: 211.1
click at [577, 278] on div "[PHONE_NUMBER] Wrap up | 00:00 COMPLETE Call Info Call ended [PHONE_NUMBER] Wra…" at bounding box center [486, 331] width 300 height 580
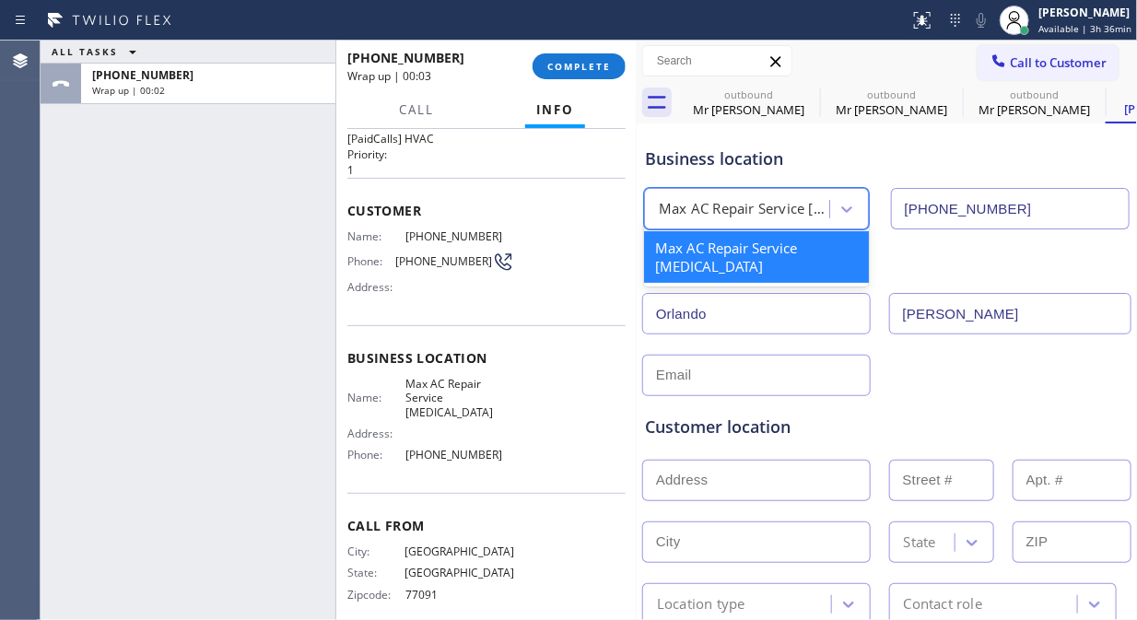
click at [783, 206] on div "Max AC Repair Service [MEDICAL_DATA]" at bounding box center [745, 209] width 172 height 21
click at [738, 381] on input "text" at bounding box center [756, 375] width 228 height 41
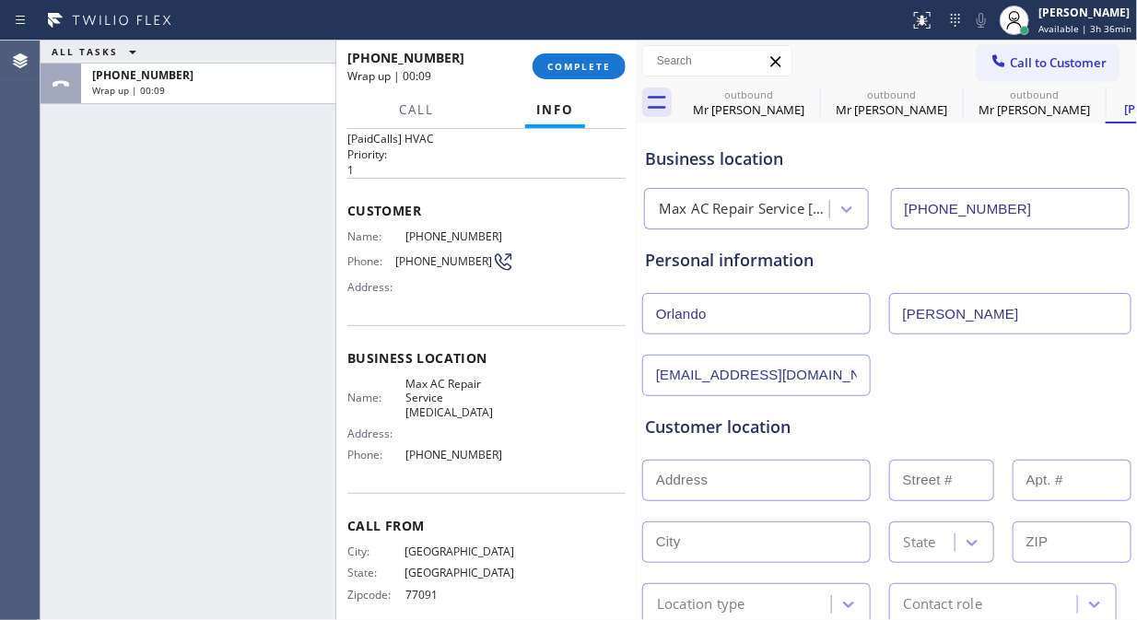
type input "[EMAIL_ADDRESS][DOMAIN_NAME]"
click at [706, 477] on input "text" at bounding box center [756, 480] width 228 height 41
paste input "[STREET_ADDRESS]"
type input "[STREET_ADDRESS]"
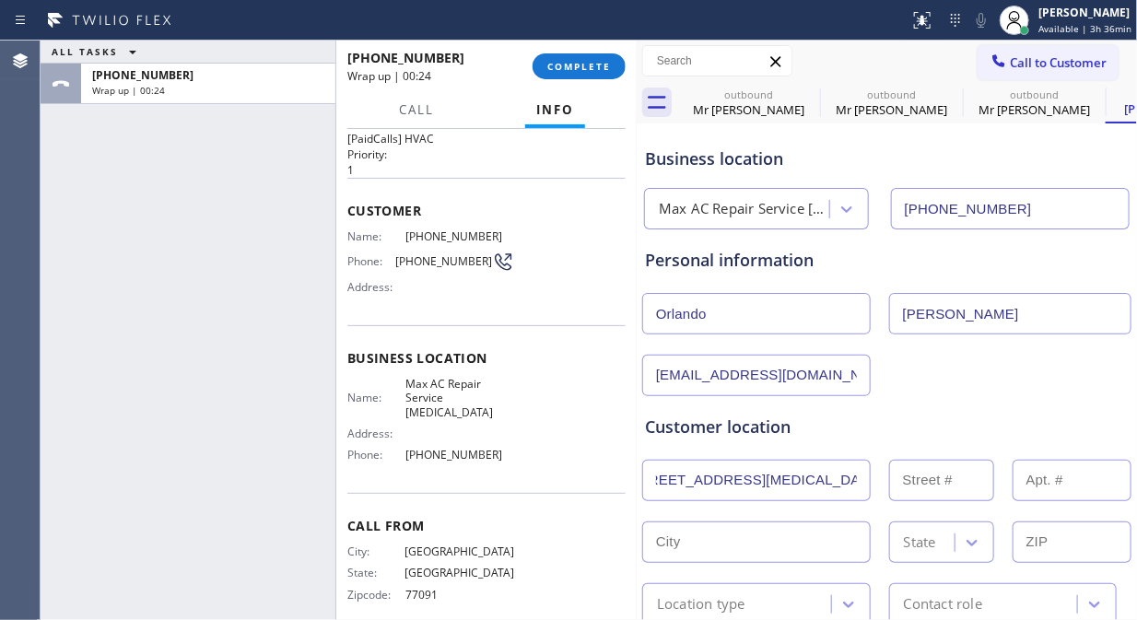
type input "1728"
type input "[MEDICAL_DATA]"
type input "33126"
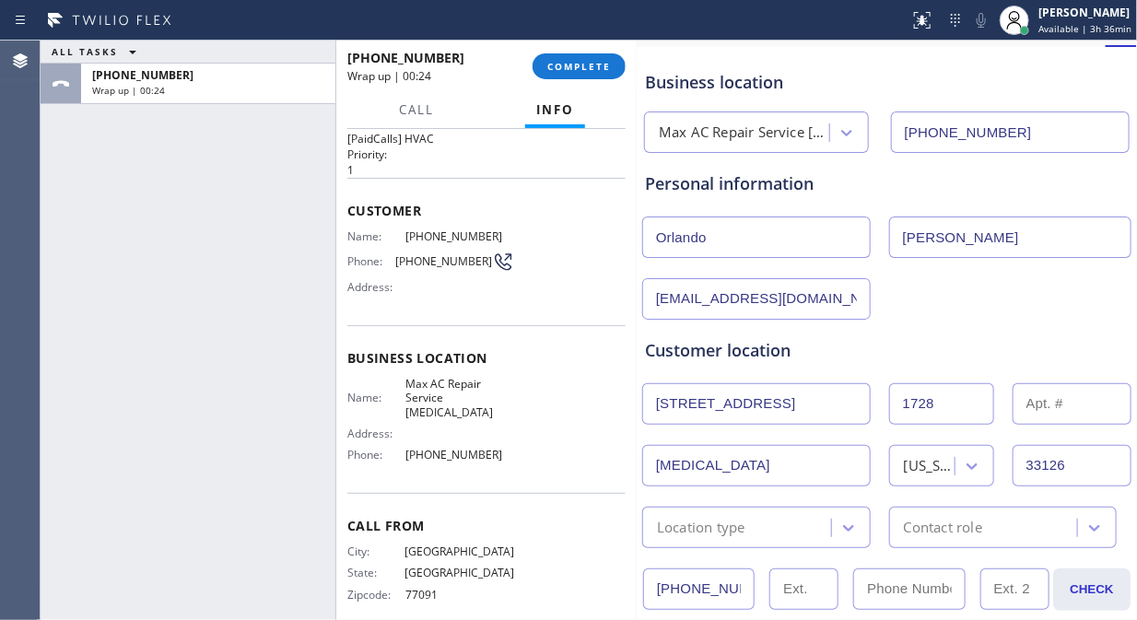
scroll to position [205, 0]
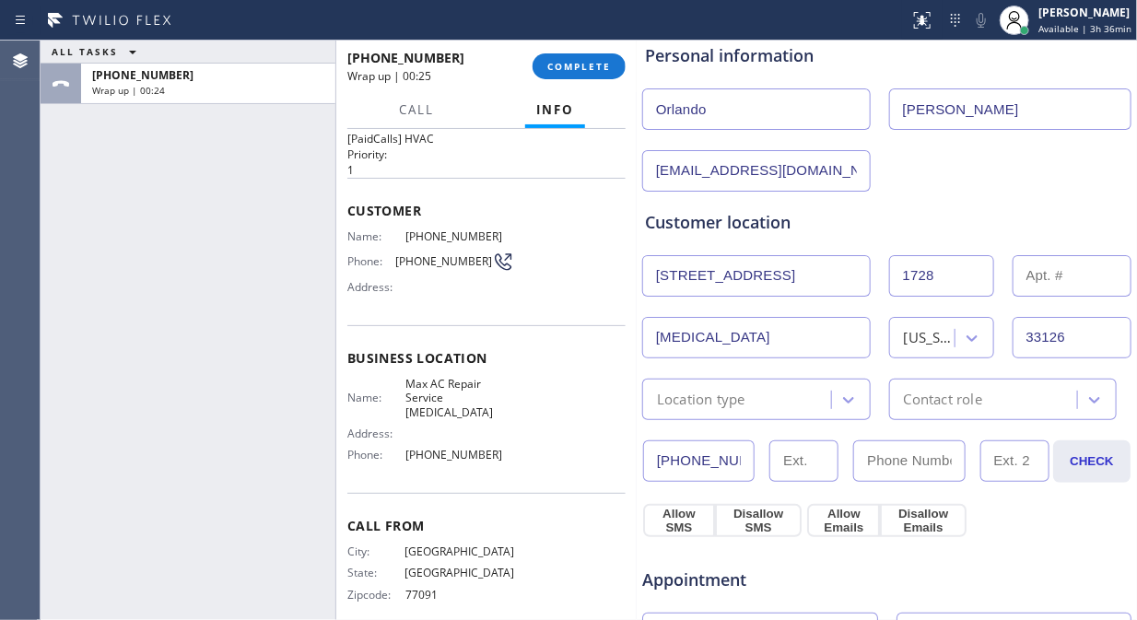
click at [760, 390] on div "Location type" at bounding box center [739, 399] width 183 height 32
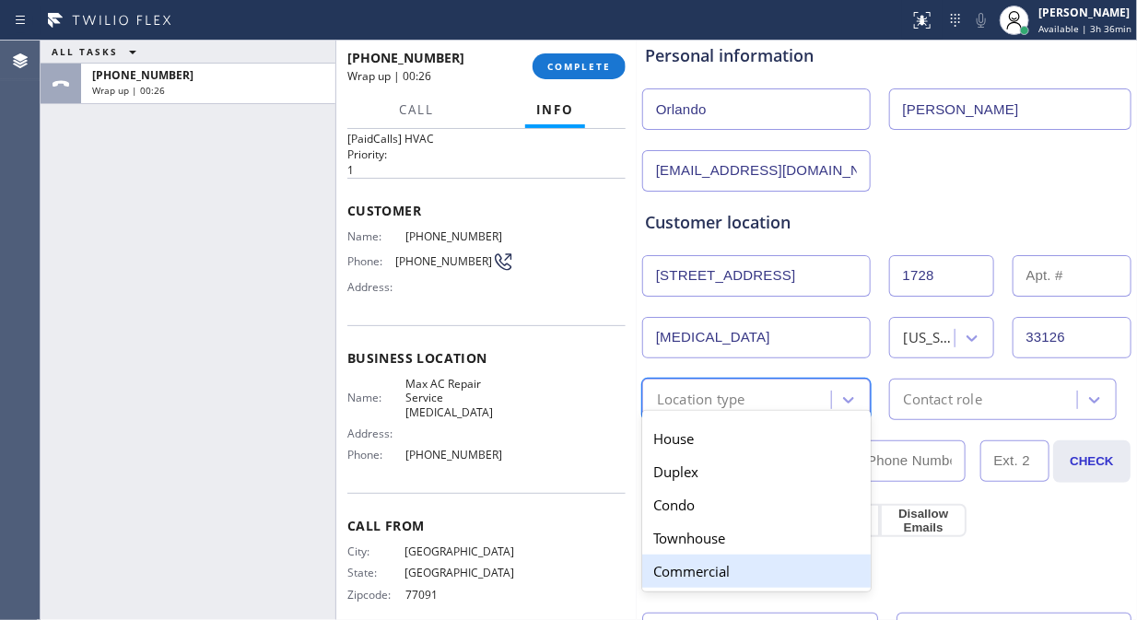
drag, startPoint x: 714, startPoint y: 559, endPoint x: 887, endPoint y: 427, distance: 217.6
click at [716, 559] on div "Commercial" at bounding box center [756, 571] width 228 height 33
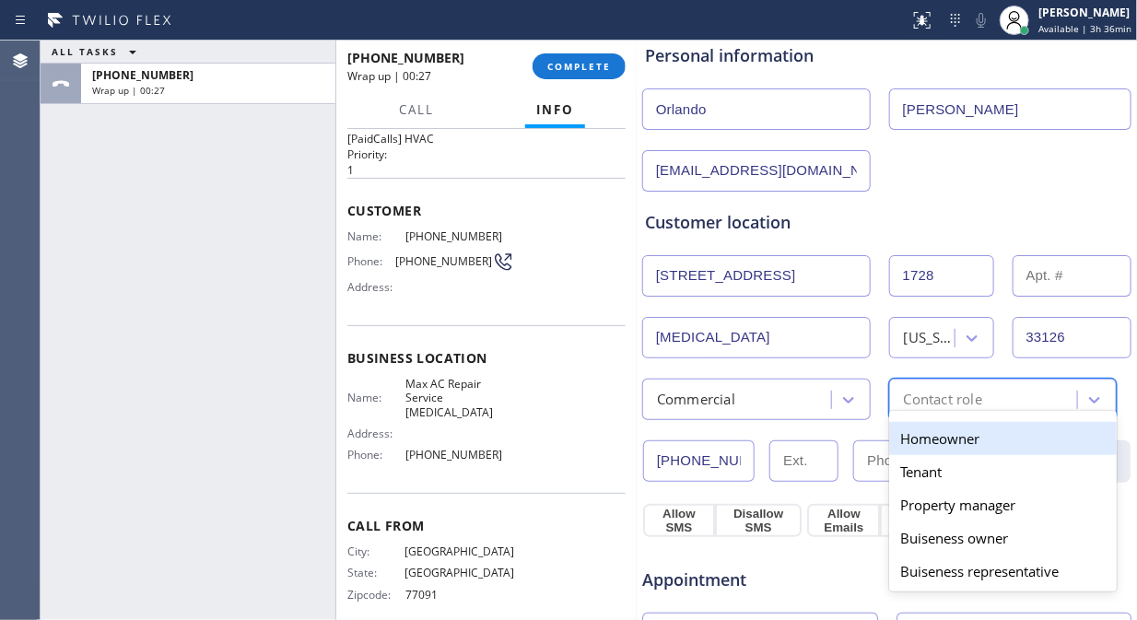
click at [932, 398] on div "Contact role" at bounding box center [943, 399] width 78 height 21
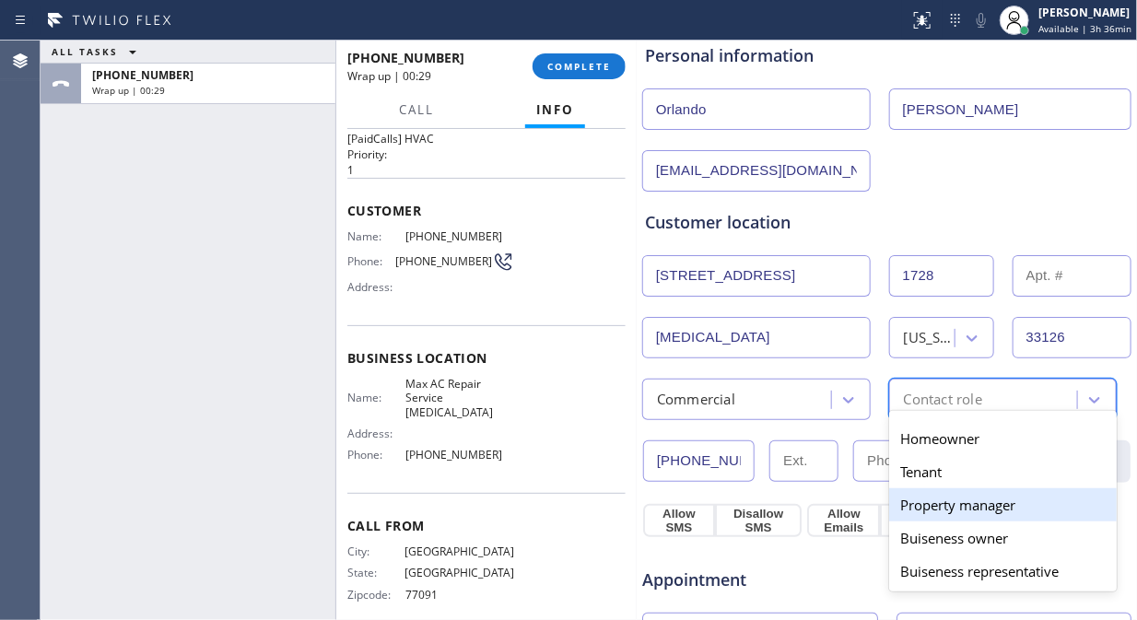
click at [955, 505] on div "Property manager" at bounding box center [1003, 504] width 228 height 33
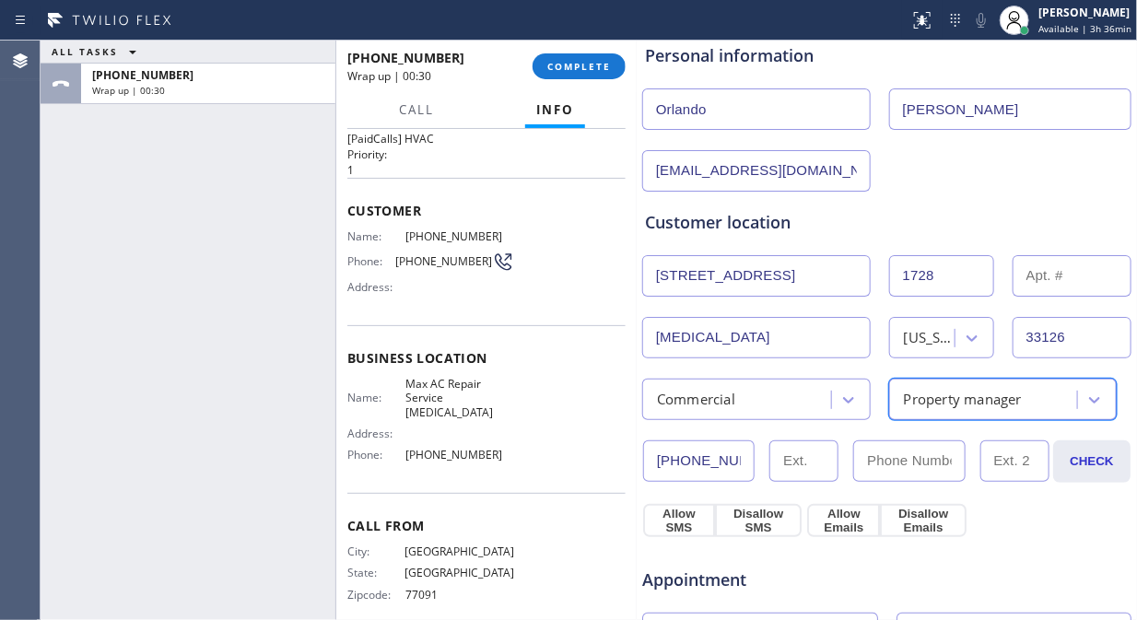
click at [965, 381] on div "Property manager" at bounding box center [1003, 399] width 228 height 41
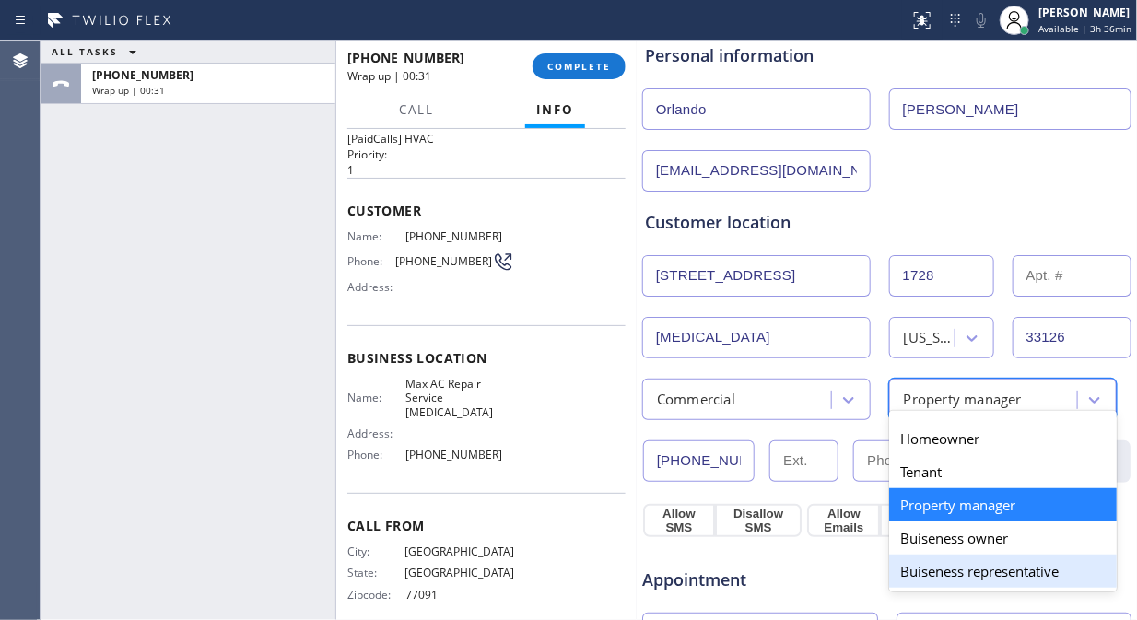
click at [978, 565] on div "Buiseness representative" at bounding box center [1003, 571] width 228 height 33
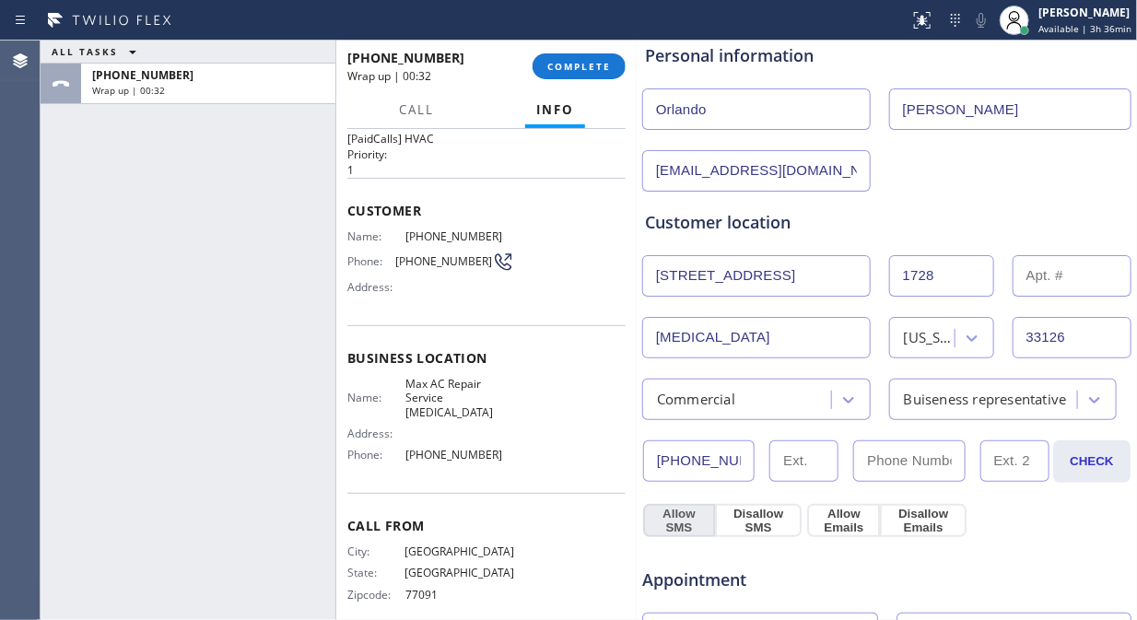
click at [674, 519] on button "Allow SMS" at bounding box center [679, 520] width 72 height 33
click at [831, 523] on button "Allow Emails" at bounding box center [843, 520] width 73 height 33
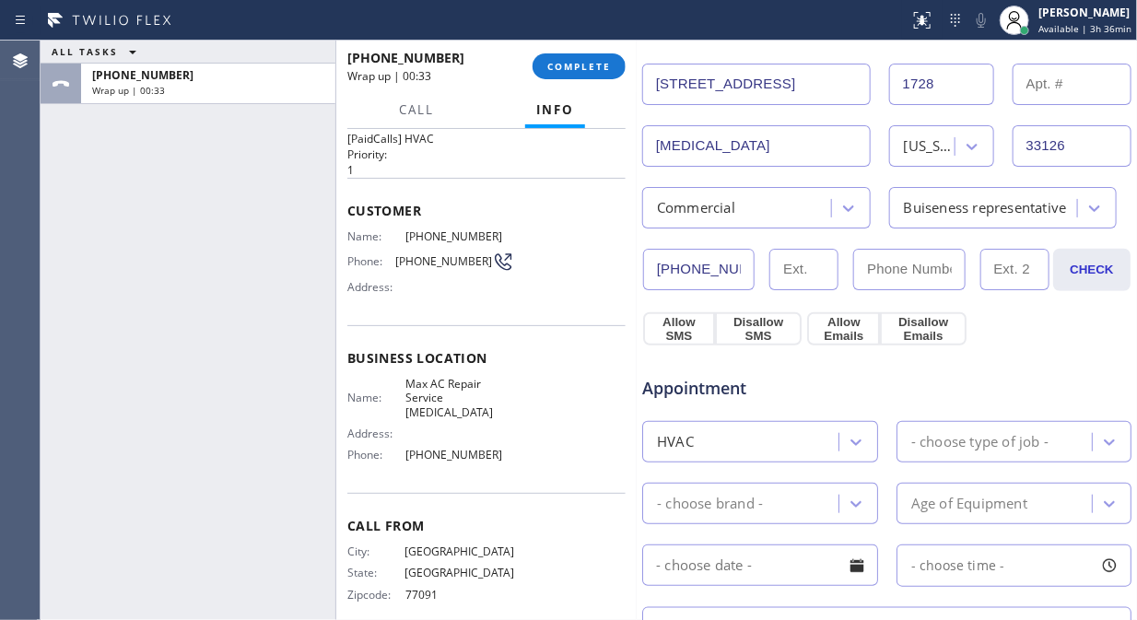
scroll to position [614, 0]
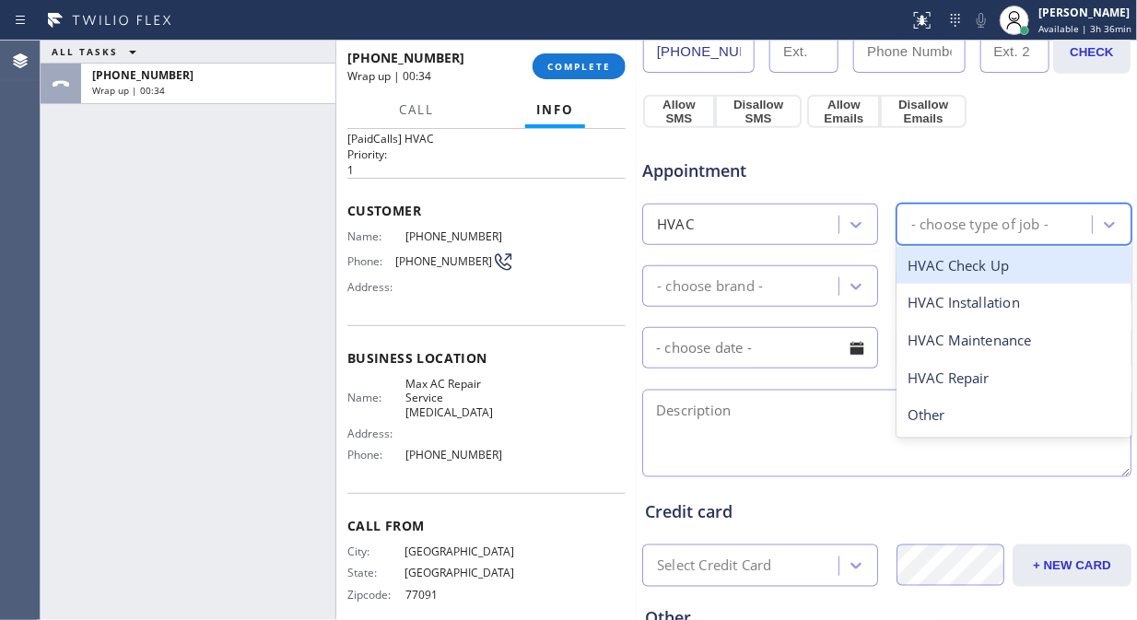
click at [964, 226] on div "- choose type of job -" at bounding box center [979, 224] width 137 height 21
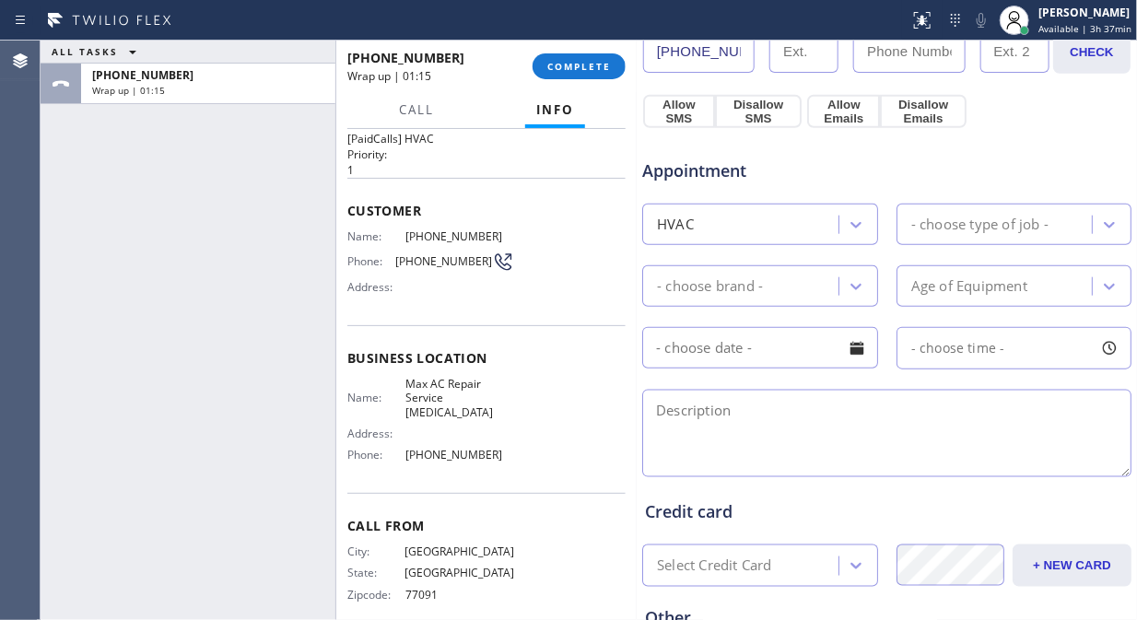
click at [189, 236] on div "ALL TASKS ALL TASKS ACTIVE TASKS TASKS IN WRAP UP [PHONE_NUMBER] Wrap up | 01:15" at bounding box center [188, 331] width 295 height 580
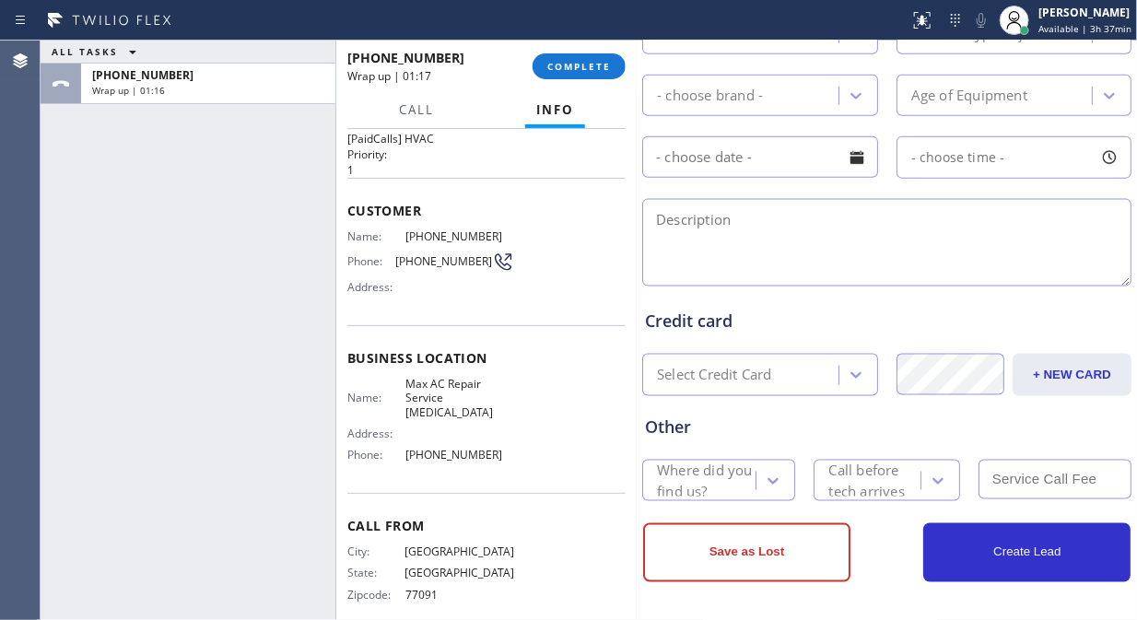
scroll to position [807, 0]
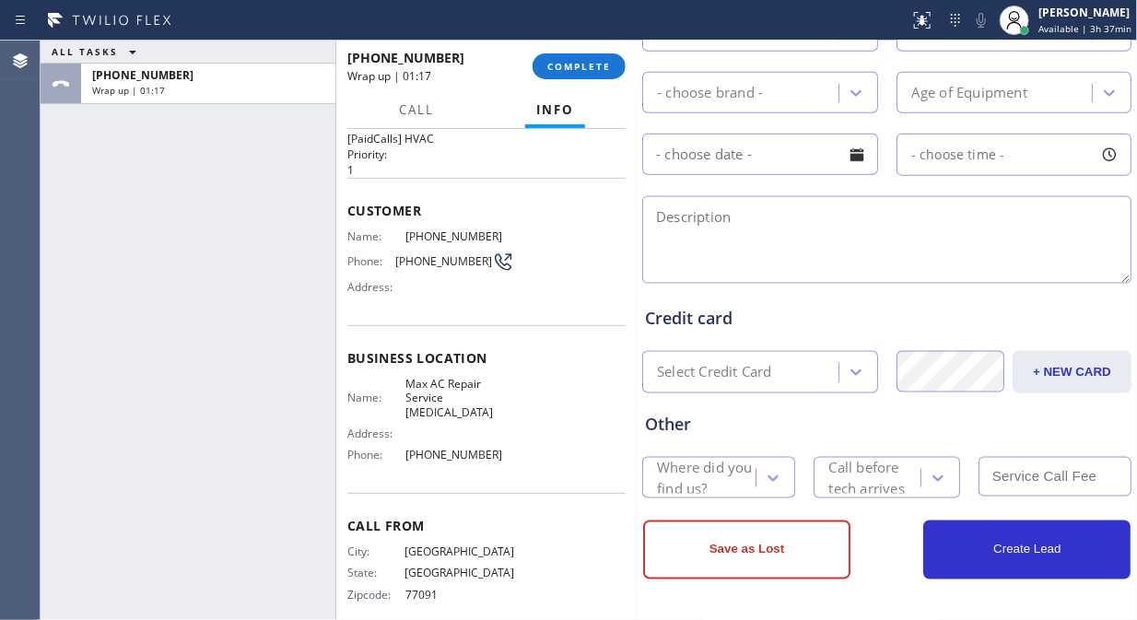
click at [714, 481] on div "Where did you find us?" at bounding box center [705, 478] width 97 height 42
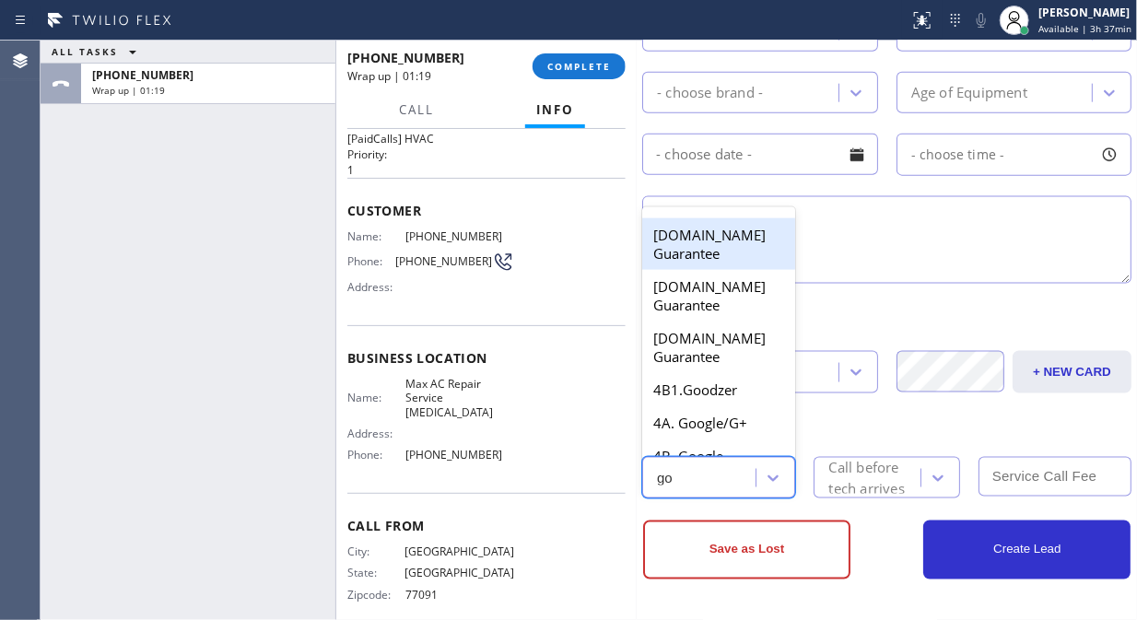
type input "goo"
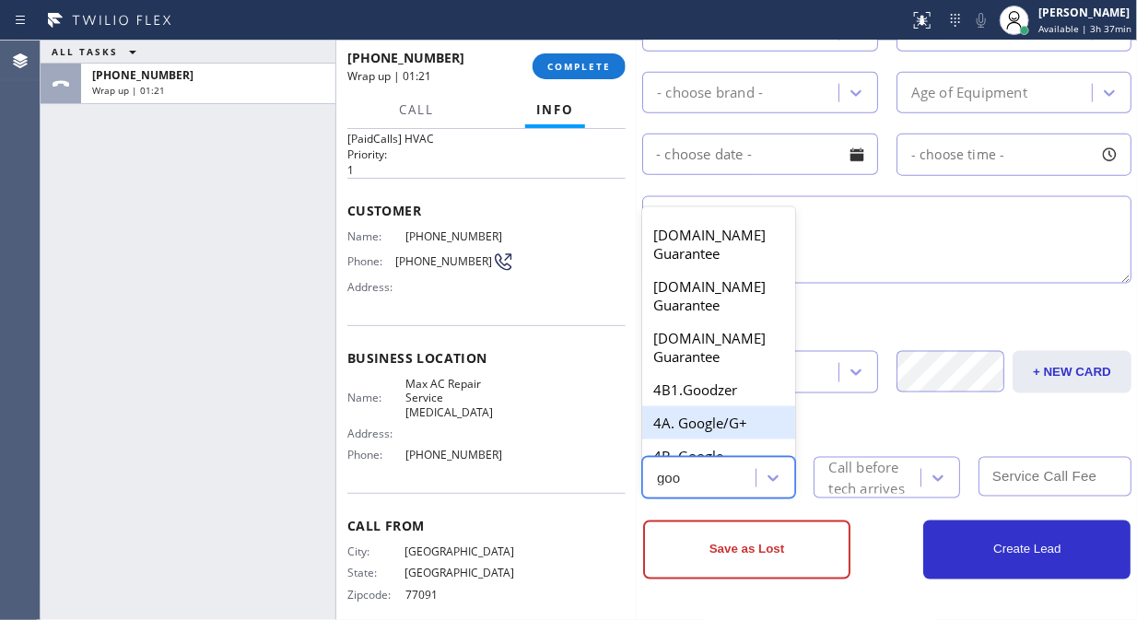
click at [714, 416] on div "4A. Google/G+" at bounding box center [718, 422] width 153 height 33
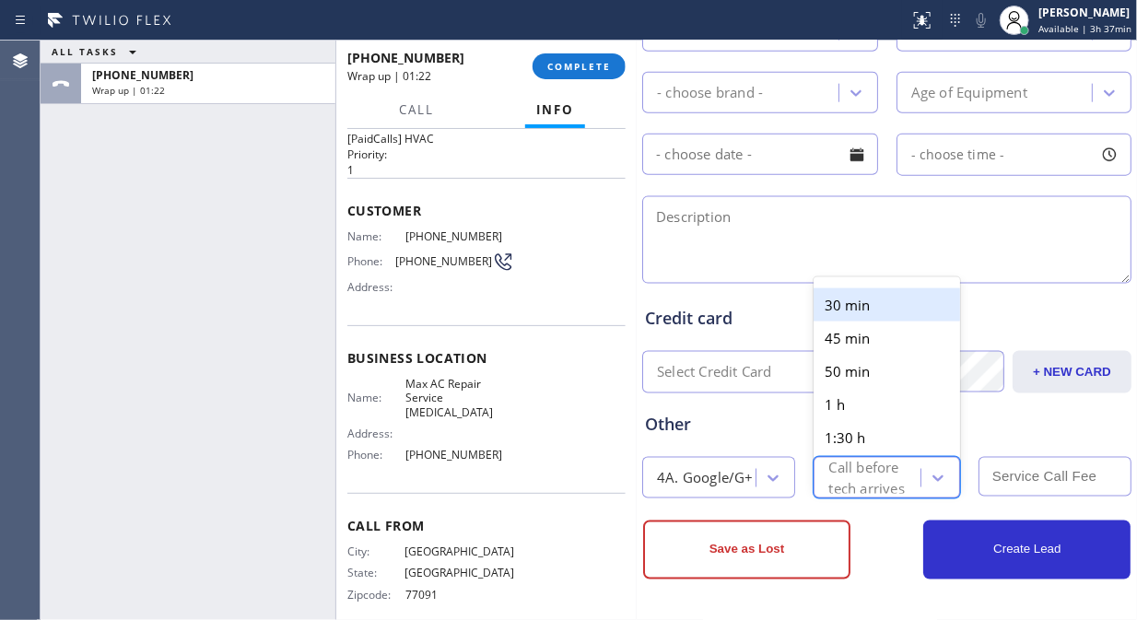
click at [877, 484] on div "Call before tech arrives" at bounding box center [872, 478] width 89 height 42
click at [862, 309] on div "30 min" at bounding box center [887, 304] width 146 height 33
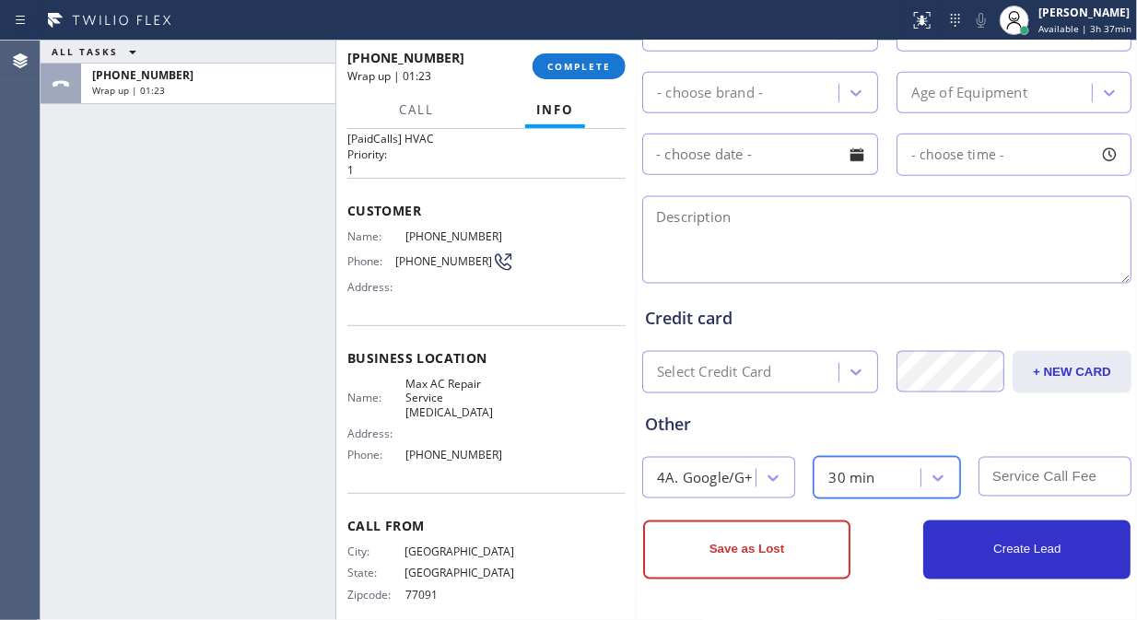
click at [1024, 457] on input "text" at bounding box center [1054, 477] width 153 height 40
type input "0"
click at [916, 243] on textarea at bounding box center [886, 240] width 489 height 88
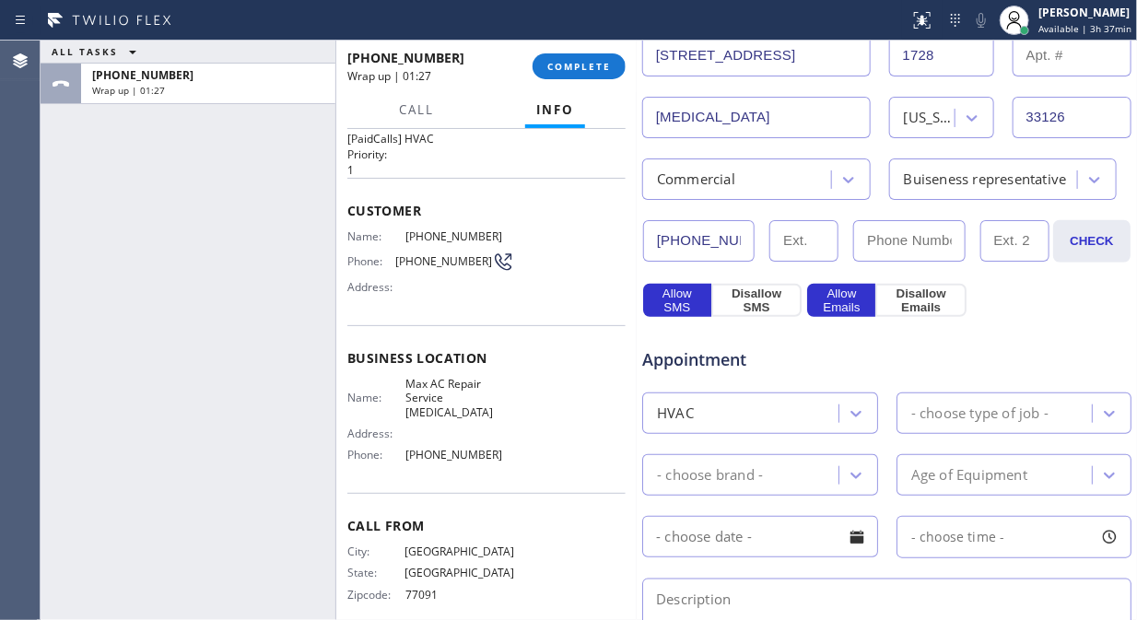
scroll to position [500, 0]
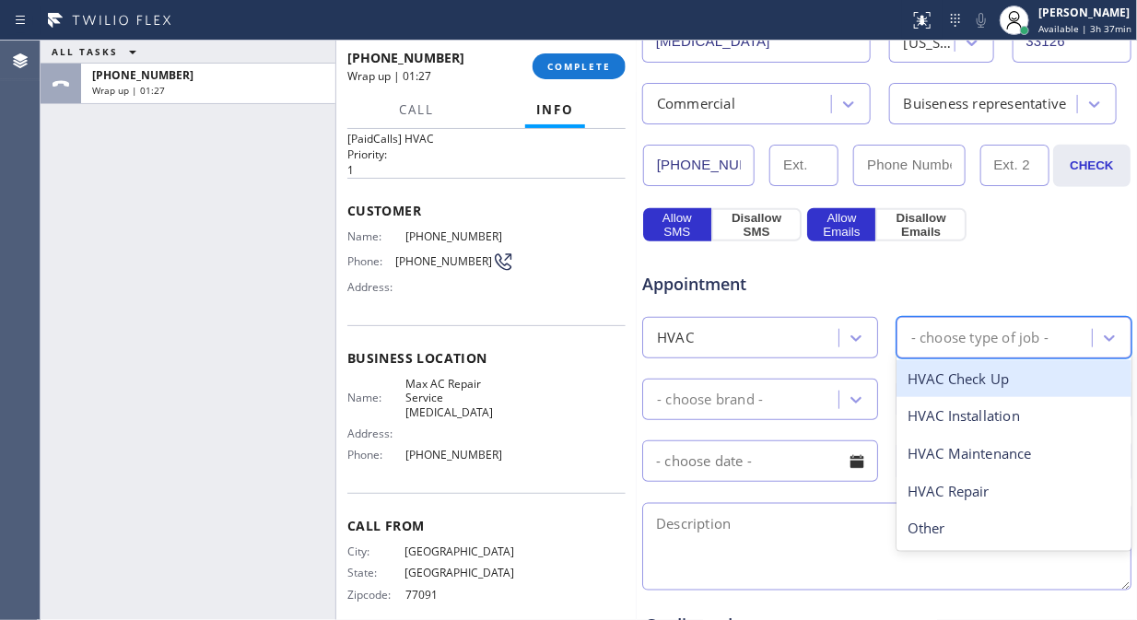
click at [963, 336] on div "- choose type of job -" at bounding box center [979, 337] width 137 height 21
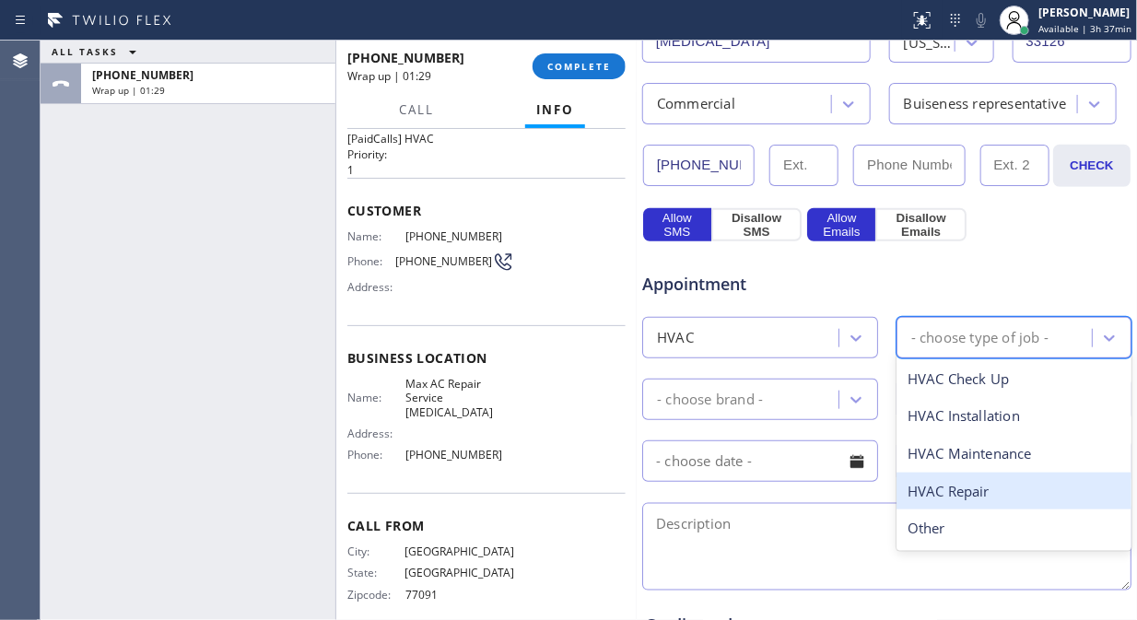
click at [967, 486] on div "HVAC Repair" at bounding box center [1014, 492] width 236 height 38
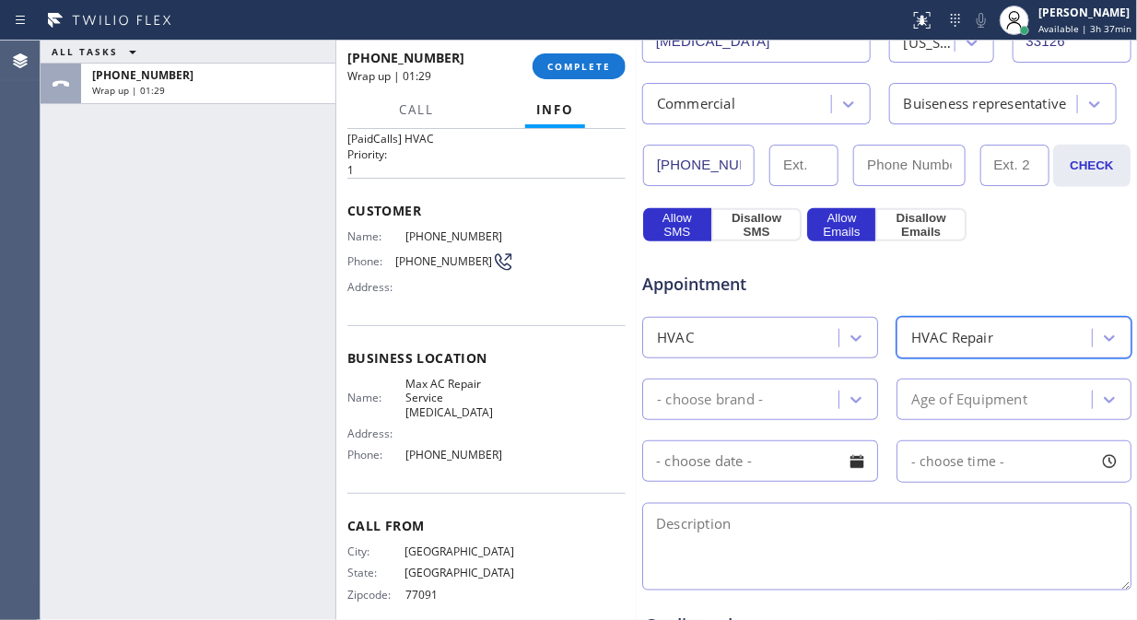
click at [755, 381] on div "- choose brand -" at bounding box center [760, 399] width 236 height 41
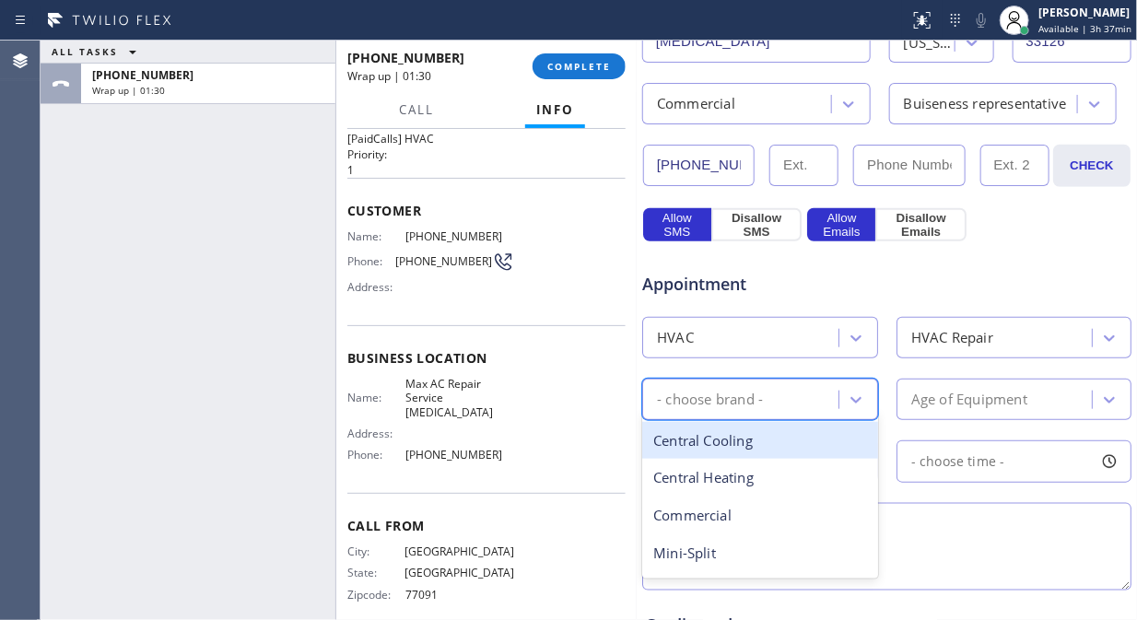
click at [738, 447] on div "Central Cooling" at bounding box center [760, 441] width 236 height 38
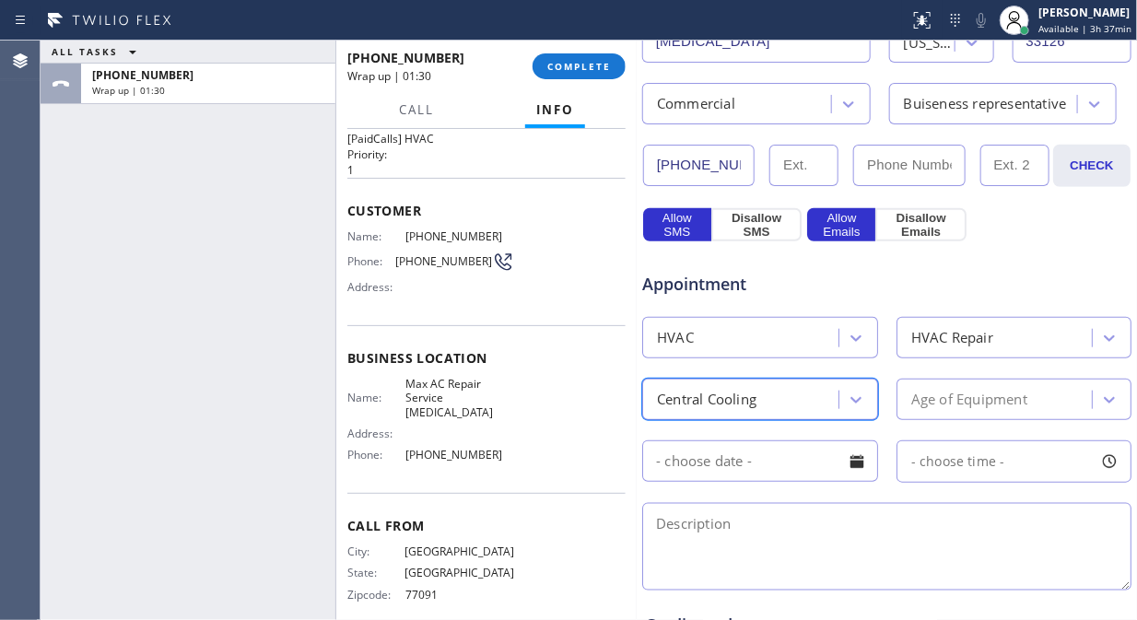
click at [949, 416] on div "Age of Equipment" at bounding box center [997, 399] width 191 height 32
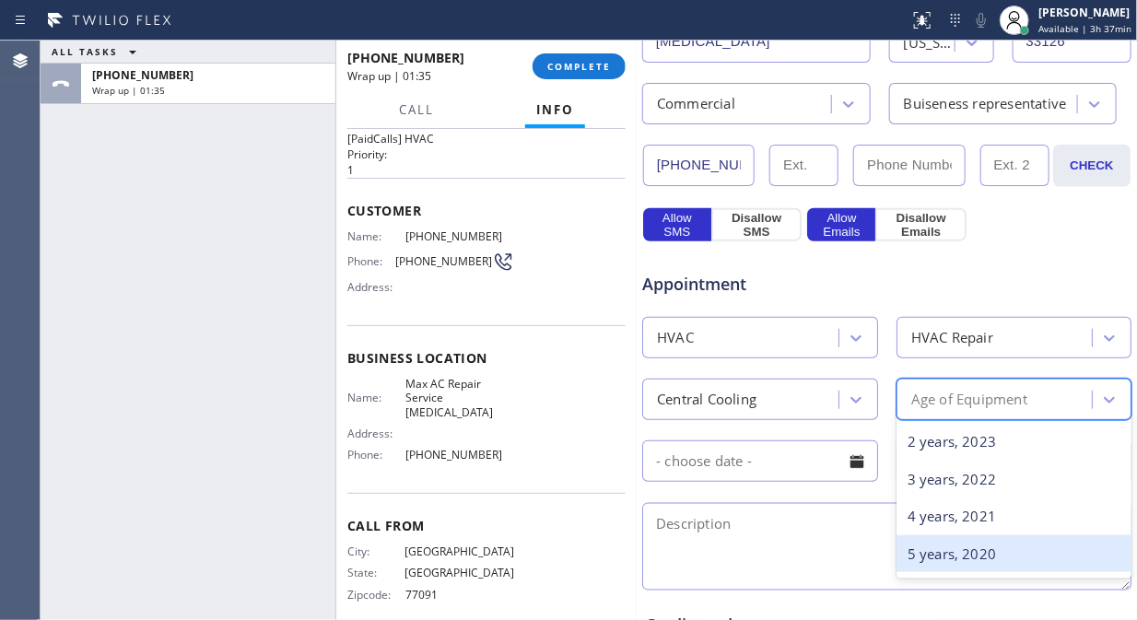
scroll to position [102, 0]
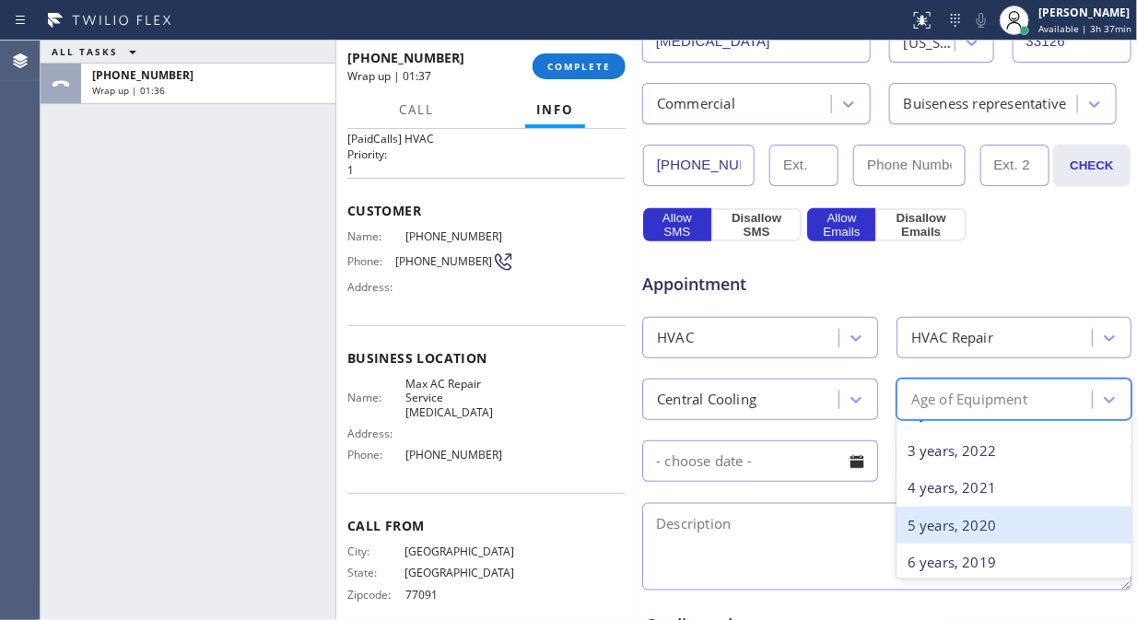
click at [944, 532] on div "5 years, 2020" at bounding box center [1014, 526] width 236 height 38
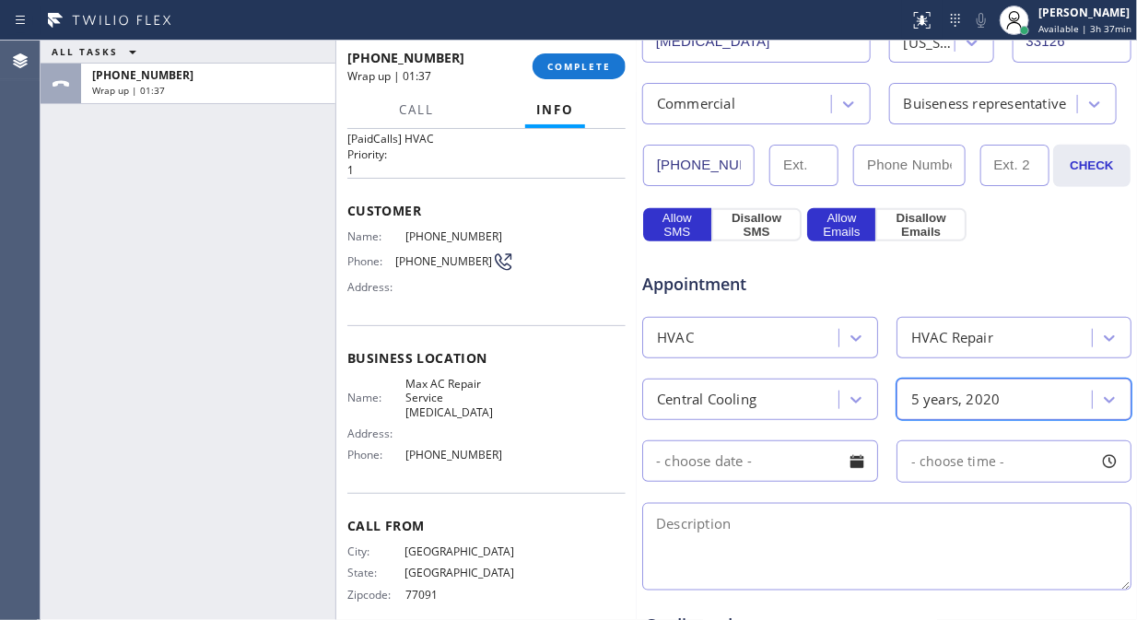
click at [770, 462] on input "text" at bounding box center [760, 460] width 236 height 41
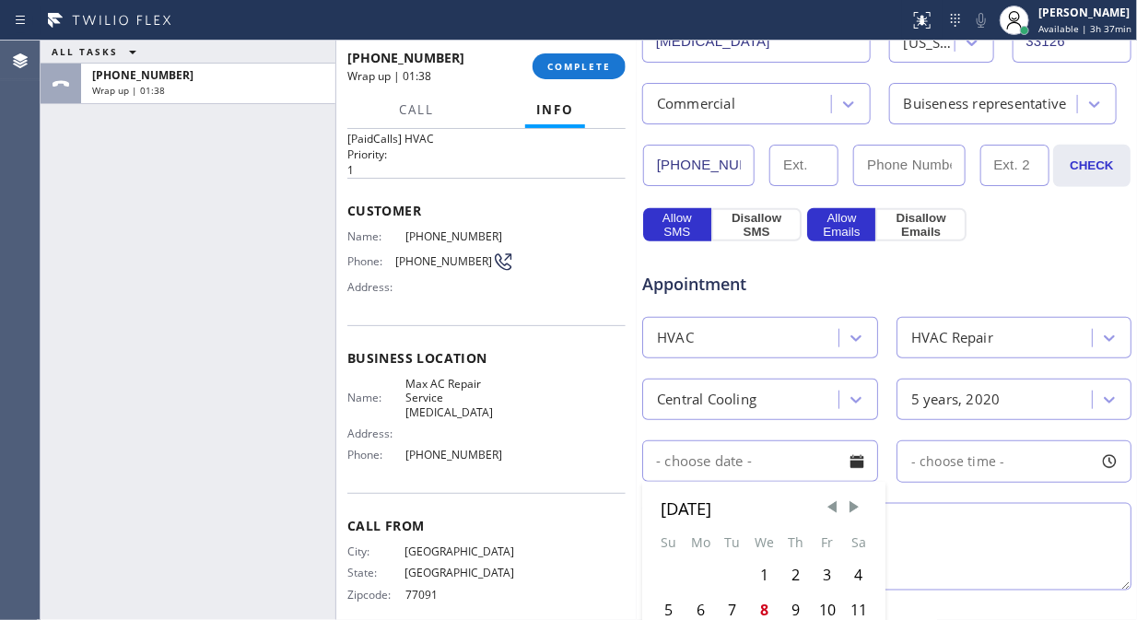
click at [968, 544] on textarea at bounding box center [886, 547] width 489 height 88
click at [149, 238] on div "ALL TASKS ALL TASKS ACTIVE TASKS TASKS IN WRAP UP [PHONE_NUMBER] Wrap up | 01:43" at bounding box center [188, 331] width 295 height 580
click at [755, 550] on textarea "To enrich screen reader interactions, please activate Accessibility in Grammarl…" at bounding box center [886, 547] width 489 height 88
paste textarea "Central/ doesn't do anything, condenser on the roof, ther's an access/ Commerci…"
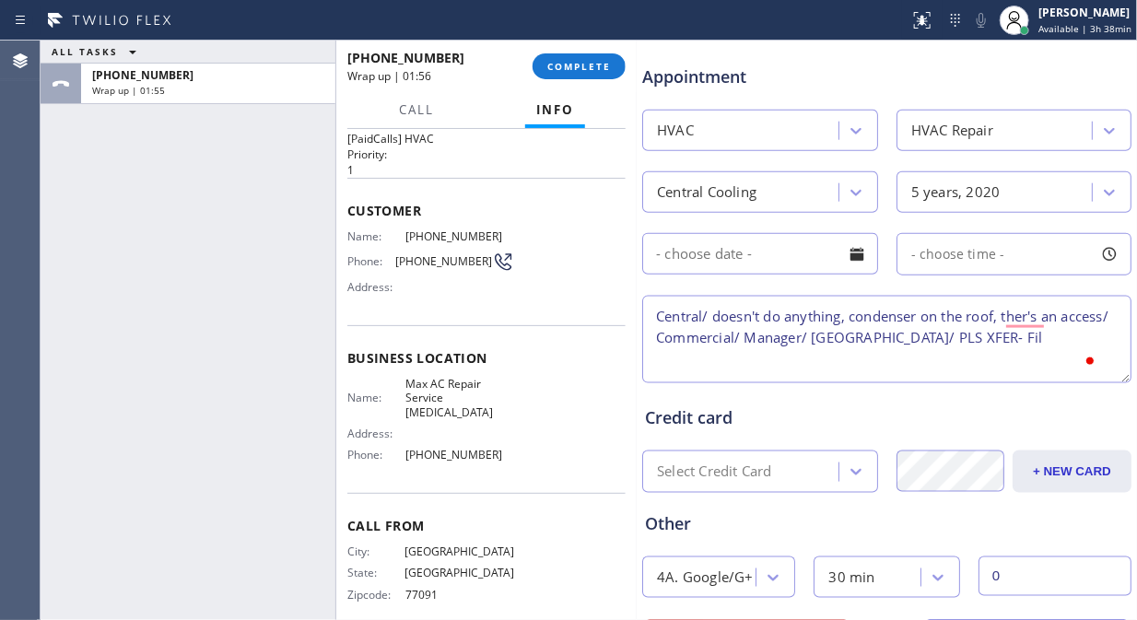
scroll to position [807, 0]
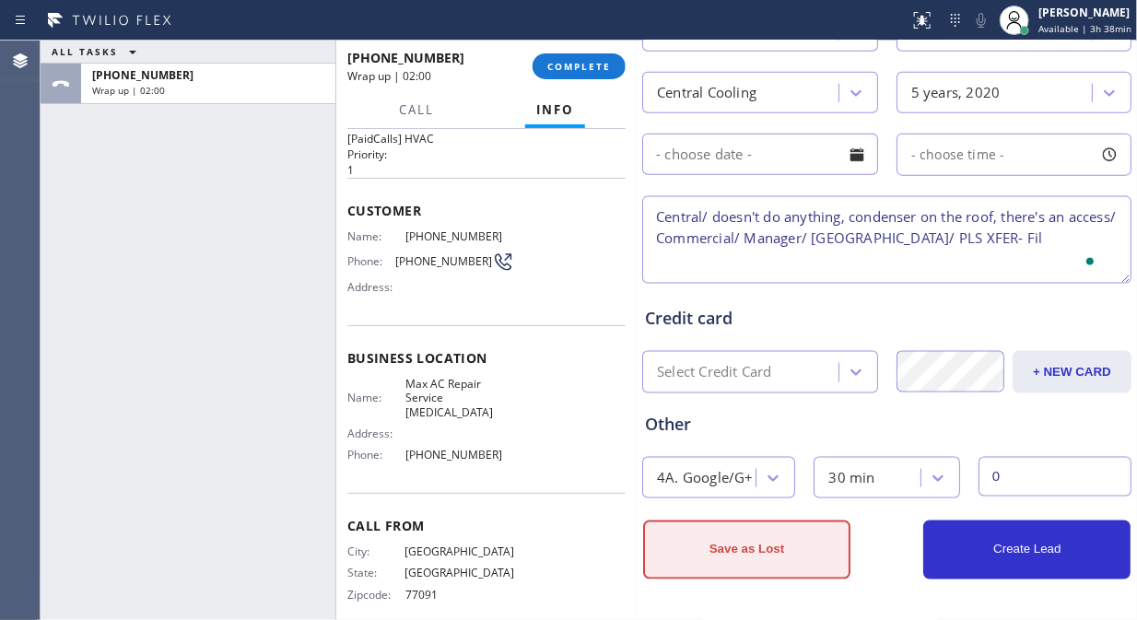
type textarea "Central/ doesn't do anything, condenser on the roof, there's an access/ Commerc…"
click at [794, 555] on button "Save as Lost" at bounding box center [746, 550] width 207 height 59
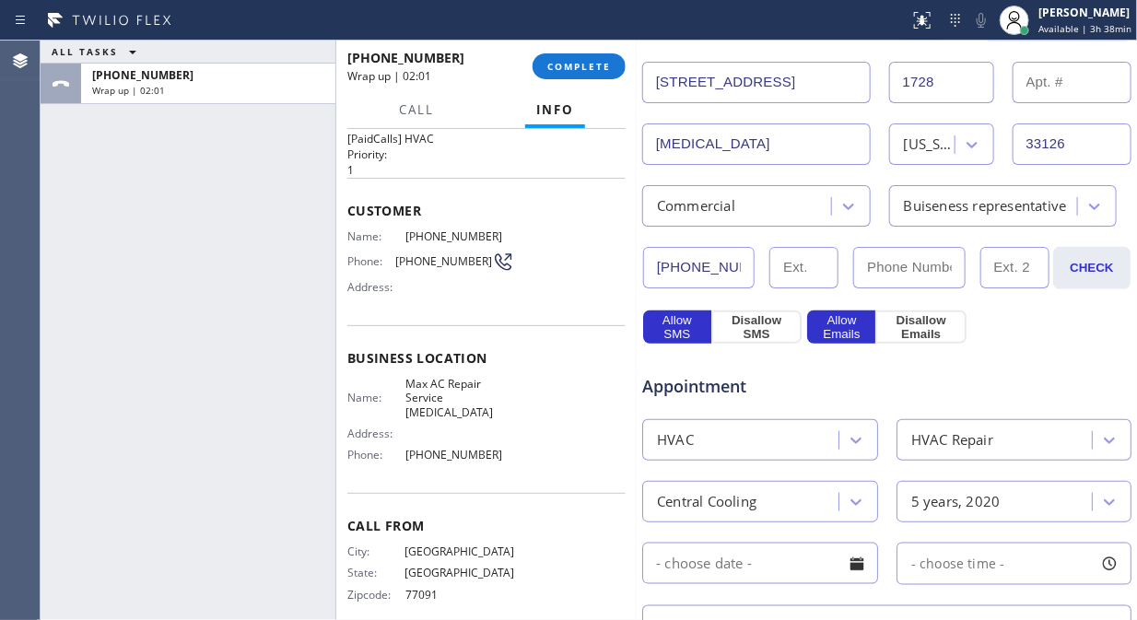
scroll to position [51, 0]
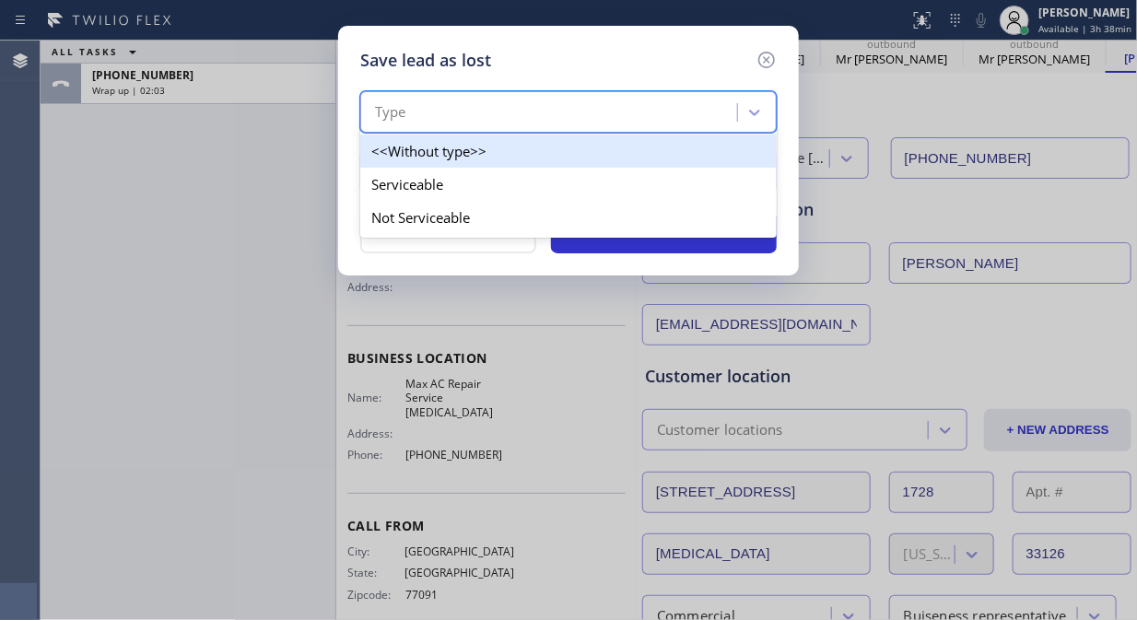
click at [606, 116] on div "Type" at bounding box center [551, 113] width 371 height 32
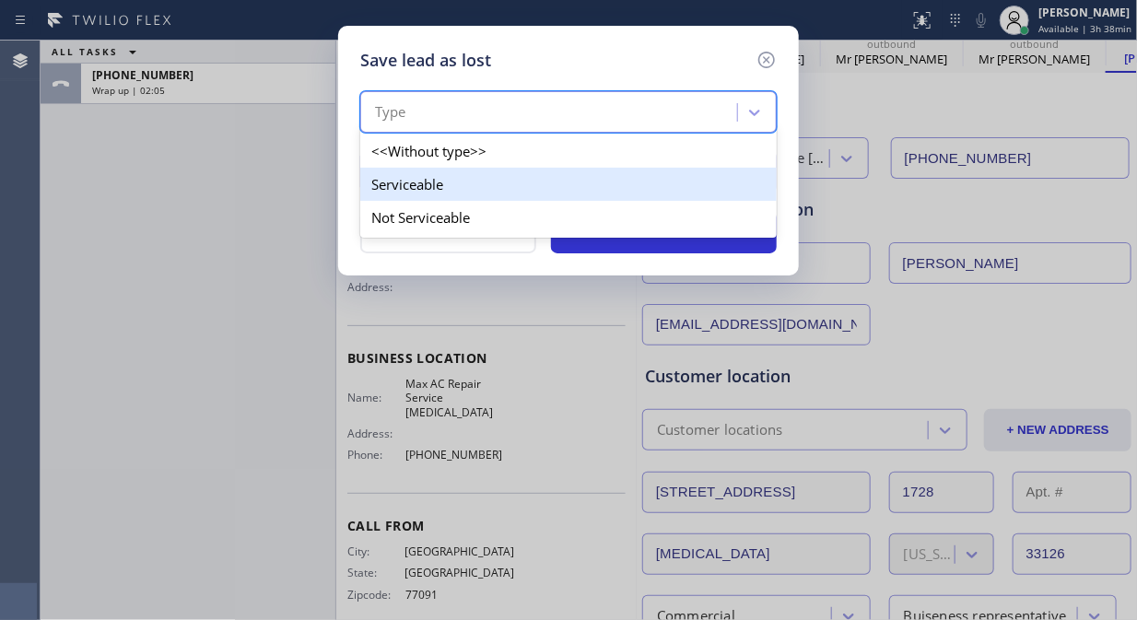
click at [426, 190] on div "Serviceable" at bounding box center [568, 184] width 416 height 33
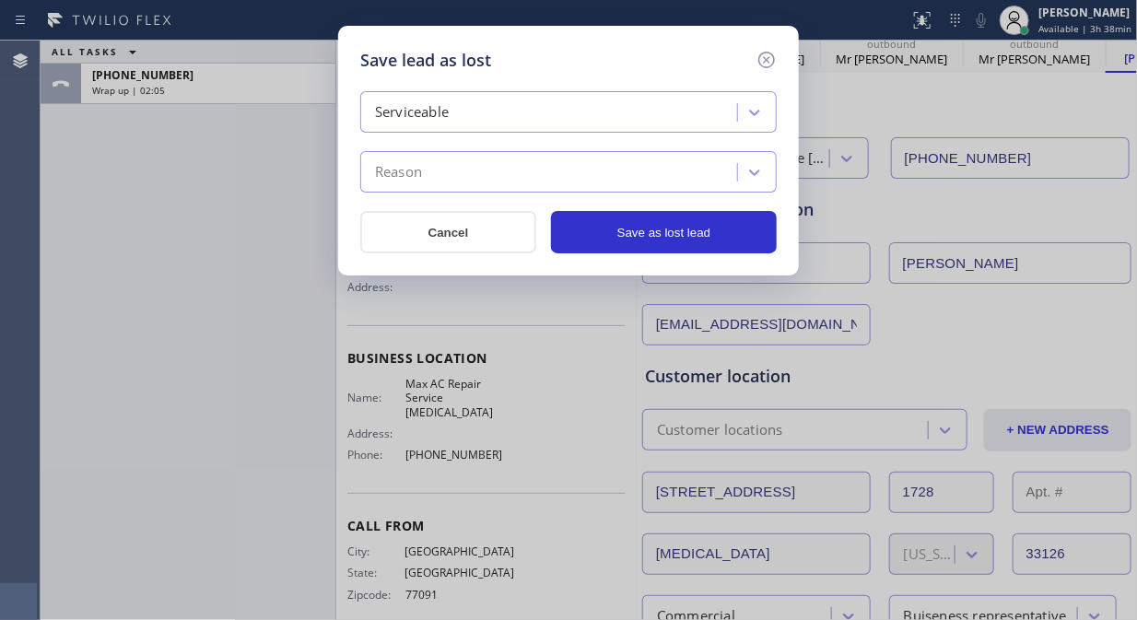
click at [465, 181] on div "Reason" at bounding box center [551, 173] width 371 height 32
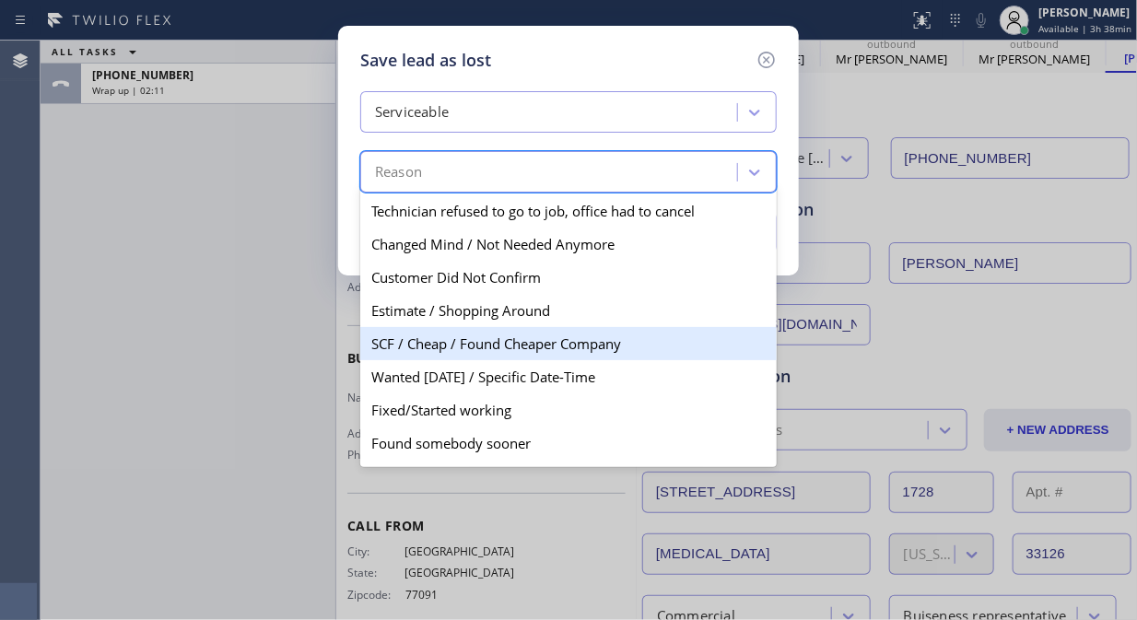
click at [502, 347] on div "SCF / Cheap / Found Cheaper Company" at bounding box center [568, 343] width 416 height 33
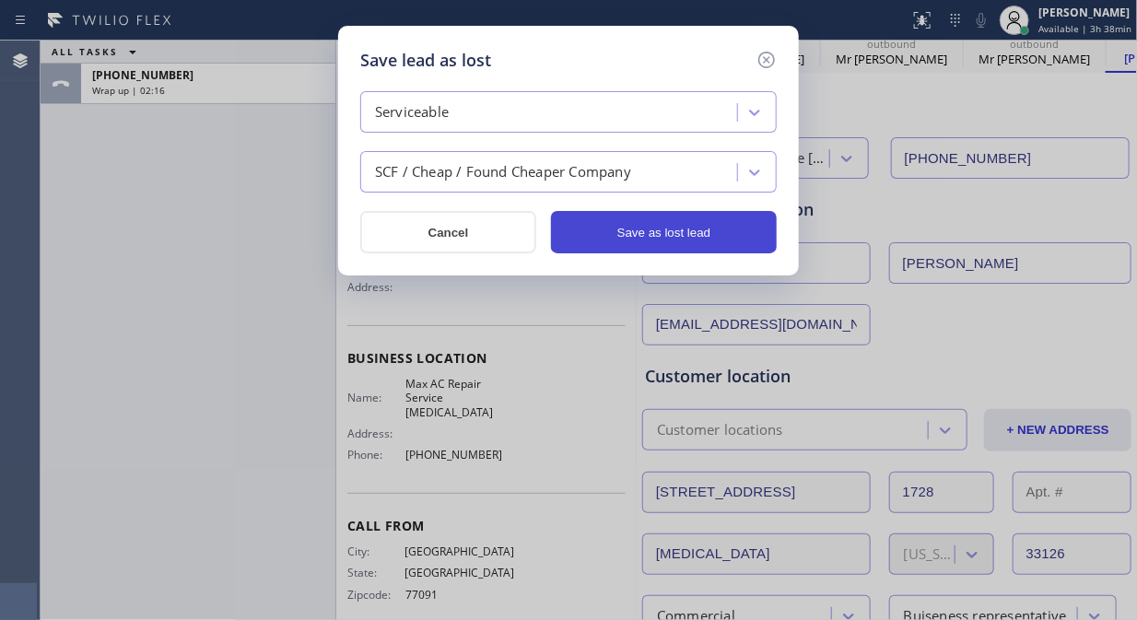
click at [646, 233] on button "Save as lost lead" at bounding box center [664, 232] width 226 height 42
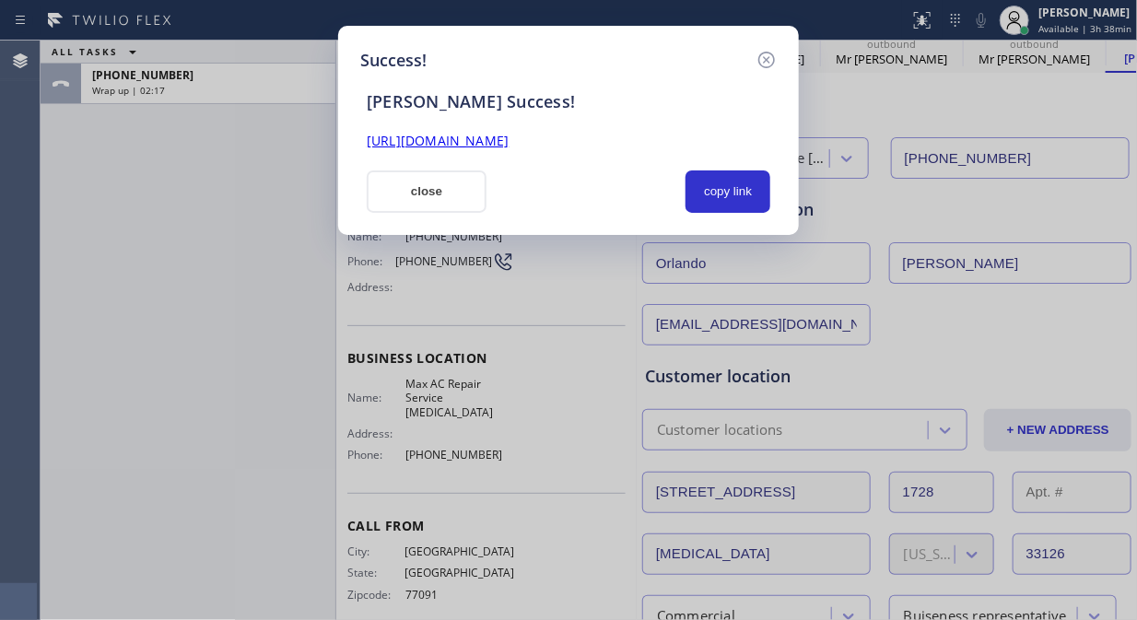
click at [509, 139] on link "[URL][DOMAIN_NAME]" at bounding box center [438, 141] width 142 height 18
click at [442, 192] on button "close" at bounding box center [427, 191] width 120 height 42
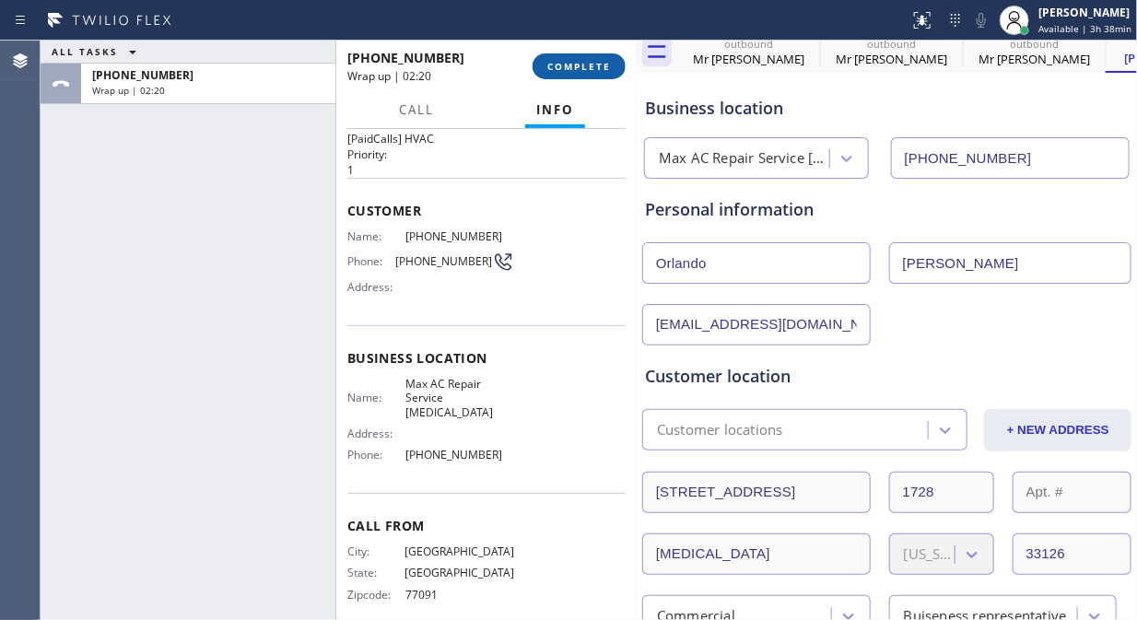
click at [574, 66] on span "COMPLETE" at bounding box center [579, 66] width 64 height 13
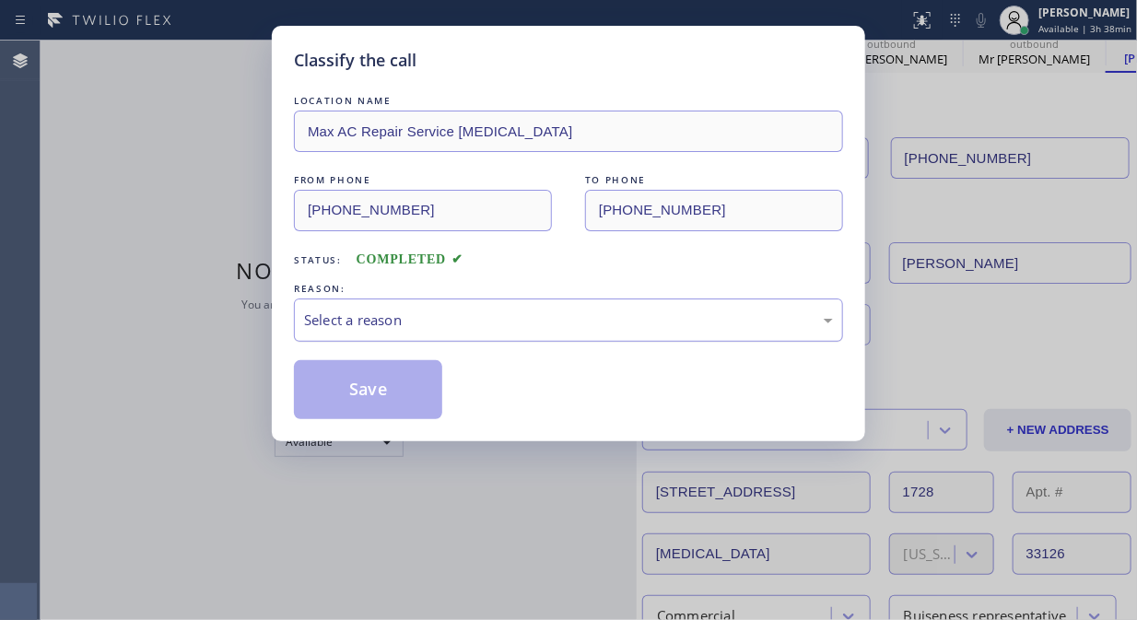
click at [485, 305] on div "Select a reason" at bounding box center [568, 320] width 549 height 43
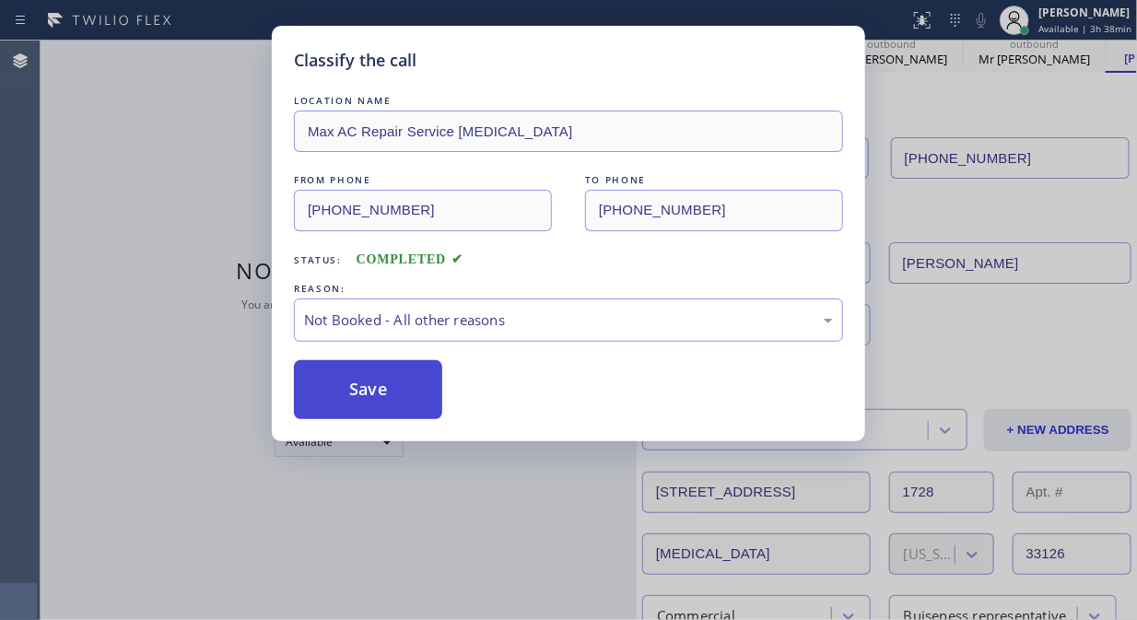
click at [365, 387] on button "Save" at bounding box center [368, 389] width 148 height 59
type input "[PHONE_NUMBER]"
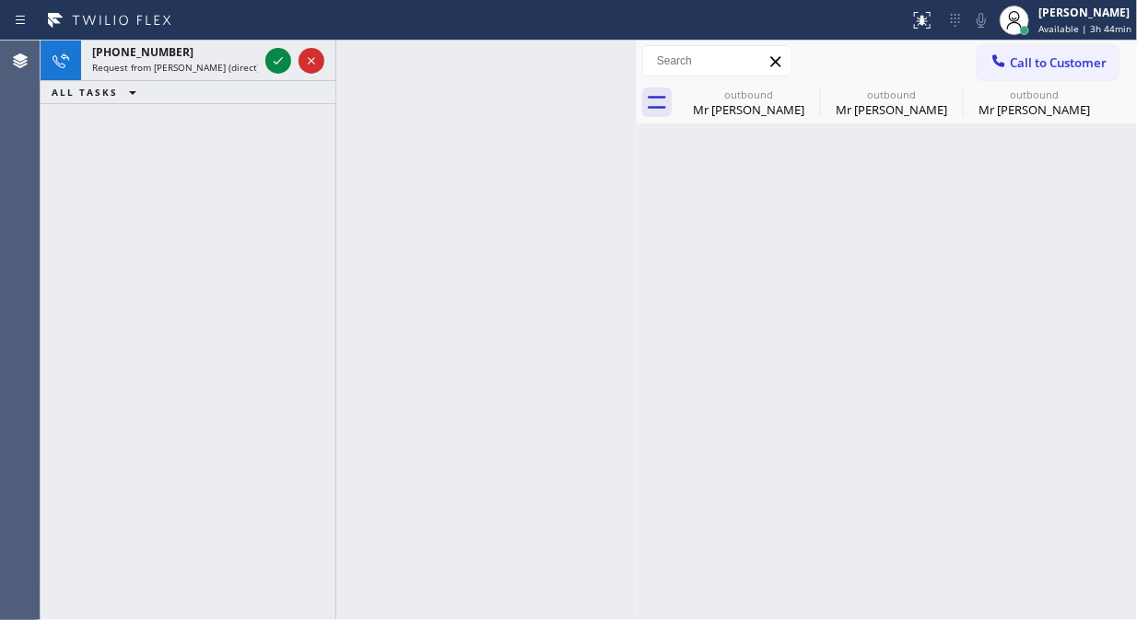
click at [218, 160] on div "[PHONE_NUMBER] Request from [PERSON_NAME] (direct) ALL TASKS ALL TASKS ACTIVE T…" at bounding box center [188, 331] width 295 height 580
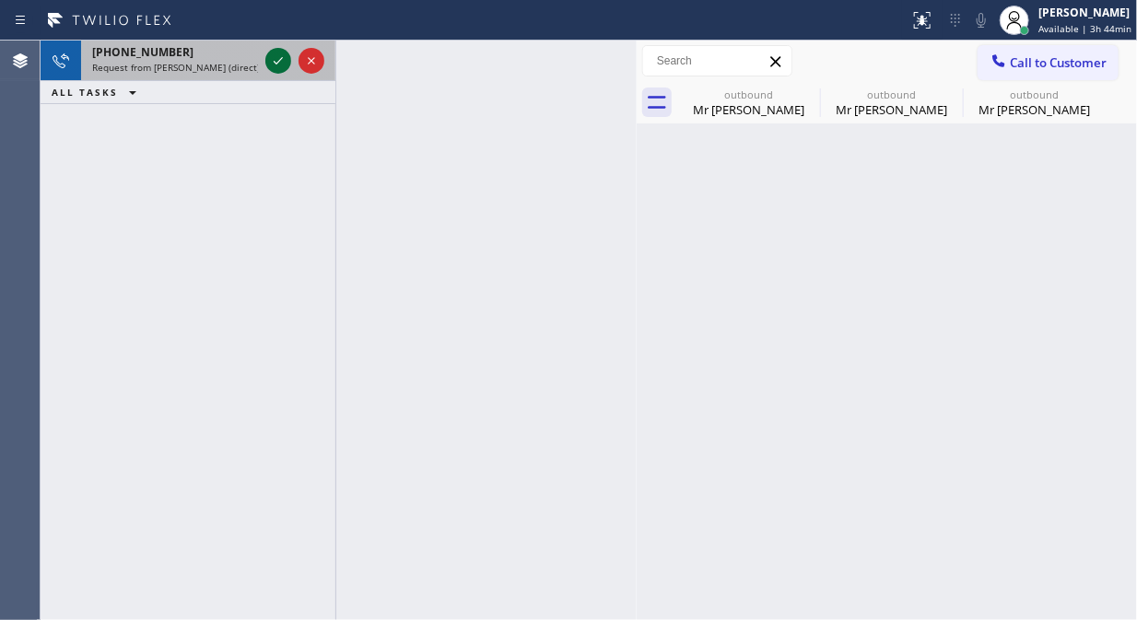
click at [276, 64] on icon at bounding box center [278, 61] width 22 height 22
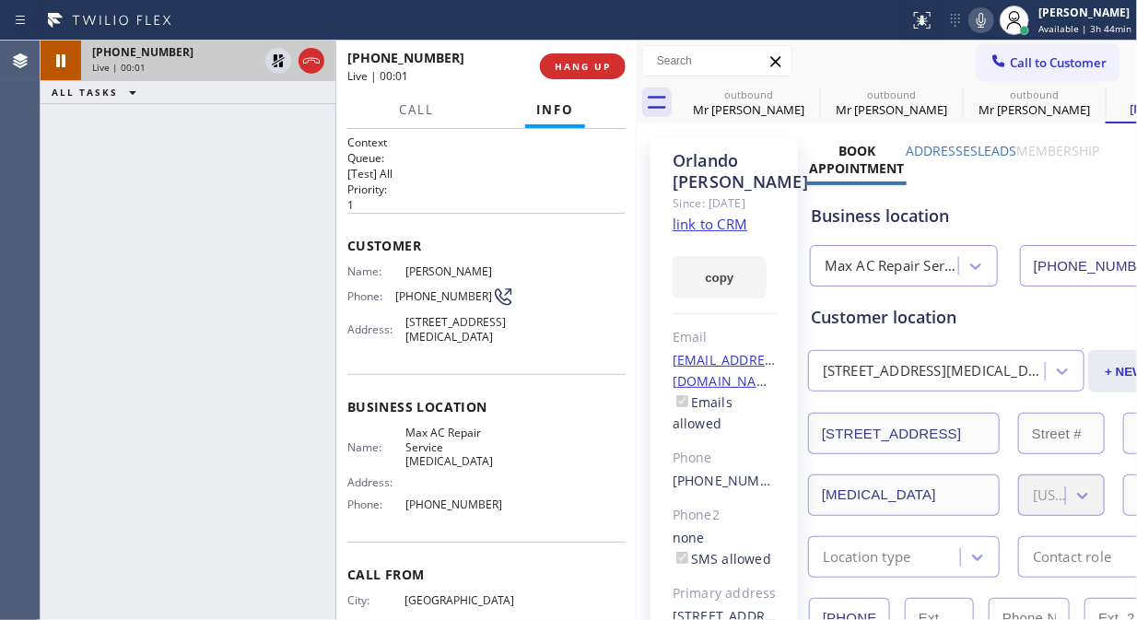
type input "[PHONE_NUMBER]"
drag, startPoint x: 213, startPoint y: 208, endPoint x: 159, endPoint y: 17, distance: 198.9
click at [213, 208] on div "[PHONE_NUMBER] Live | 00:07 ALL TASKS ALL TASKS ACTIVE TASKS TASKS IN WRAP UP" at bounding box center [188, 331] width 295 height 580
click at [986, 21] on icon at bounding box center [981, 20] width 9 height 15
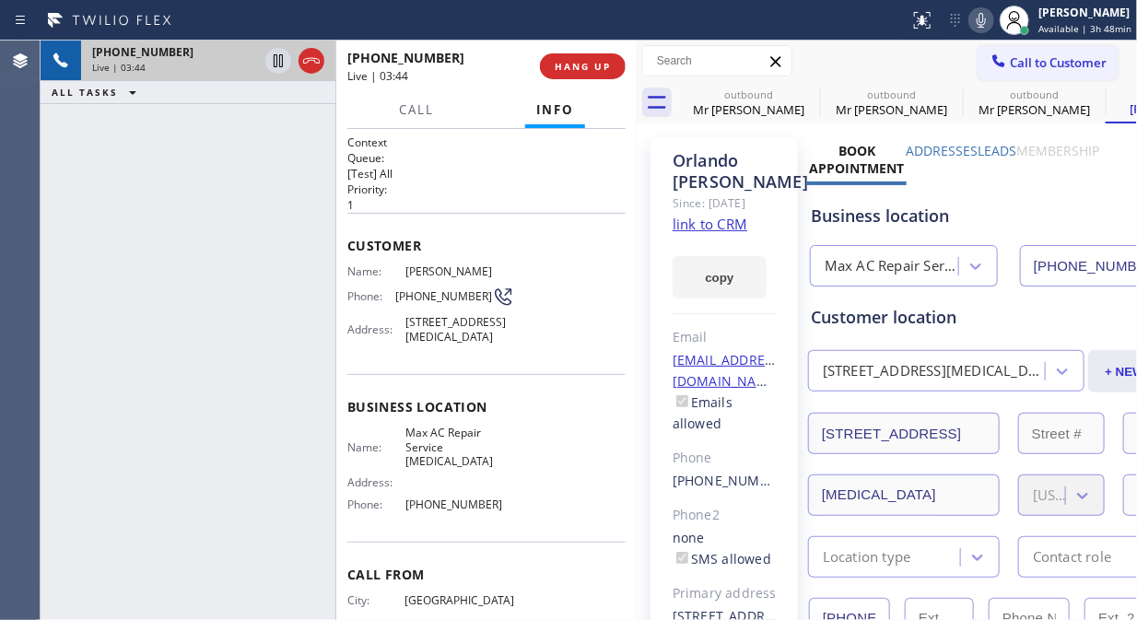
click at [986, 25] on icon at bounding box center [981, 20] width 9 height 15
click at [984, 18] on icon at bounding box center [981, 20] width 22 height 22
click at [986, 21] on icon at bounding box center [981, 20] width 9 height 15
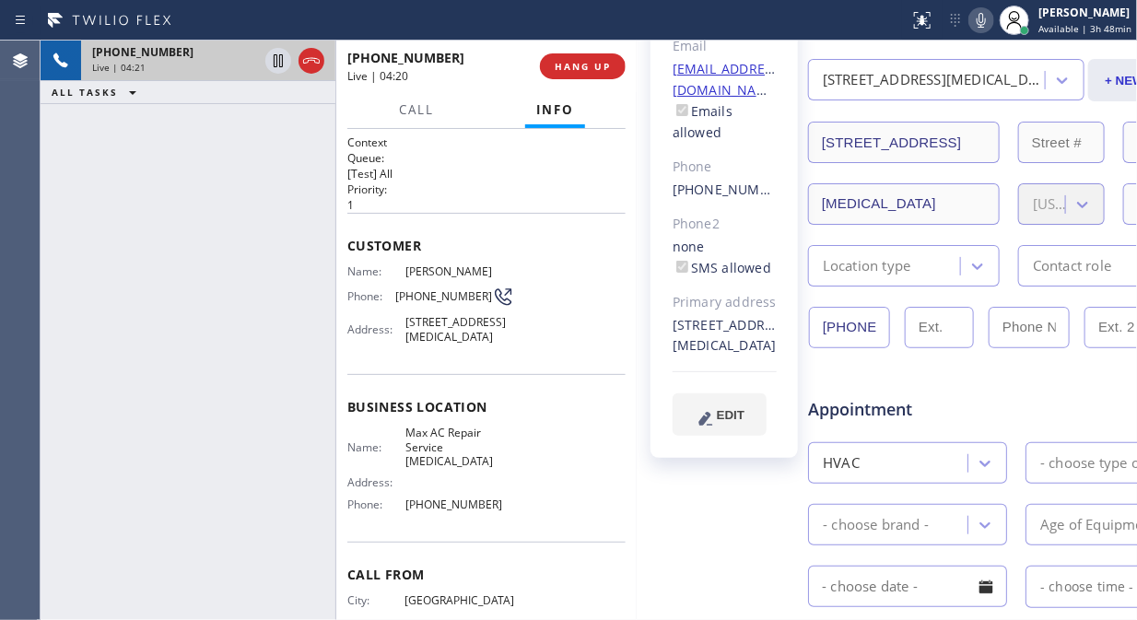
scroll to position [307, 0]
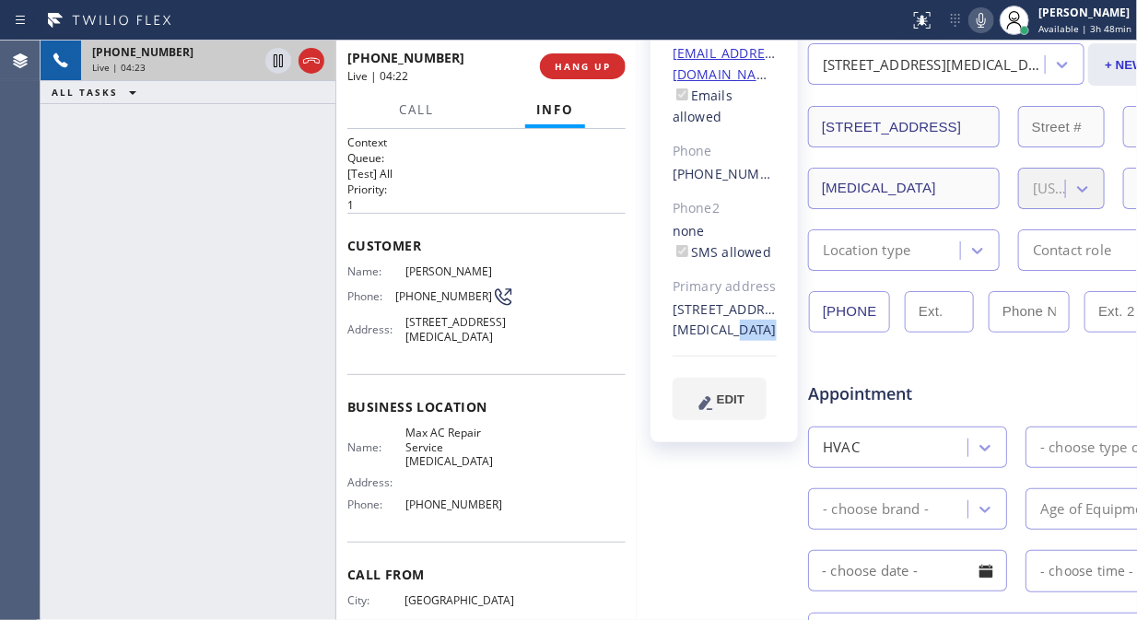
drag, startPoint x: 778, startPoint y: 332, endPoint x: 739, endPoint y: 333, distance: 38.7
click at [739, 333] on div "[PERSON_NAME] Since: [DATE] link to CRM copy Email [EMAIL_ADDRESS][DOMAIN_NAME]…" at bounding box center [723, 136] width 147 height 612
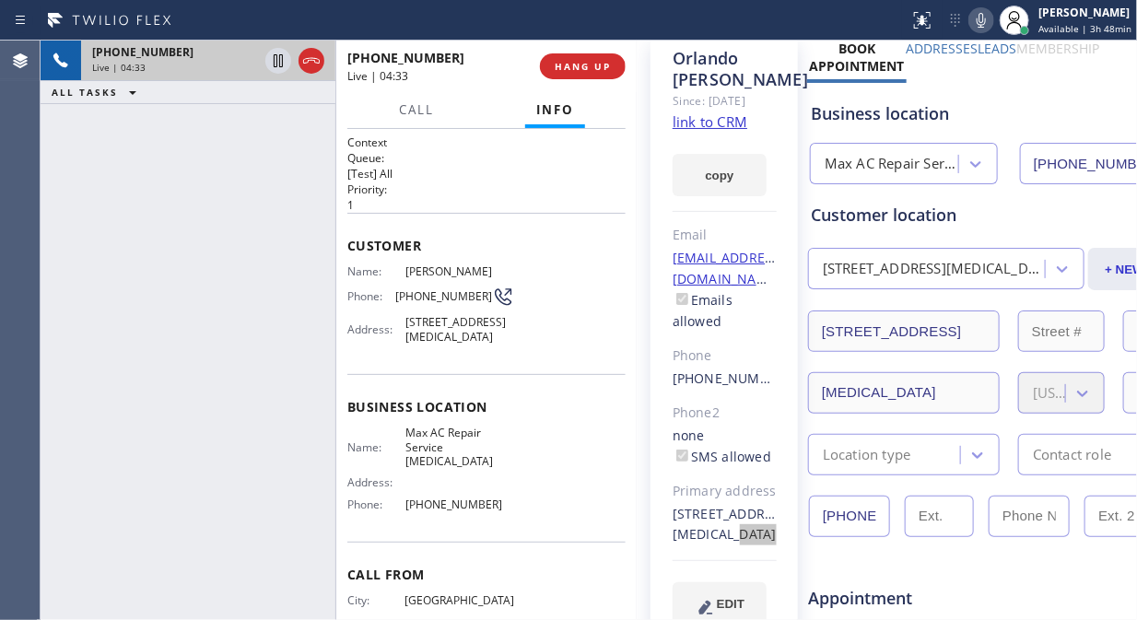
scroll to position [0, 0]
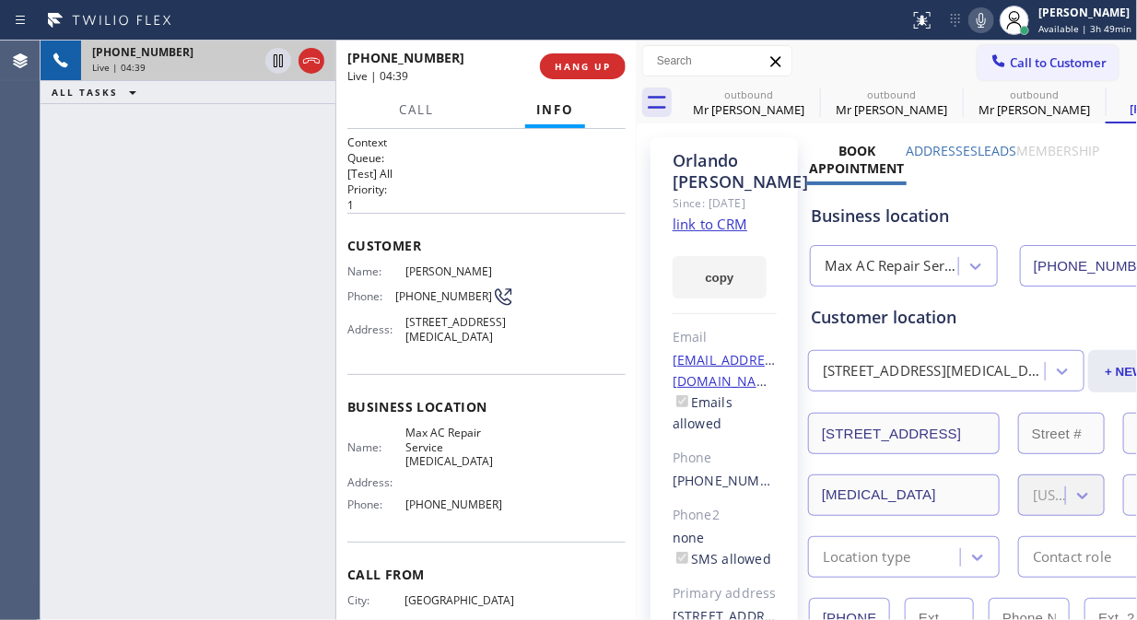
click at [986, 15] on icon at bounding box center [981, 20] width 9 height 15
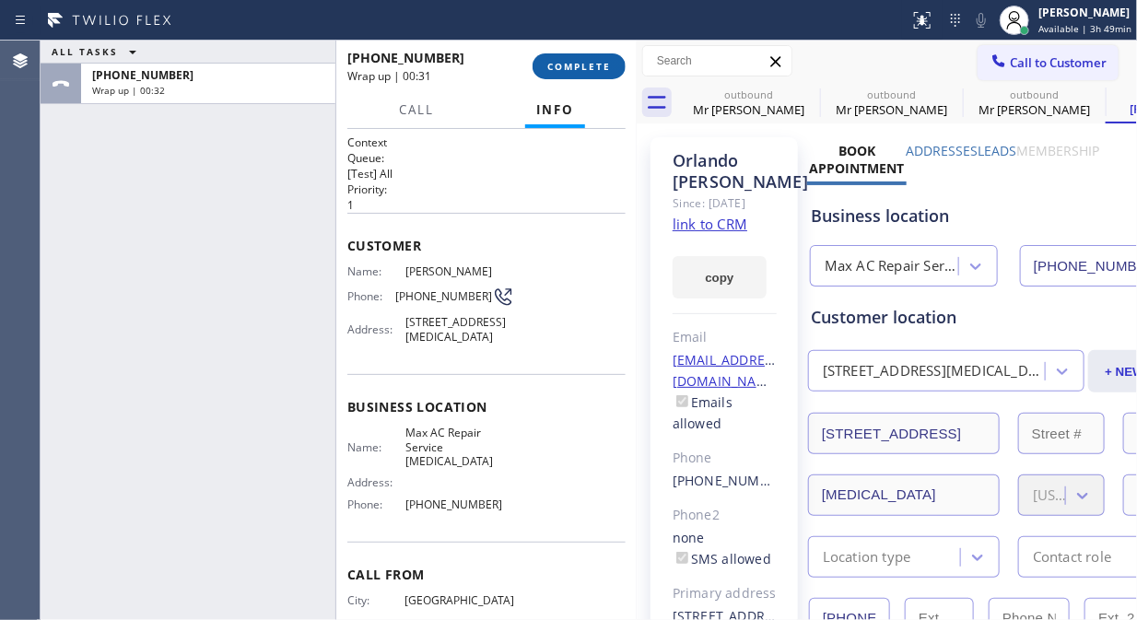
click at [582, 78] on button "COMPLETE" at bounding box center [579, 66] width 93 height 26
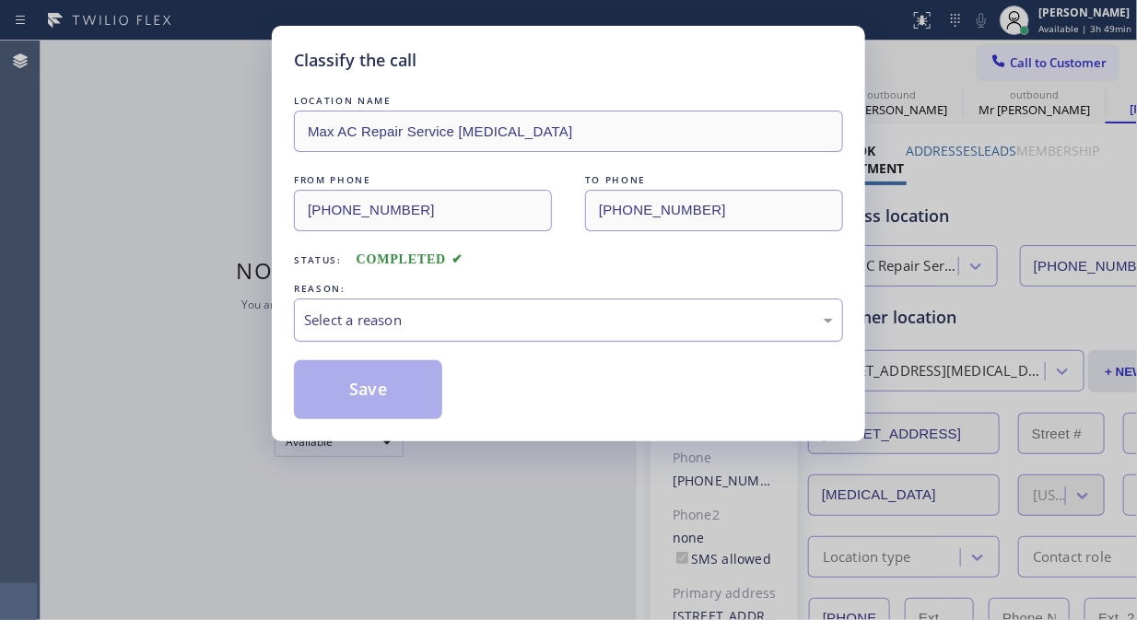
click at [533, 324] on div "Select a reason" at bounding box center [568, 320] width 529 height 21
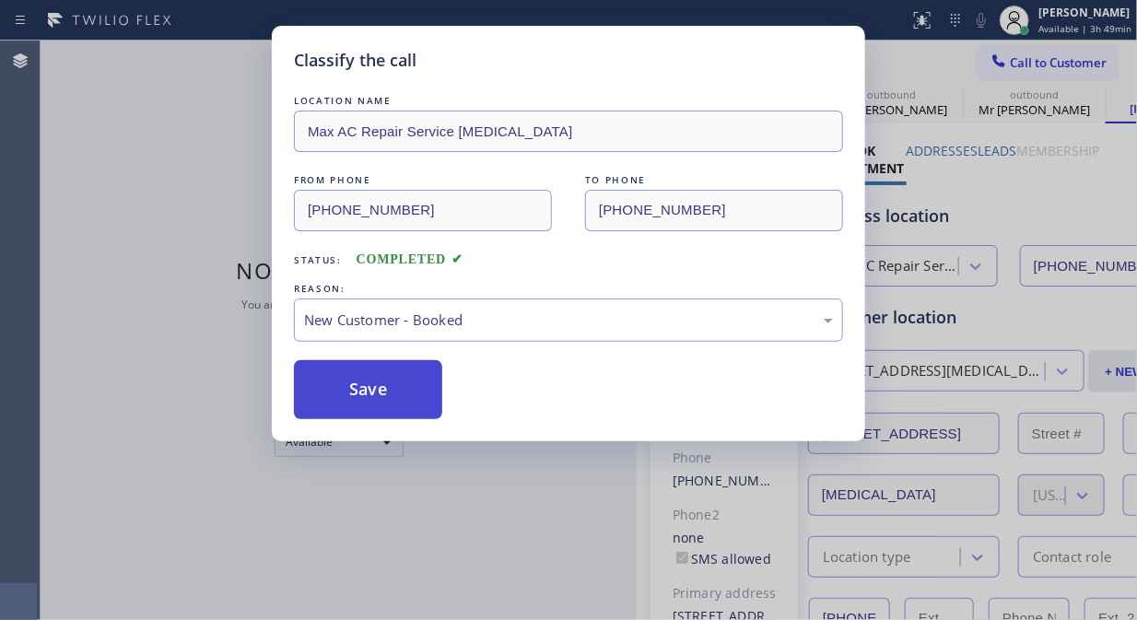
click at [381, 394] on button "Save" at bounding box center [368, 389] width 148 height 59
type input "[PHONE_NUMBER]"
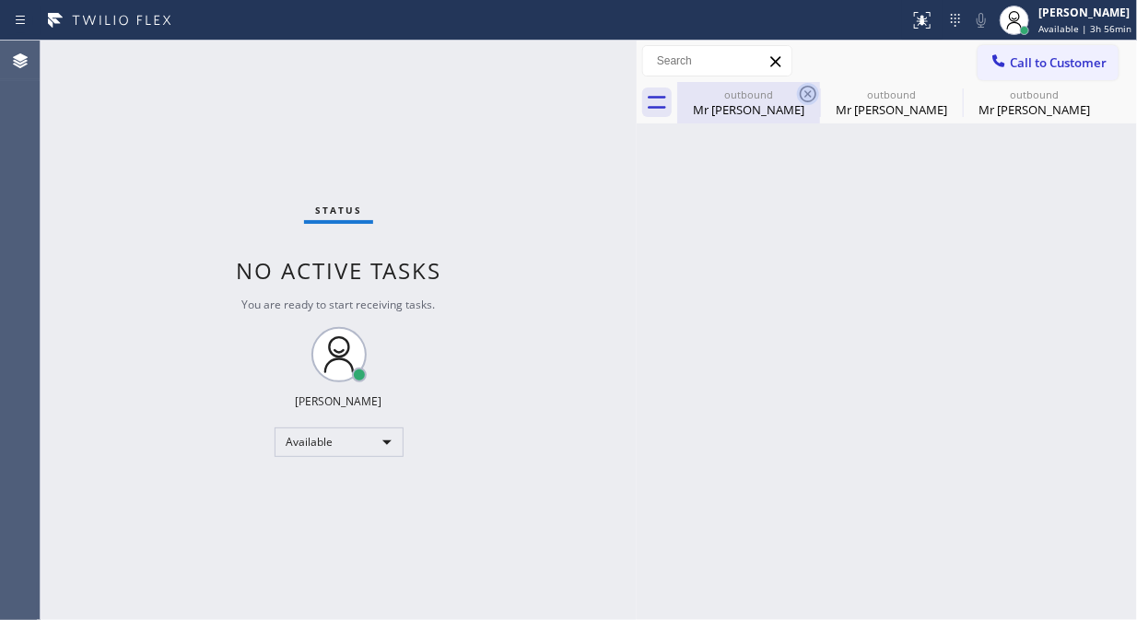
click at [807, 90] on icon at bounding box center [808, 94] width 22 height 22
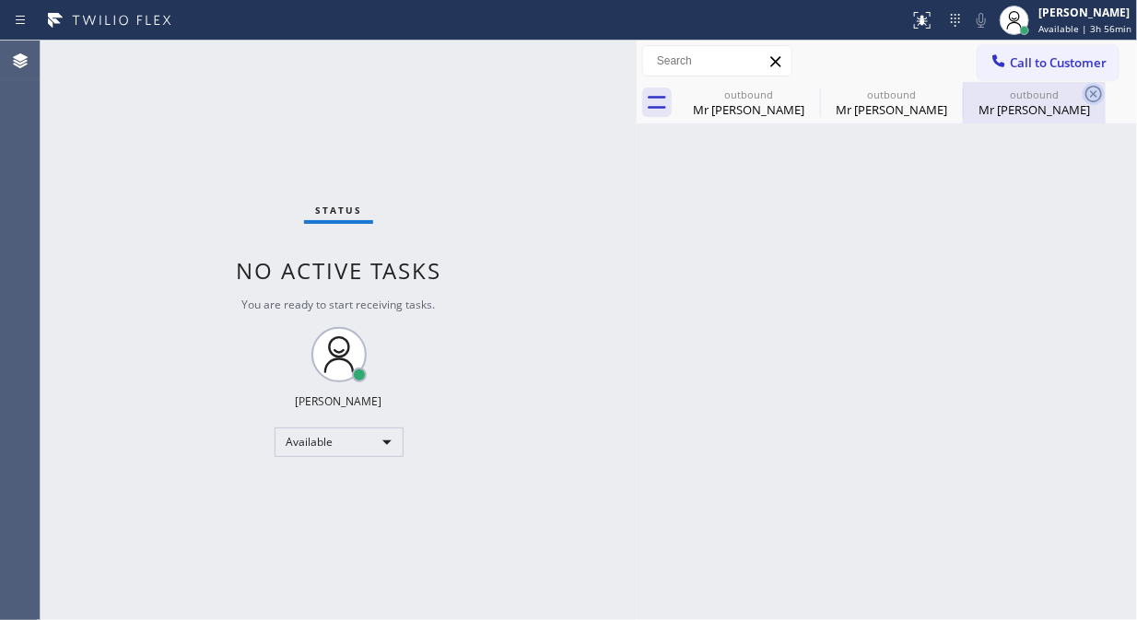
click at [0, 0] on icon at bounding box center [0, 0] width 0 height 0
click at [1083, 90] on icon at bounding box center [1094, 94] width 22 height 22
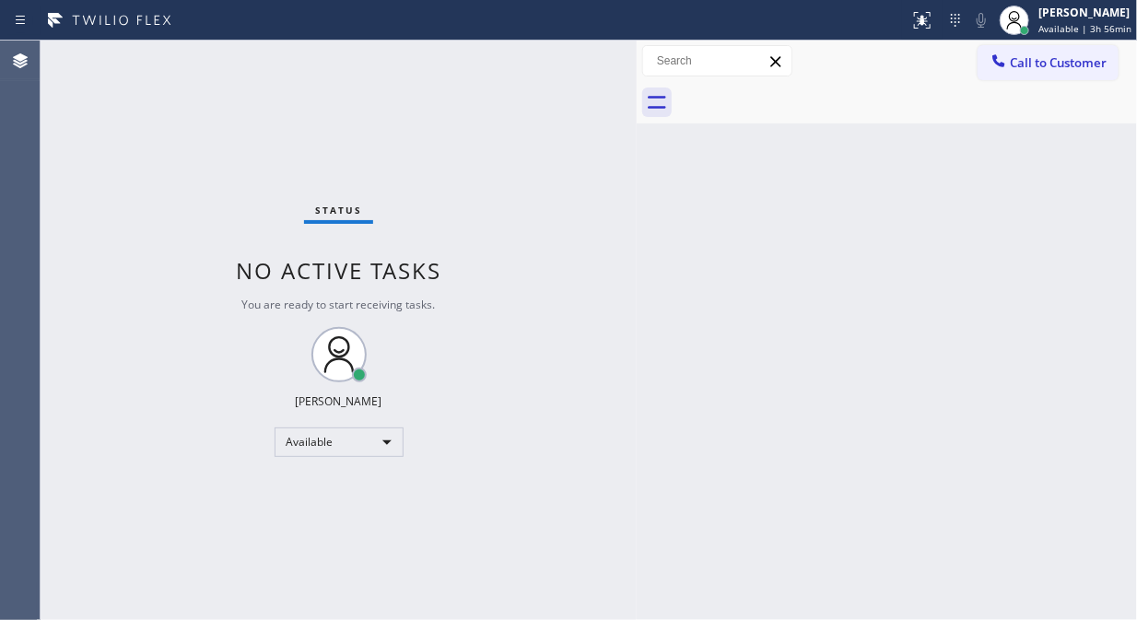
click at [808, 90] on div at bounding box center [907, 102] width 460 height 41
click at [1009, 61] on div at bounding box center [999, 63] width 22 height 22
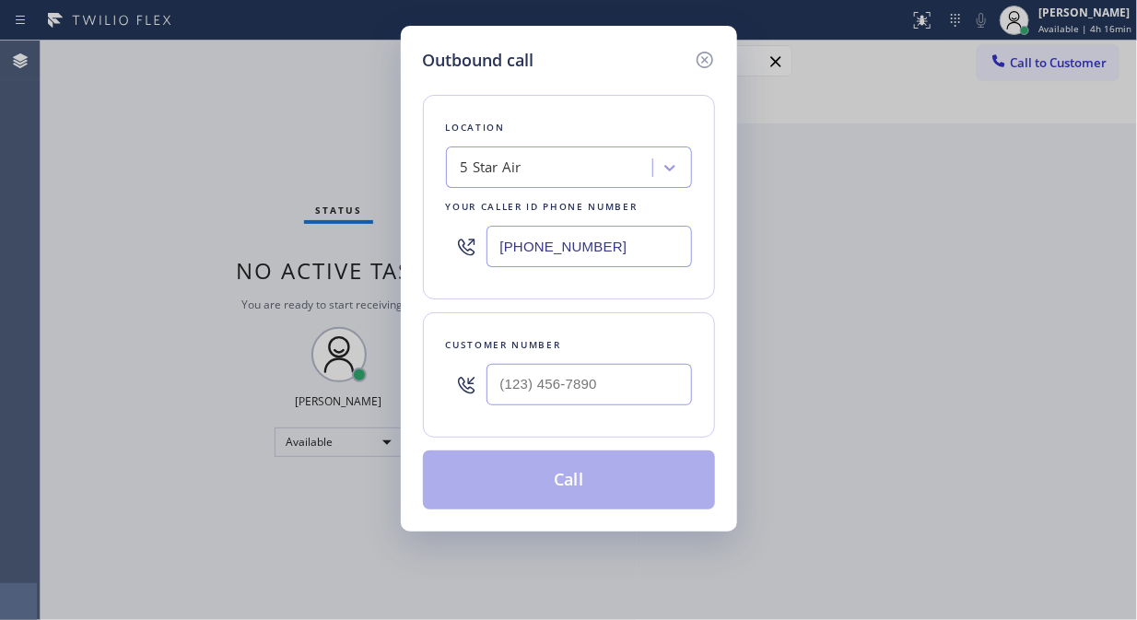
click at [493, 251] on input "[PHONE_NUMBER]" at bounding box center [588, 246] width 205 height 41
paste input "55) 662-5332"
type input "[PHONE_NUMBER]"
drag, startPoint x: 198, startPoint y: 155, endPoint x: 299, endPoint y: 198, distance: 110.2
click at [198, 155] on div "Outbound call Location 4B2.Paid Sub Zero Repair Professionals Your caller id ph…" at bounding box center [568, 310] width 1137 height 620
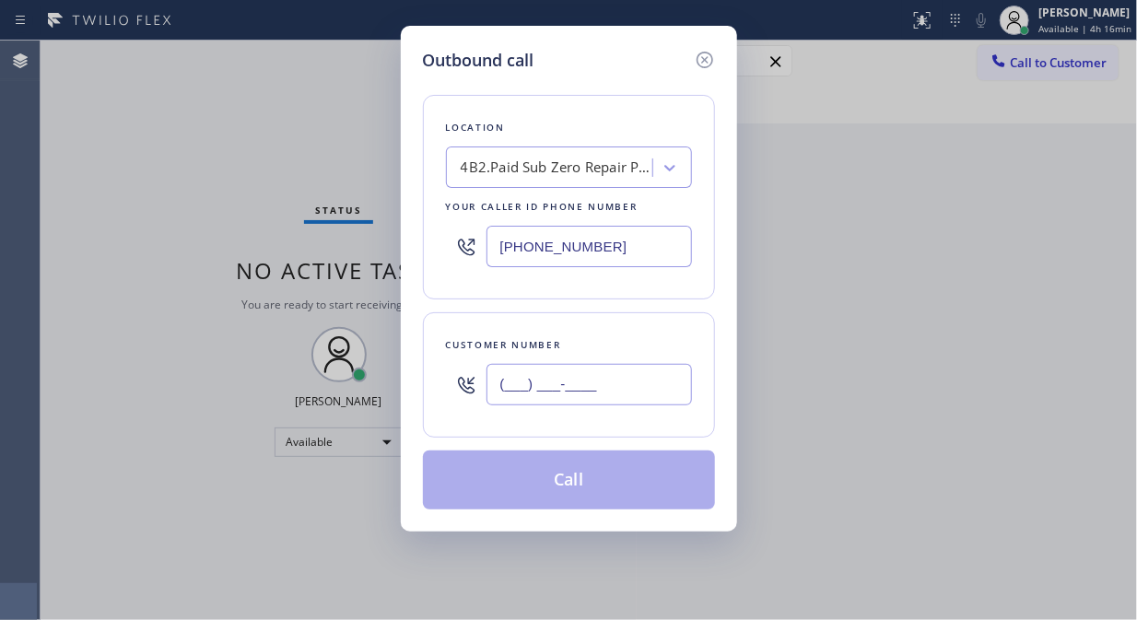
click at [499, 389] on input "(___) ___-____" at bounding box center [588, 384] width 205 height 41
paste input "949) 294-6720"
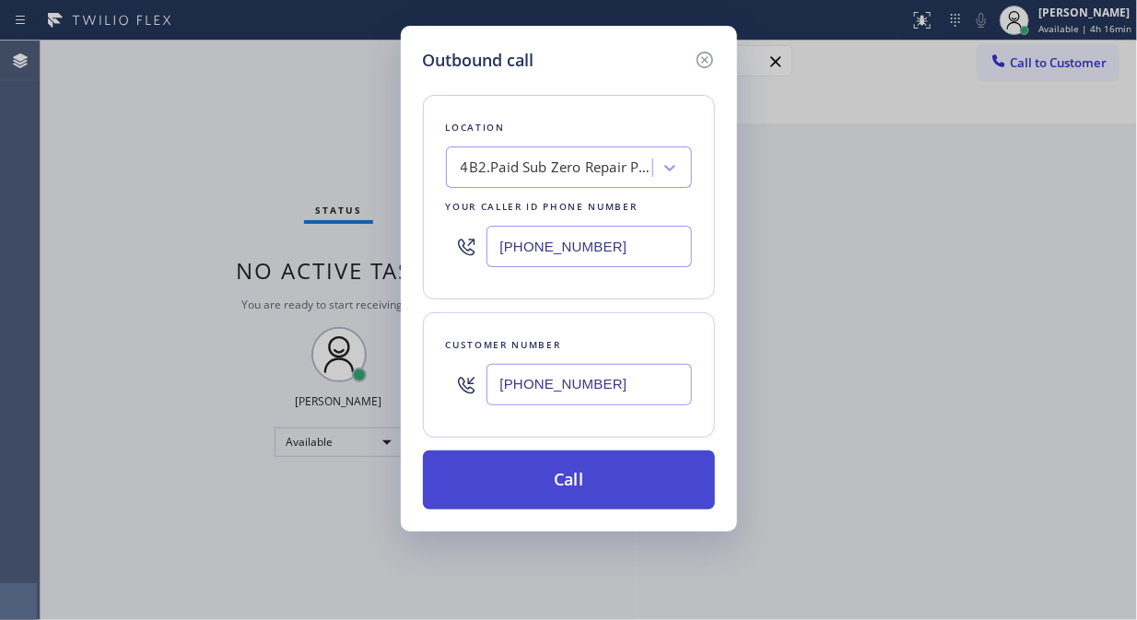
type input "[PHONE_NUMBER]"
click at [594, 492] on button "Call" at bounding box center [569, 480] width 292 height 59
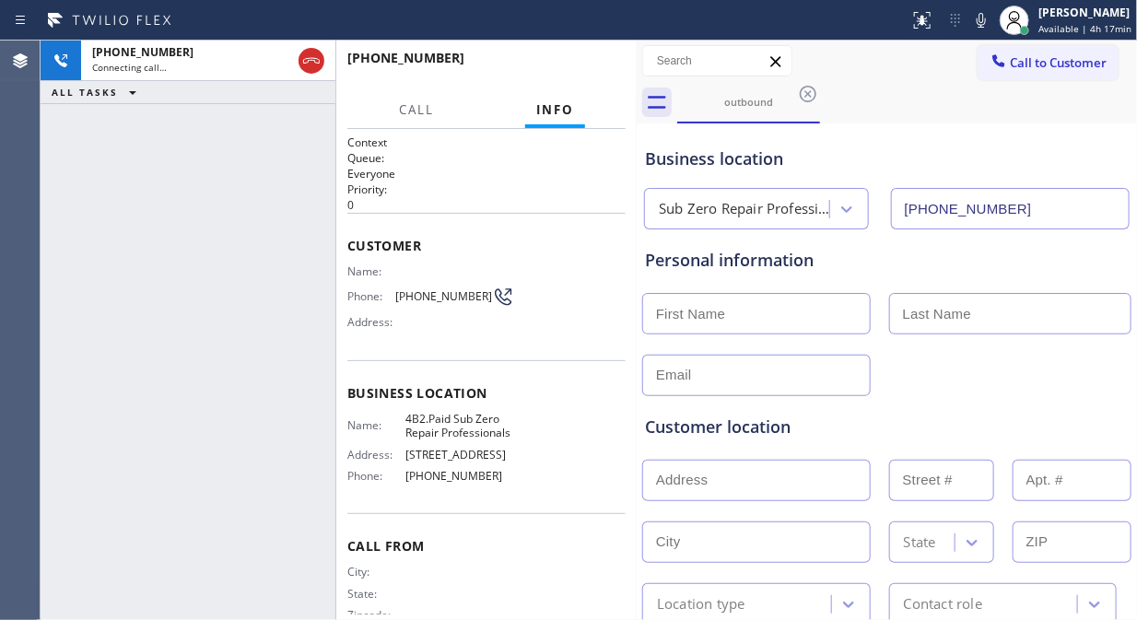
click at [204, 201] on div "+19492946720 Connecting call… ALL TASKS ALL TASKS ACTIVE TASKS TASKS IN WRAP UP" at bounding box center [188, 331] width 295 height 580
click at [252, 234] on div "+19492946720 Connecting call… ALL TASKS ALL TASKS ACTIVE TASKS TASKS IN WRAP UP" at bounding box center [188, 331] width 295 height 580
click at [209, 255] on div "+19492946720 Live | 00:00 ALL TASKS ALL TASKS ACTIVE TASKS TASKS IN WRAP UP" at bounding box center [188, 331] width 295 height 580
click at [182, 256] on div "+19492946720 Live | 00:06 ALL TASKS ALL TASKS ACTIVE TASKS TASKS IN WRAP UP" at bounding box center [188, 331] width 295 height 580
click at [200, 344] on div "+19492946720 Live | 00:20 ALL TASKS ALL TASKS ACTIVE TASKS TASKS IN WRAP UP" at bounding box center [188, 331] width 295 height 580
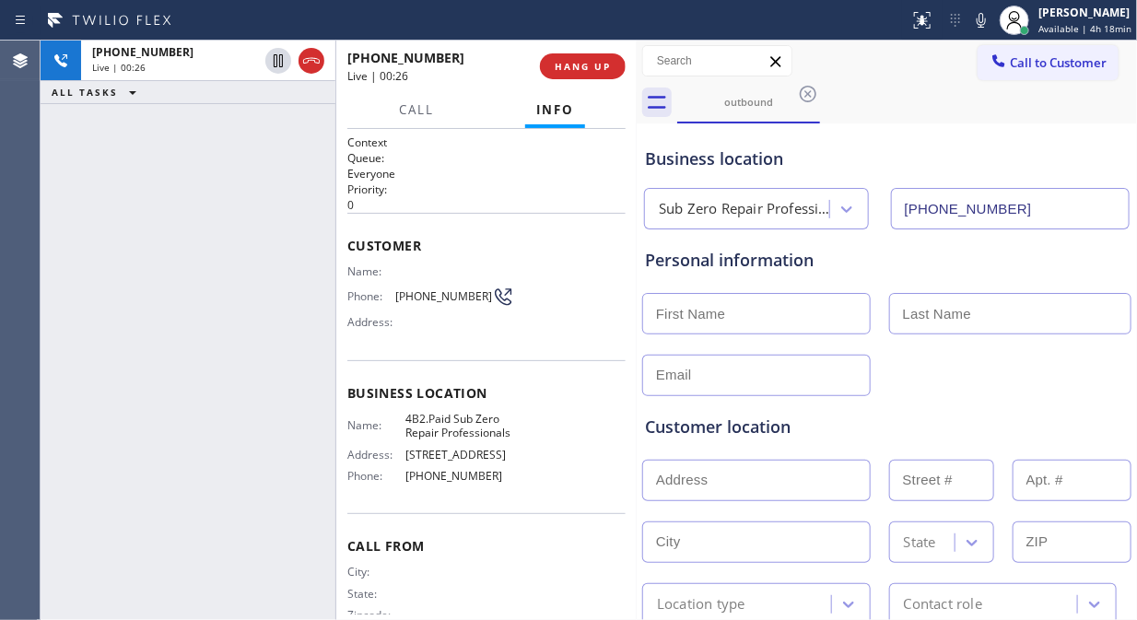
click at [226, 385] on div "+19492946720 Live | 00:26 ALL TASKS ALL TASKS ACTIVE TASKS TASKS IN WRAP UP" at bounding box center [188, 331] width 295 height 580
click at [582, 57] on button "HANG UP" at bounding box center [583, 66] width 86 height 26
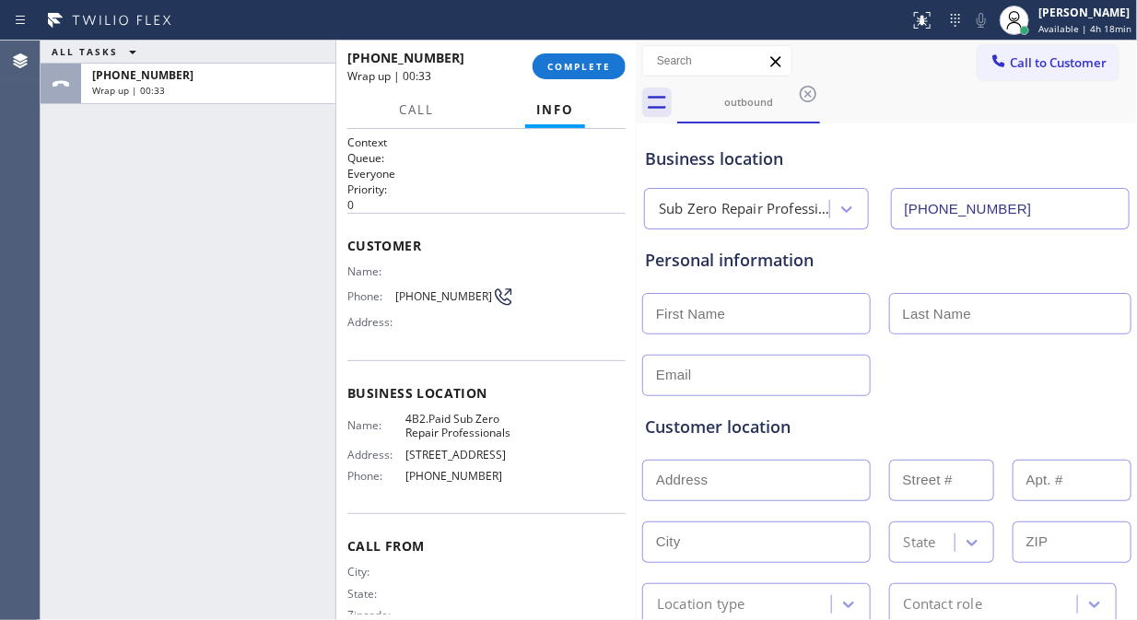
click at [144, 154] on div "ALL TASKS ALL TASKS ACTIVE TASKS TASKS IN WRAP UP +19492946720 Wrap up | 00:33" at bounding box center [188, 331] width 295 height 580
click at [605, 65] on span "COMPLETE" at bounding box center [579, 66] width 64 height 13
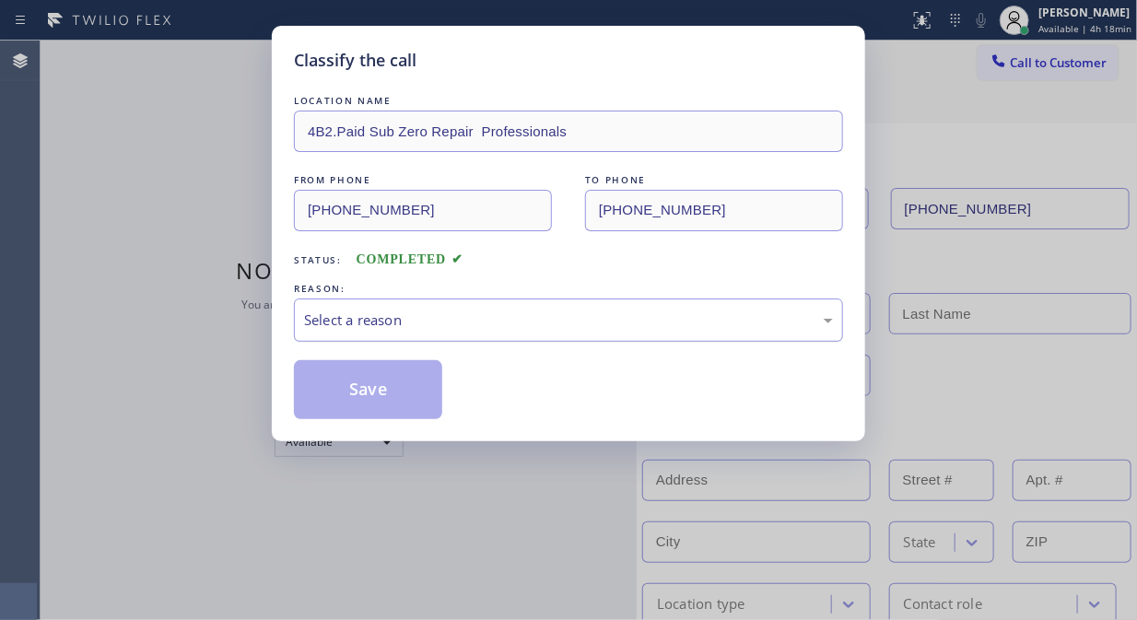
click at [558, 332] on div "Select a reason" at bounding box center [568, 320] width 549 height 43
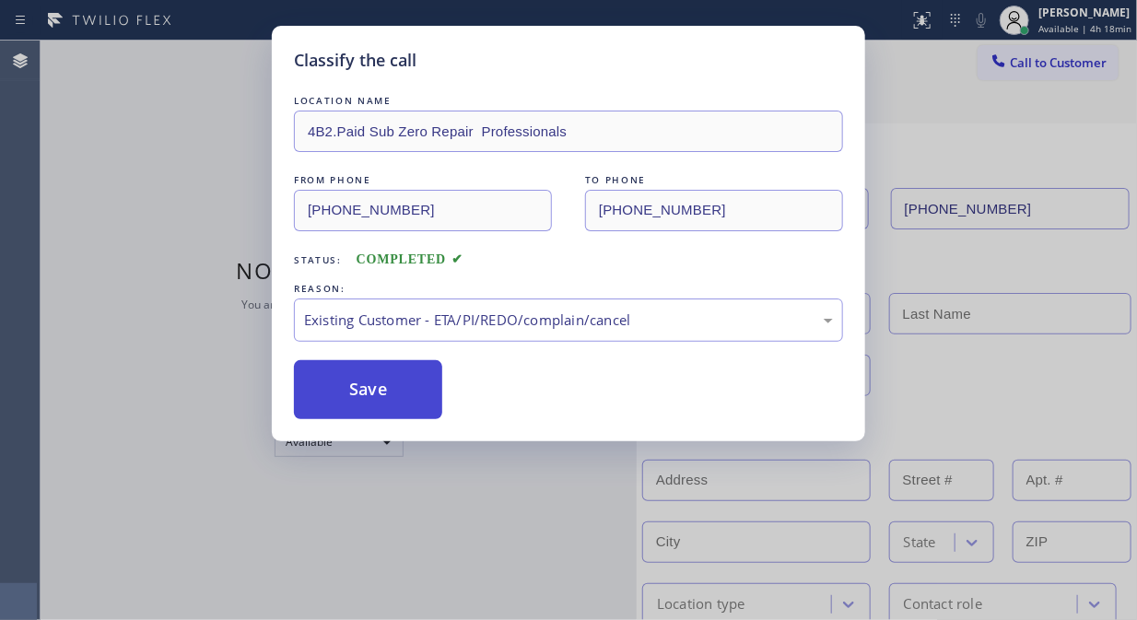
click at [421, 388] on button "Save" at bounding box center [368, 389] width 148 height 59
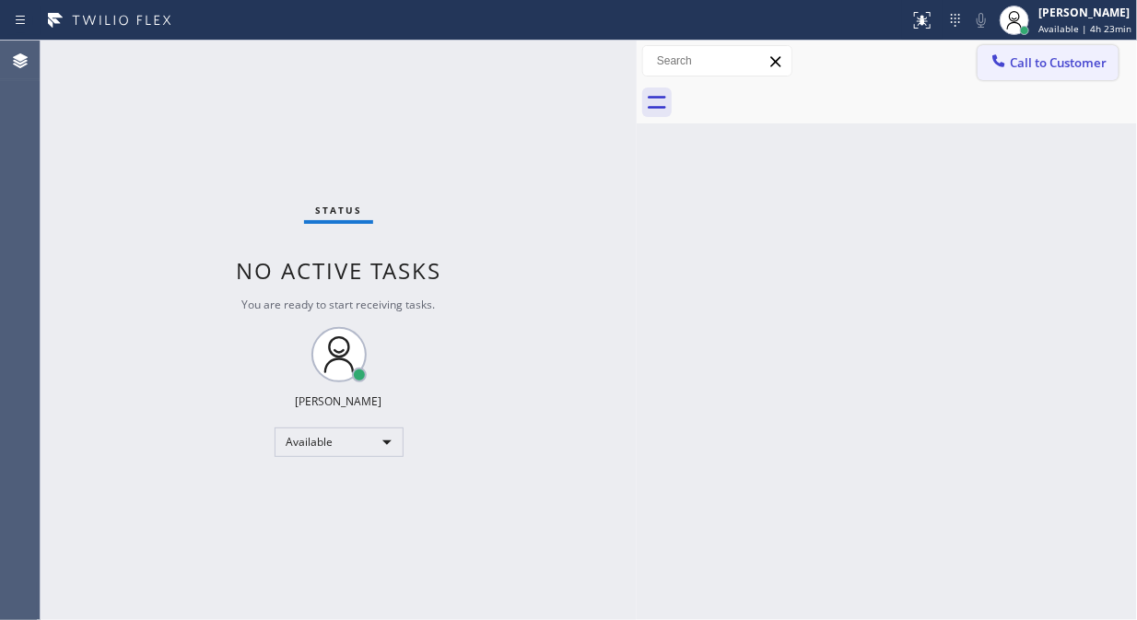
click at [1007, 60] on icon at bounding box center [998, 61] width 18 height 18
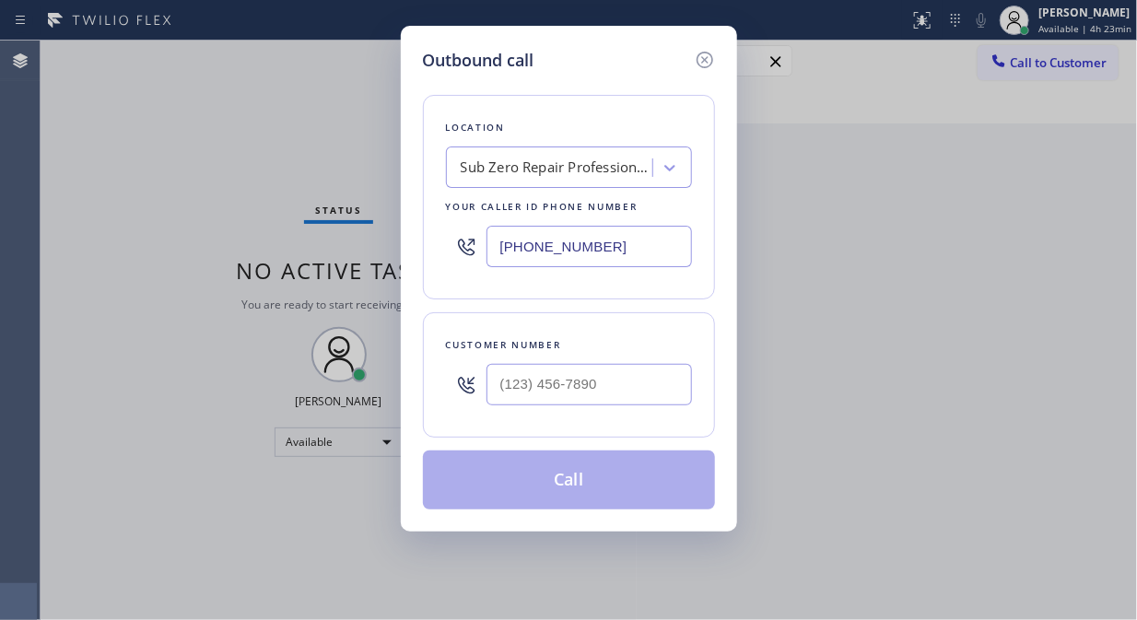
click at [189, 210] on div "Outbound call Location Sub Zero Repair Professionals Your caller id phone numbe…" at bounding box center [568, 310] width 1137 height 620
click at [499, 387] on input "(___) ___-____" at bounding box center [588, 384] width 205 height 41
paste input "949) 294-6720"
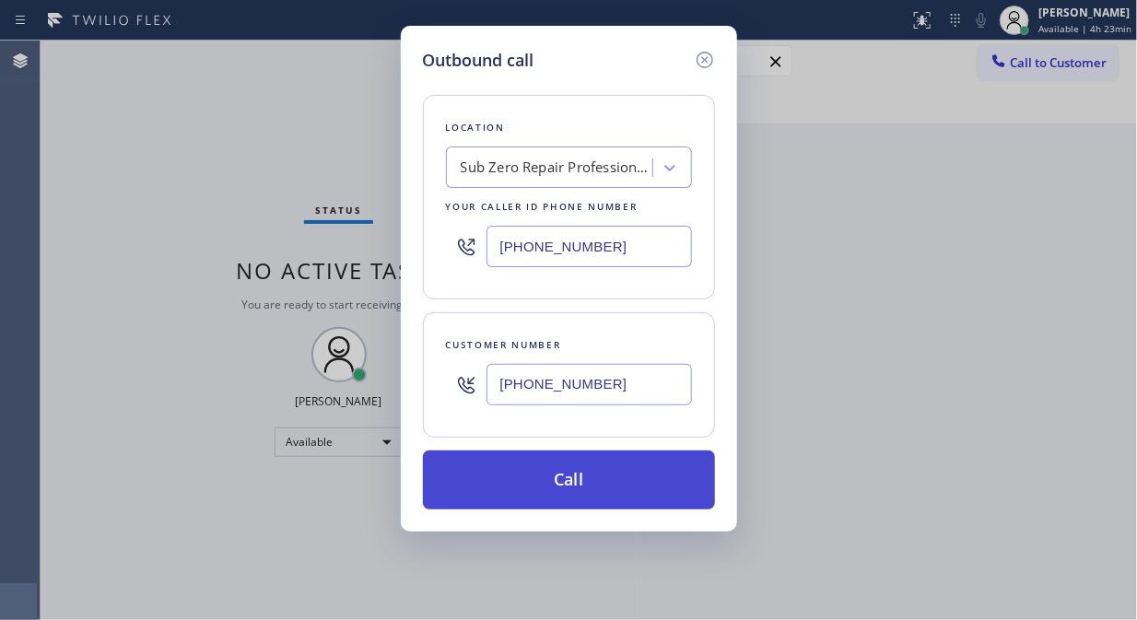
type input "[PHONE_NUMBER]"
click at [572, 483] on button "Call" at bounding box center [569, 480] width 292 height 59
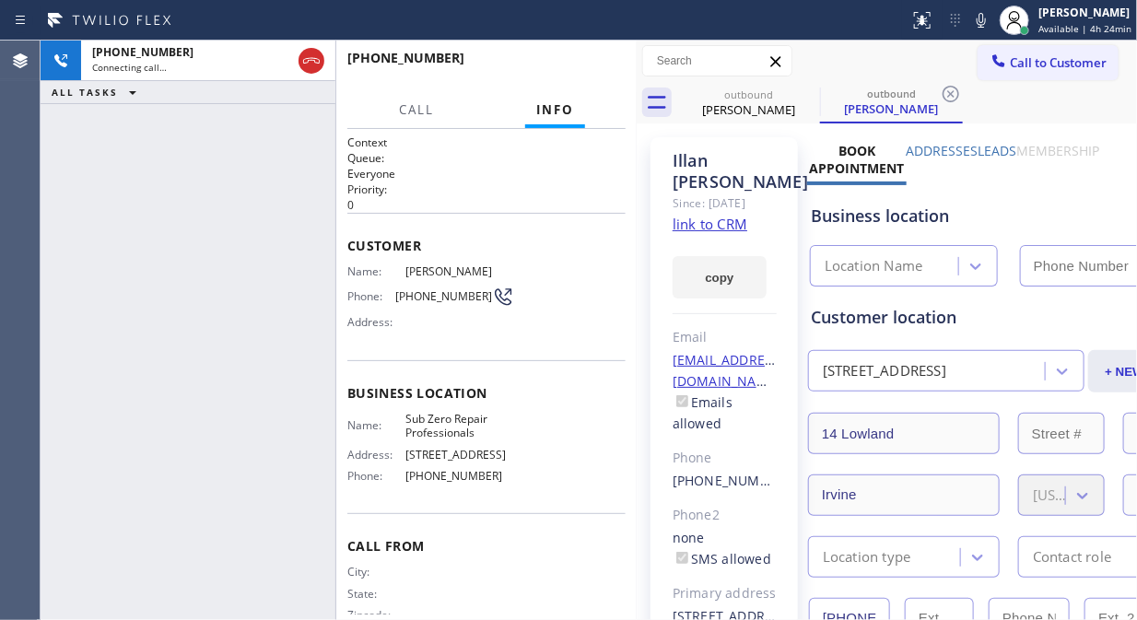
click at [307, 60] on icon at bounding box center [311, 61] width 22 height 22
type input "[PHONE_NUMBER]"
click at [738, 223] on link "link to CRM" at bounding box center [710, 224] width 75 height 18
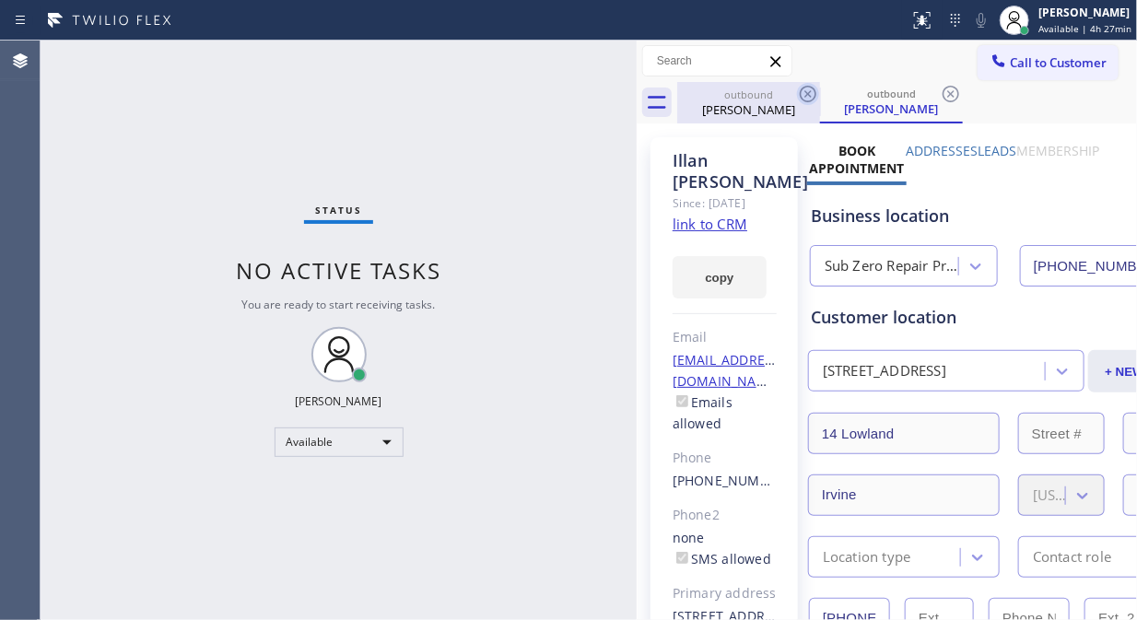
click at [805, 95] on icon at bounding box center [808, 94] width 22 height 22
click at [820, 95] on div "outbound Illan Kim" at bounding box center [891, 102] width 143 height 41
click at [812, 89] on icon at bounding box center [808, 94] width 22 height 22
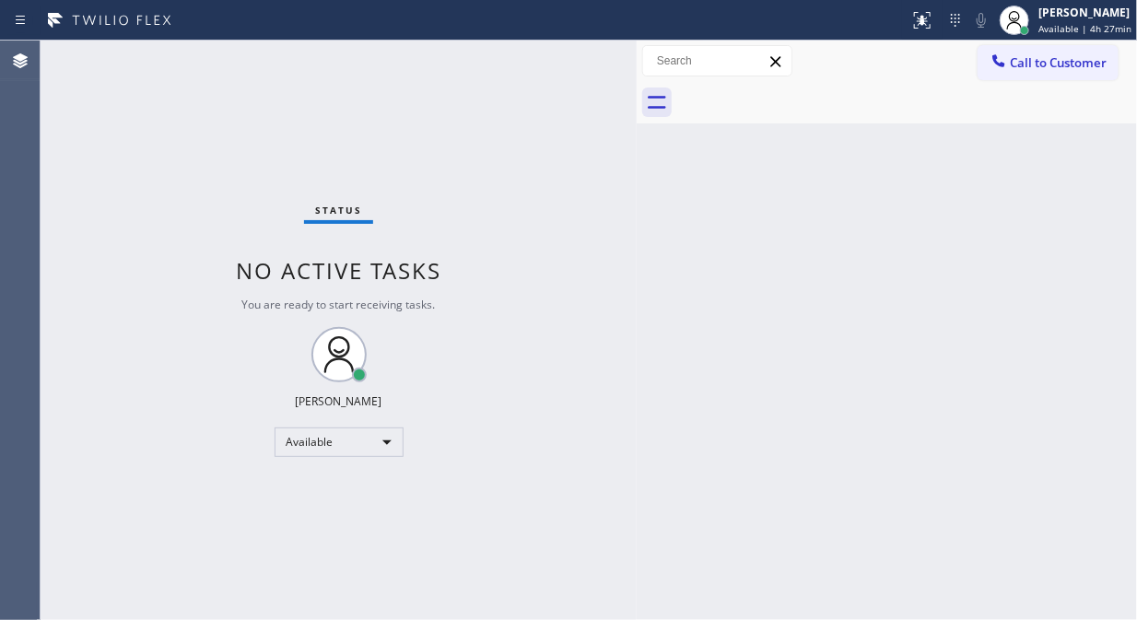
click at [784, 111] on div at bounding box center [907, 102] width 460 height 41
click at [1084, 22] on span "Available | 4h 27min" at bounding box center [1084, 28] width 93 height 13
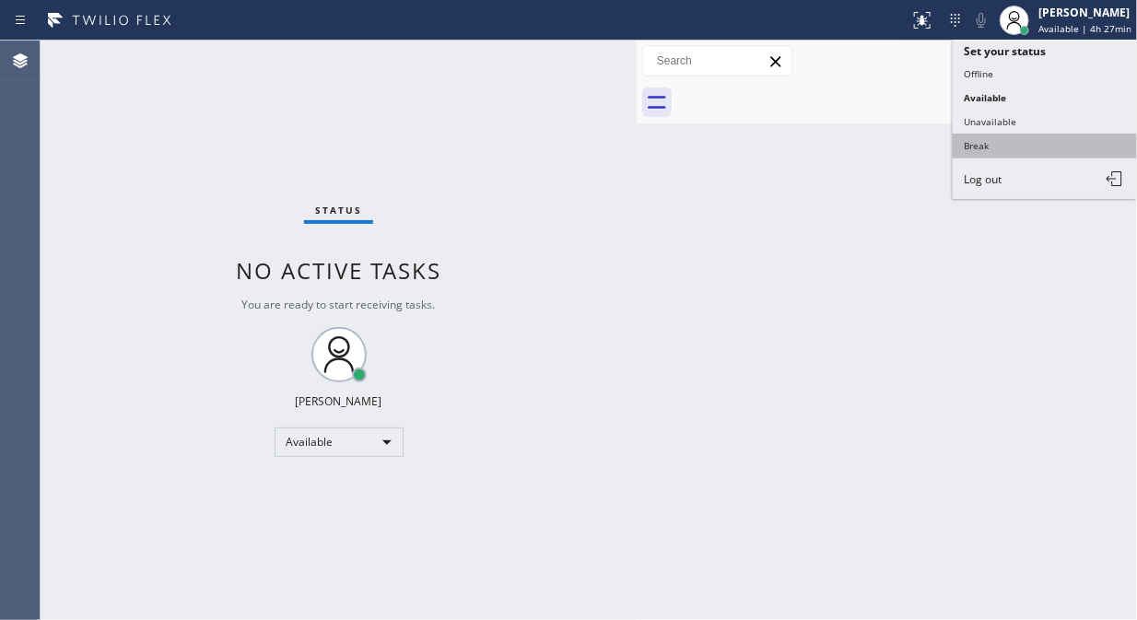
click at [990, 141] on button "Break" at bounding box center [1045, 146] width 184 height 24
